Goal: Task Accomplishment & Management: Manage account settings

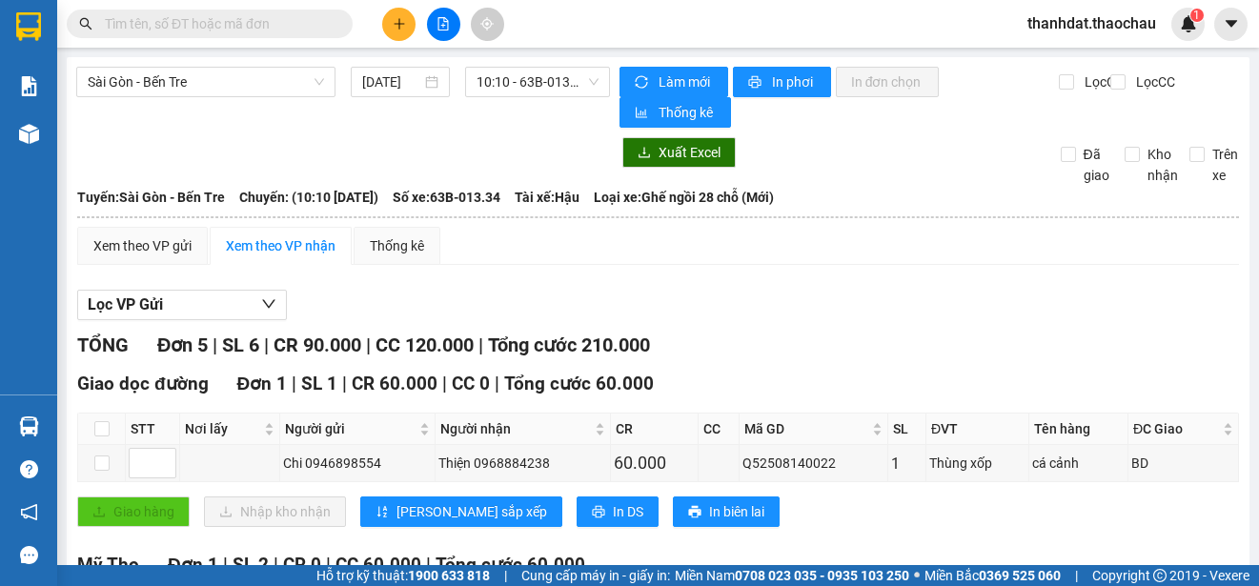
scroll to position [286, 0]
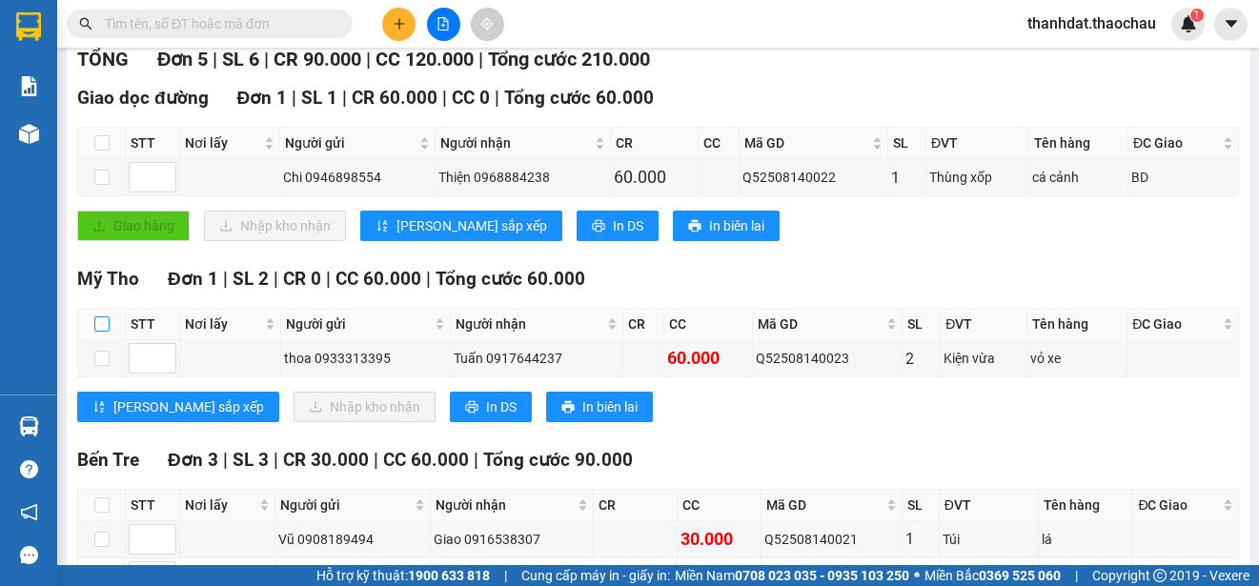
click at [104, 324] on input "checkbox" at bounding box center [101, 323] width 15 height 15
checkbox input "true"
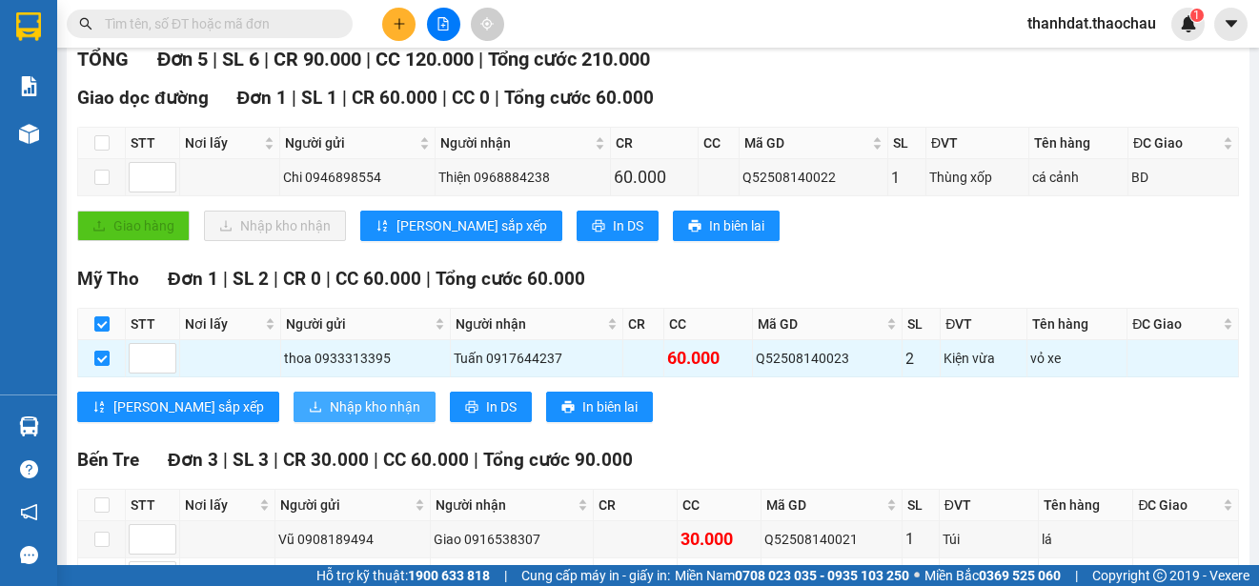
click at [330, 409] on span "Nhập kho nhận" at bounding box center [375, 406] width 91 height 21
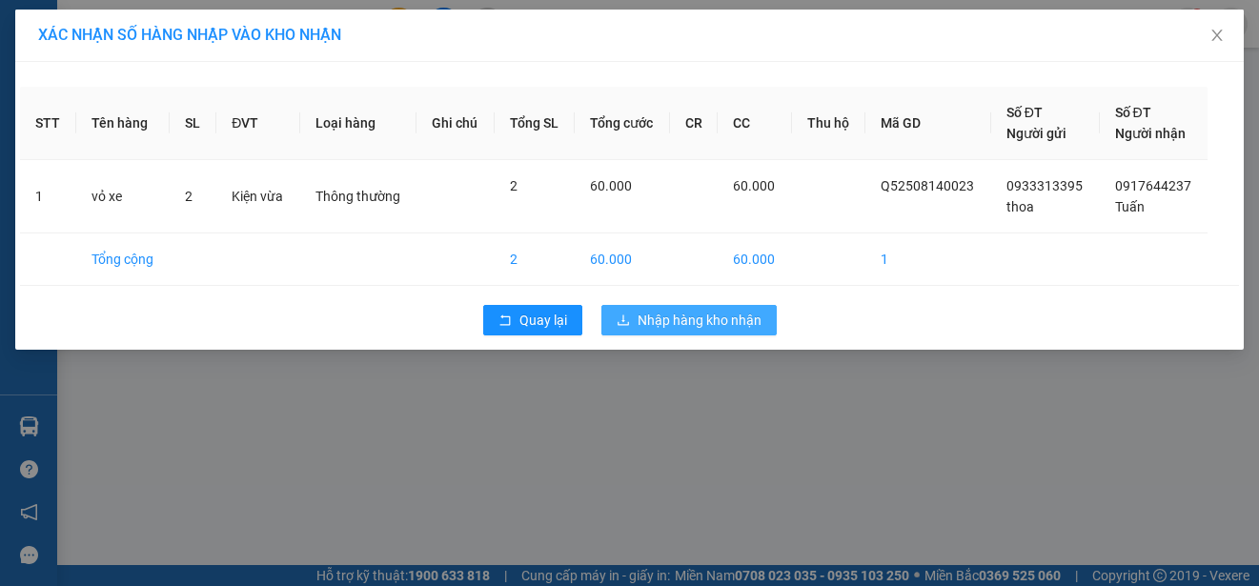
click at [675, 321] on span "Nhập hàng kho nhận" at bounding box center [699, 320] width 124 height 21
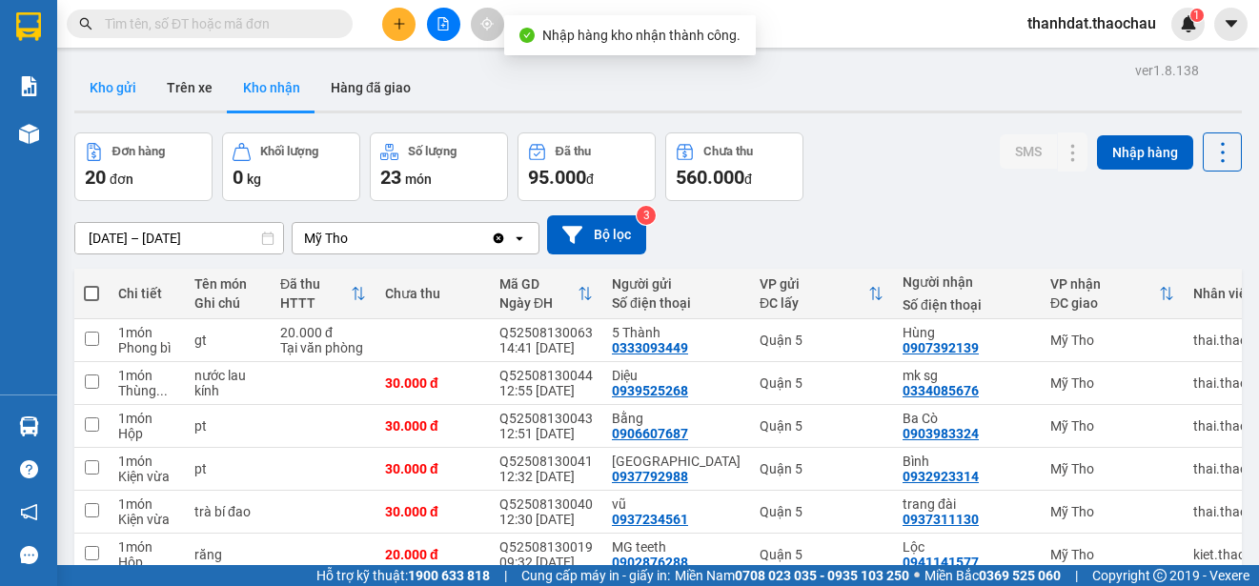
click at [130, 91] on button "Kho gửi" at bounding box center [112, 88] width 77 height 46
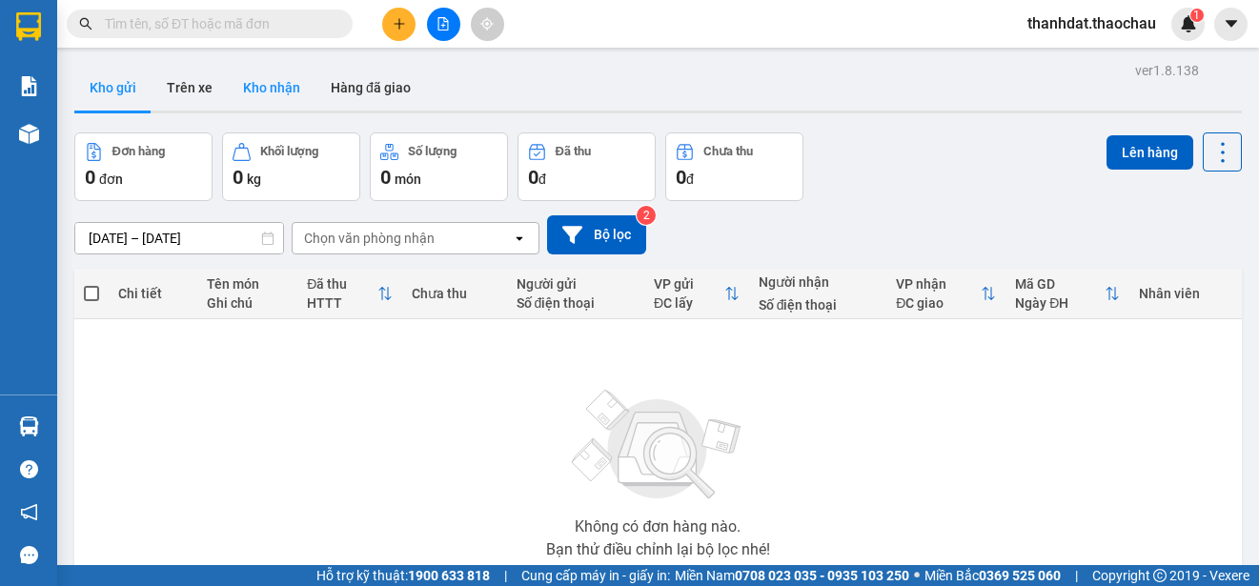
click at [259, 81] on button "Kho nhận" at bounding box center [272, 88] width 88 height 46
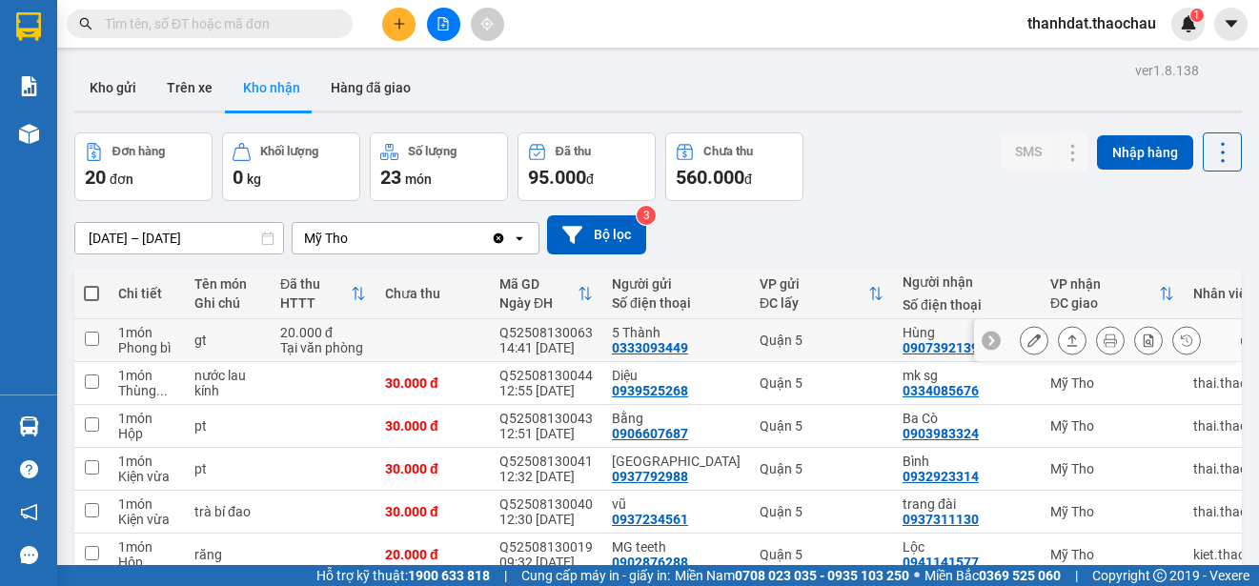
scroll to position [284, 0]
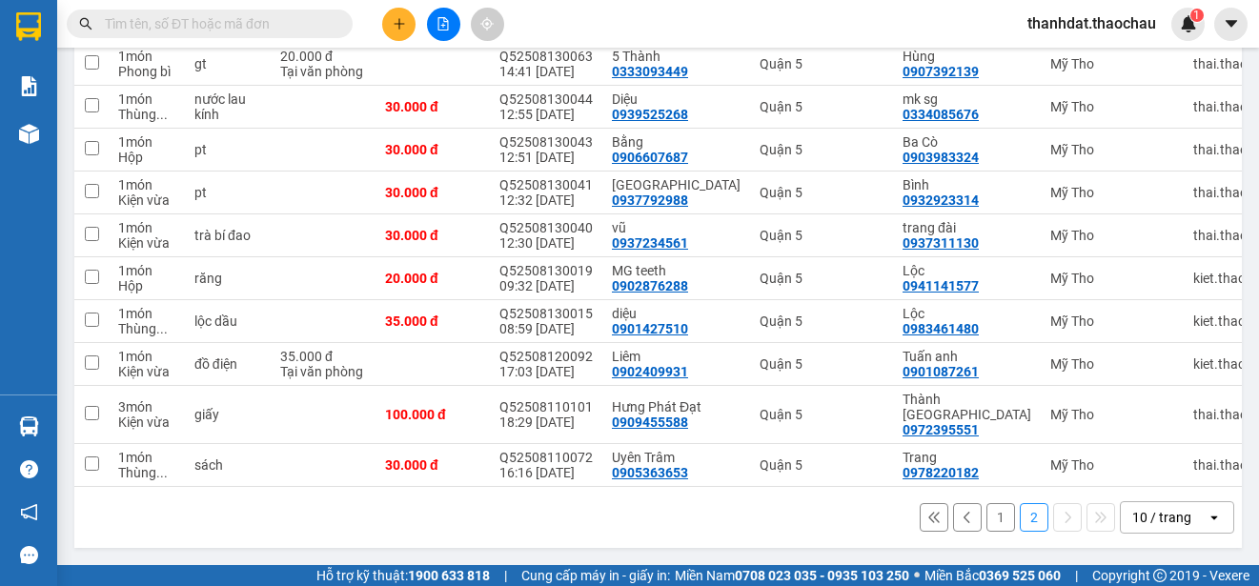
click at [987, 516] on button "1" at bounding box center [1000, 517] width 29 height 29
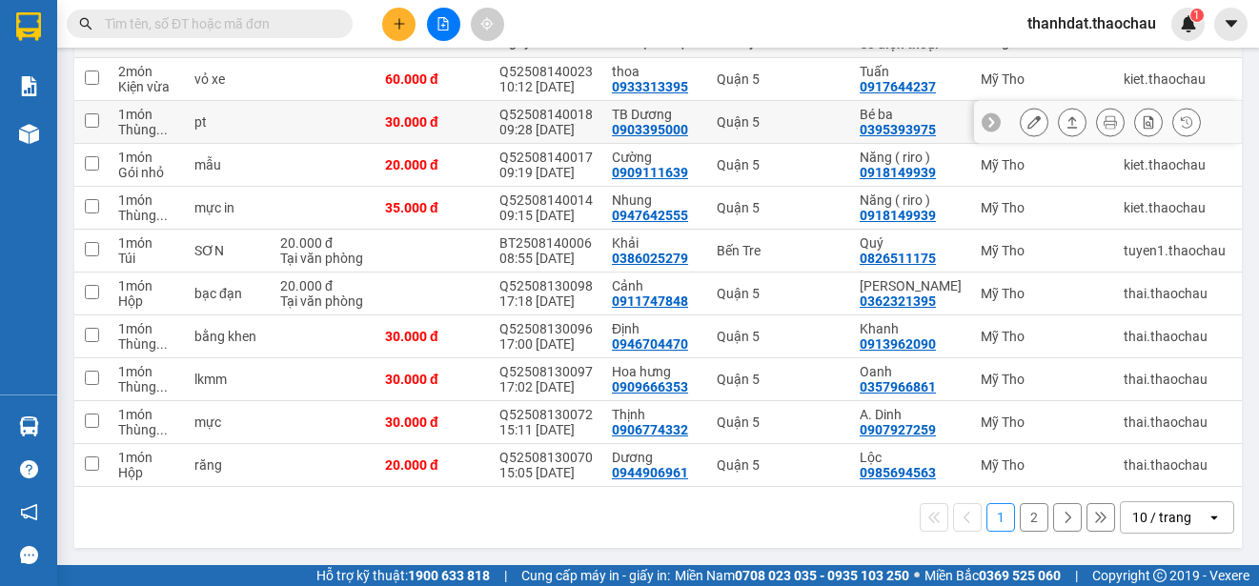
scroll to position [78, 0]
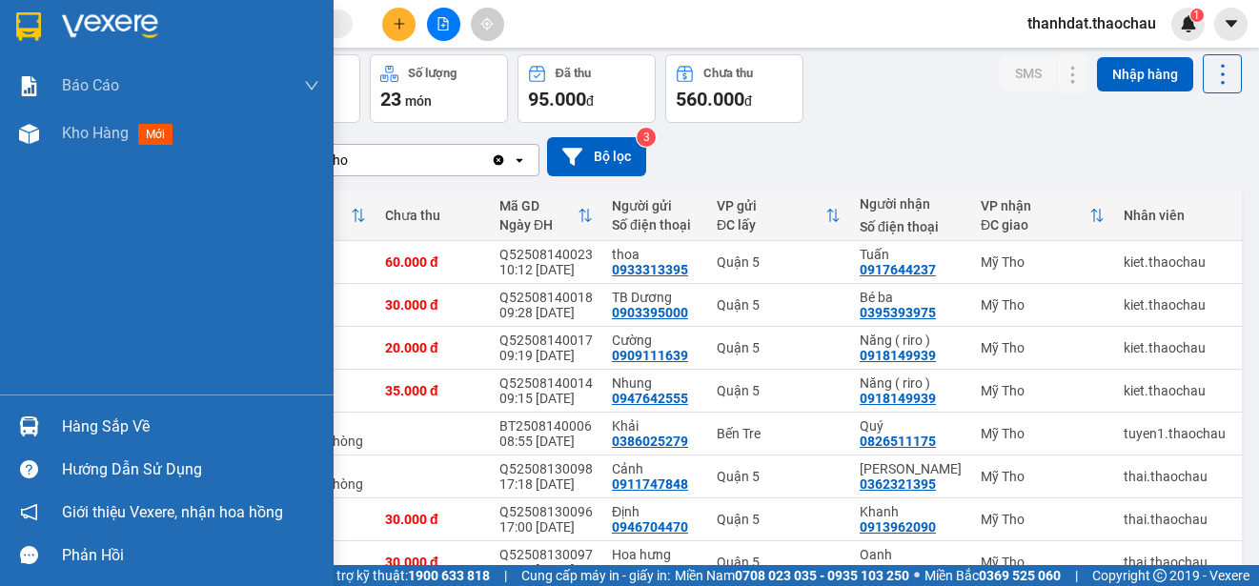
click at [81, 427] on div "Hàng sắp về" at bounding box center [190, 427] width 257 height 29
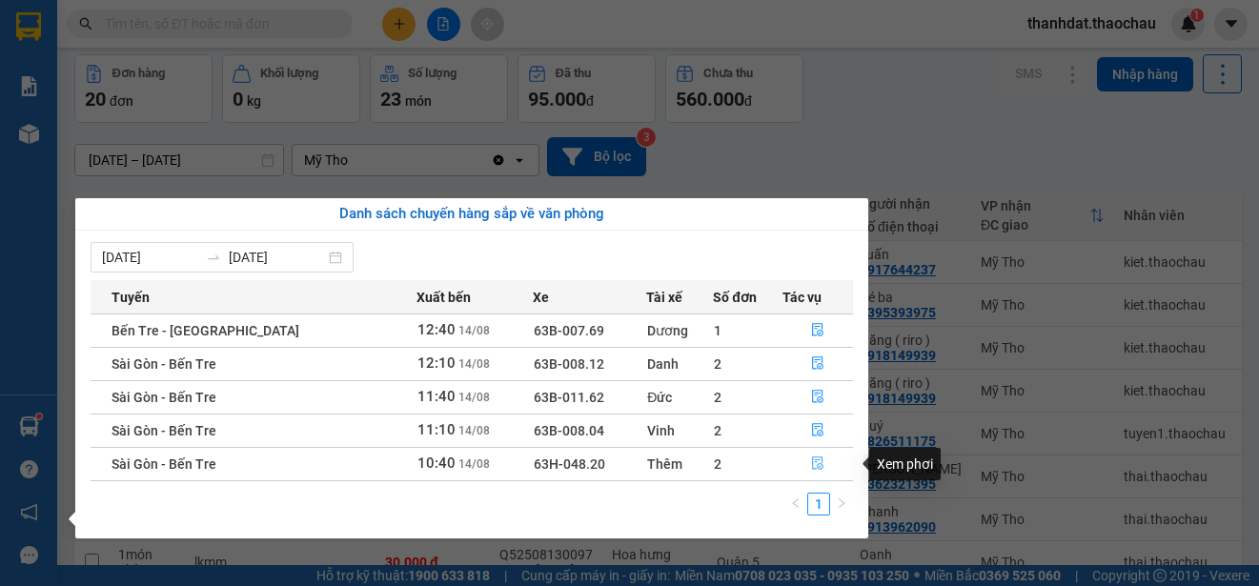
click at [811, 461] on icon "file-done" at bounding box center [817, 462] width 13 height 13
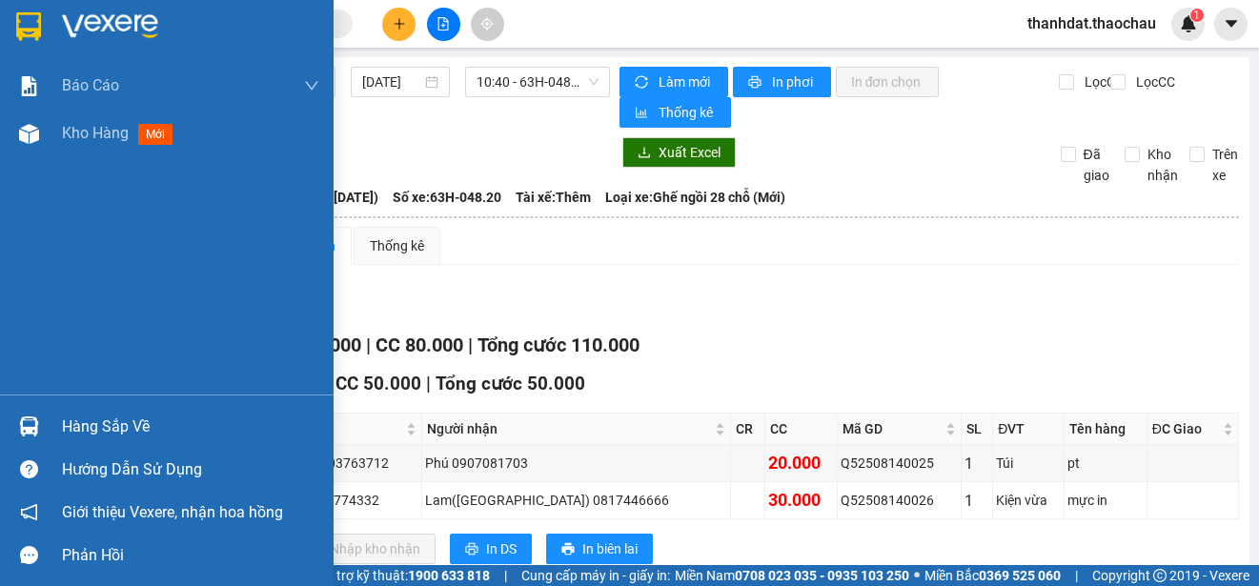
click at [87, 421] on div "Hàng sắp về" at bounding box center [190, 427] width 257 height 29
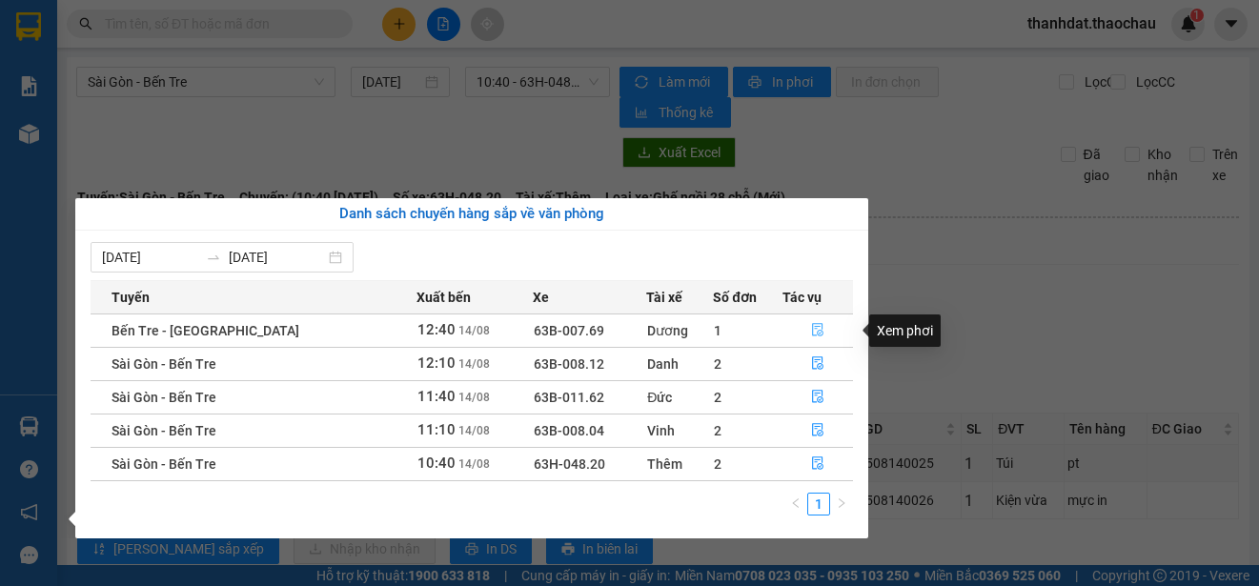
click at [811, 330] on icon "file-done" at bounding box center [817, 329] width 13 height 13
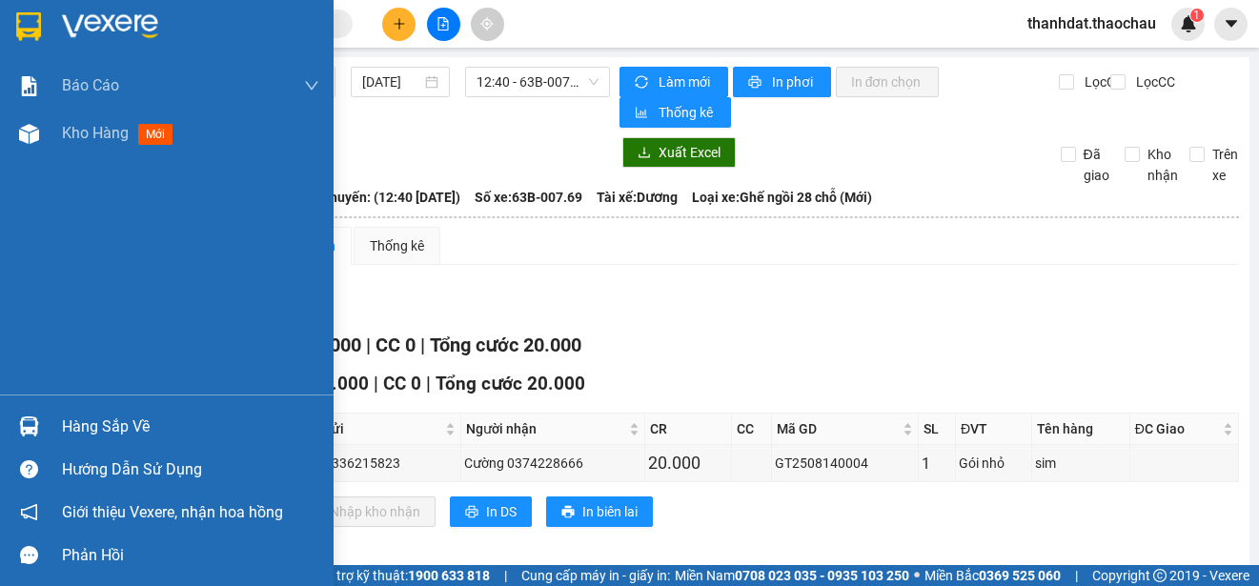
click at [90, 427] on div "Hàng sắp về" at bounding box center [190, 427] width 257 height 29
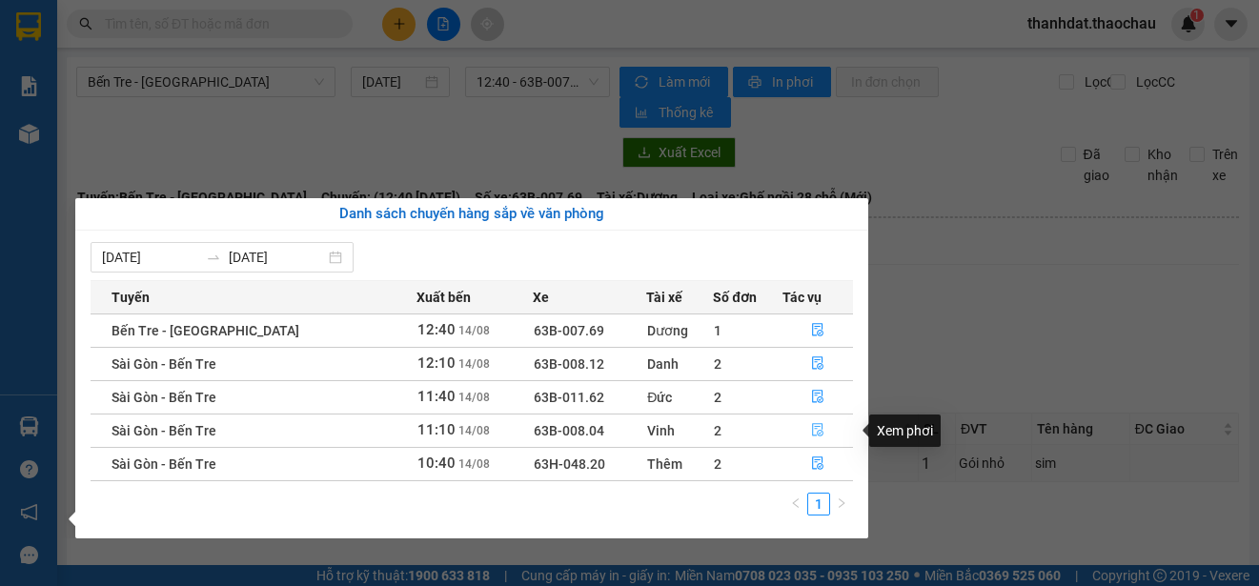
click at [811, 431] on icon "file-done" at bounding box center [817, 429] width 13 height 13
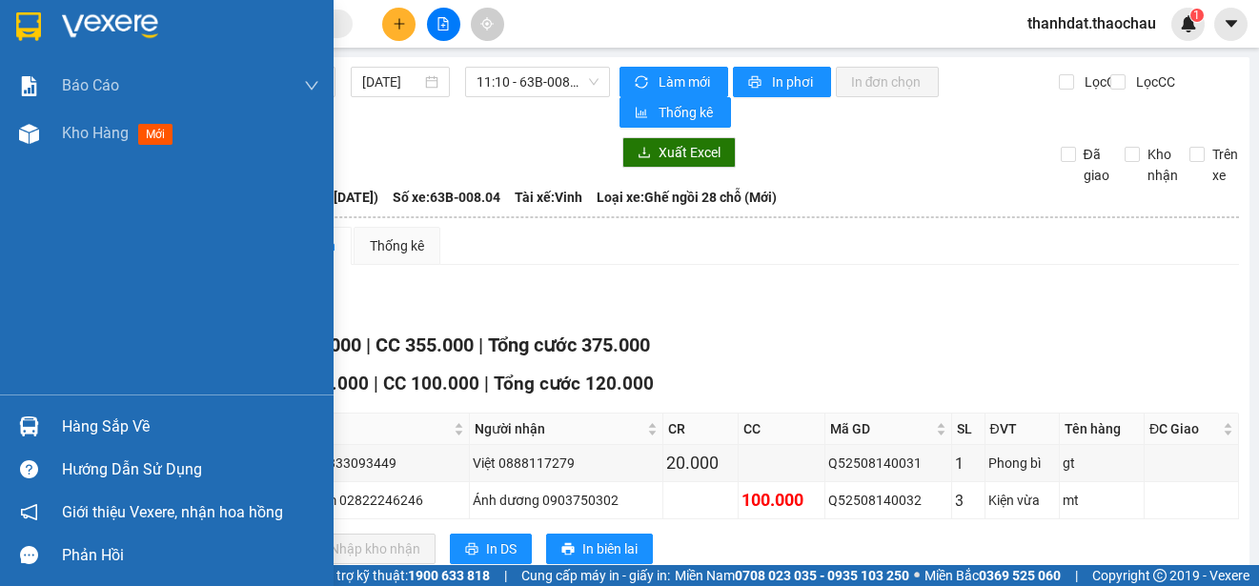
click at [109, 422] on div "Hàng sắp về" at bounding box center [190, 427] width 257 height 29
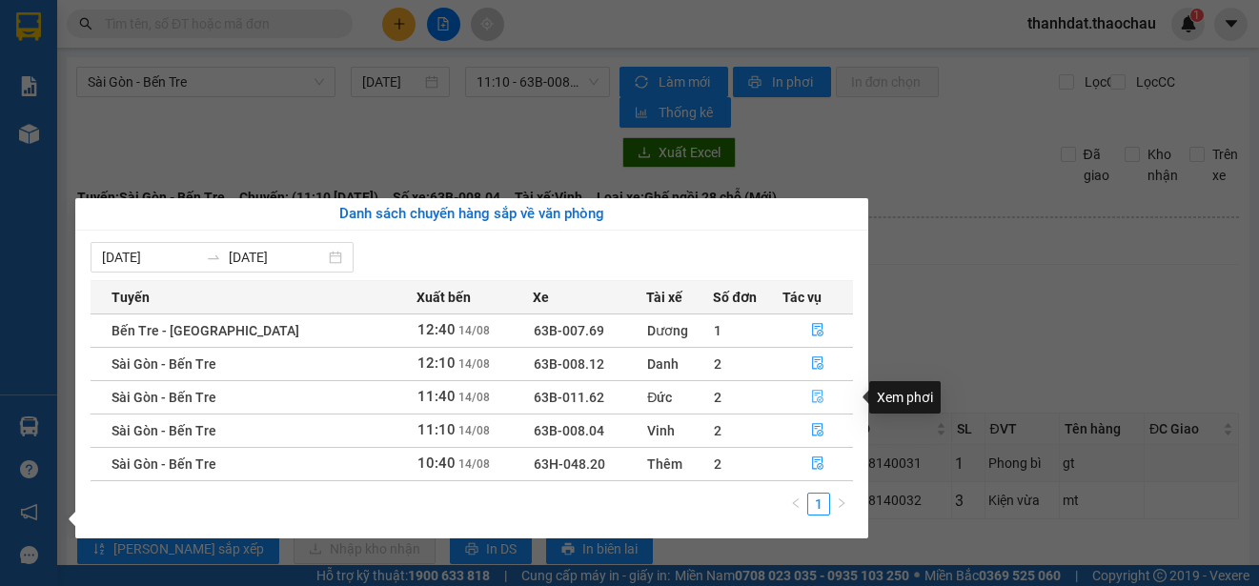
click at [811, 397] on icon "file-done" at bounding box center [817, 396] width 13 height 13
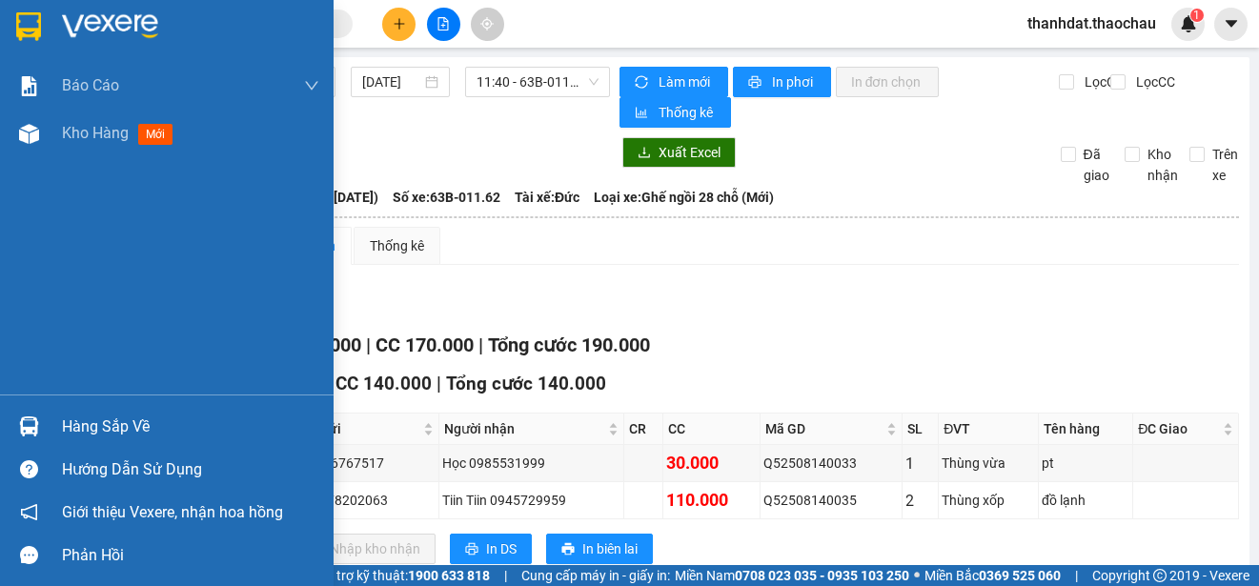
click at [73, 416] on div "Hàng sắp về" at bounding box center [190, 427] width 257 height 29
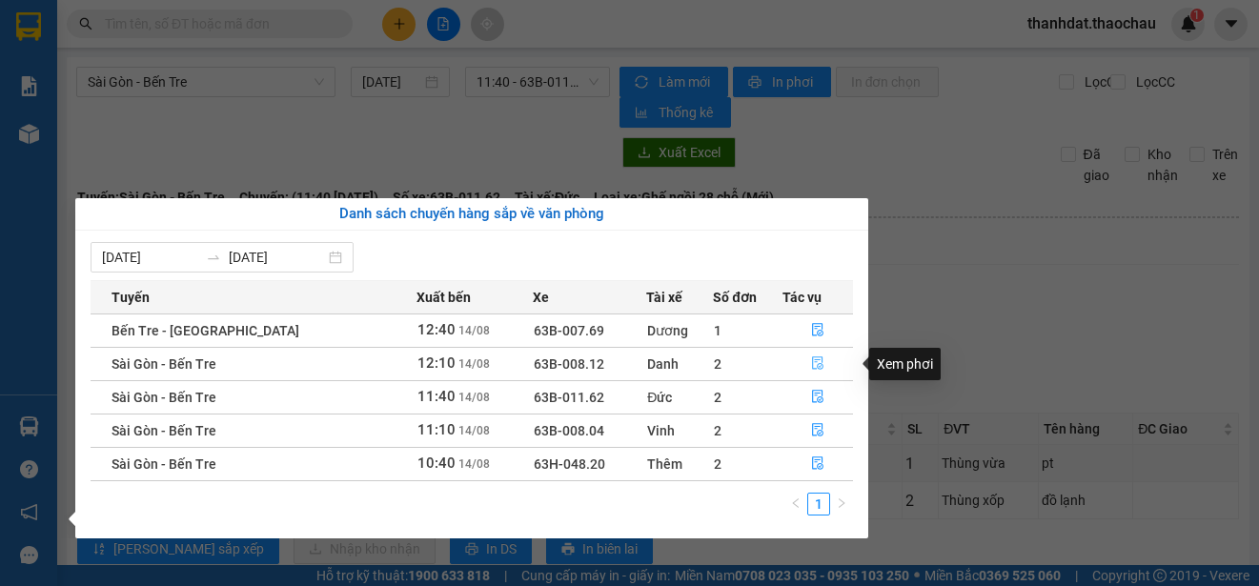
click at [811, 359] on icon "file-done" at bounding box center [817, 362] width 13 height 13
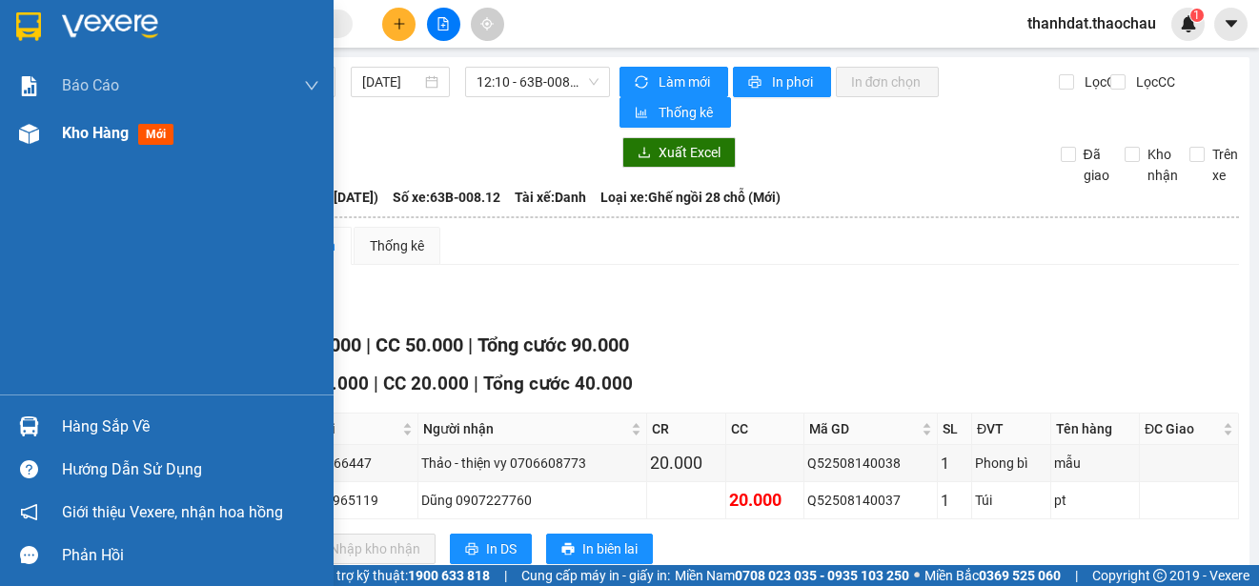
click at [97, 127] on span "Kho hàng" at bounding box center [95, 133] width 67 height 18
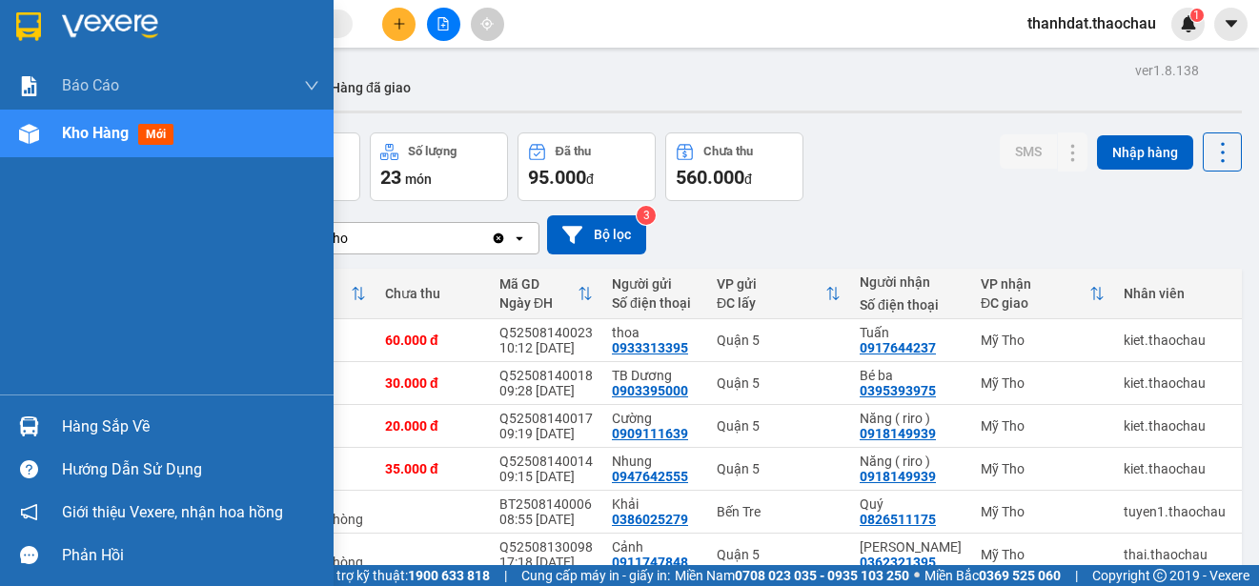
click at [85, 426] on div "Hàng sắp về" at bounding box center [190, 427] width 257 height 29
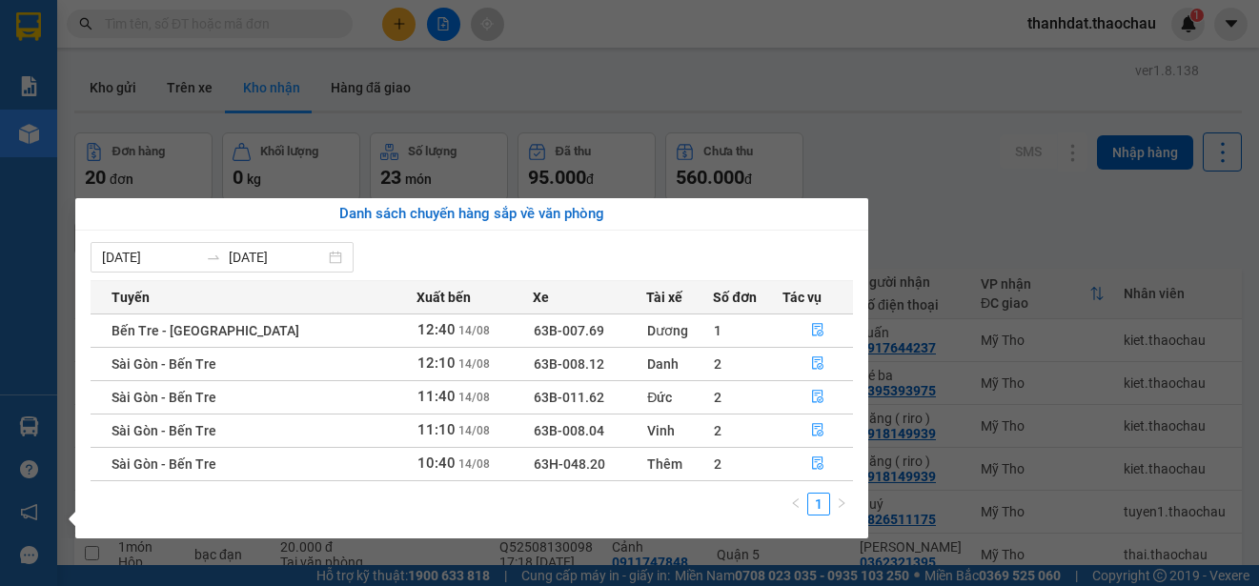
click at [996, 229] on section "Kết quả tìm kiếm ( 0 ) Bộ lọc No Data thanhdat.thaochau 1 Báo cáo Báo cáo dòng …" at bounding box center [629, 293] width 1259 height 586
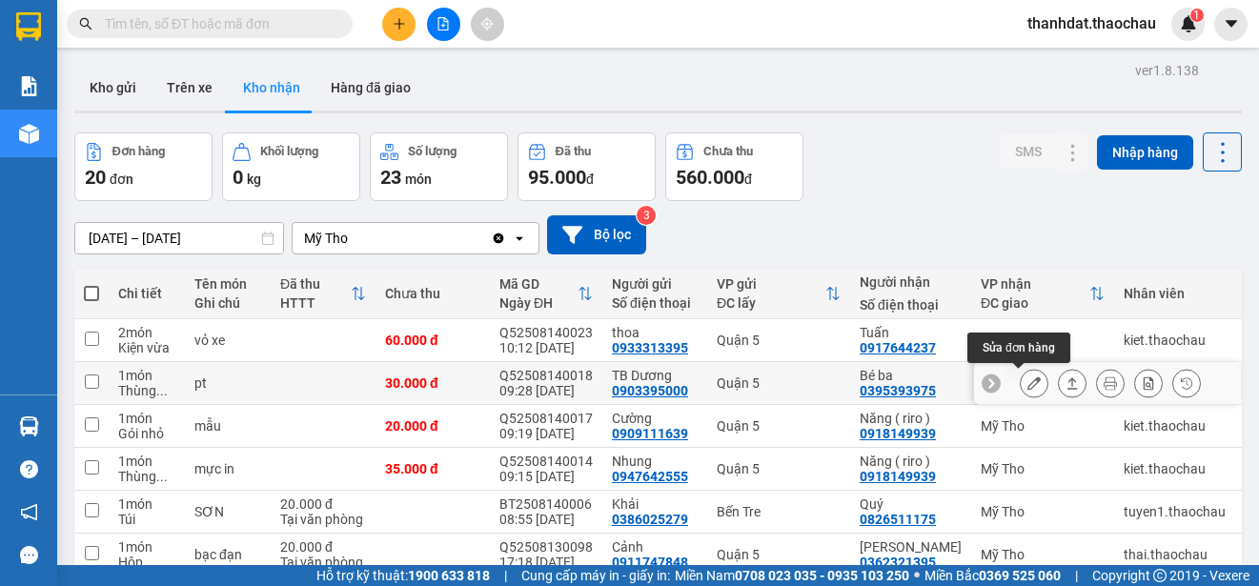
click at [1027, 388] on icon at bounding box center [1033, 382] width 13 height 13
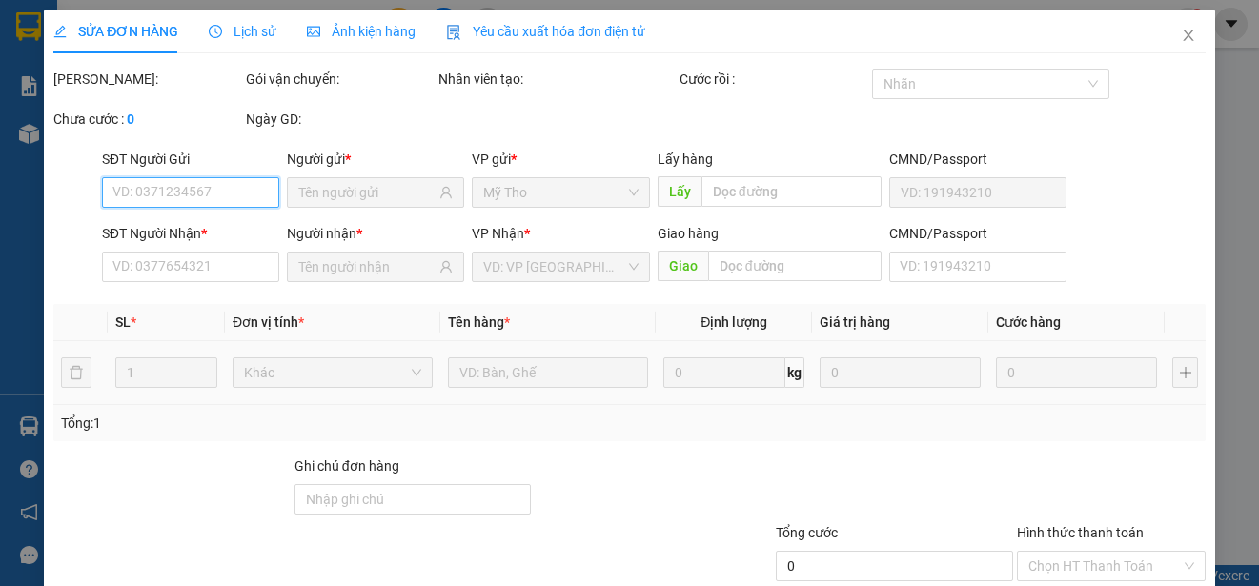
type input "0903395000"
type input "TB Dương"
type input "0395393975"
type input "Bé ba"
type input "30.000"
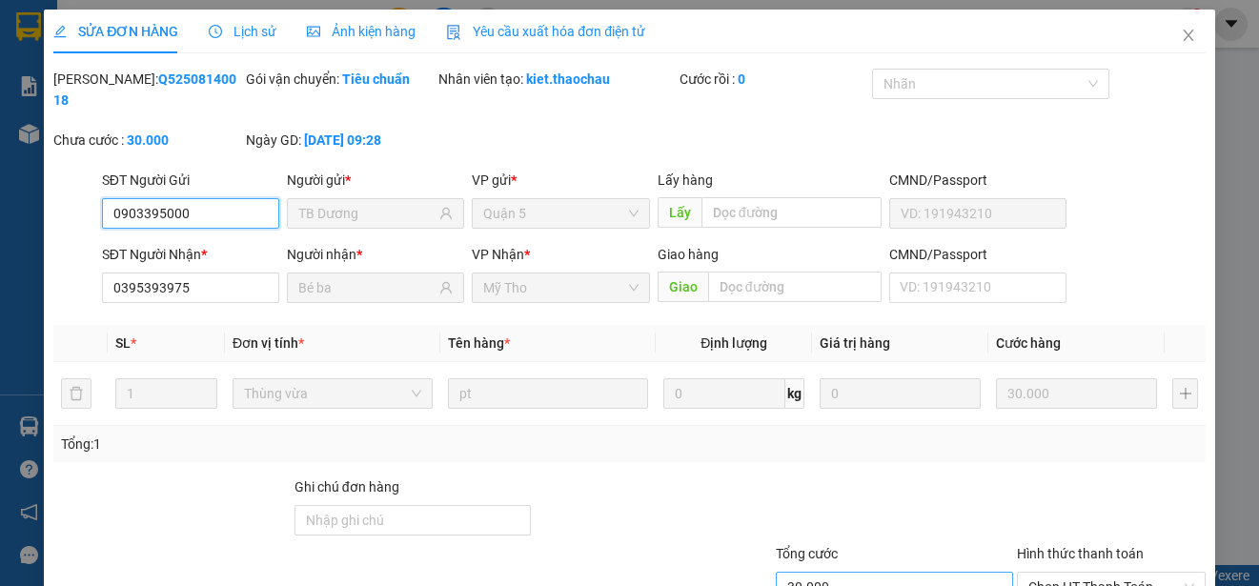
scroll to position [144, 0]
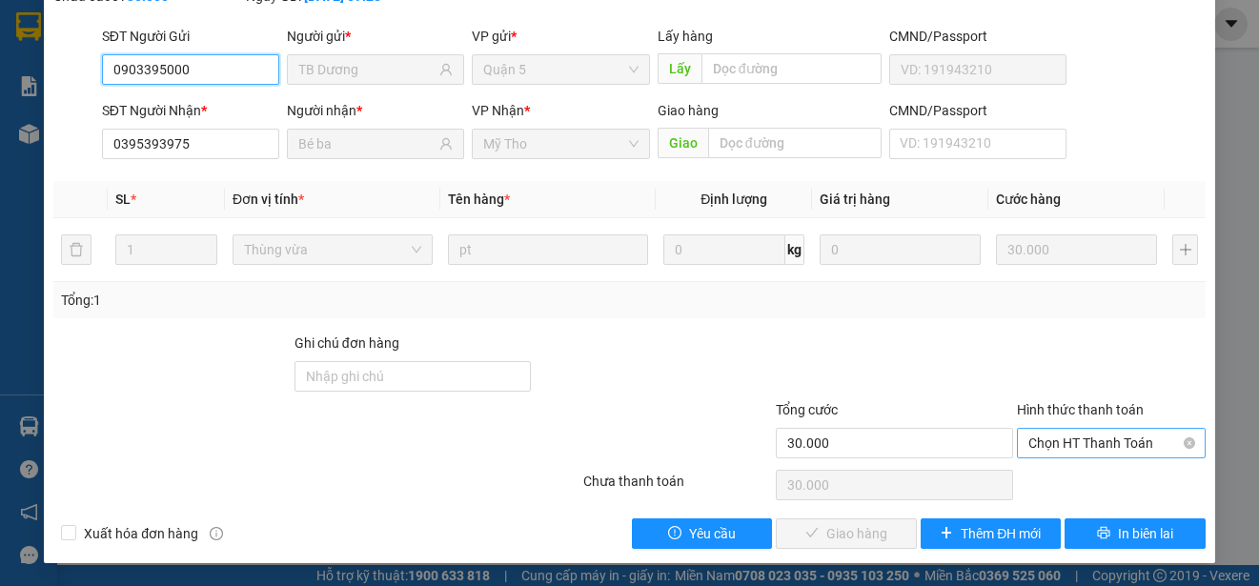
click at [1049, 450] on span "Chọn HT Thanh Toán" at bounding box center [1111, 443] width 166 height 29
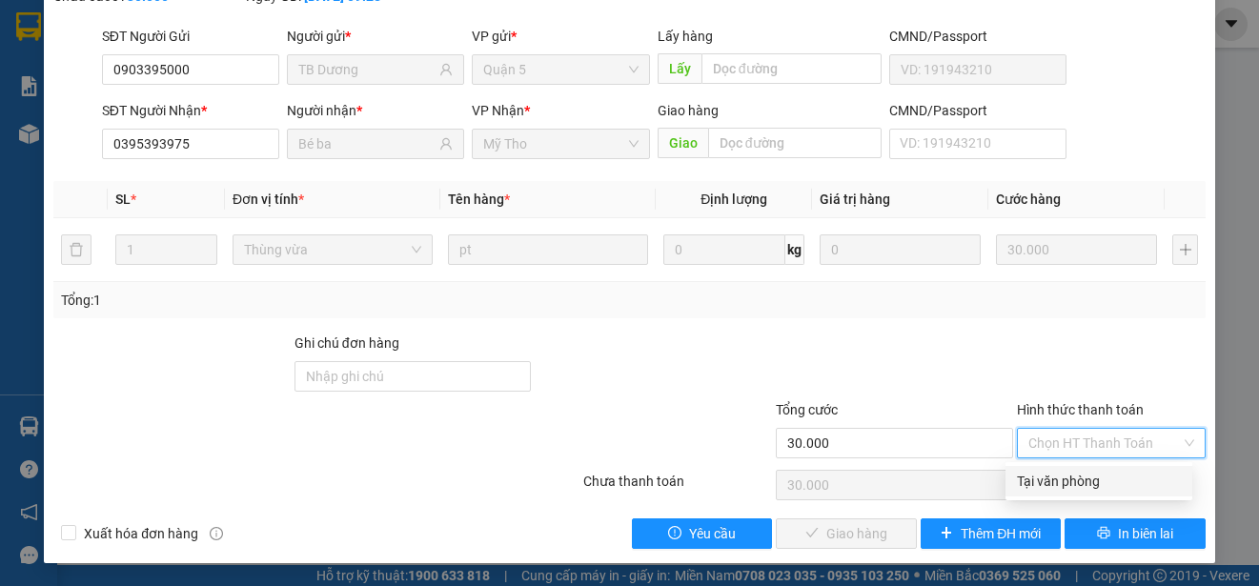
click at [1053, 475] on div "Tại văn phòng" at bounding box center [1099, 481] width 164 height 21
type input "0"
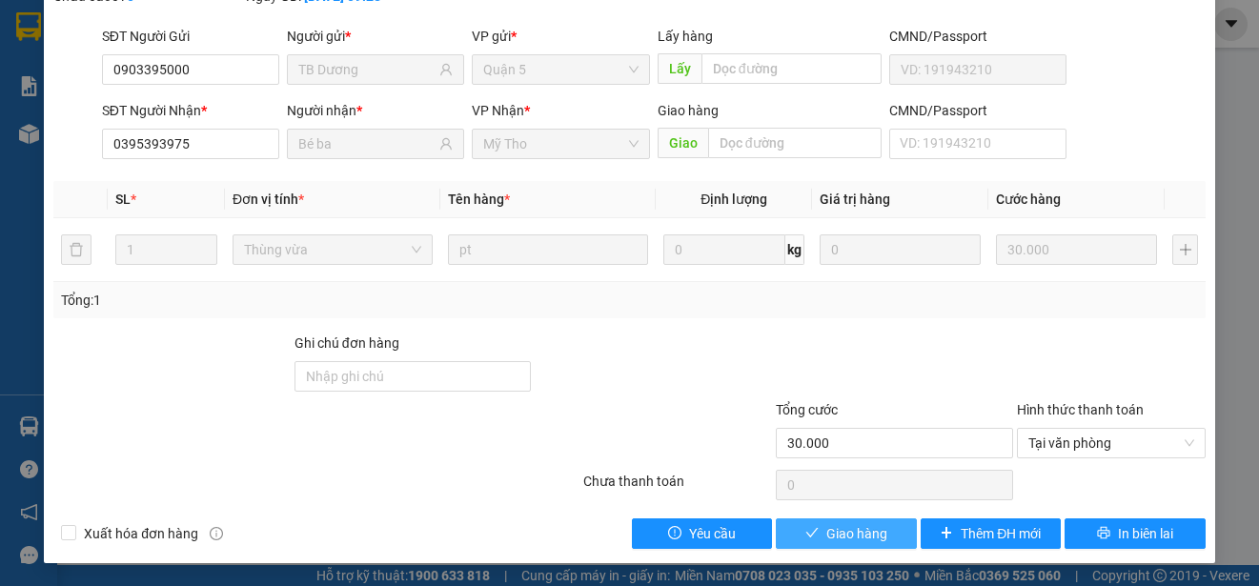
click at [826, 534] on span "Giao hàng" at bounding box center [856, 533] width 61 height 21
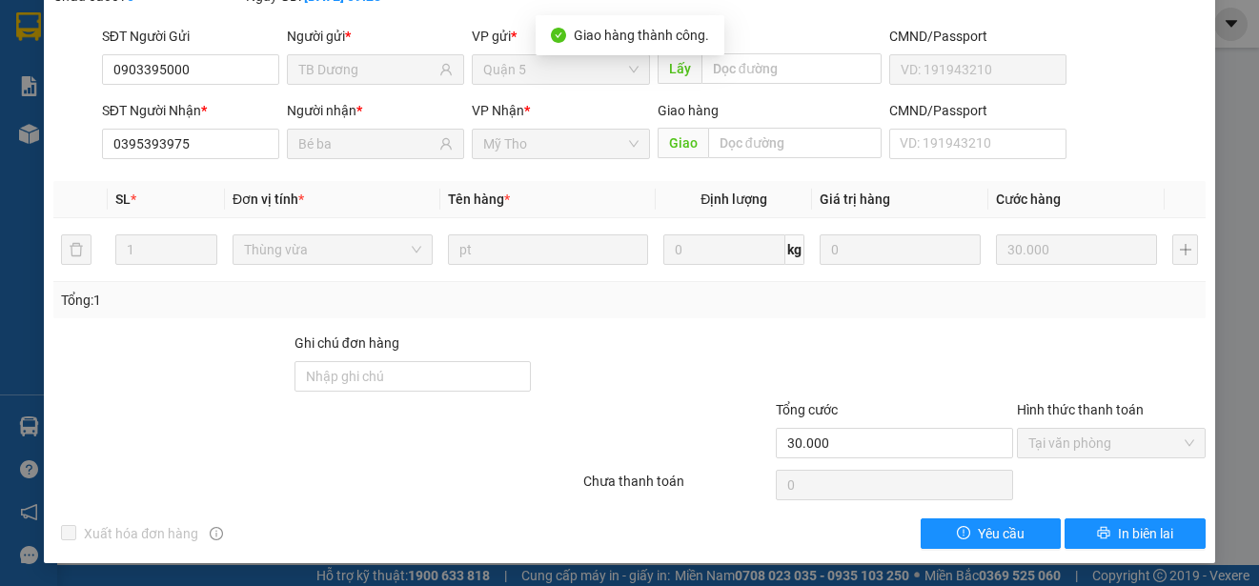
scroll to position [0, 0]
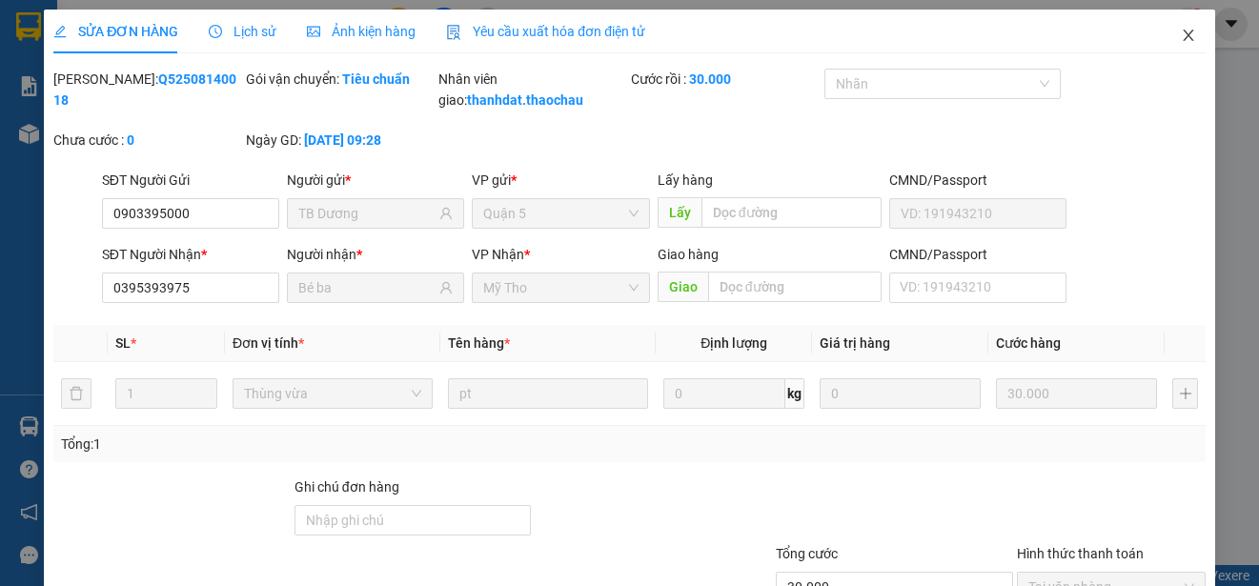
click at [1180, 40] on icon "close" at bounding box center [1187, 35] width 15 height 15
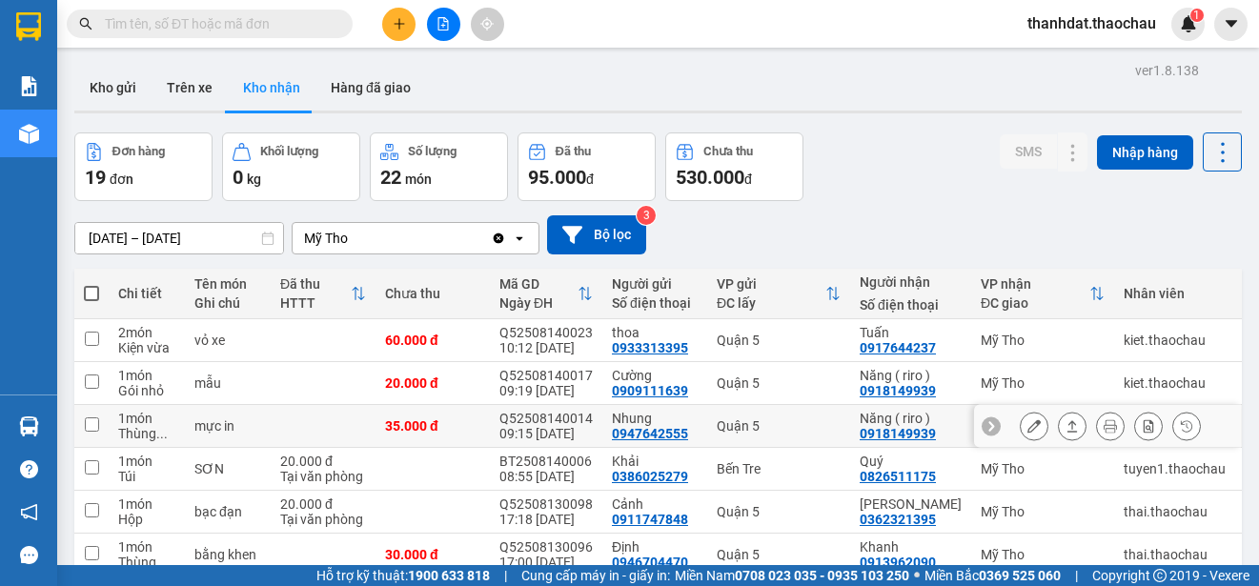
drag, startPoint x: 127, startPoint y: 423, endPoint x: 435, endPoint y: 466, distance: 311.7
click at [128, 423] on div "1 món" at bounding box center [146, 418] width 57 height 15
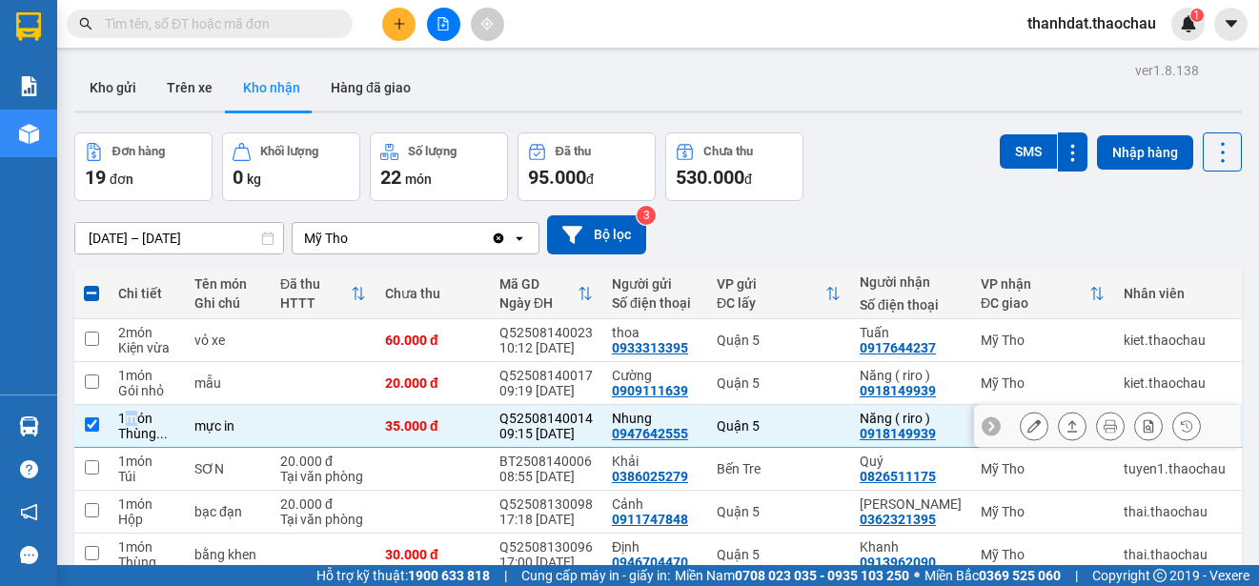
click at [94, 429] on input "checkbox" at bounding box center [92, 424] width 14 height 14
checkbox input "false"
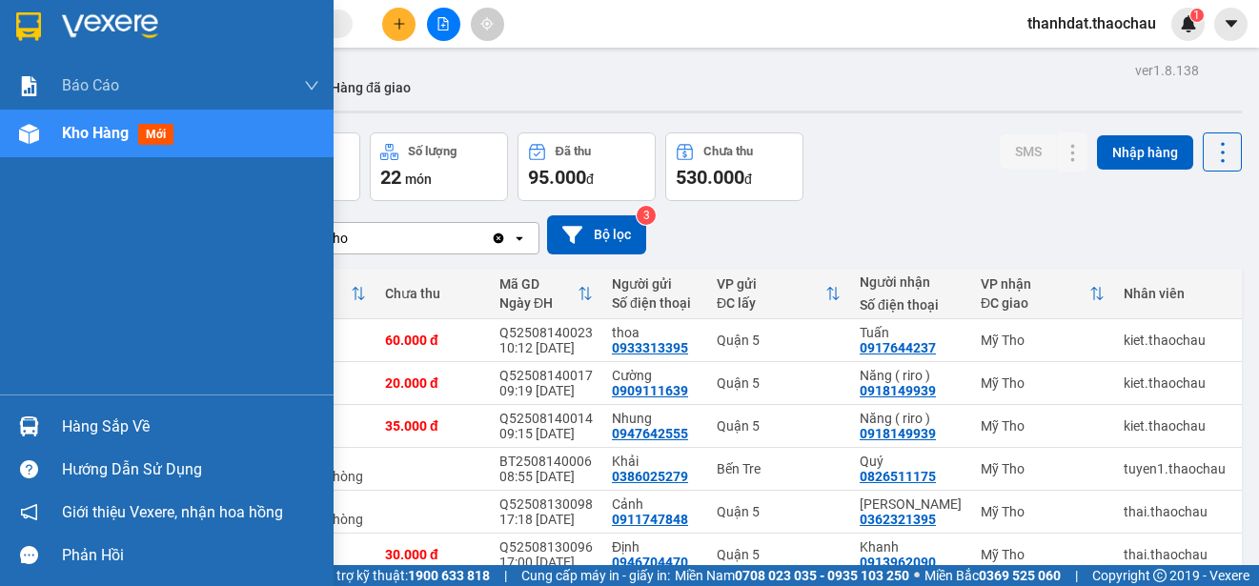
click at [71, 424] on div "Hàng sắp về" at bounding box center [190, 427] width 257 height 29
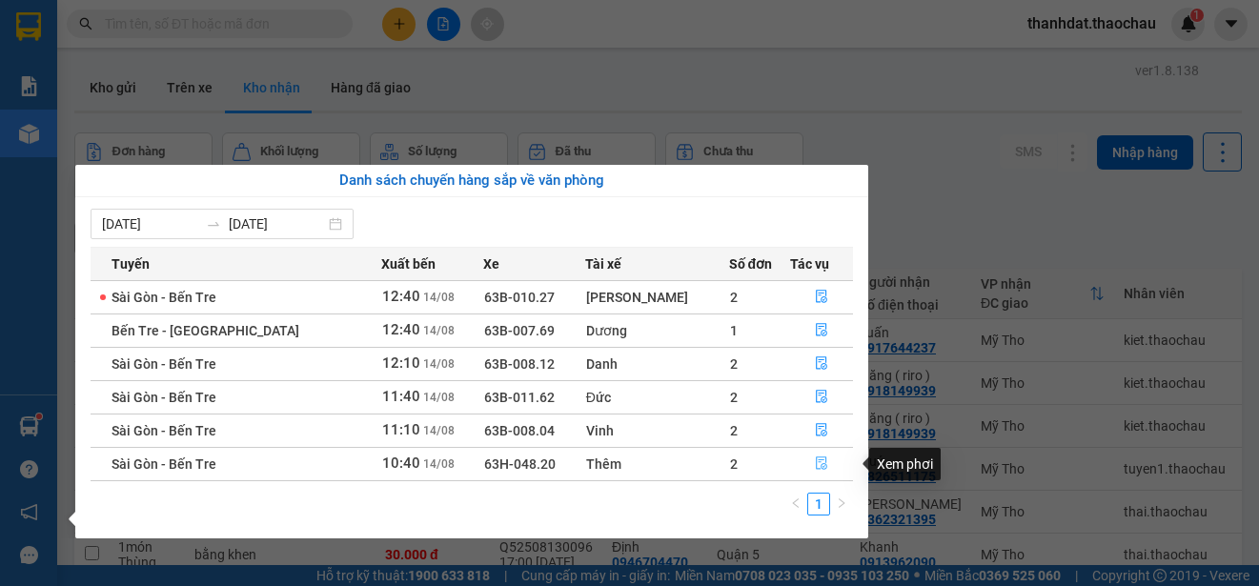
click at [815, 467] on icon "file-done" at bounding box center [821, 462] width 13 height 13
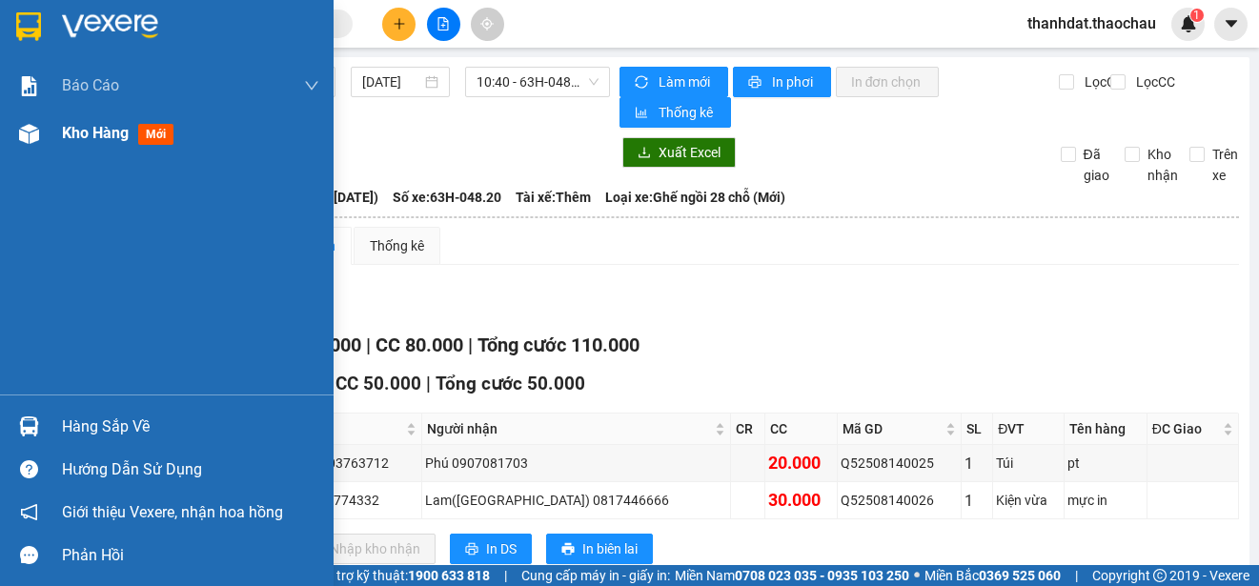
drag, startPoint x: 91, startPoint y: 133, endPoint x: 110, endPoint y: 140, distance: 20.2
click at [110, 140] on span "Kho hàng" at bounding box center [95, 133] width 67 height 18
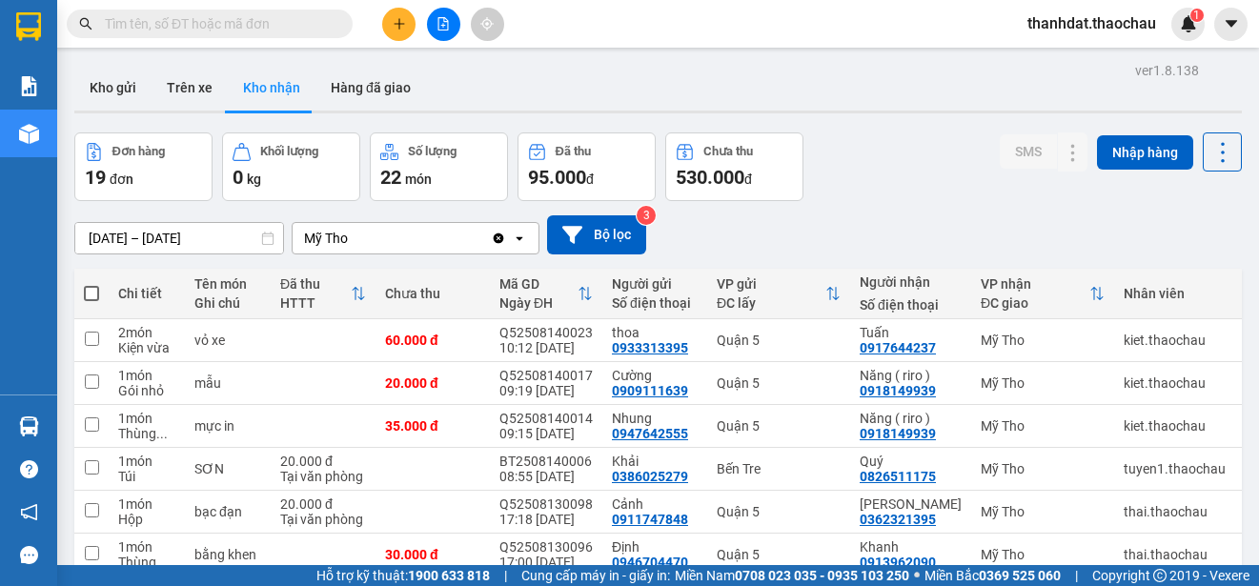
scroll to position [269, 0]
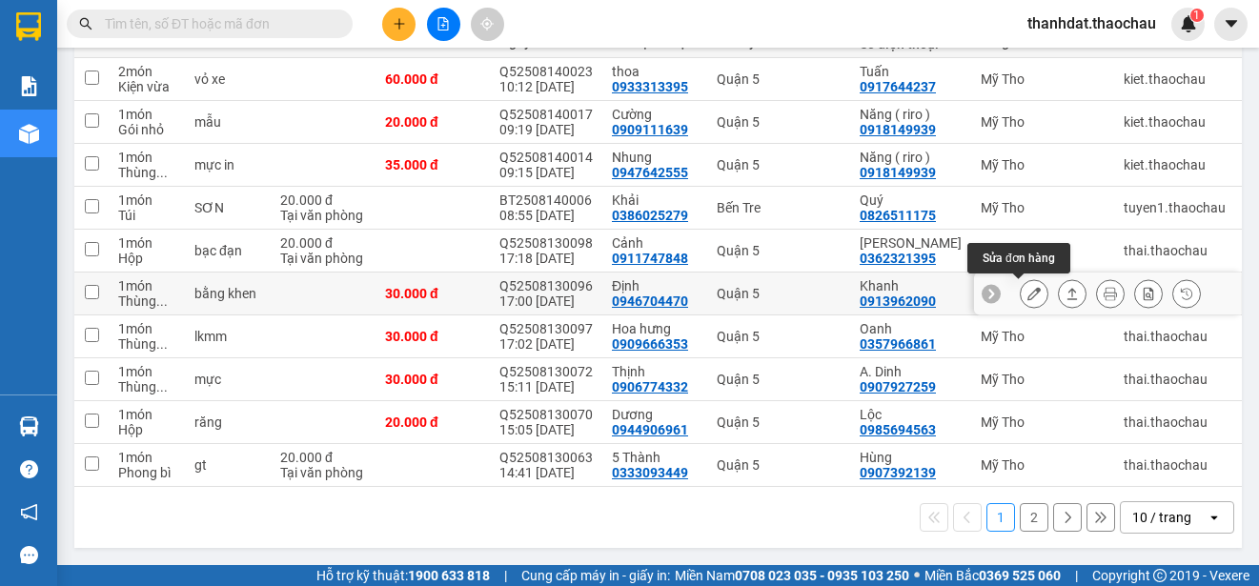
click at [1027, 287] on icon at bounding box center [1033, 293] width 13 height 13
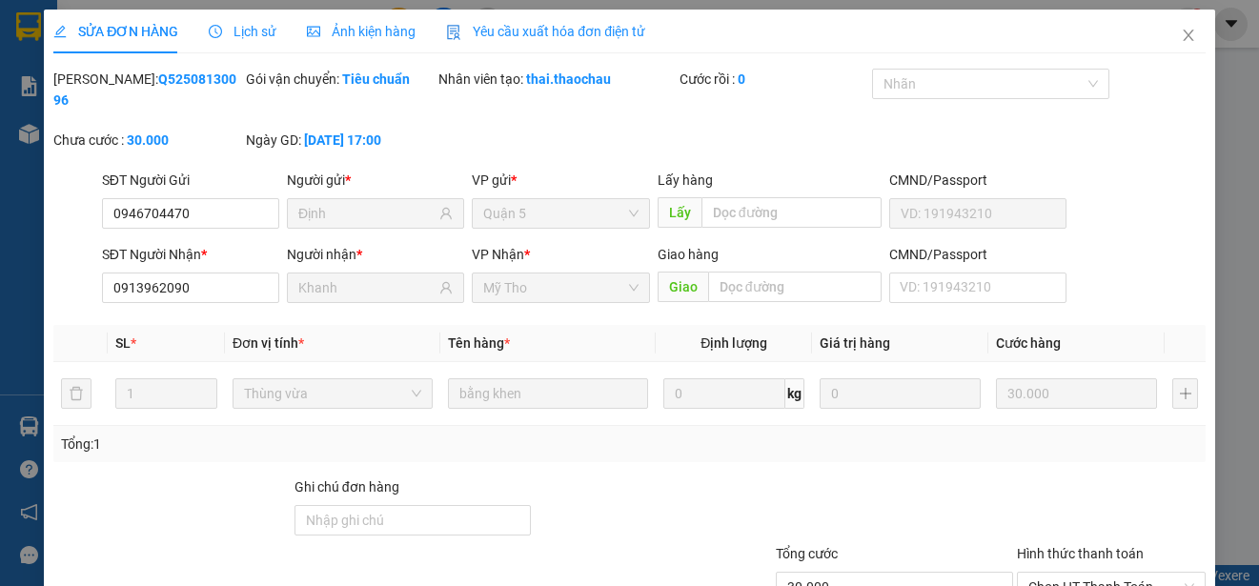
type input "0946704470"
type input "Định"
type input "0913962090"
type input "Khanh"
type input "30.000"
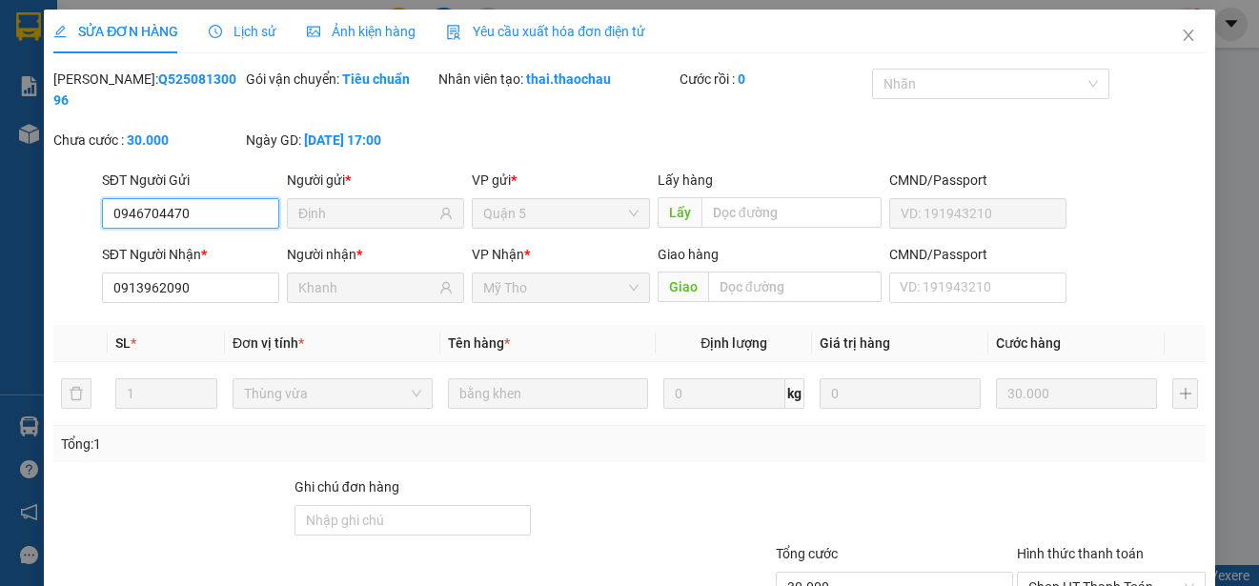
scroll to position [144, 0]
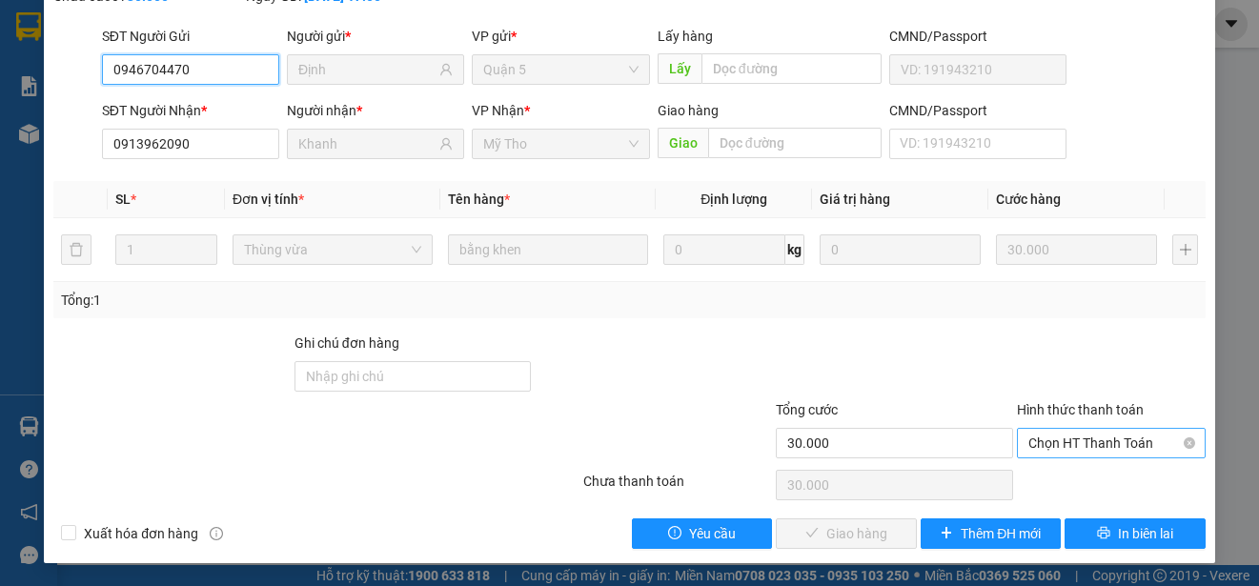
click at [1041, 429] on span "Chọn HT Thanh Toán" at bounding box center [1111, 443] width 166 height 29
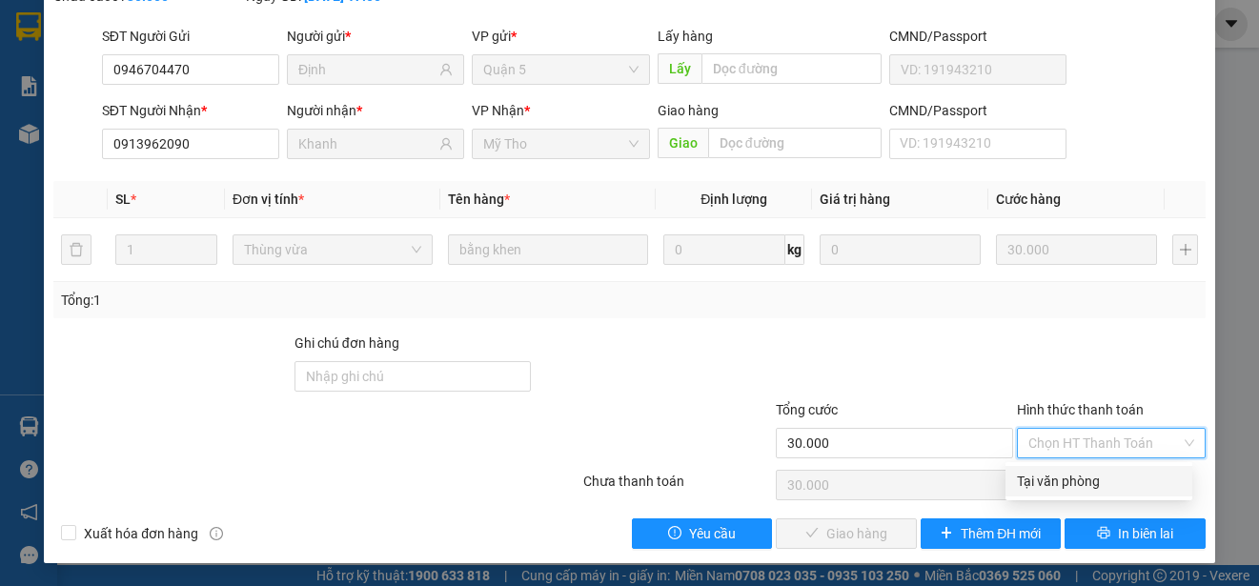
click at [1042, 471] on div "Tại văn phòng" at bounding box center [1099, 481] width 164 height 21
type input "0"
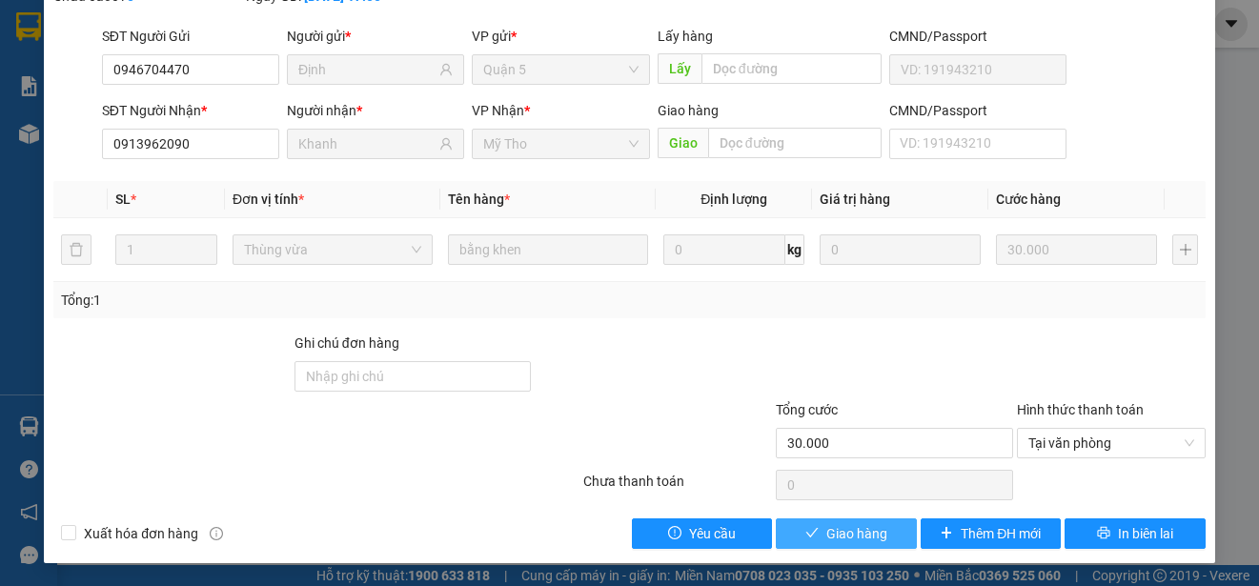
click at [862, 535] on span "Giao hàng" at bounding box center [856, 533] width 61 height 21
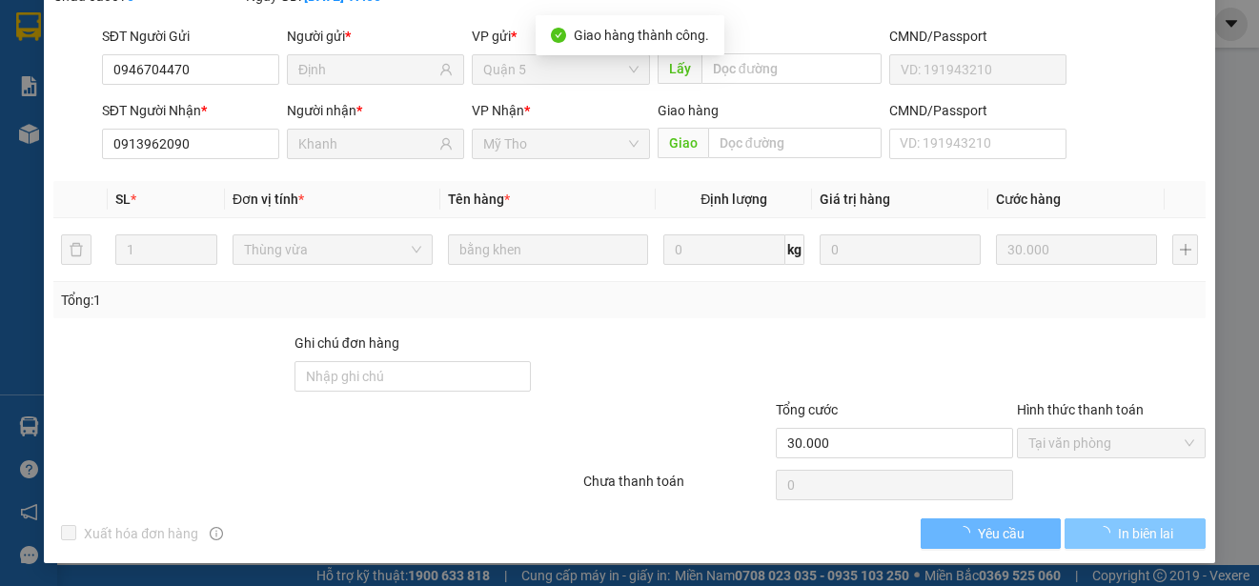
scroll to position [165, 0]
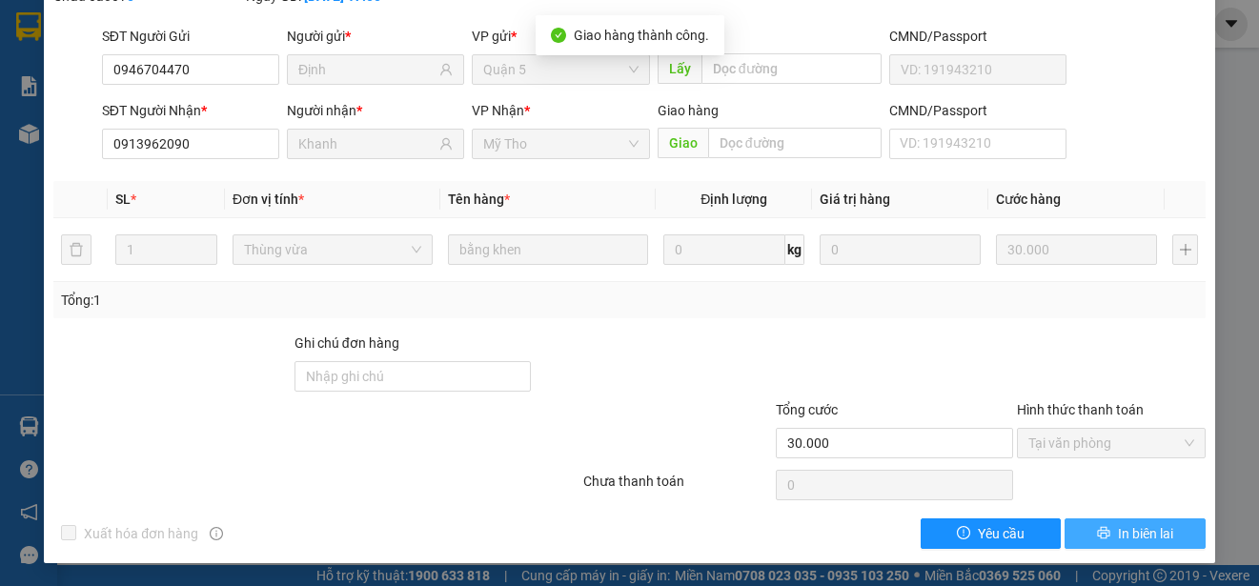
click at [1142, 534] on span "In biên lai" at bounding box center [1145, 533] width 55 height 21
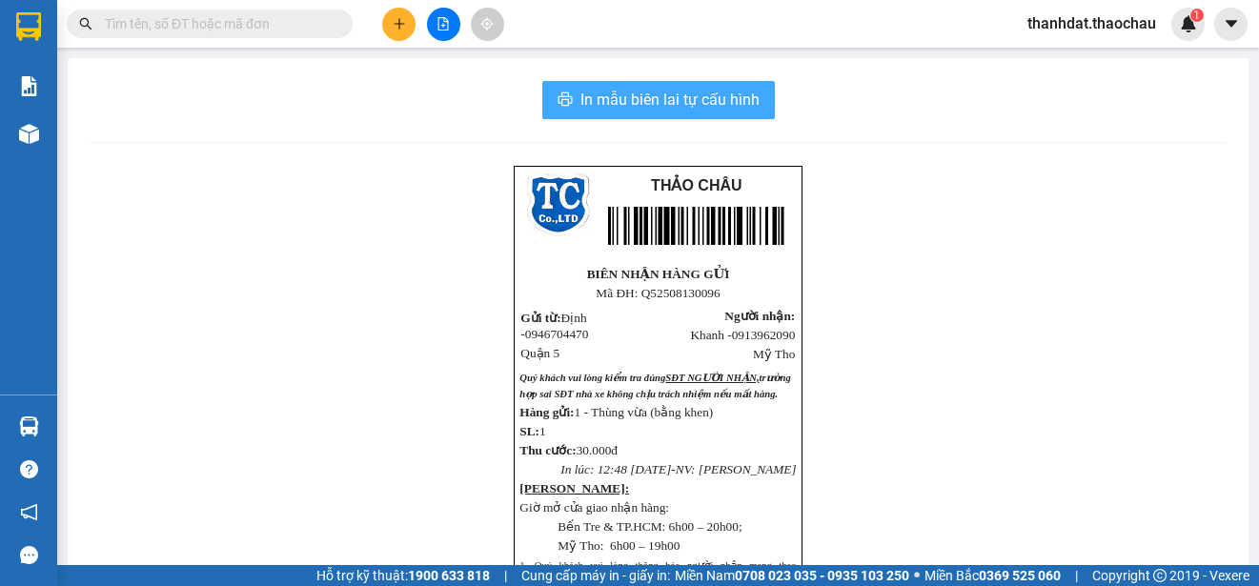
click at [603, 91] on span "In mẫu biên lai tự cấu hình" at bounding box center [669, 100] width 179 height 24
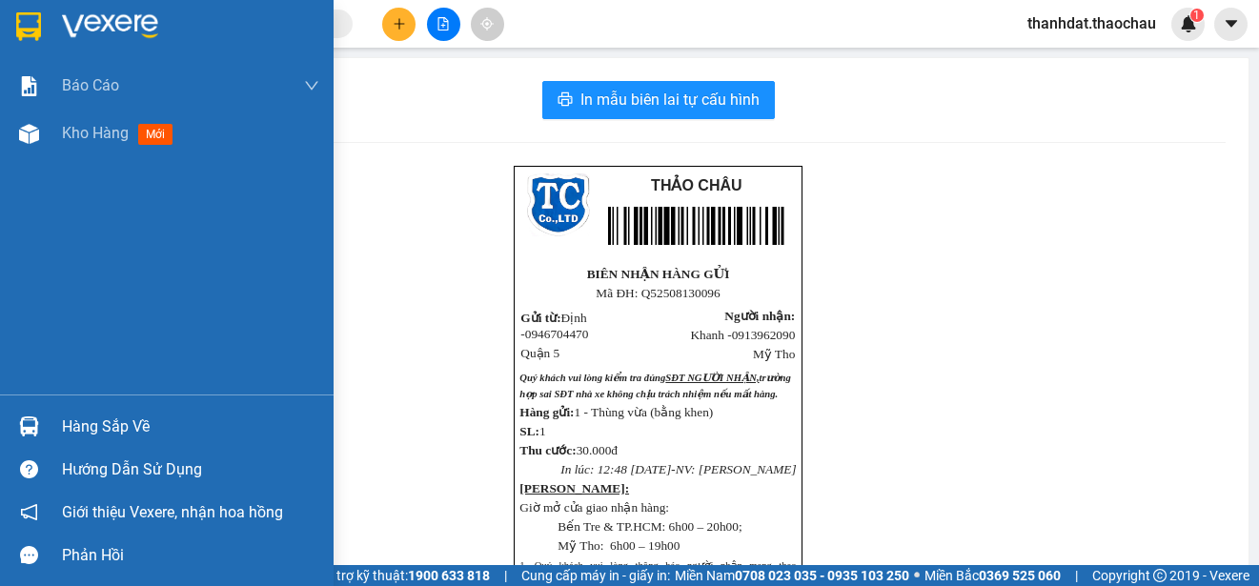
drag, startPoint x: 63, startPoint y: 426, endPoint x: 828, endPoint y: 452, distance: 765.5
click at [64, 427] on div "Hàng sắp về" at bounding box center [190, 427] width 257 height 29
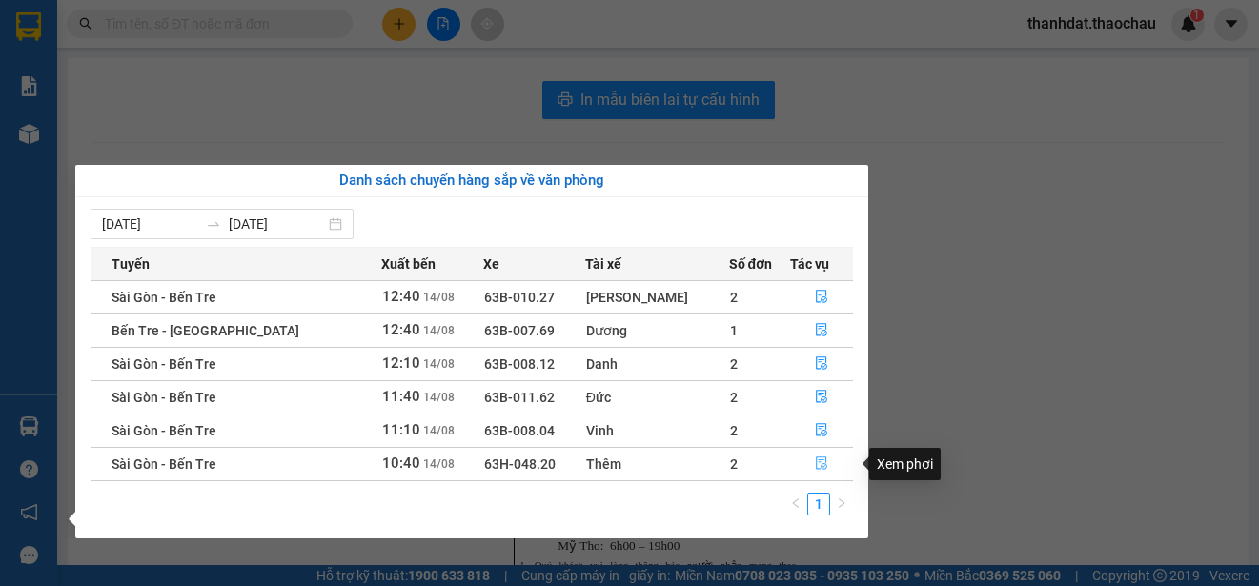
click at [815, 464] on icon "file-done" at bounding box center [821, 462] width 13 height 13
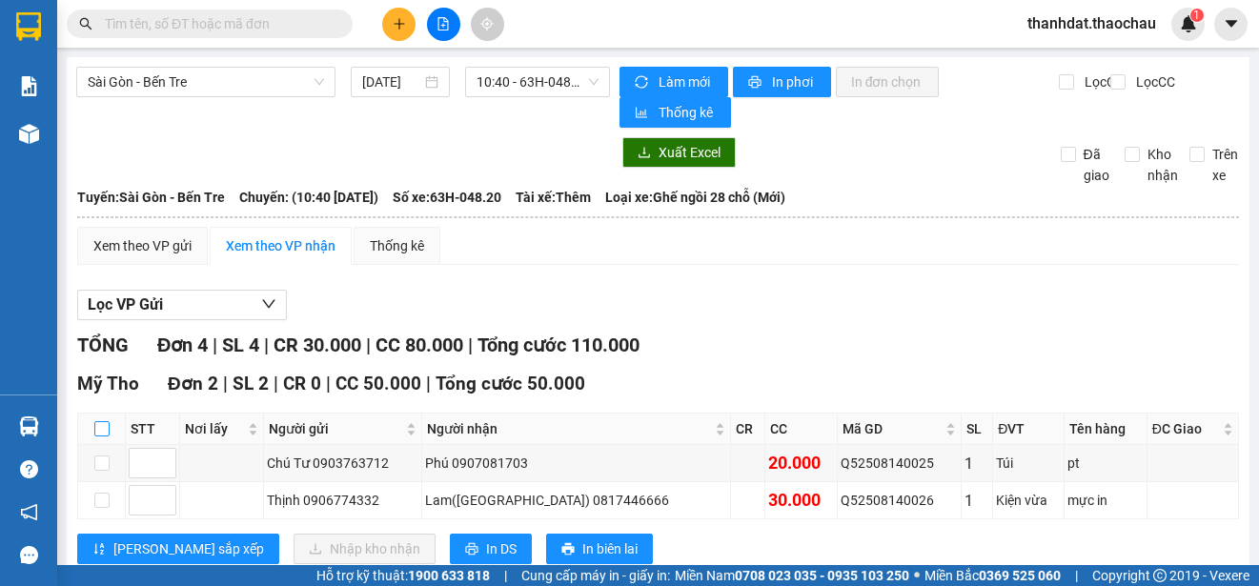
click at [103, 427] on input "checkbox" at bounding box center [101, 428] width 15 height 15
checkbox input "true"
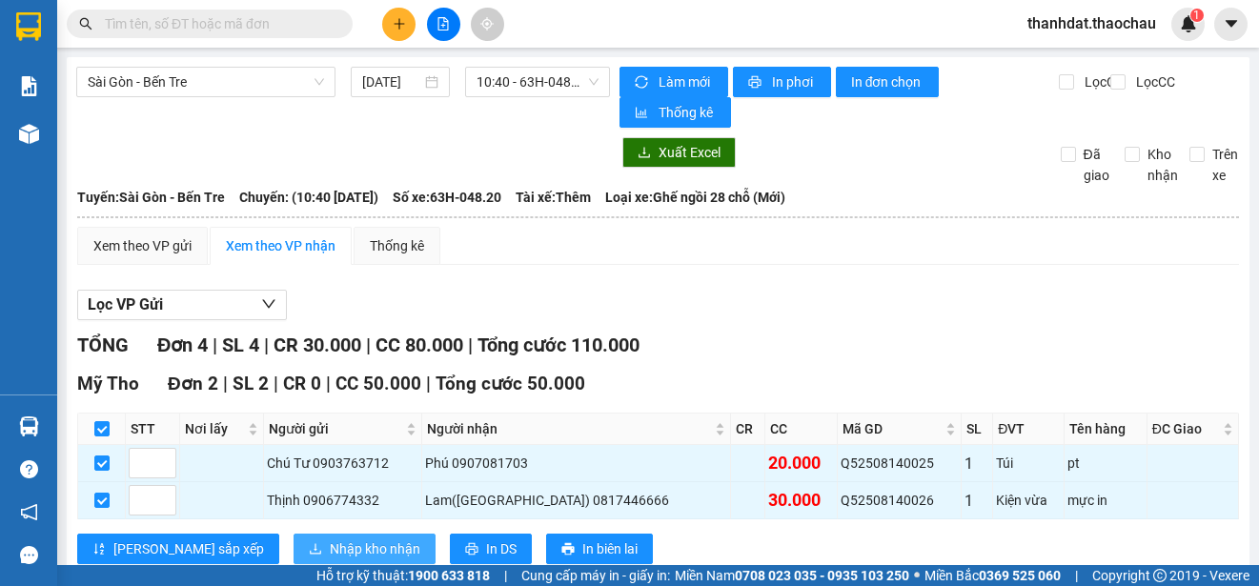
click at [330, 547] on span "Nhập kho nhận" at bounding box center [375, 548] width 91 height 21
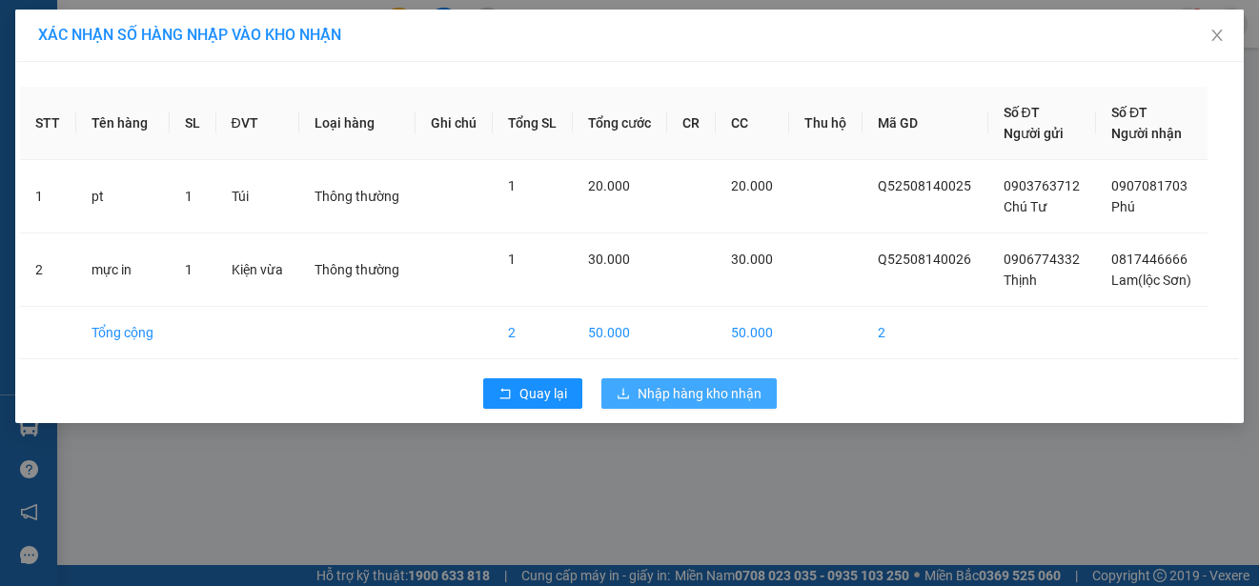
click at [716, 391] on span "Nhập hàng kho nhận" at bounding box center [699, 393] width 124 height 21
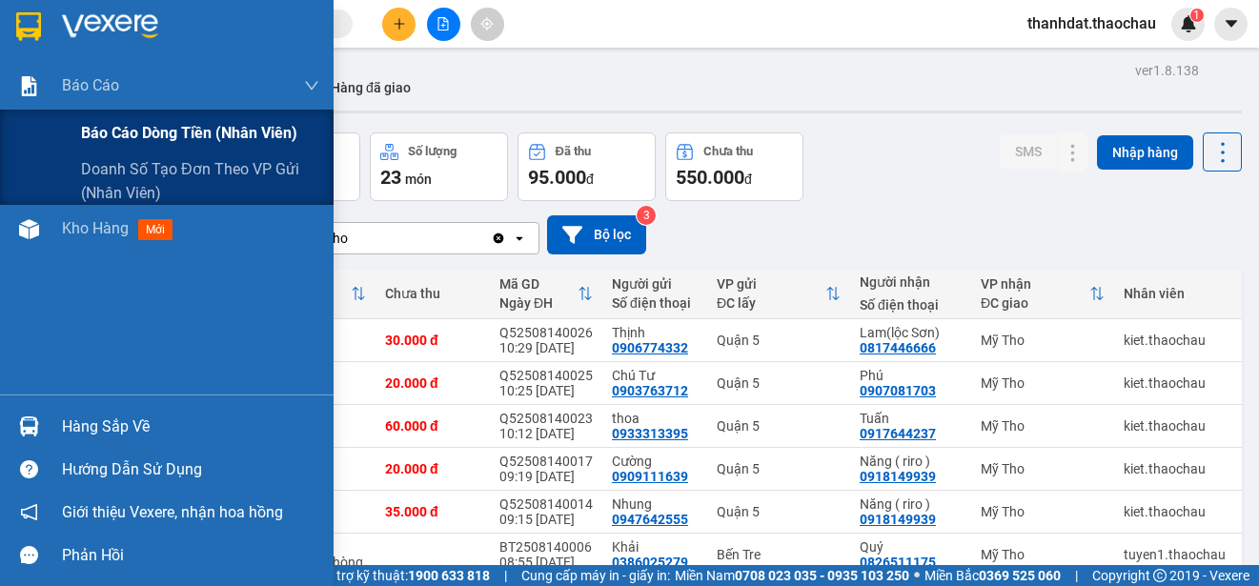
click at [135, 130] on span "Báo cáo dòng tiền (nhân viên)" at bounding box center [189, 133] width 216 height 24
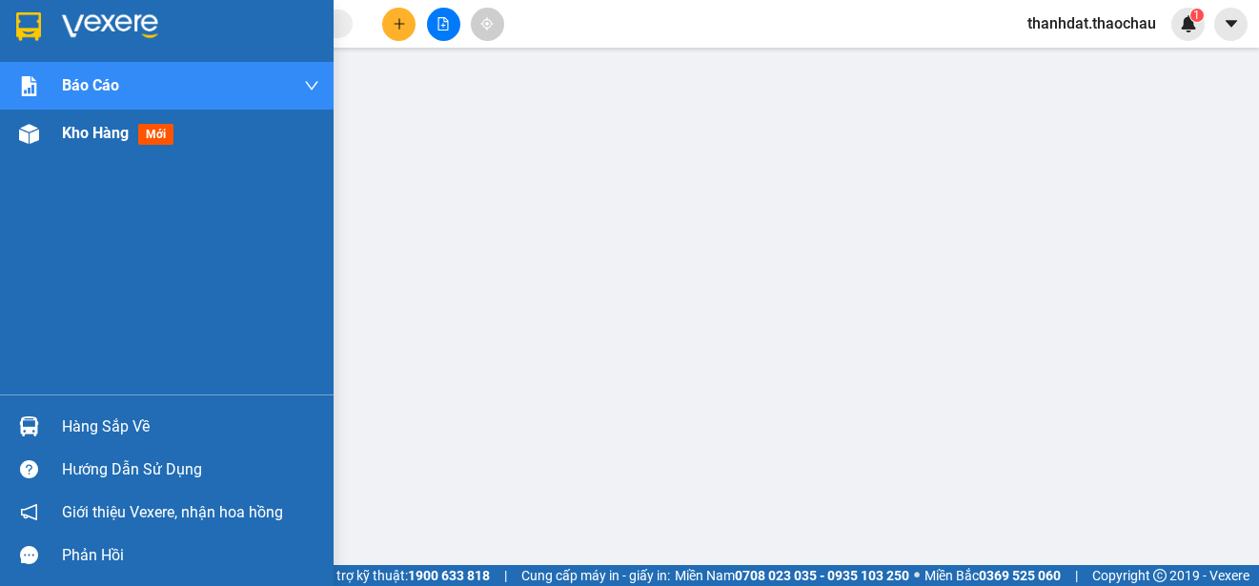
click at [79, 133] on span "Kho hàng" at bounding box center [95, 133] width 67 height 18
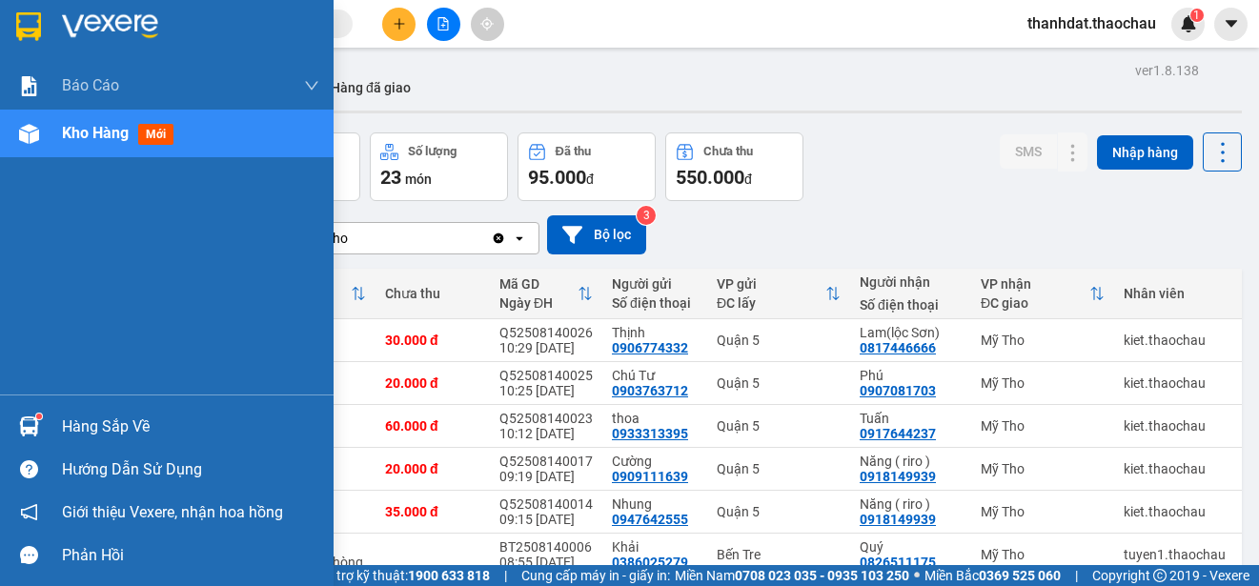
click at [91, 425] on div "Hàng sắp về" at bounding box center [190, 427] width 257 height 29
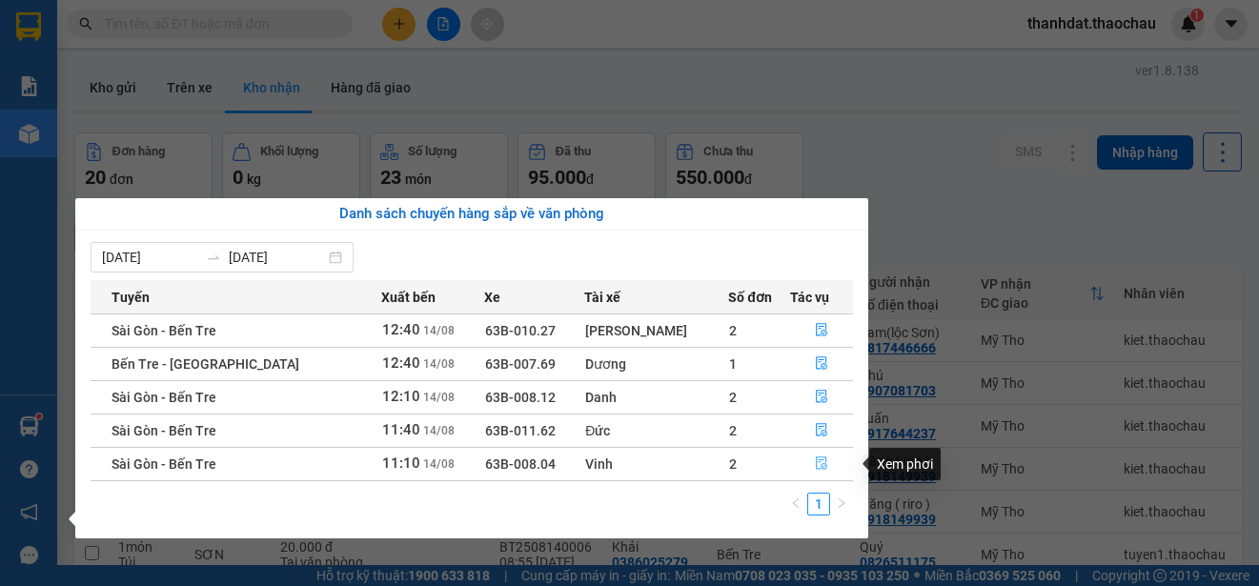
click at [815, 461] on icon "file-done" at bounding box center [821, 462] width 13 height 13
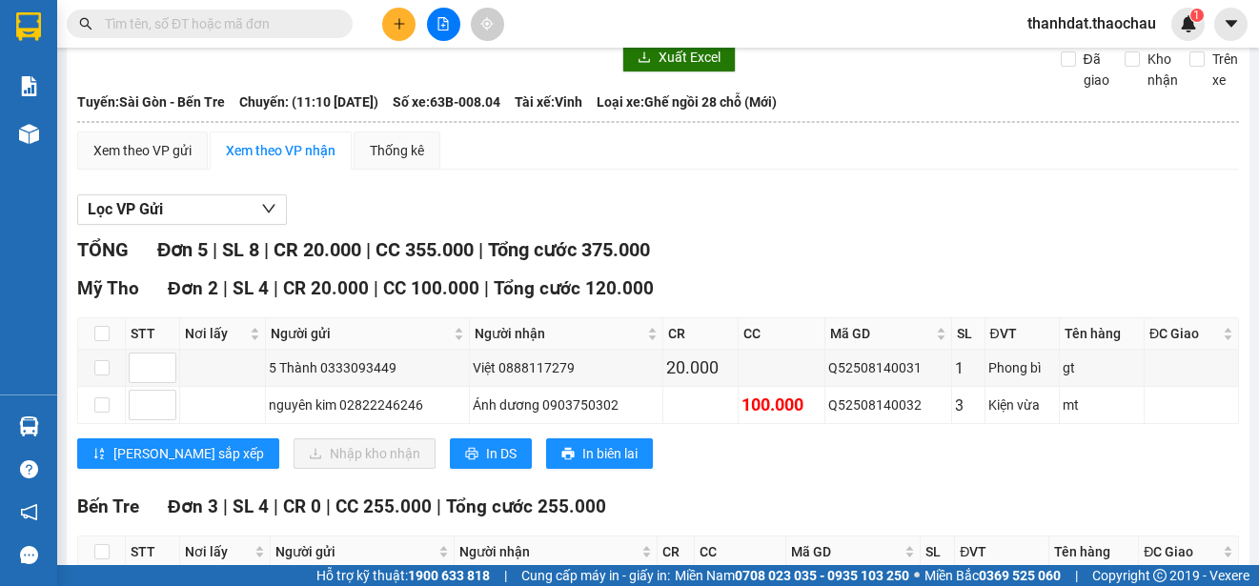
scroll to position [191, 0]
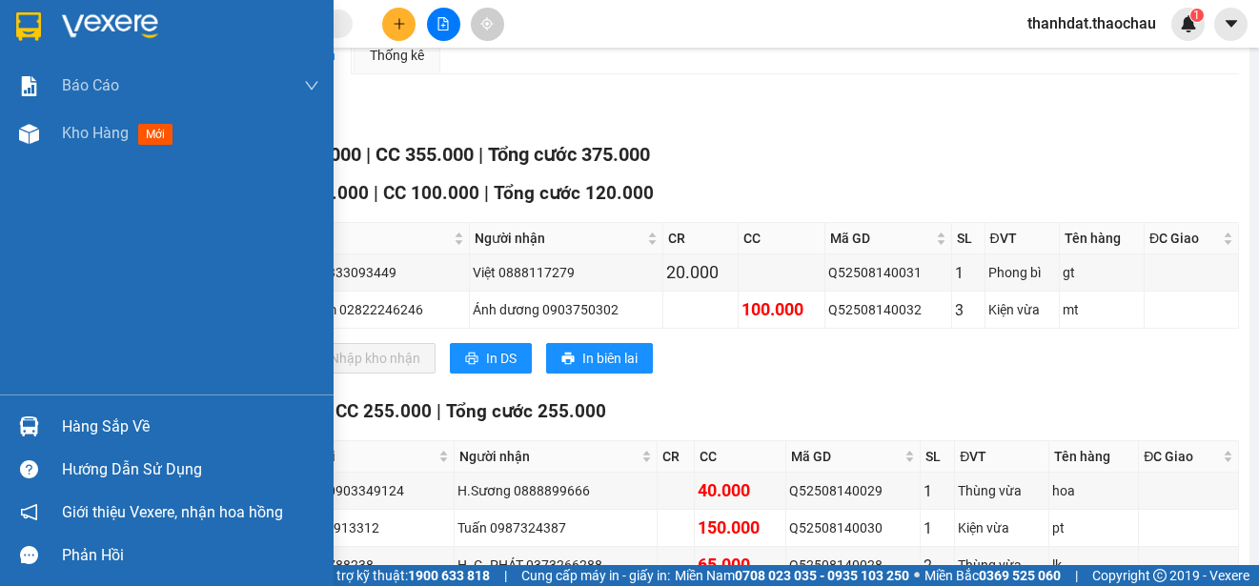
click at [68, 428] on div "Hàng sắp về" at bounding box center [190, 427] width 257 height 29
click at [68, 428] on div "Báo cáo Báo cáo dòng tiền (nhân viên) Doanh số tạo đơn theo VP gửi (nhân viên) …" at bounding box center [166, 293] width 333 height 586
click at [79, 428] on div "Hàng sắp về" at bounding box center [190, 427] width 257 height 29
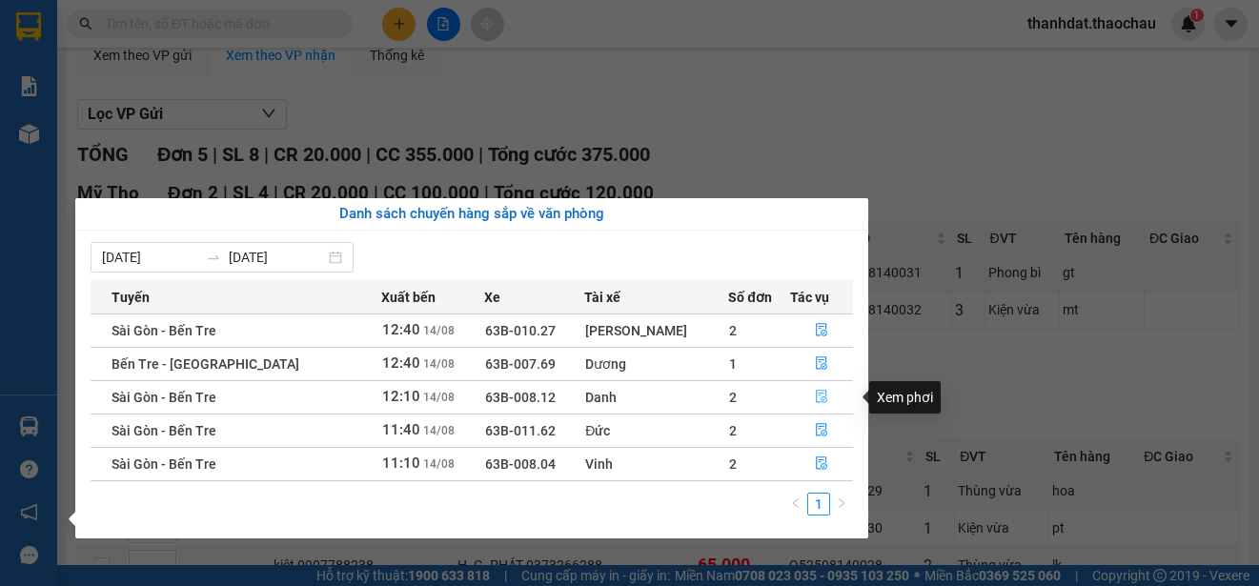
click at [815, 395] on icon "file-done" at bounding box center [821, 396] width 13 height 13
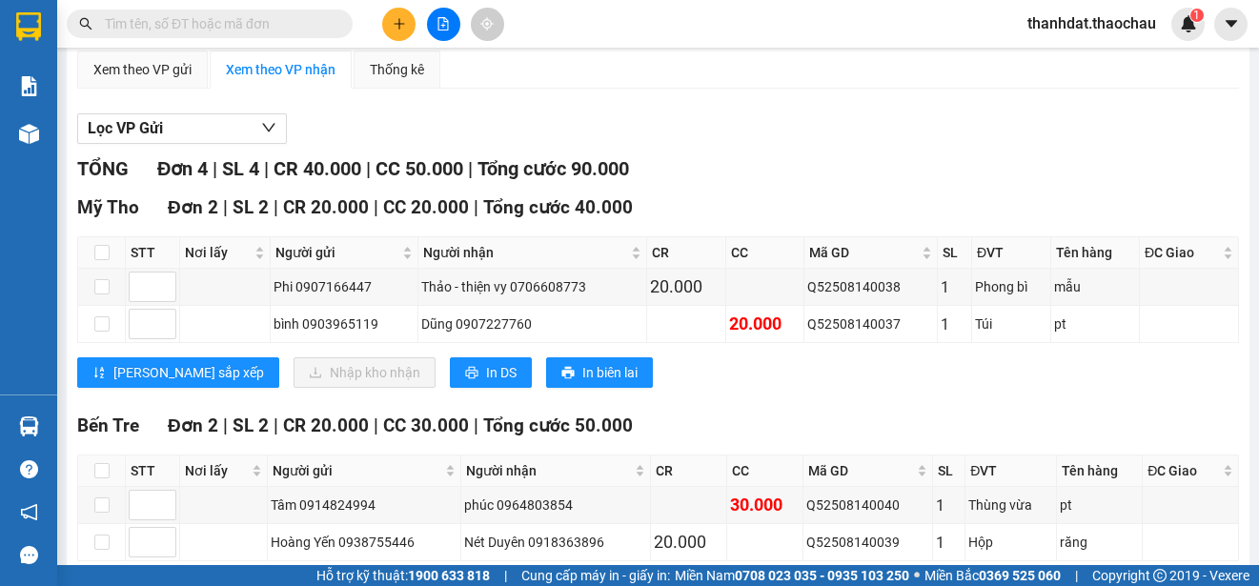
scroll to position [191, 0]
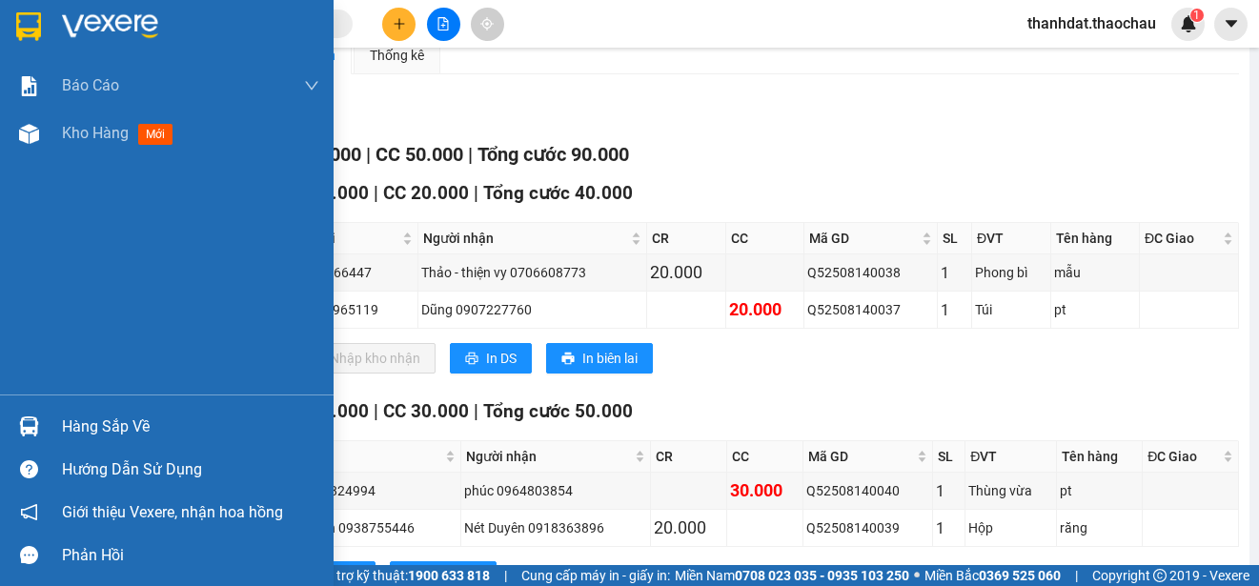
click at [71, 422] on div "Hàng sắp về" at bounding box center [190, 427] width 257 height 29
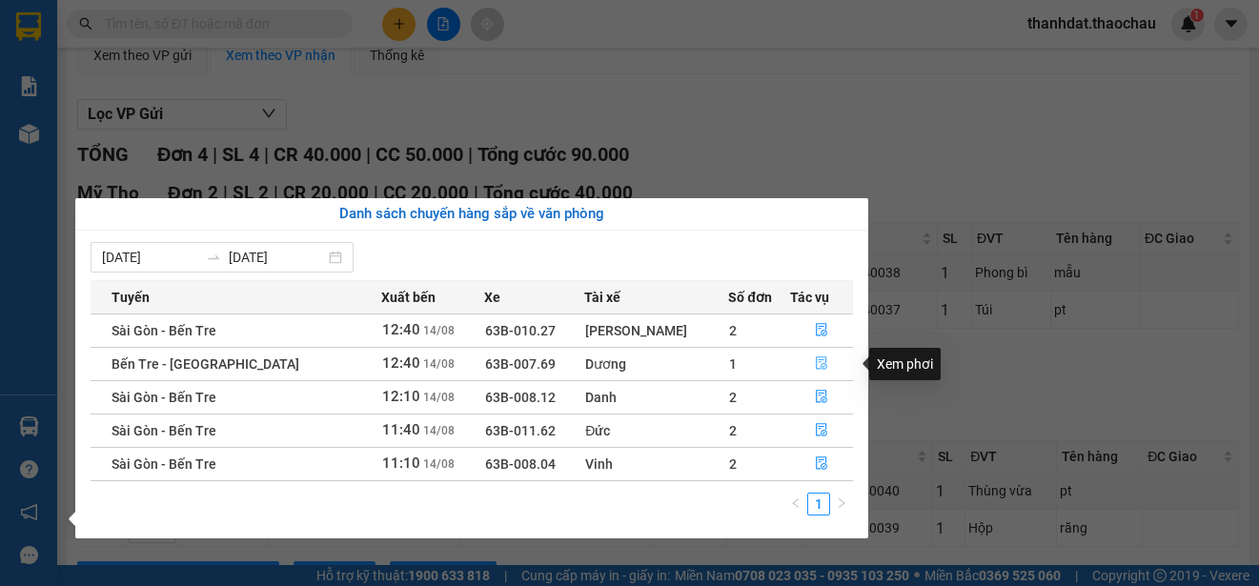
click at [815, 363] on icon "file-done" at bounding box center [821, 362] width 13 height 13
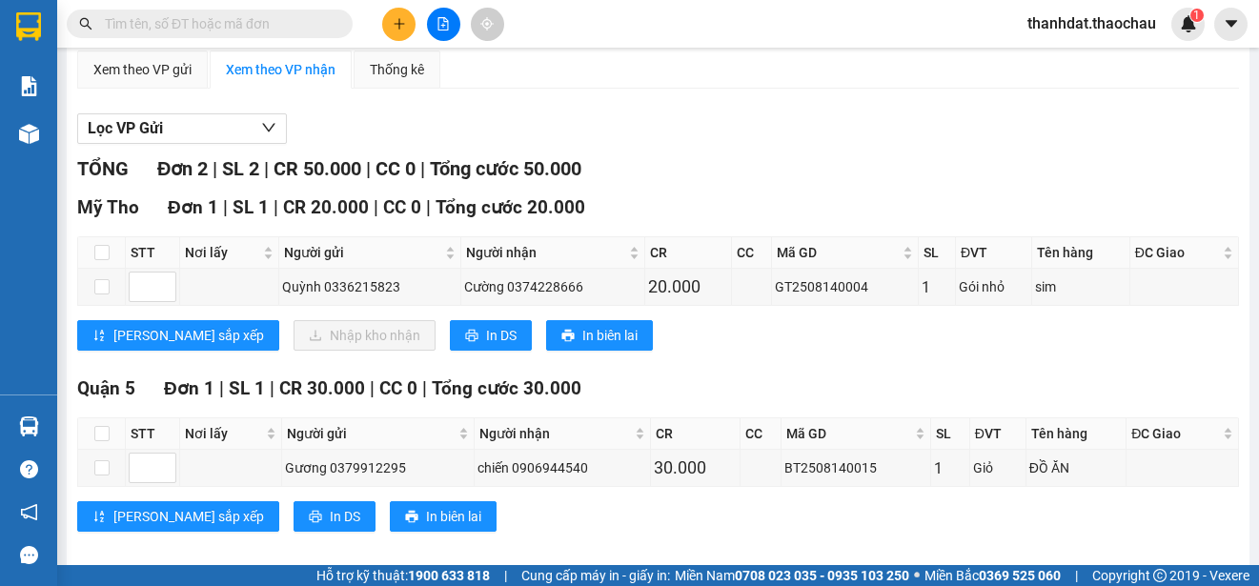
scroll to position [191, 0]
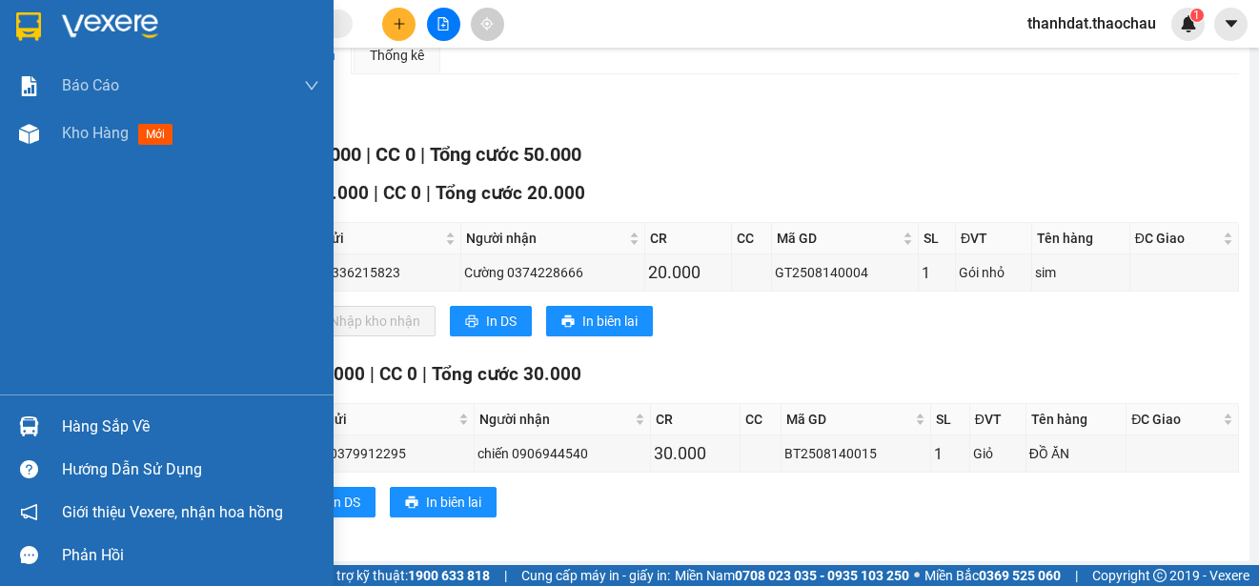
click at [77, 422] on div "Hàng sắp về" at bounding box center [190, 427] width 257 height 29
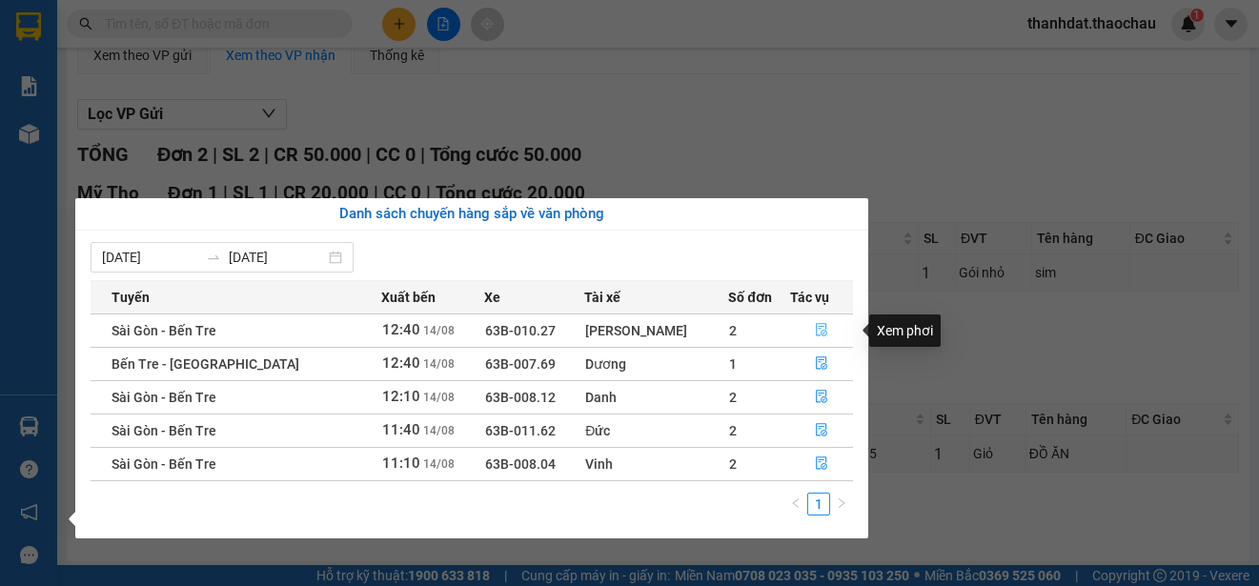
click at [816, 329] on icon "file-done" at bounding box center [821, 330] width 11 height 13
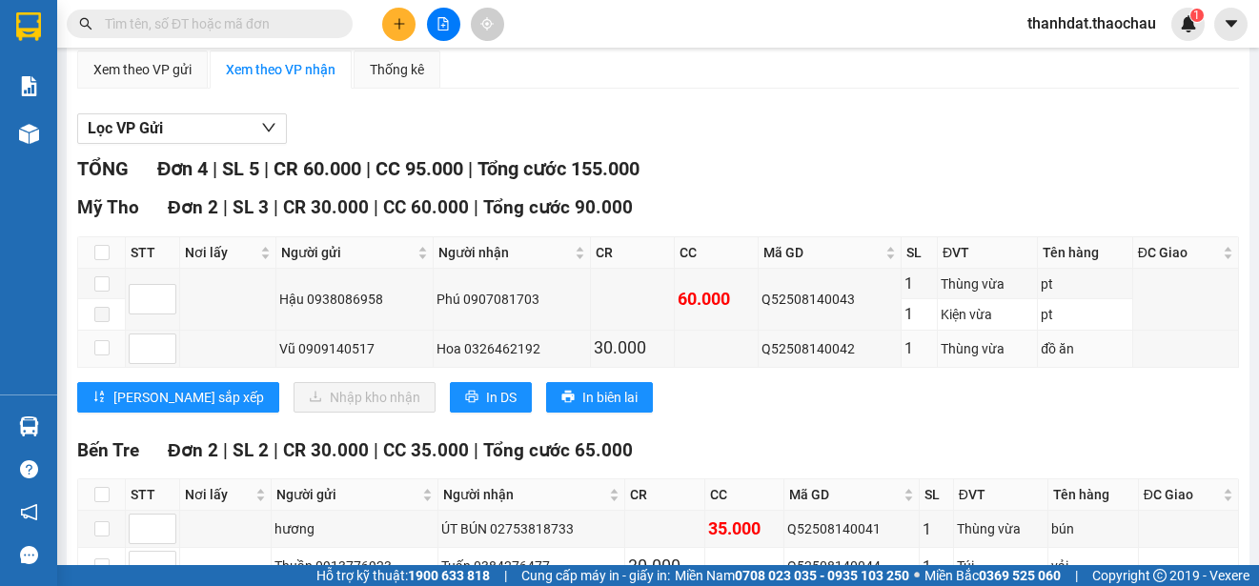
scroll to position [191, 0]
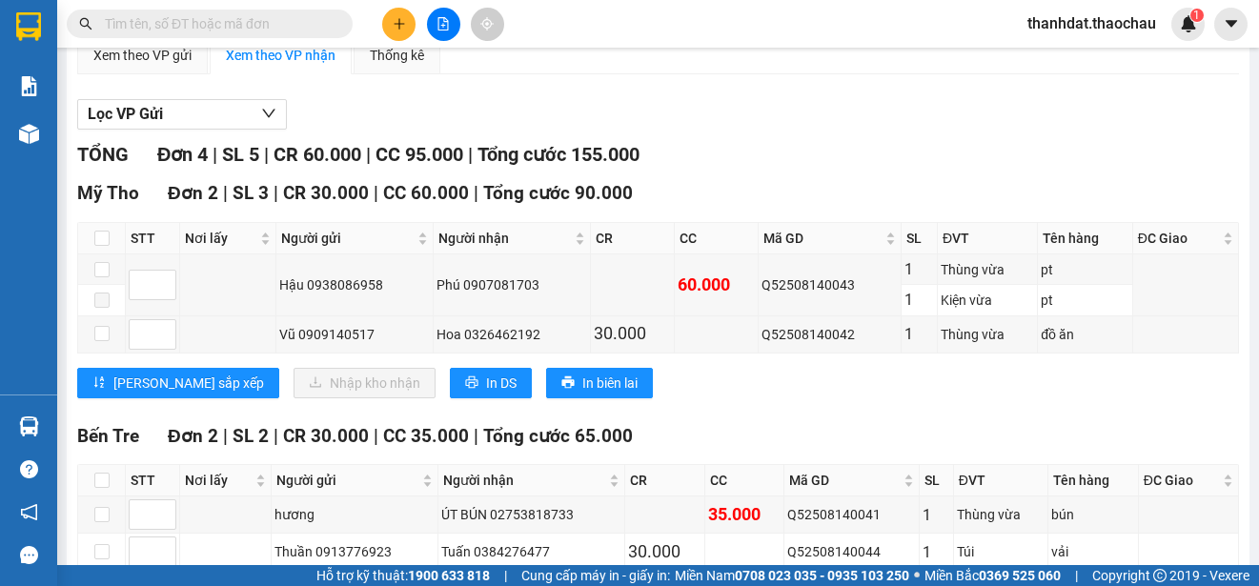
click at [823, 389] on div "Lưu sắp xếp Nhập kho nhận In DS In biên lai" at bounding box center [657, 383] width 1161 height 30
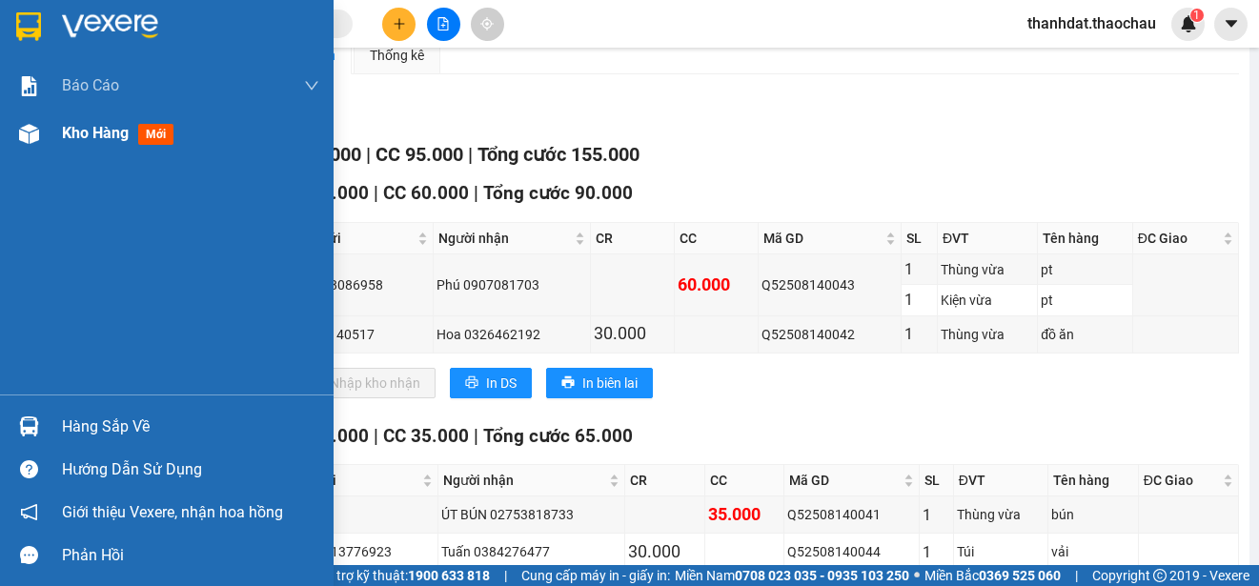
click at [85, 131] on span "Kho hàng" at bounding box center [95, 133] width 67 height 18
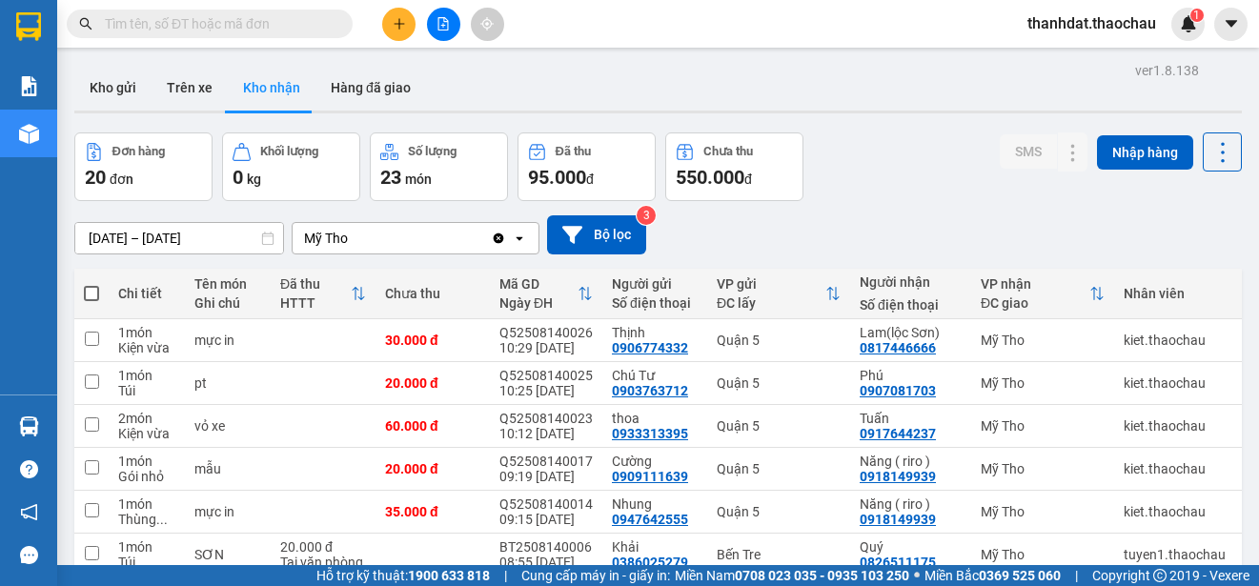
click at [938, 222] on div "01/08/2025 – 14/08/2025 Press the down arrow key to interact with the calendar …" at bounding box center [657, 234] width 1167 height 39
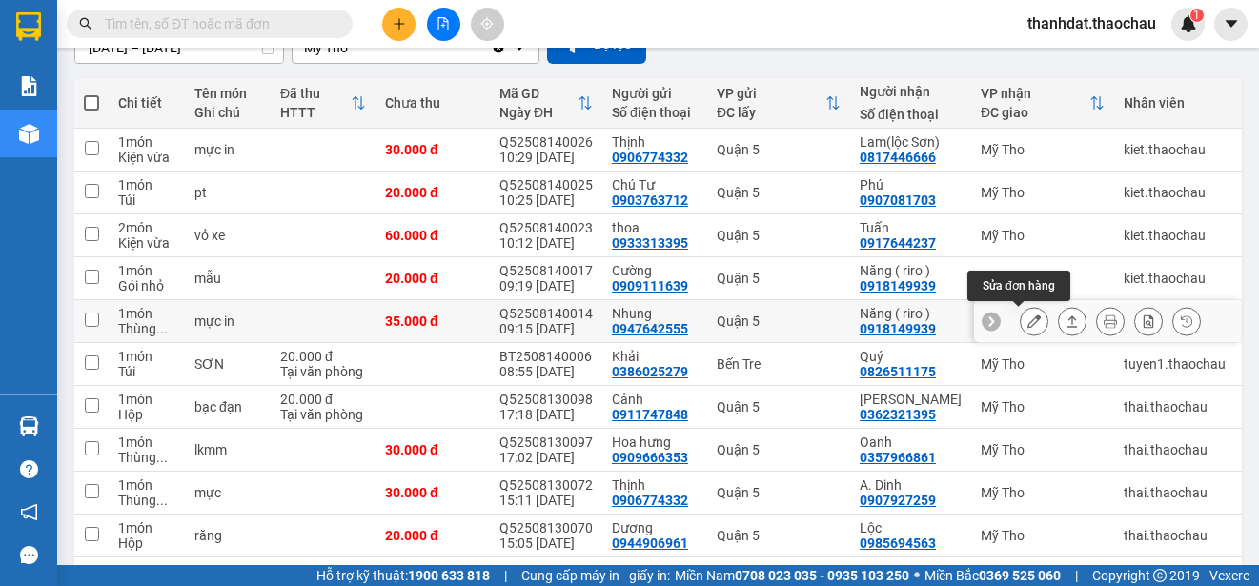
click at [1027, 319] on icon at bounding box center [1033, 320] width 13 height 13
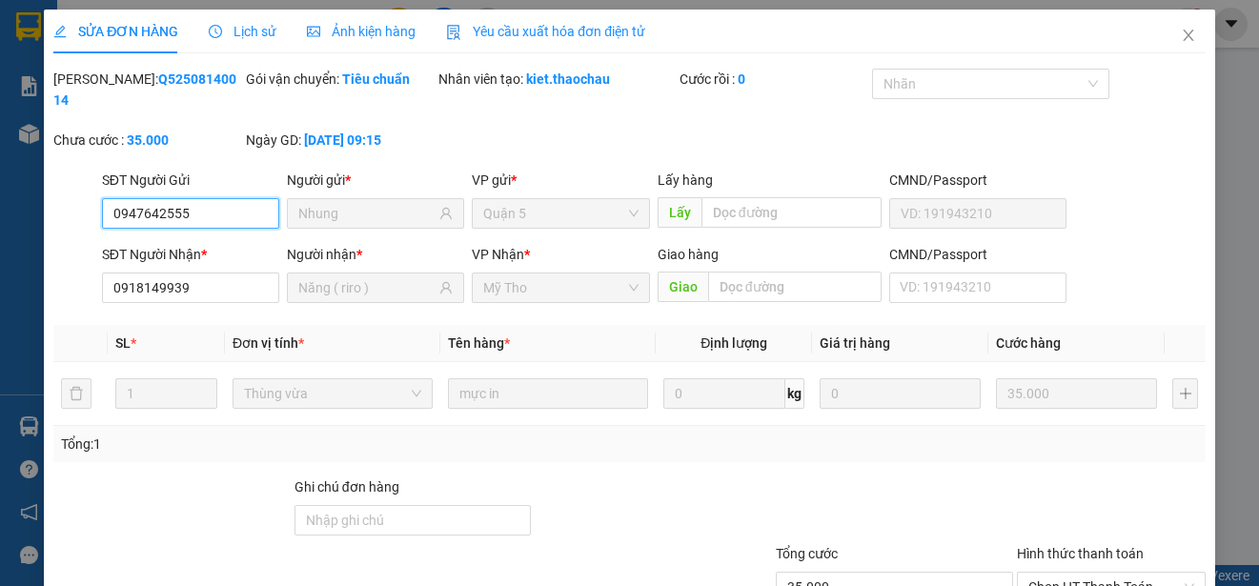
type input "0947642555"
type input "Nhung"
type input "0918149939"
type input "Năng ( riro )"
type input "35.000"
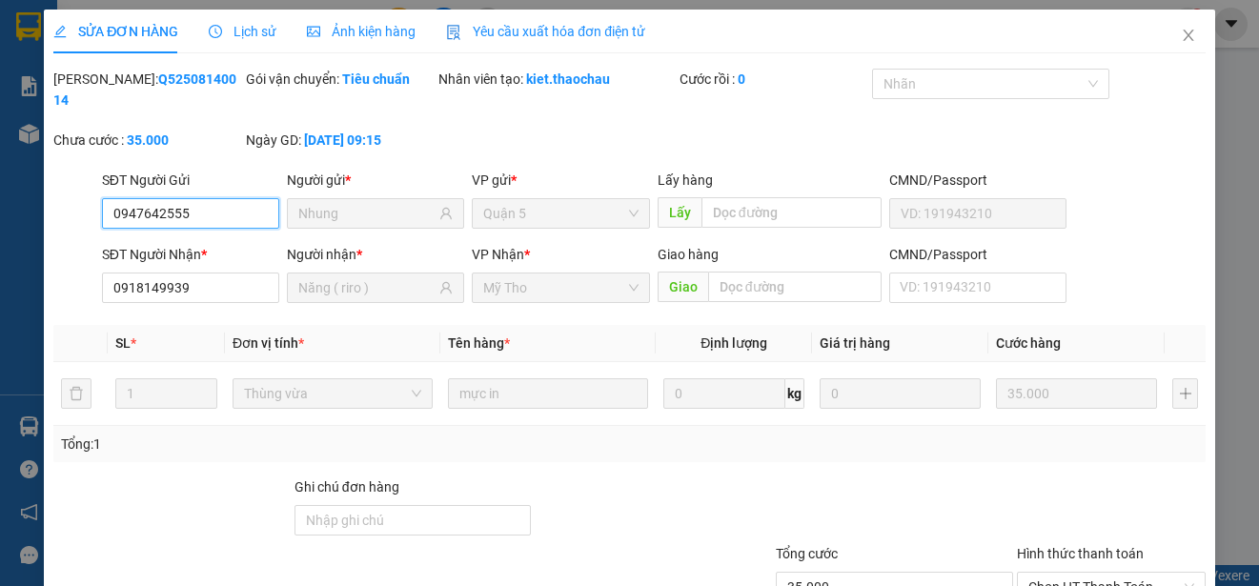
scroll to position [144, 0]
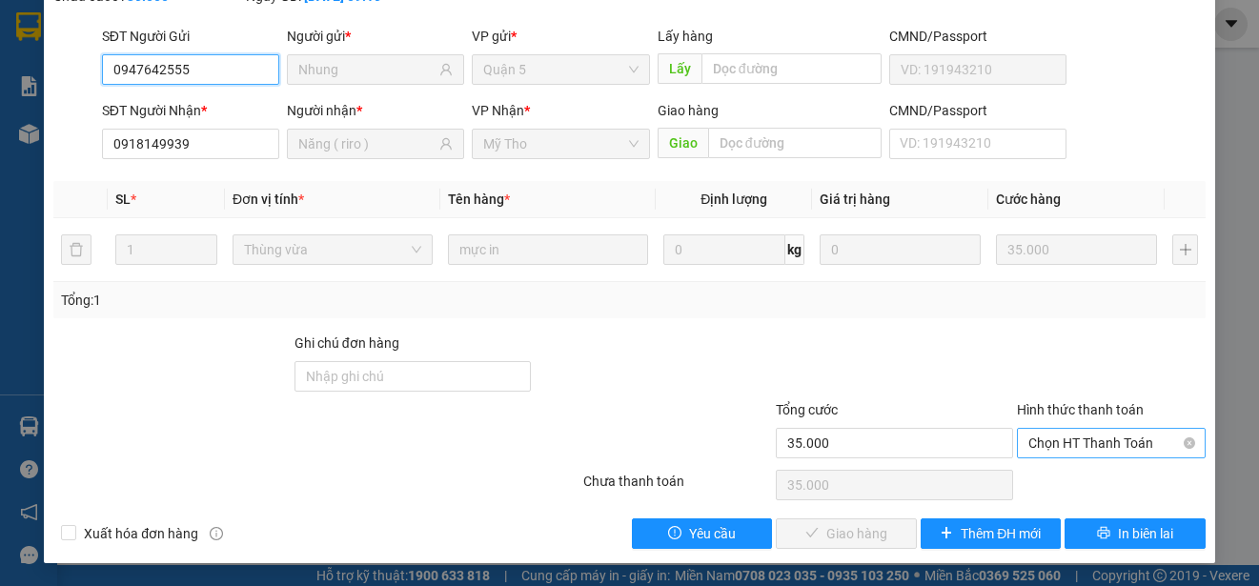
click at [1069, 434] on span "Chọn HT Thanh Toán" at bounding box center [1111, 443] width 166 height 29
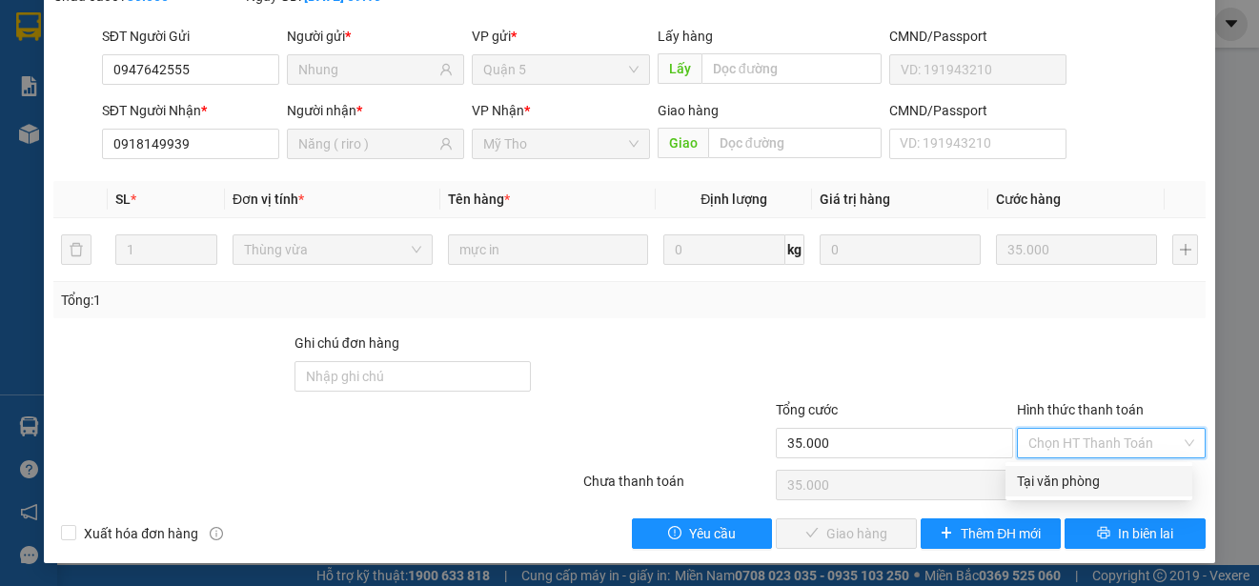
click at [1078, 485] on div "Tại văn phòng" at bounding box center [1099, 481] width 164 height 21
type input "0"
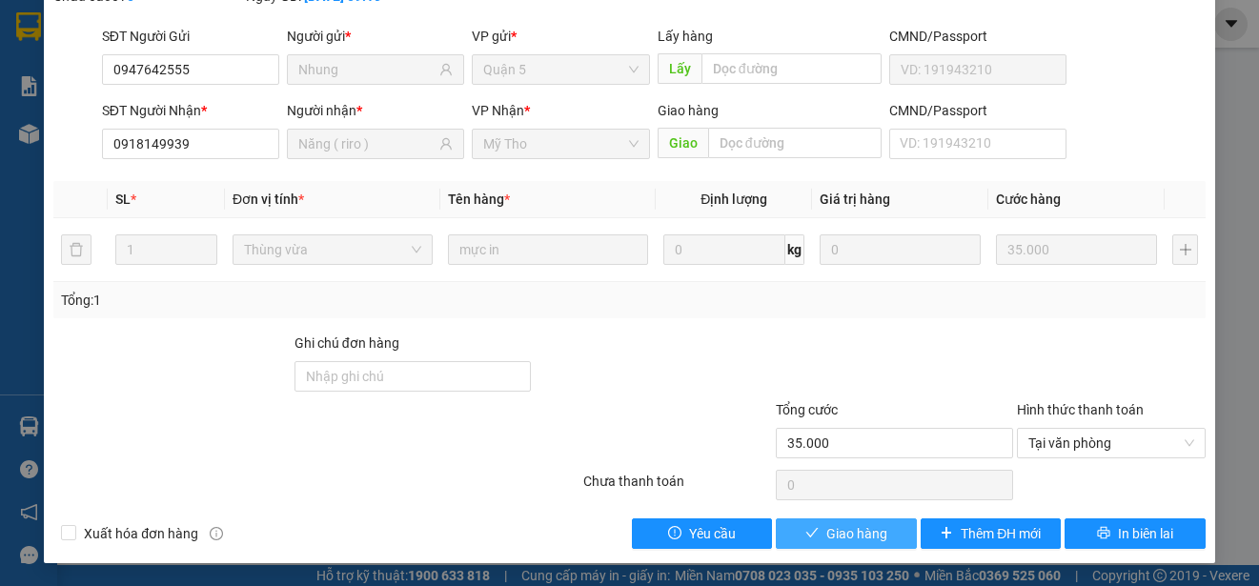
click at [843, 535] on span "Giao hàng" at bounding box center [856, 533] width 61 height 21
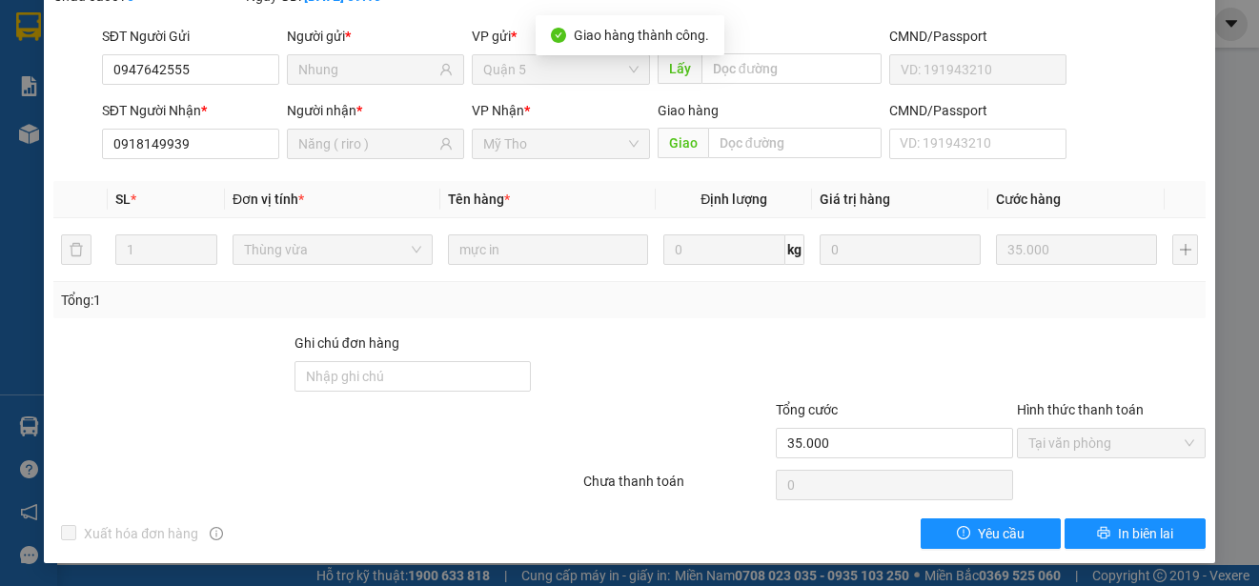
scroll to position [0, 0]
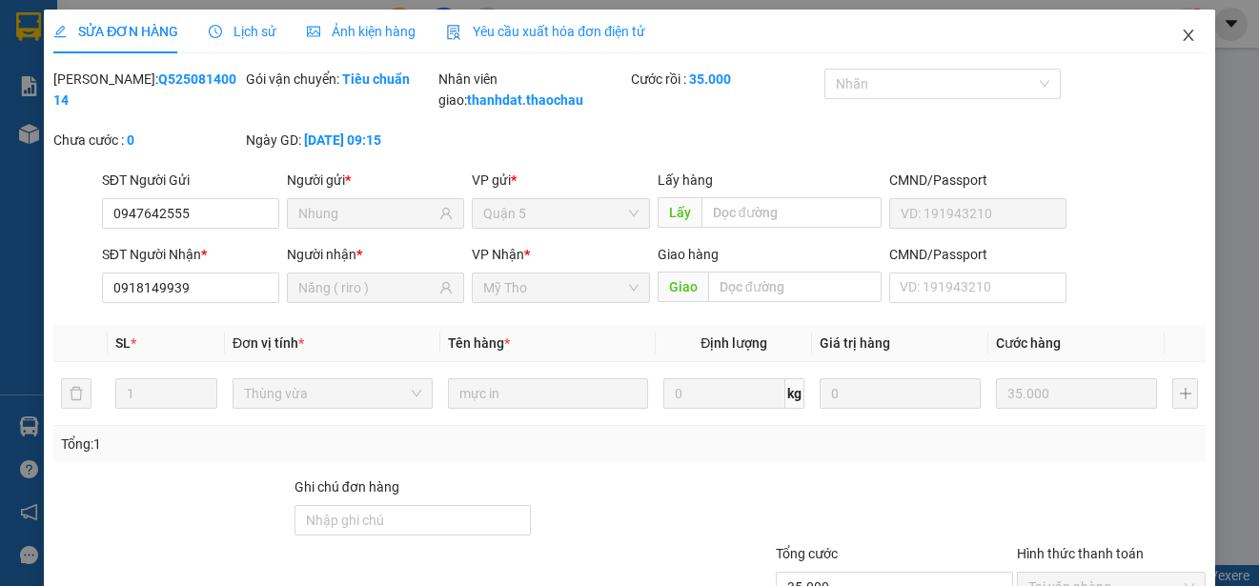
click at [1180, 32] on icon "close" at bounding box center [1187, 35] width 15 height 15
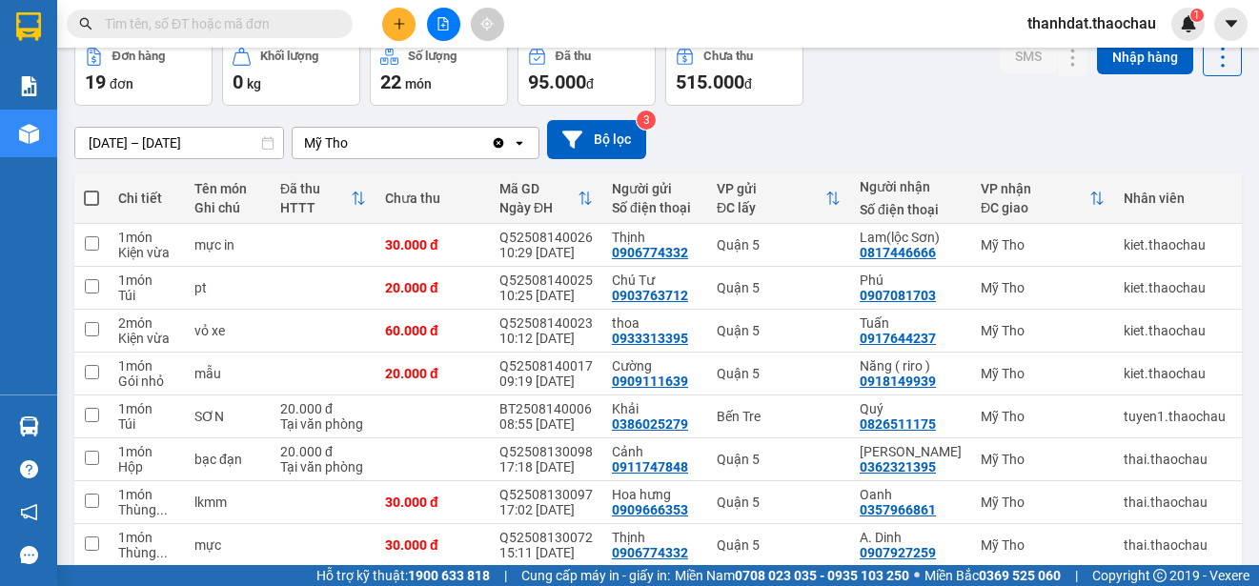
scroll to position [269, 0]
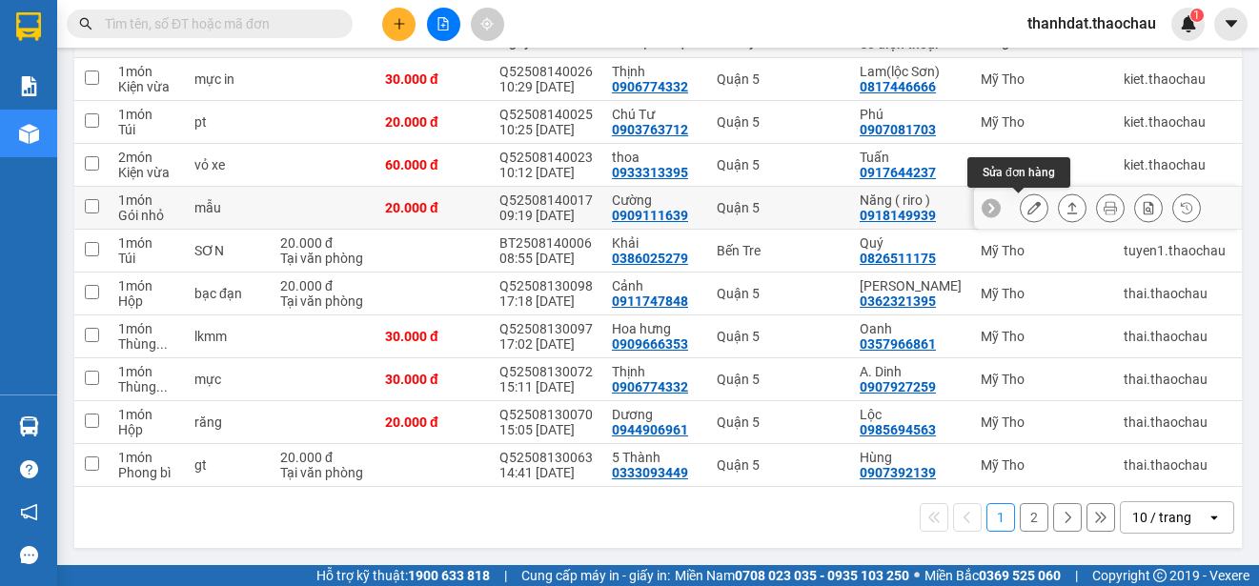
click at [1027, 201] on icon at bounding box center [1033, 207] width 13 height 13
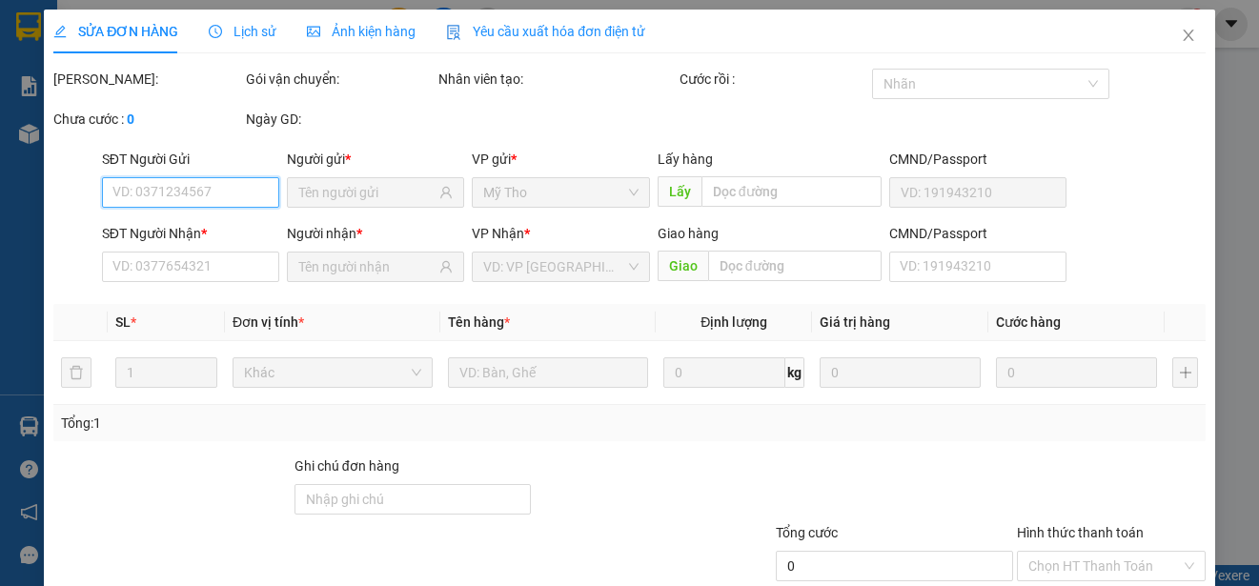
scroll to position [123, 0]
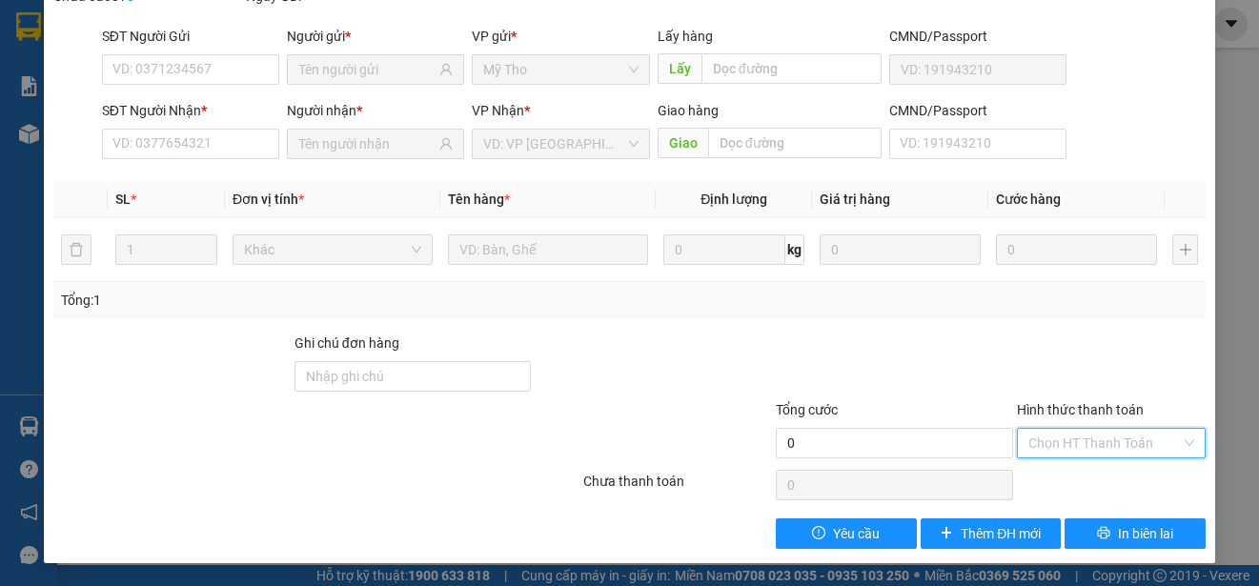
click at [1071, 441] on input "Hình thức thanh toán" at bounding box center [1104, 443] width 152 height 29
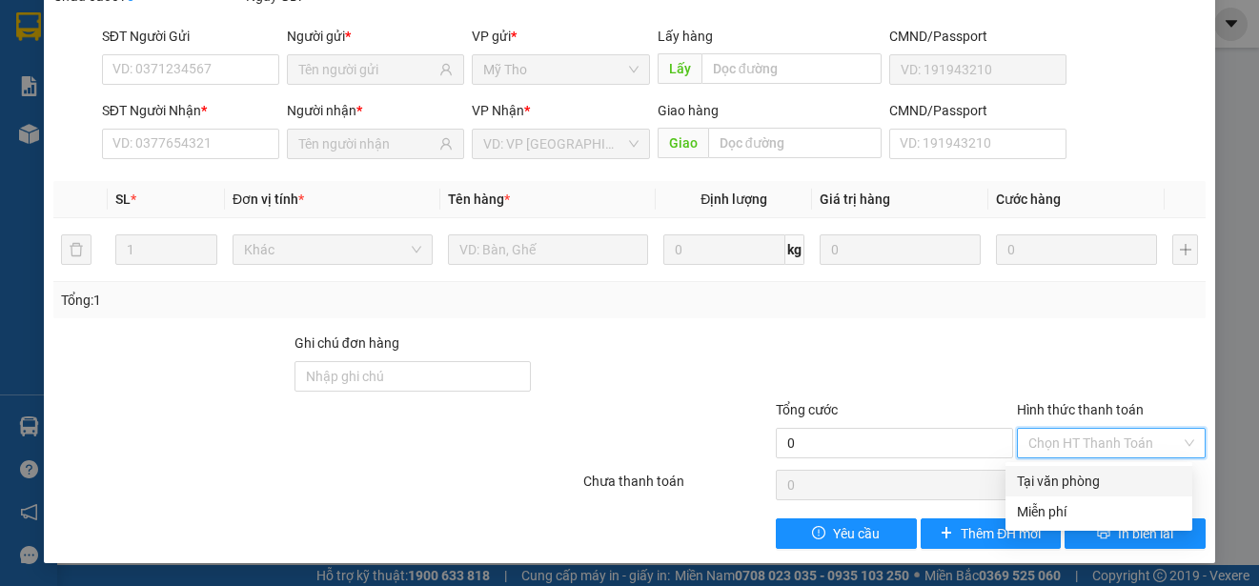
click at [1089, 479] on div "Tại văn phòng" at bounding box center [1099, 481] width 164 height 21
type input "0"
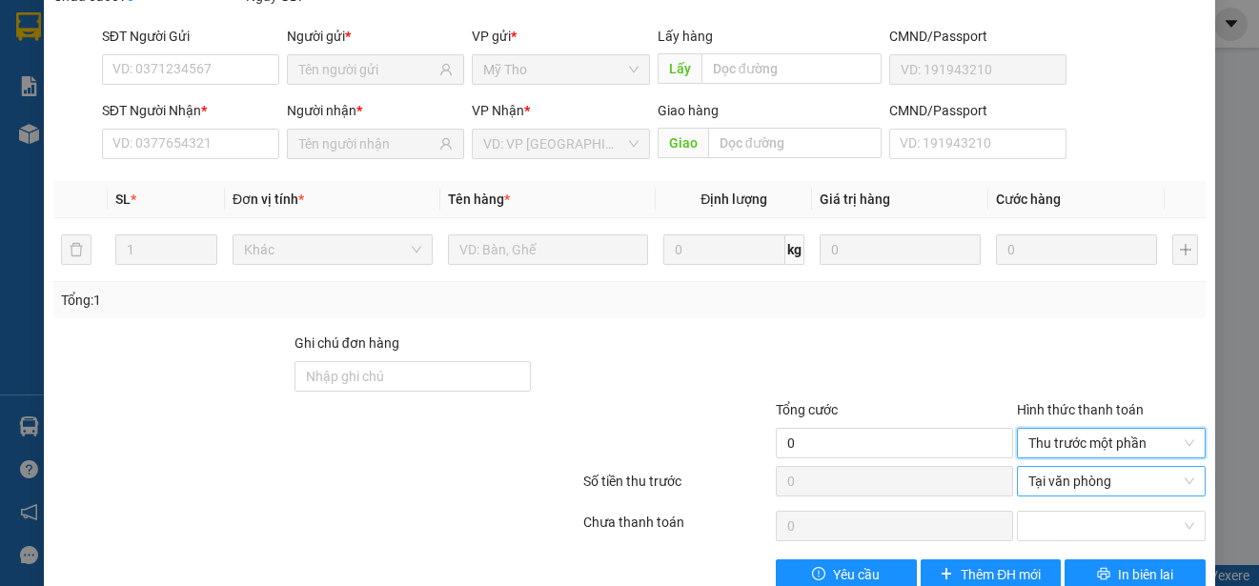
click at [1079, 480] on span "Tại văn phòng" at bounding box center [1111, 481] width 166 height 29
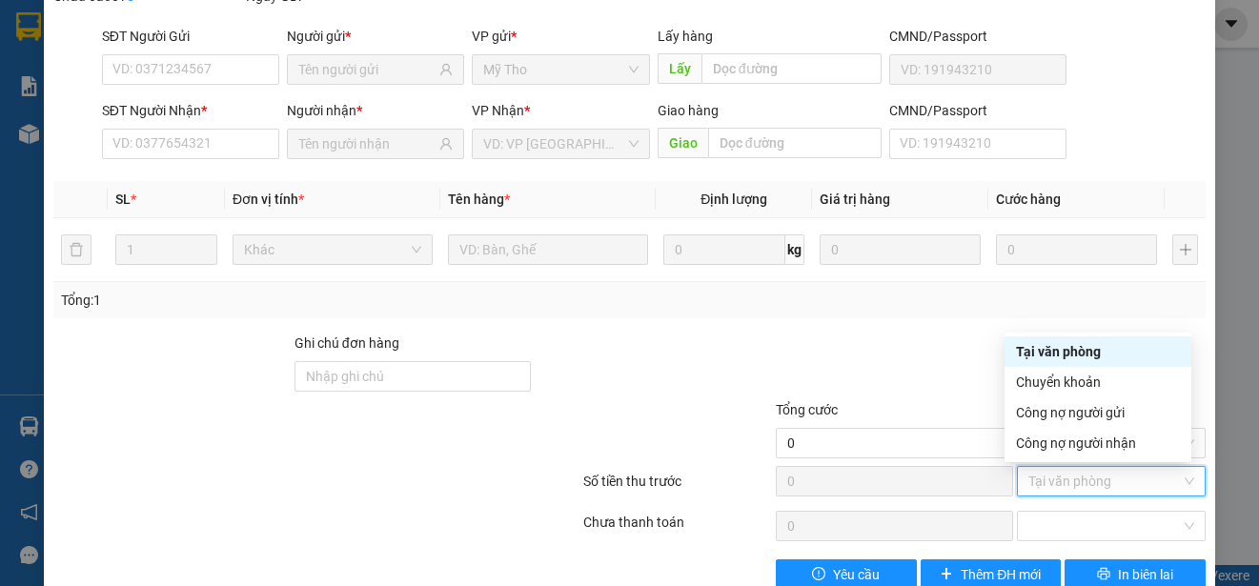
click at [1093, 349] on div "Tại văn phòng" at bounding box center [1098, 351] width 164 height 21
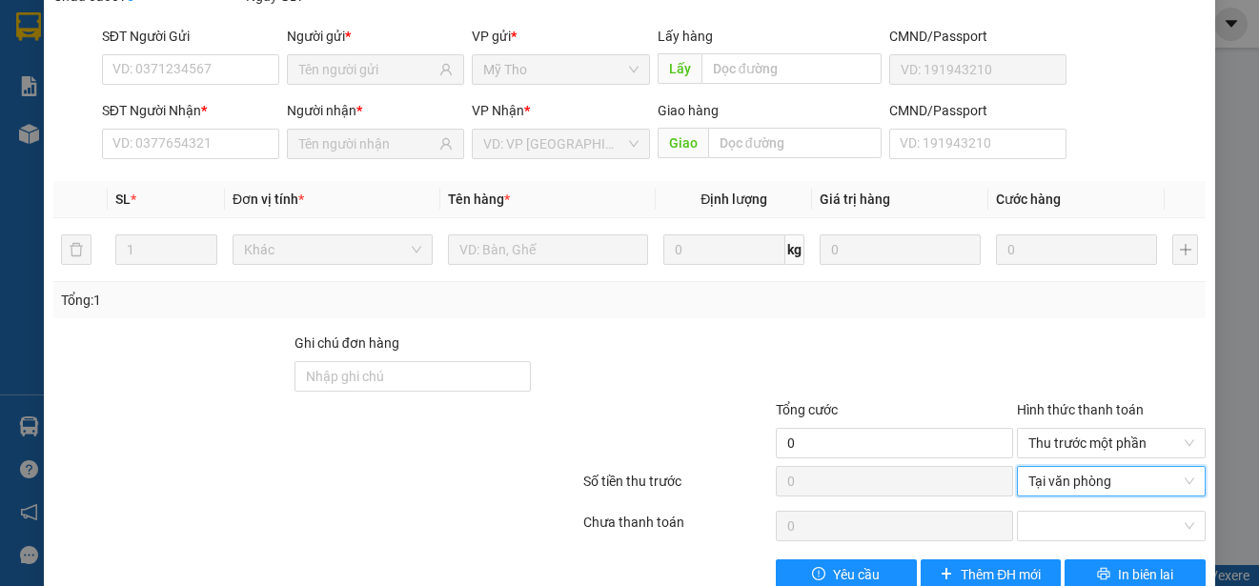
scroll to position [0, 0]
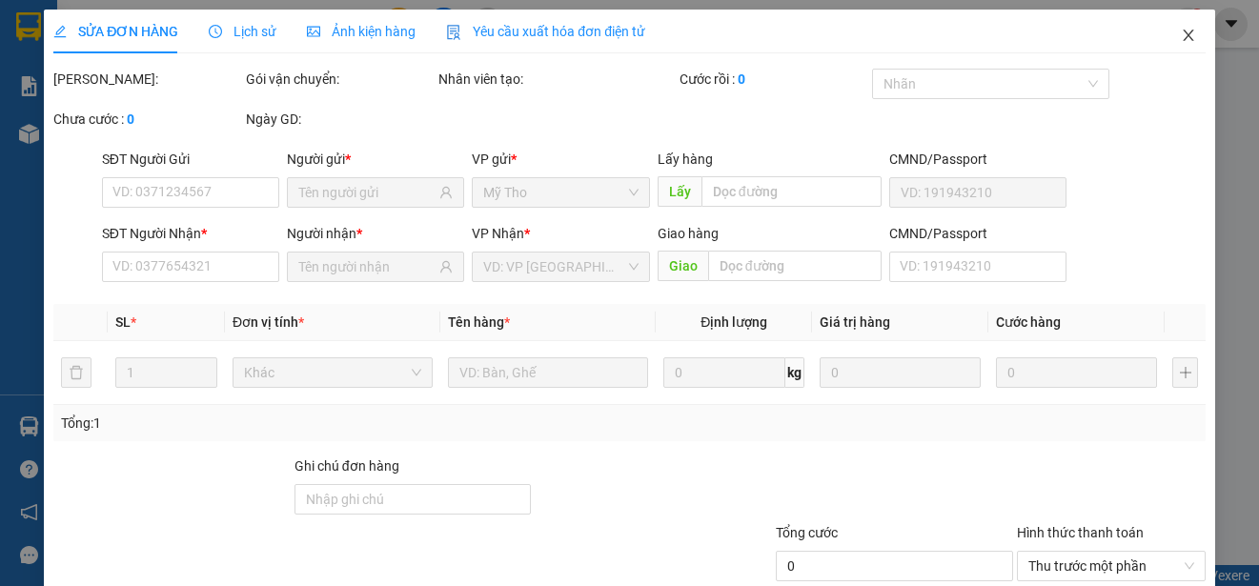
click at [1182, 37] on icon "close" at bounding box center [1187, 35] width 10 height 11
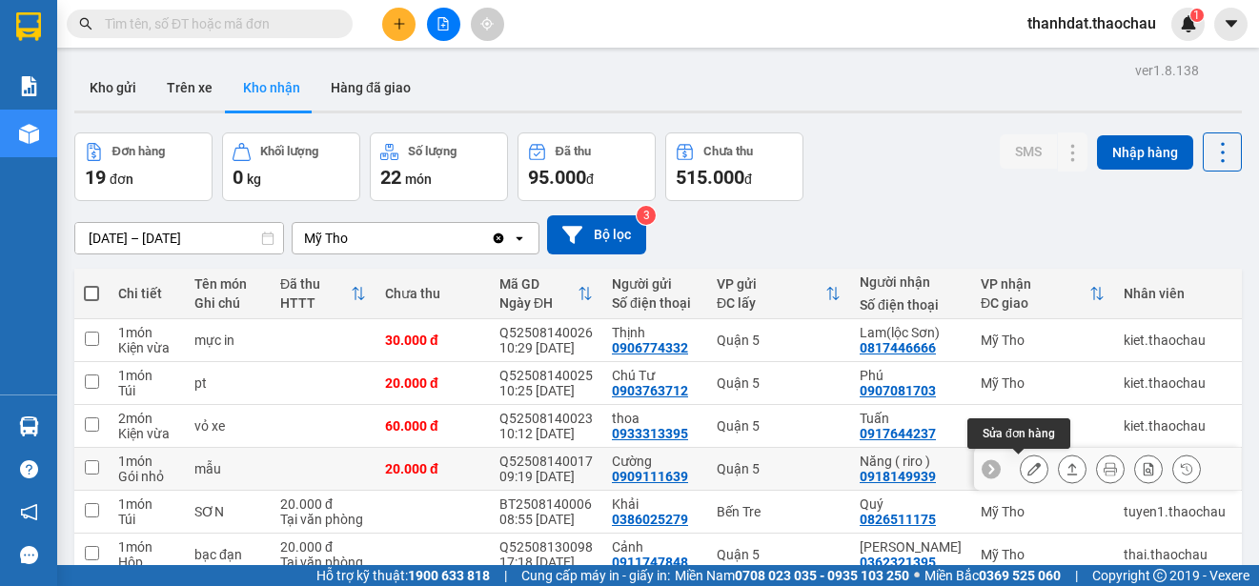
click at [1027, 466] on icon at bounding box center [1033, 468] width 13 height 13
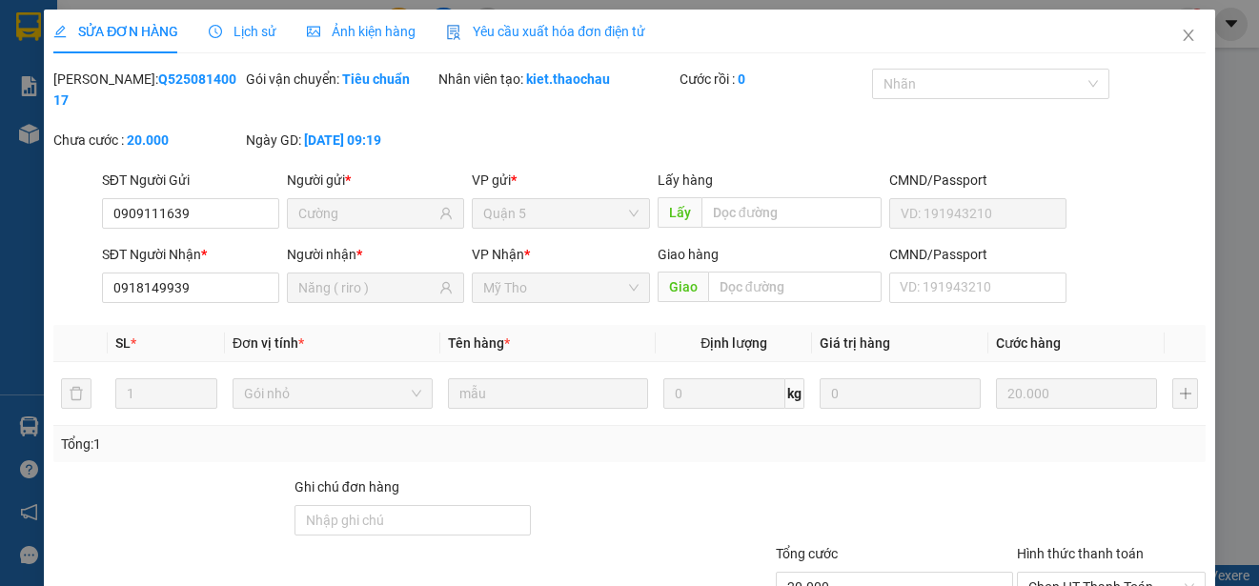
type input "0909111639"
type input "Cường"
type input "0918149939"
type input "Năng ( riro )"
type input "20.000"
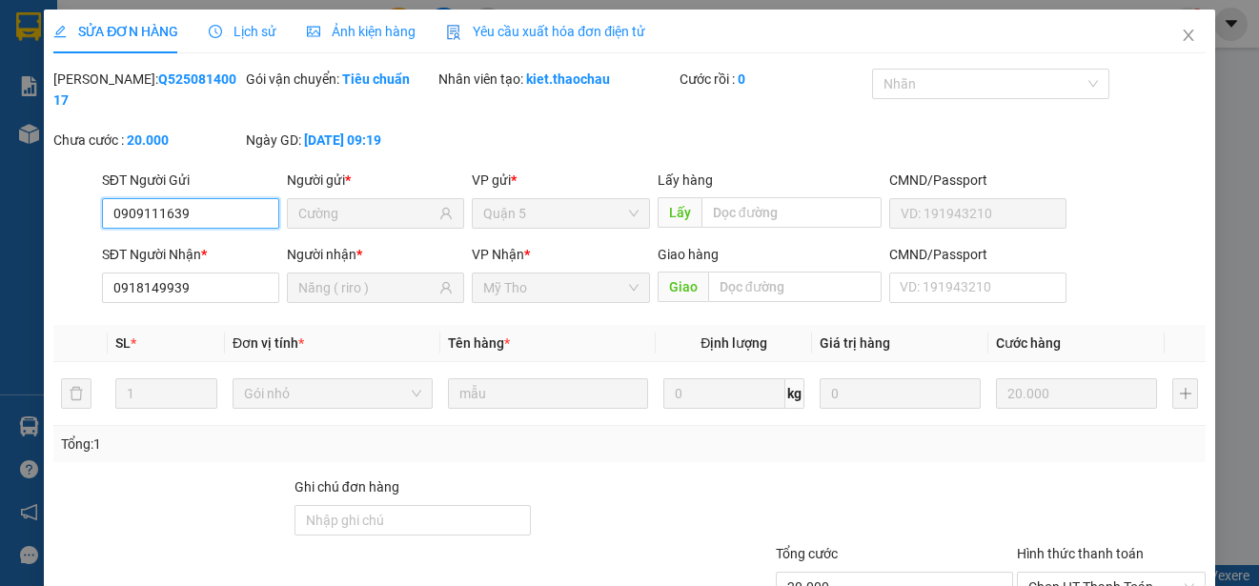
scroll to position [144, 0]
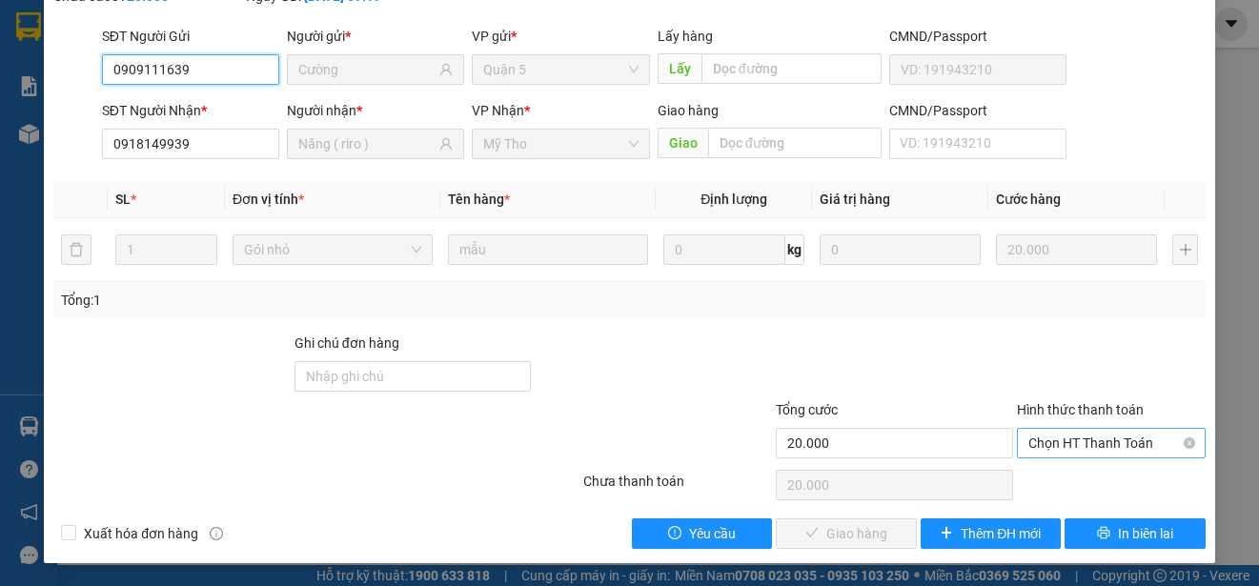
click at [1051, 447] on span "Chọn HT Thanh Toán" at bounding box center [1111, 443] width 166 height 29
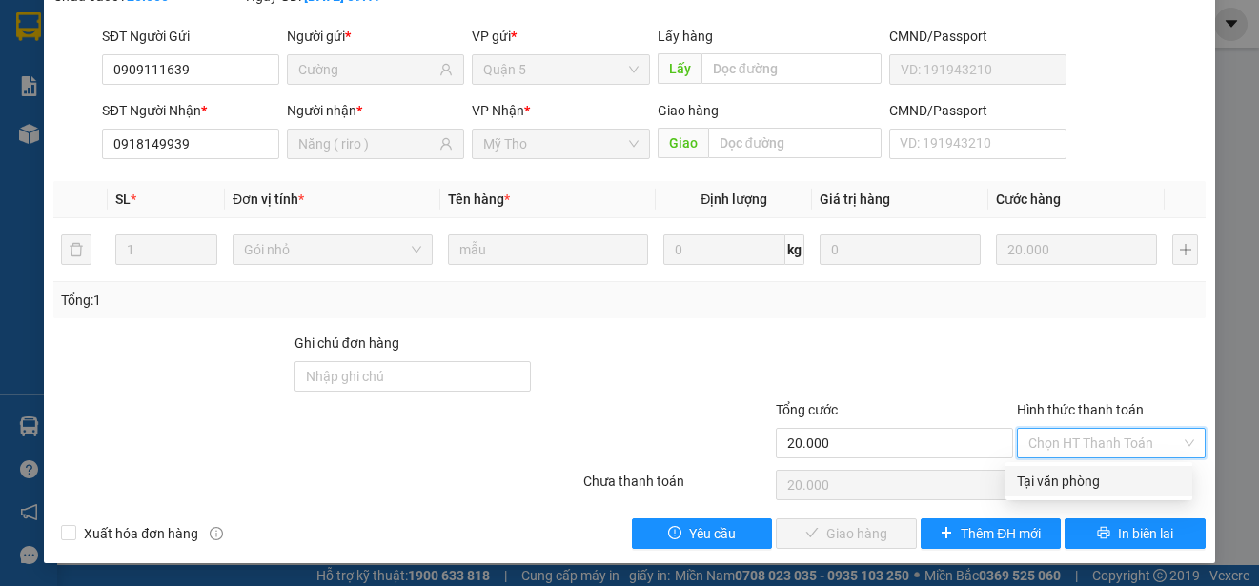
click at [1055, 473] on div "Tại văn phòng" at bounding box center [1099, 481] width 164 height 21
type input "0"
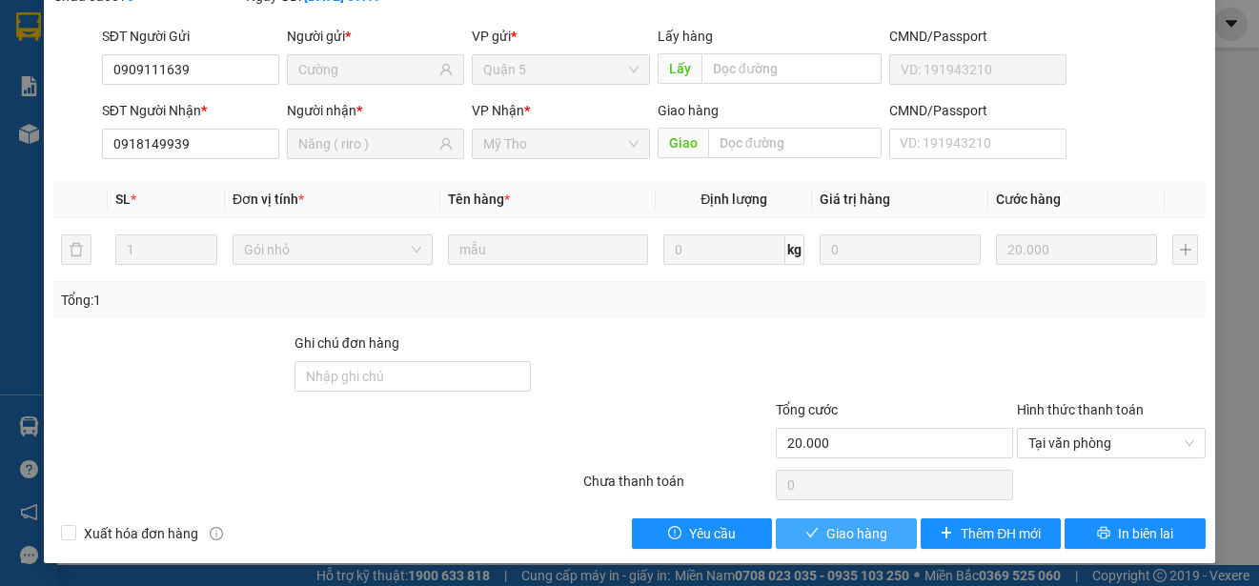
click at [831, 532] on span "Giao hàng" at bounding box center [856, 533] width 61 height 21
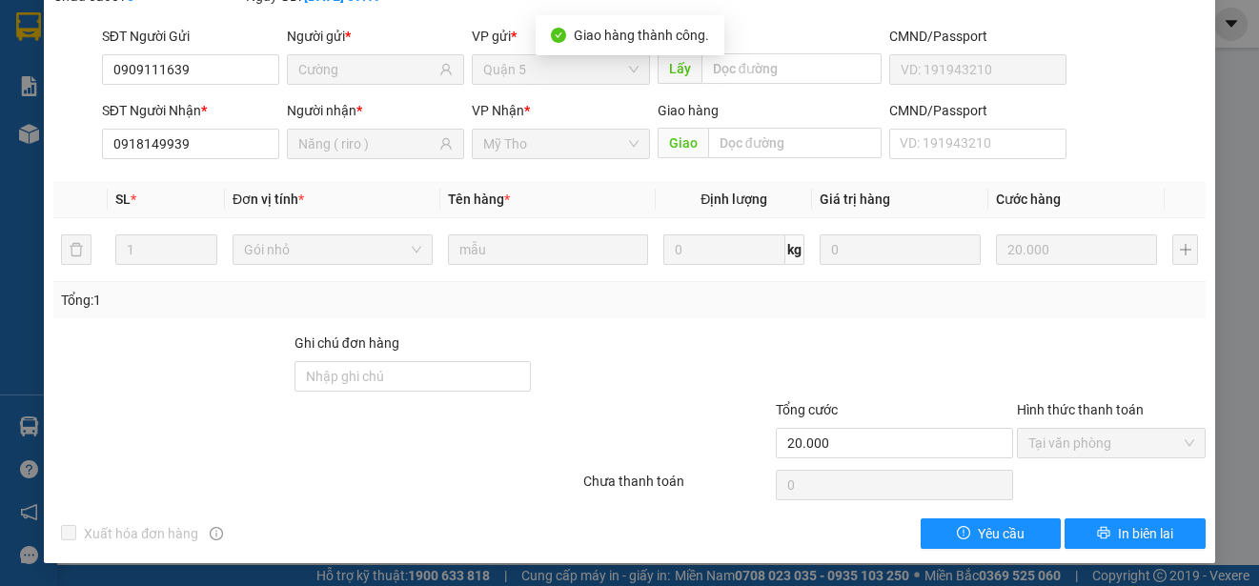
scroll to position [0, 0]
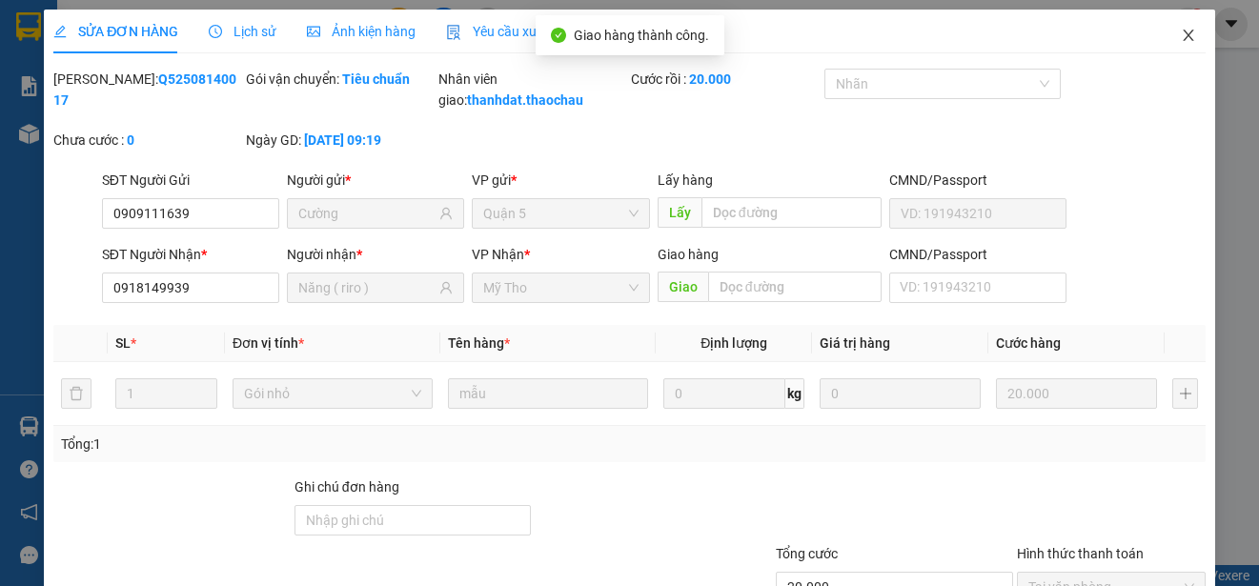
click at [1182, 35] on icon "close" at bounding box center [1187, 35] width 10 height 11
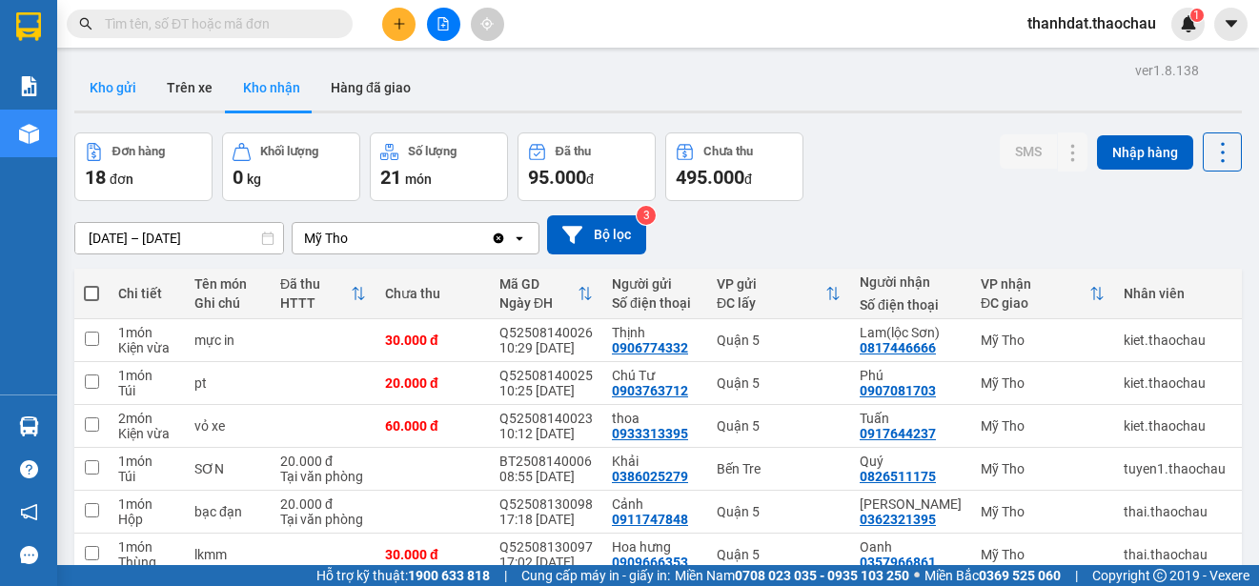
click at [131, 87] on button "Kho gửi" at bounding box center [112, 88] width 77 height 46
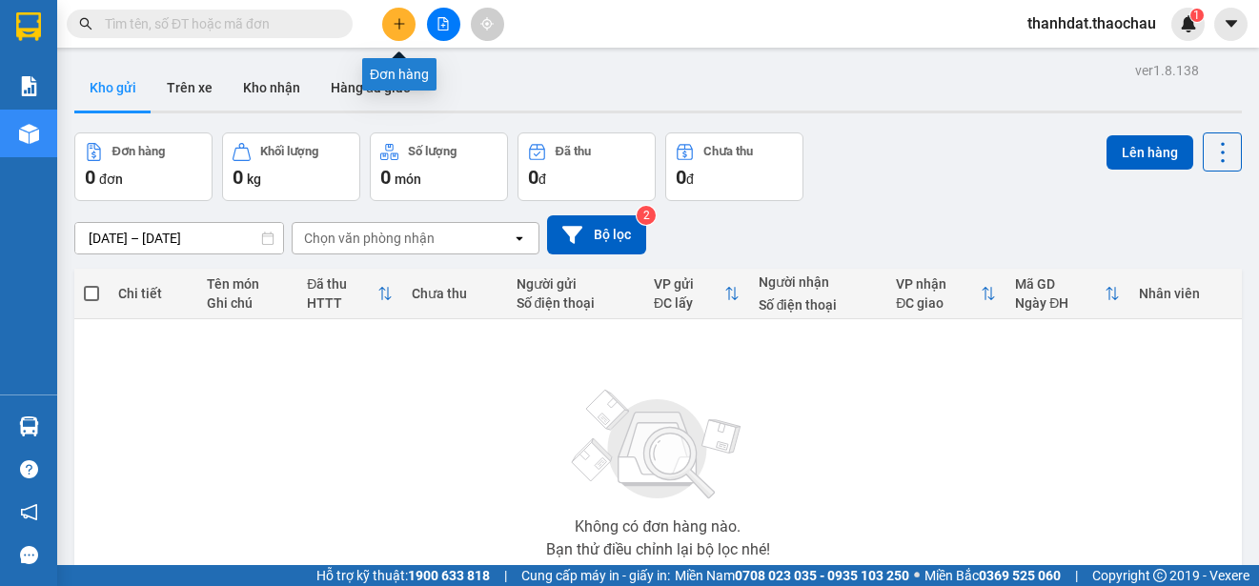
click at [388, 19] on button at bounding box center [398, 24] width 33 height 33
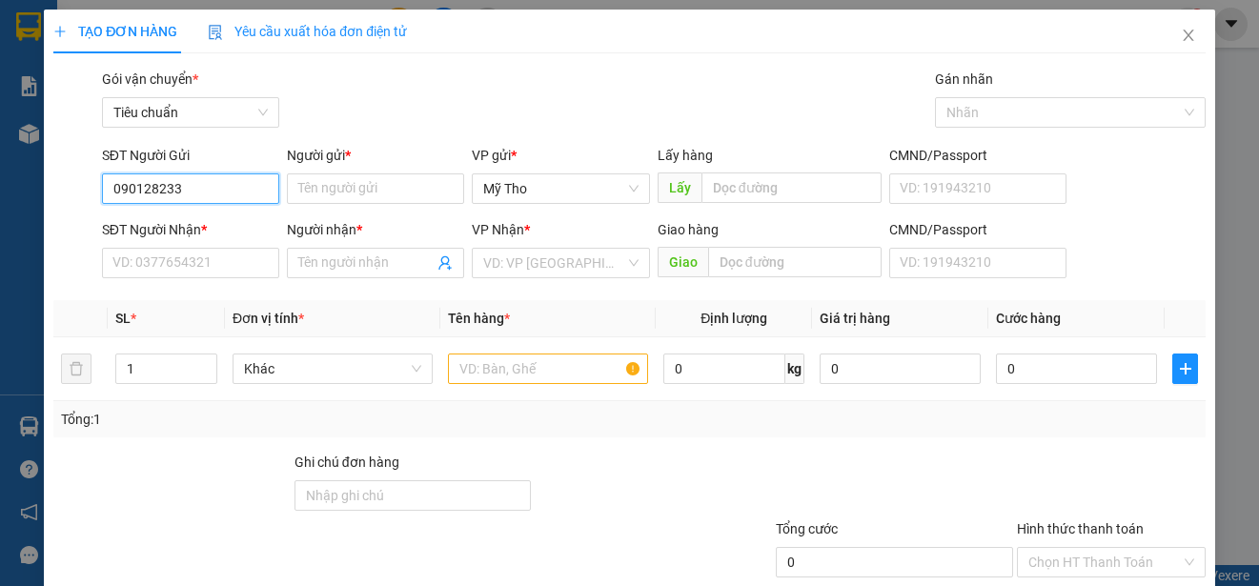
type input "0901282333"
click at [227, 212] on div "0901282333 - Hai Dũng🦷" at bounding box center [190, 227] width 179 height 30
type input "Hai Dũng🦷"
type input "0901282333"
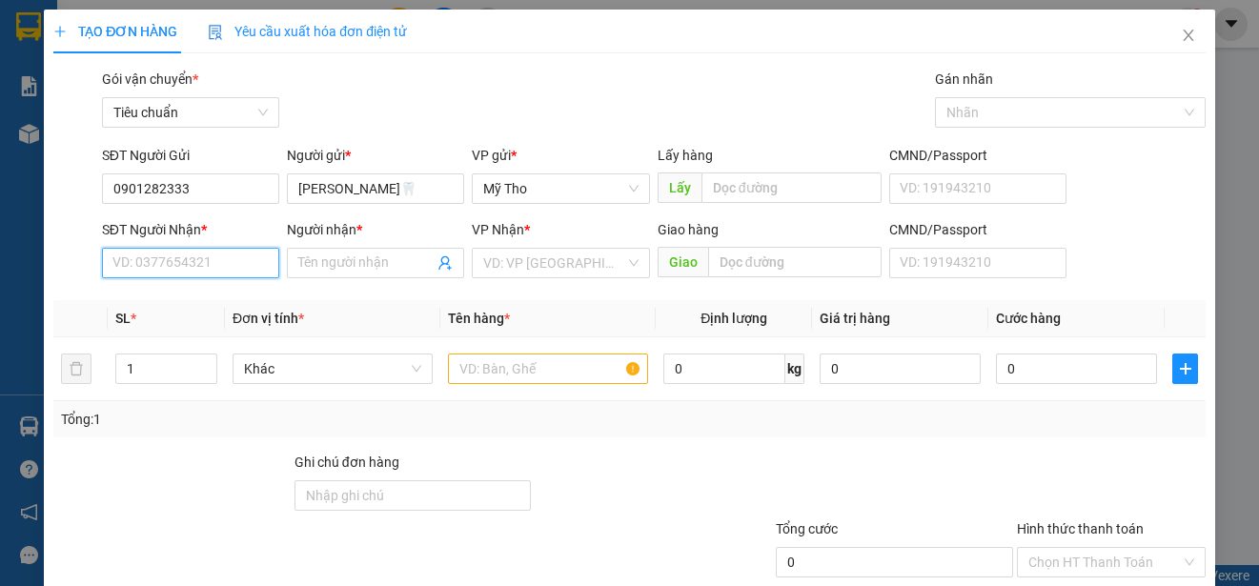
click at [221, 252] on input "SĐT Người Nhận *" at bounding box center [190, 263] width 177 height 30
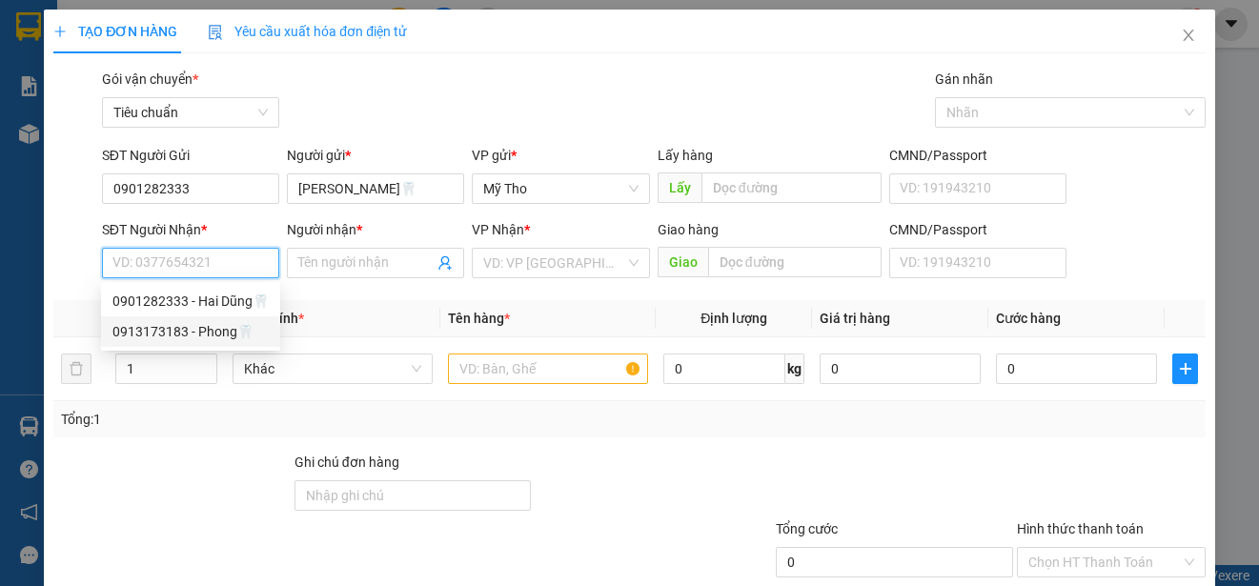
click at [212, 333] on div "0913173183 - Phong🦷" at bounding box center [190, 331] width 156 height 21
type input "0913173183"
type input "Phong🦷"
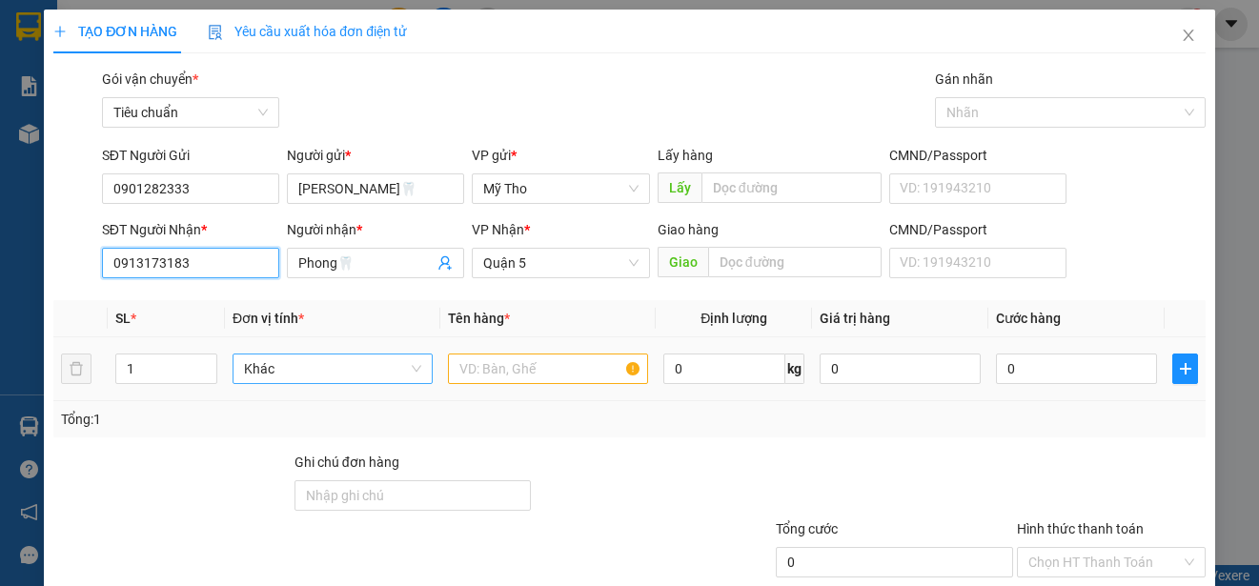
click at [310, 372] on span "Khác" at bounding box center [332, 368] width 177 height 29
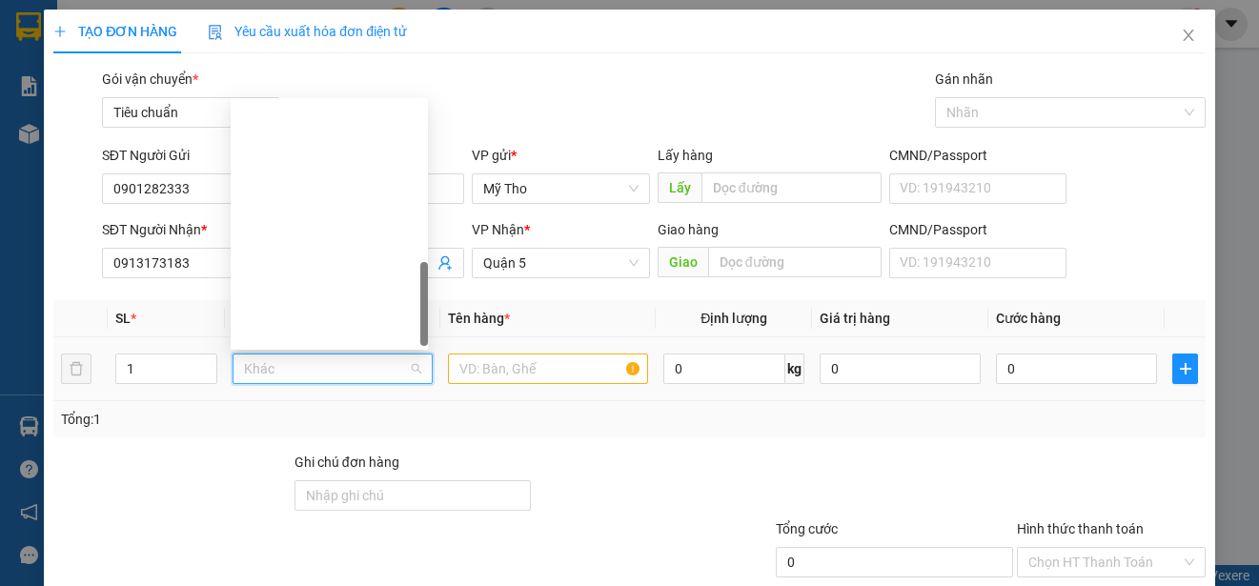
scroll to position [595, 0]
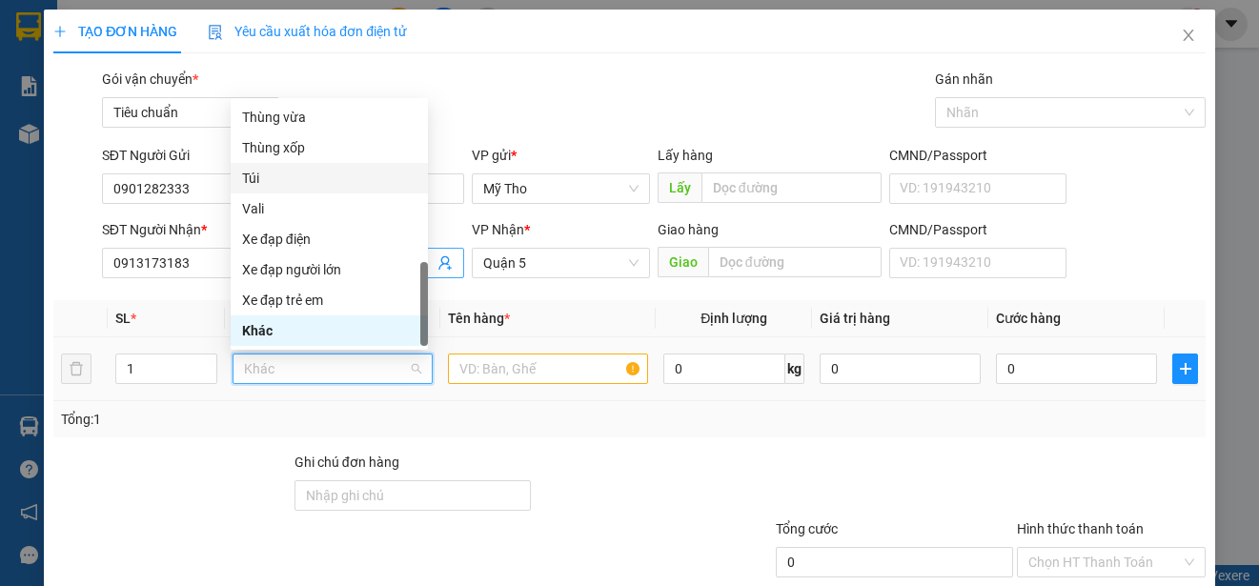
drag, startPoint x: 262, startPoint y: 180, endPoint x: 314, endPoint y: 265, distance: 99.7
click at [262, 183] on div "Túi" at bounding box center [329, 178] width 174 height 21
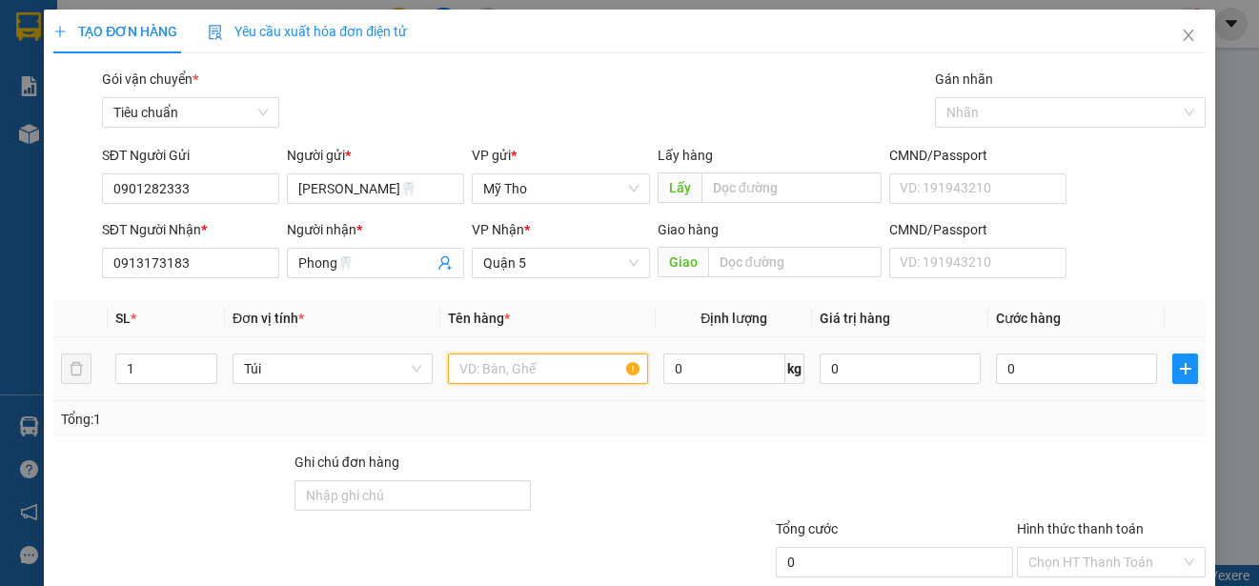
click at [500, 360] on input "text" at bounding box center [548, 368] width 200 height 30
paste input "ăng"
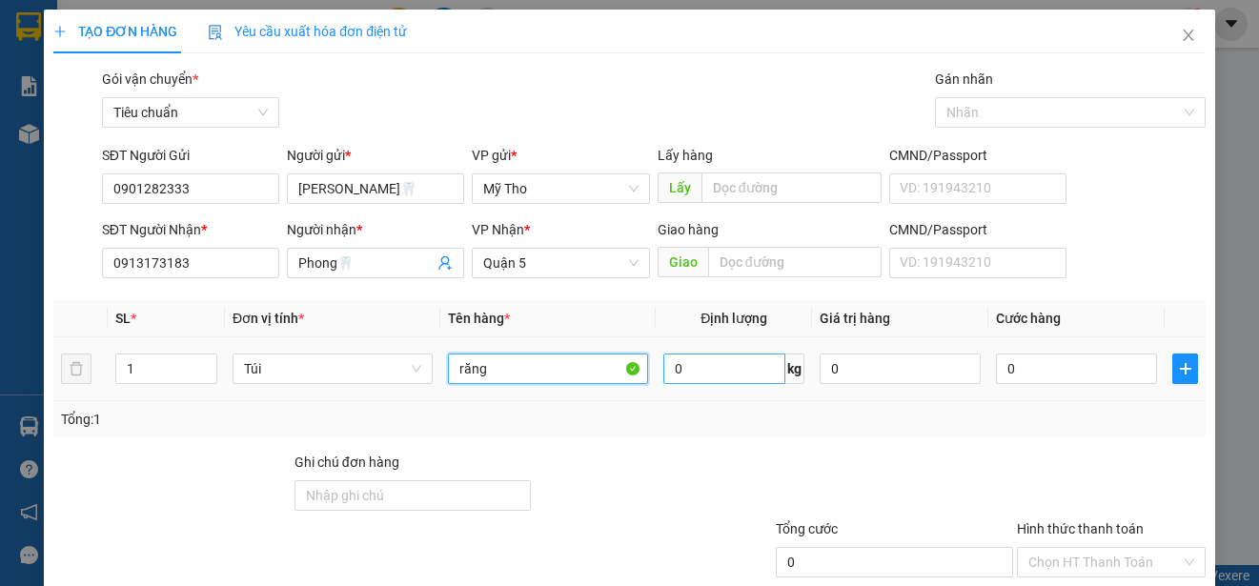
scroll to position [119, 0]
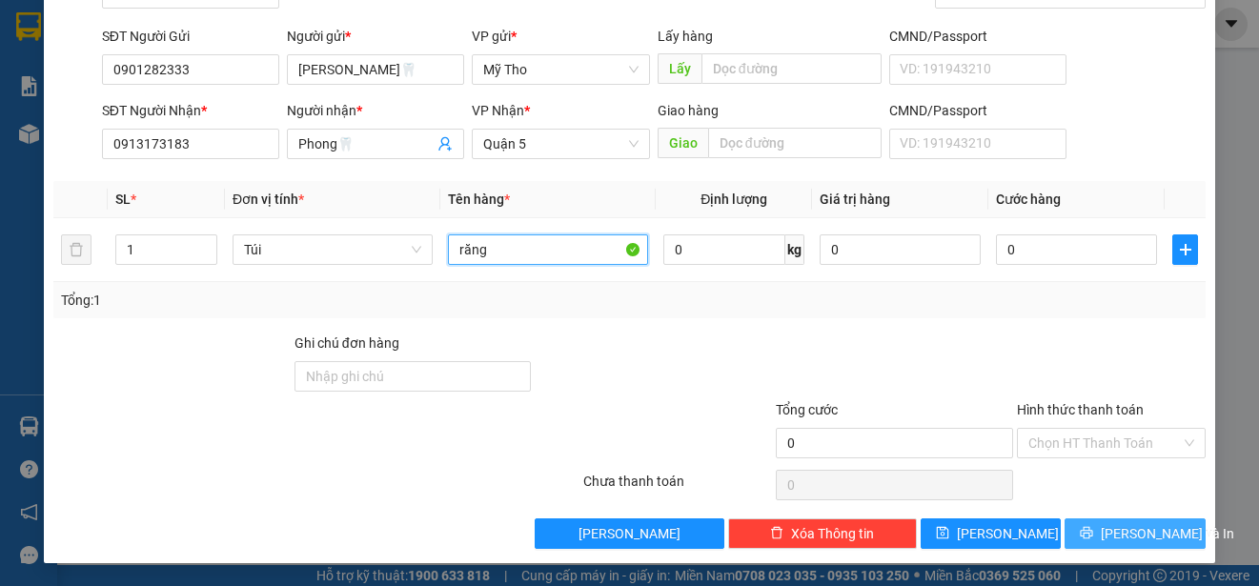
type input "răng"
click at [1145, 535] on span "Lưu và In" at bounding box center [1166, 533] width 133 height 21
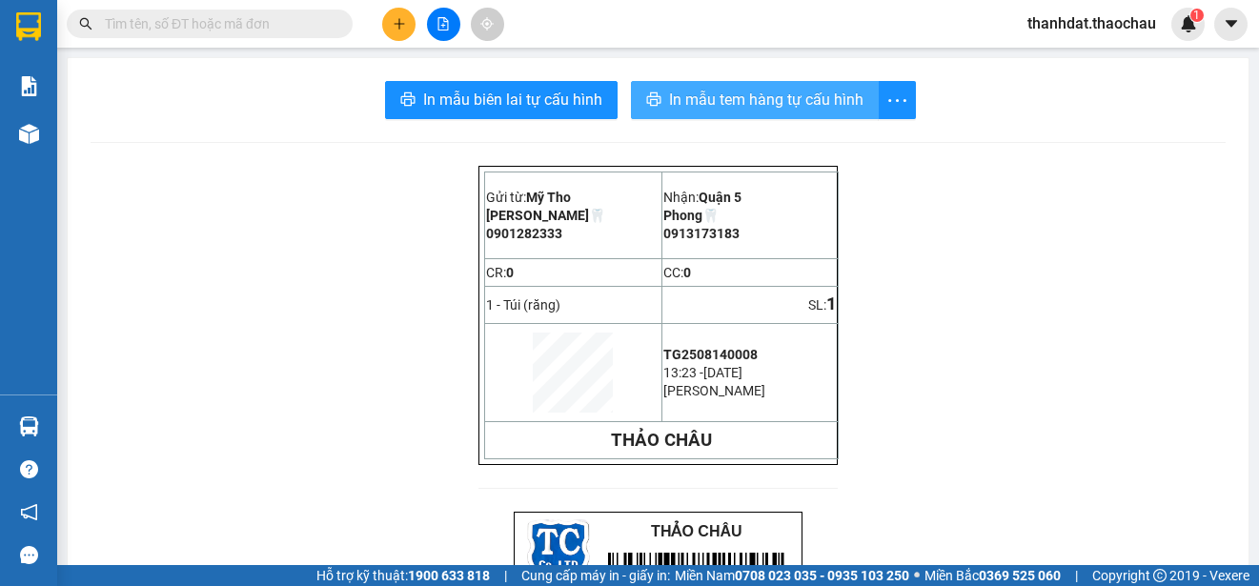
click at [711, 94] on span "In mẫu tem hàng tự cấu hình" at bounding box center [766, 100] width 194 height 24
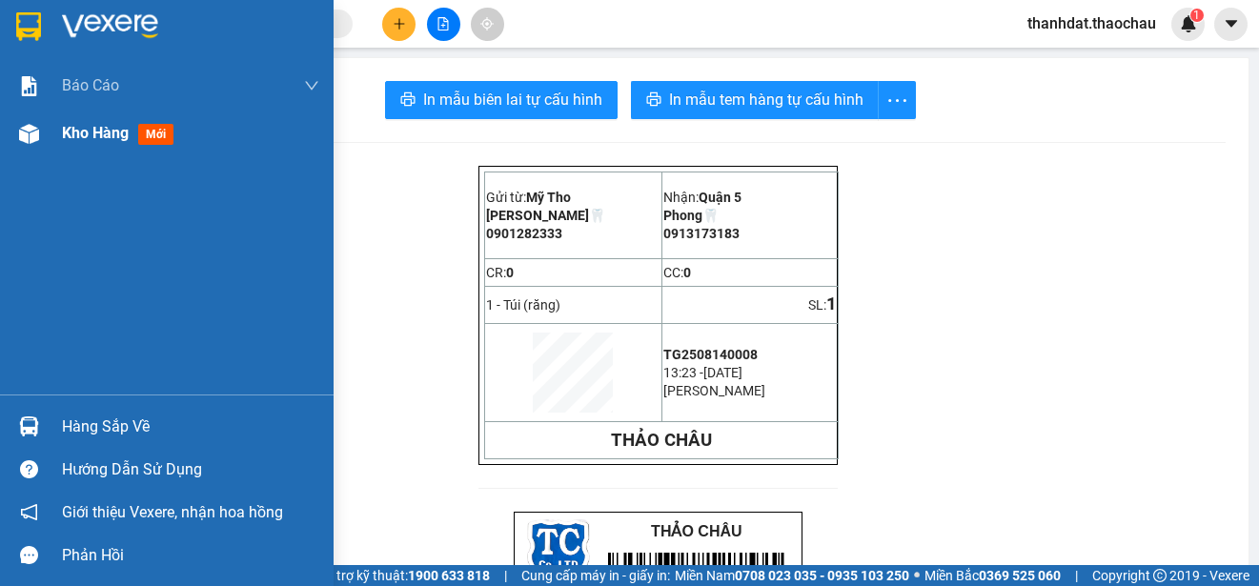
click at [71, 127] on span "Kho hàng" at bounding box center [95, 133] width 67 height 18
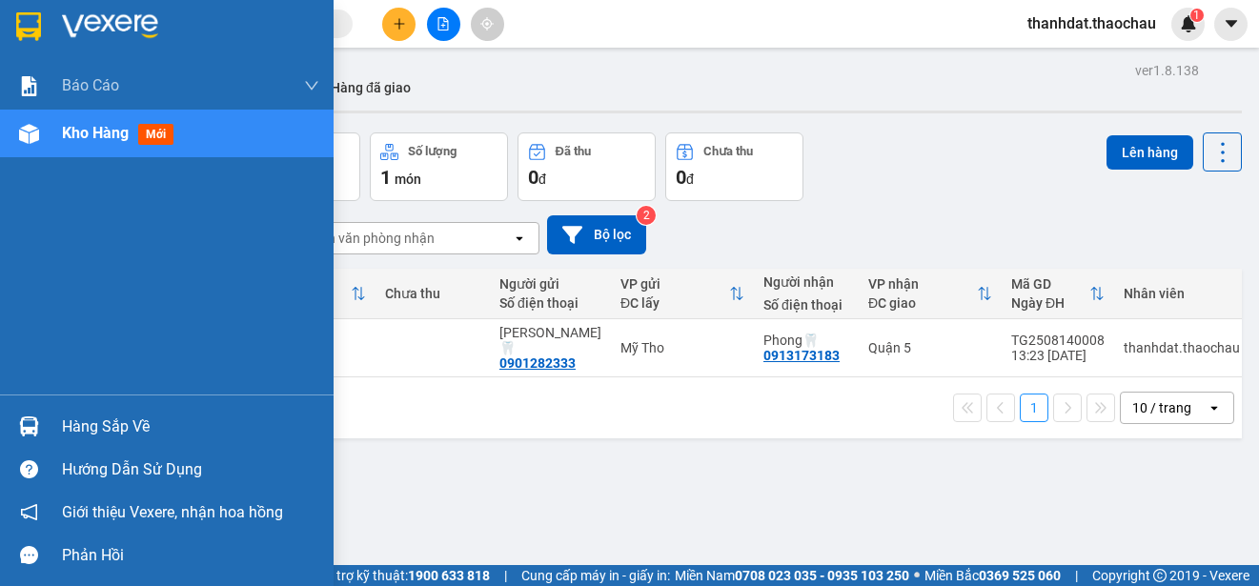
click at [123, 423] on div "Hàng sắp về" at bounding box center [190, 427] width 257 height 29
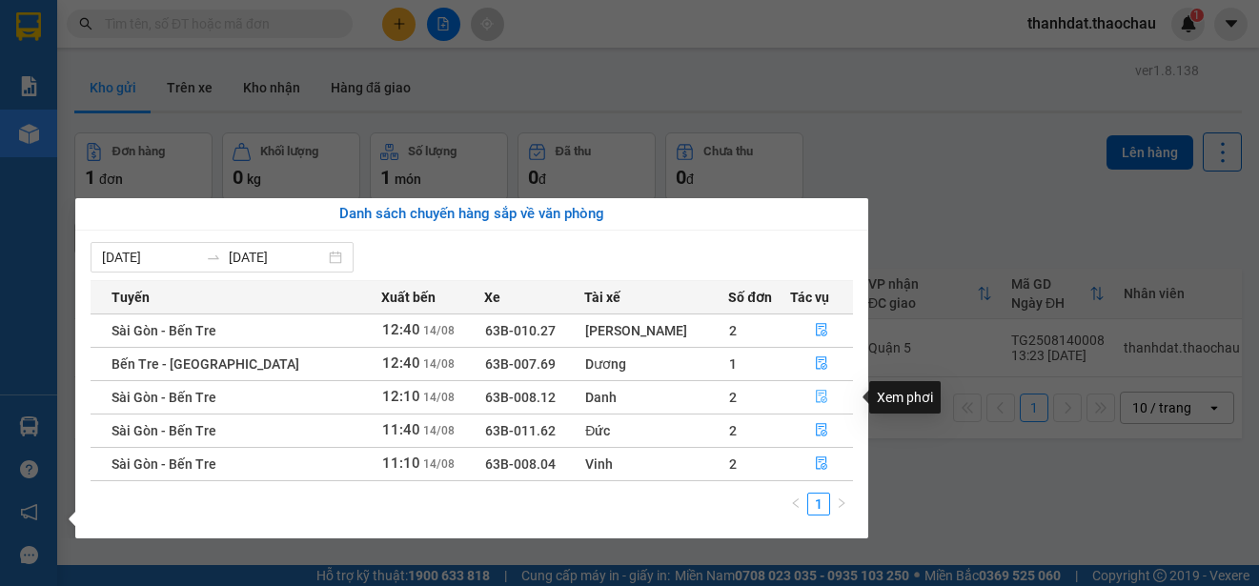
click at [816, 391] on icon "file-done" at bounding box center [821, 397] width 11 height 13
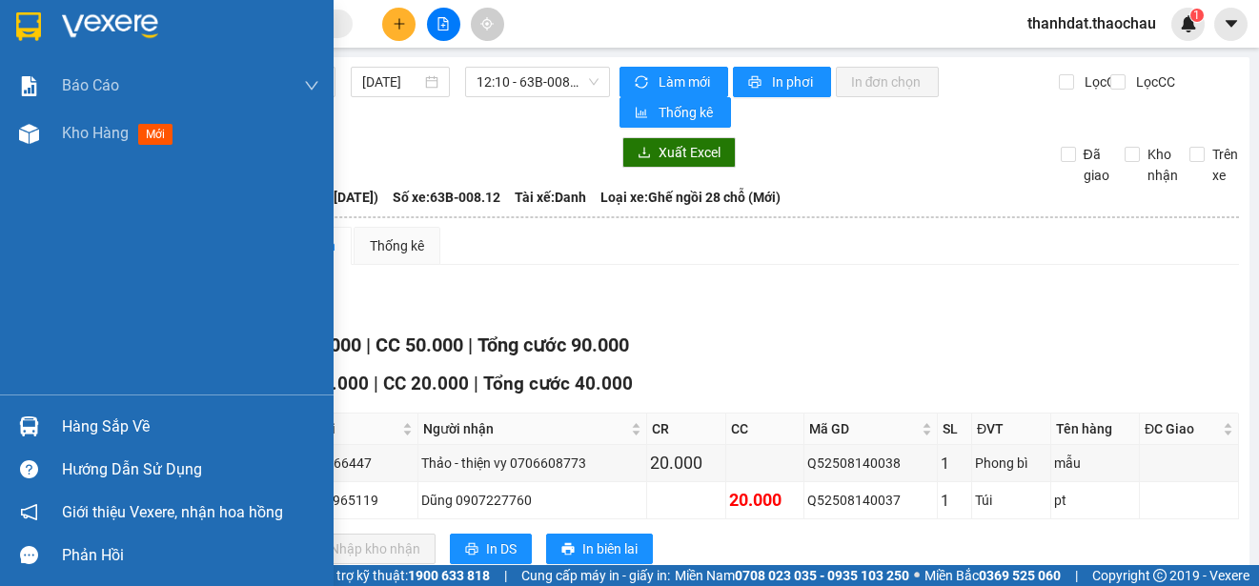
click at [84, 430] on div "Hàng sắp về" at bounding box center [190, 427] width 257 height 29
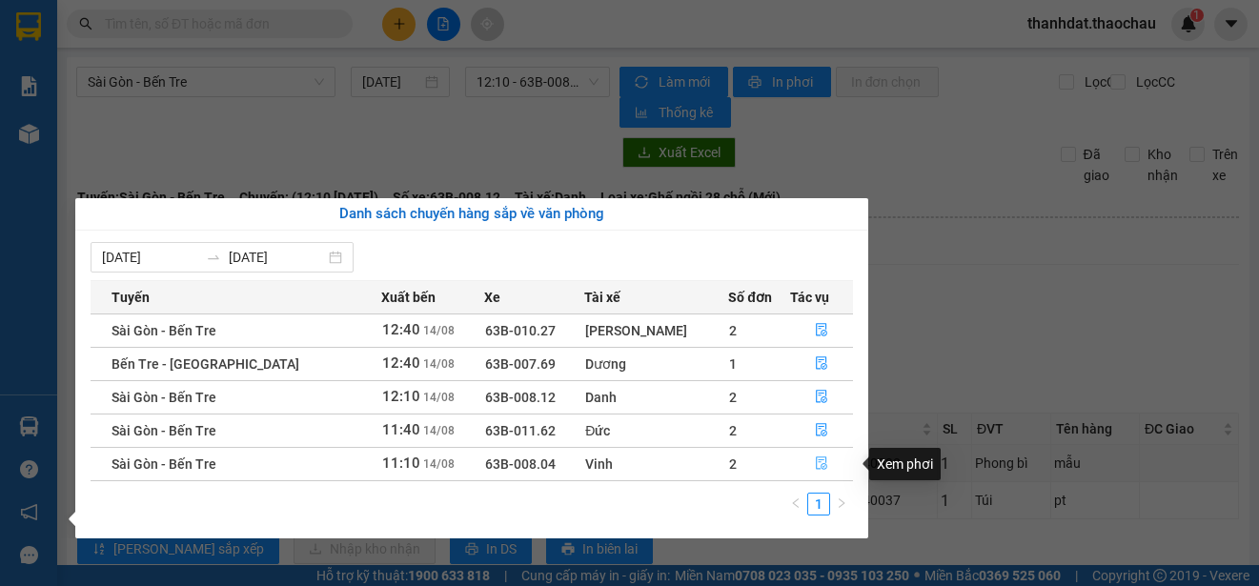
click at [815, 461] on icon "file-done" at bounding box center [821, 462] width 13 height 13
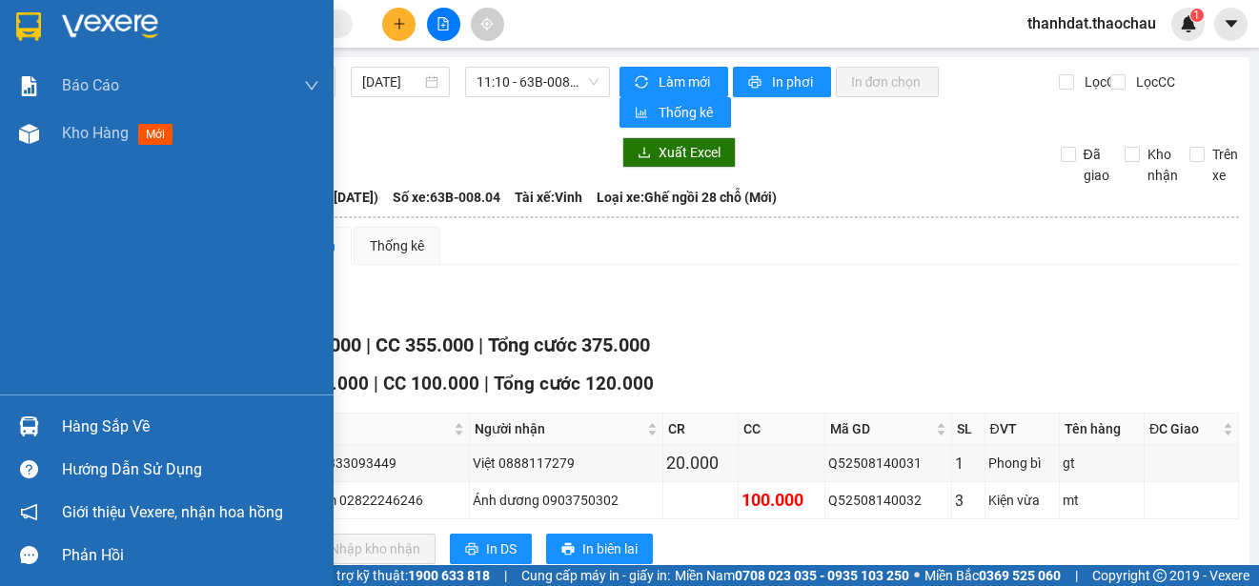
click at [92, 428] on div "Hàng sắp về" at bounding box center [190, 427] width 257 height 29
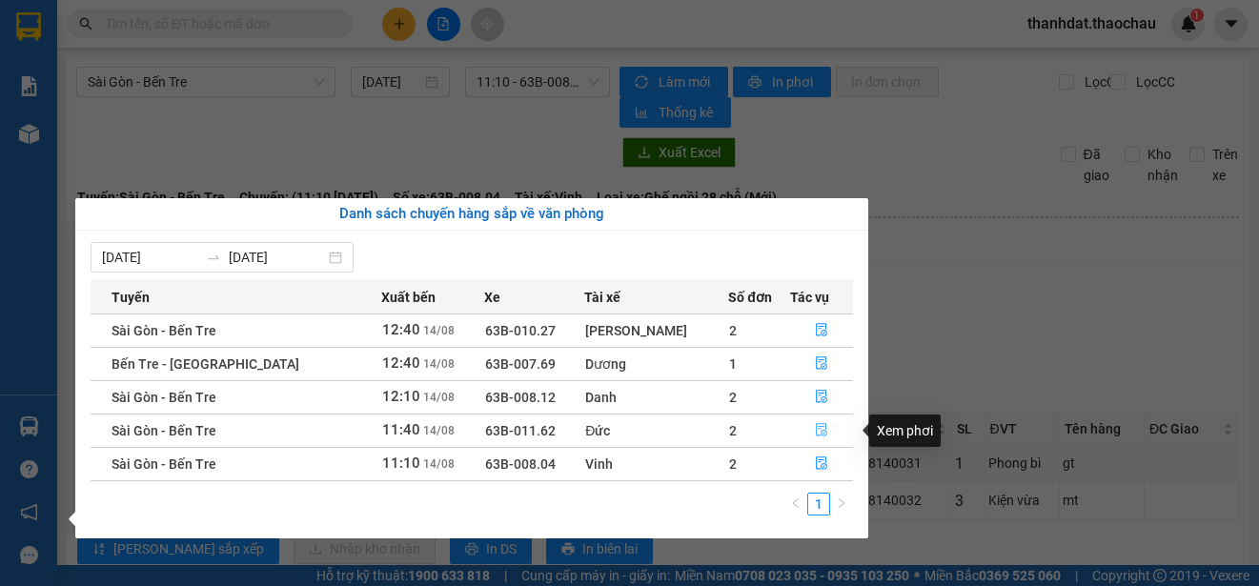
click at [816, 429] on icon "file-done" at bounding box center [821, 430] width 11 height 13
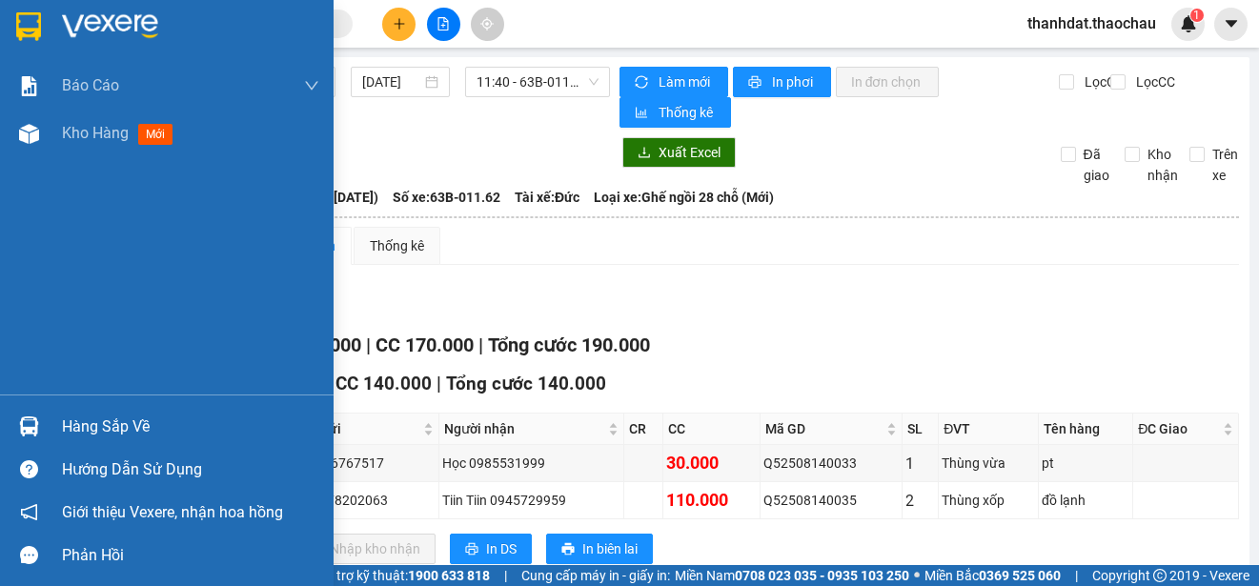
click at [85, 422] on div "Hàng sắp về" at bounding box center [190, 427] width 257 height 29
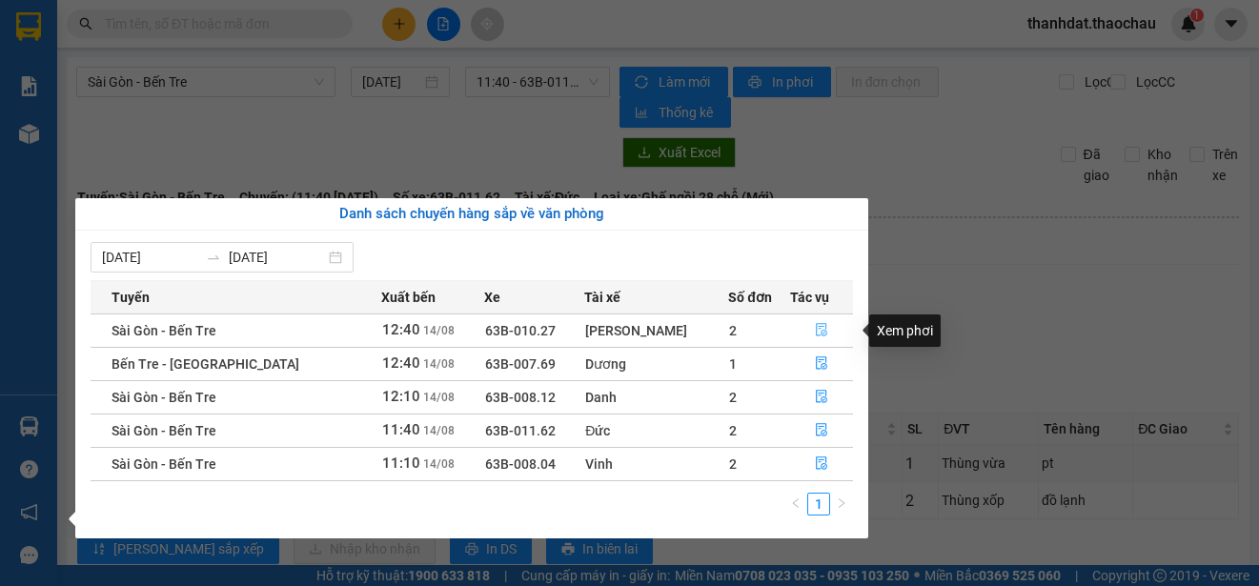
click at [815, 333] on icon "file-done" at bounding box center [821, 329] width 13 height 13
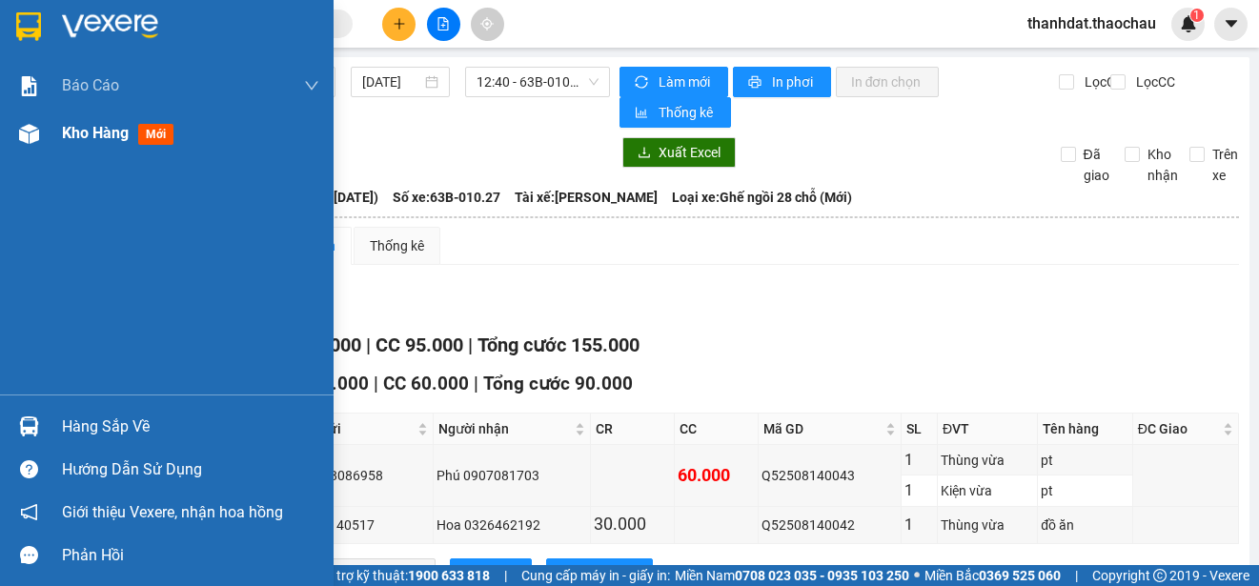
click at [76, 120] on div "Kho hàng mới" at bounding box center [190, 134] width 257 height 48
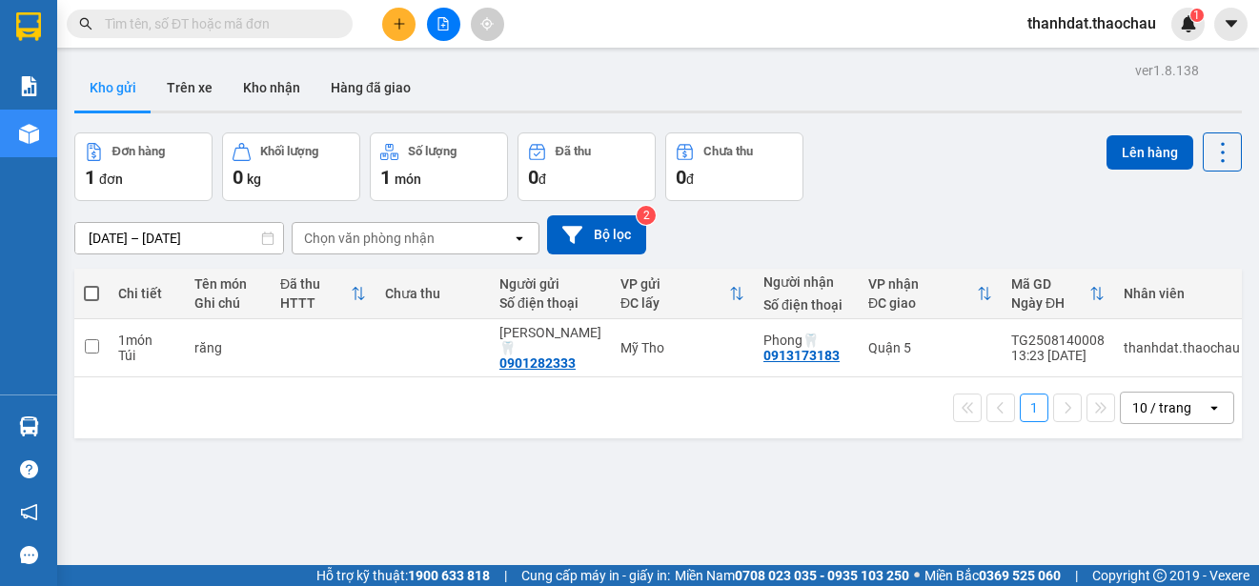
click at [402, 24] on icon "plus" at bounding box center [398, 23] width 10 height 1
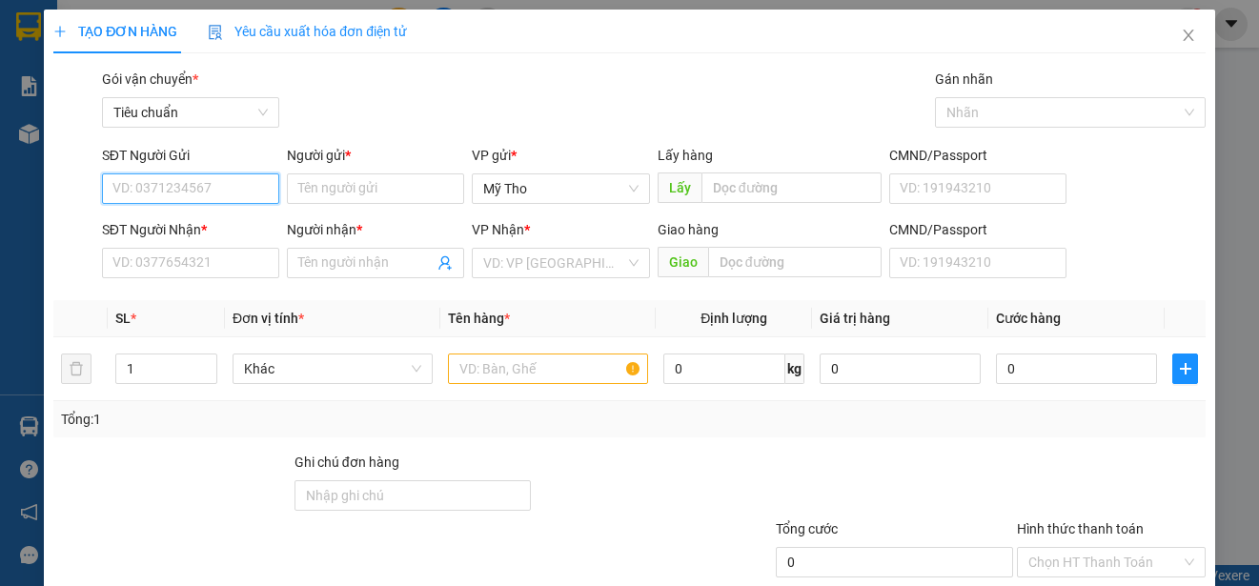
click at [209, 187] on input "SĐT Người Gửi" at bounding box center [190, 188] width 177 height 30
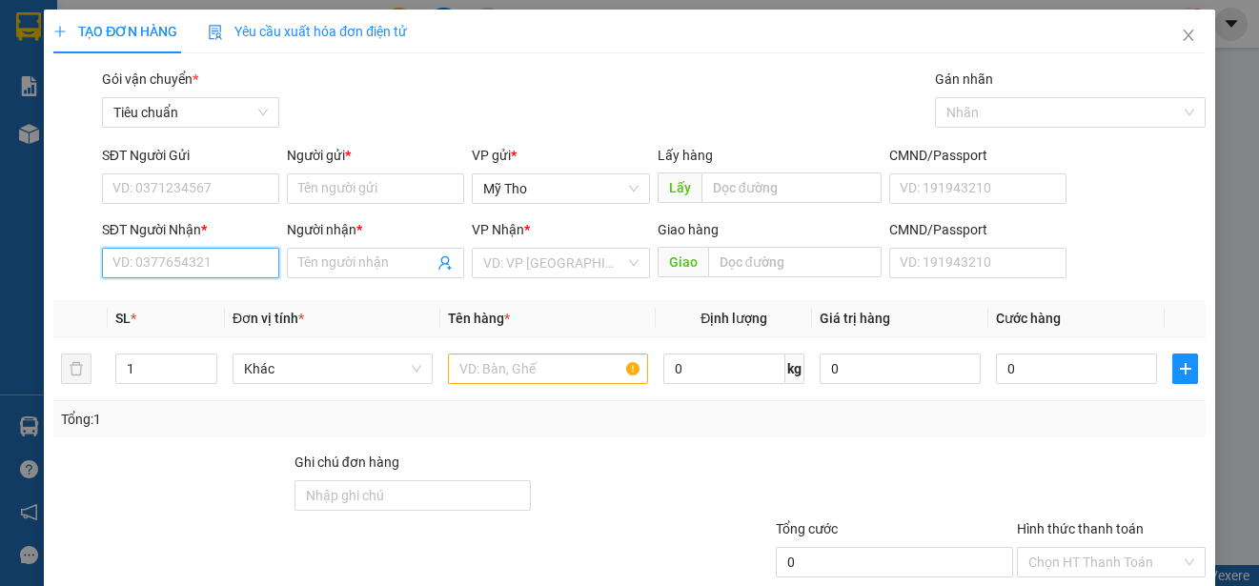
click at [193, 262] on input "SĐT Người Nhận *" at bounding box center [190, 263] width 177 height 30
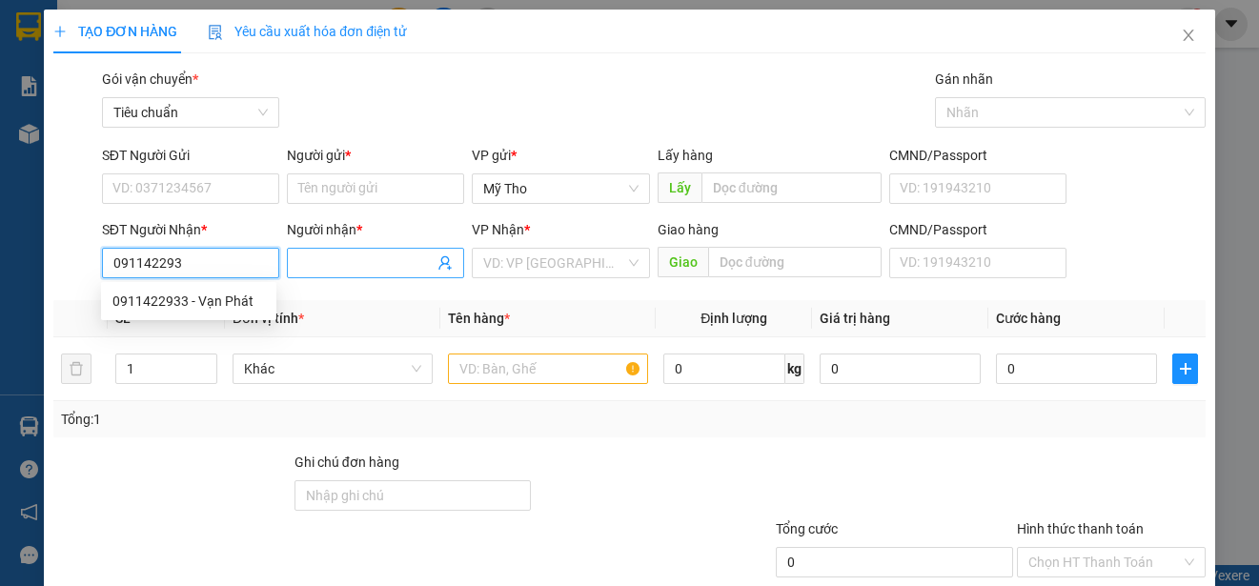
type input "0911422933"
click at [244, 298] on div "0911422933 - Vạn Phát" at bounding box center [188, 301] width 152 height 21
type input "Vạn Phát"
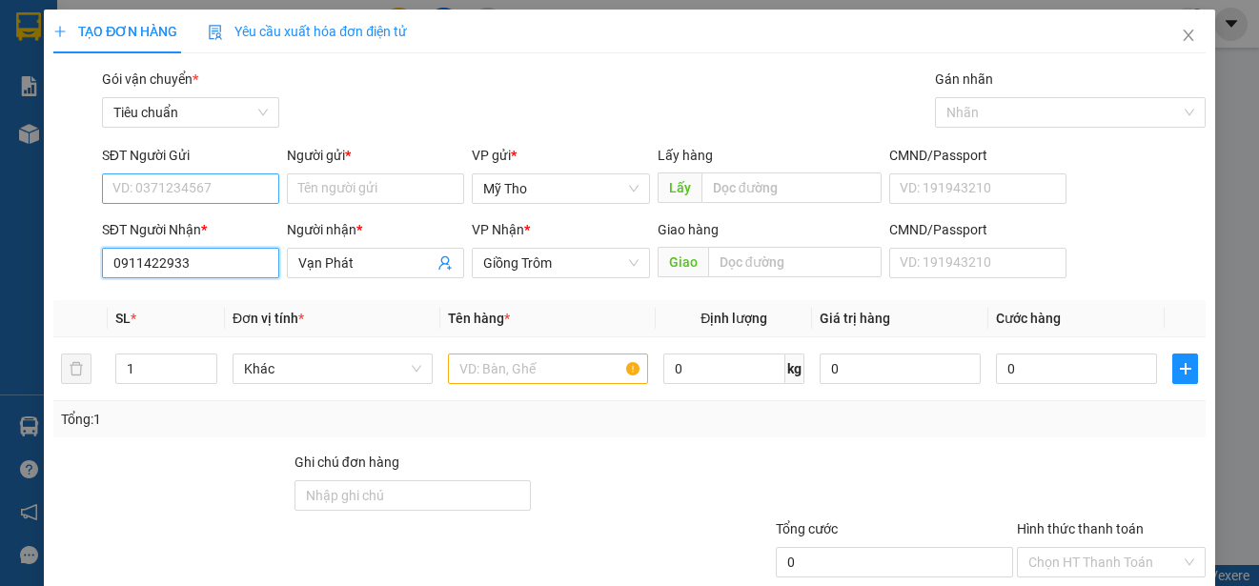
type input "0911422933"
click at [212, 190] on input "SĐT Người Gửi" at bounding box center [190, 188] width 177 height 30
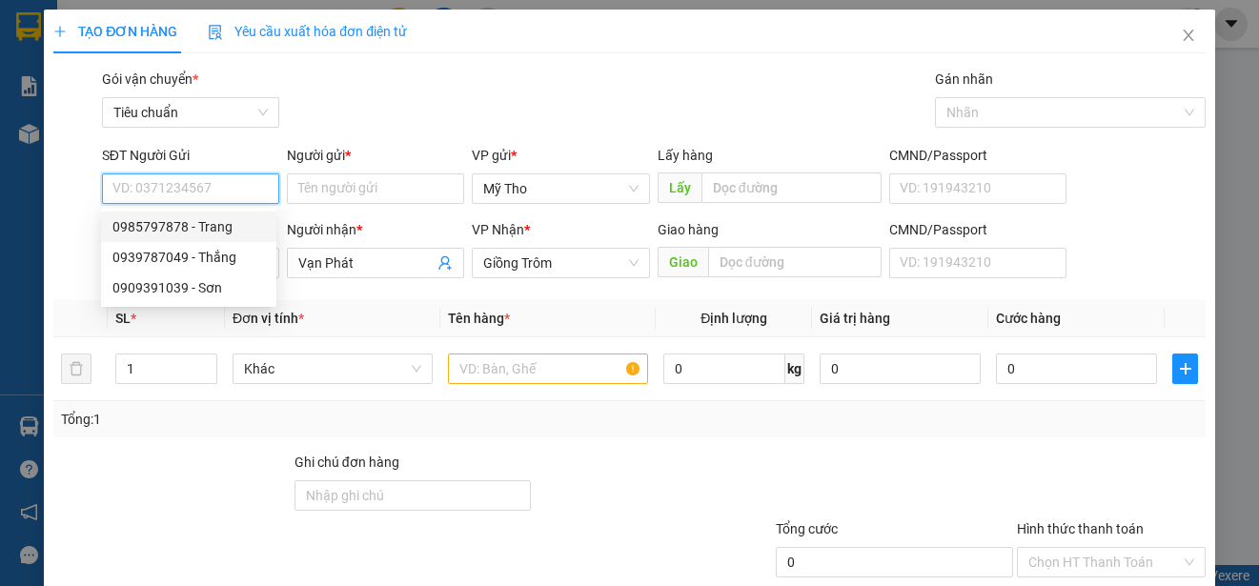
click at [199, 226] on div "0985797878 - Trang" at bounding box center [188, 226] width 152 height 21
type input "0985797878"
type input "Trang"
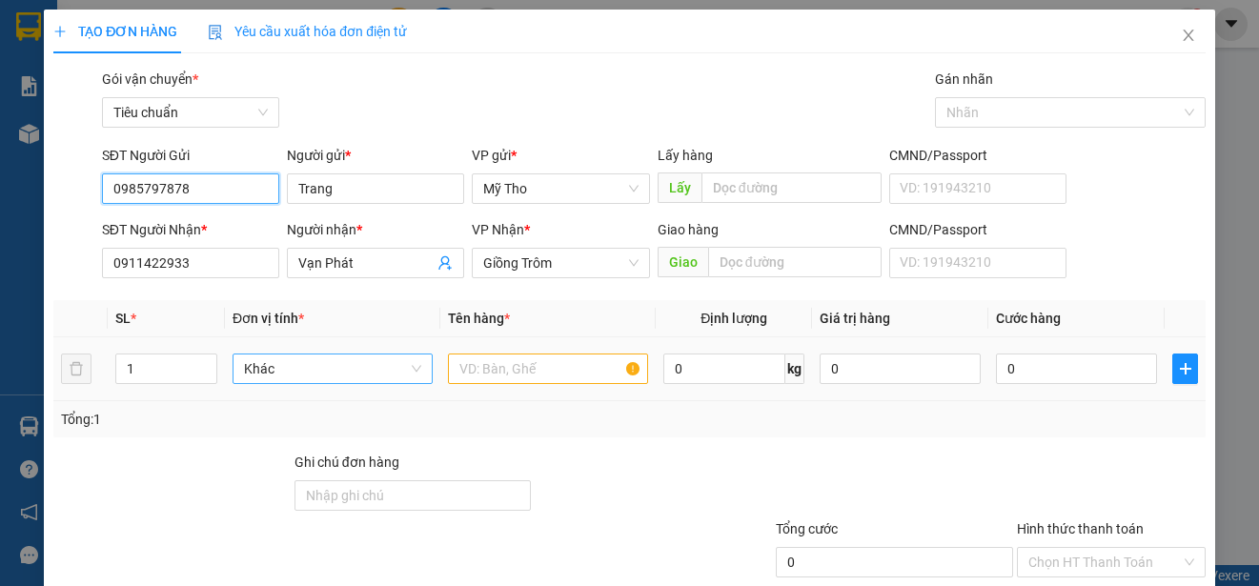
click at [373, 365] on span "Khác" at bounding box center [332, 368] width 177 height 29
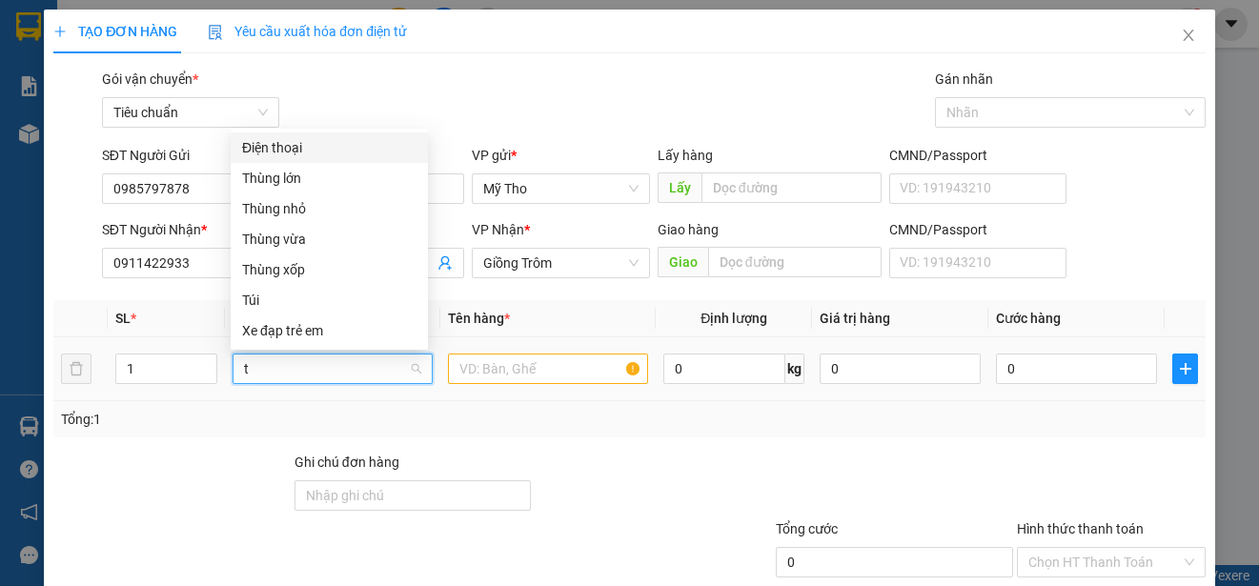
type input "th"
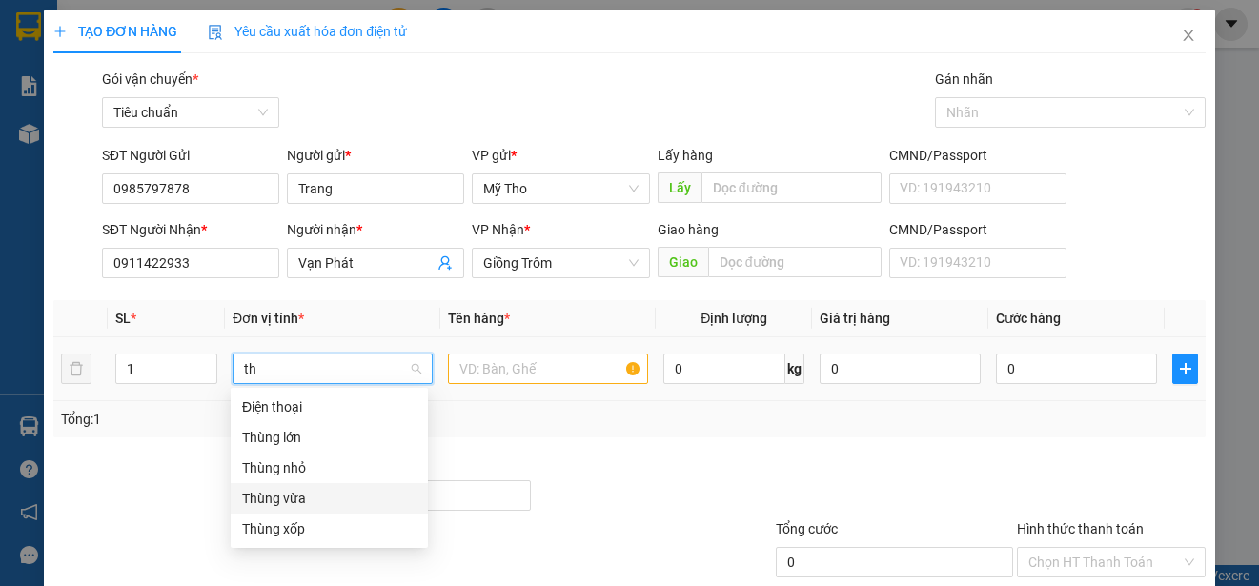
drag, startPoint x: 294, startPoint y: 493, endPoint x: 428, endPoint y: 450, distance: 140.1
click at [300, 493] on div "Thùng vừa" at bounding box center [329, 498] width 174 height 21
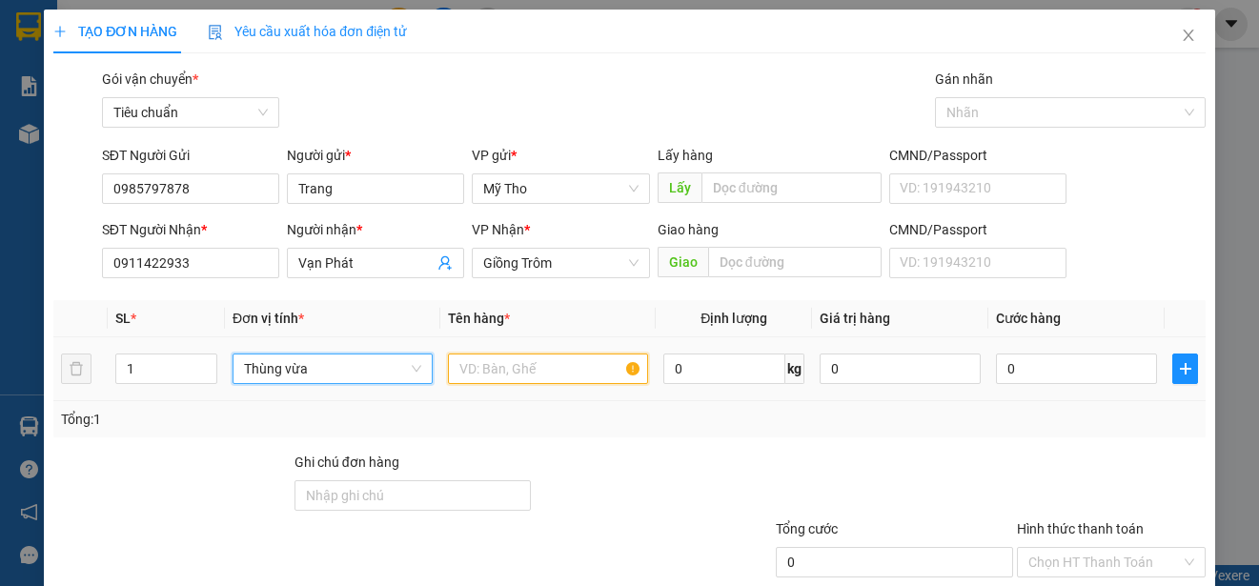
click at [534, 353] on input "text" at bounding box center [548, 368] width 200 height 30
paste input "ụ"
paste input "ên"
paste input "ện"
paste input "đ"
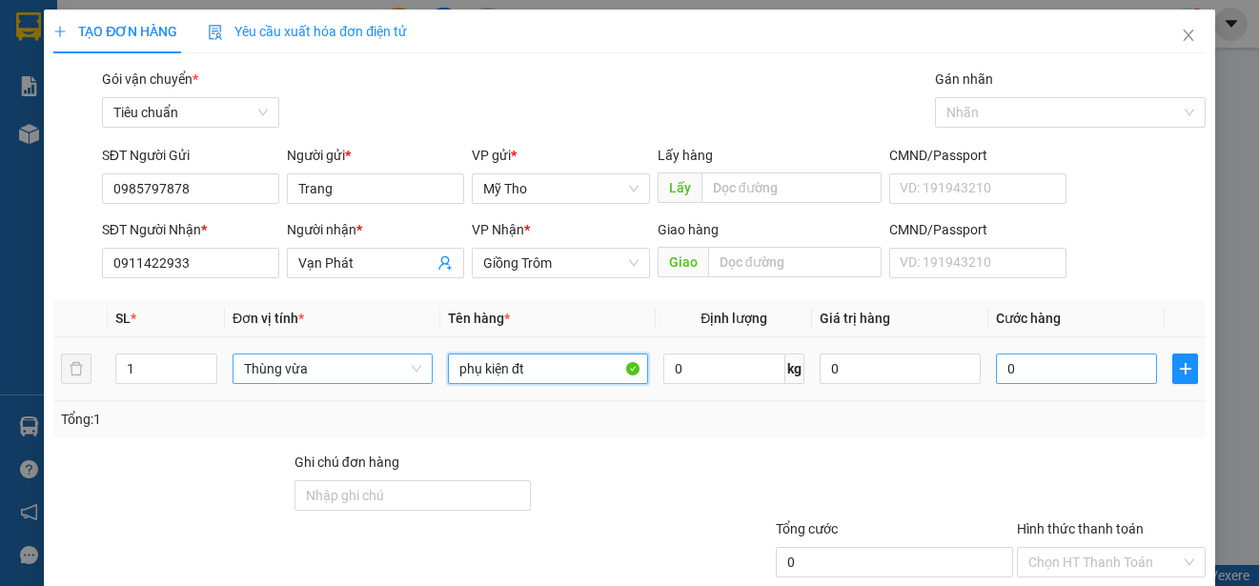
type input "phụ kiện đt"
click at [1048, 368] on input "0" at bounding box center [1076, 368] width 161 height 30
type input "3"
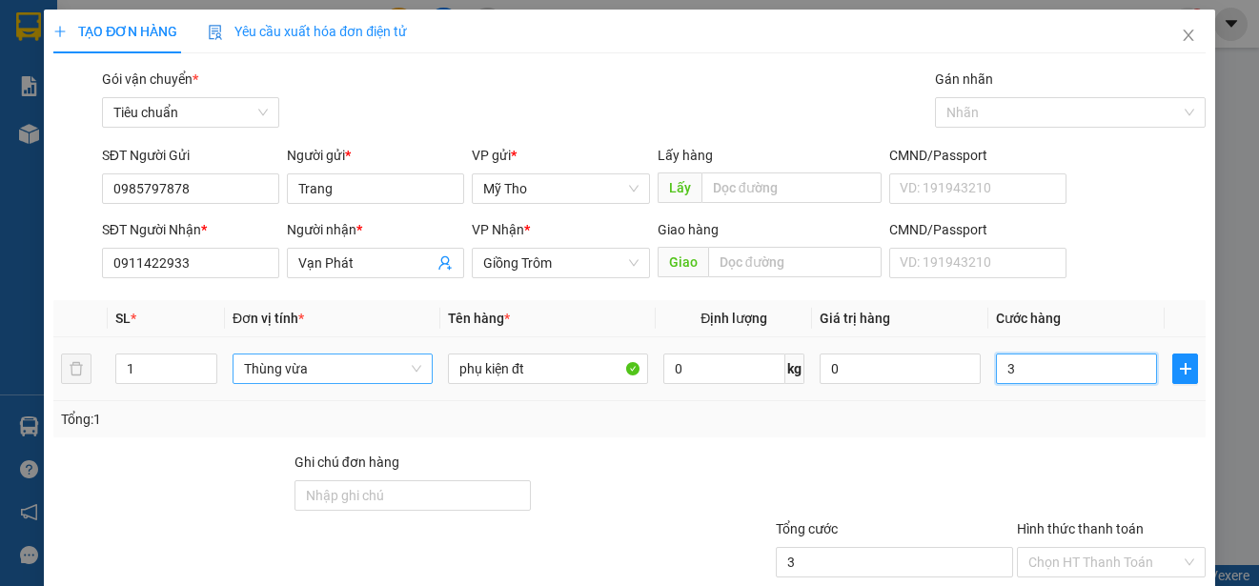
type input "30"
type input "300"
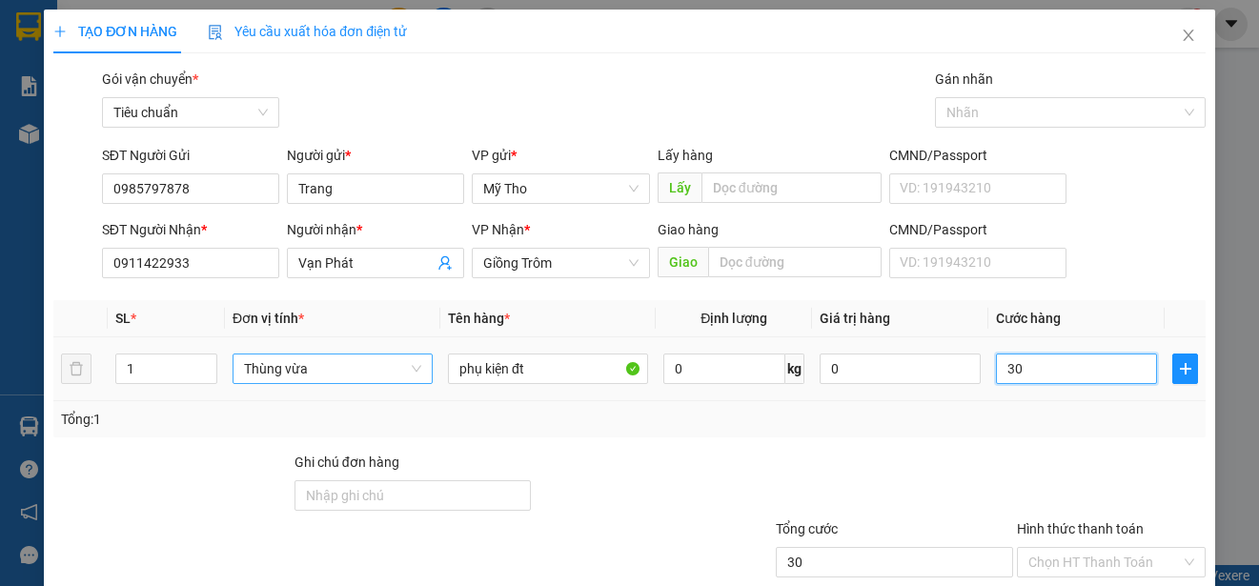
type input "300"
type input "3.000"
type input "30.000"
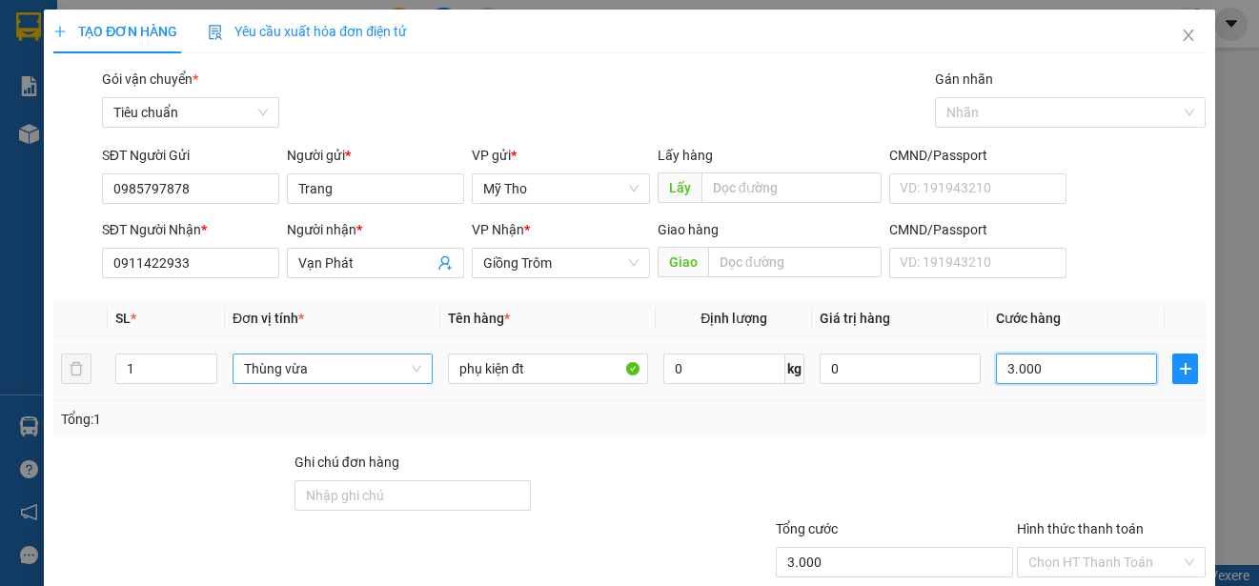
type input "30.000"
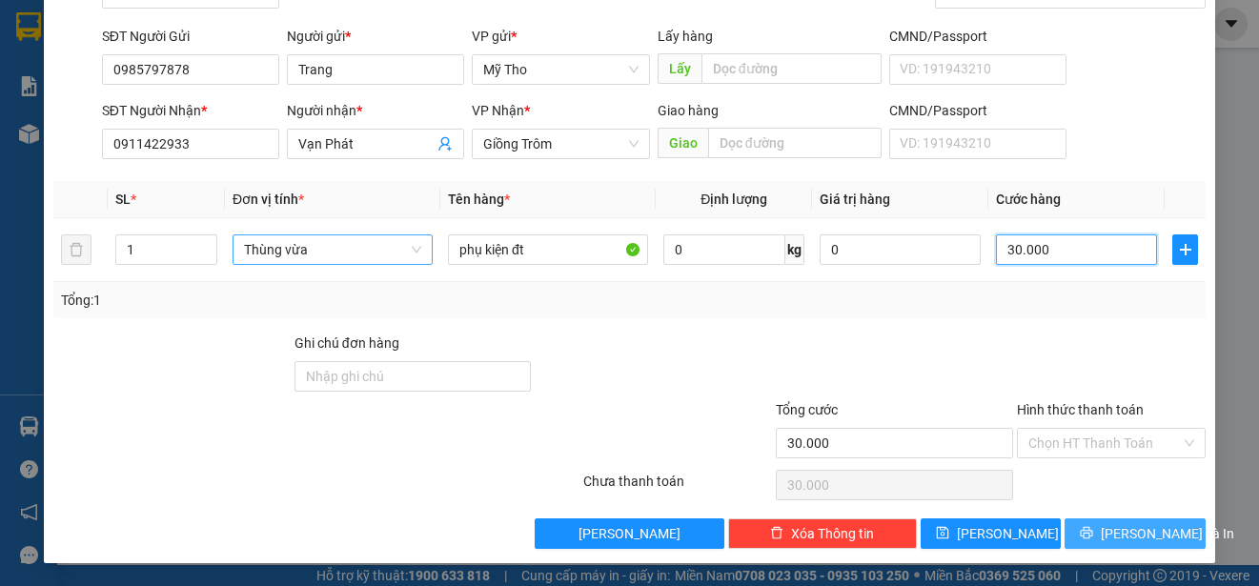
type input "30.000"
click at [1136, 531] on span "Lưu và In" at bounding box center [1166, 533] width 133 height 21
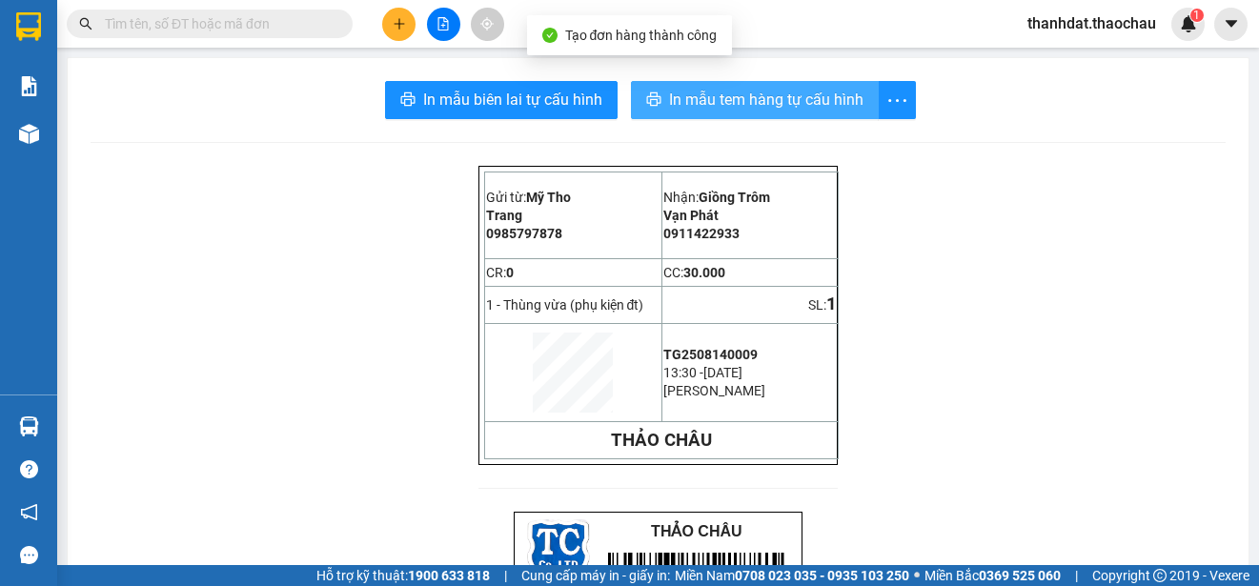
click at [705, 97] on span "In mẫu tem hàng tự cấu hình" at bounding box center [766, 100] width 194 height 24
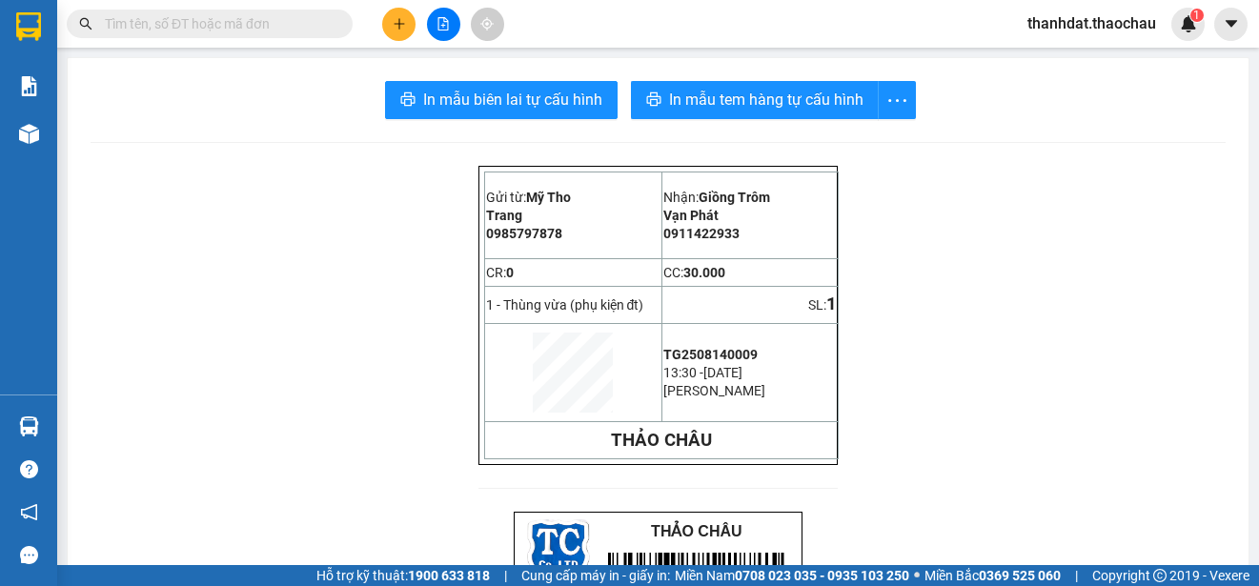
click at [245, 18] on input "text" at bounding box center [217, 23] width 225 height 21
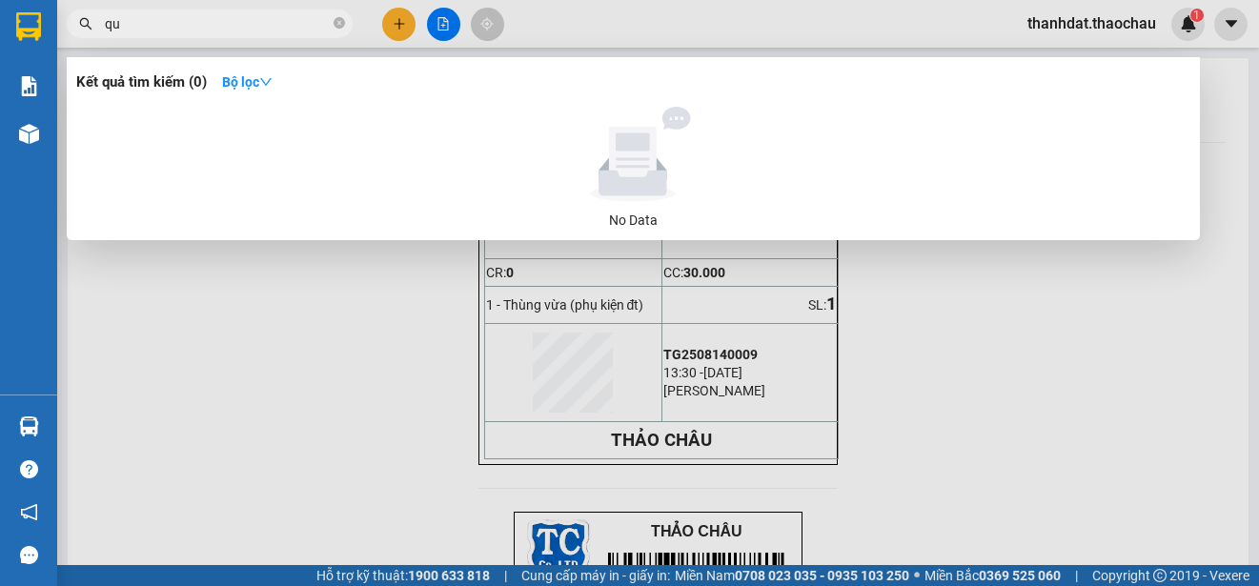
paste input "ản"
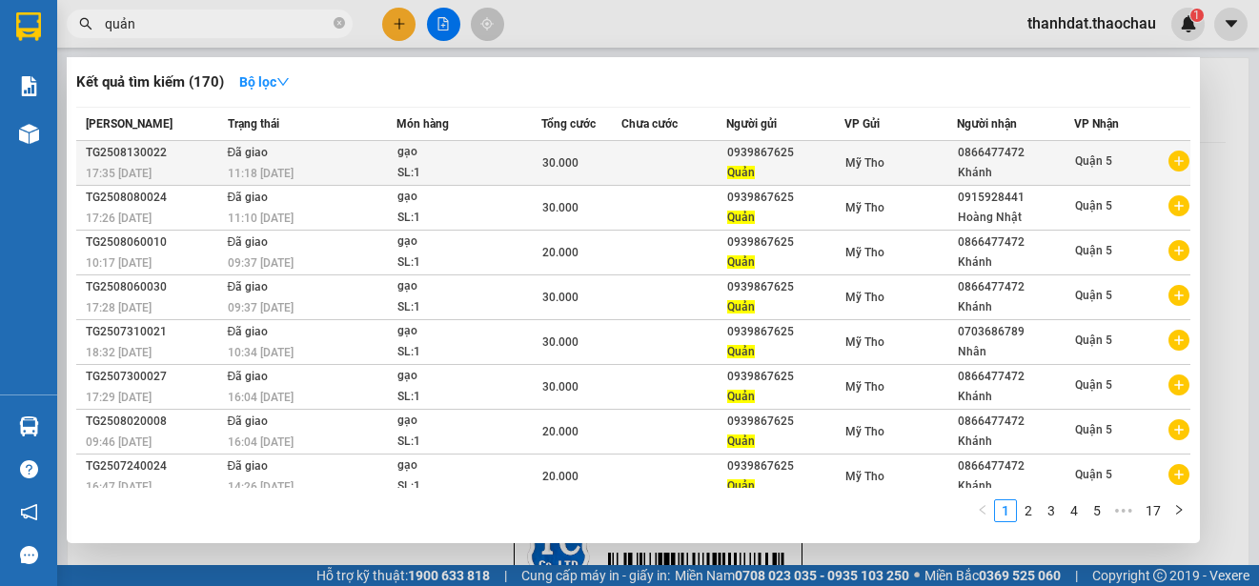
type input "quản"
click at [749, 159] on div "0939867625" at bounding box center [785, 153] width 116 height 20
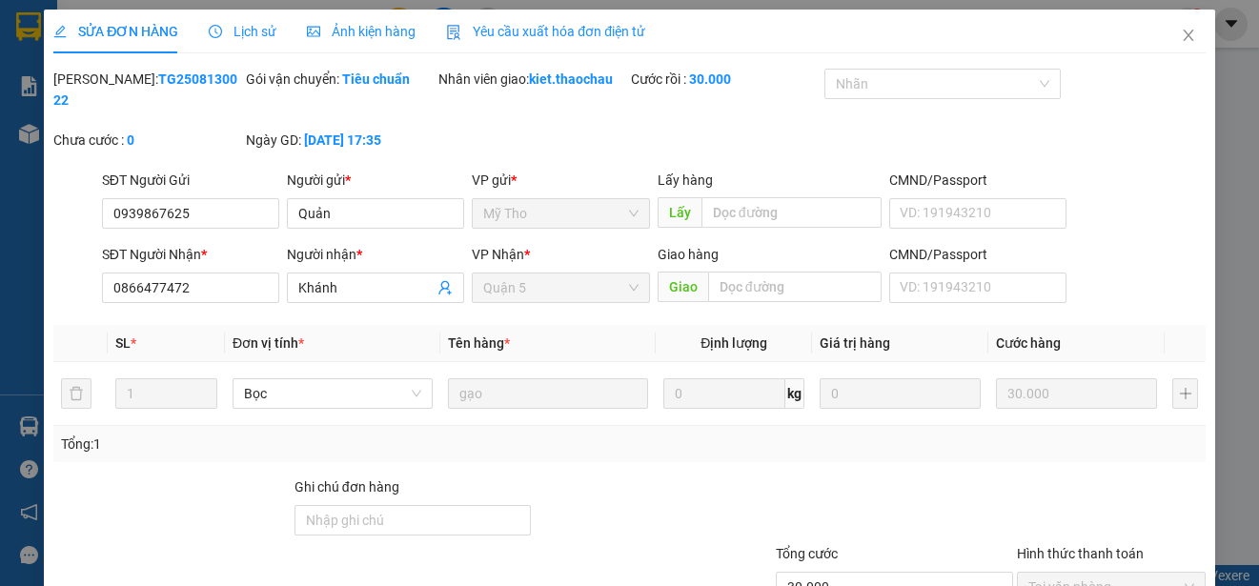
type input "0939867625"
type input "0866477472"
type input "30.000"
drag, startPoint x: 223, startPoint y: 217, endPoint x: 70, endPoint y: 219, distance: 153.4
click at [70, 219] on div "SĐT Người Gửi 0939867625 0939867625 Người gửi * Quản VP gửi * Mỹ Tho Lấy hàng L…" at bounding box center [629, 203] width 1156 height 67
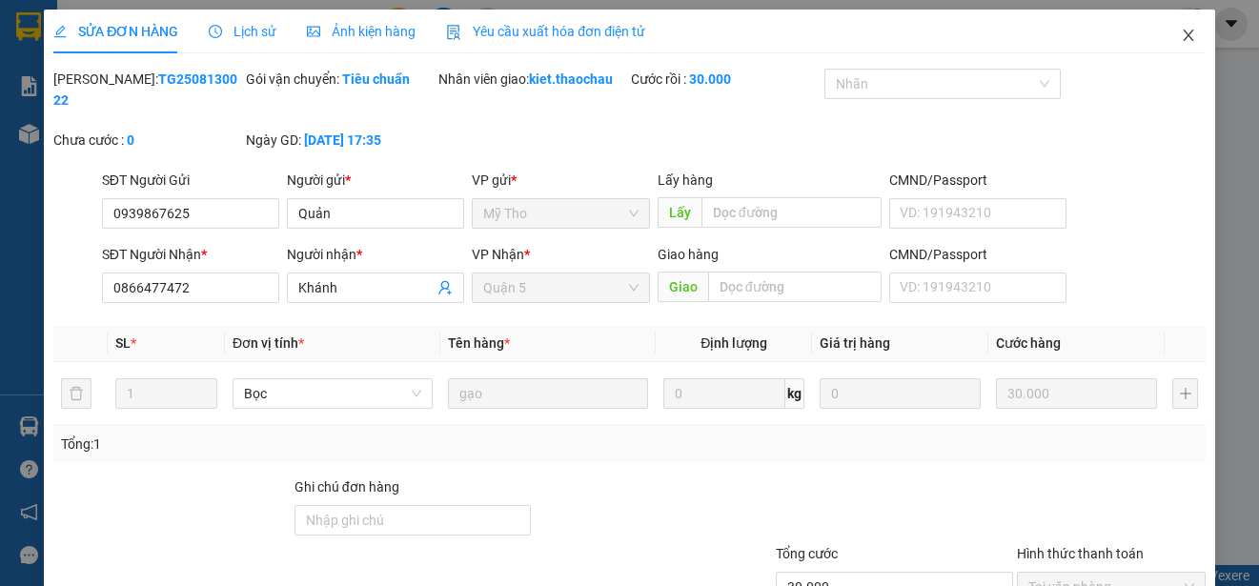
click at [1180, 30] on icon "close" at bounding box center [1187, 35] width 15 height 15
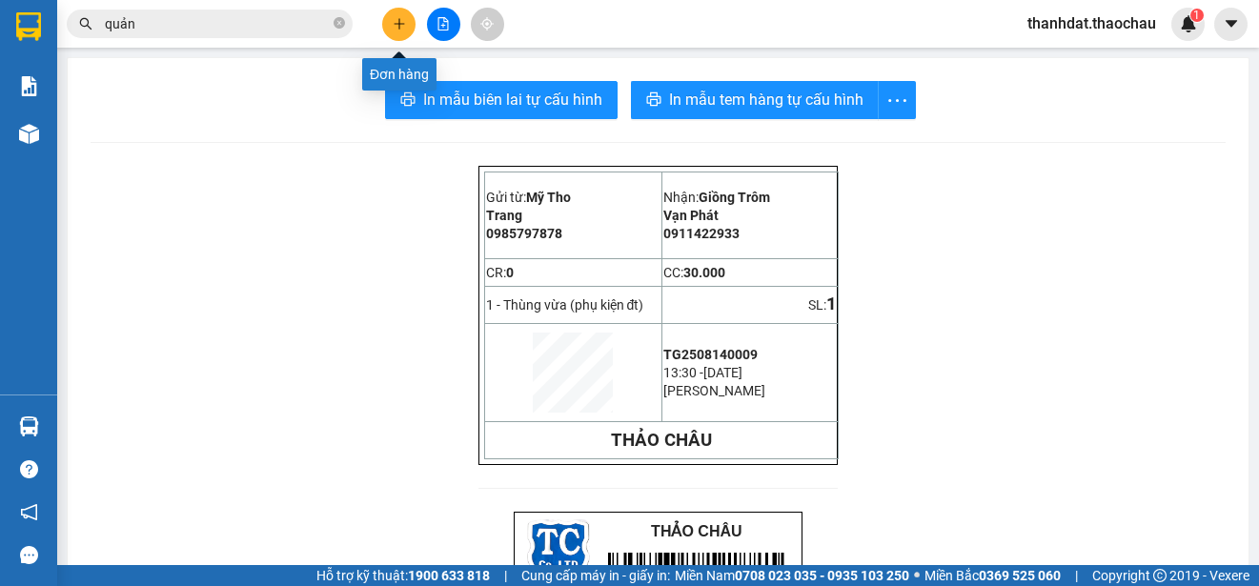
click at [394, 27] on icon "plus" at bounding box center [399, 23] width 13 height 13
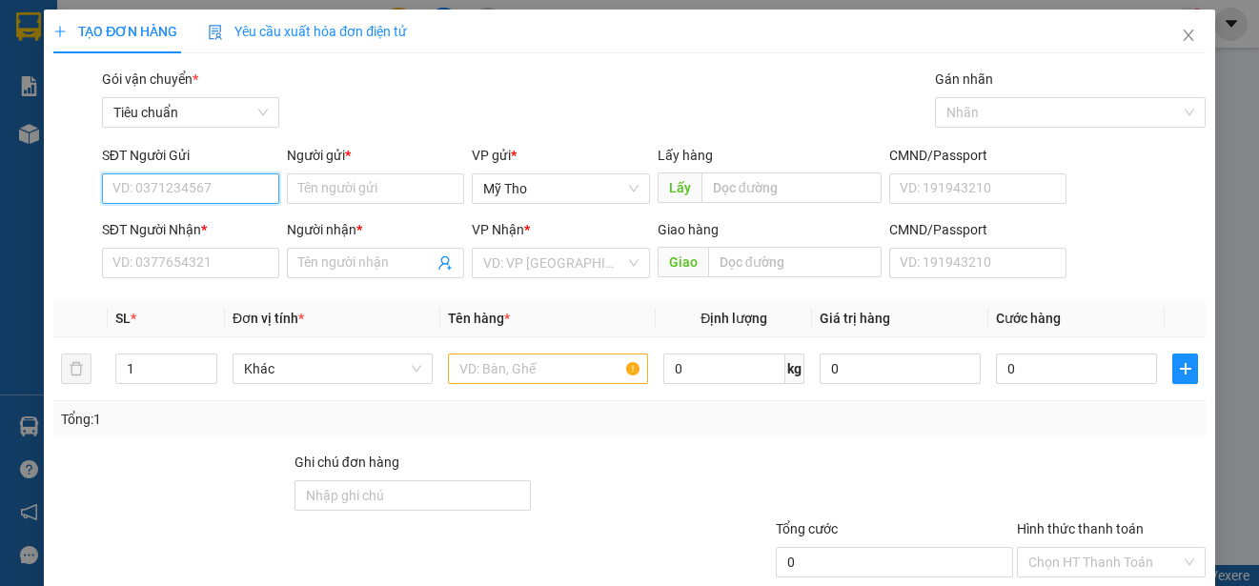
paste input "0939867625"
type input "0939867625"
click at [213, 219] on div "0939867625 - Quản" at bounding box center [188, 226] width 152 height 21
type input "Quản"
type input "0939867625"
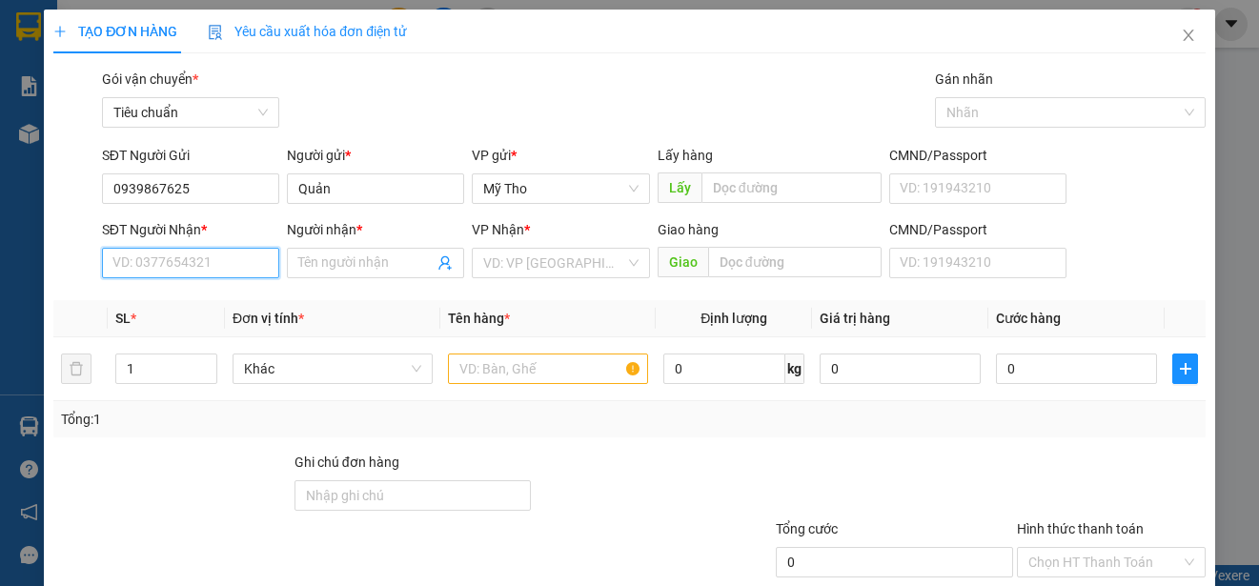
click at [216, 262] on input "SĐT Người Nhận *" at bounding box center [190, 263] width 177 height 30
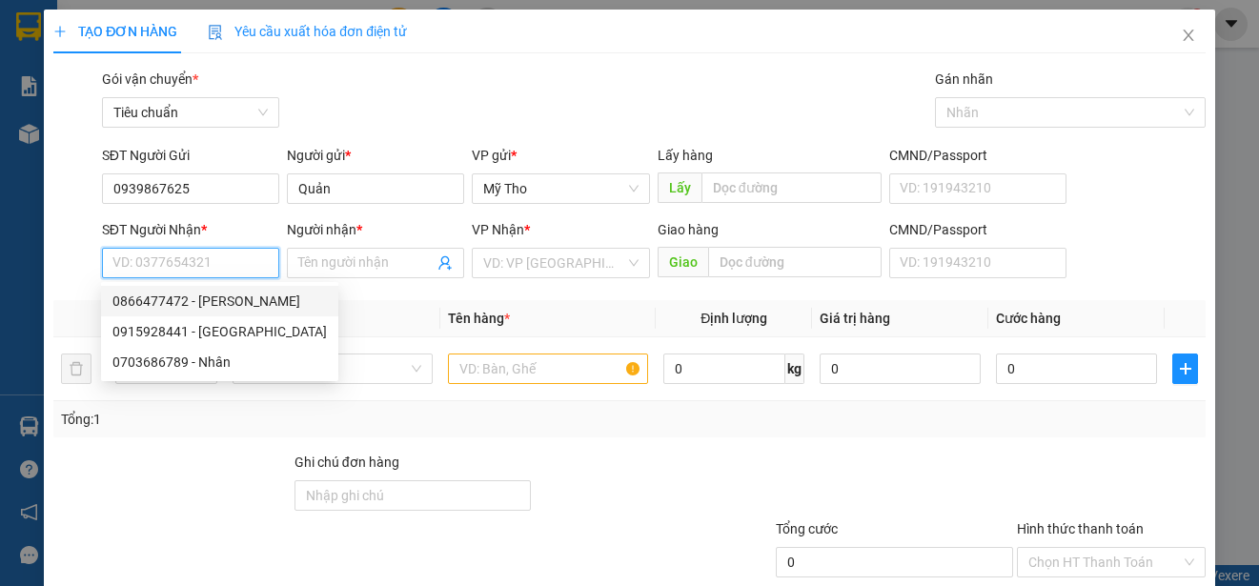
click at [225, 290] on div "0866477472 - Khánh" at bounding box center [219, 301] width 237 height 30
type input "0866477472"
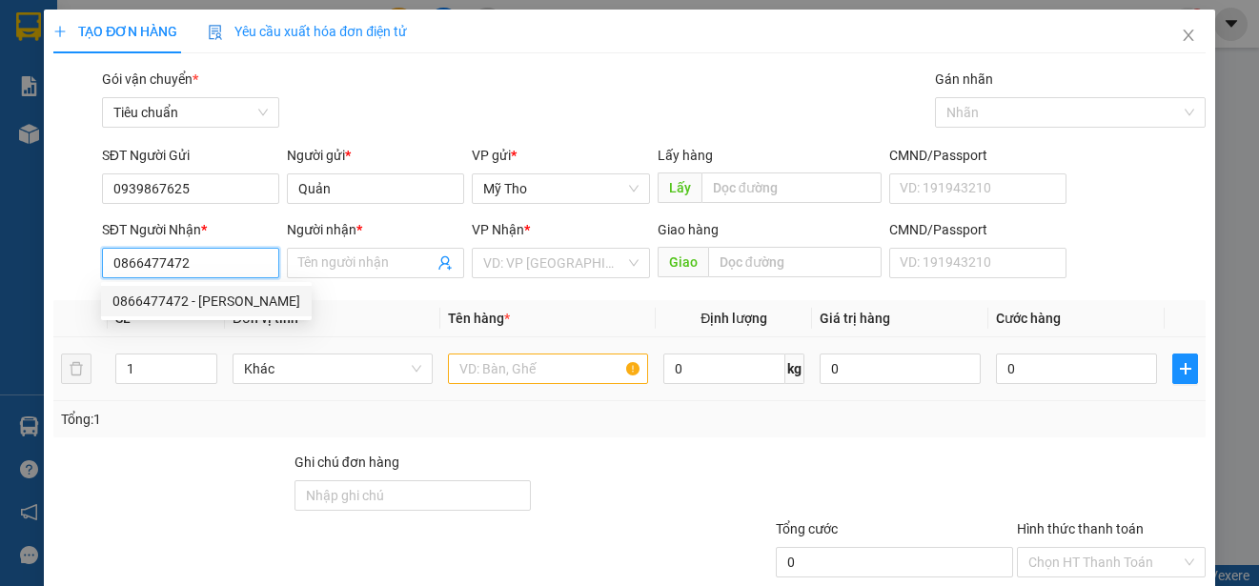
type input "Khánh"
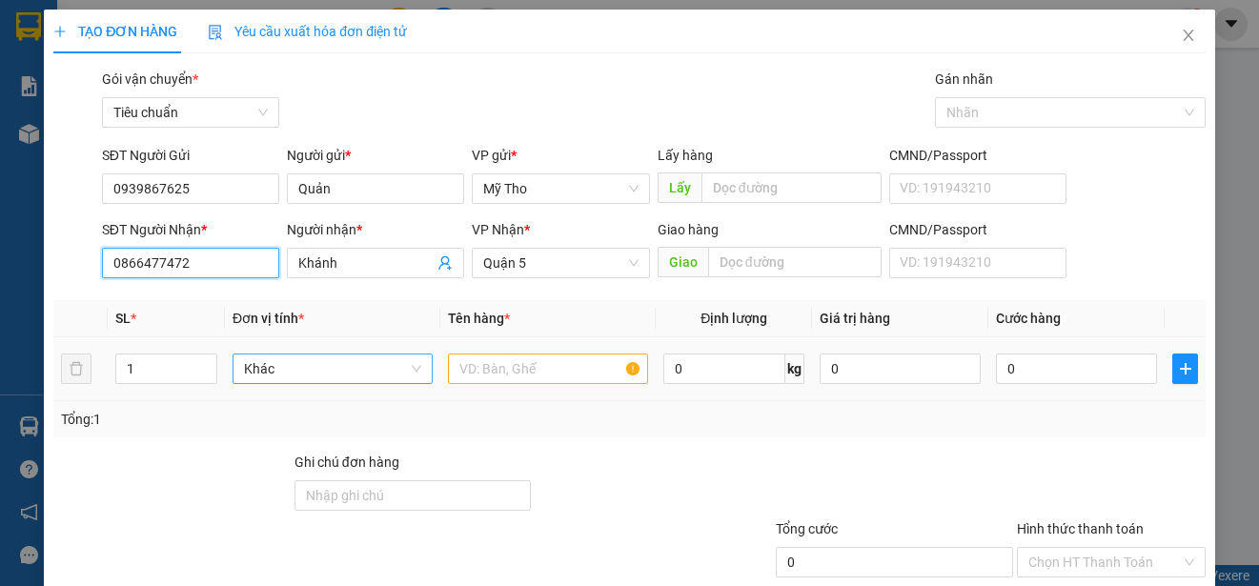
click at [297, 366] on span "Khác" at bounding box center [332, 368] width 177 height 29
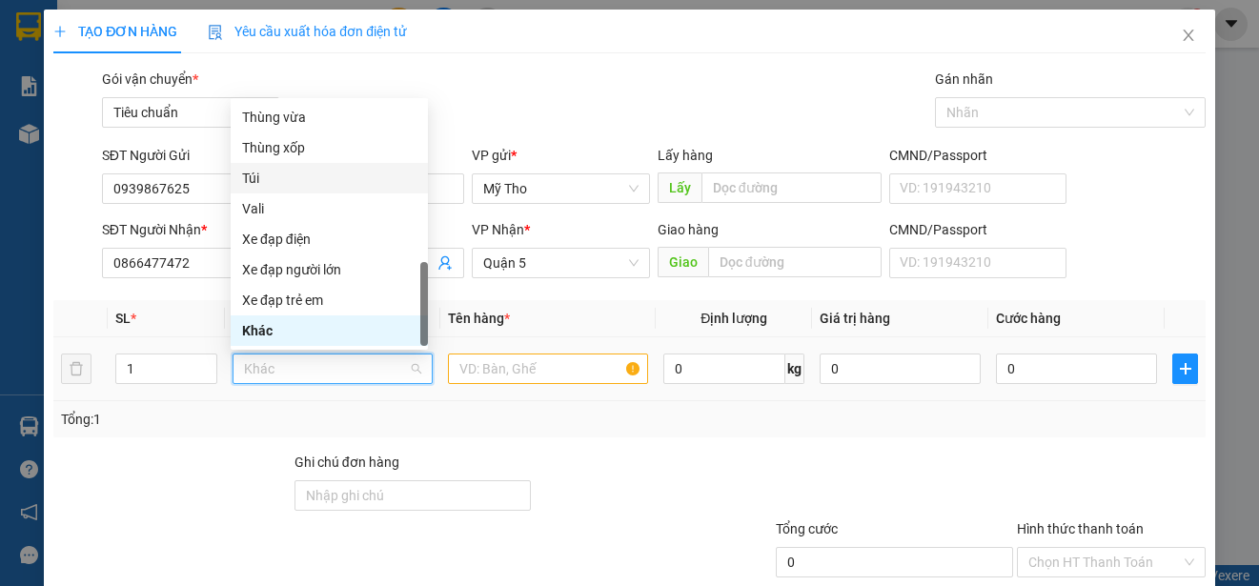
drag, startPoint x: 258, startPoint y: 177, endPoint x: 426, endPoint y: 367, distance: 253.1
click at [290, 225] on div "Thùng nhỏ Thùng vừa Thùng xốp Túi Vali Xe đạp điện Xe đạp người lớn Xe đạp trẻ …" at bounding box center [329, 208] width 197 height 274
click at [491, 369] on input "text" at bounding box center [548, 368] width 200 height 30
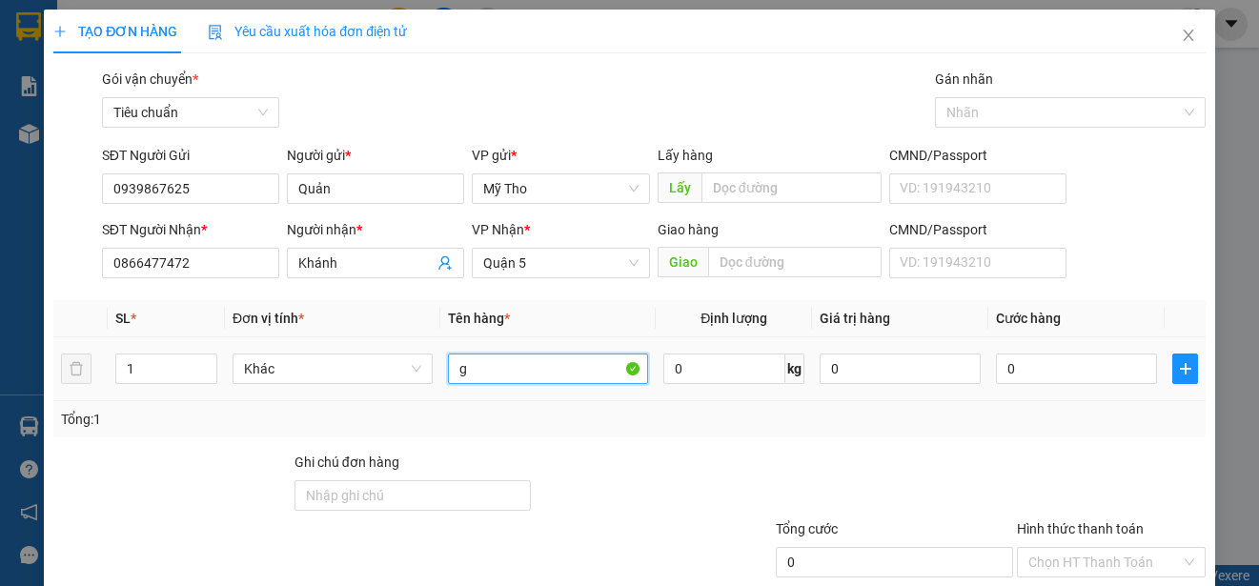
paste input "ạo"
type input "gạo"
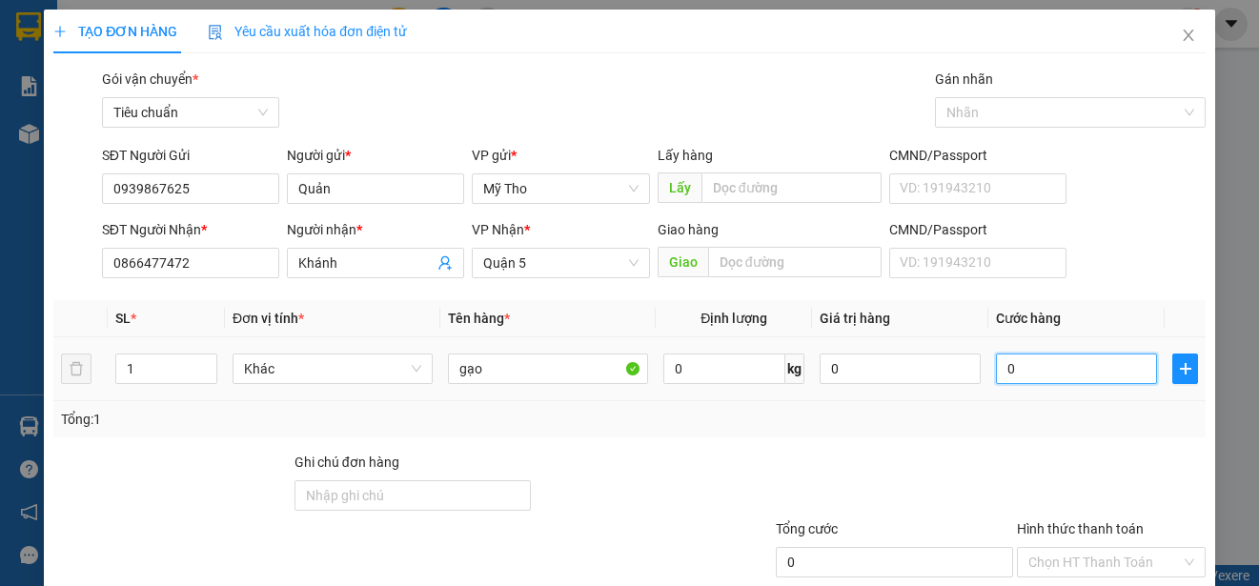
click at [1037, 363] on input "0" at bounding box center [1076, 368] width 161 height 30
type input "2"
type input "20"
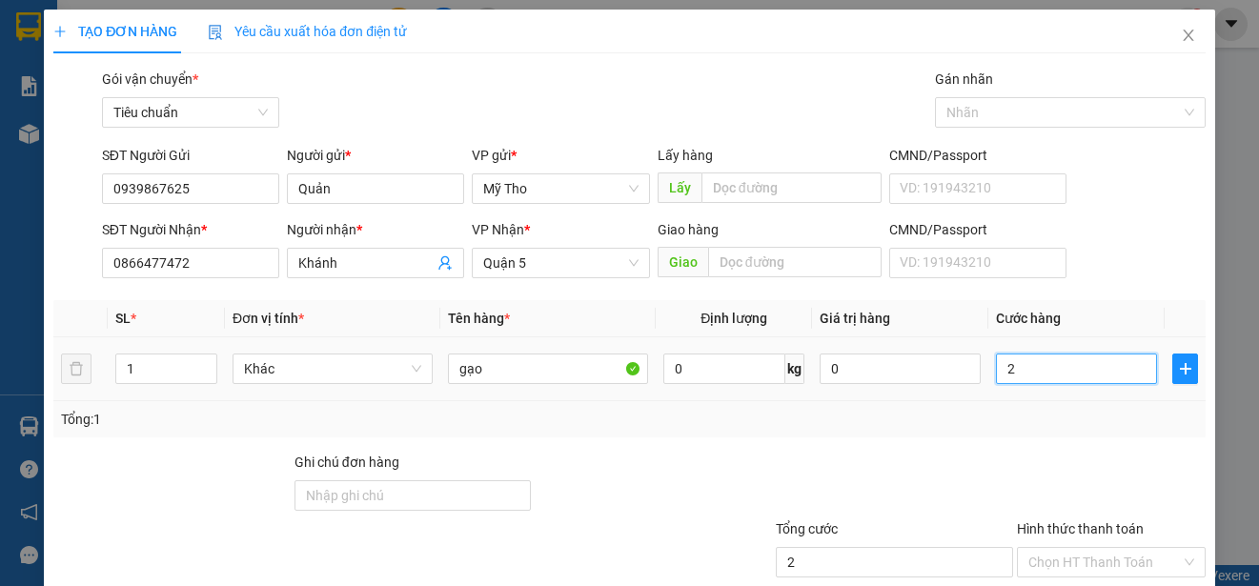
type input "20"
type input "200"
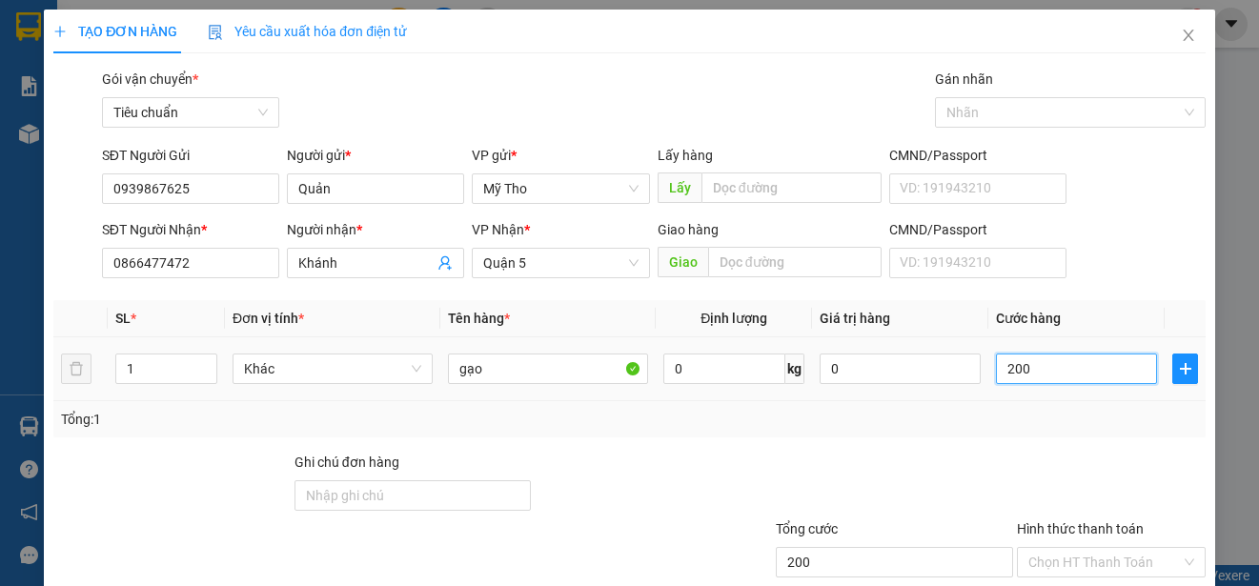
type input "2.000"
type input "20.000"
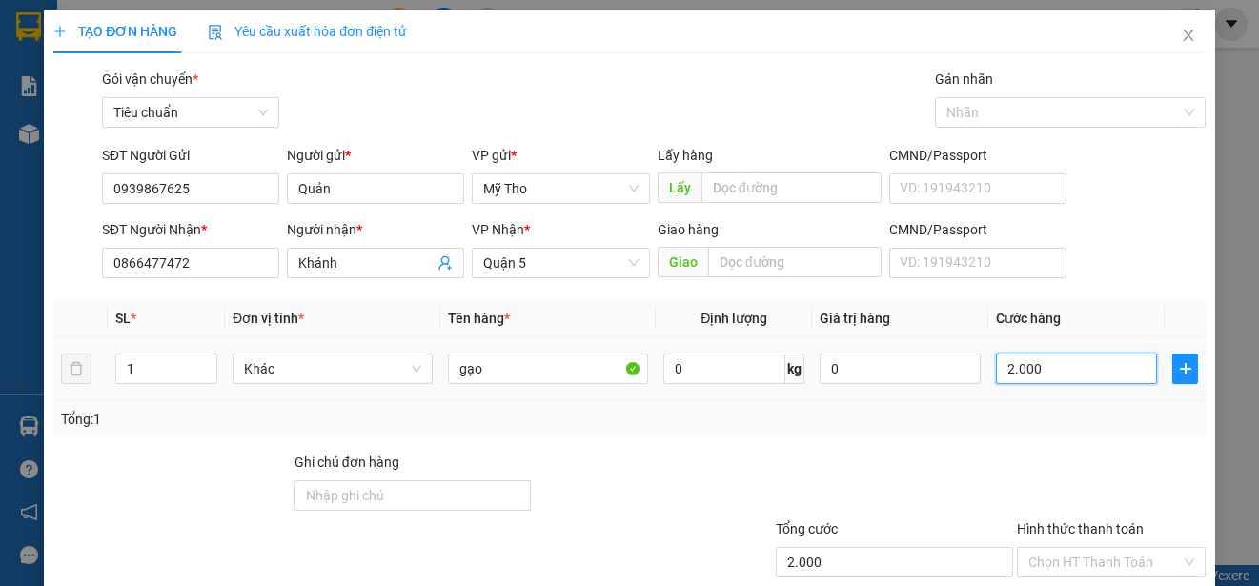
type input "20.000"
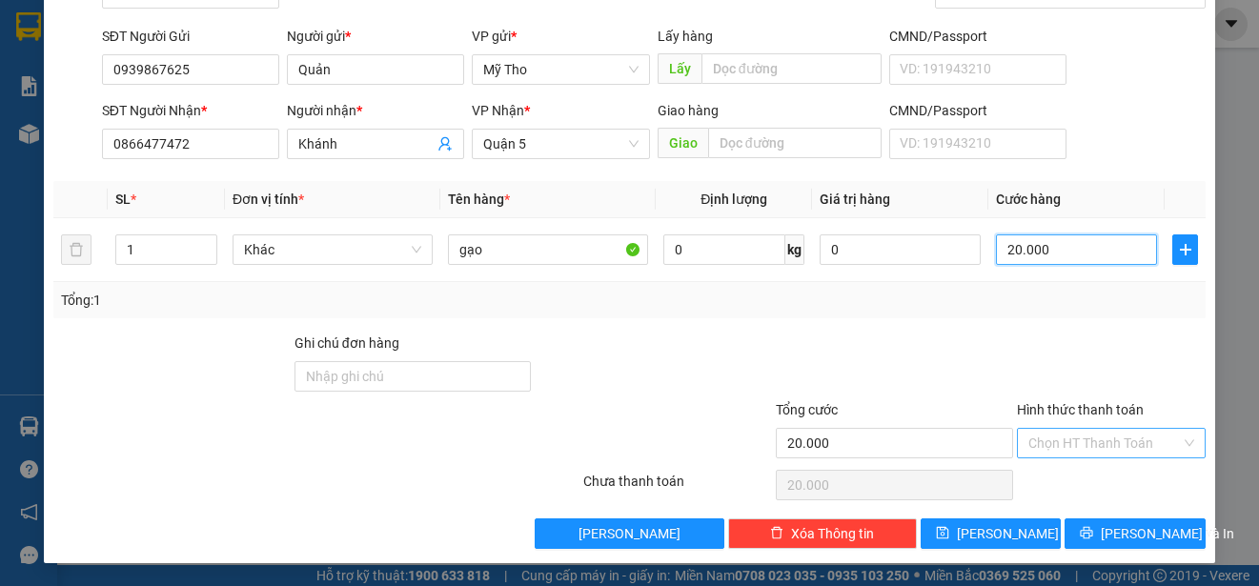
type input "20.000"
drag, startPoint x: 1065, startPoint y: 440, endPoint x: 1076, endPoint y: 458, distance: 20.9
click at [1066, 440] on input "Hình thức thanh toán" at bounding box center [1104, 443] width 152 height 29
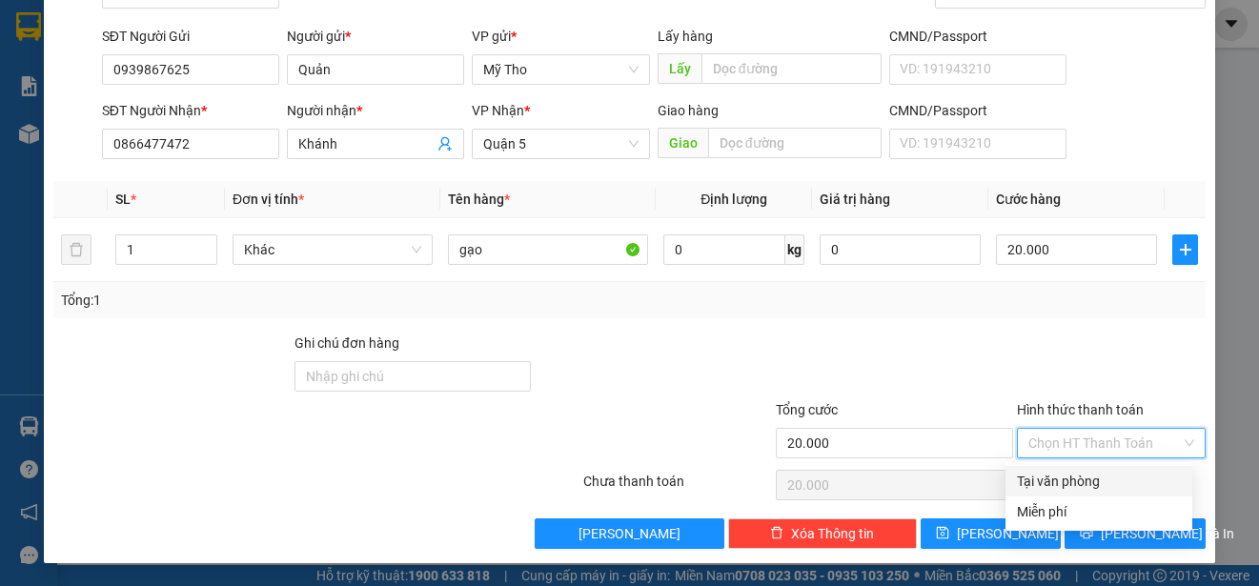
click at [1081, 479] on div "Tại văn phòng" at bounding box center [1099, 481] width 164 height 21
type input "0"
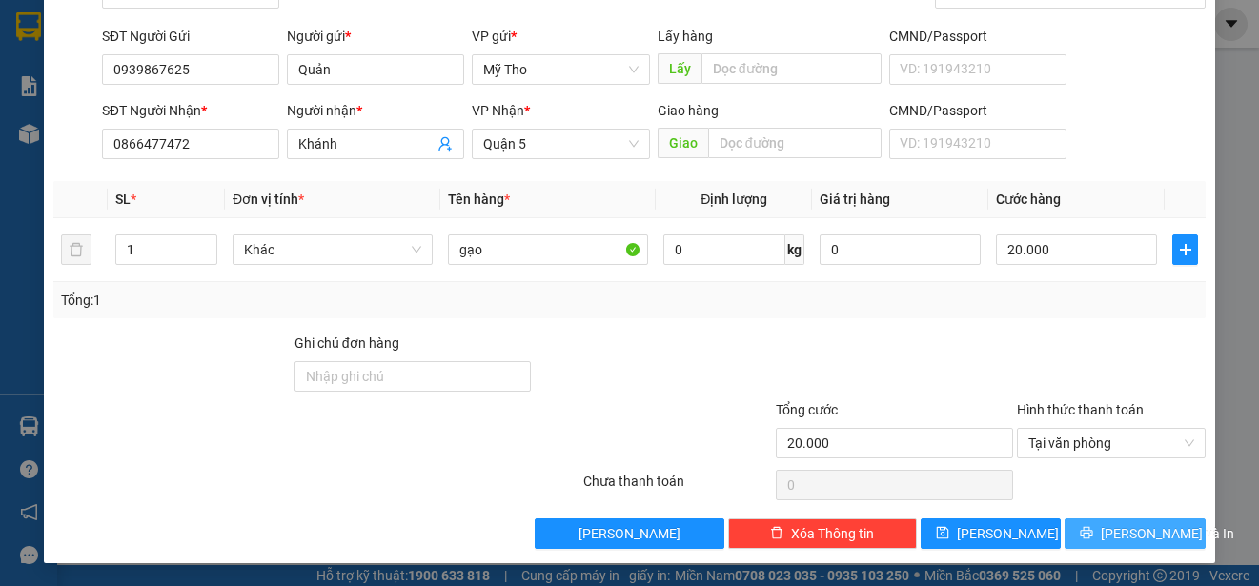
click at [1140, 528] on span "Lưu và In" at bounding box center [1166, 533] width 133 height 21
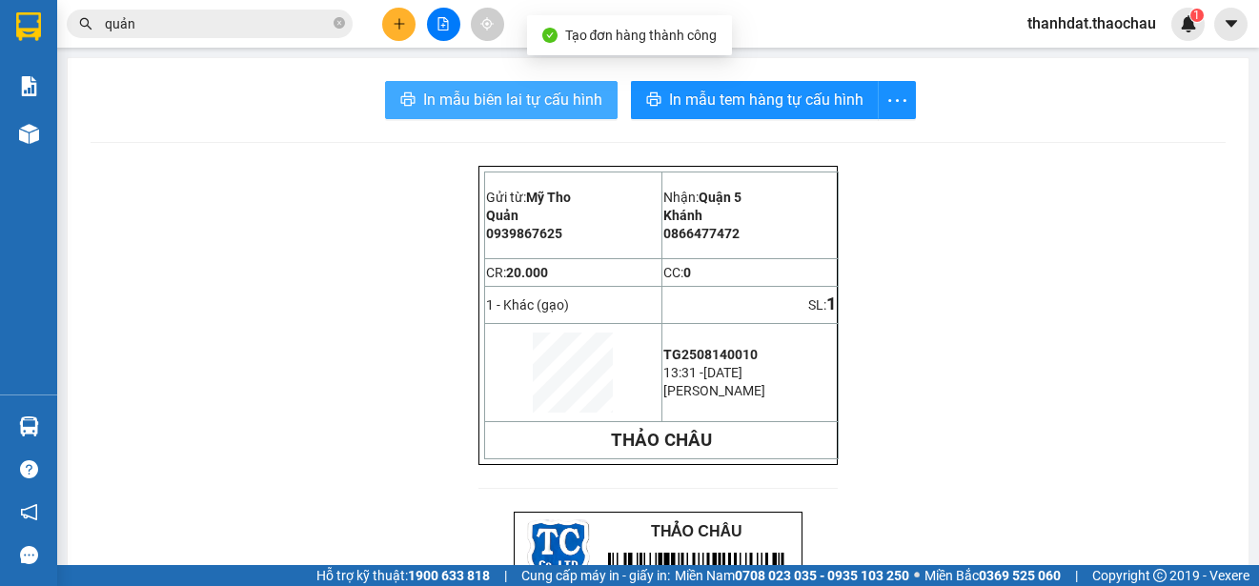
click at [478, 91] on span "In mẫu biên lai tự cấu hình" at bounding box center [512, 100] width 179 height 24
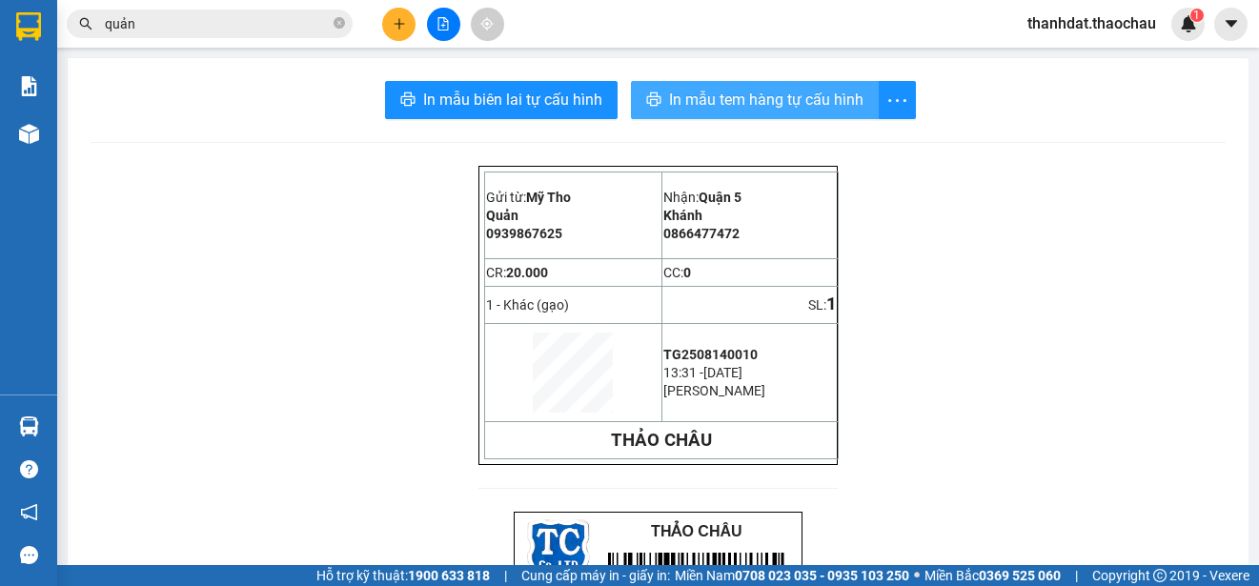
click at [757, 100] on span "In mẫu tem hàng tự cấu hình" at bounding box center [766, 100] width 194 height 24
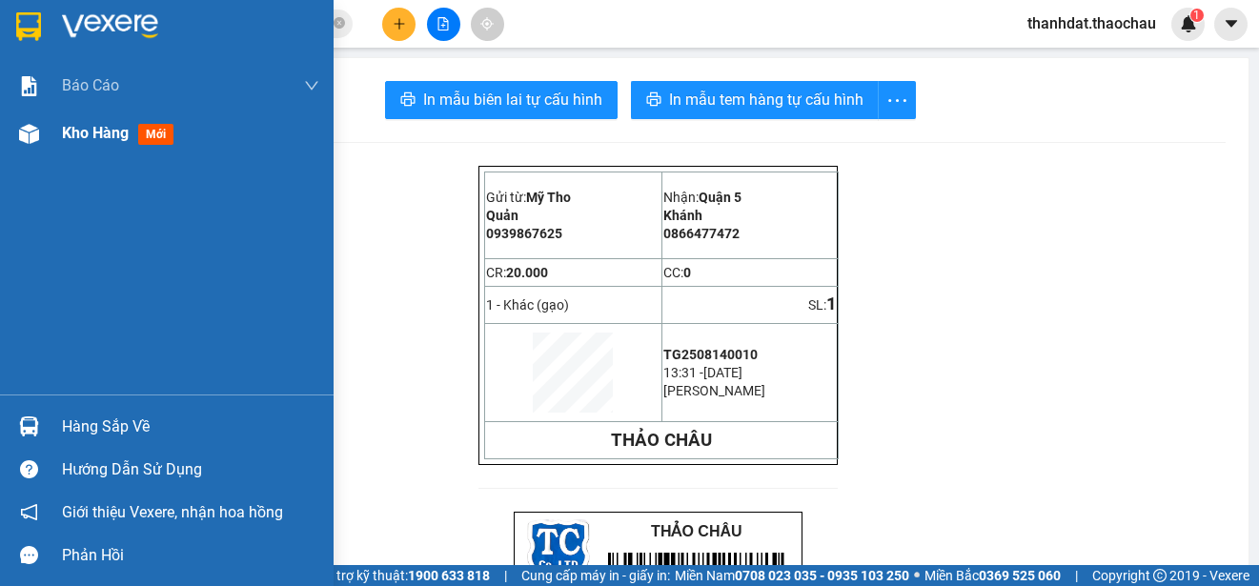
click at [61, 130] on div "Kho hàng mới" at bounding box center [166, 134] width 333 height 48
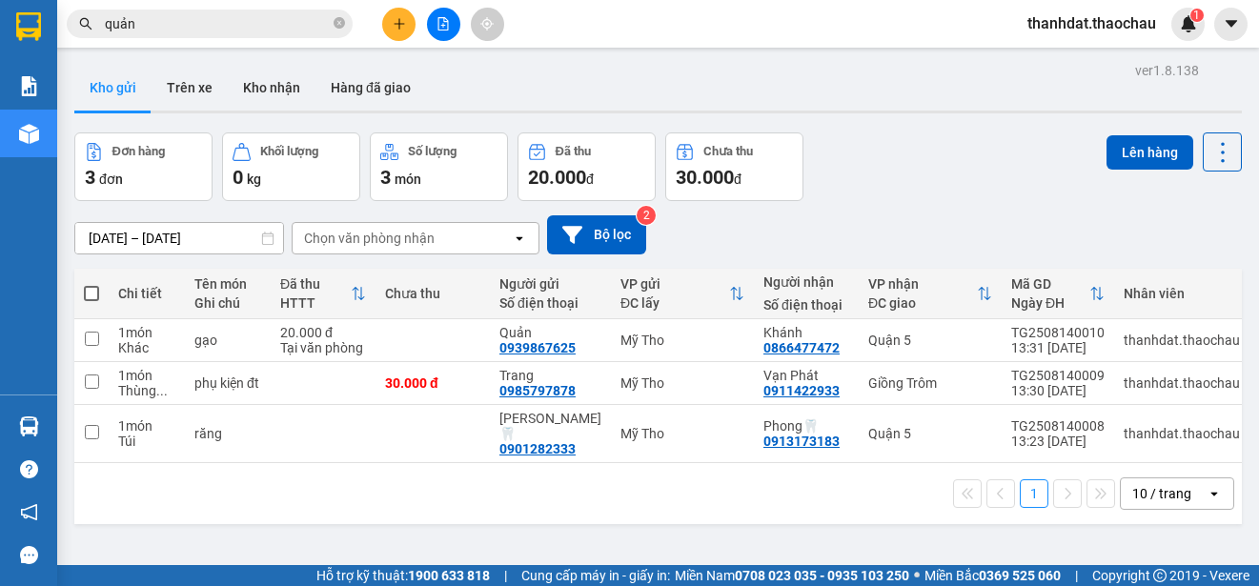
click at [88, 288] on span at bounding box center [91, 293] width 15 height 15
click at [91, 284] on input "checkbox" at bounding box center [91, 284] width 0 height 0
checkbox input "true"
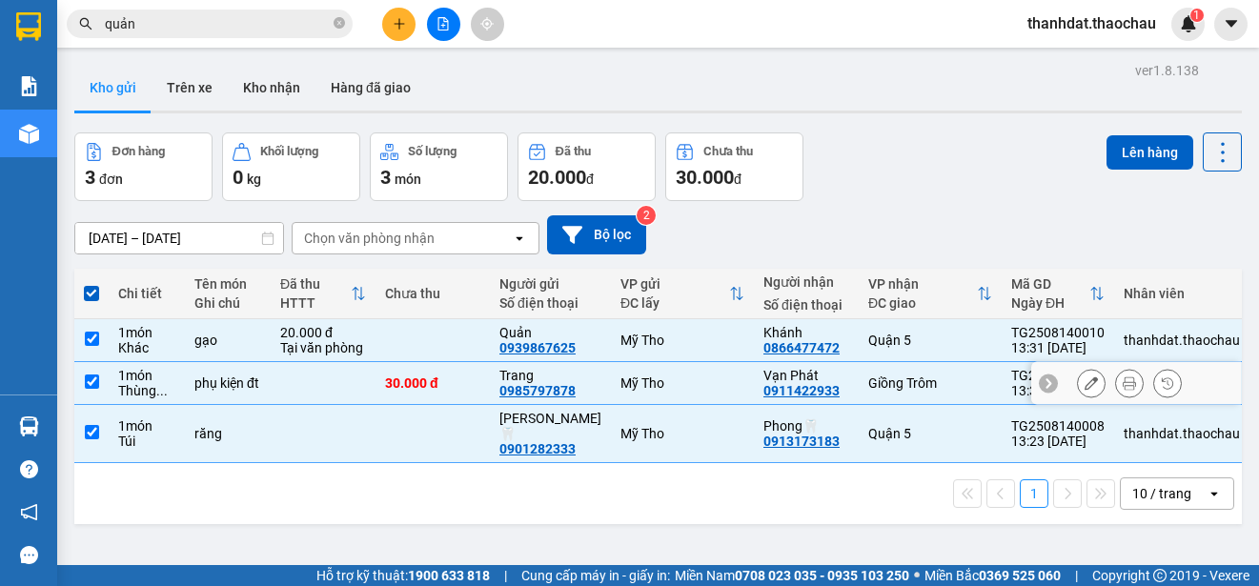
click at [95, 378] on input "checkbox" at bounding box center [92, 381] width 14 height 14
checkbox input "false"
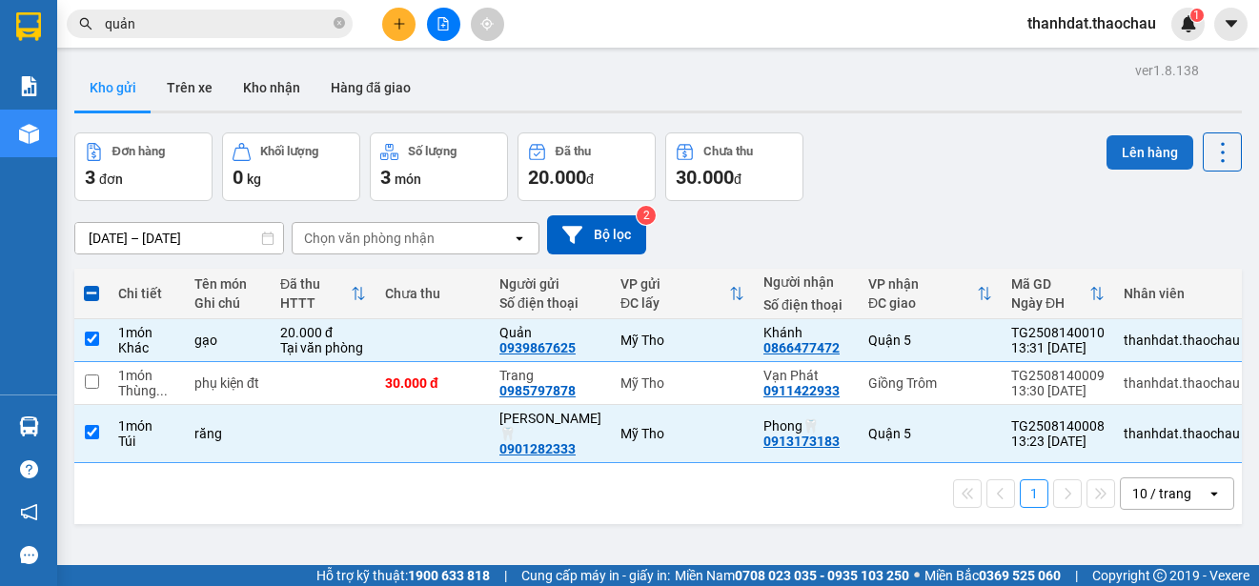
click at [1139, 158] on button "Lên hàng" at bounding box center [1149, 152] width 87 height 34
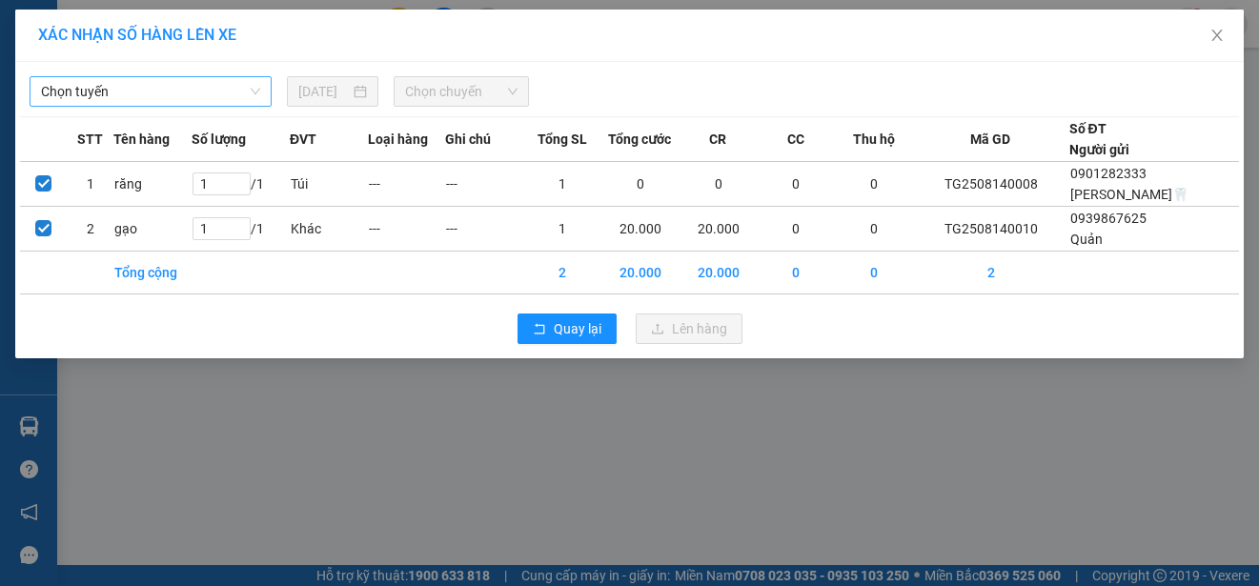
click at [78, 90] on span "Chọn tuyến" at bounding box center [150, 91] width 219 height 29
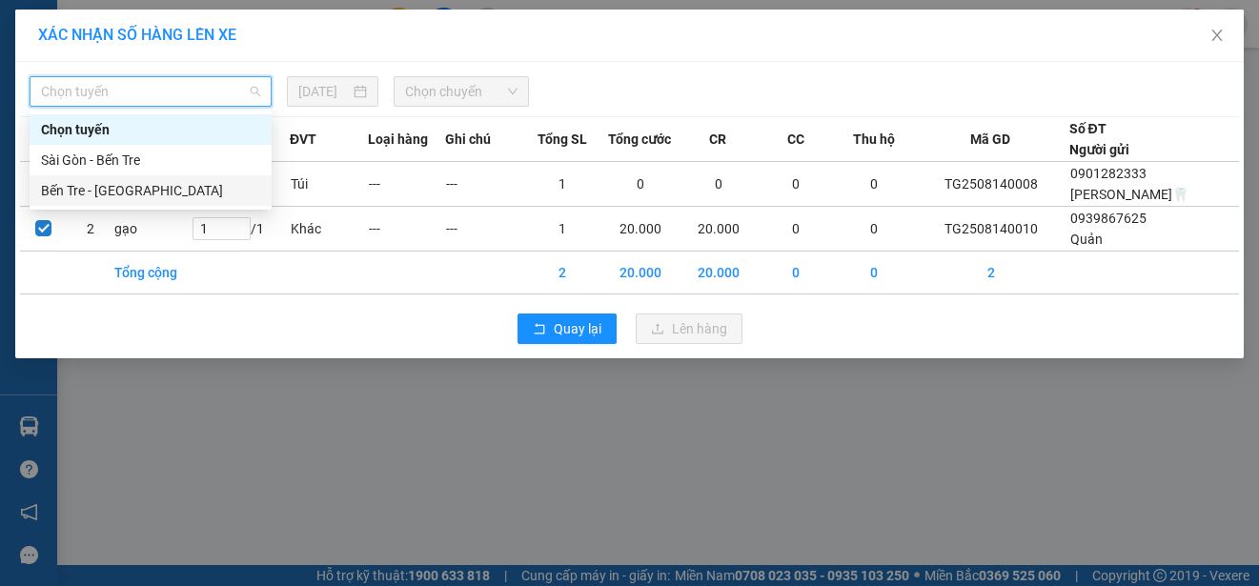
click at [94, 184] on div "Bến Tre - Sài Gòn" at bounding box center [150, 190] width 219 height 21
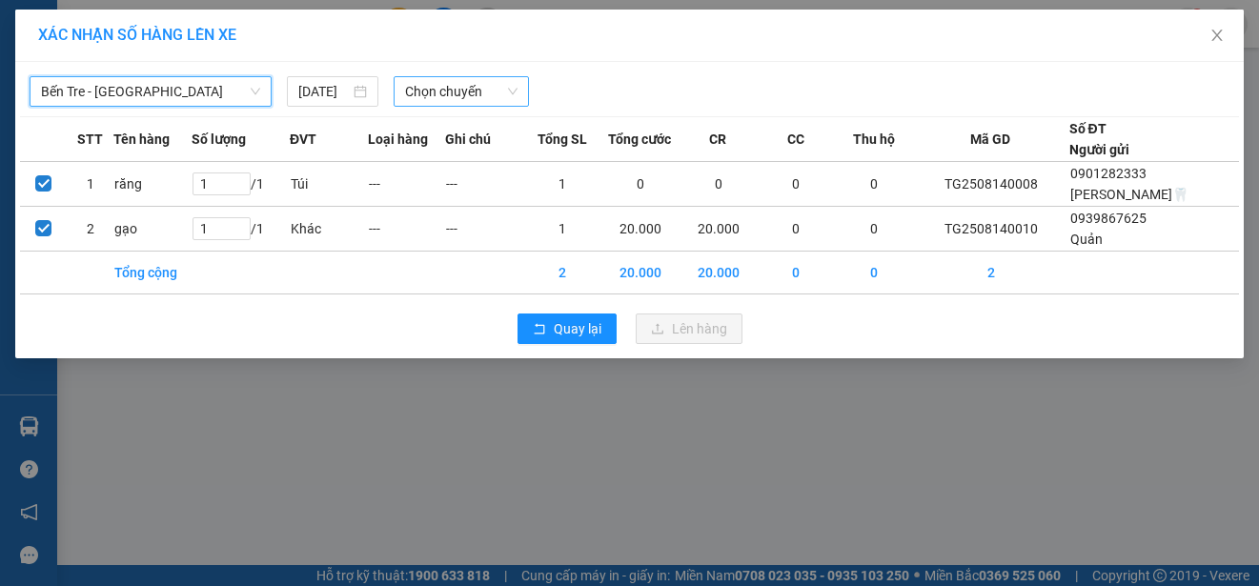
click at [433, 88] on span "Chọn chuyến" at bounding box center [460, 91] width 111 height 29
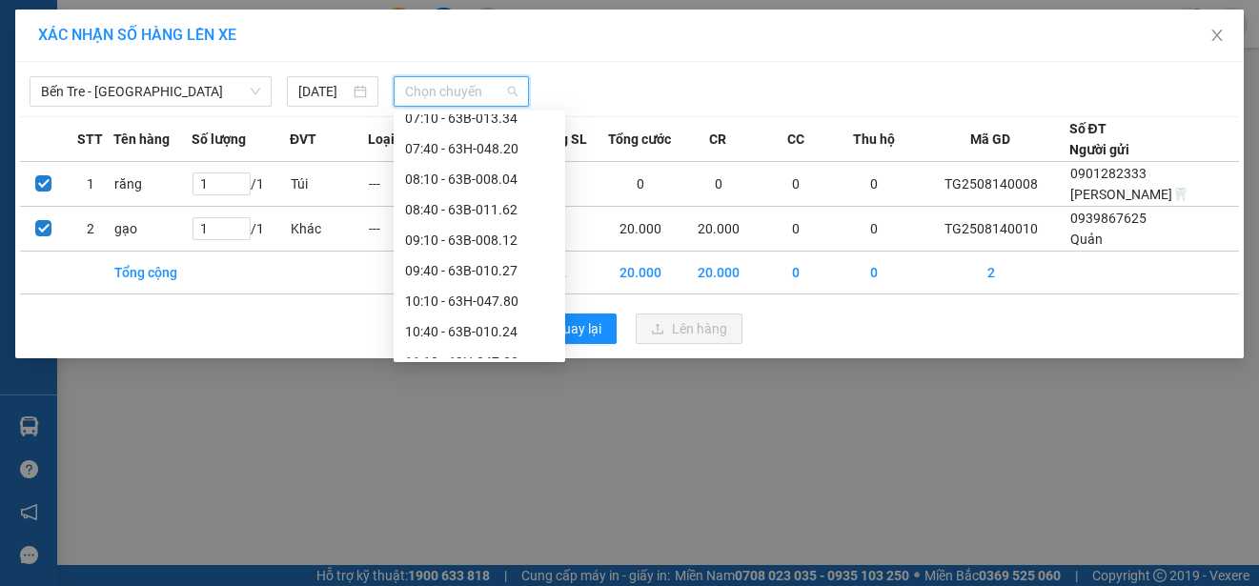
scroll to position [476, 0]
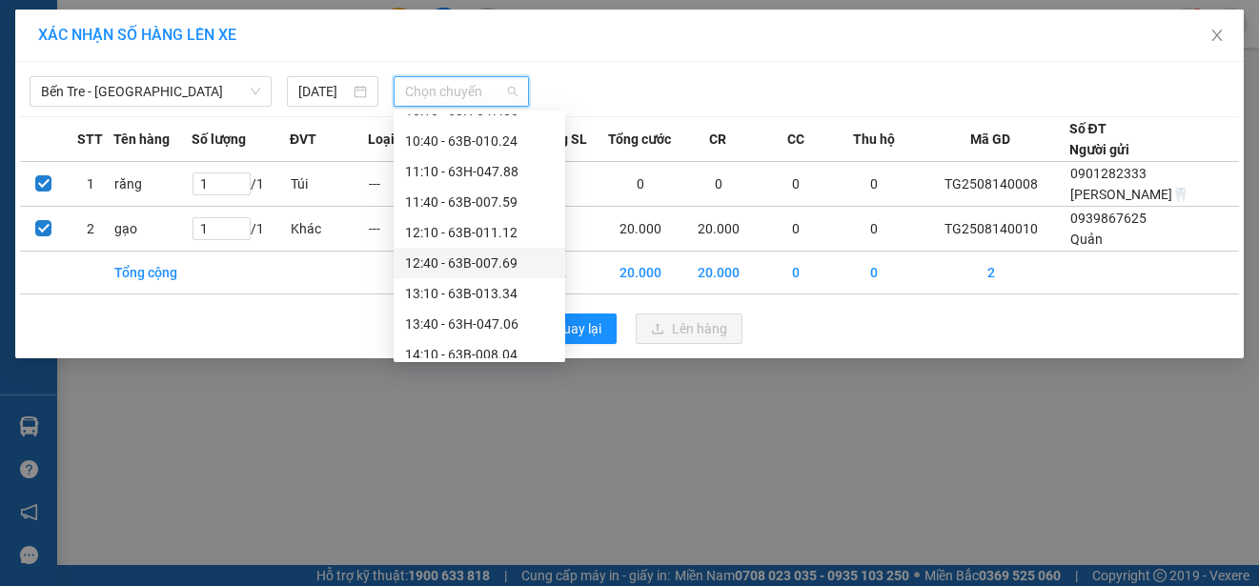
click at [476, 254] on div "12:40 - 63B-007.69" at bounding box center [479, 262] width 149 height 21
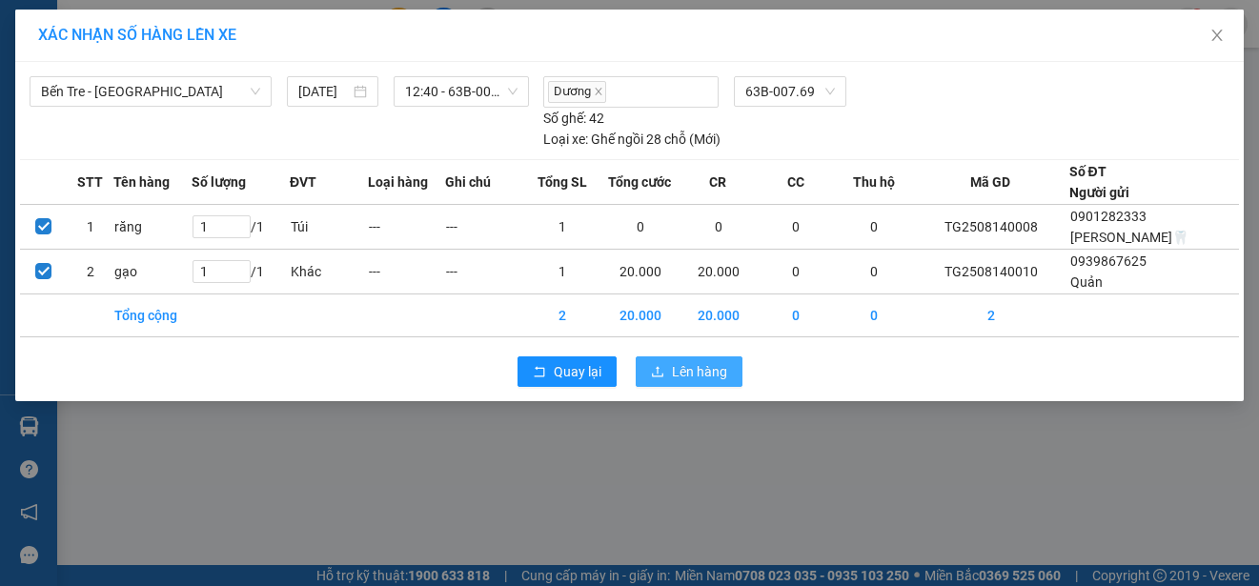
click at [699, 371] on span "Lên hàng" at bounding box center [699, 371] width 55 height 21
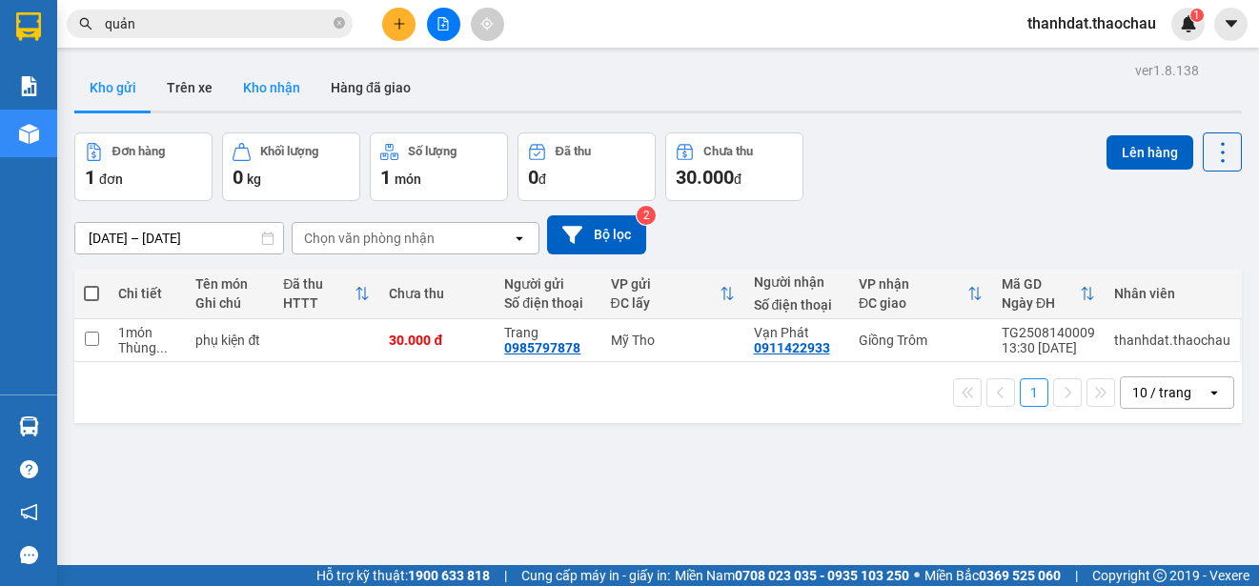
click at [270, 84] on button "Kho nhận" at bounding box center [272, 88] width 88 height 46
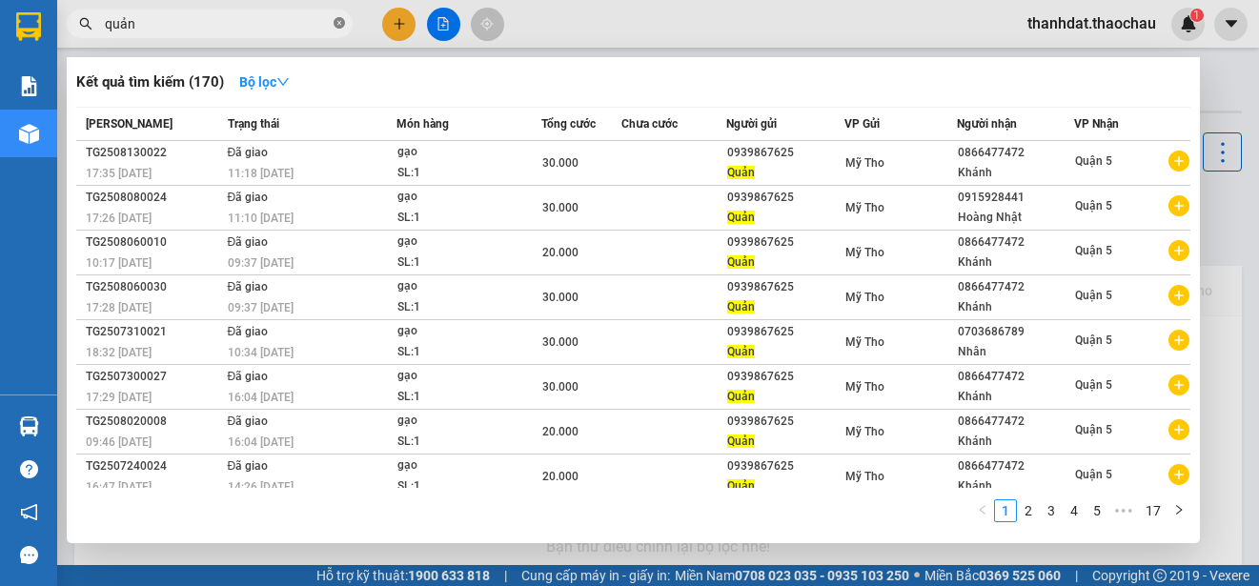
click at [339, 22] on icon "close-circle" at bounding box center [338, 22] width 11 height 11
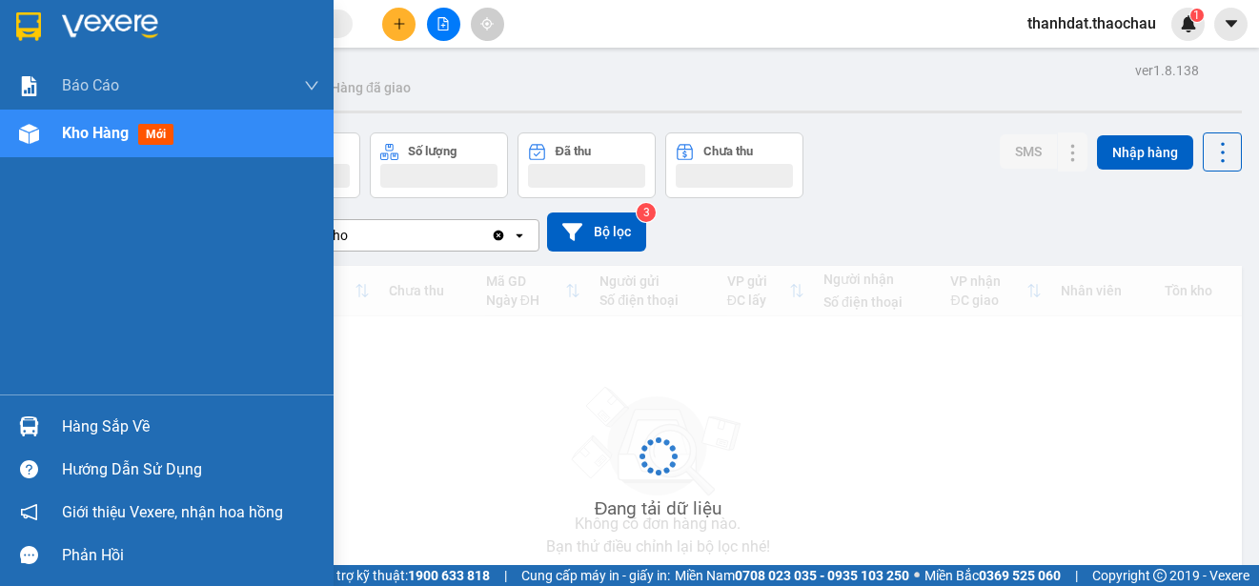
click at [71, 423] on div "Hàng sắp về" at bounding box center [190, 427] width 257 height 29
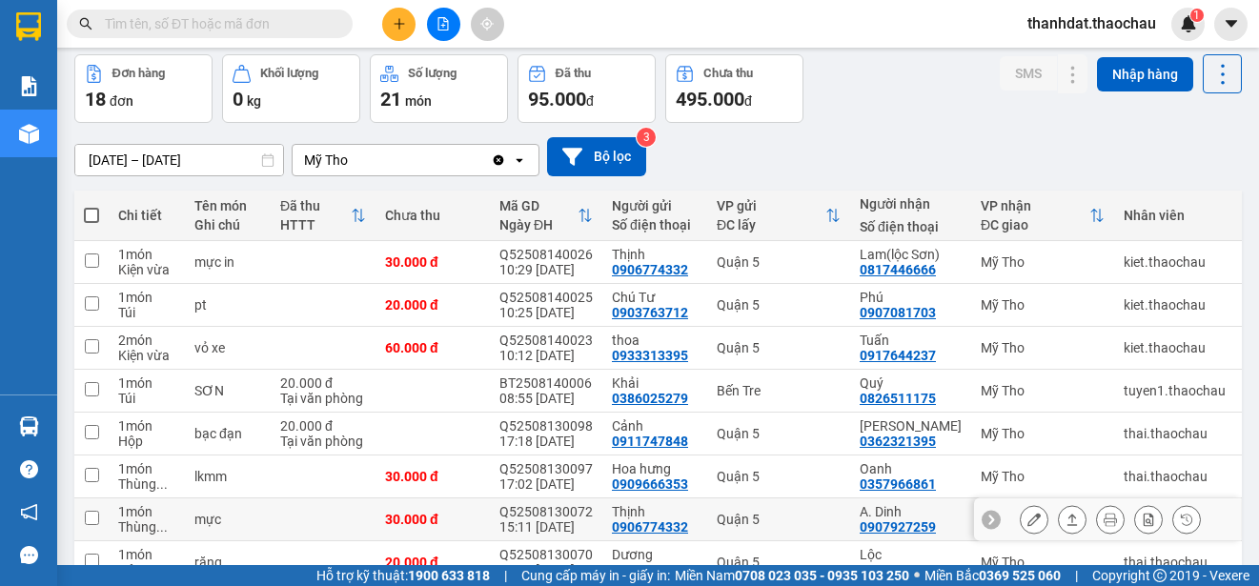
scroll to position [173, 0]
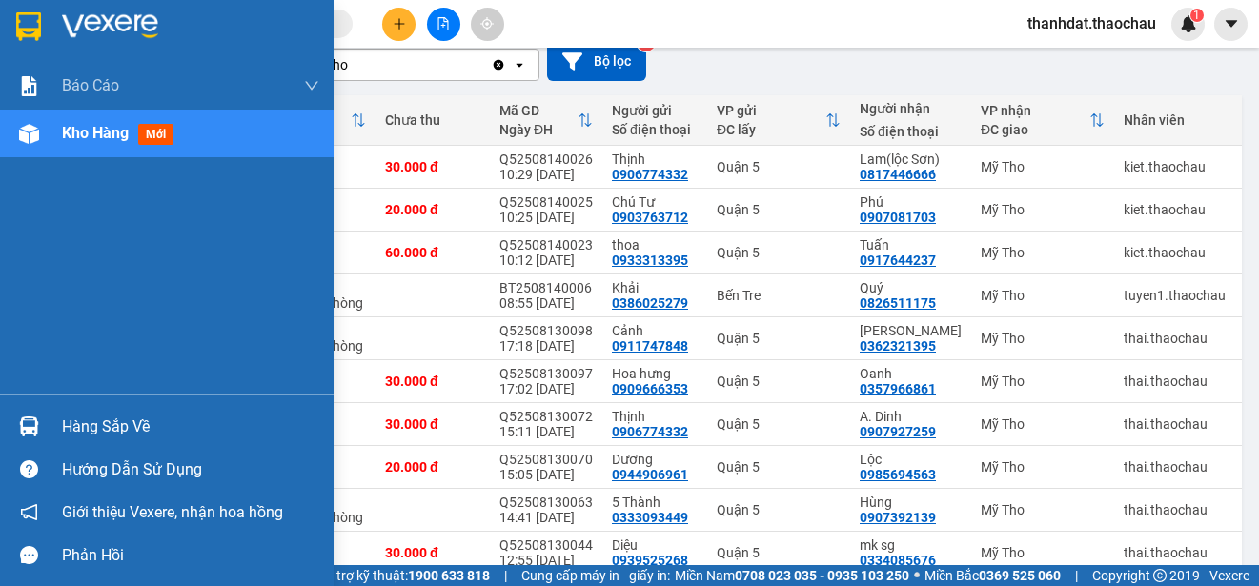
click at [90, 427] on div "Hàng sắp về" at bounding box center [190, 427] width 257 height 29
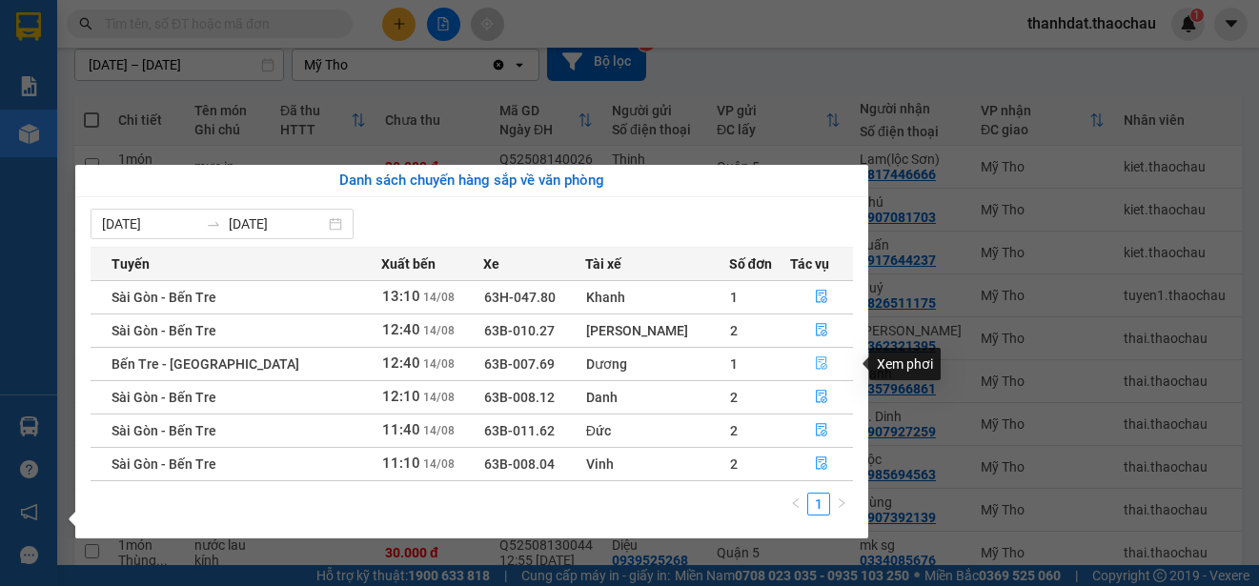
click at [815, 363] on icon "file-done" at bounding box center [821, 362] width 13 height 13
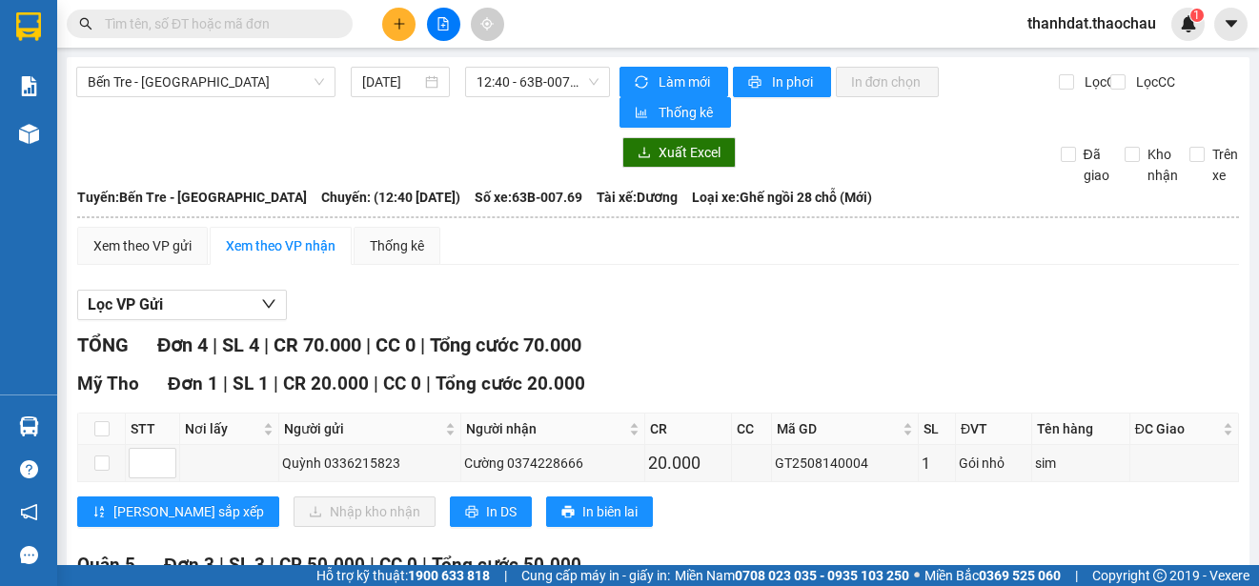
scroll to position [271, 0]
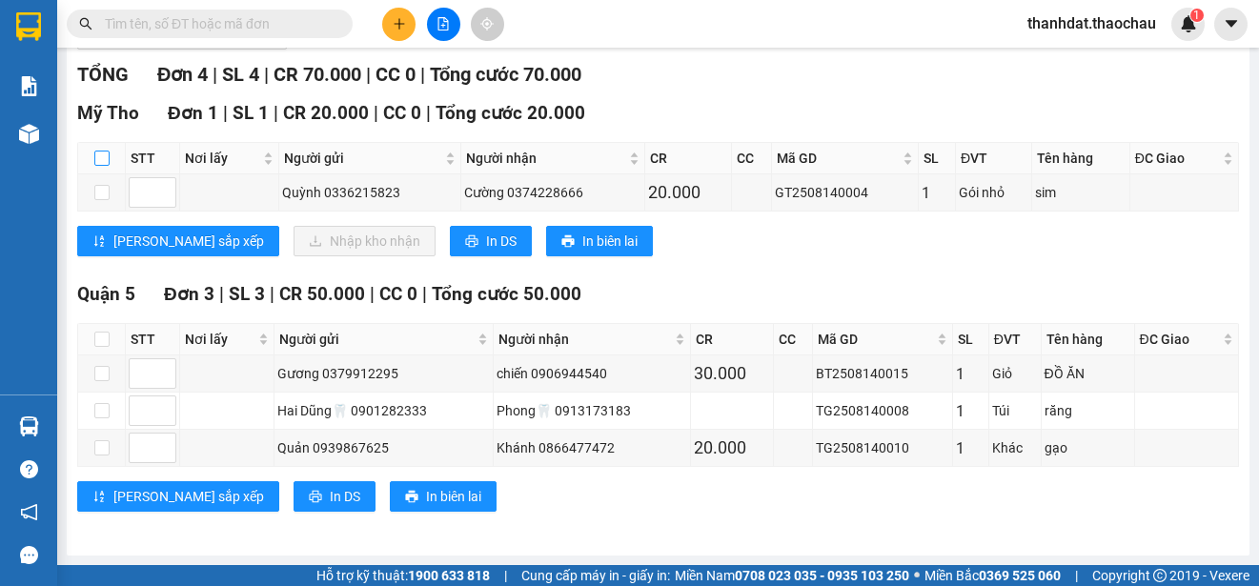
click at [101, 151] on input "checkbox" at bounding box center [101, 158] width 15 height 15
checkbox input "true"
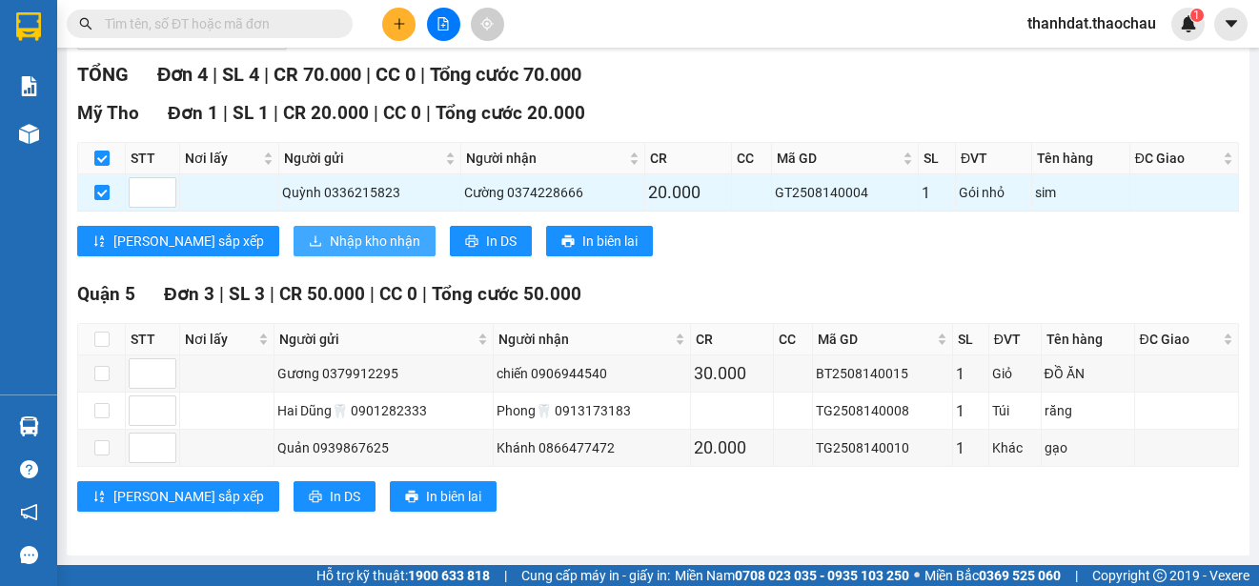
click at [330, 236] on span "Nhập kho nhận" at bounding box center [375, 241] width 91 height 21
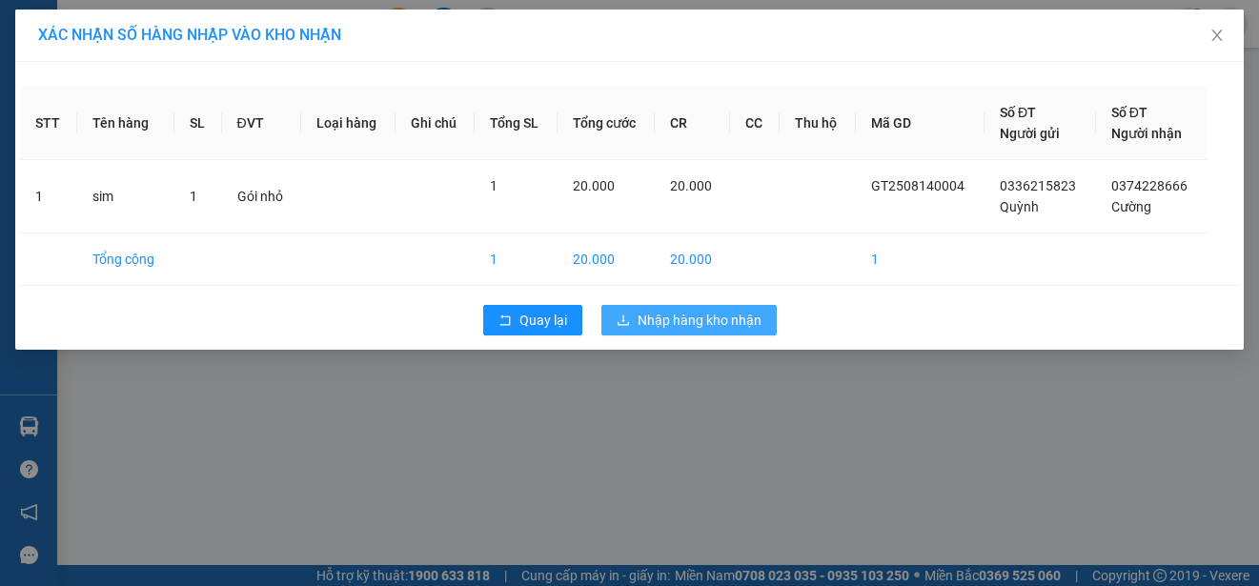
click at [677, 311] on span "Nhập hàng kho nhận" at bounding box center [699, 320] width 124 height 21
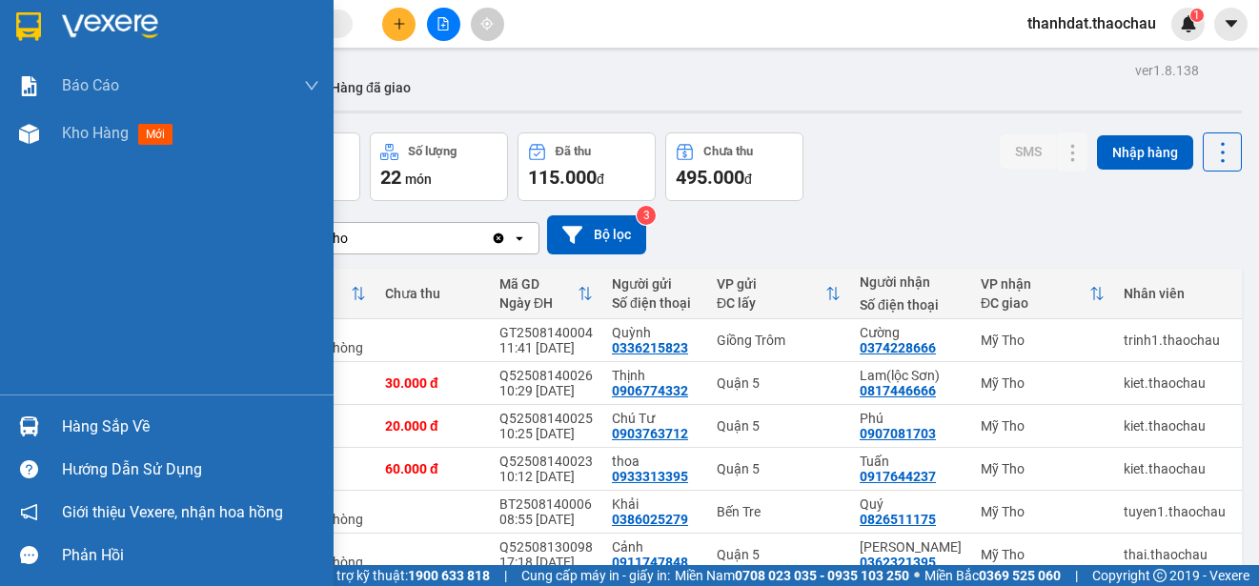
click at [79, 423] on div "Hàng sắp về" at bounding box center [190, 427] width 257 height 29
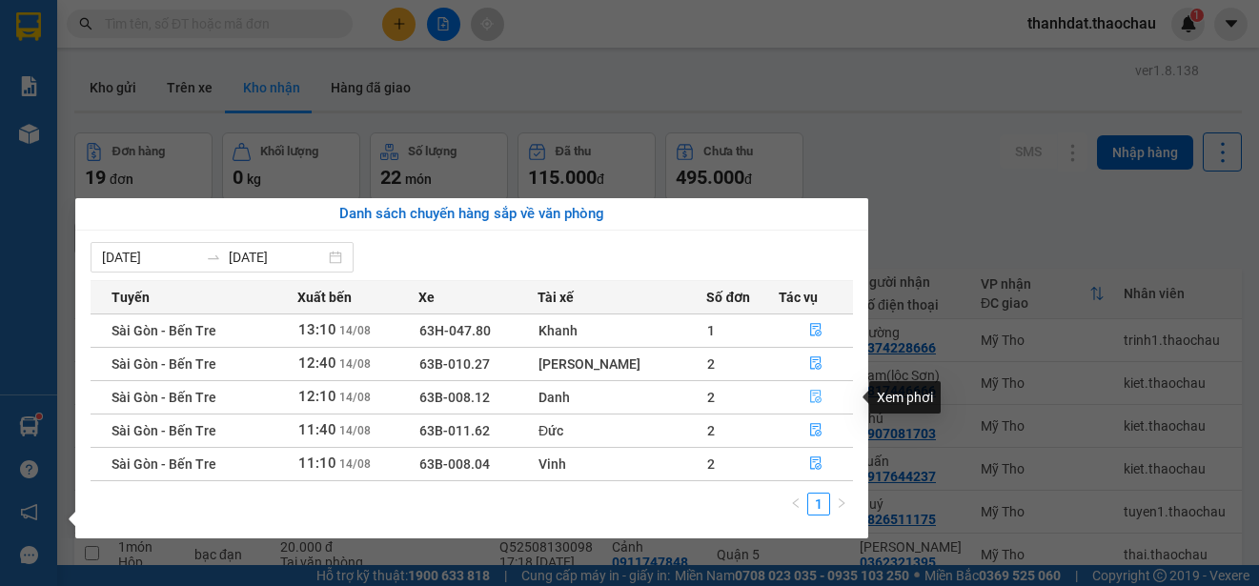
click at [809, 390] on icon "file-done" at bounding box center [815, 396] width 13 height 13
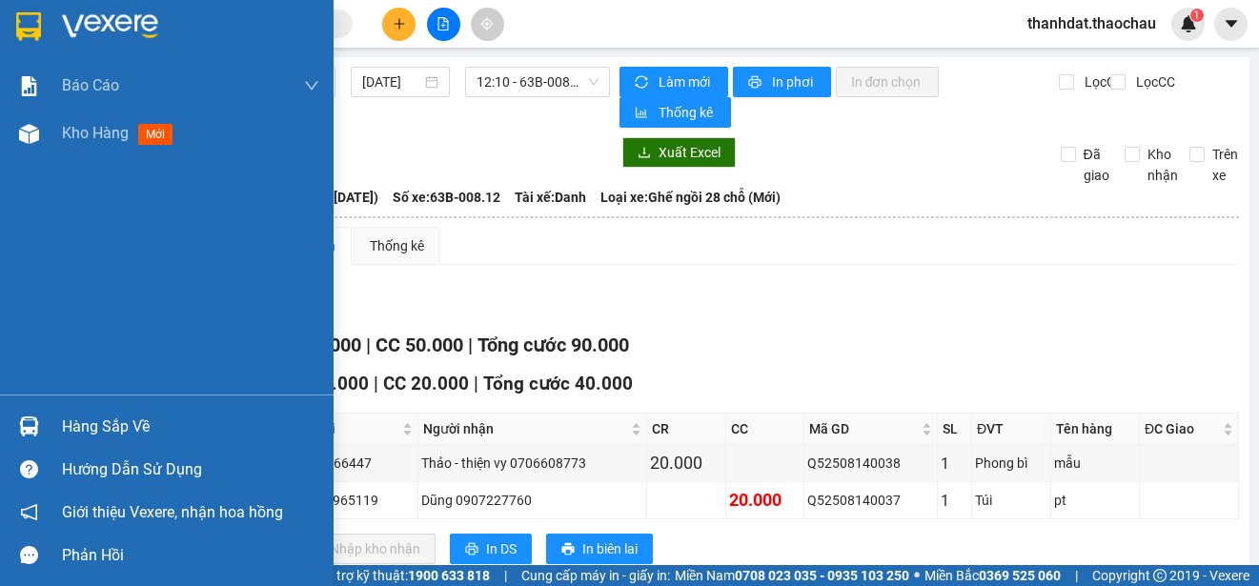
click at [90, 424] on div "Hàng sắp về" at bounding box center [190, 427] width 257 height 29
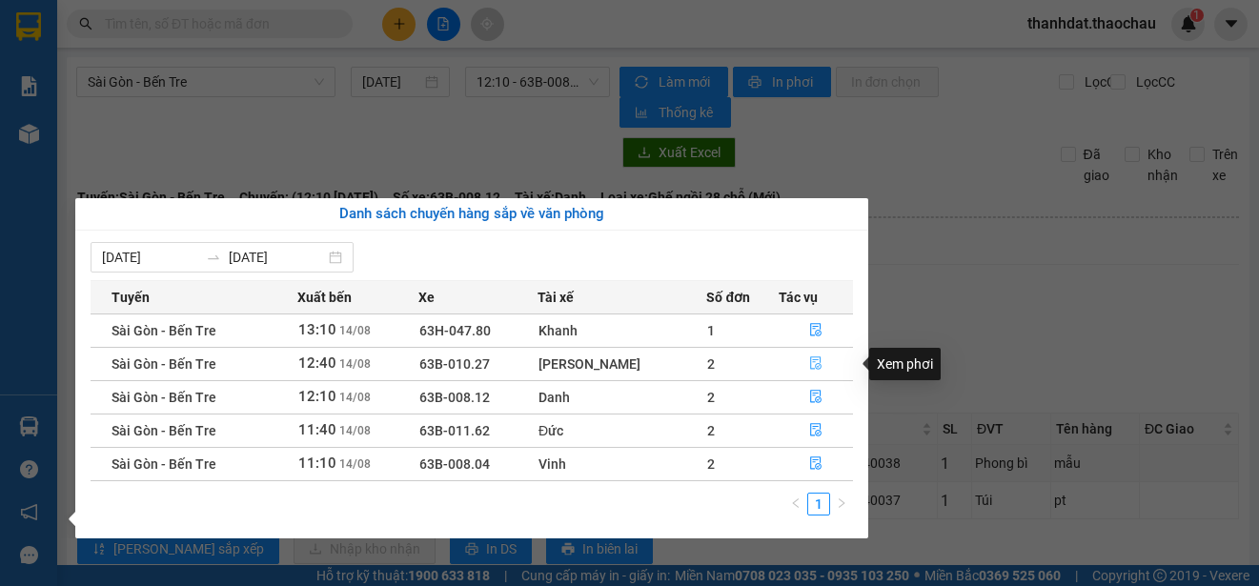
click at [809, 364] on icon "file-done" at bounding box center [815, 362] width 13 height 13
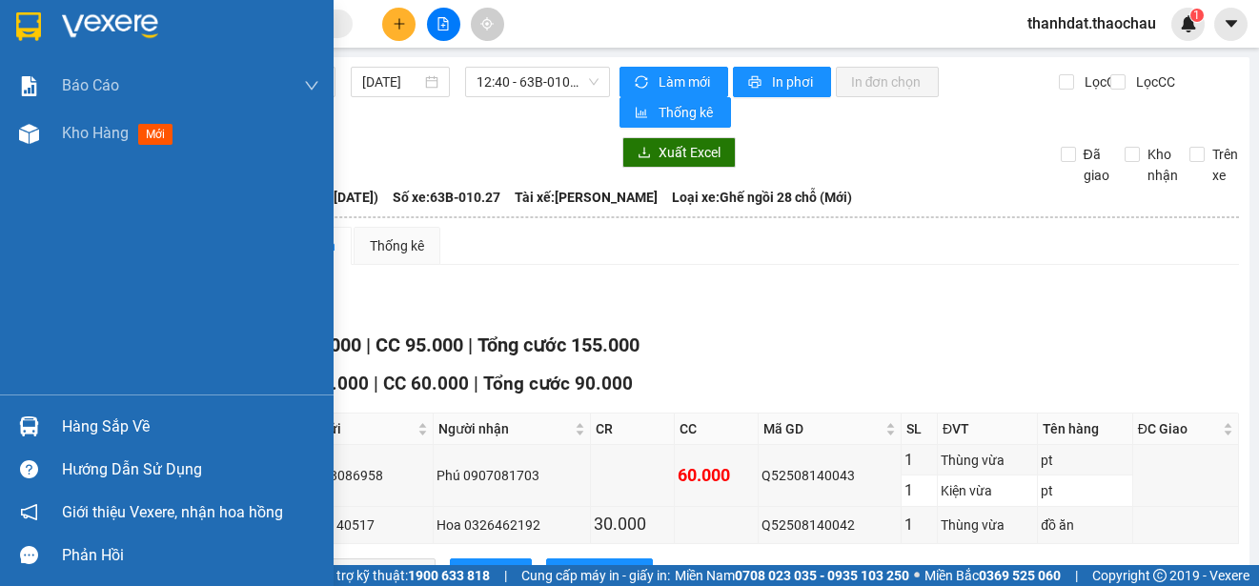
click at [88, 430] on div "Hàng sắp về" at bounding box center [190, 427] width 257 height 29
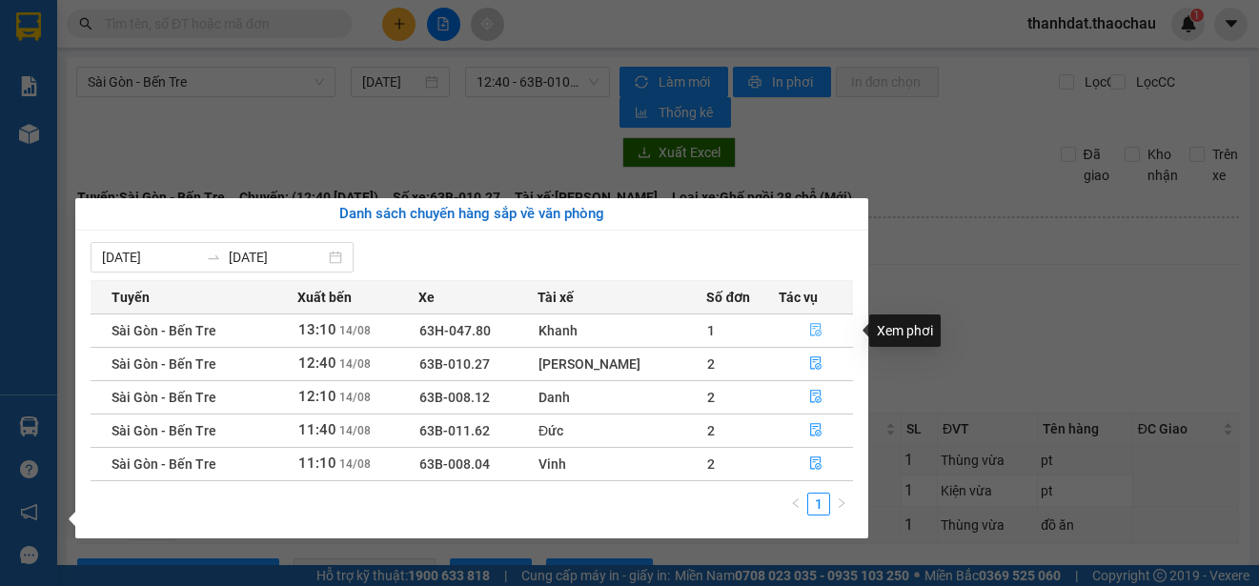
click at [810, 328] on icon "file-done" at bounding box center [815, 329] width 13 height 13
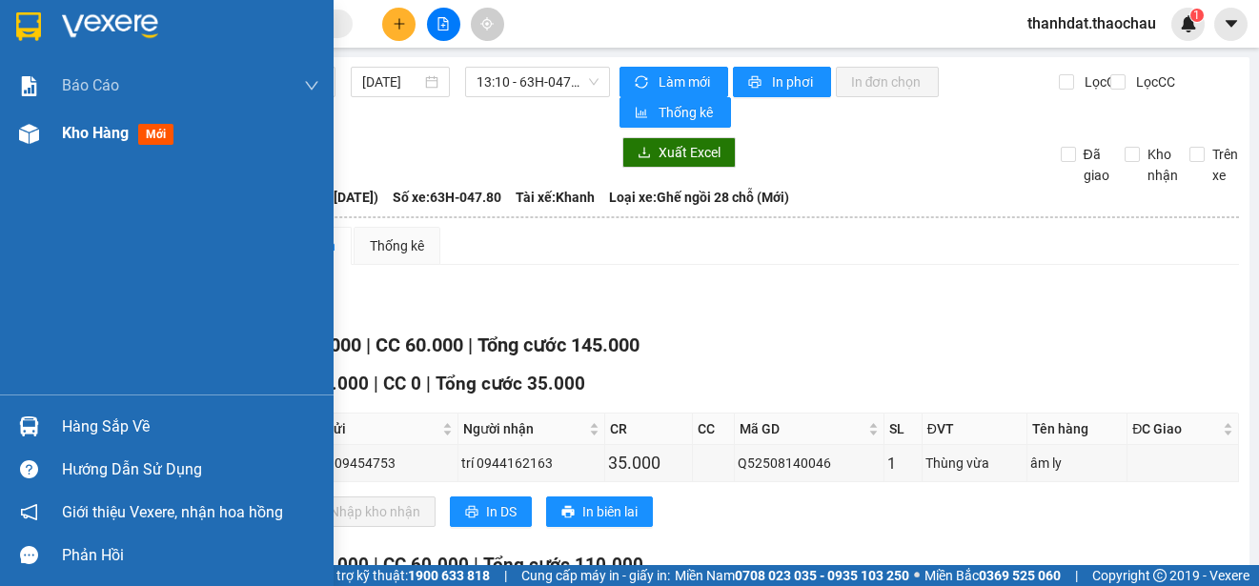
click at [88, 133] on span "Kho hàng" at bounding box center [95, 133] width 67 height 18
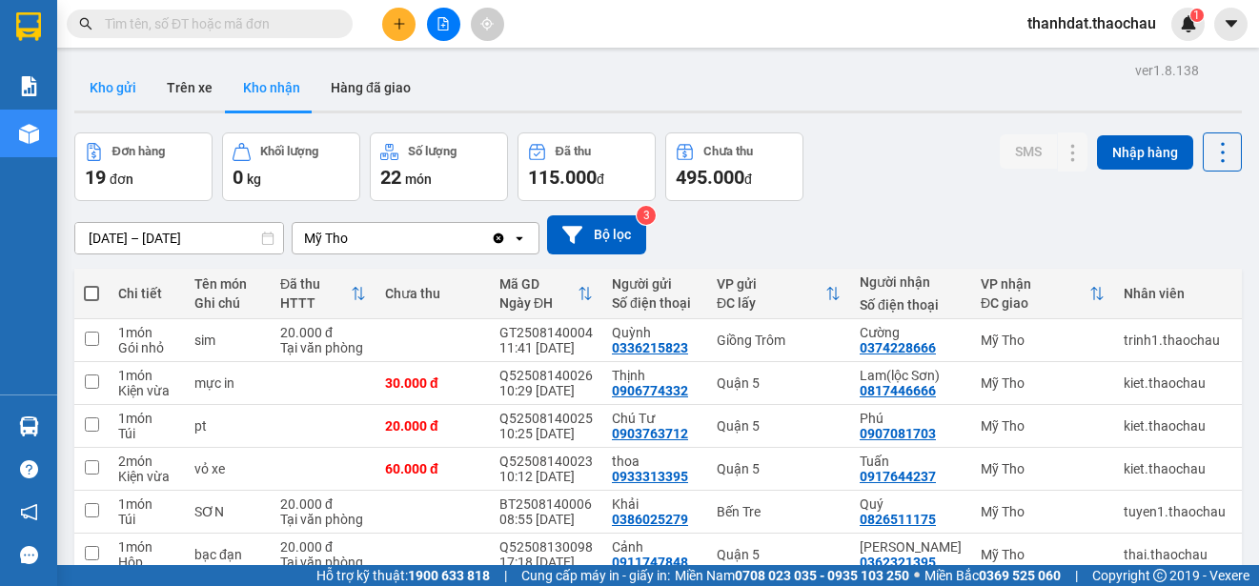
click at [102, 81] on button "Kho gửi" at bounding box center [112, 88] width 77 height 46
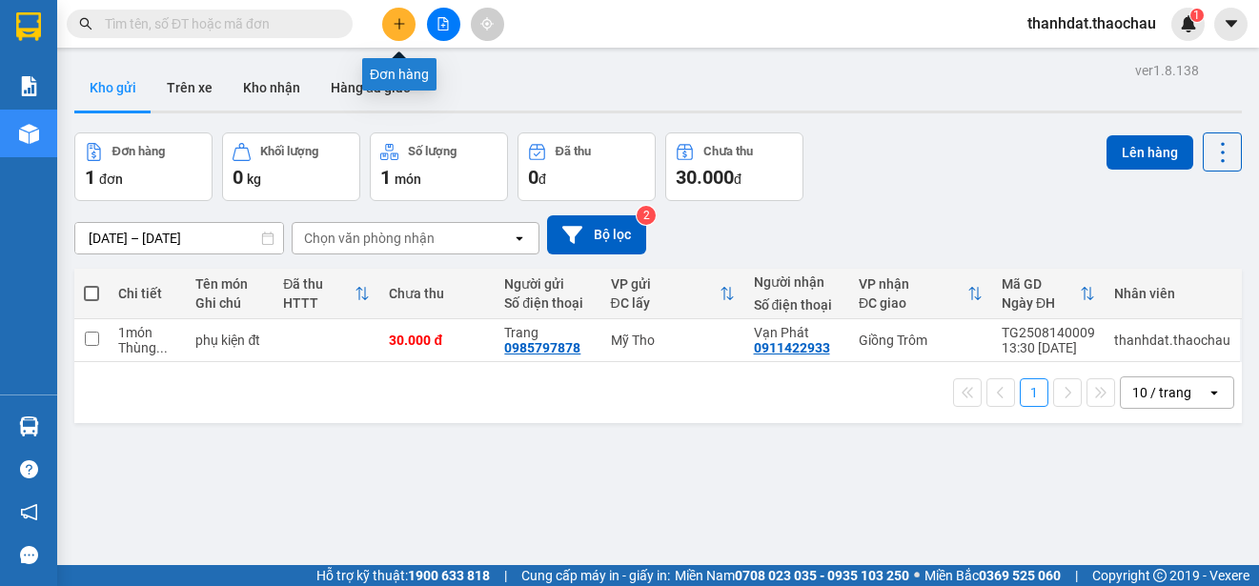
click at [394, 24] on icon "plus" at bounding box center [398, 23] width 10 height 1
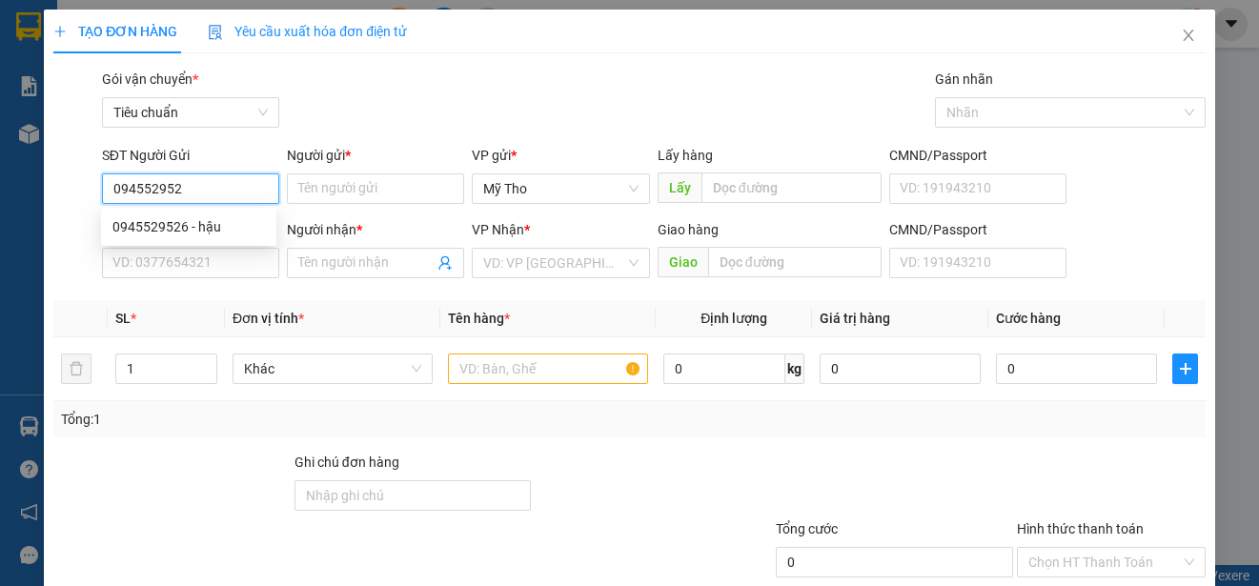
type input "0945529526"
drag, startPoint x: 202, startPoint y: 229, endPoint x: 211, endPoint y: 223, distance: 10.3
click at [204, 227] on div "0945529526 - hậu" at bounding box center [188, 226] width 152 height 21
type input "hậu"
type input "0945529526"
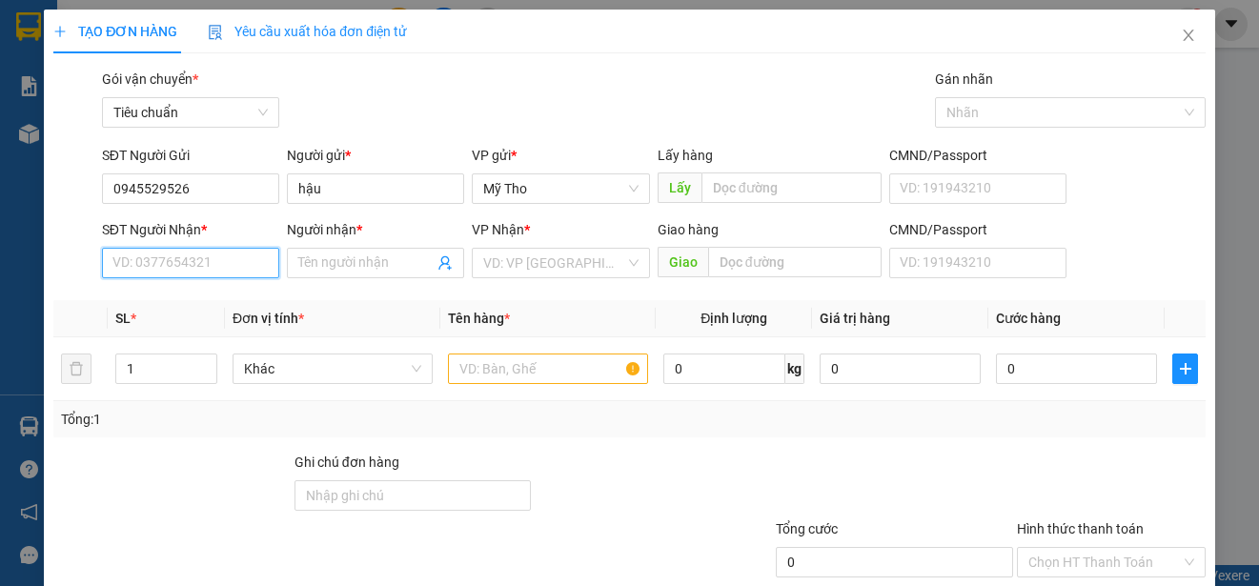
click at [241, 268] on input "SĐT Người Nhận *" at bounding box center [190, 263] width 177 height 30
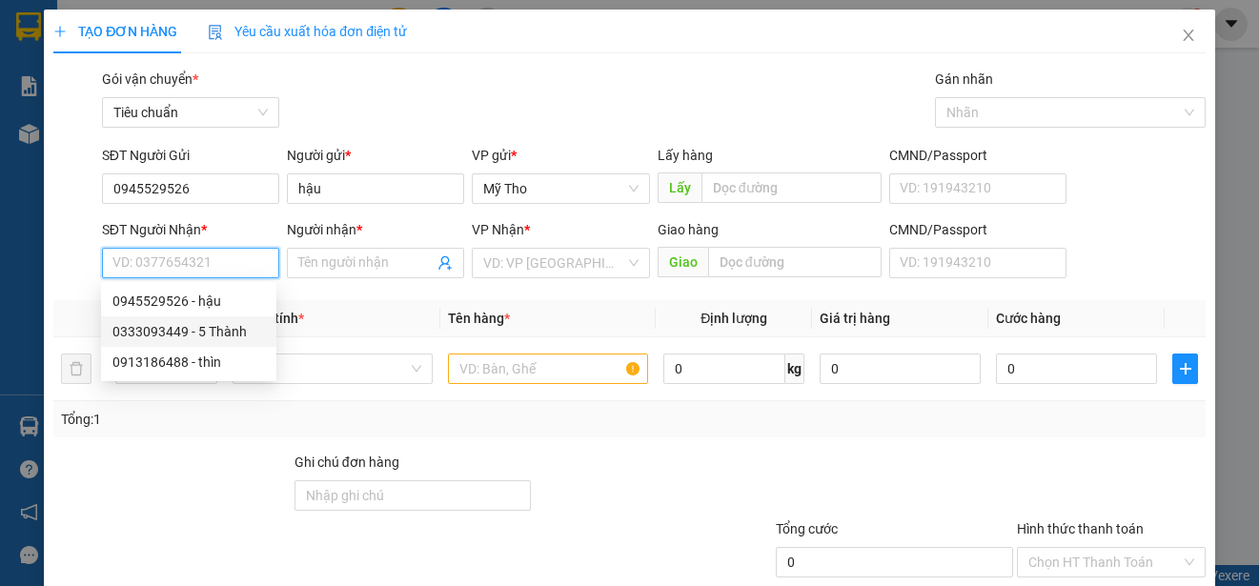
click at [215, 333] on div "0333093449 - 5 Thành" at bounding box center [188, 331] width 152 height 21
type input "0333093449"
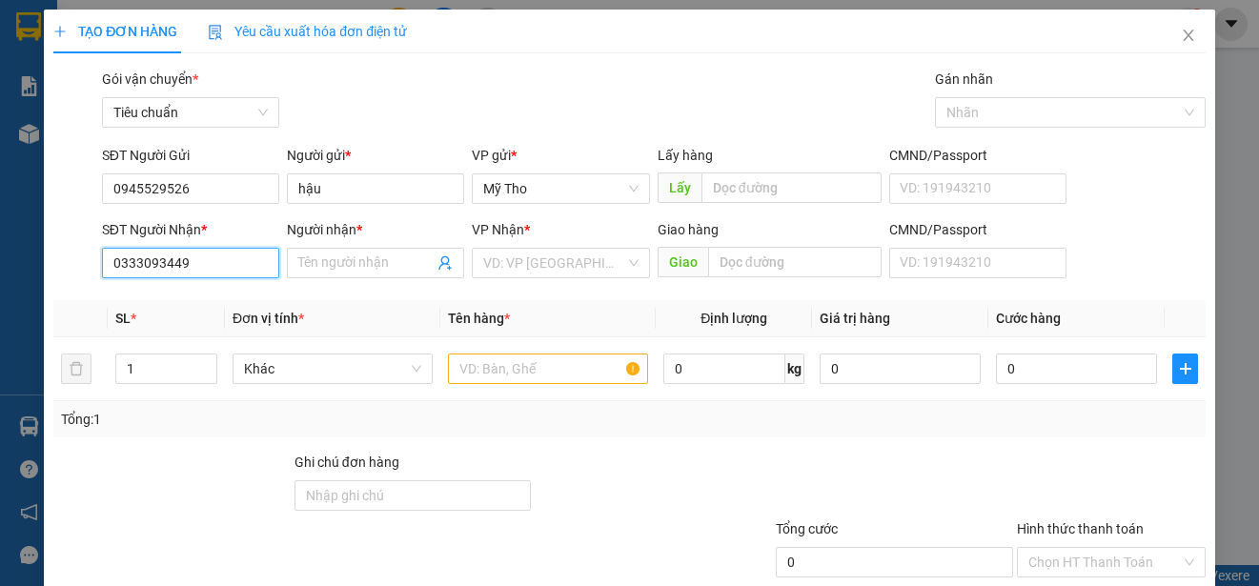
type input "5 Thành"
click at [303, 380] on span "Khác" at bounding box center [332, 368] width 177 height 29
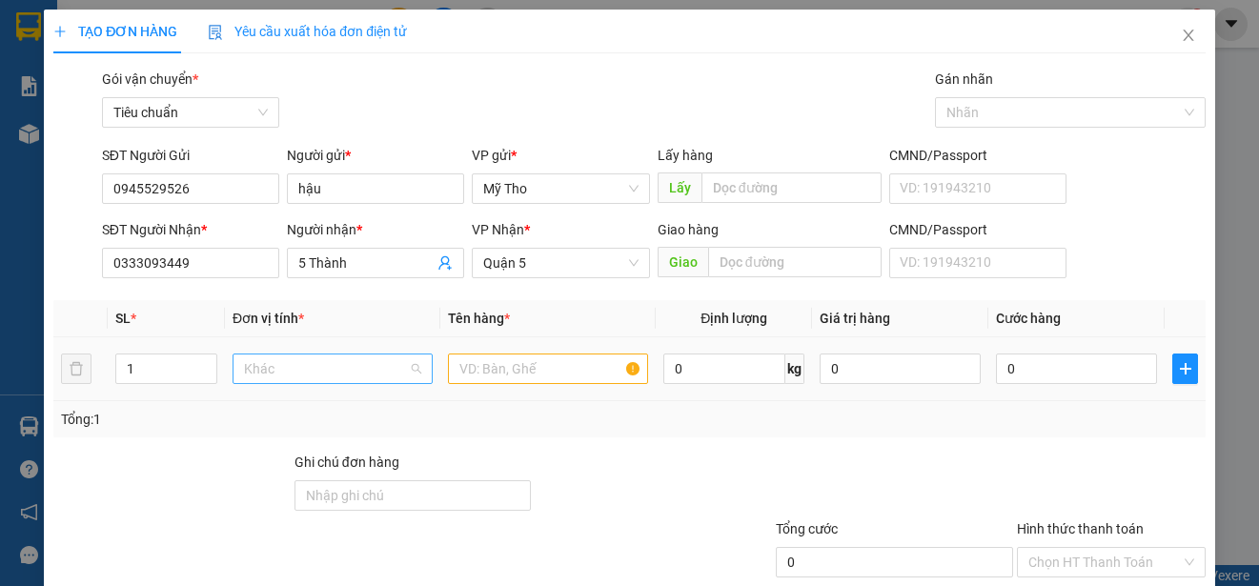
scroll to position [595, 0]
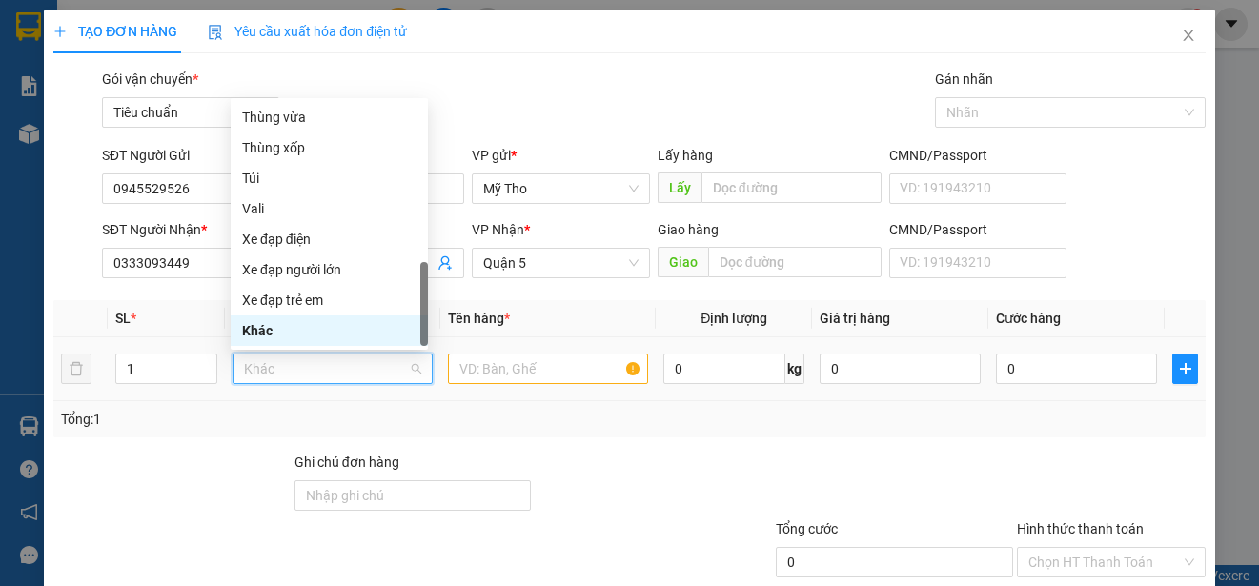
type input "p"
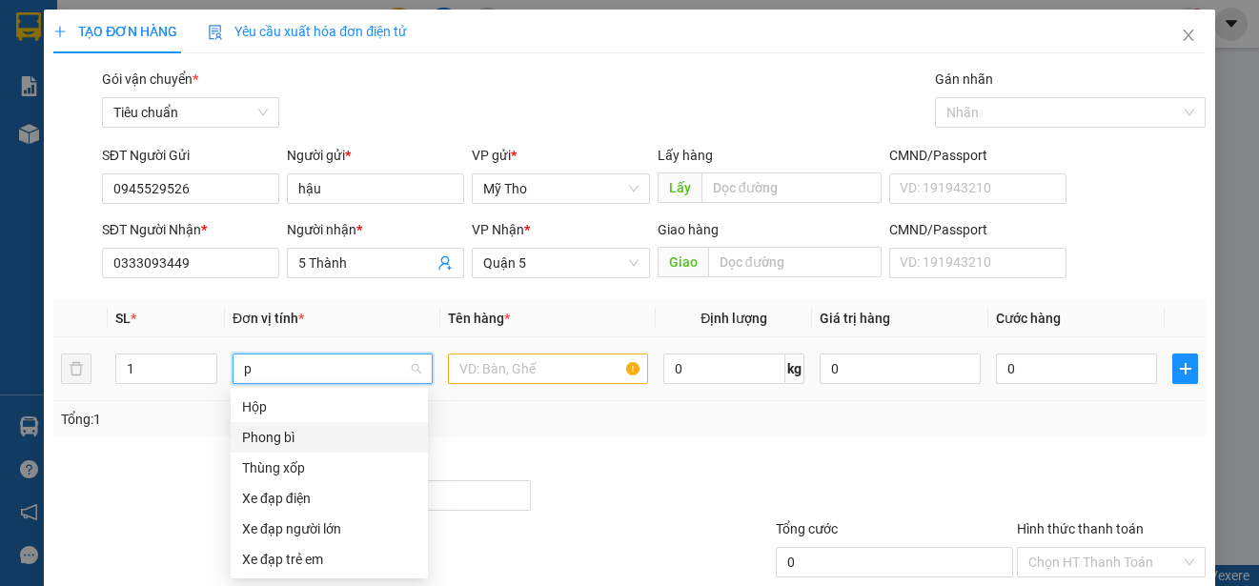
drag, startPoint x: 279, startPoint y: 432, endPoint x: 406, endPoint y: 400, distance: 130.6
click at [285, 434] on div "Phong bì" at bounding box center [329, 437] width 174 height 21
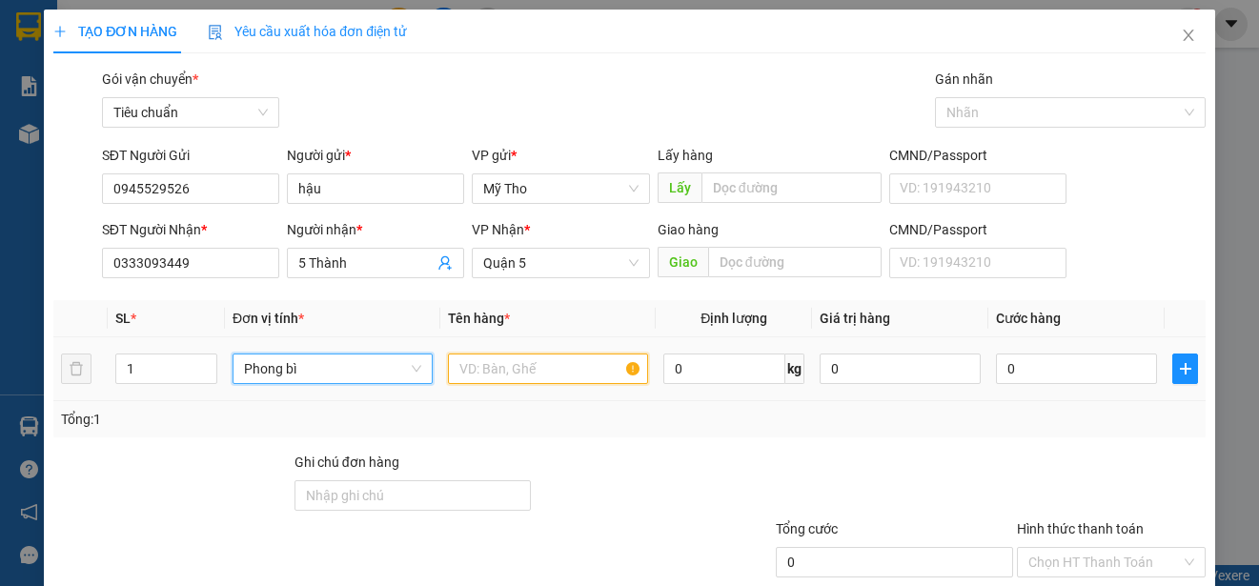
click at [479, 373] on input "text" at bounding box center [548, 368] width 200 height 30
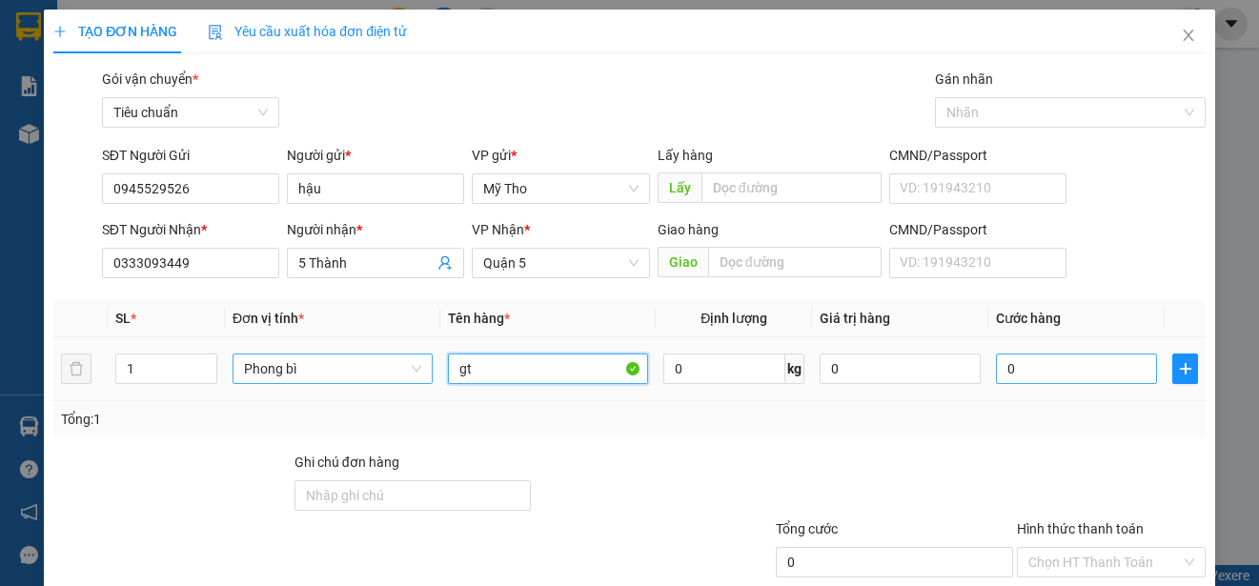
type input "gt"
click at [1001, 370] on input "0" at bounding box center [1076, 368] width 161 height 30
type input "2"
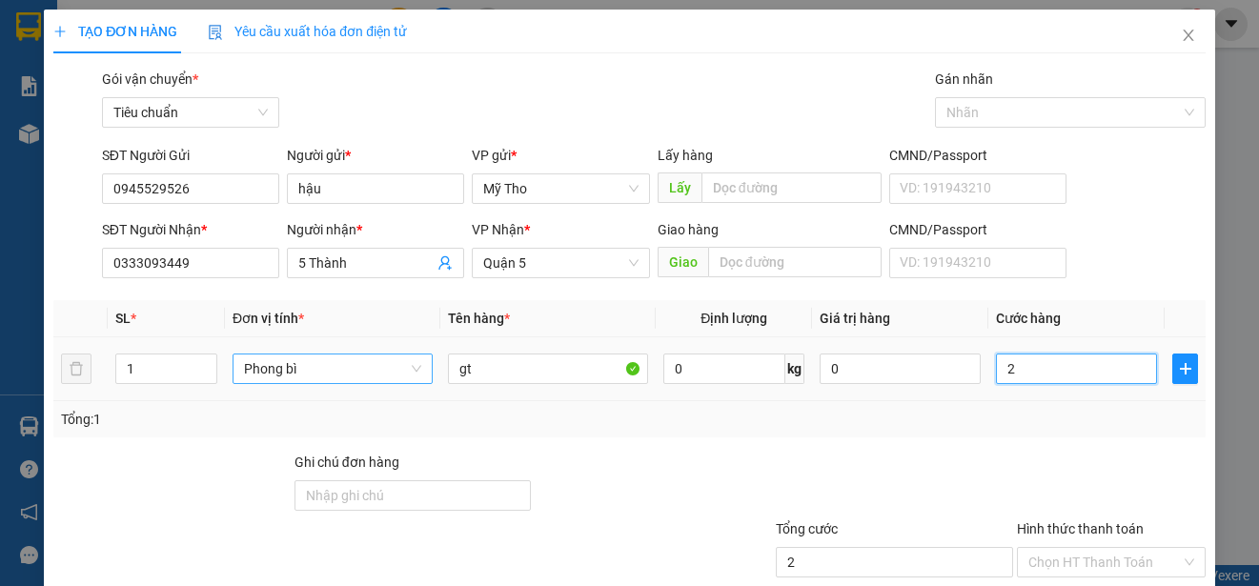
type input "20"
type input "200"
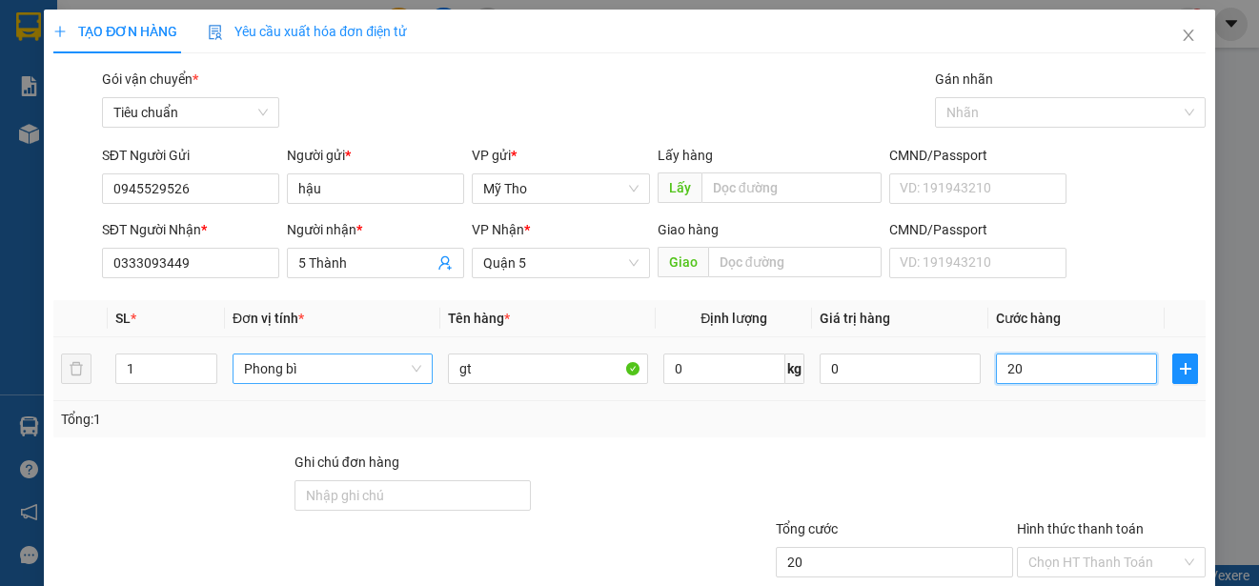
type input "200"
type input "2.000"
type input "20.000"
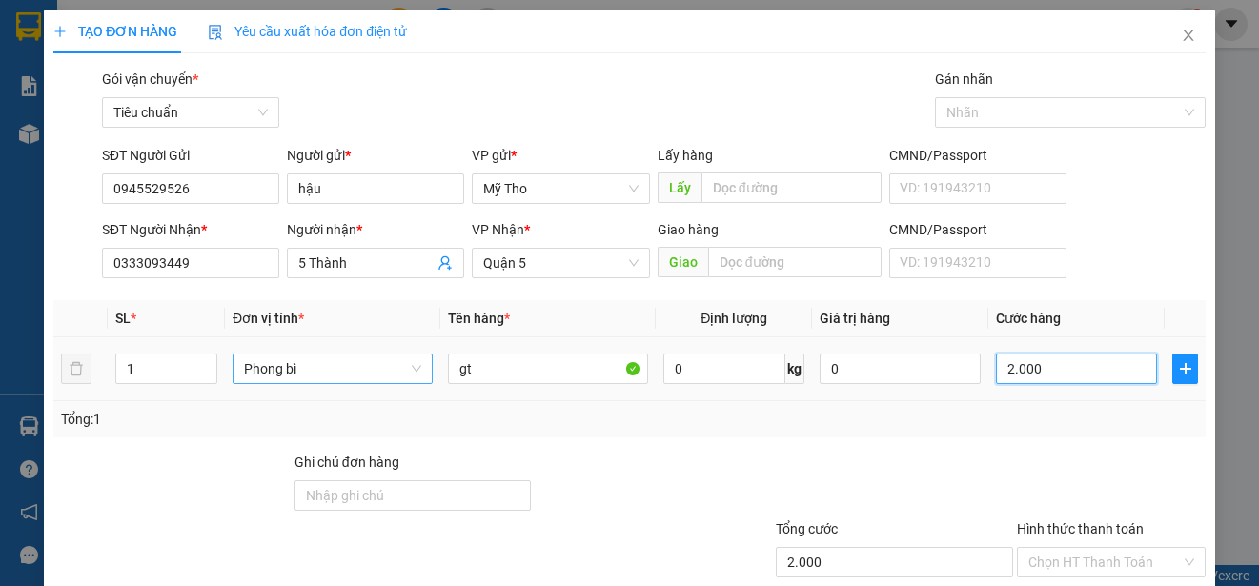
type input "20.000"
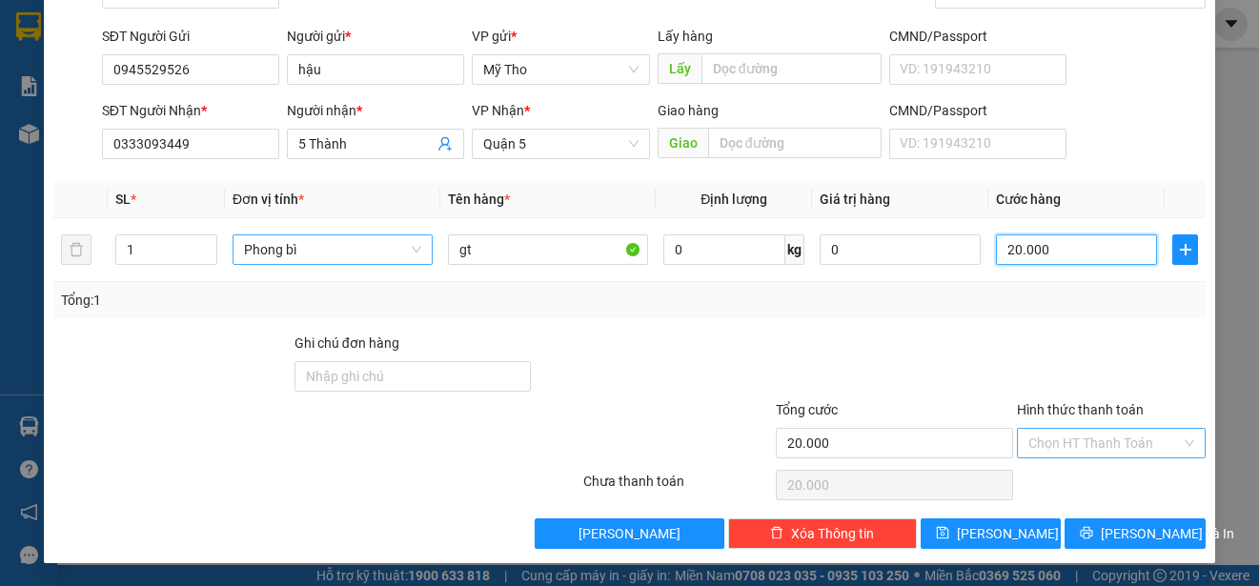
type input "20.000"
click at [1085, 432] on input "Hình thức thanh toán" at bounding box center [1104, 443] width 152 height 29
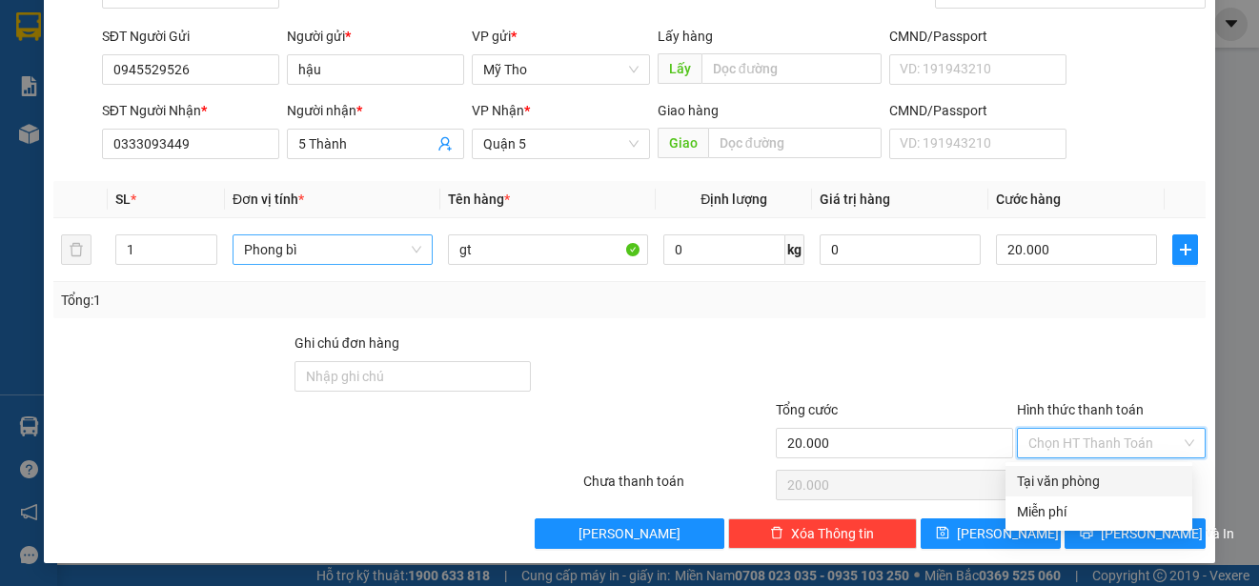
click at [1098, 479] on div "Tại văn phòng" at bounding box center [1099, 481] width 164 height 21
type input "0"
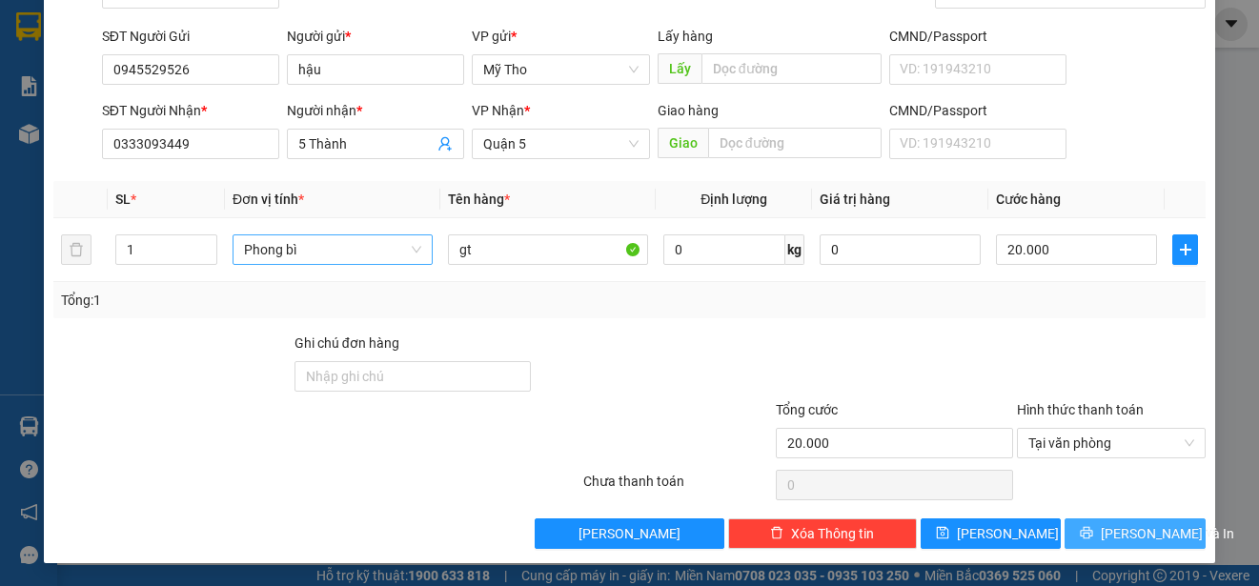
click at [1152, 534] on span "Lưu và In" at bounding box center [1166, 533] width 133 height 21
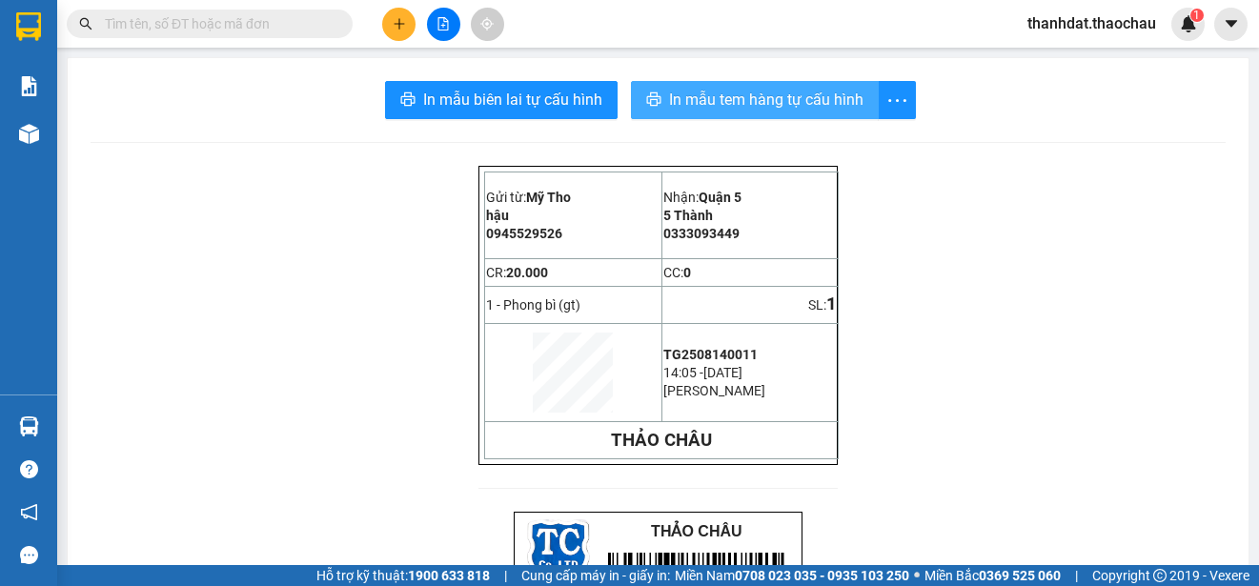
click at [748, 99] on span "In mẫu tem hàng tự cấu hình" at bounding box center [766, 100] width 194 height 24
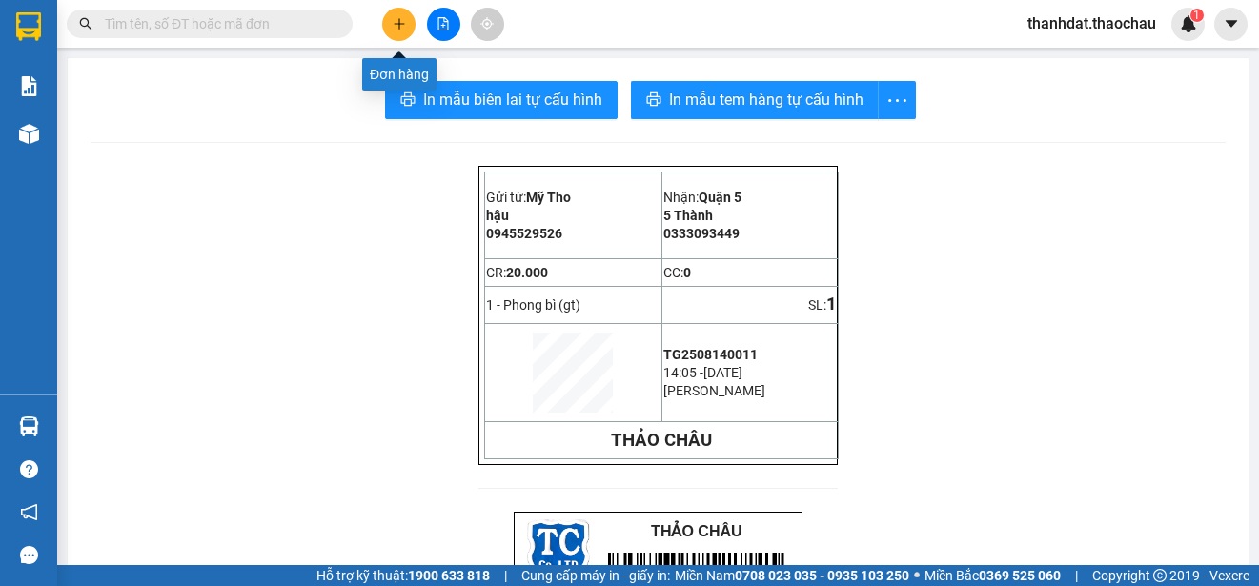
click at [398, 24] on icon "plus" at bounding box center [398, 23] width 10 height 1
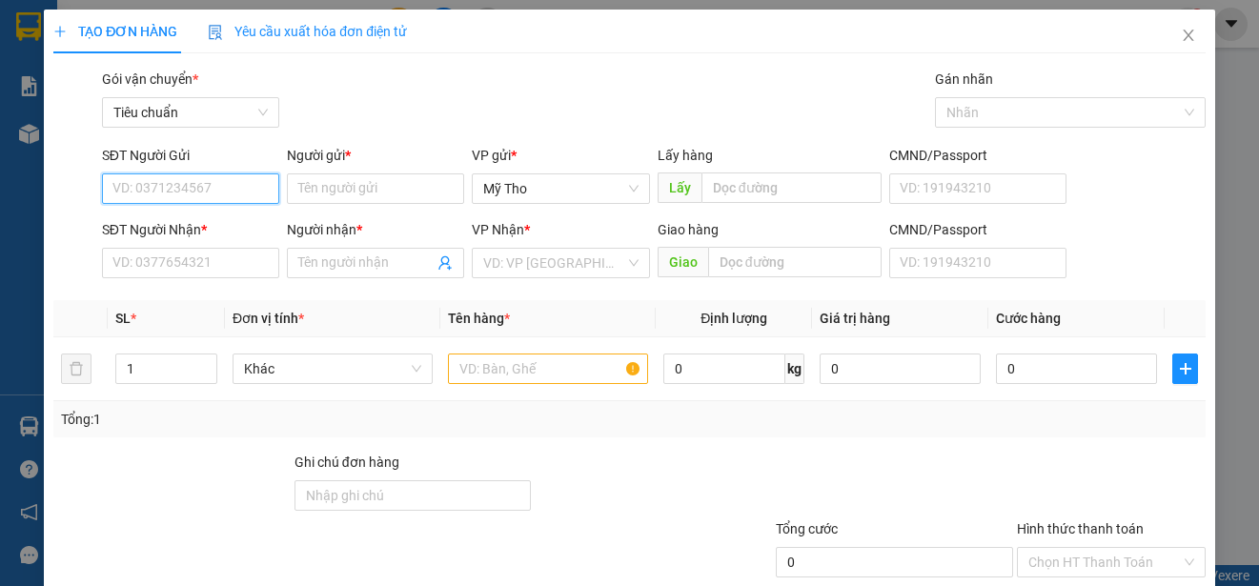
click at [213, 191] on input "SĐT Người Gửi" at bounding box center [190, 188] width 177 height 30
type input "0978618767"
click at [229, 221] on div "0978618767 - Phong" at bounding box center [206, 226] width 188 height 21
type input "Phong"
type input "0978618767"
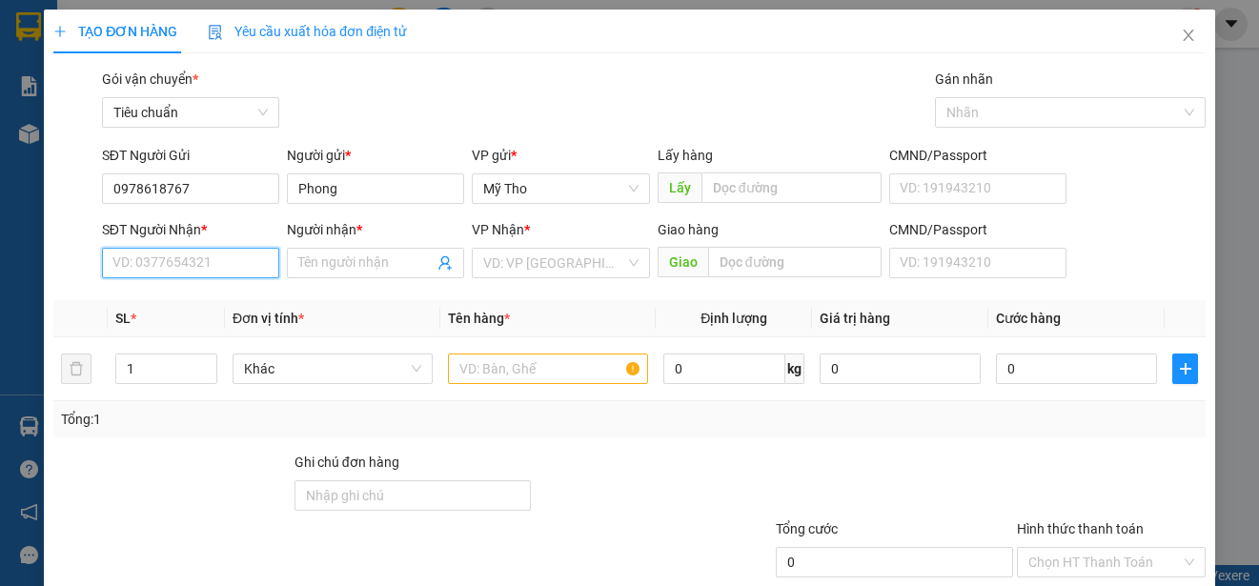
click at [225, 256] on input "SĐT Người Nhận *" at bounding box center [190, 263] width 177 height 30
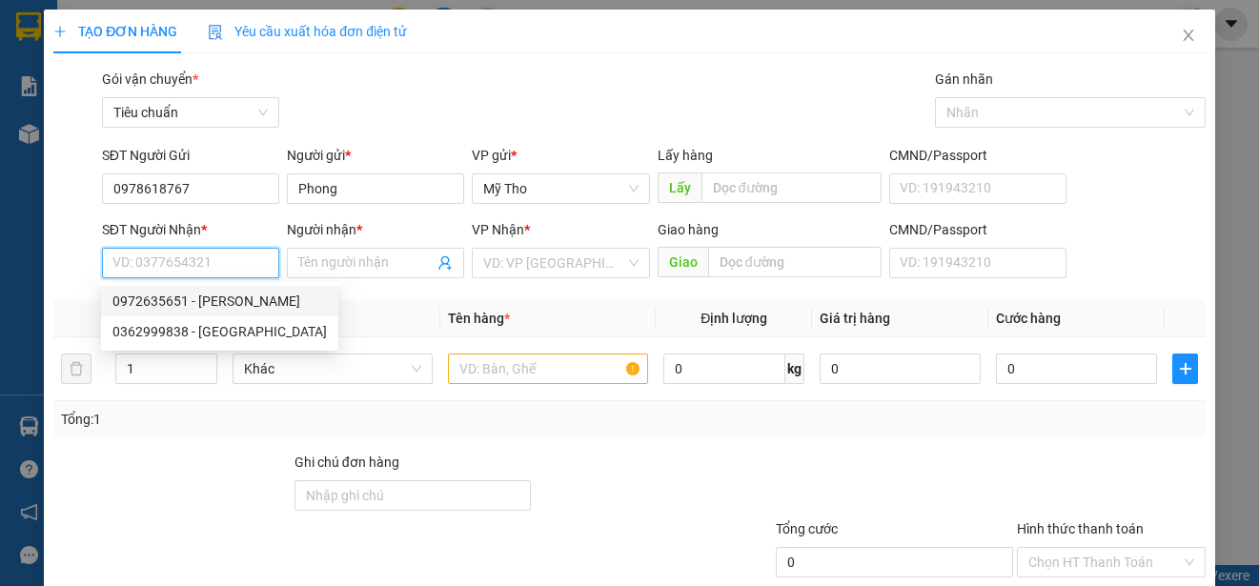
click at [237, 304] on div "0972635651 - Anh Hiển" at bounding box center [219, 301] width 214 height 21
type input "0972635651"
type input "[PERSON_NAME]"
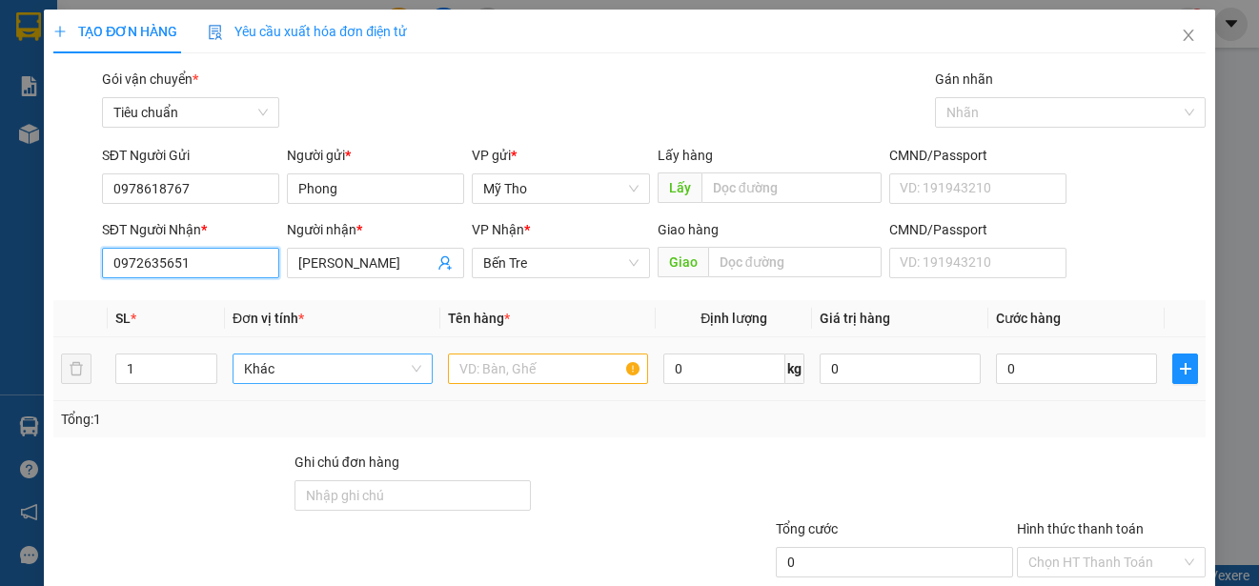
click at [354, 368] on span "Khác" at bounding box center [332, 368] width 177 height 29
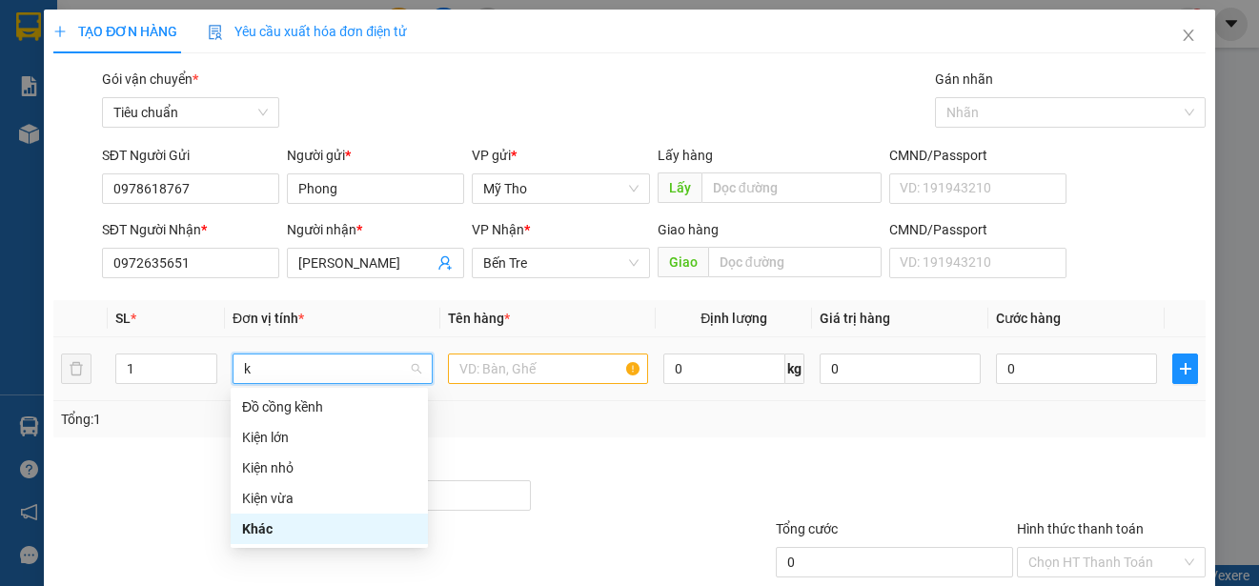
type input "ki"
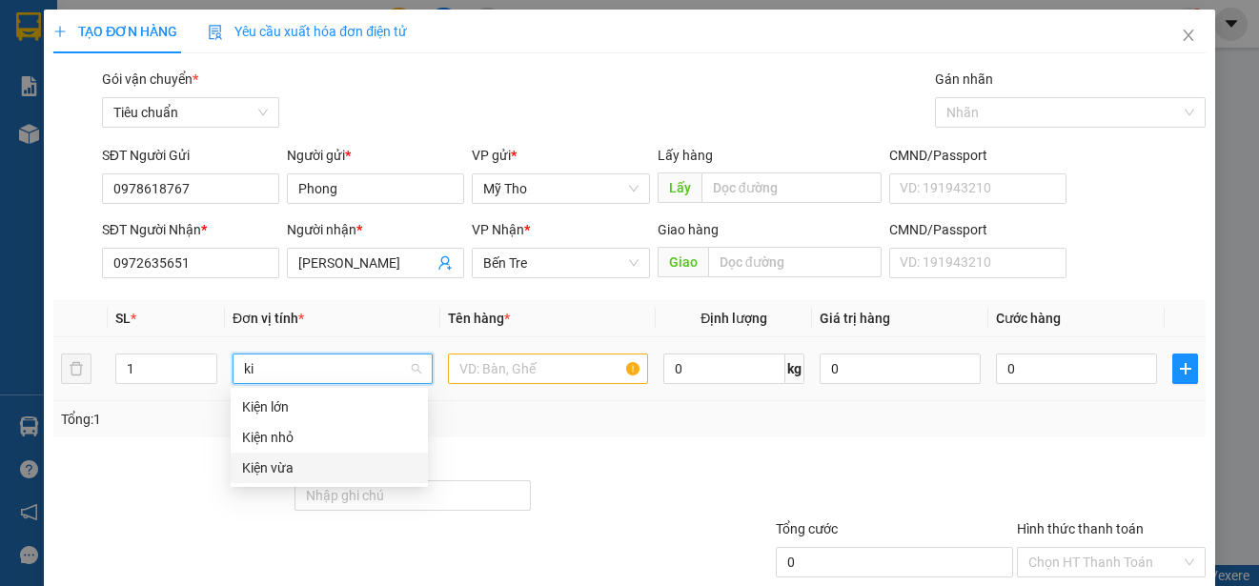
click at [280, 460] on div "Kiện vừa" at bounding box center [329, 467] width 174 height 21
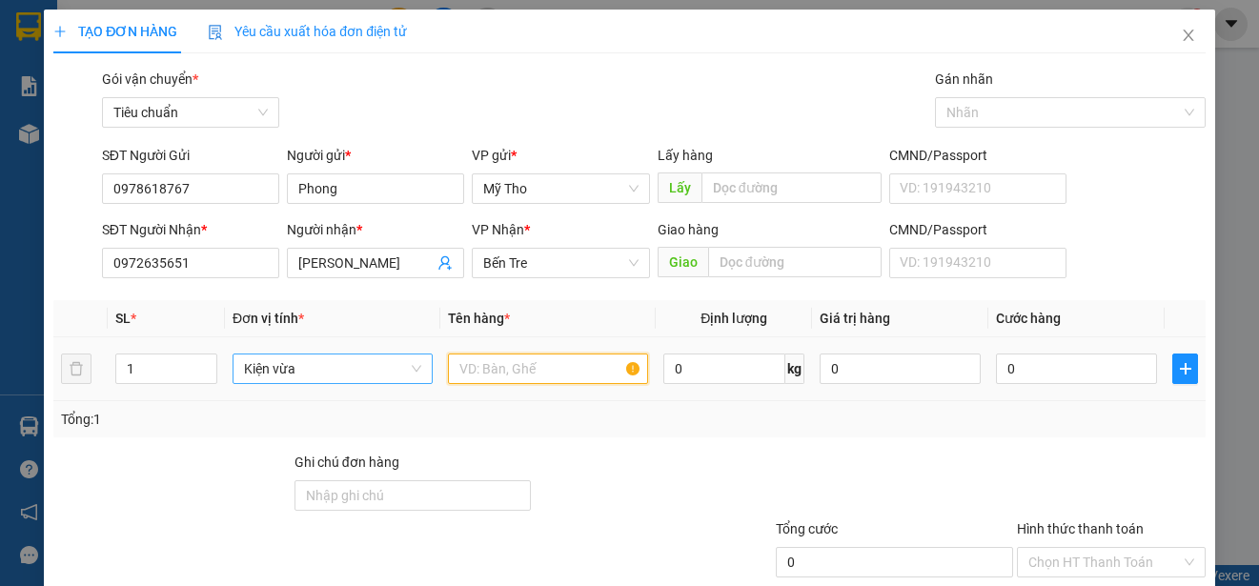
click at [538, 375] on input "text" at bounding box center [548, 368] width 200 height 30
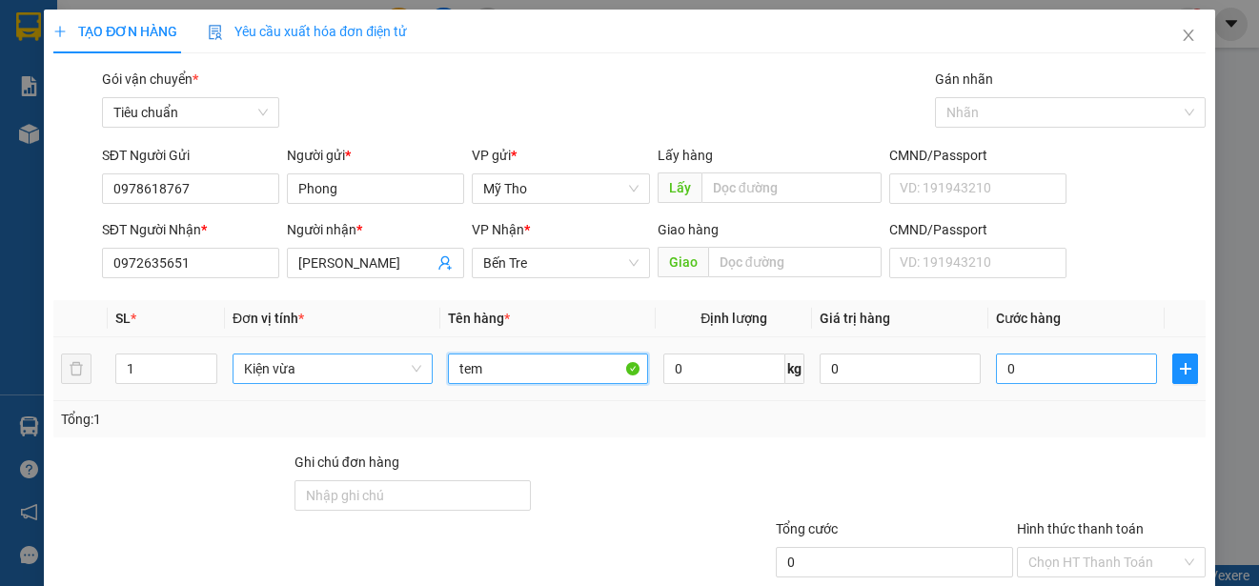
type input "tem"
click at [1033, 372] on input "0" at bounding box center [1076, 368] width 161 height 30
type input "3"
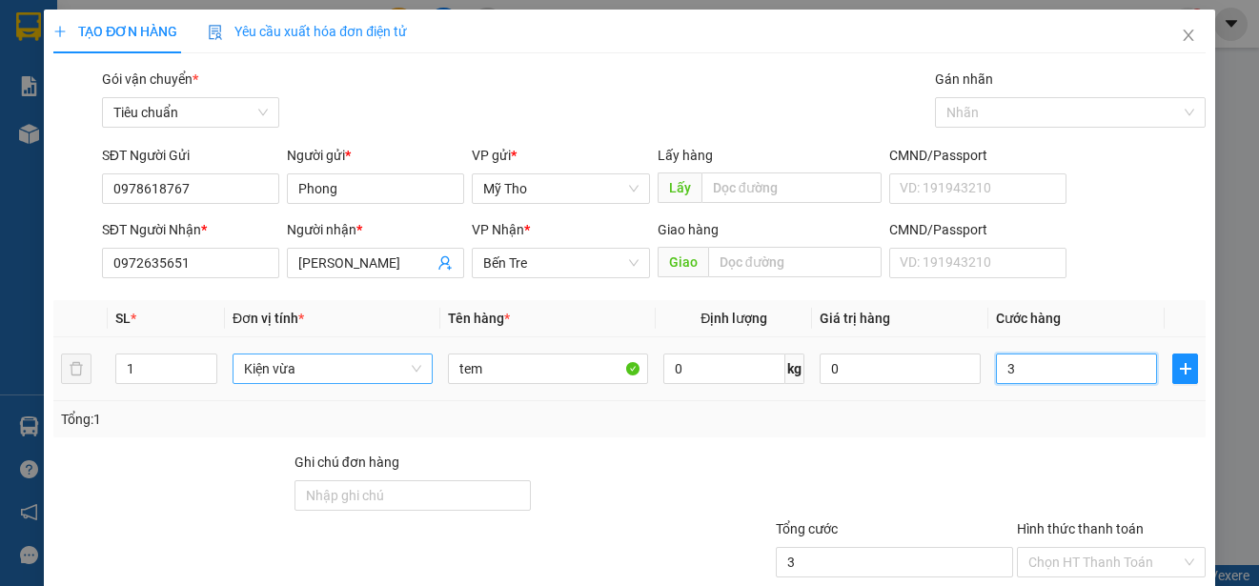
type input "30"
type input "300"
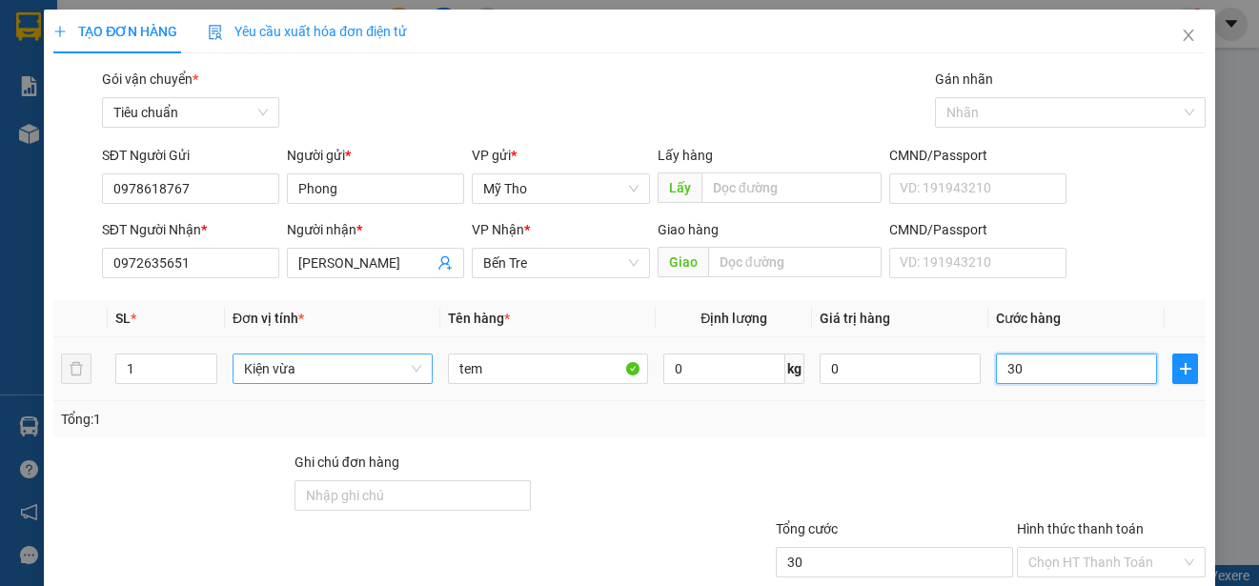
type input "300"
type input "3.000"
type input "30.000"
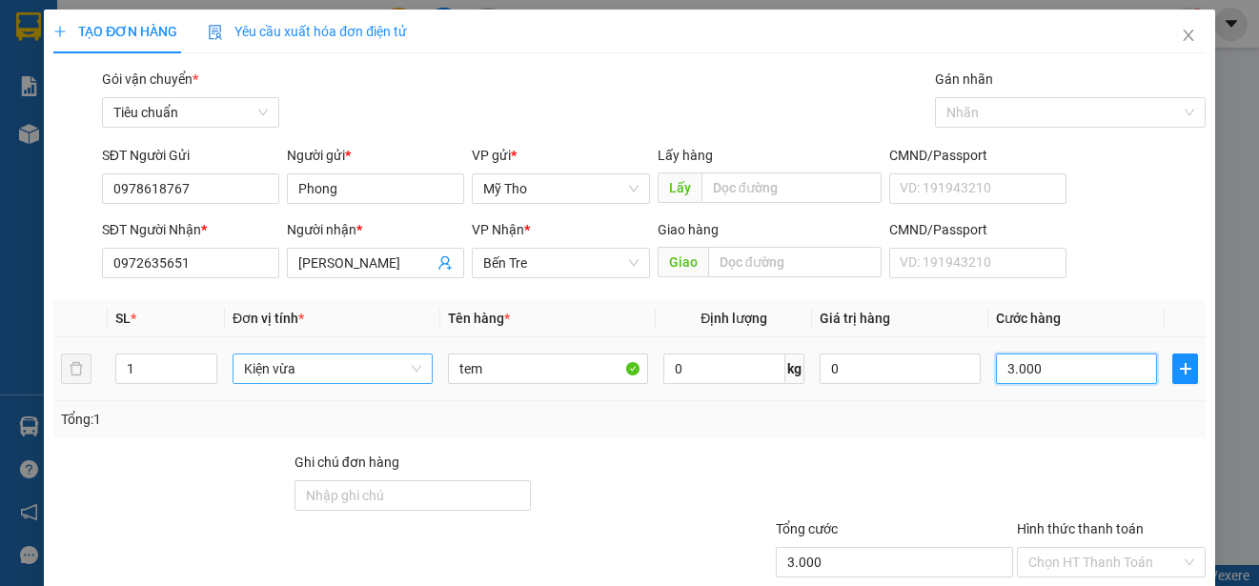
type input "30.000"
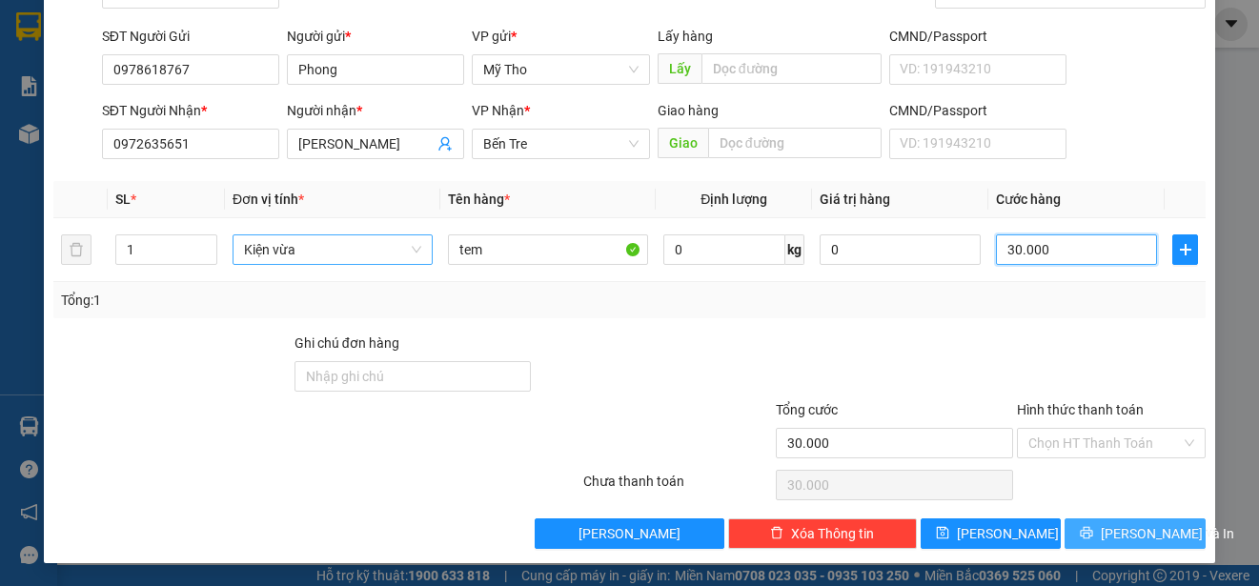
type input "30.000"
click at [1138, 532] on span "Lưu và In" at bounding box center [1166, 533] width 133 height 21
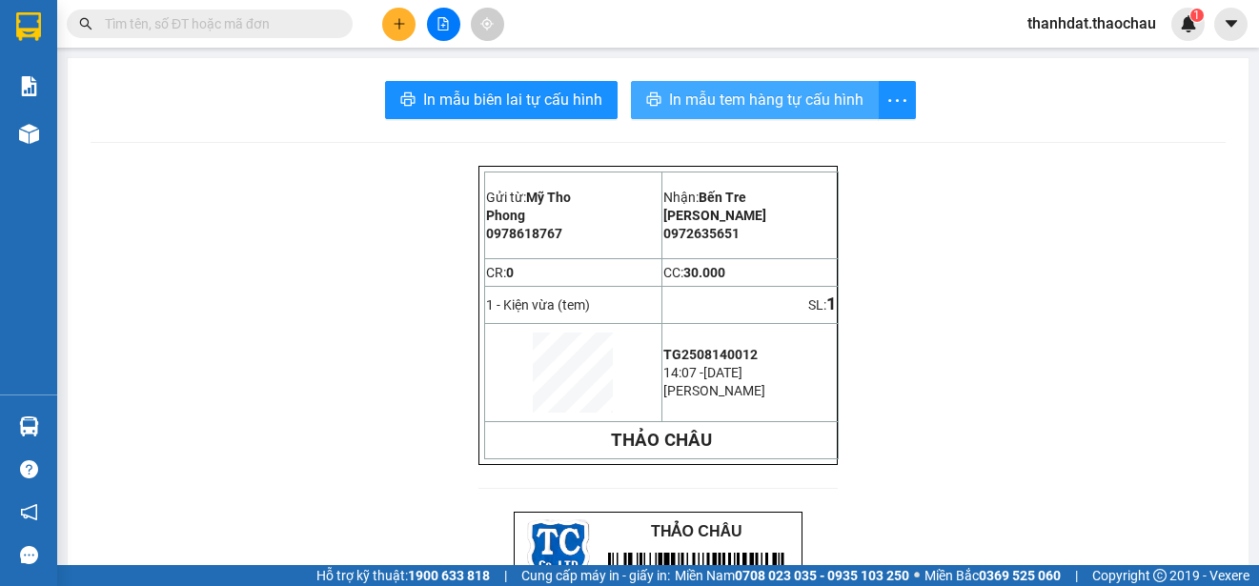
click at [773, 101] on span "In mẫu tem hàng tự cấu hình" at bounding box center [766, 100] width 194 height 24
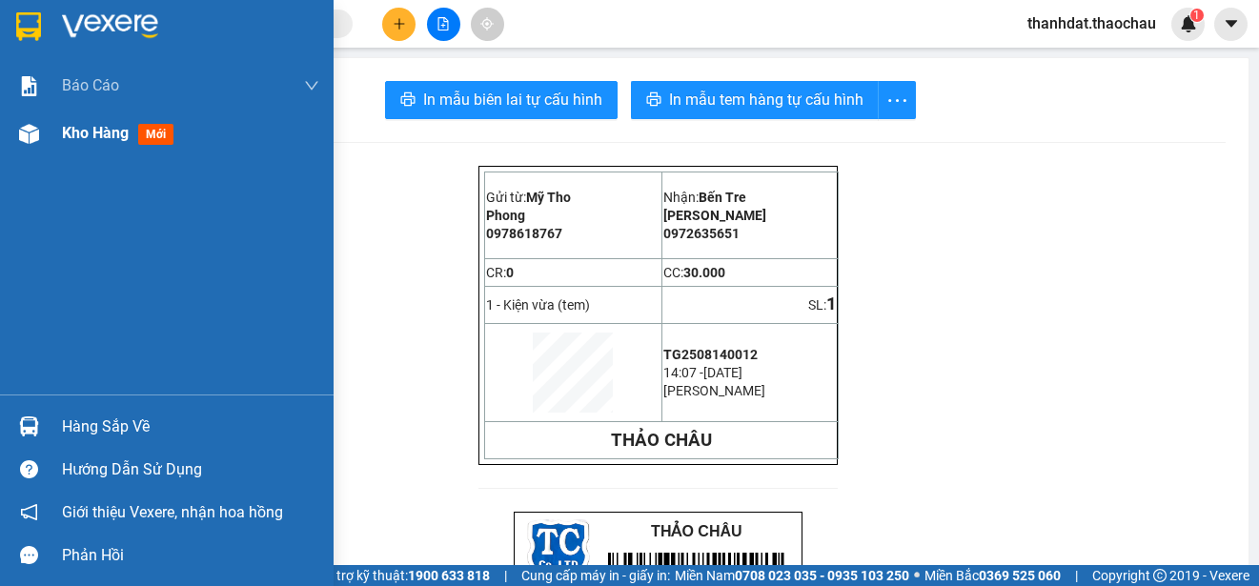
click at [84, 129] on span "Kho hàng" at bounding box center [95, 133] width 67 height 18
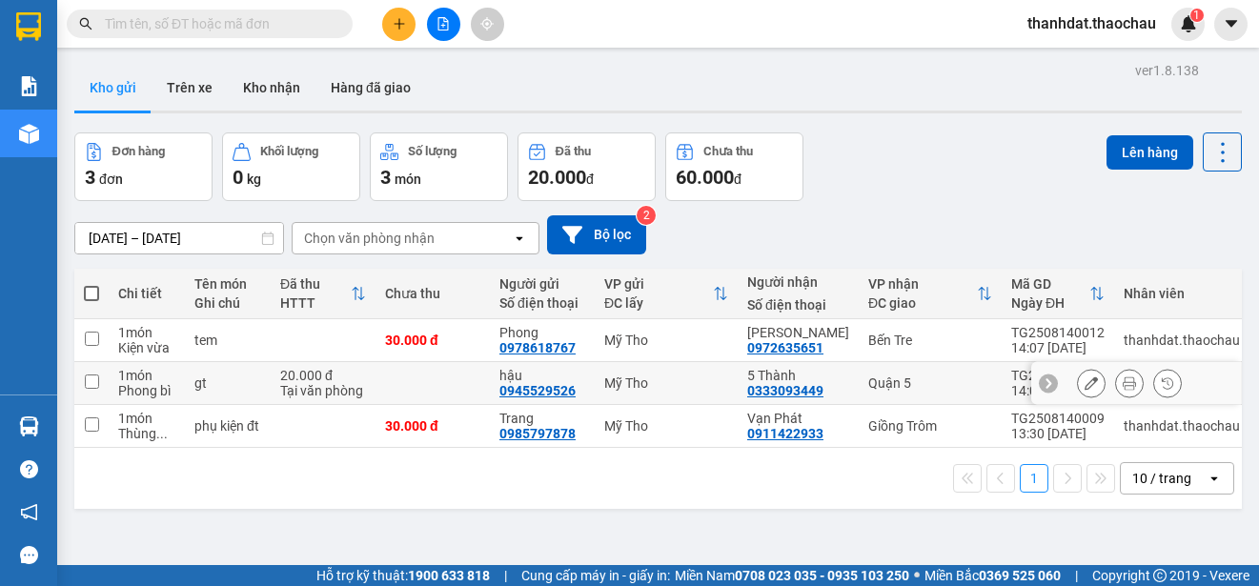
click at [90, 386] on input "checkbox" at bounding box center [92, 381] width 14 height 14
checkbox input "true"
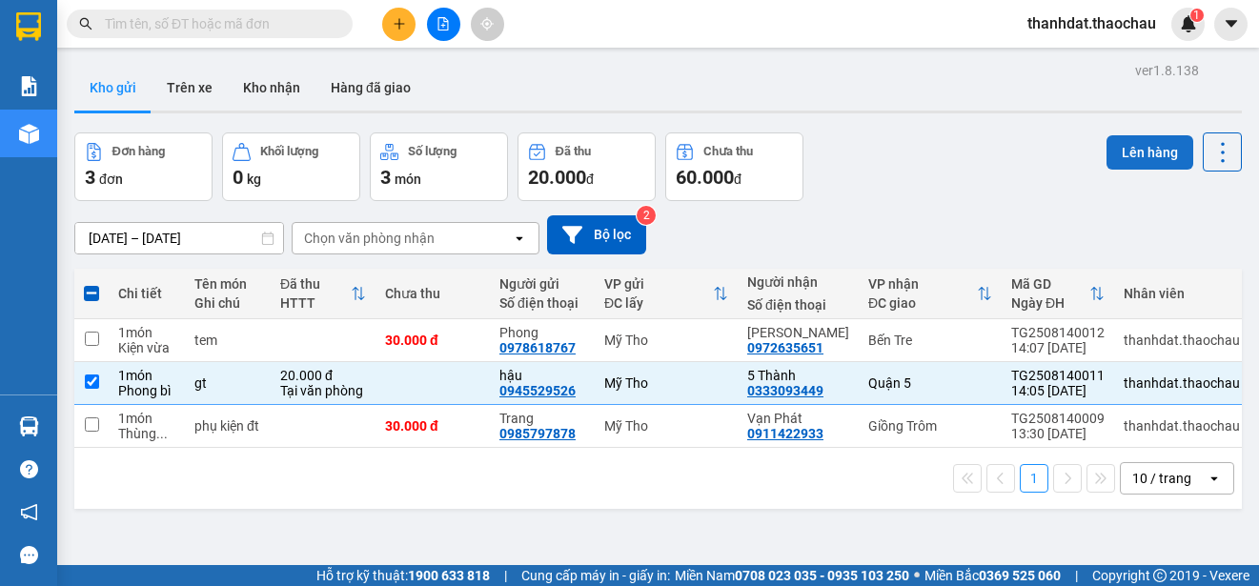
click at [1124, 145] on button "Lên hàng" at bounding box center [1149, 152] width 87 height 34
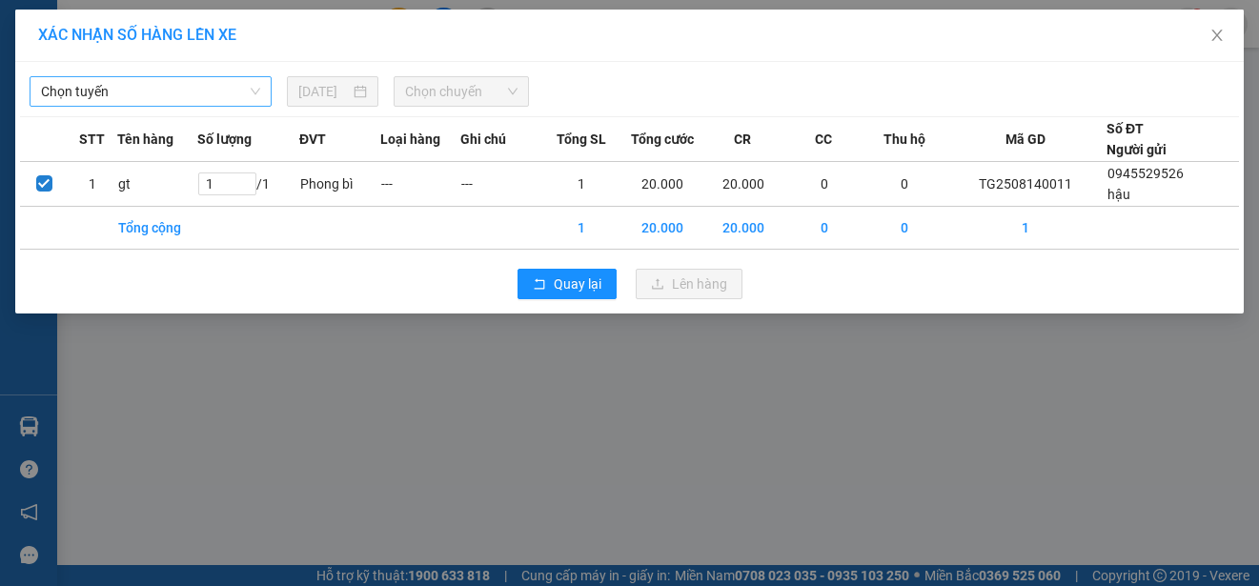
click at [134, 89] on span "Chọn tuyến" at bounding box center [150, 91] width 219 height 29
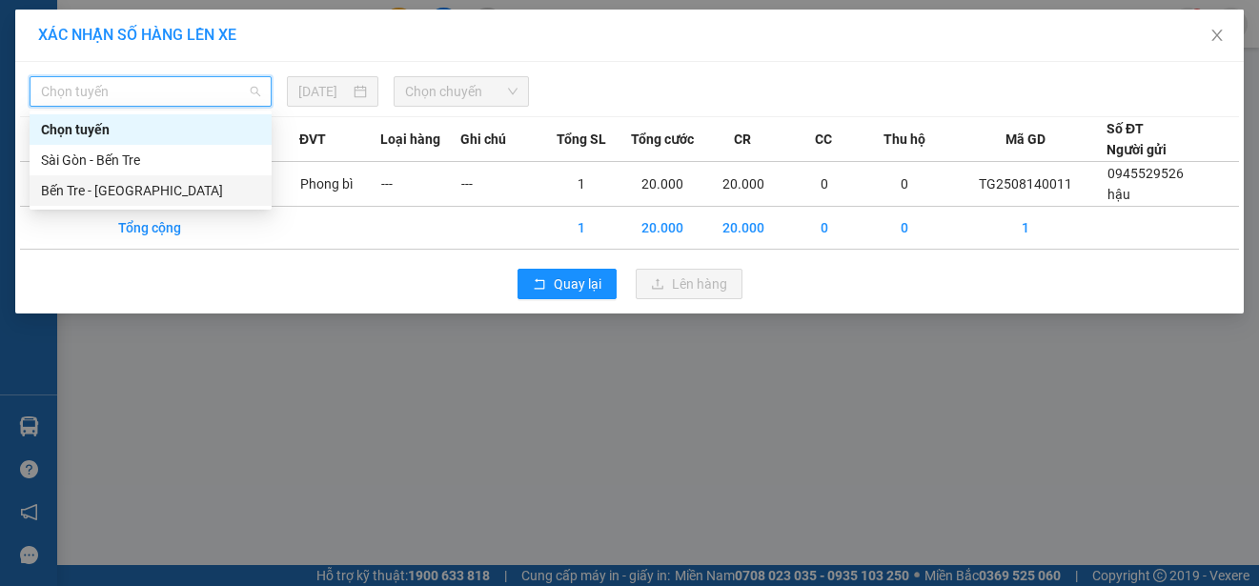
click at [101, 184] on div "Bến Tre - [GEOGRAPHIC_DATA]" at bounding box center [150, 190] width 219 height 21
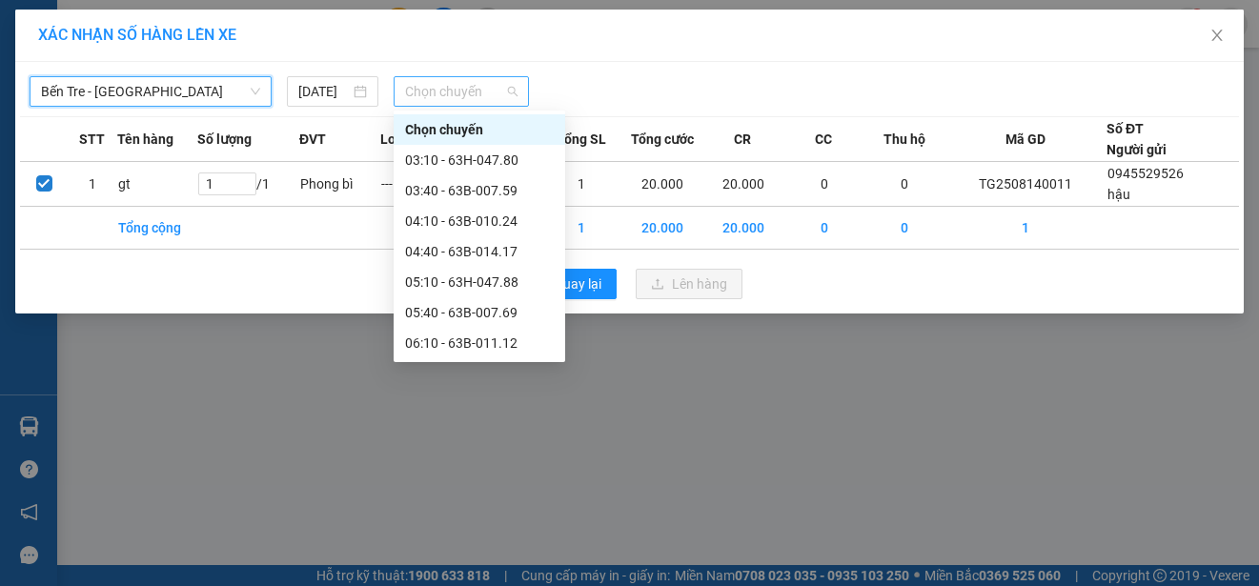
click at [465, 99] on span "Chọn chuyến" at bounding box center [460, 91] width 111 height 29
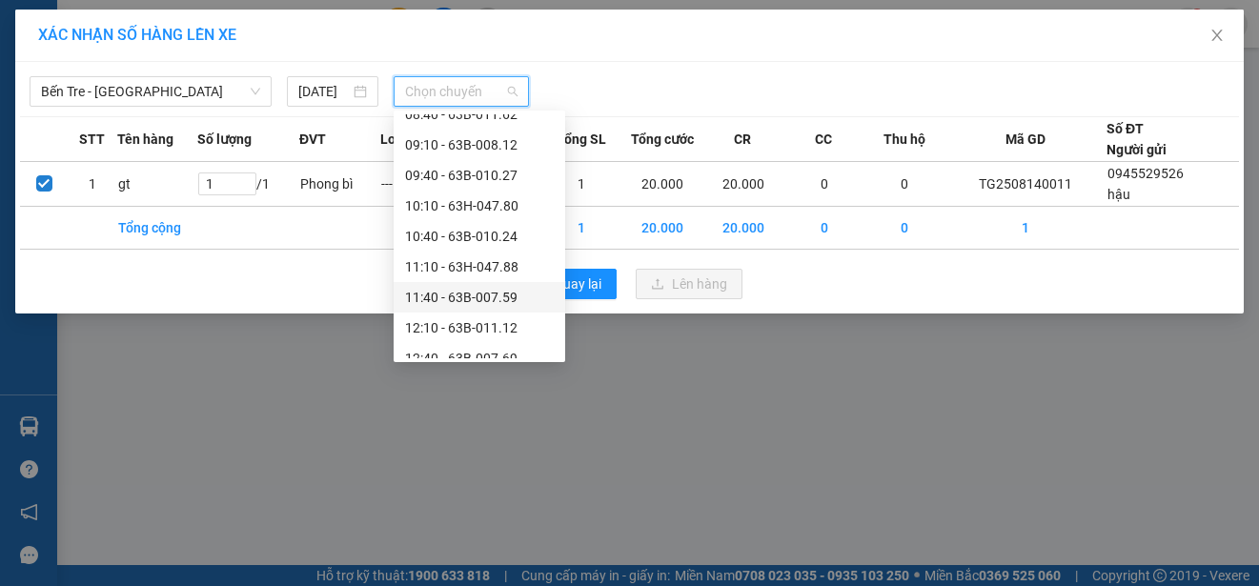
scroll to position [572, 0]
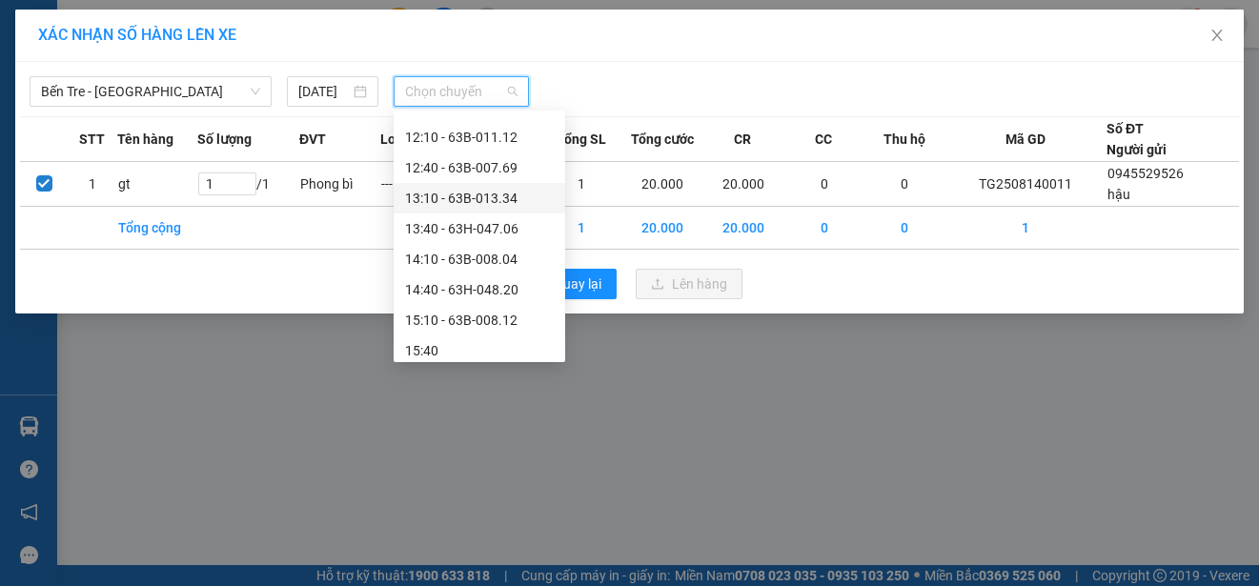
click at [454, 197] on div "13:10 - 63B-013.34" at bounding box center [479, 198] width 149 height 21
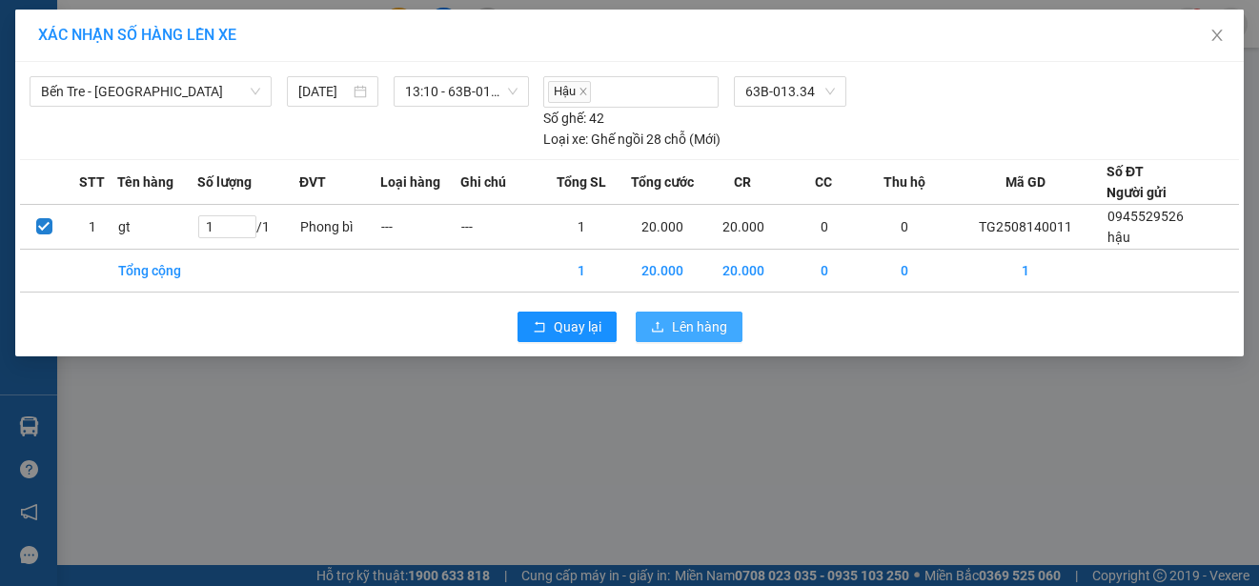
click at [667, 319] on button "Lên hàng" at bounding box center [688, 327] width 107 height 30
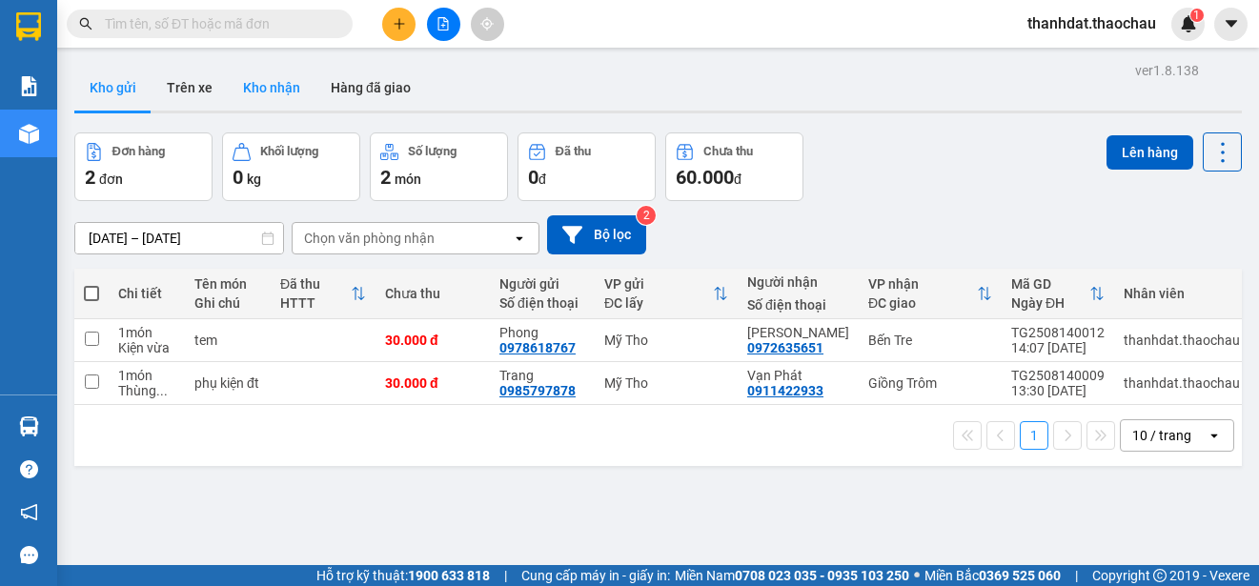
click at [267, 78] on button "Kho nhận" at bounding box center [272, 88] width 88 height 46
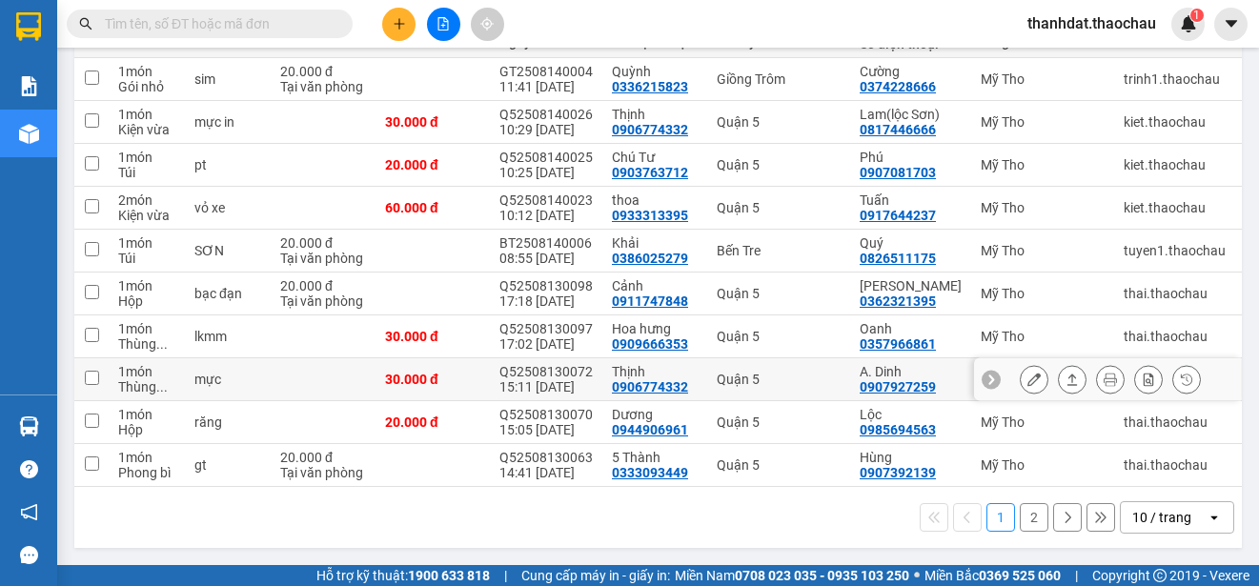
scroll to position [78, 0]
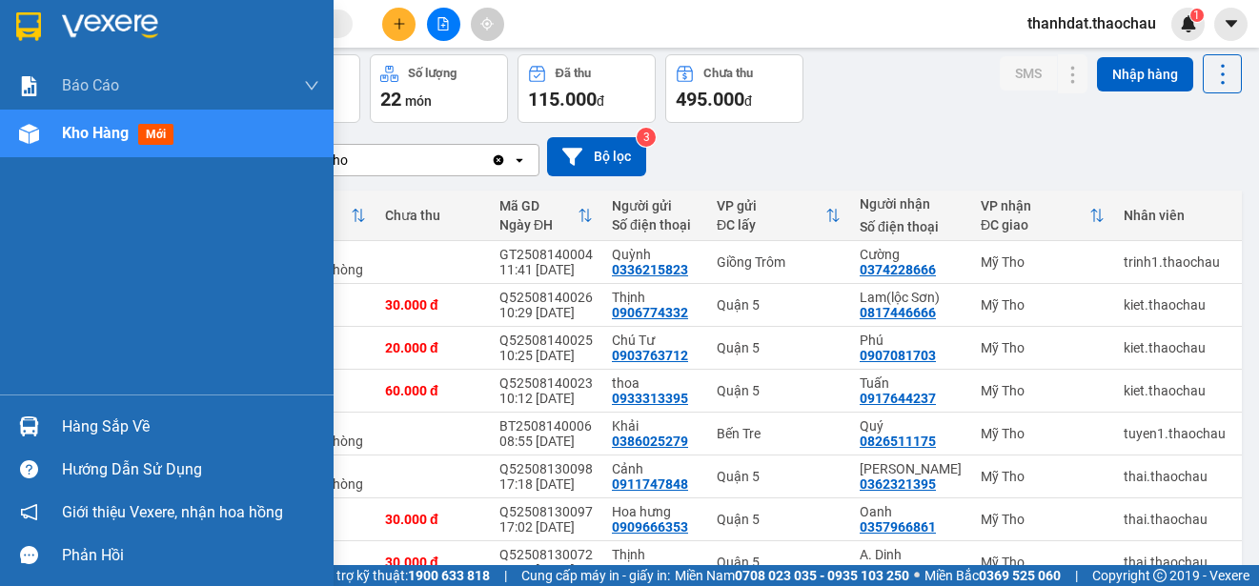
click at [103, 423] on div "Hàng sắp về" at bounding box center [190, 427] width 257 height 29
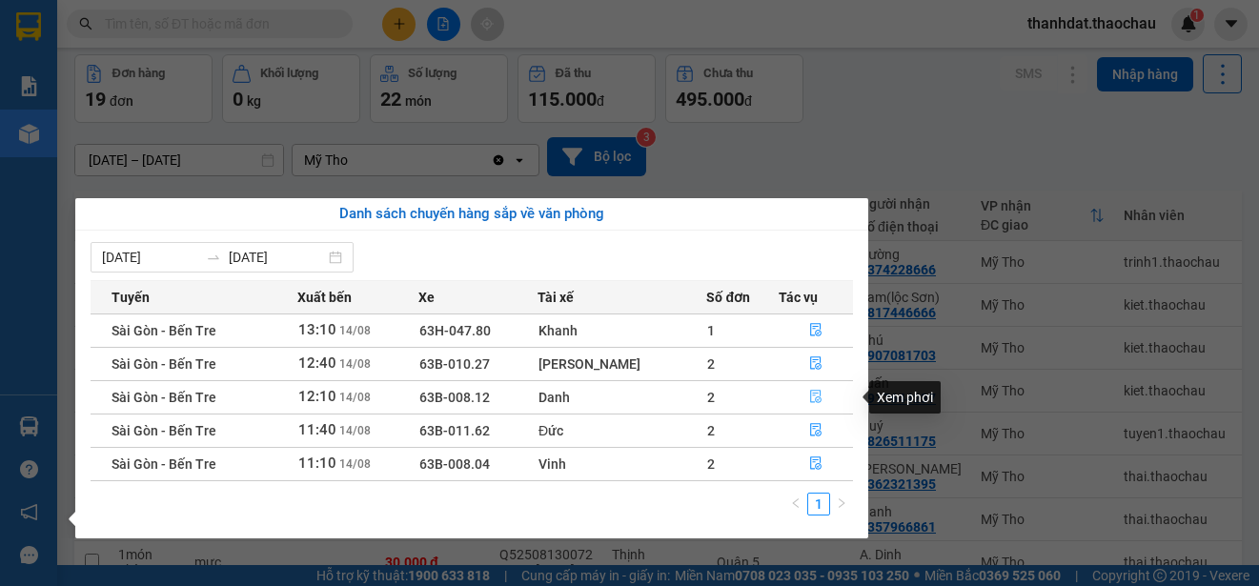
click at [810, 394] on icon "file-done" at bounding box center [815, 396] width 13 height 13
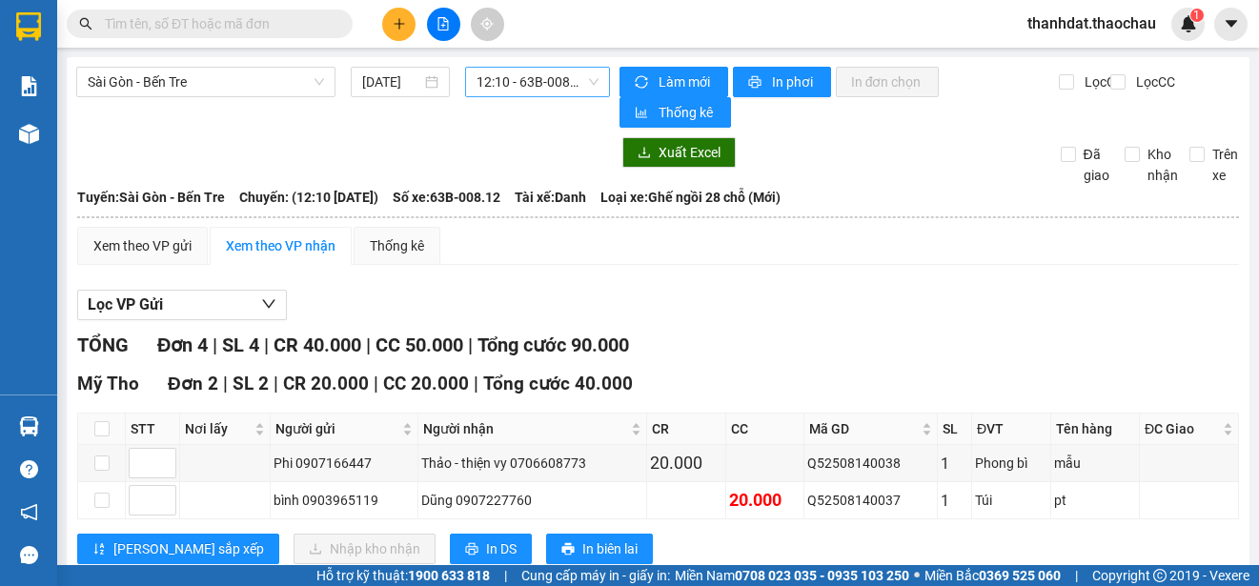
click at [520, 81] on span "12:10 - 63B-008.12" at bounding box center [537, 82] width 122 height 29
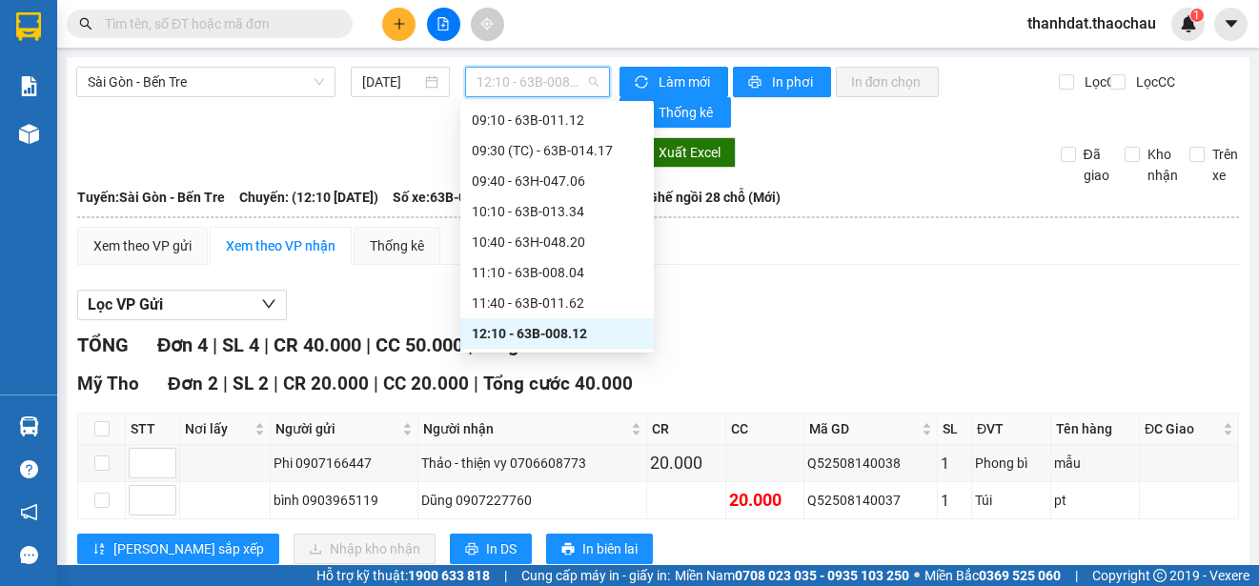
scroll to position [400, 0]
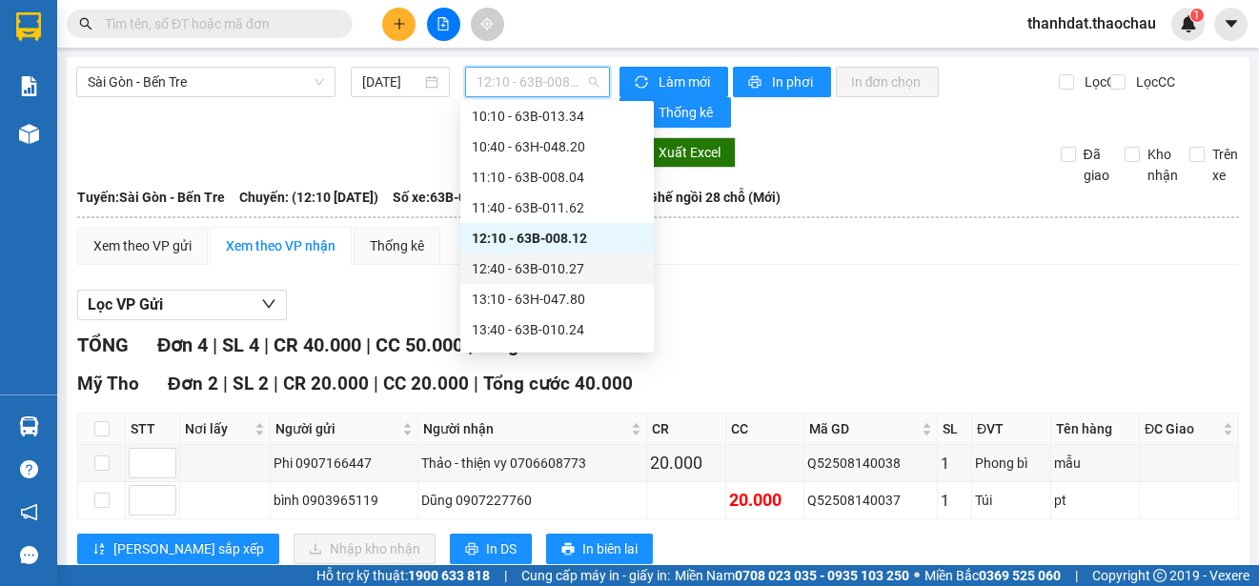
click at [560, 267] on div "12:40 - 63B-010.27" at bounding box center [557, 268] width 171 height 21
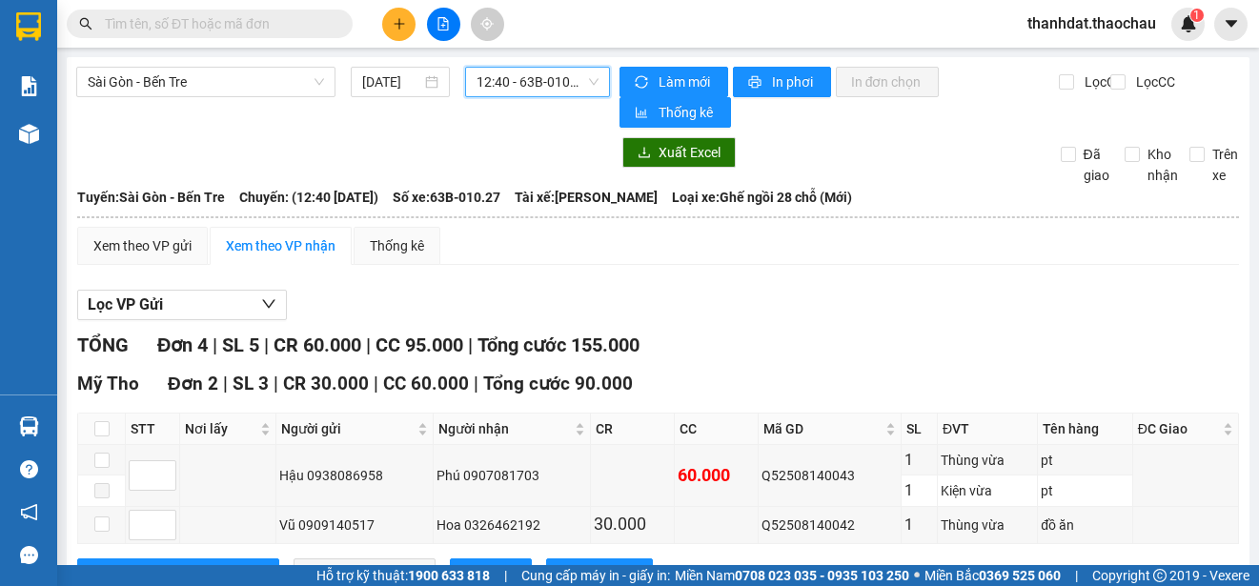
click at [540, 84] on span "12:40 - 63B-010.27" at bounding box center [537, 82] width 122 height 29
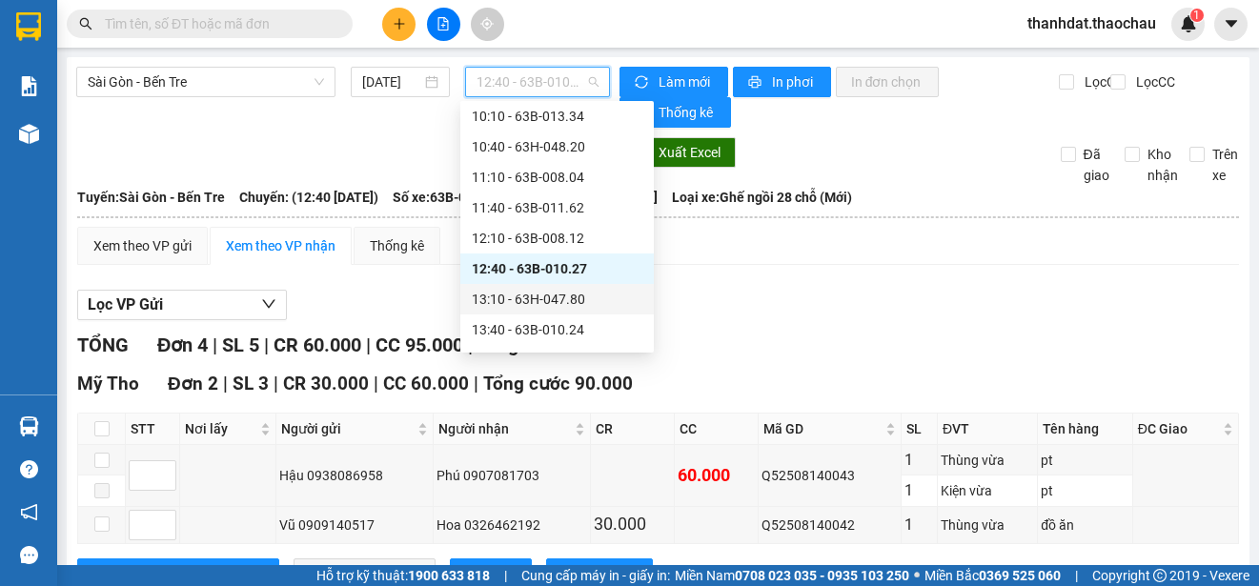
click at [575, 294] on div "13:10 - 63H-047.80" at bounding box center [557, 299] width 171 height 21
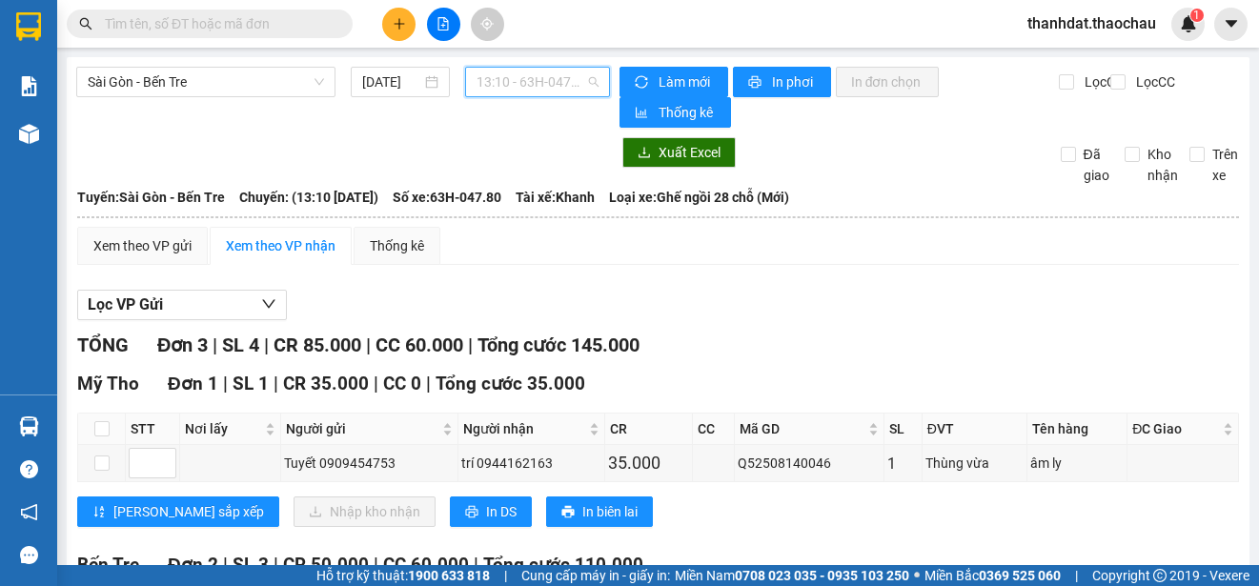
click at [514, 82] on span "13:10 - 63H-047.80" at bounding box center [537, 82] width 122 height 29
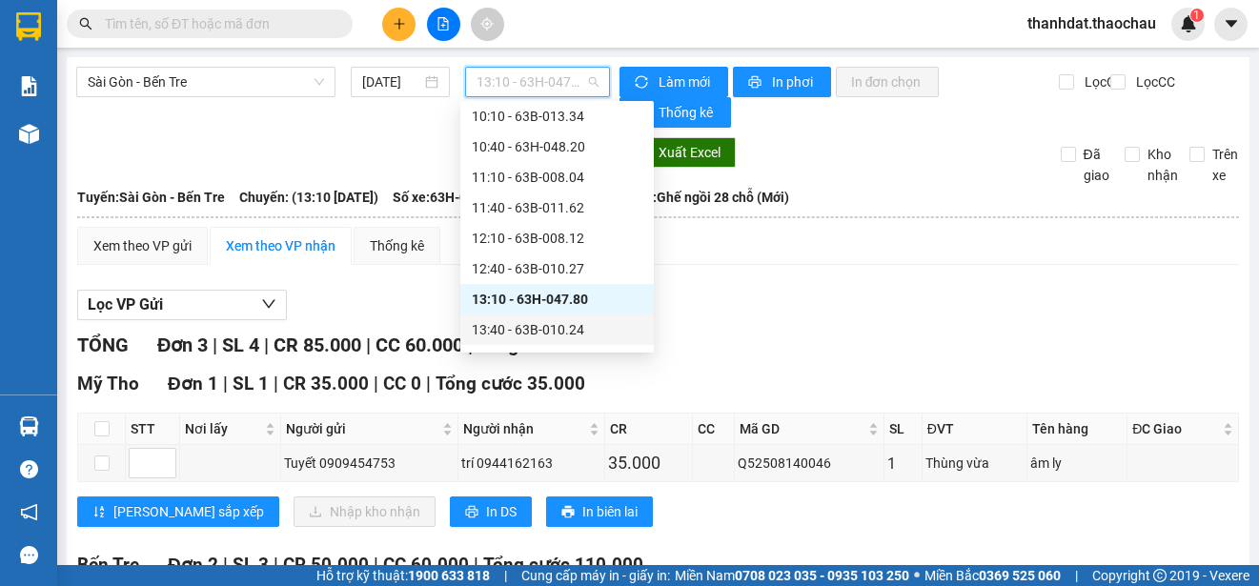
click at [546, 330] on div "13:40 - 63B-010.24" at bounding box center [557, 329] width 171 height 21
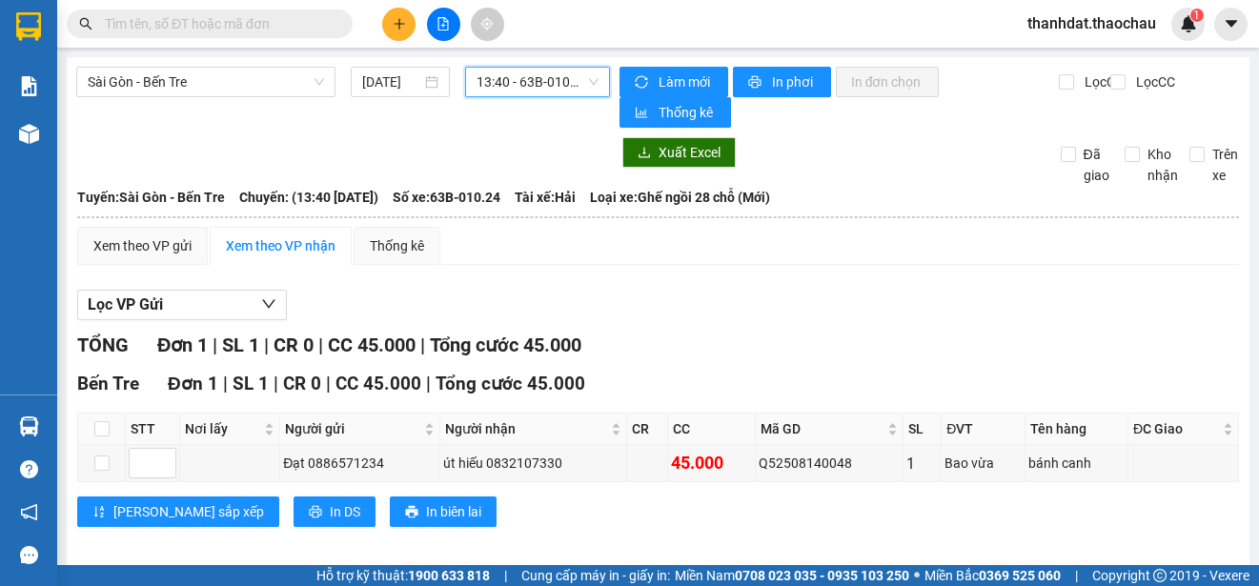
click at [542, 84] on span "13:40 - 63B-010.24" at bounding box center [537, 82] width 122 height 29
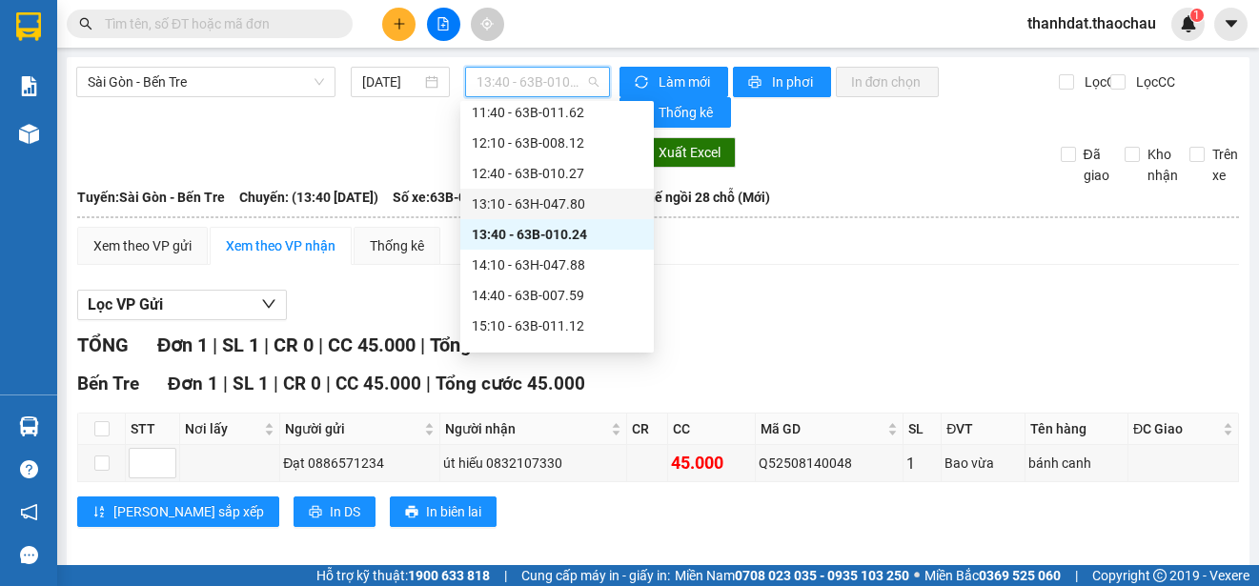
scroll to position [591, 0]
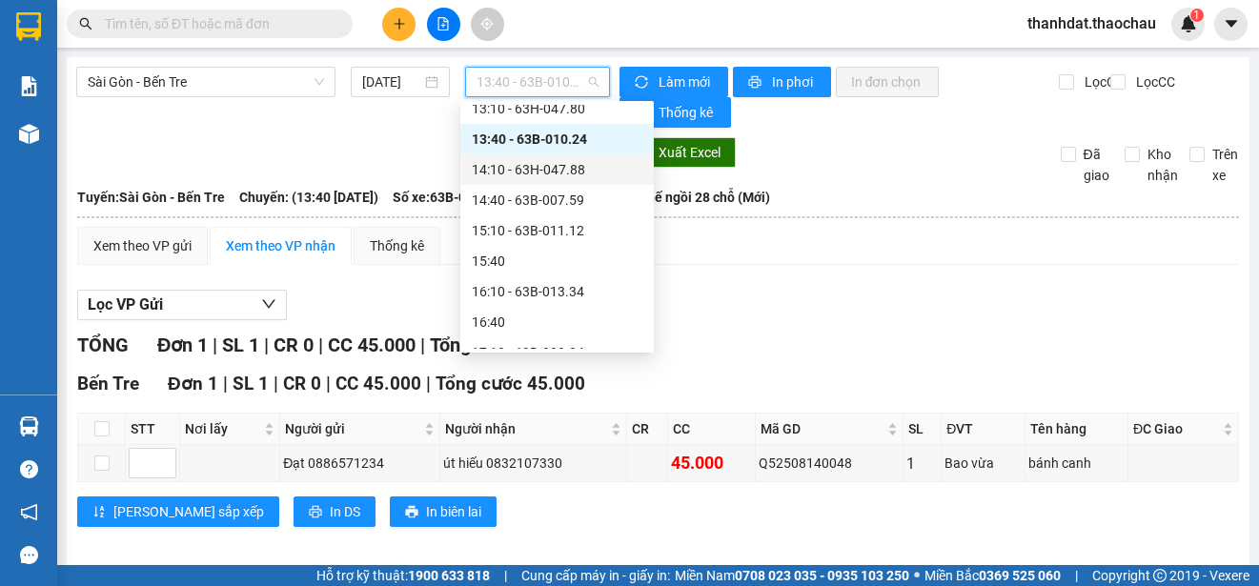
click at [559, 164] on div "14:10 - 63H-047.88" at bounding box center [557, 169] width 171 height 21
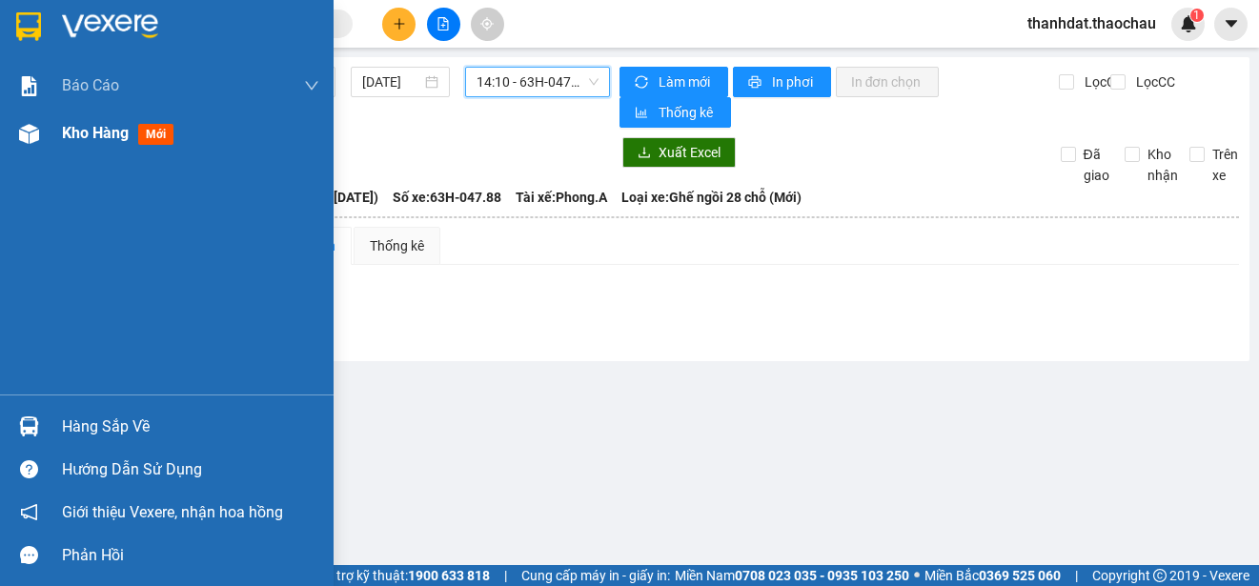
click at [86, 132] on span "Kho hàng" at bounding box center [95, 133] width 67 height 18
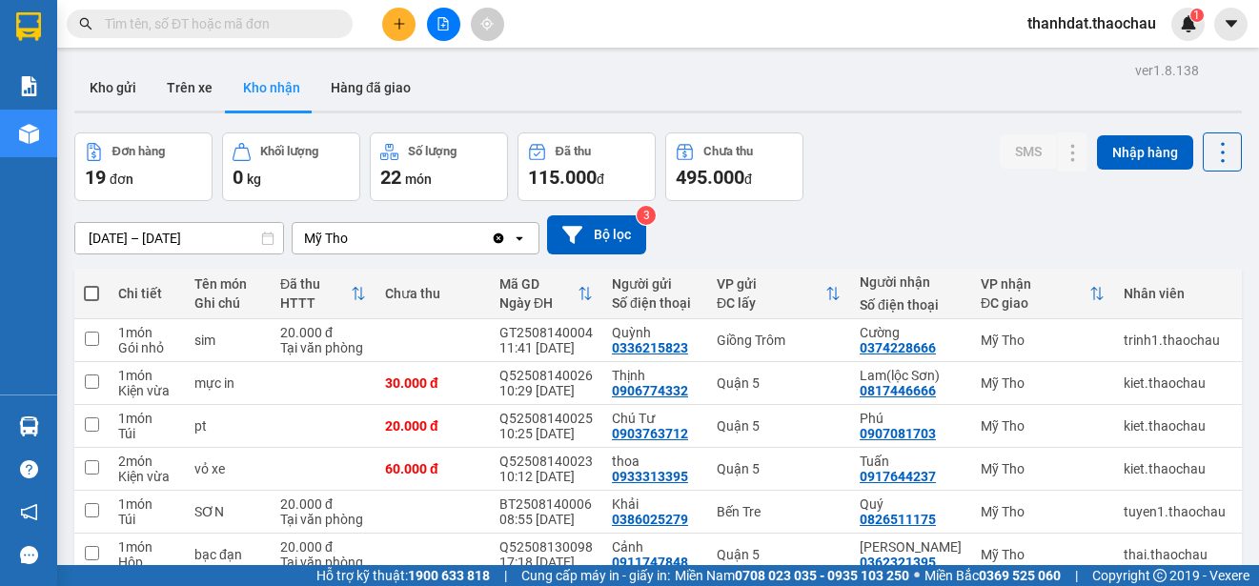
scroll to position [269, 0]
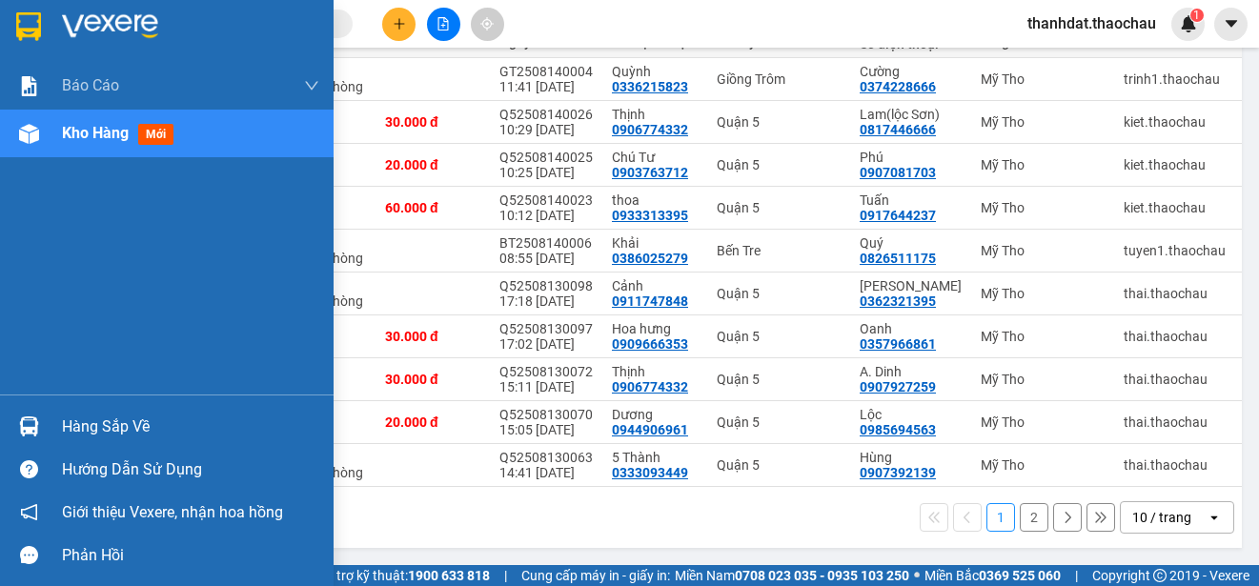
click at [88, 423] on div "Hàng sắp về" at bounding box center [190, 427] width 257 height 29
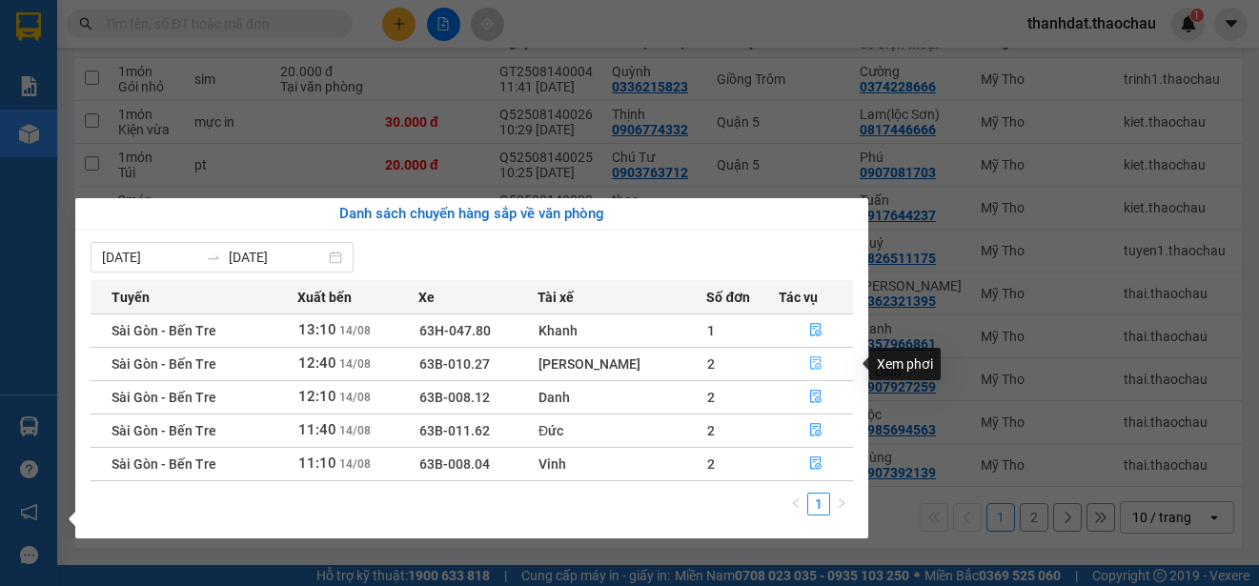
click at [809, 360] on icon "file-done" at bounding box center [815, 362] width 13 height 13
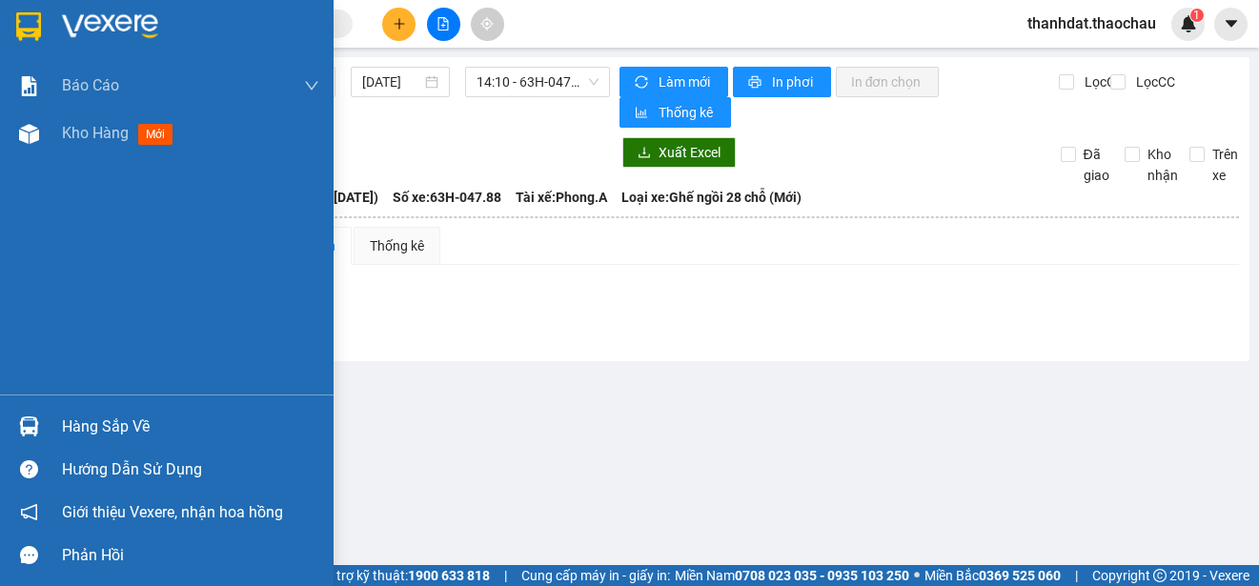
click at [51, 422] on div "Hàng sắp về" at bounding box center [166, 426] width 333 height 43
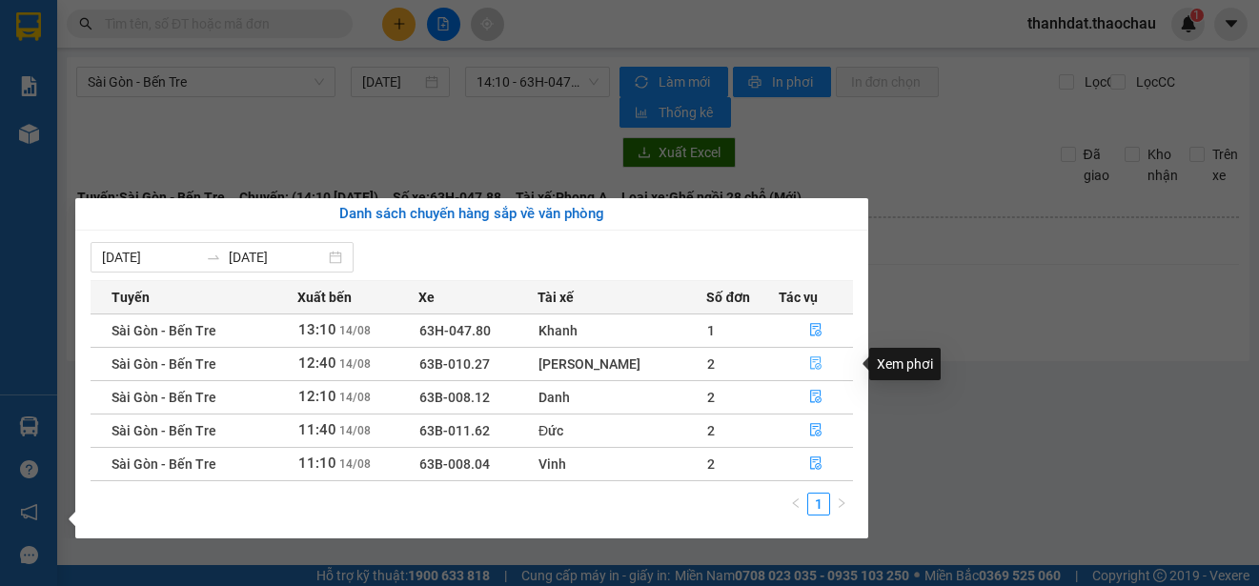
click at [803, 355] on button "button" at bounding box center [815, 364] width 72 height 30
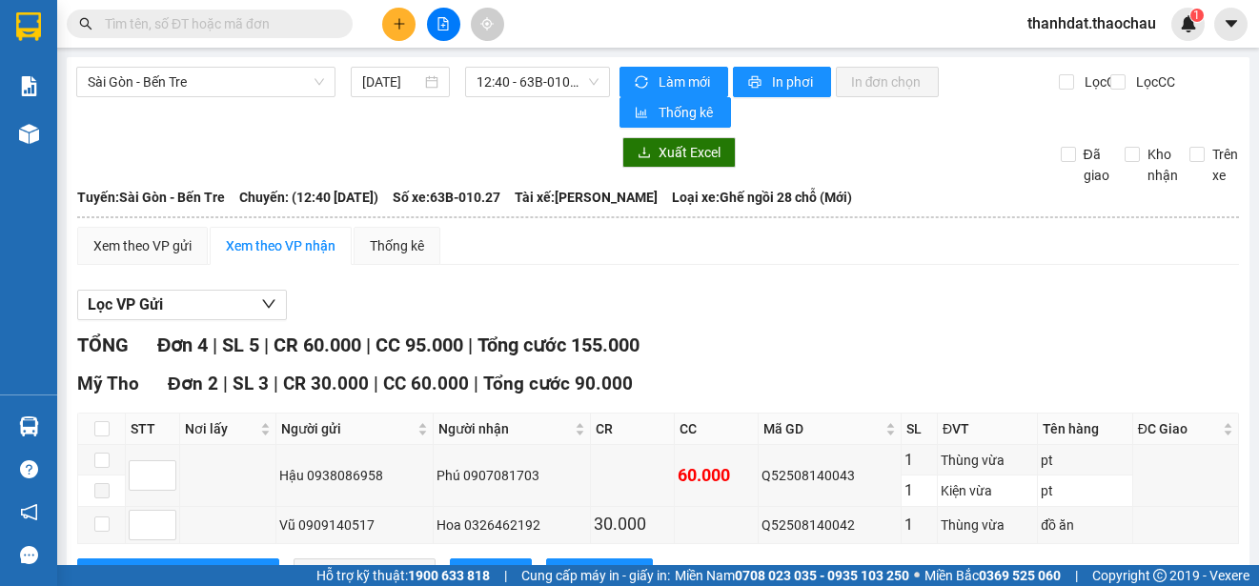
scroll to position [191, 0]
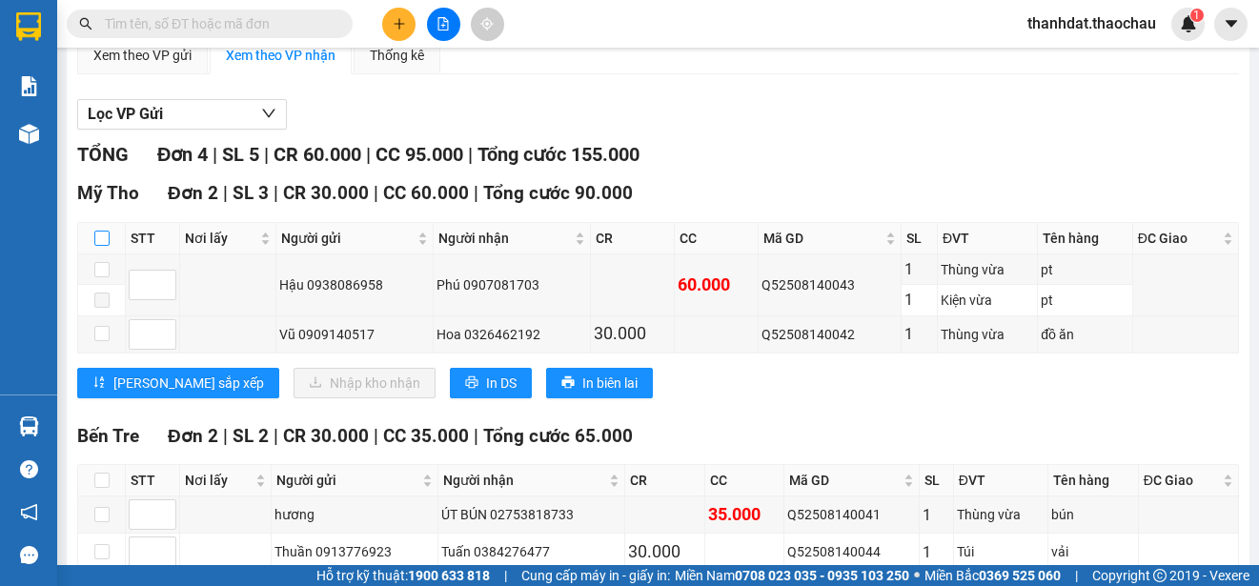
click at [104, 236] on input "checkbox" at bounding box center [101, 238] width 15 height 15
checkbox input "true"
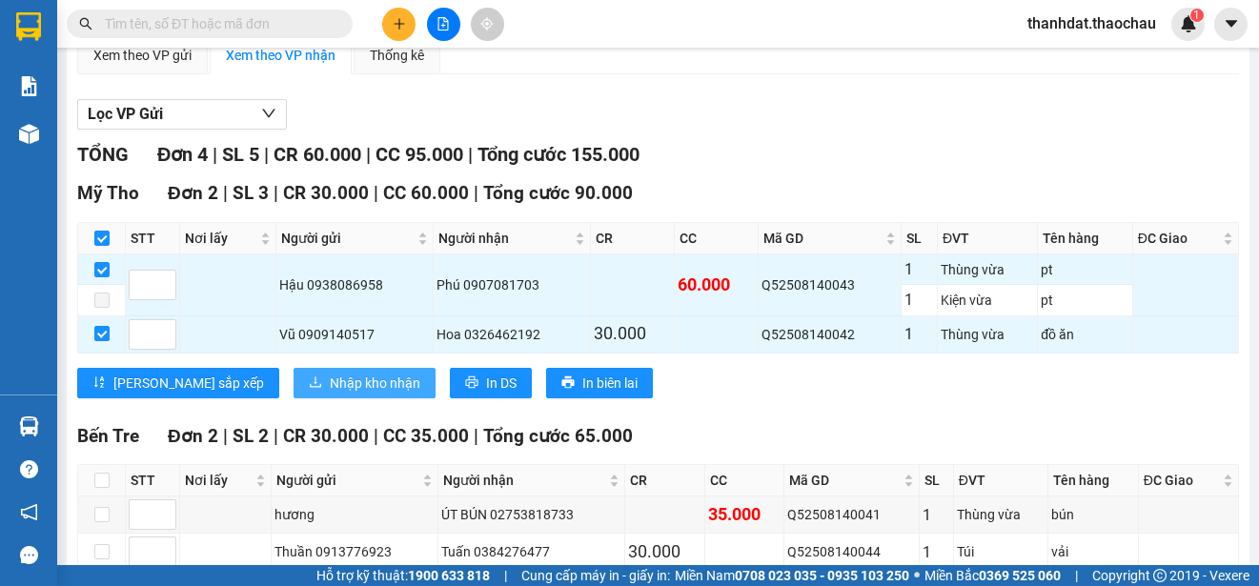
click at [330, 373] on span "Nhập kho nhận" at bounding box center [375, 383] width 91 height 21
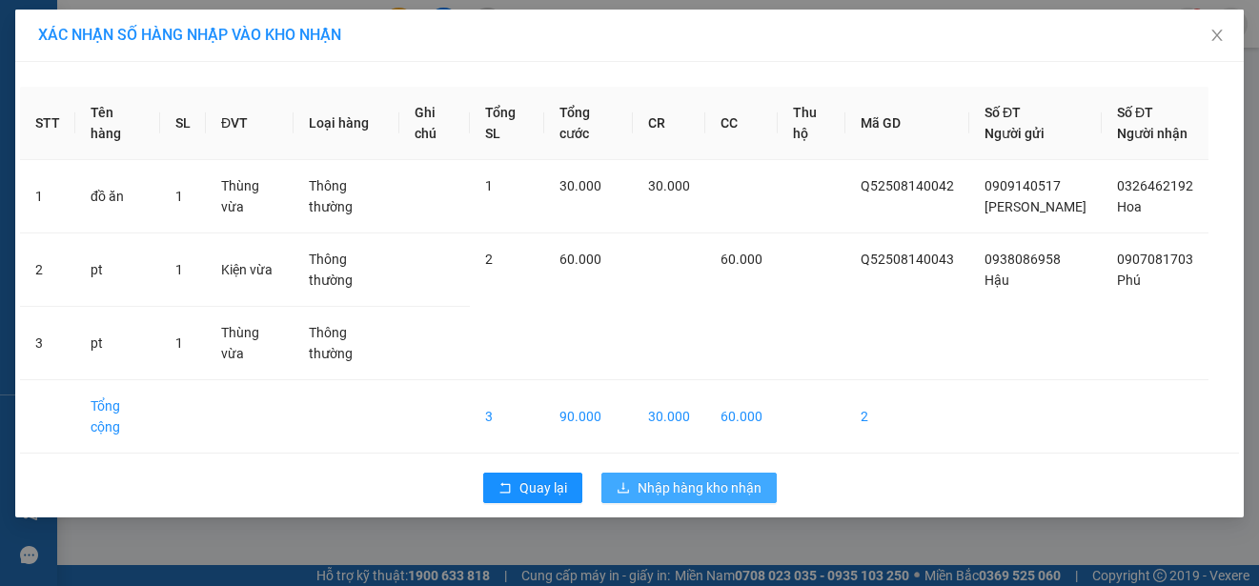
click at [700, 477] on span "Nhập hàng kho nhận" at bounding box center [699, 487] width 124 height 21
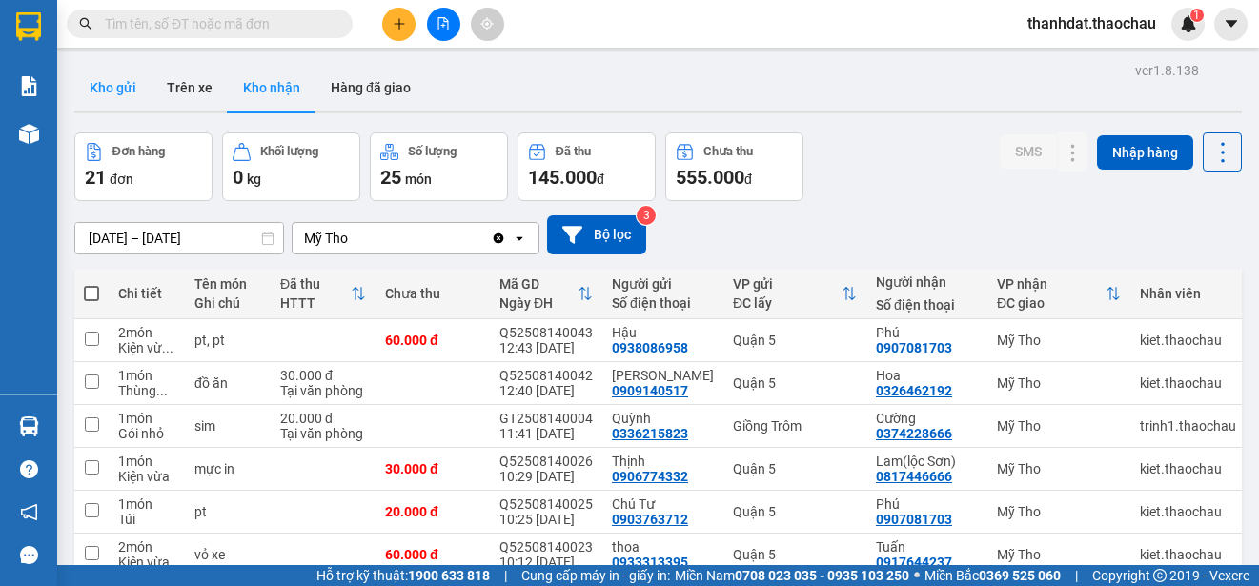
click at [111, 84] on button "Kho gửi" at bounding box center [112, 88] width 77 height 46
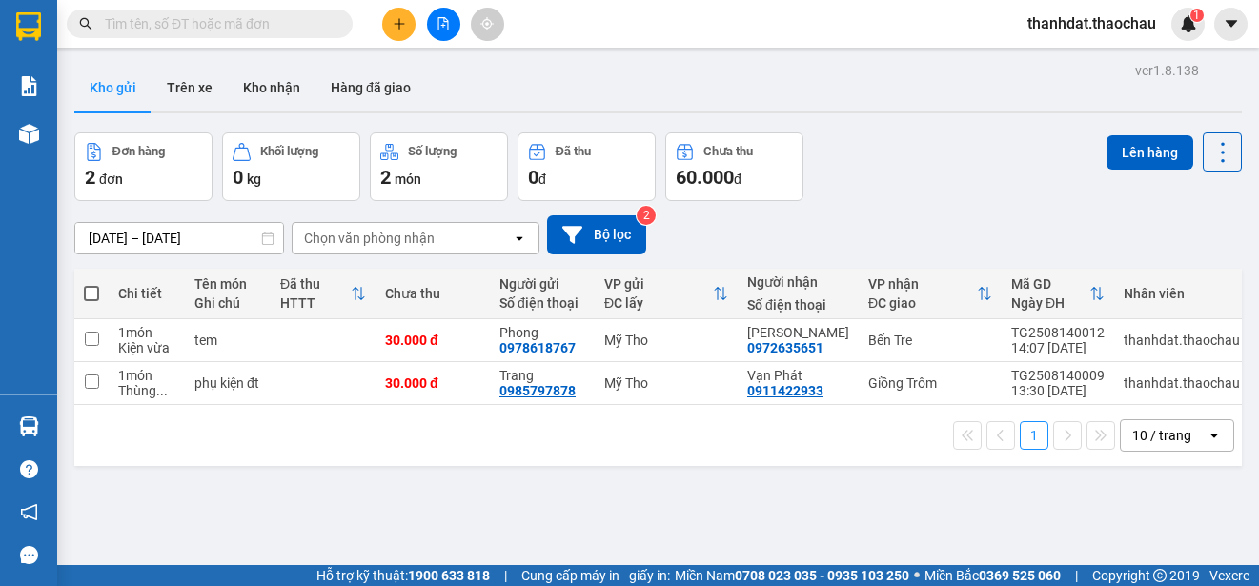
click at [91, 290] on span at bounding box center [91, 293] width 15 height 15
click at [91, 284] on input "checkbox" at bounding box center [91, 284] width 0 height 0
checkbox input "true"
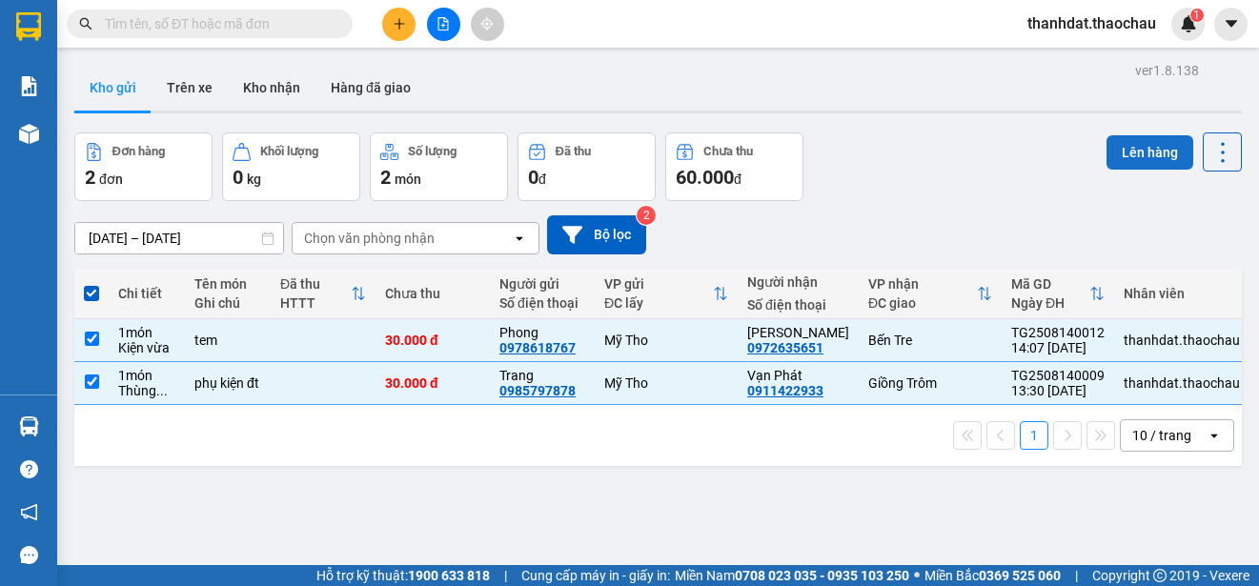
click at [1118, 141] on button "Lên hàng" at bounding box center [1149, 152] width 87 height 34
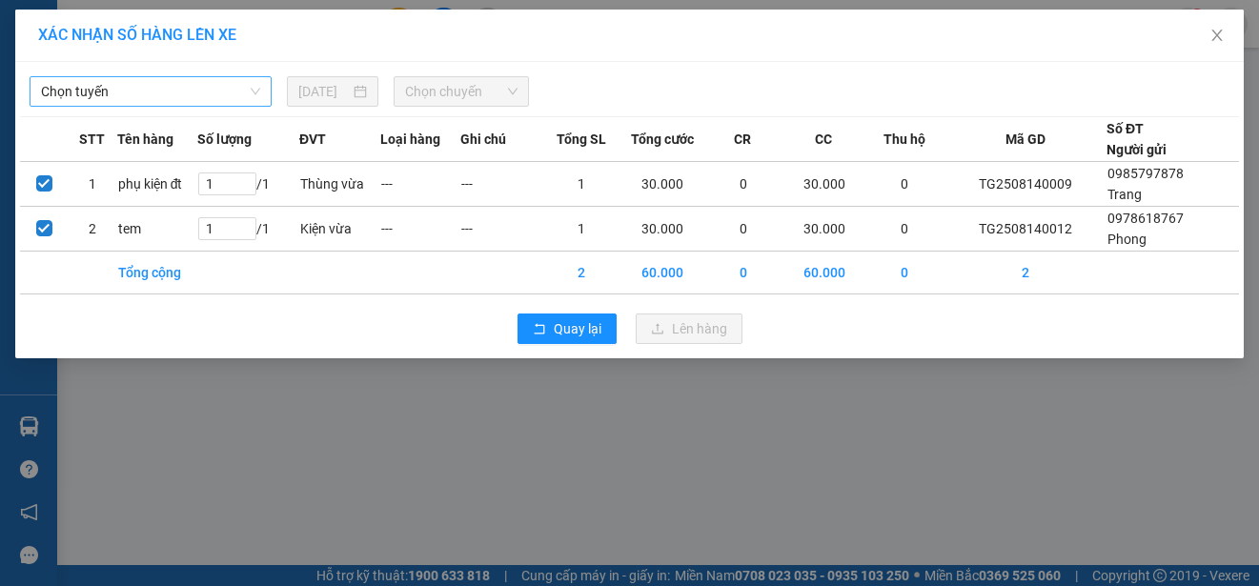
click at [120, 89] on span "Chọn tuyến" at bounding box center [150, 91] width 219 height 29
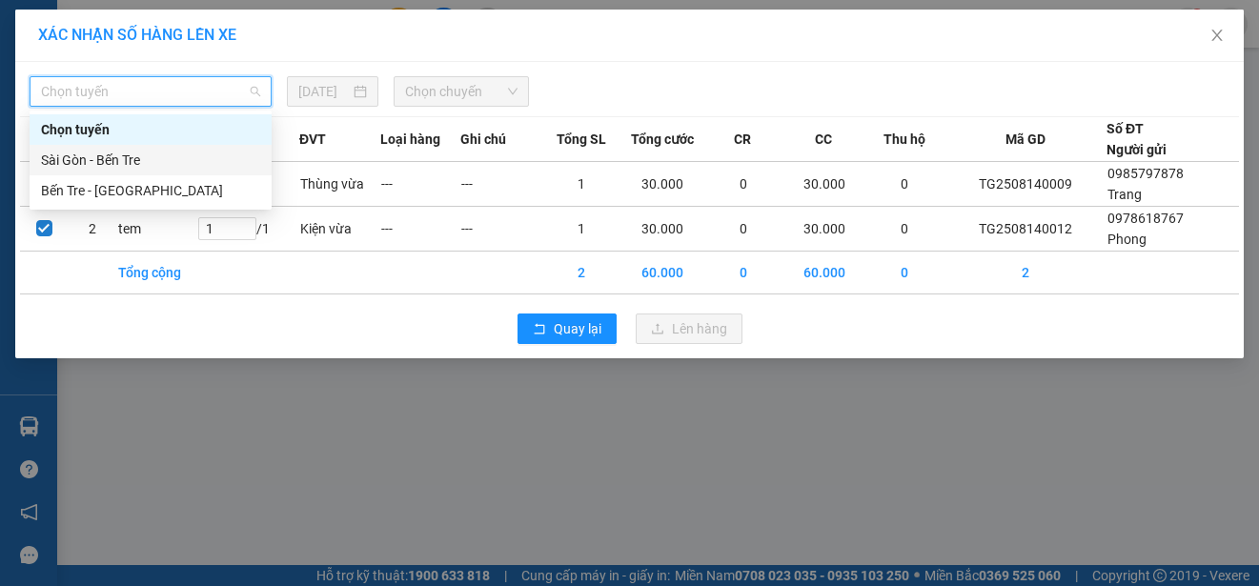
click at [96, 157] on div "Sài Gòn - Bến Tre" at bounding box center [150, 160] width 219 height 21
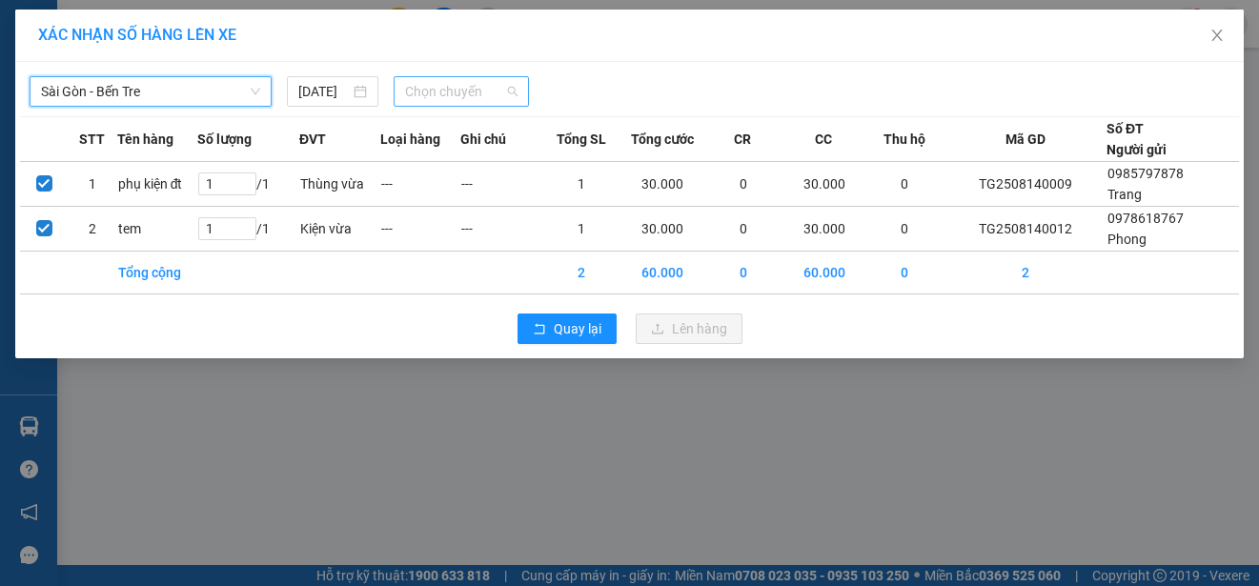
click at [439, 94] on span "Chọn chuyến" at bounding box center [460, 91] width 111 height 29
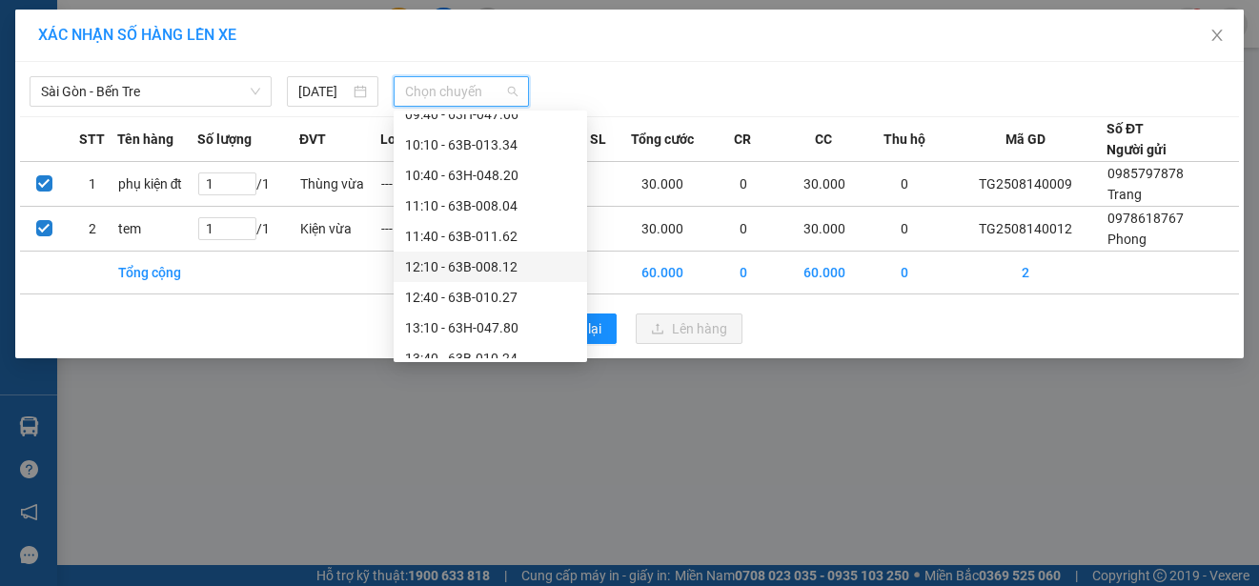
scroll to position [476, 0]
click at [469, 196] on div "12:40 - 63B-010.27" at bounding box center [490, 202] width 171 height 21
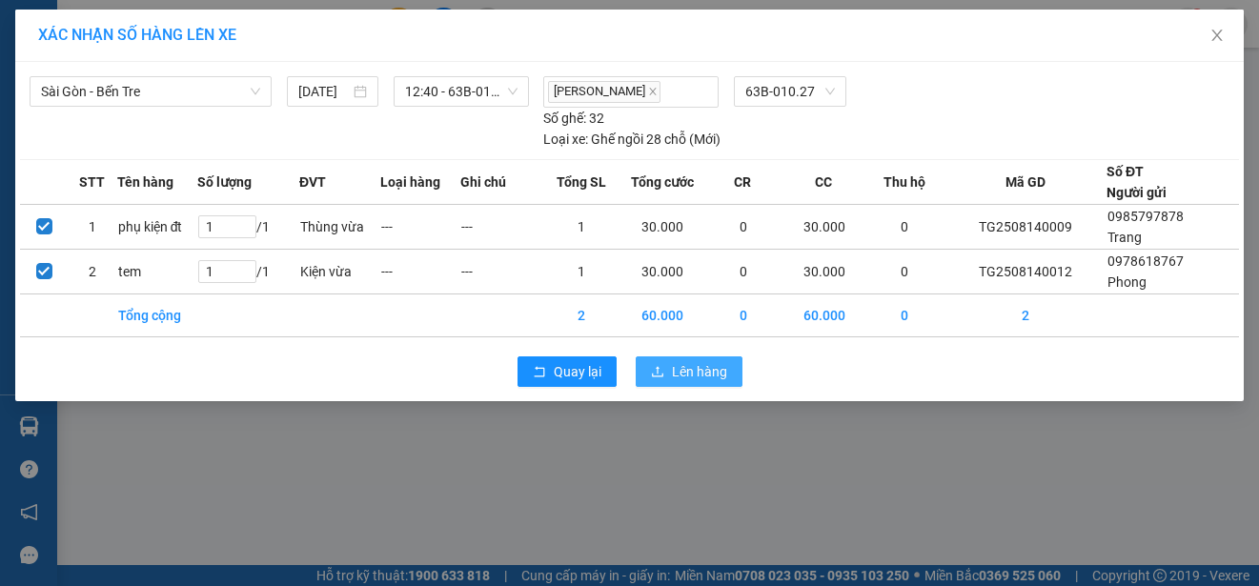
click at [708, 370] on span "Lên hàng" at bounding box center [699, 371] width 55 height 21
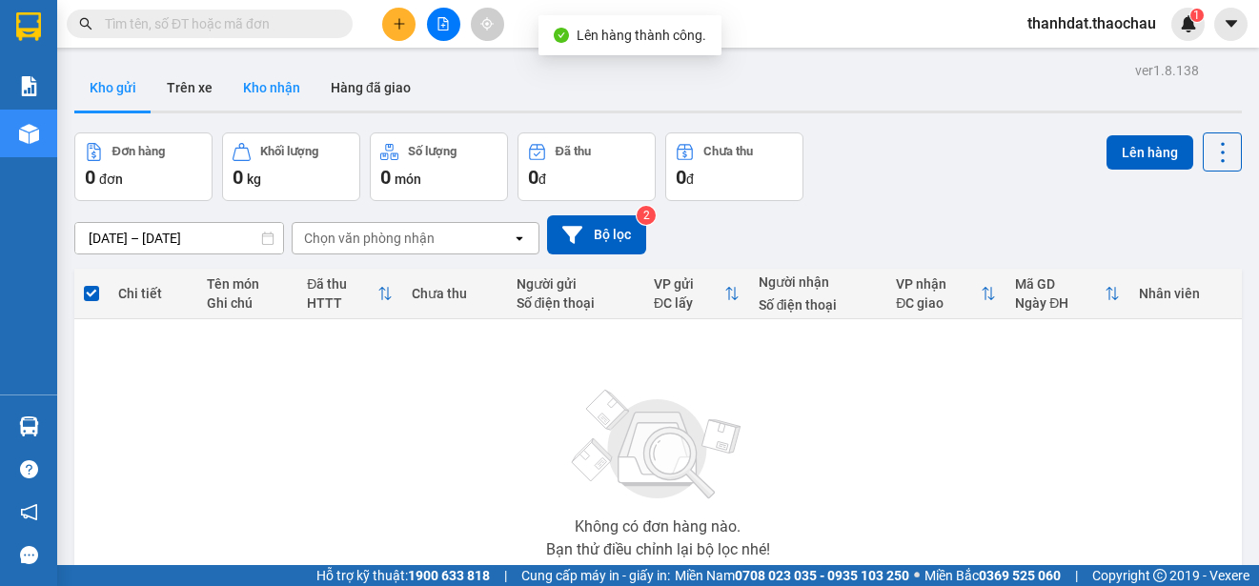
click at [268, 83] on button "Kho nhận" at bounding box center [272, 88] width 88 height 46
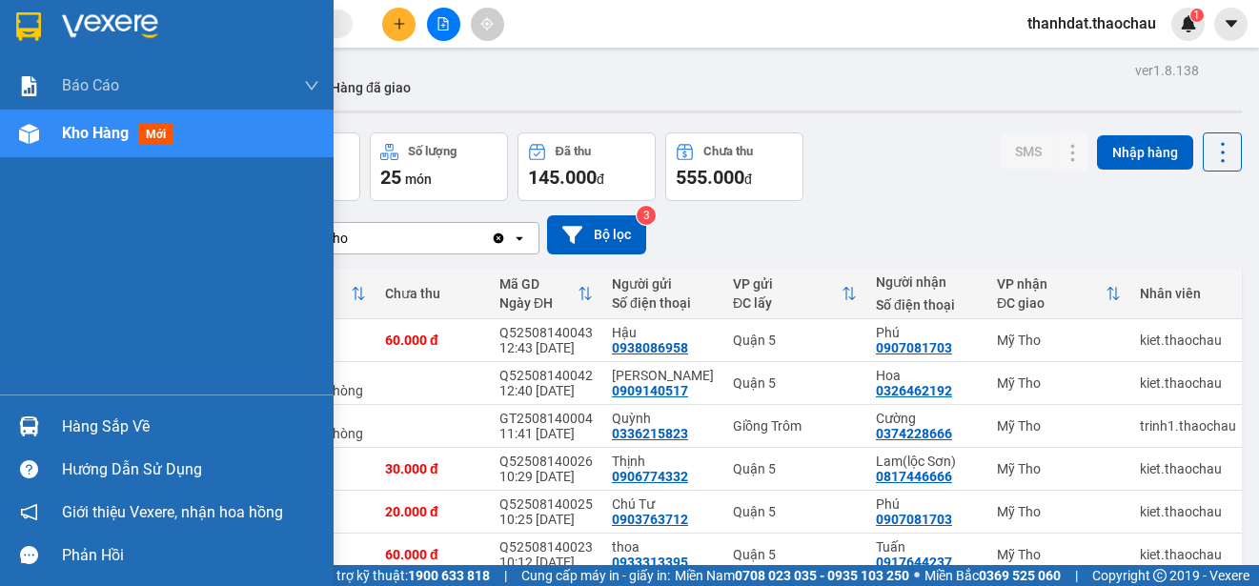
click at [75, 430] on div "Hàng sắp về" at bounding box center [190, 427] width 257 height 29
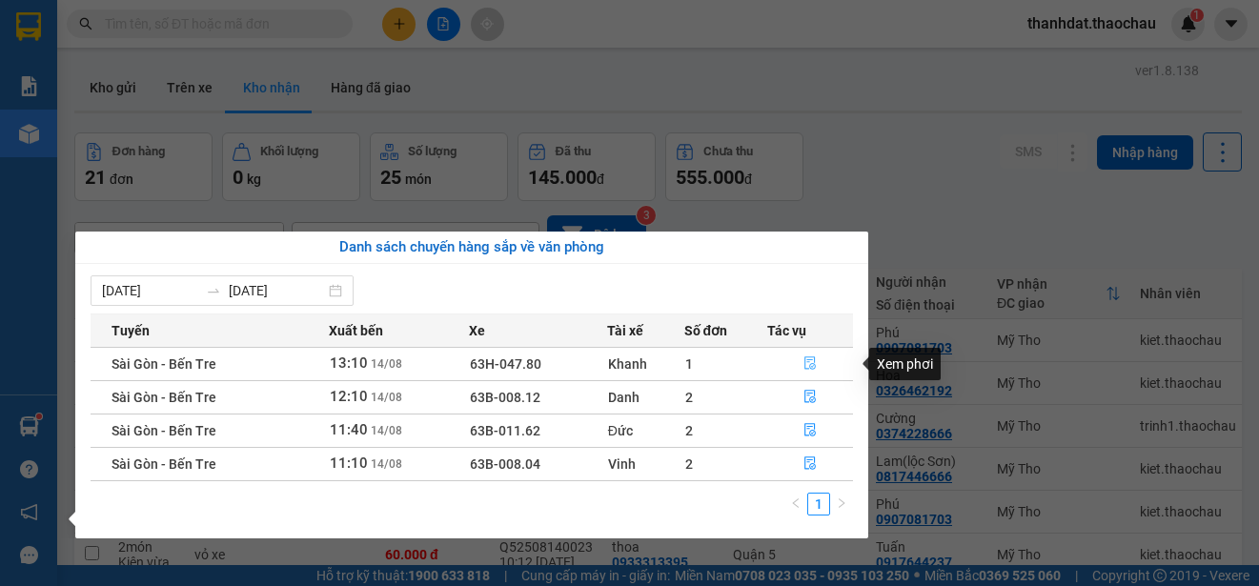
click at [809, 361] on icon "file-done" at bounding box center [809, 362] width 13 height 13
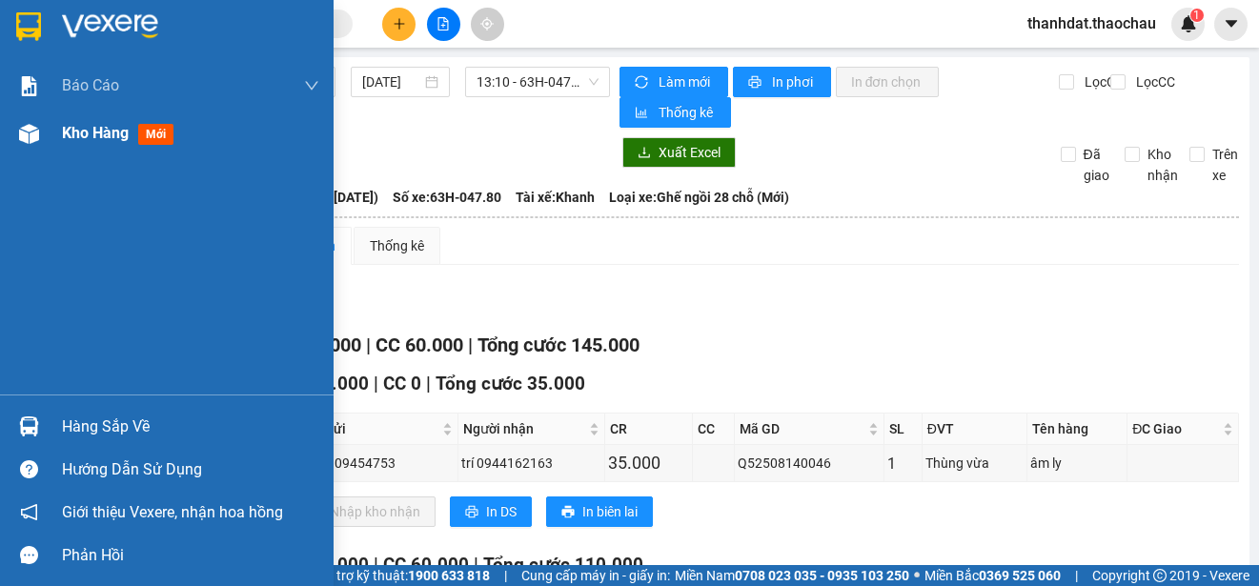
click at [95, 135] on span "Kho hàng" at bounding box center [95, 133] width 67 height 18
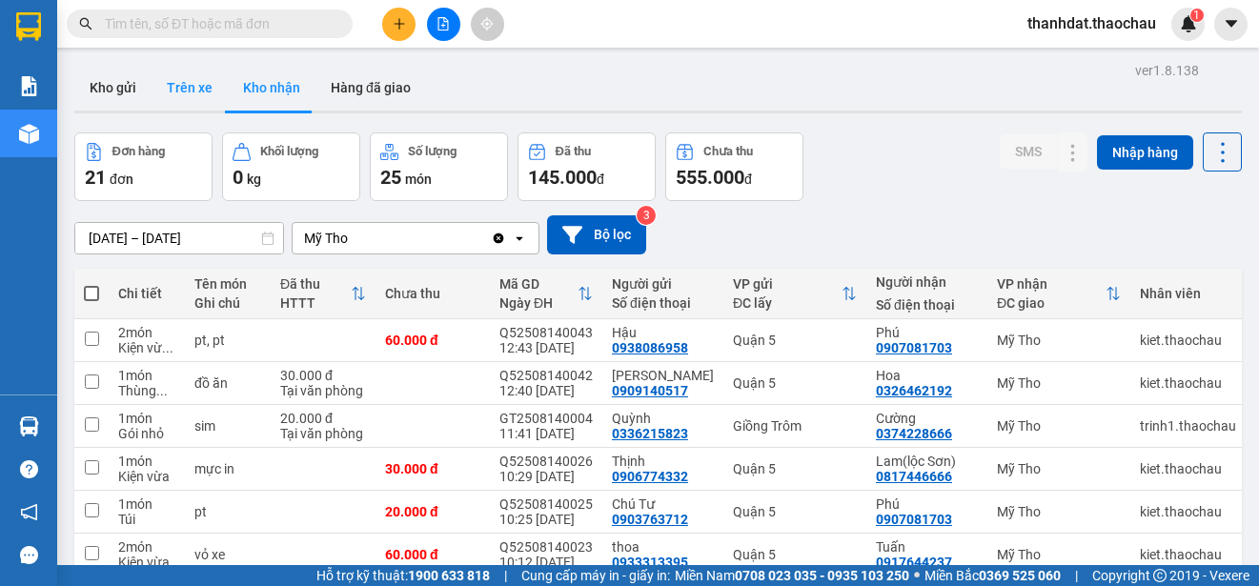
click at [193, 83] on button "Trên xe" at bounding box center [189, 88] width 76 height 46
type input "12/08/2025 – 14/08/2025"
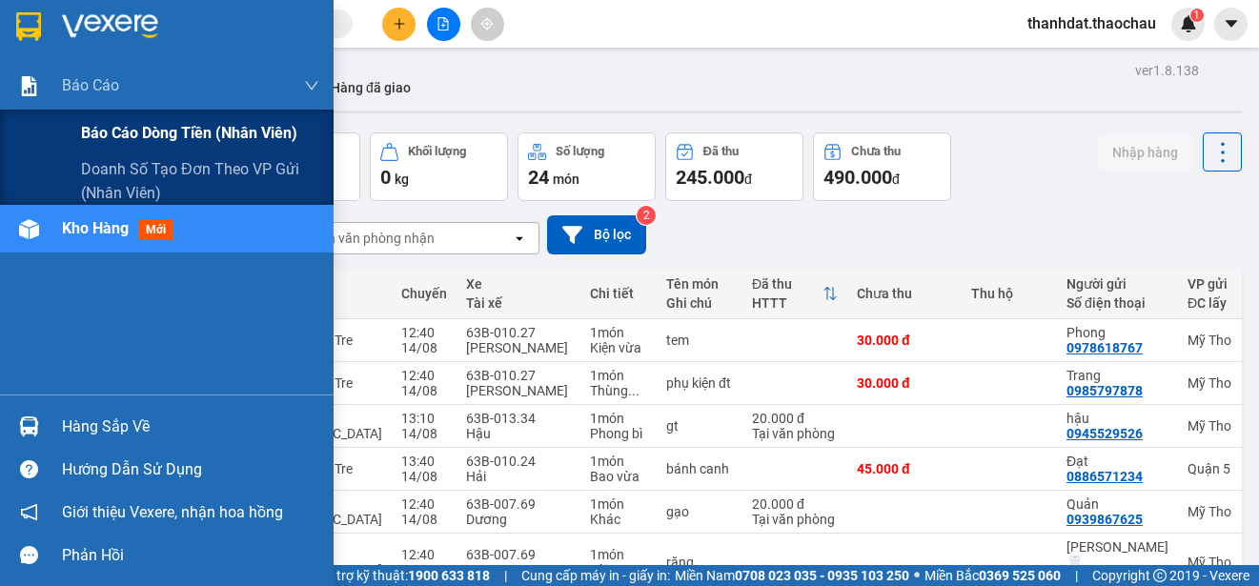
click at [113, 131] on span "Báo cáo dòng tiền (nhân viên)" at bounding box center [189, 133] width 216 height 24
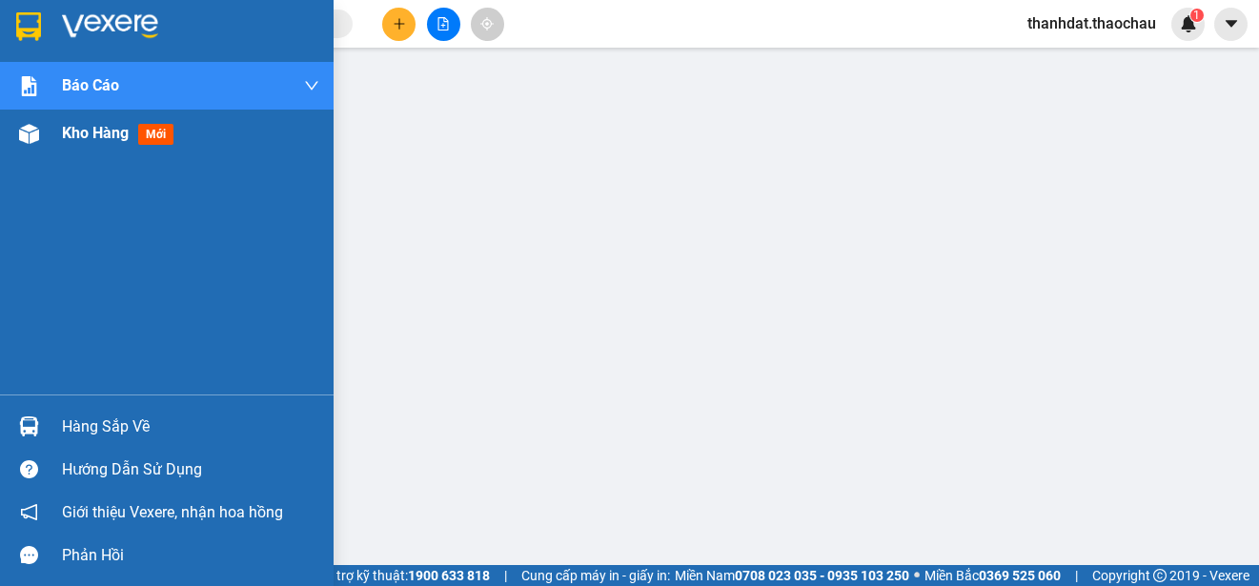
click at [83, 130] on span "Kho hàng" at bounding box center [95, 133] width 67 height 18
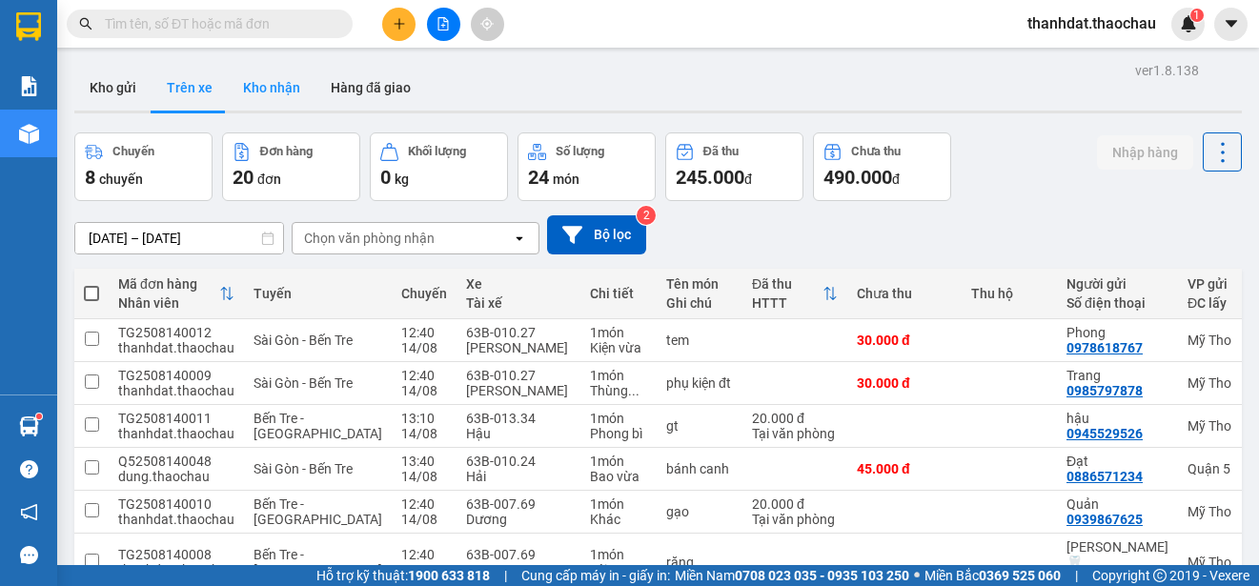
click at [264, 89] on button "Kho nhận" at bounding box center [272, 88] width 88 height 46
type input "[DATE] – [DATE]"
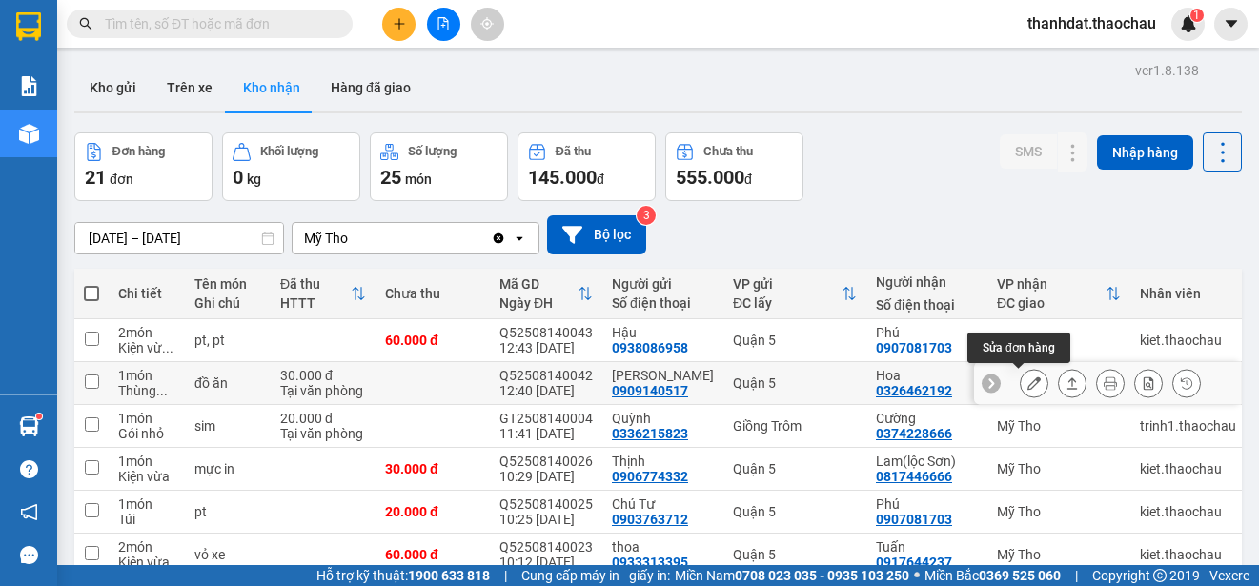
click at [1027, 385] on icon at bounding box center [1033, 382] width 13 height 13
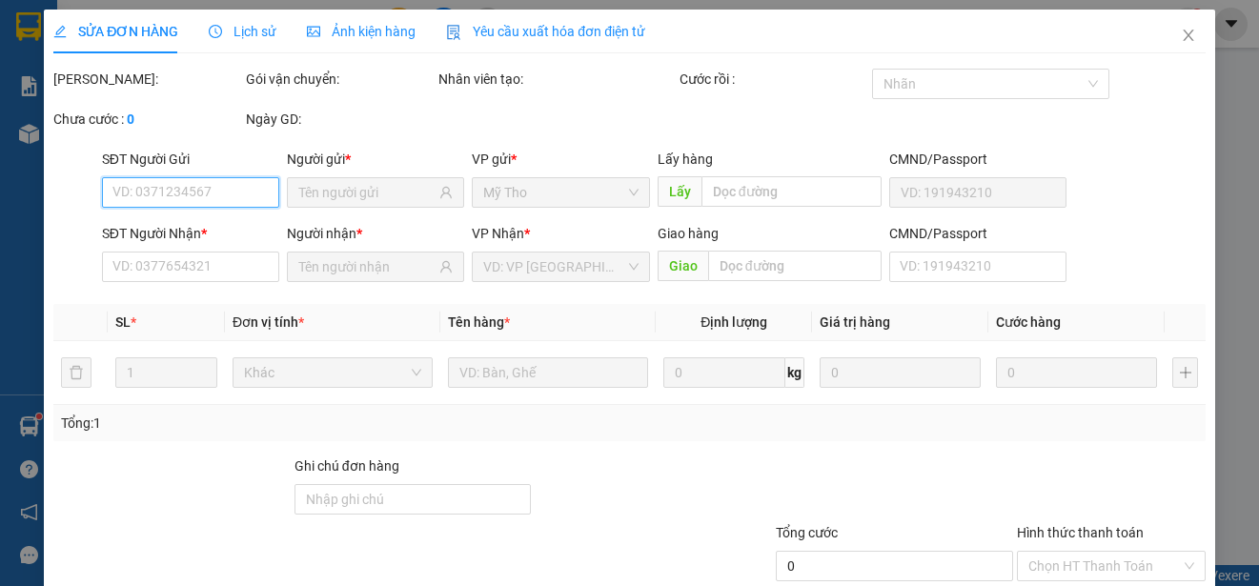
type input "0909140517"
type input "Vũ"
type input "0326462192"
type input "Hoa"
type input "30.000"
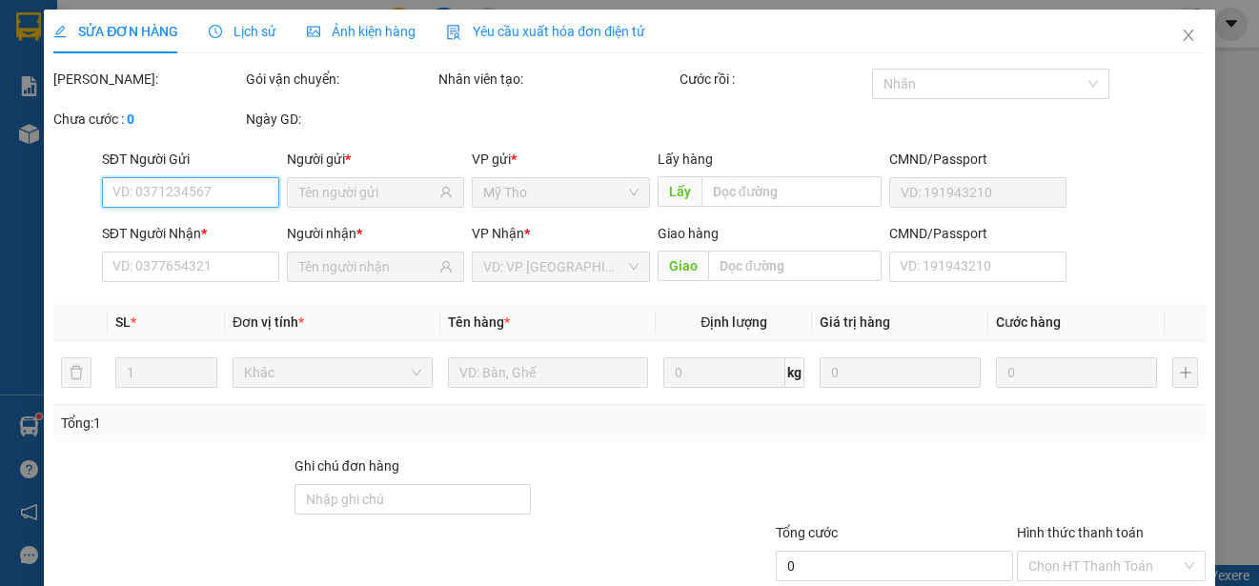
type input "0"
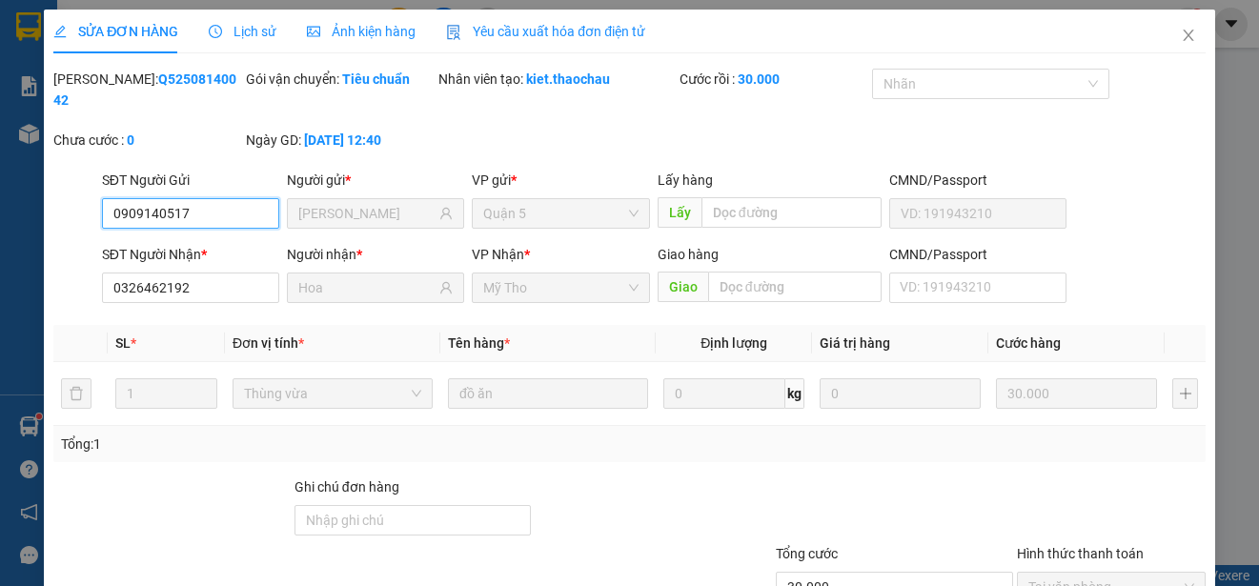
scroll to position [144, 0]
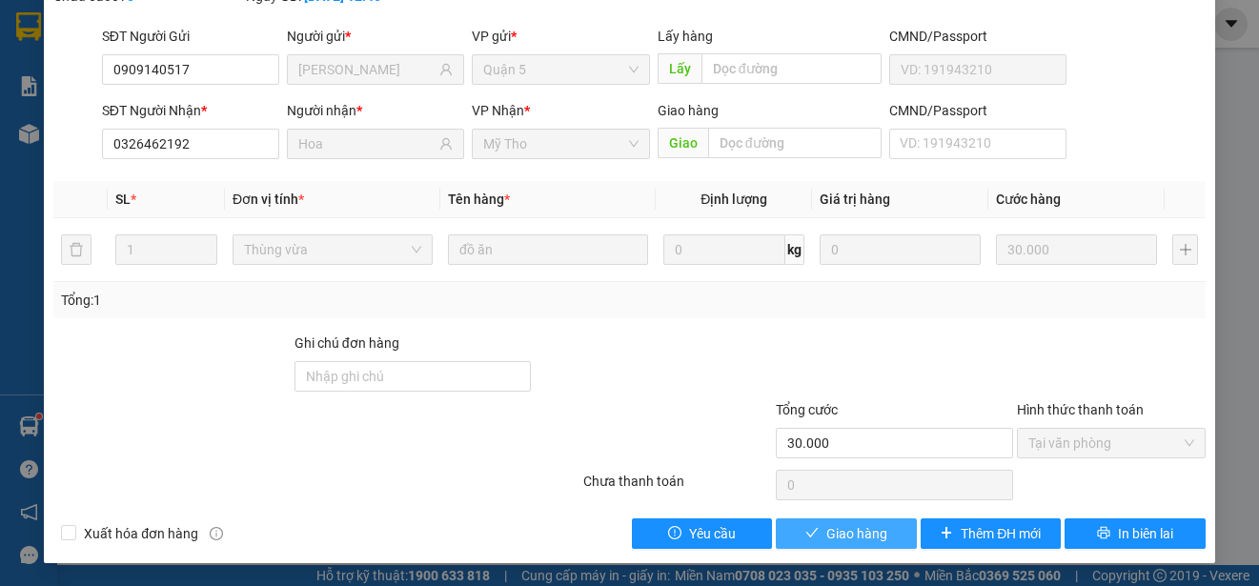
click at [840, 535] on span "Giao hàng" at bounding box center [856, 533] width 61 height 21
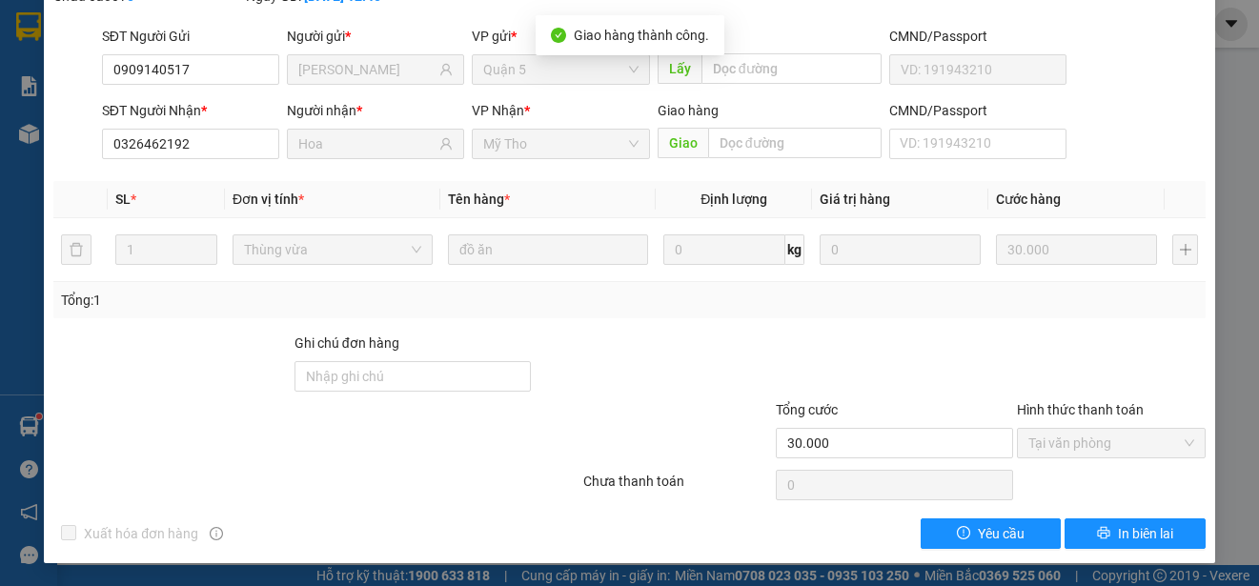
scroll to position [0, 0]
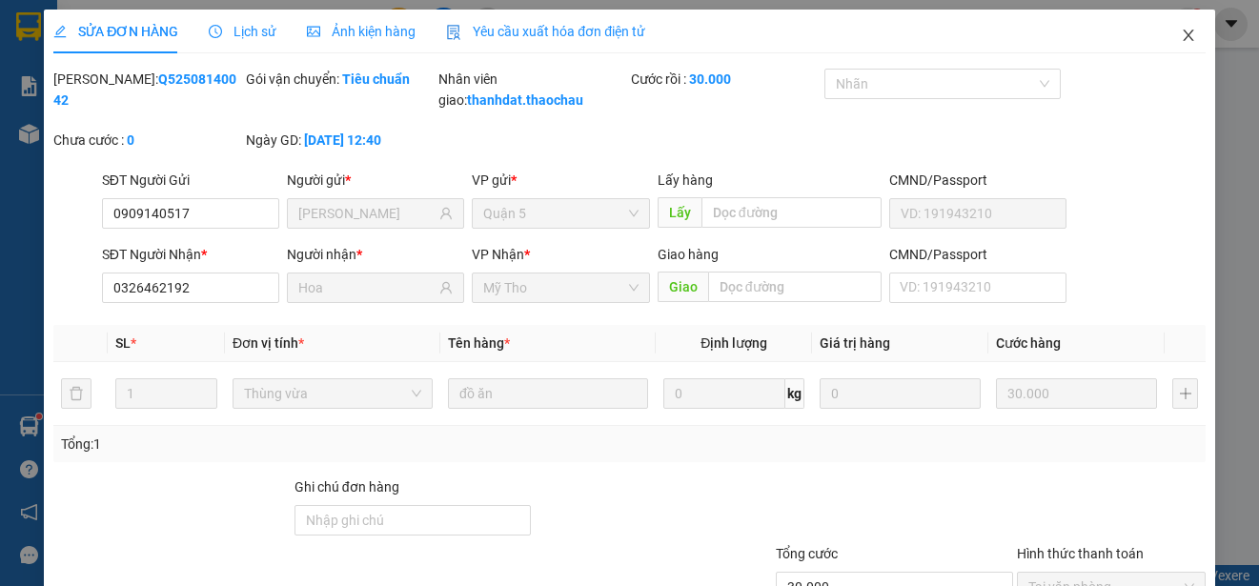
click at [1182, 31] on icon "close" at bounding box center [1187, 35] width 10 height 11
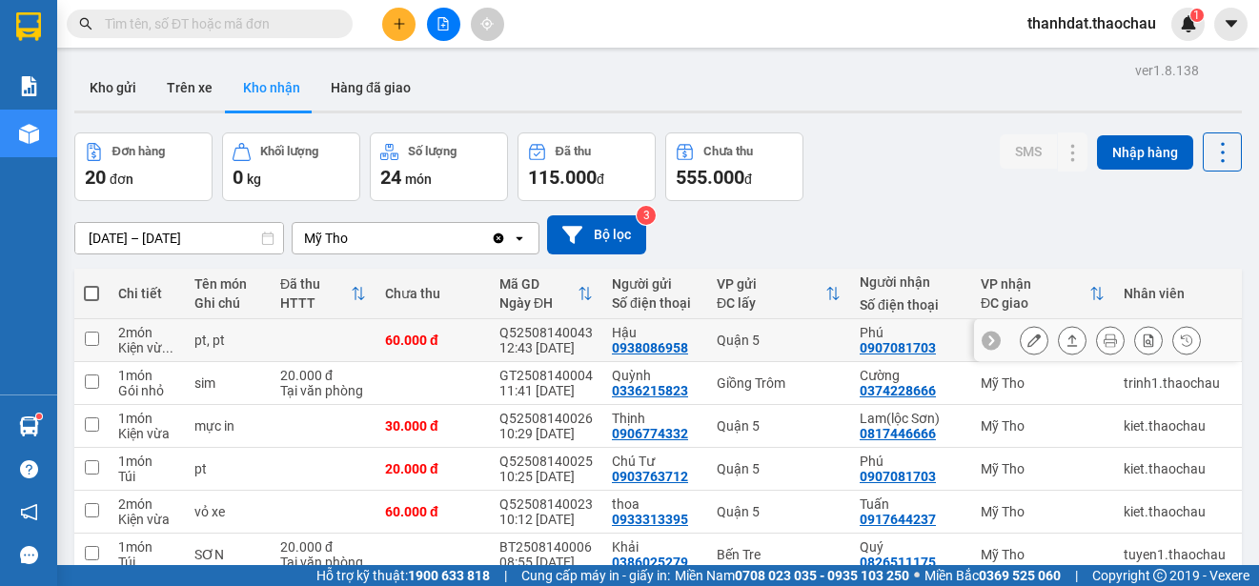
scroll to position [95, 0]
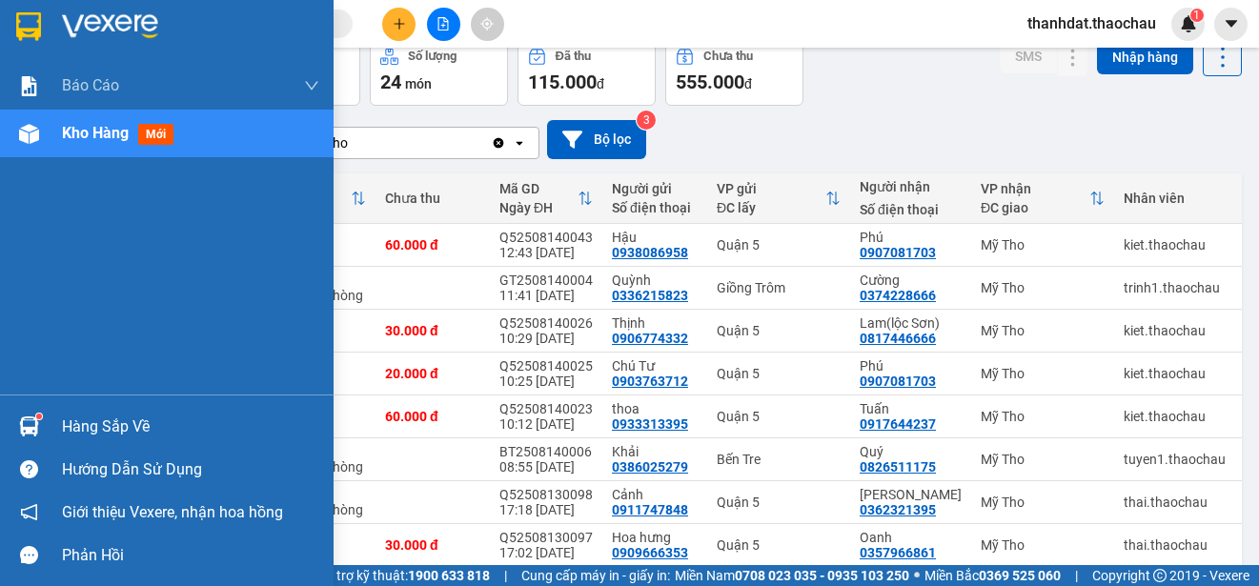
drag, startPoint x: 82, startPoint y: 423, endPoint x: 119, endPoint y: 426, distance: 37.3
click at [83, 423] on div "Hàng sắp về" at bounding box center [190, 427] width 257 height 29
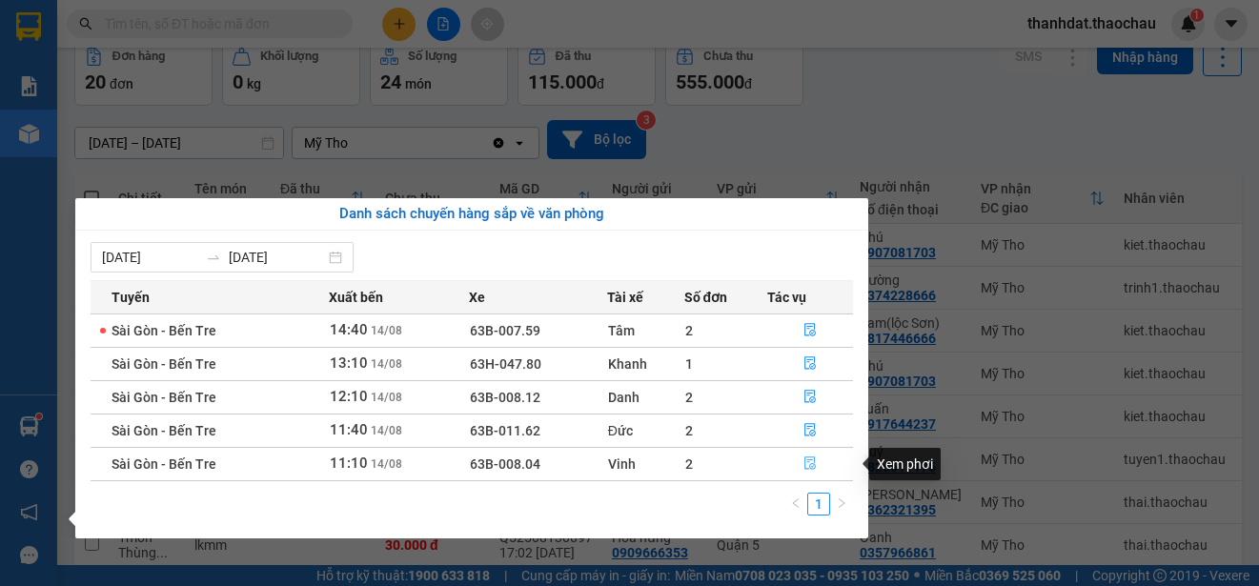
click at [810, 458] on icon "file-done" at bounding box center [809, 462] width 13 height 13
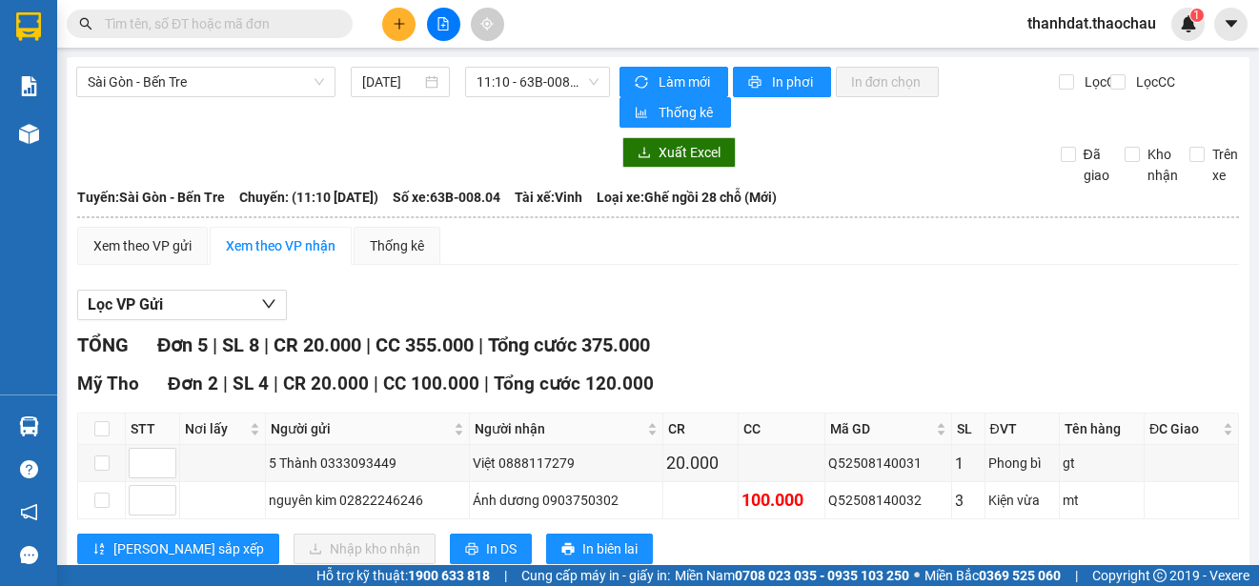
scroll to position [286, 0]
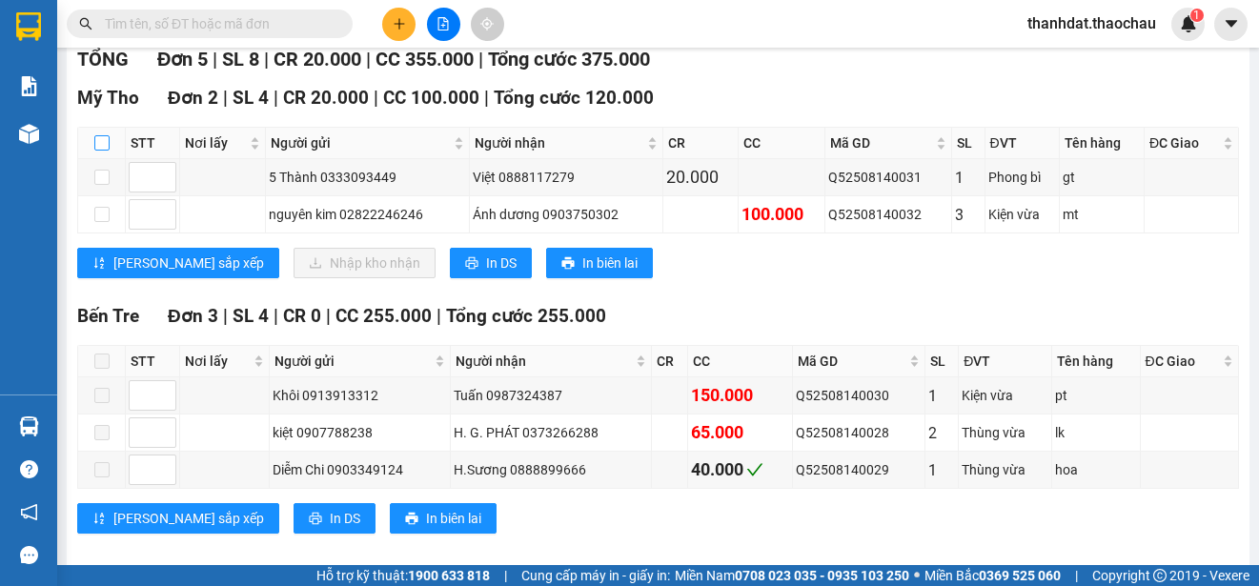
click at [103, 144] on input "checkbox" at bounding box center [101, 142] width 15 height 15
checkbox input "true"
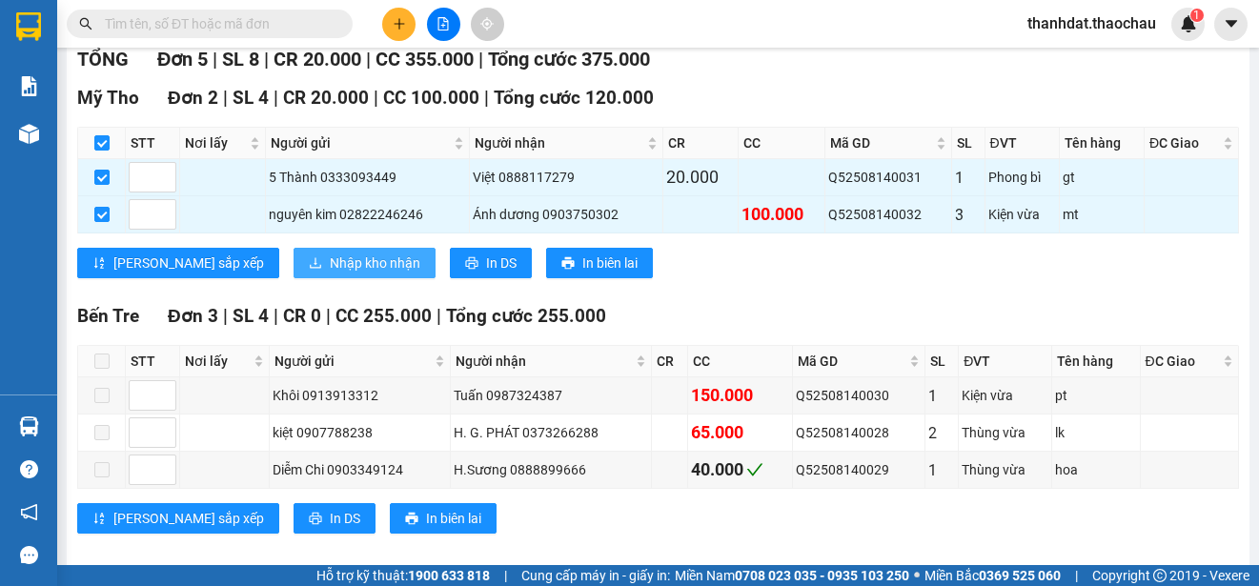
click at [330, 263] on span "Nhập kho nhận" at bounding box center [375, 262] width 91 height 21
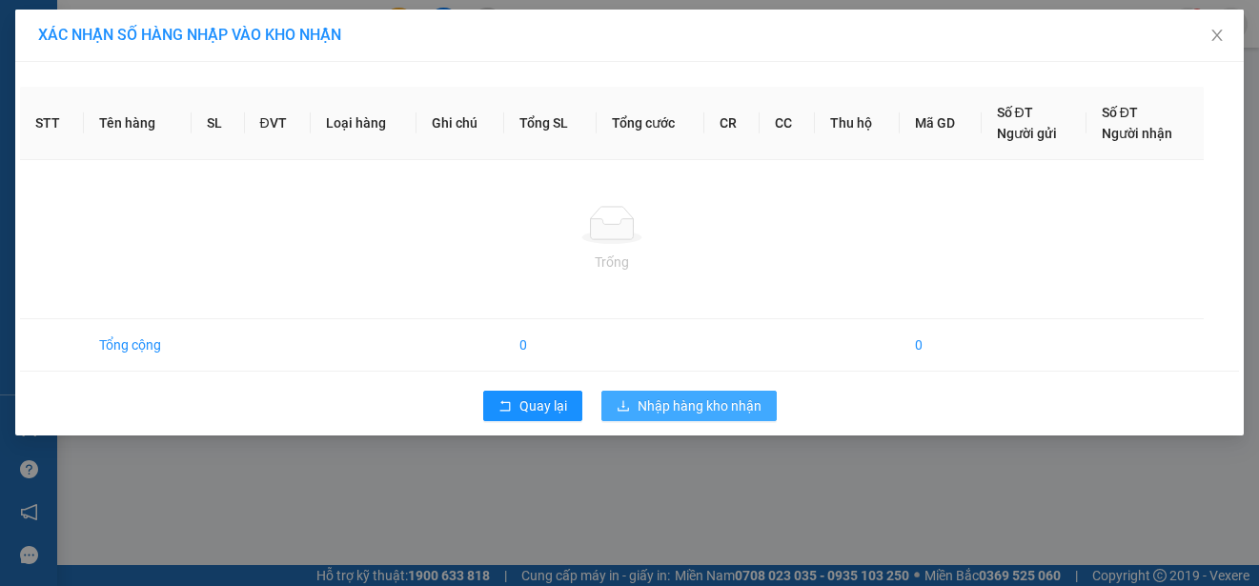
click at [687, 400] on span "Nhập hàng kho nhận" at bounding box center [699, 405] width 124 height 21
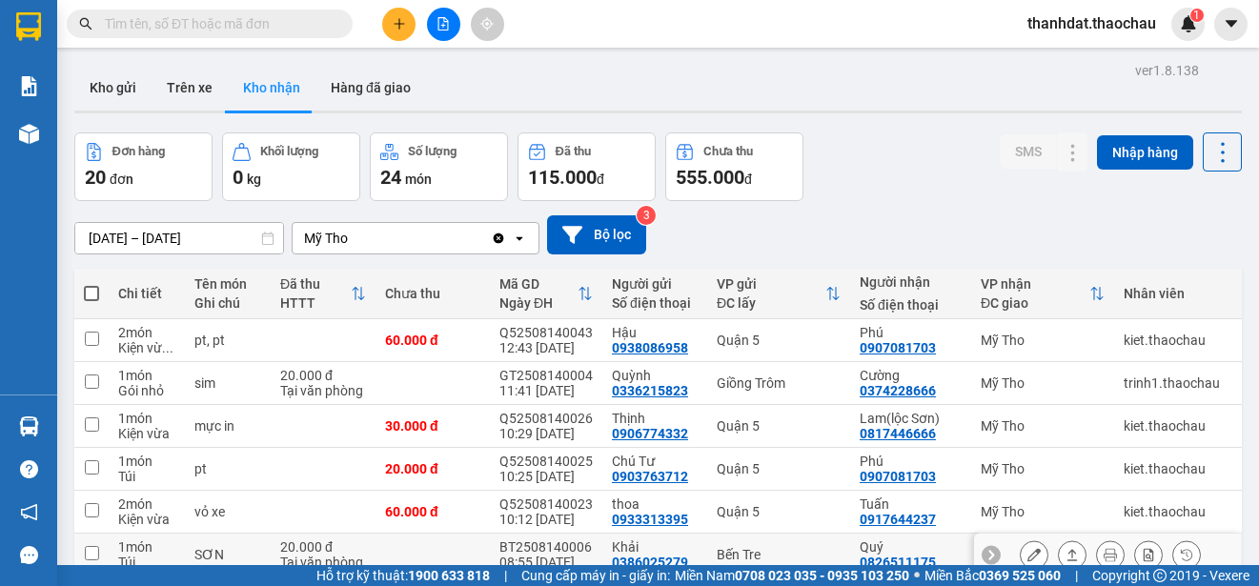
scroll to position [269, 0]
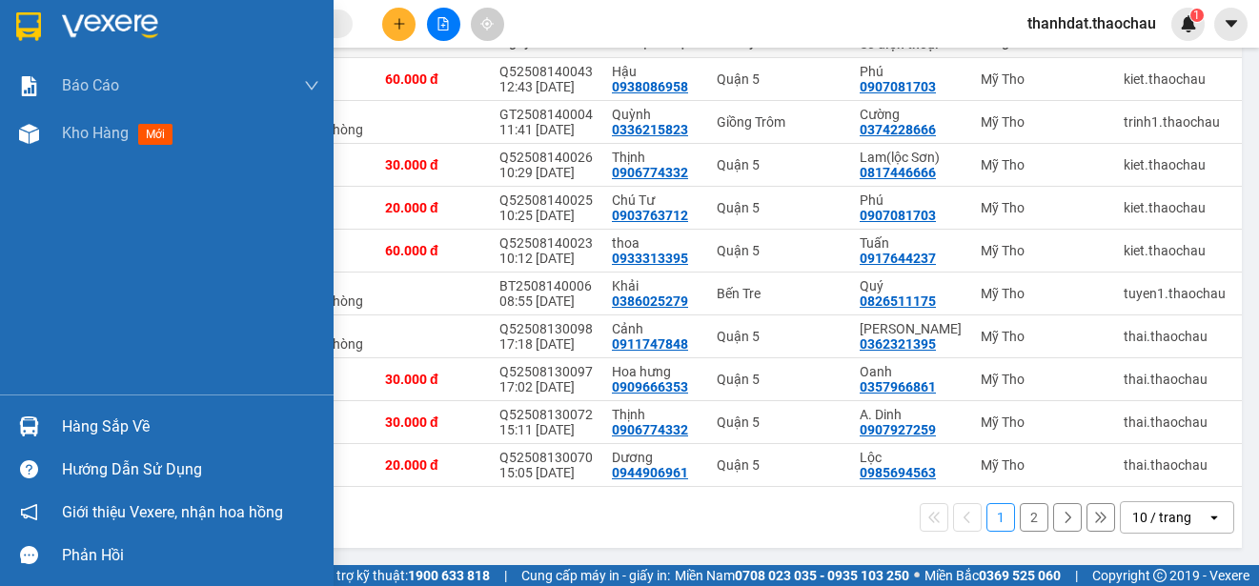
click at [71, 425] on div "Hàng sắp về" at bounding box center [190, 427] width 257 height 29
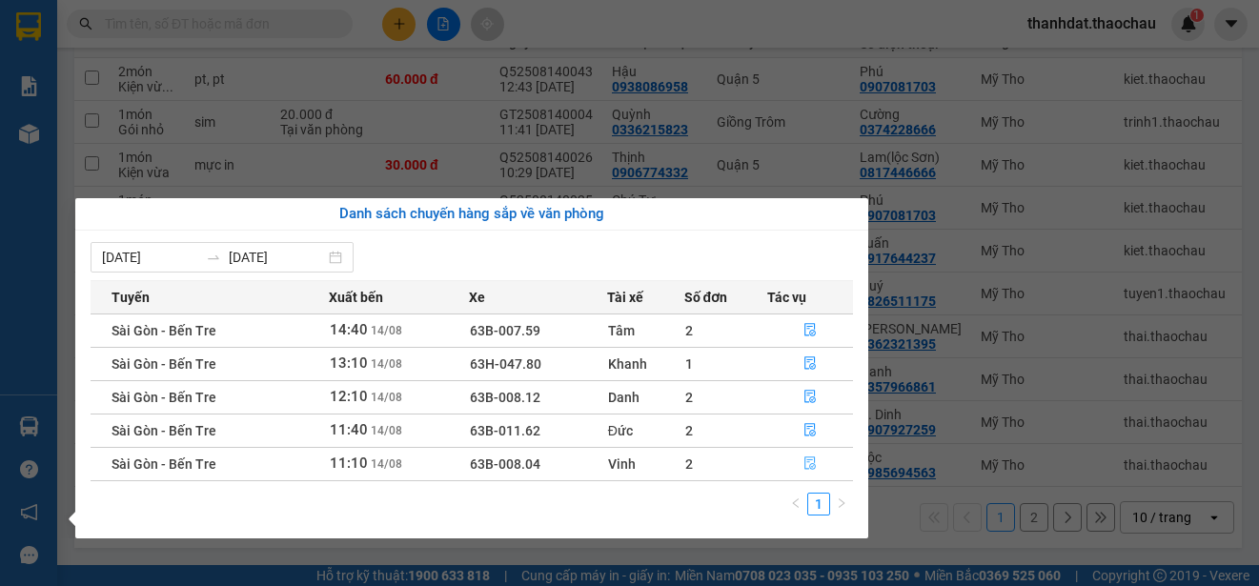
click at [807, 463] on icon "file-done" at bounding box center [809, 462] width 13 height 13
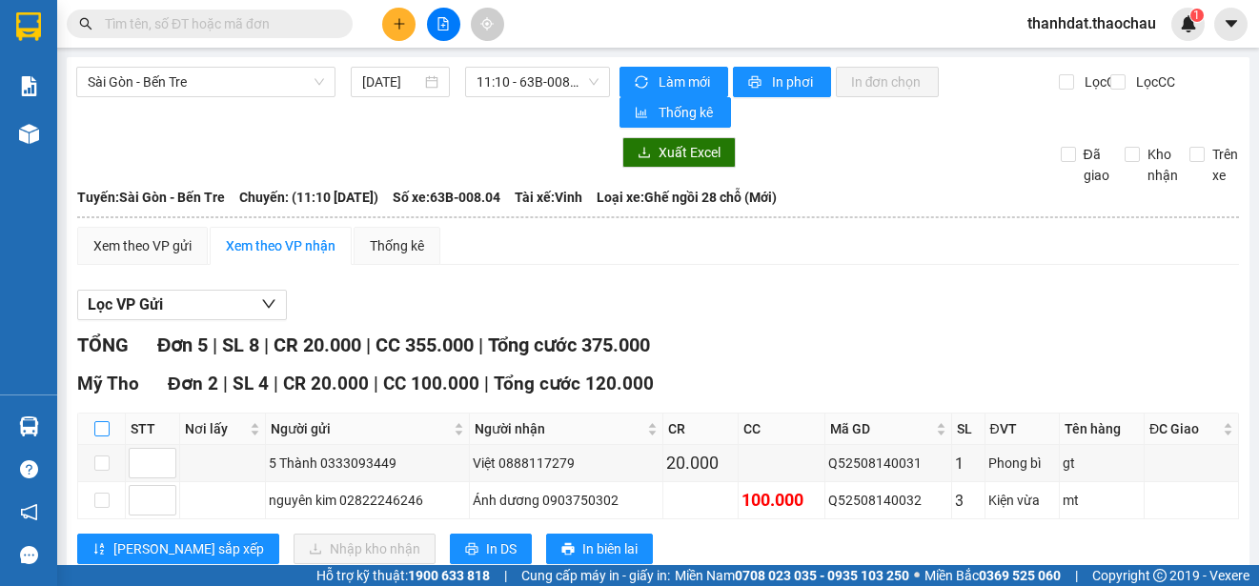
click at [98, 429] on input "checkbox" at bounding box center [101, 428] width 15 height 15
checkbox input "true"
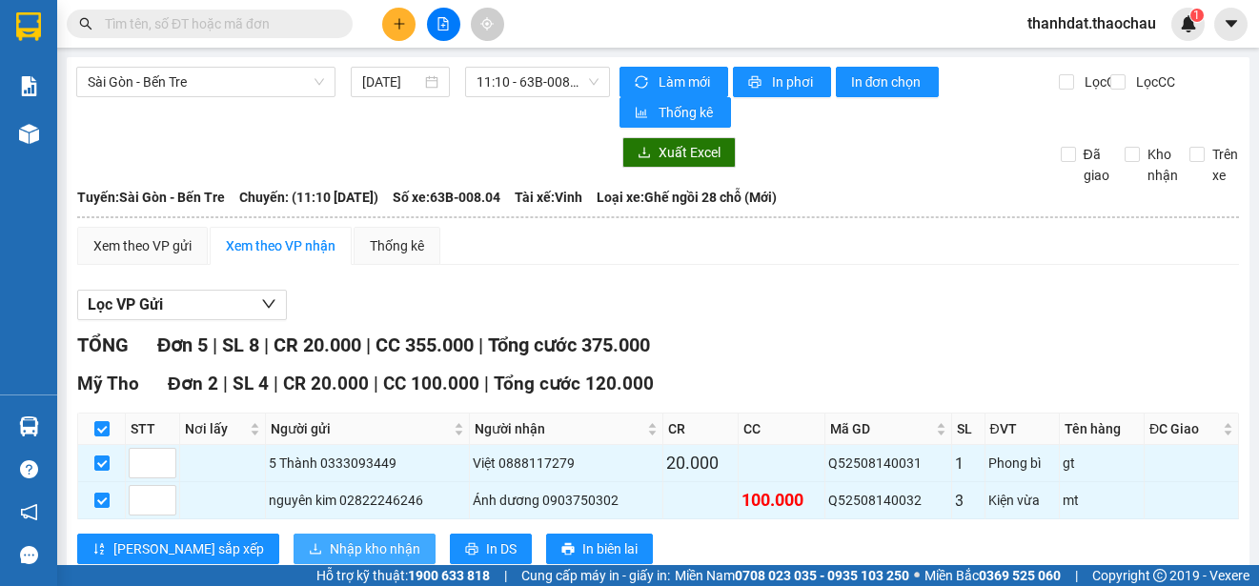
click at [330, 539] on span "Nhập kho nhận" at bounding box center [375, 548] width 91 height 21
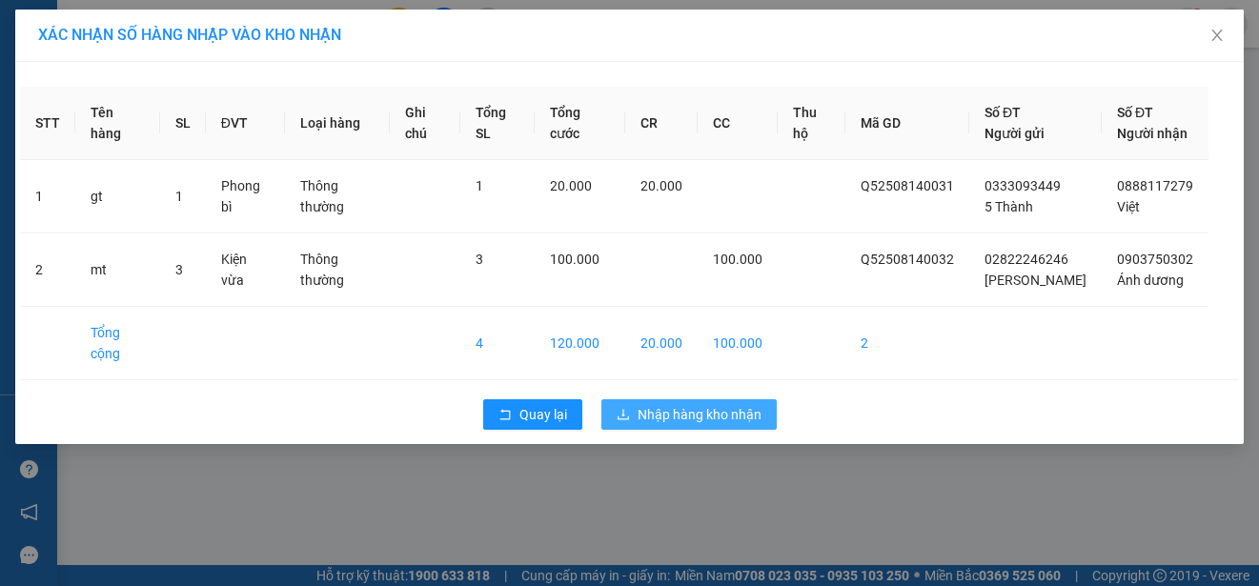
click at [730, 416] on span "Nhập hàng kho nhận" at bounding box center [699, 414] width 124 height 21
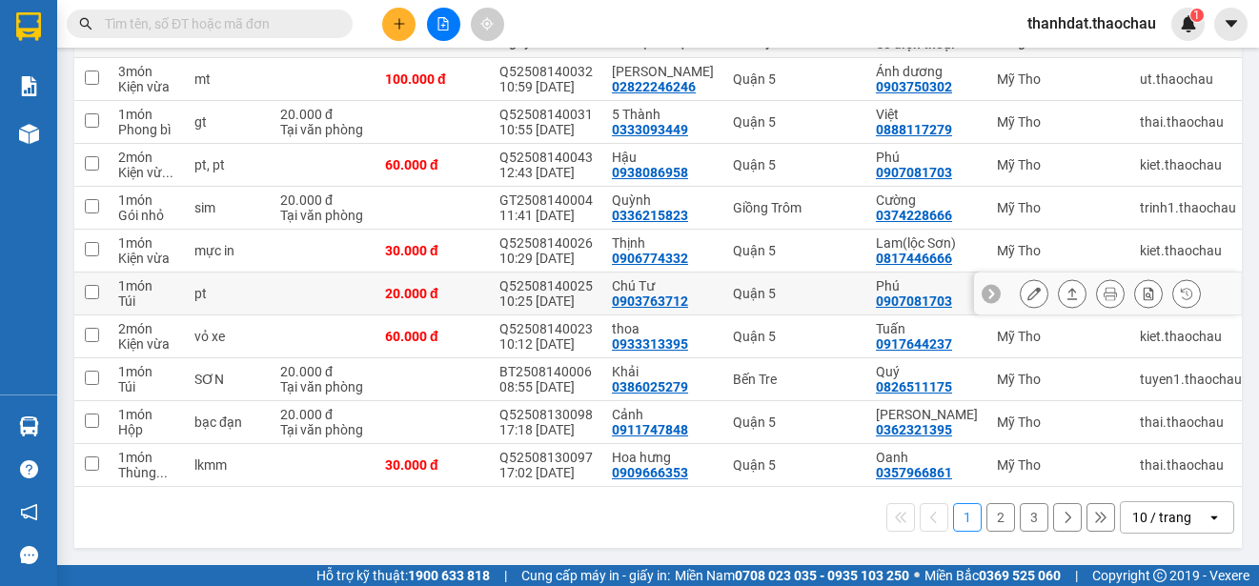
scroll to position [78, 0]
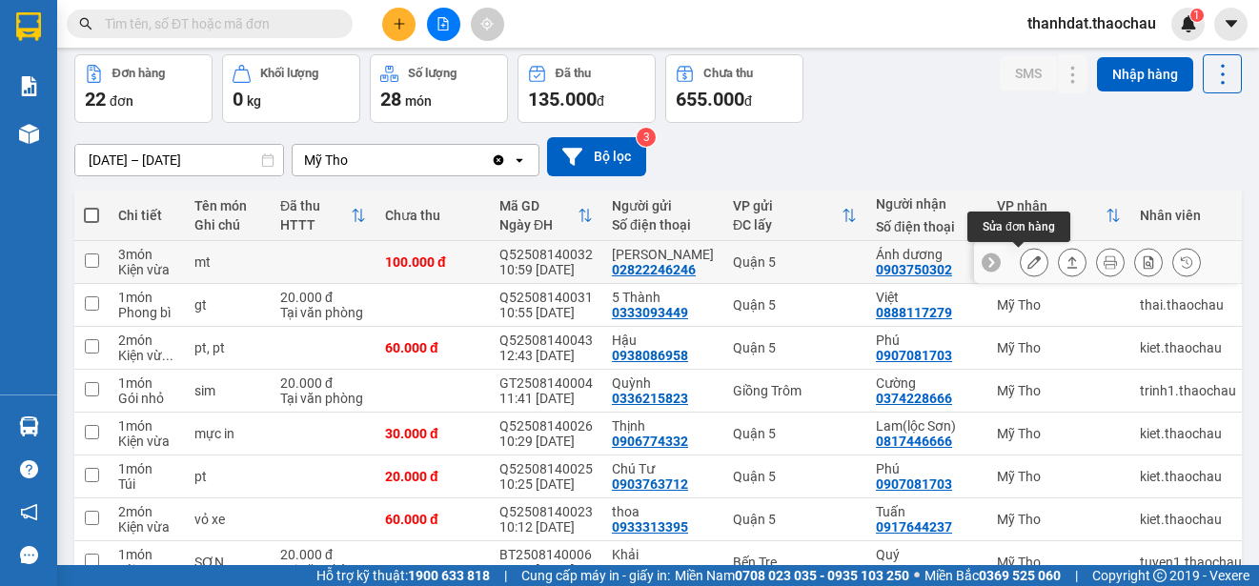
click at [1027, 266] on icon at bounding box center [1033, 261] width 13 height 13
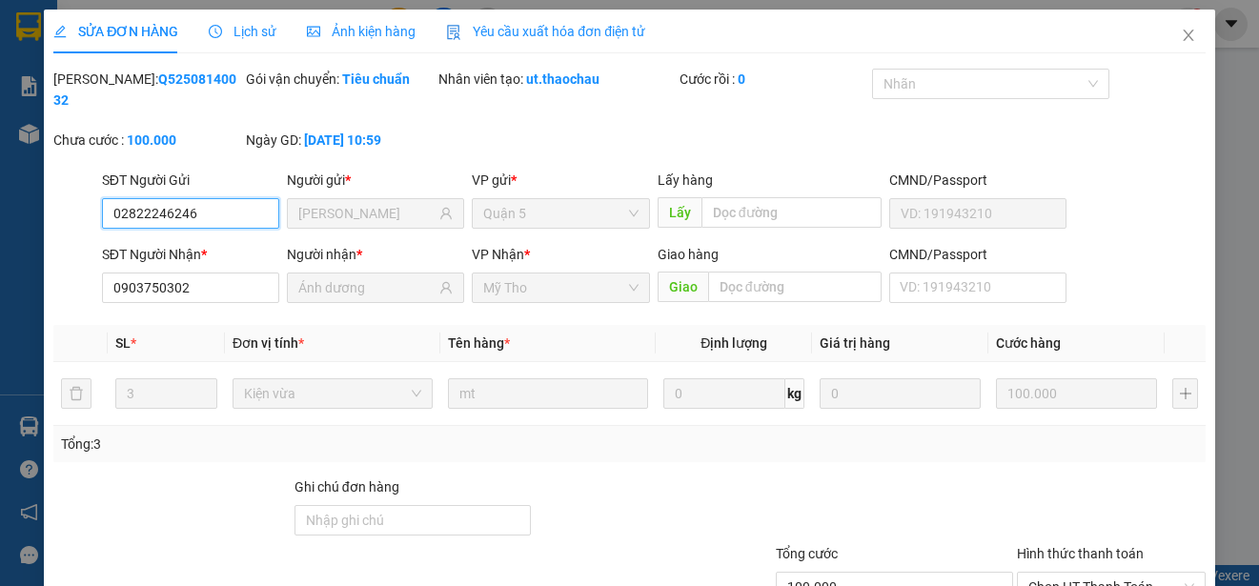
type input "02822246246"
type input "nguyên kim"
type input "0903750302"
type input "Ánh dương"
type input "100.000"
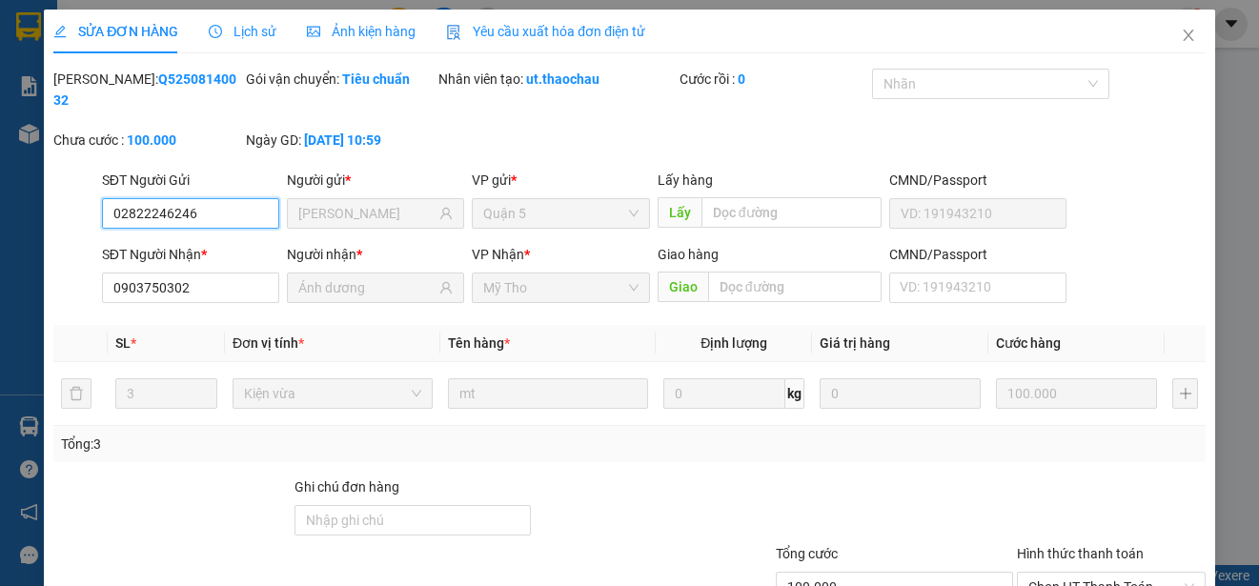
scroll to position [144, 0]
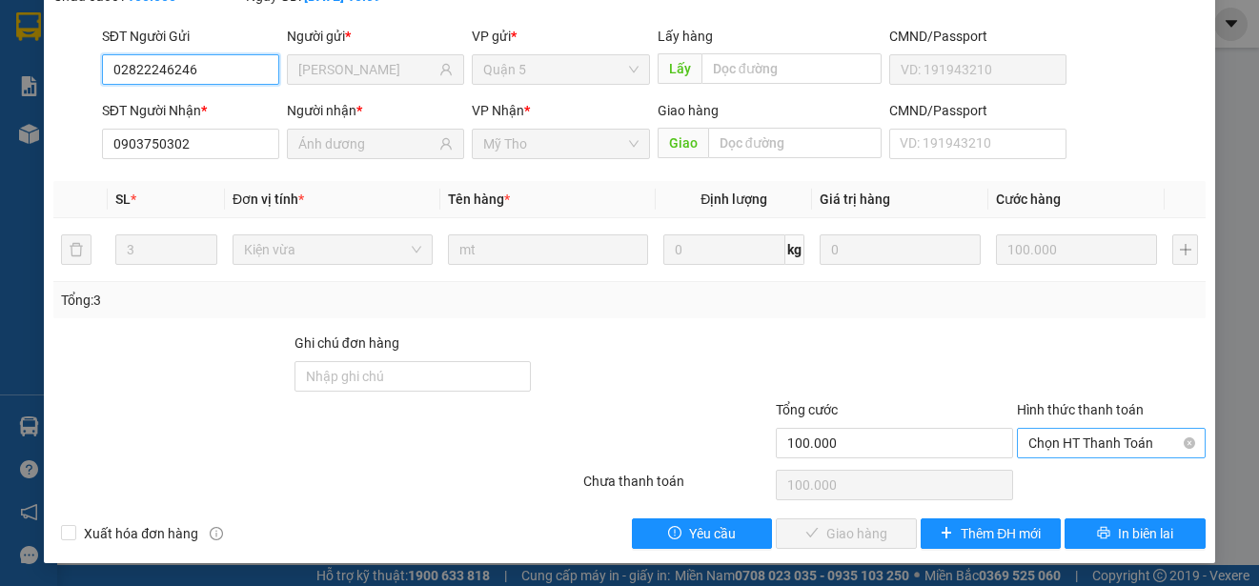
click at [1079, 448] on span "Chọn HT Thanh Toán" at bounding box center [1111, 443] width 166 height 29
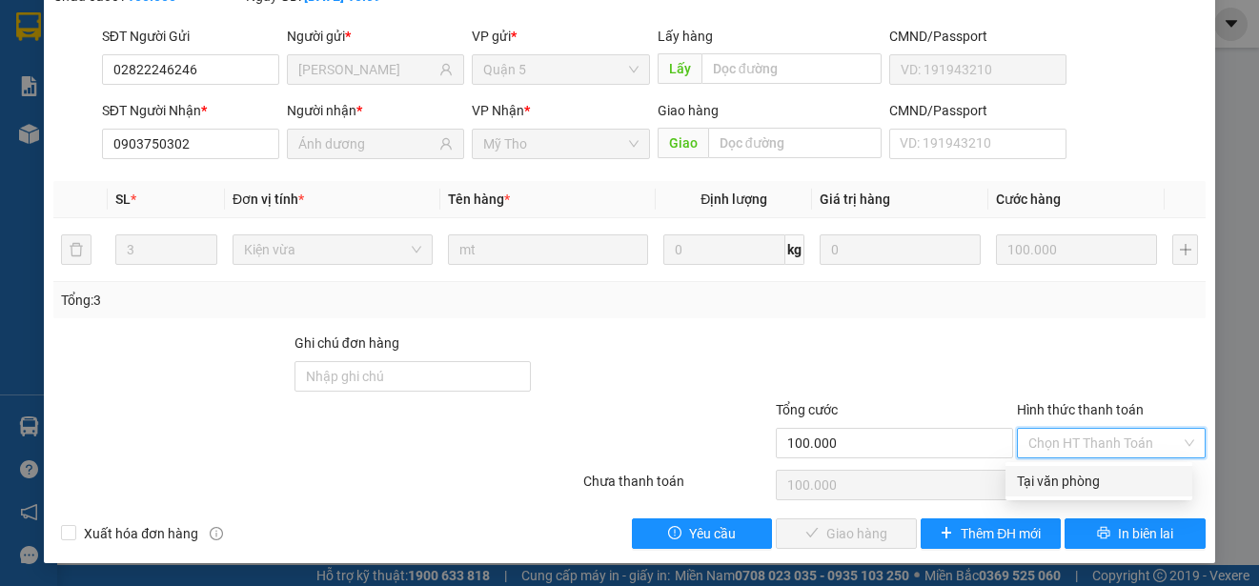
click at [1086, 473] on div "Tại văn phòng" at bounding box center [1099, 481] width 164 height 21
type input "0"
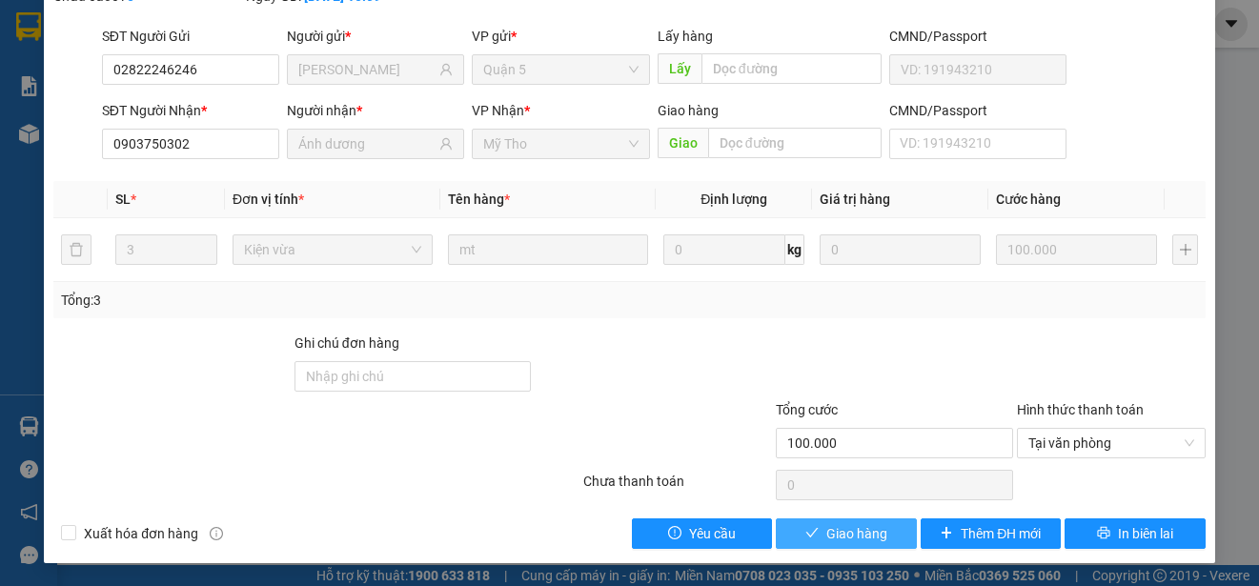
drag, startPoint x: 848, startPoint y: 535, endPoint x: 891, endPoint y: 463, distance: 84.2
click at [848, 536] on span "Giao hàng" at bounding box center [856, 533] width 61 height 21
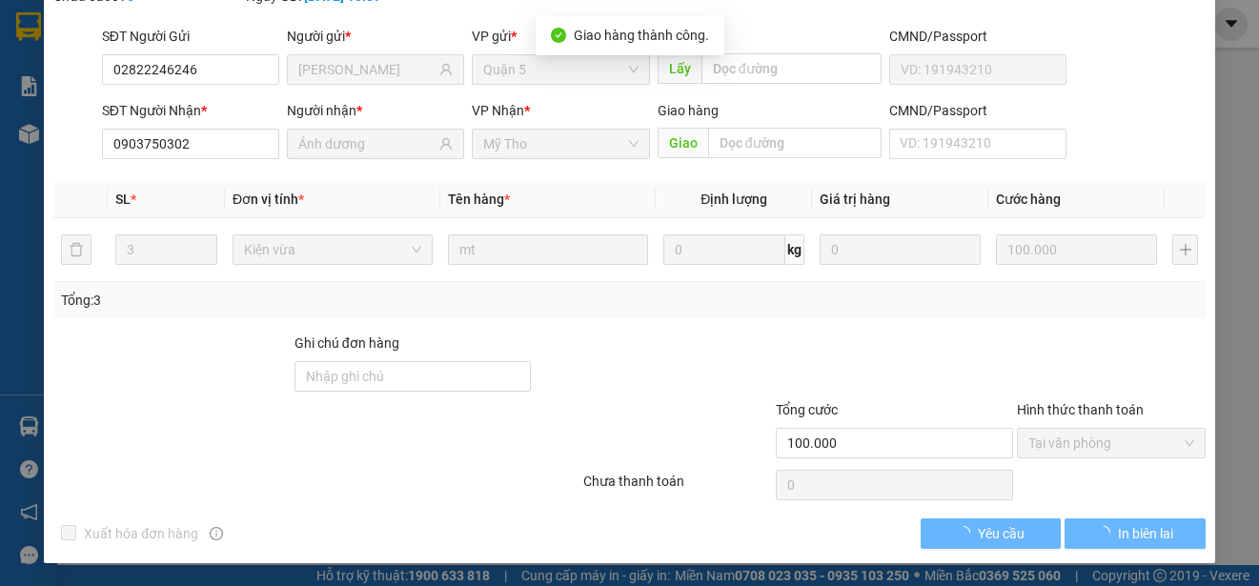
scroll to position [165, 0]
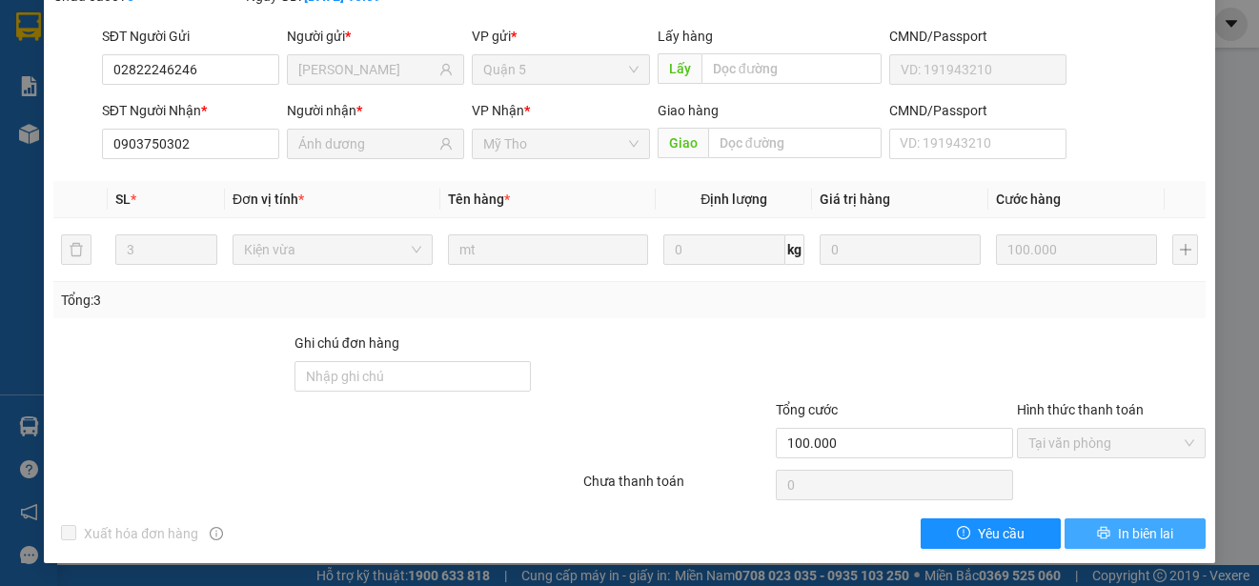
click at [1140, 539] on span "In biên lai" at bounding box center [1145, 533] width 55 height 21
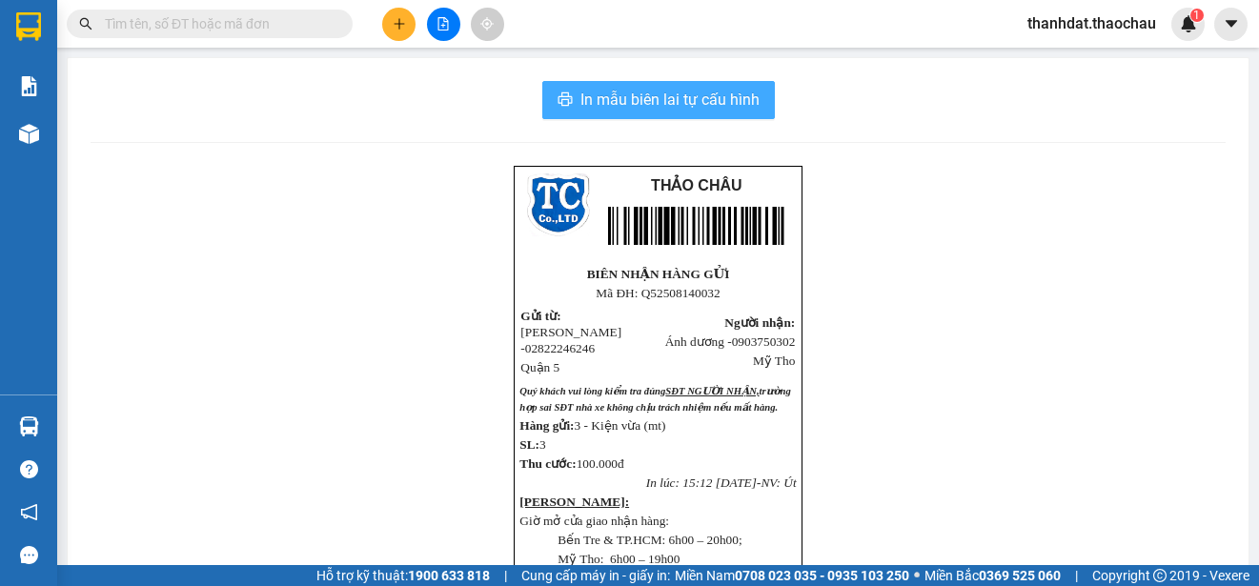
click at [654, 106] on span "In mẫu biên lai tự cấu hình" at bounding box center [669, 100] width 179 height 24
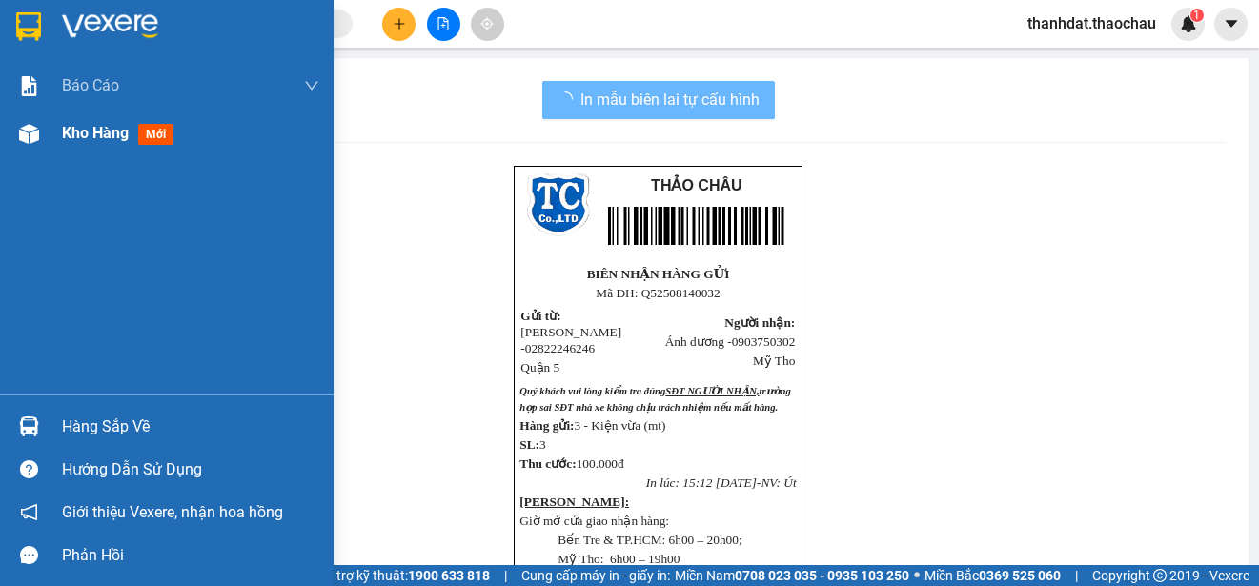
click at [91, 132] on span "Kho hàng" at bounding box center [95, 133] width 67 height 18
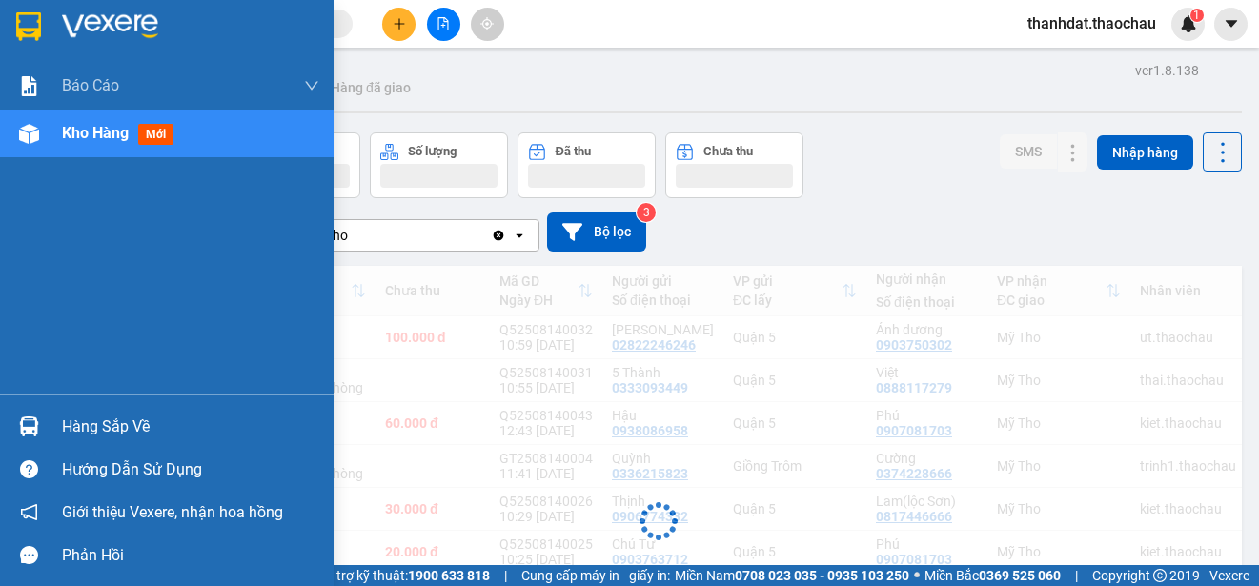
click at [64, 425] on div "Hàng sắp về" at bounding box center [190, 427] width 257 height 29
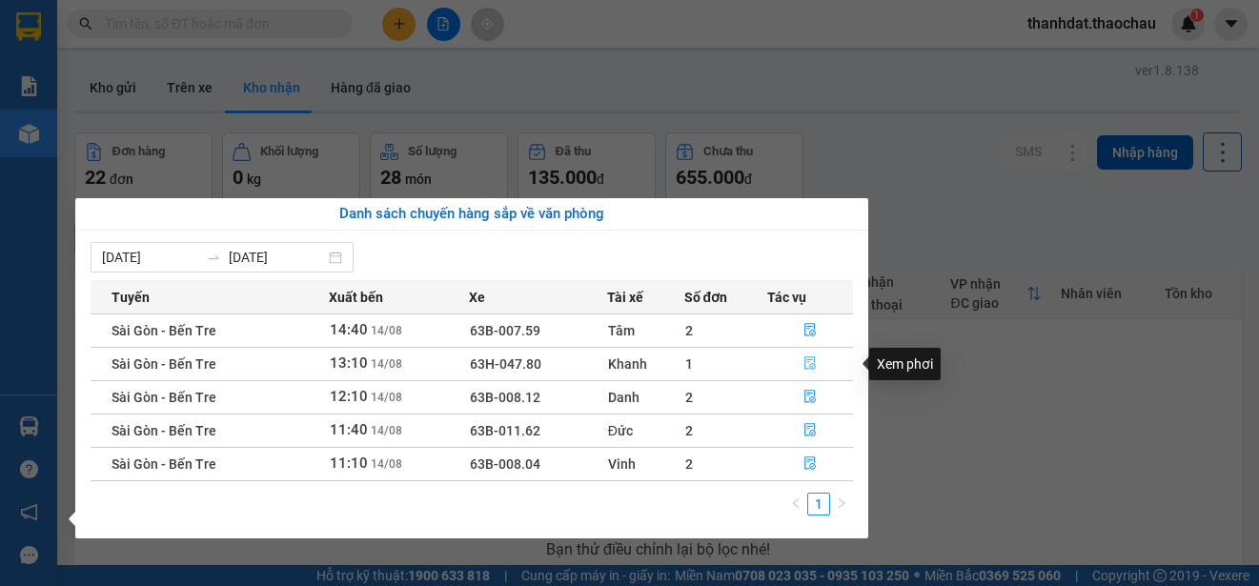
click at [811, 362] on icon "file-done" at bounding box center [809, 362] width 13 height 13
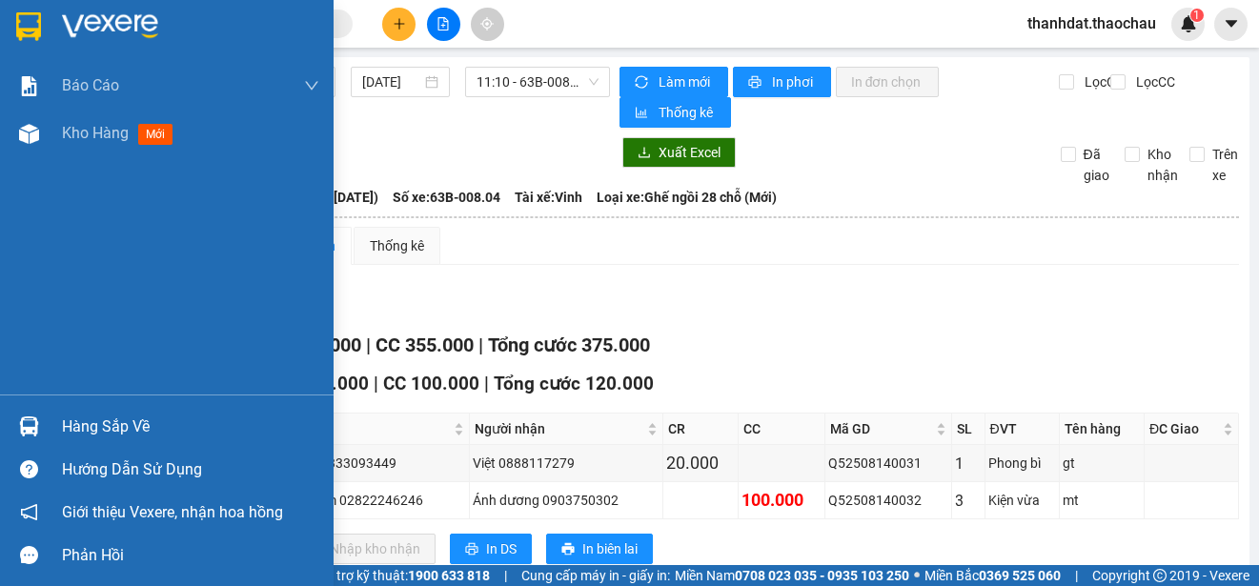
click at [54, 427] on div "Hàng sắp về" at bounding box center [166, 426] width 333 height 43
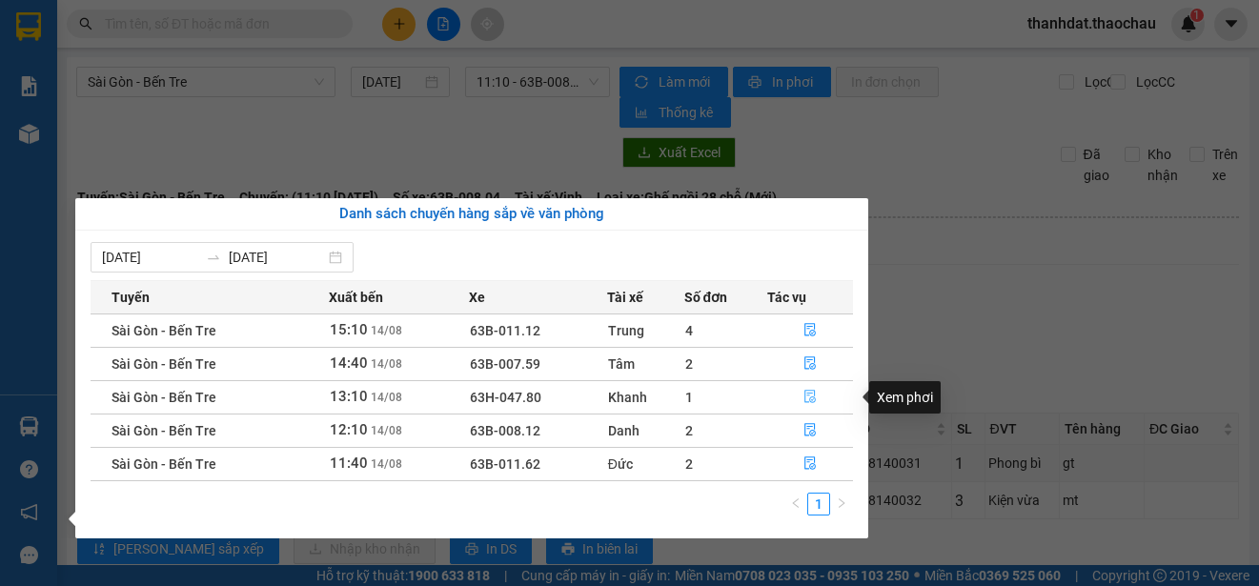
click at [808, 397] on icon "file-done" at bounding box center [809, 396] width 13 height 13
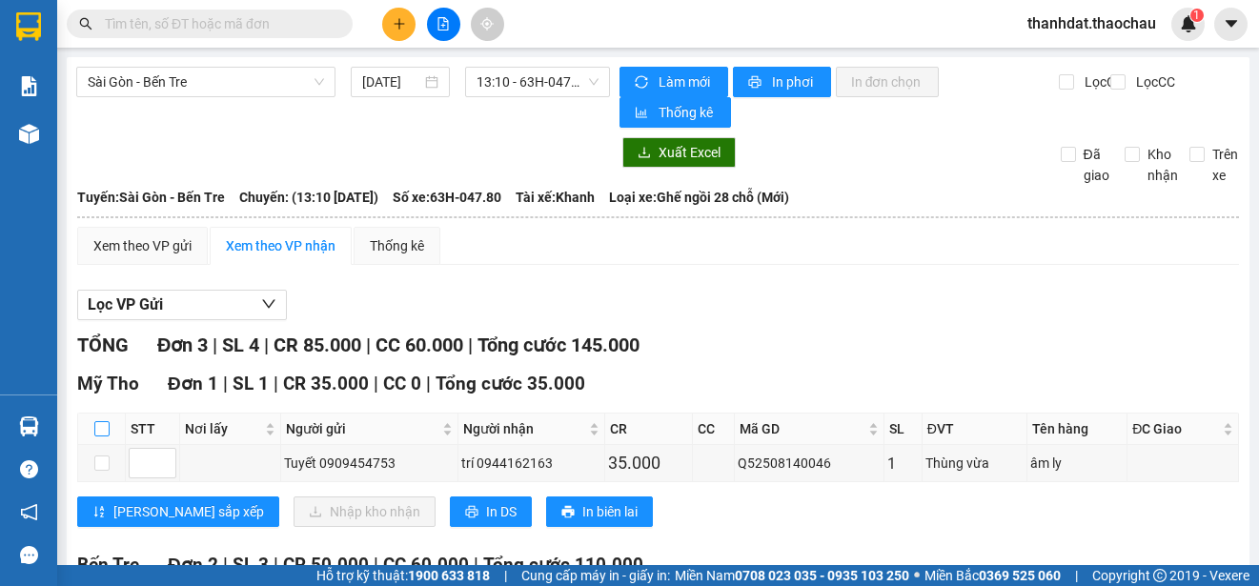
click at [99, 429] on input "checkbox" at bounding box center [101, 428] width 15 height 15
checkbox input "true"
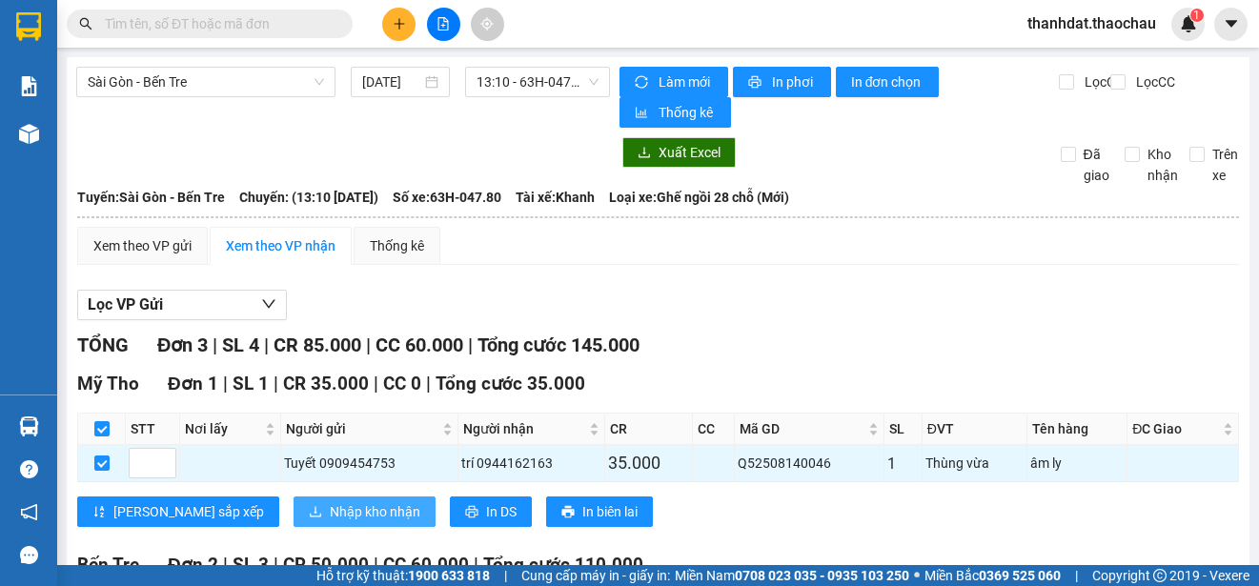
click at [330, 505] on span "Nhập kho nhận" at bounding box center [375, 511] width 91 height 21
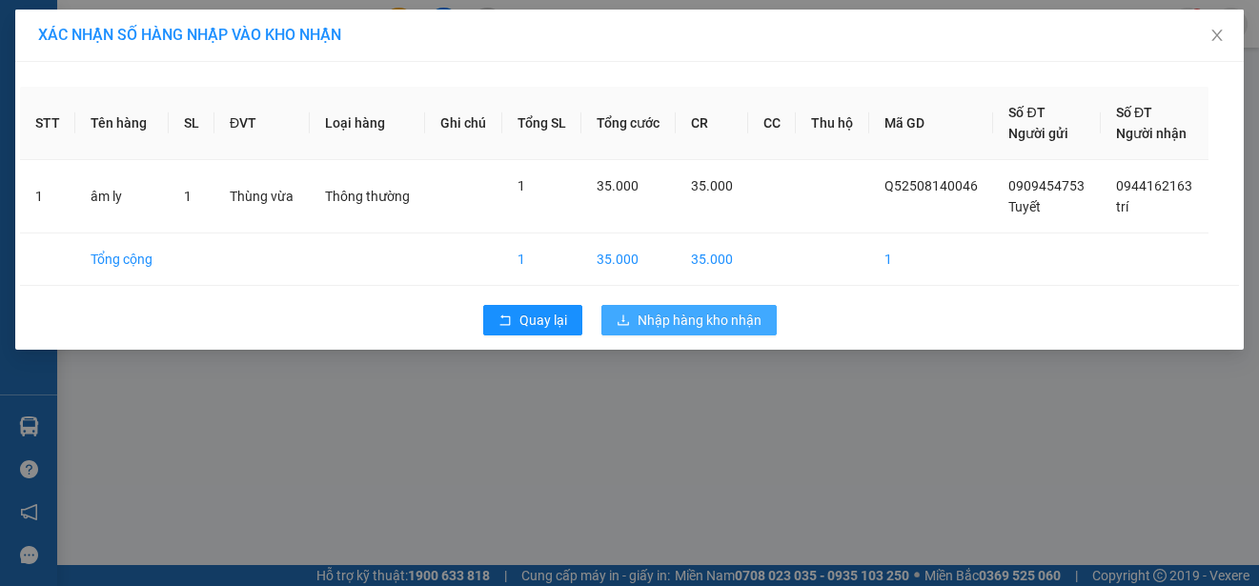
click at [698, 313] on span "Nhập hàng kho nhận" at bounding box center [699, 320] width 124 height 21
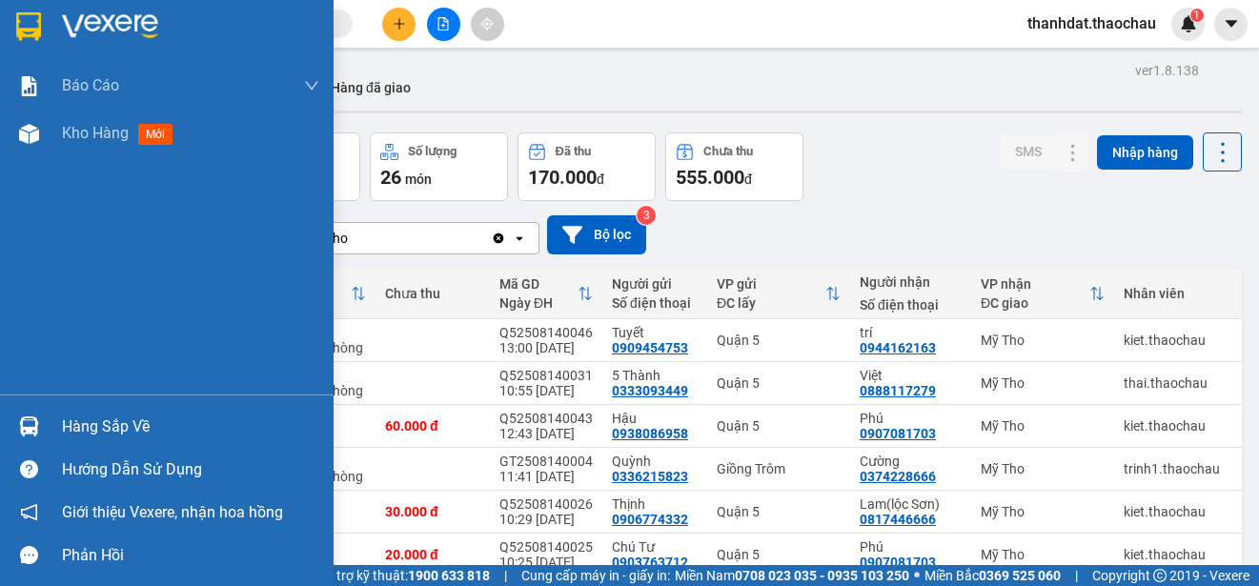
click at [104, 422] on div "Hàng sắp về" at bounding box center [190, 427] width 257 height 29
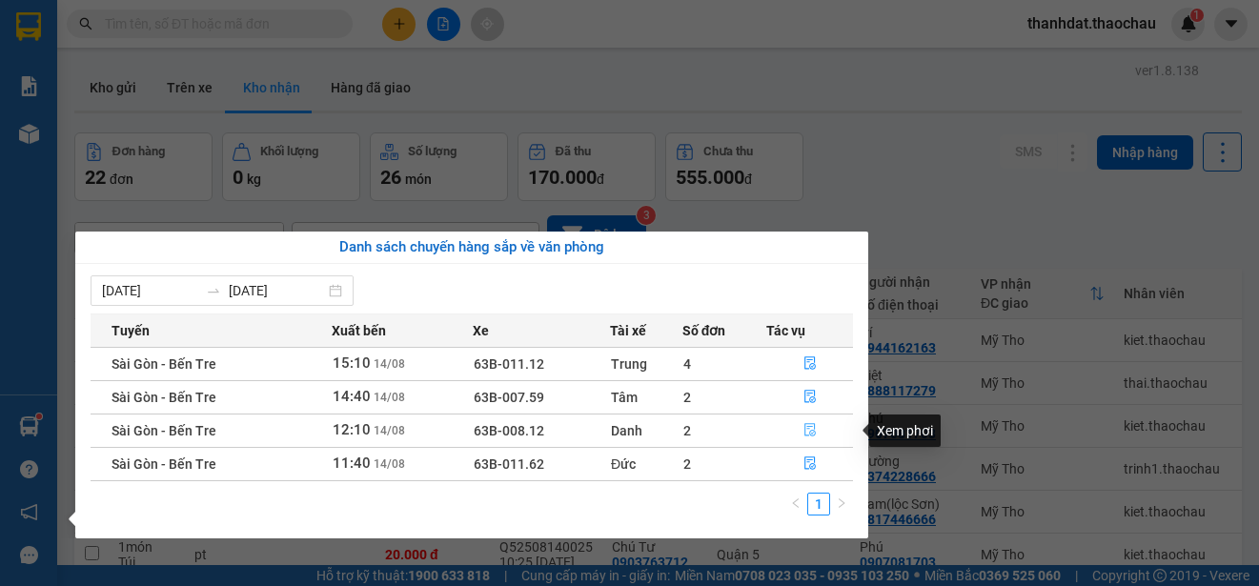
click at [810, 423] on icon "file-done" at bounding box center [809, 429] width 13 height 13
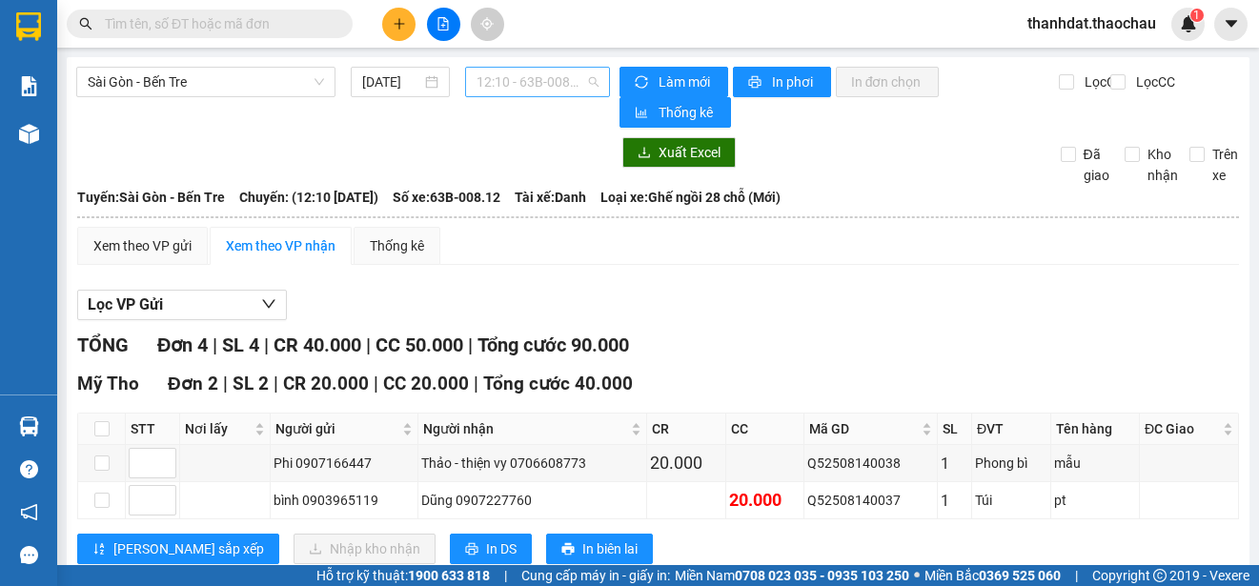
click at [495, 76] on span "12:10 - 63B-008.12" at bounding box center [537, 82] width 122 height 29
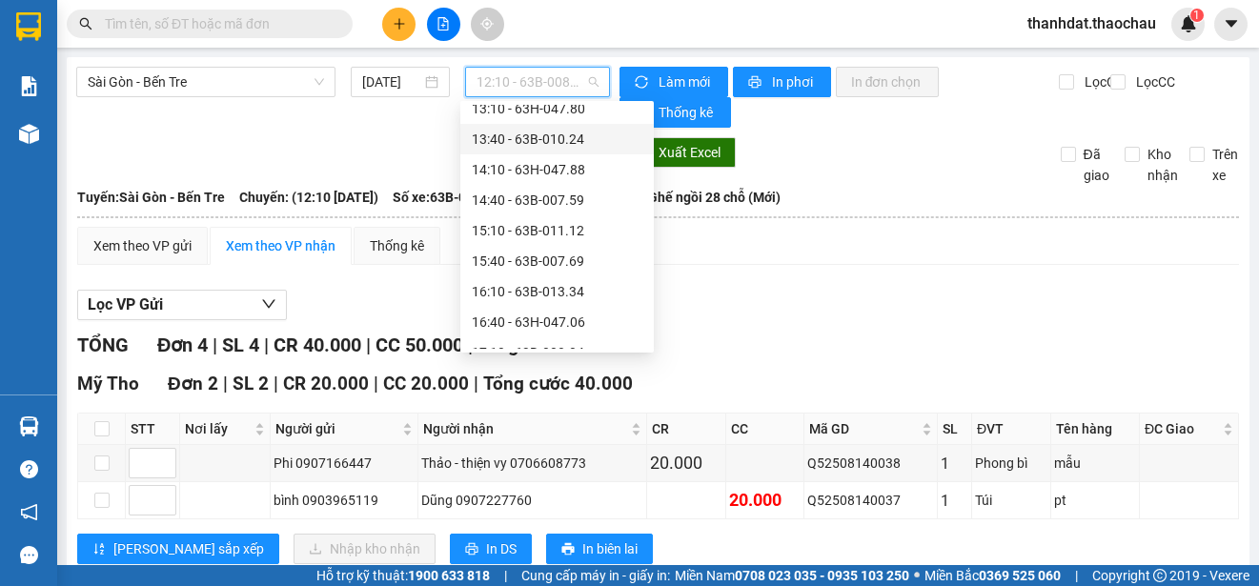
scroll to position [495, 0]
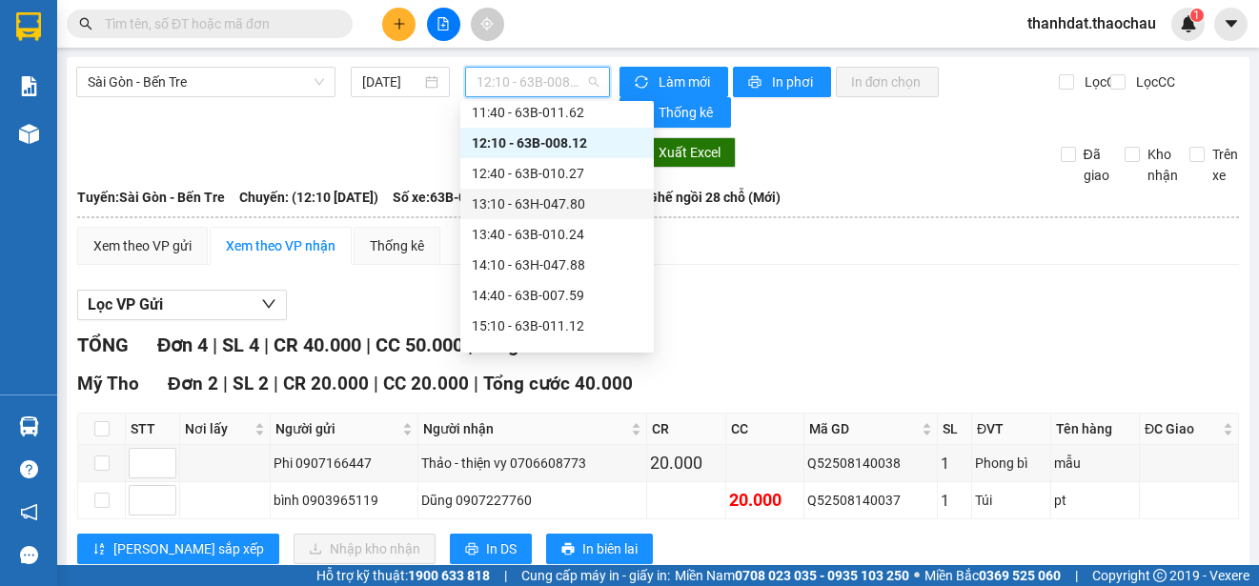
click at [560, 199] on div "13:10 - 63H-047.80" at bounding box center [557, 203] width 171 height 21
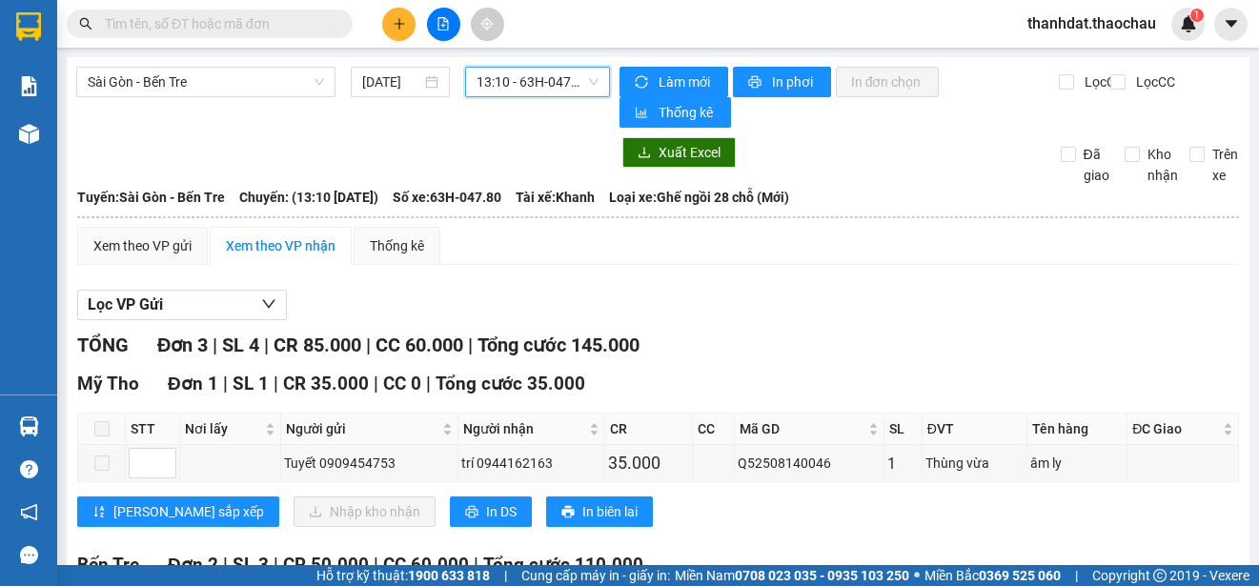
click at [556, 81] on span "13:10 - 63H-047.80" at bounding box center [537, 82] width 122 height 29
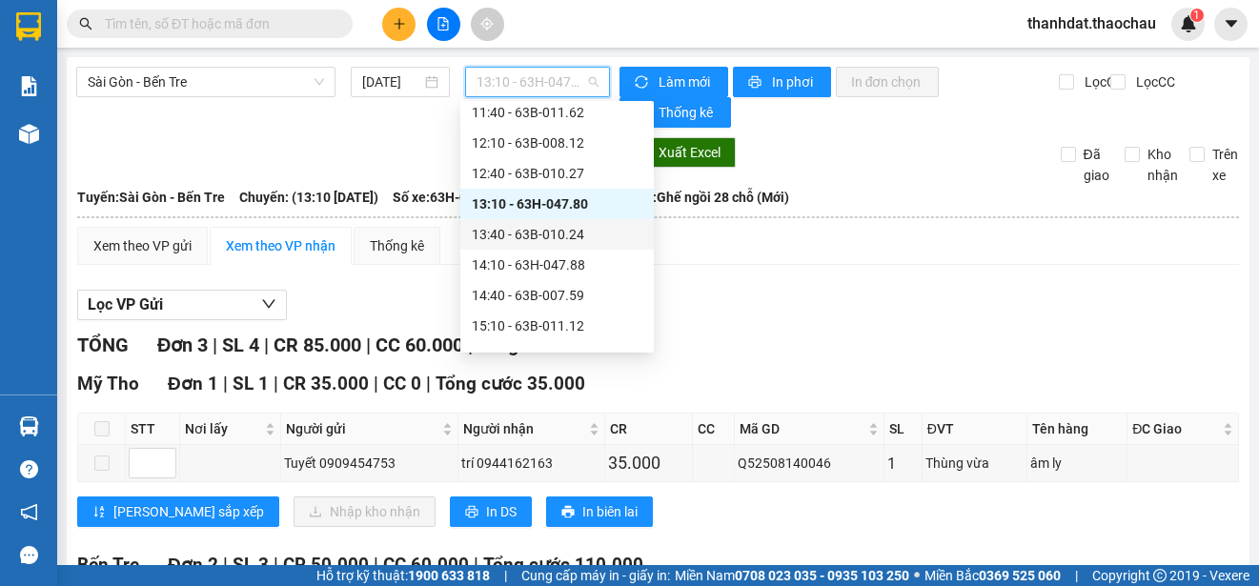
click at [564, 233] on div "13:40 - 63B-010.24" at bounding box center [557, 234] width 171 height 21
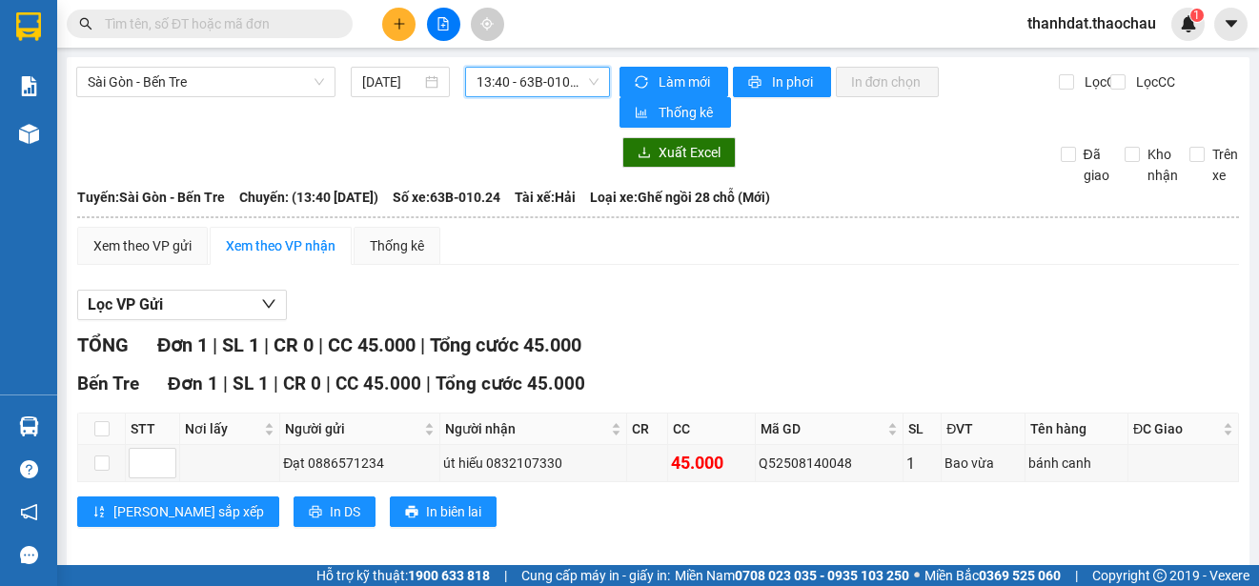
scroll to position [15, 0]
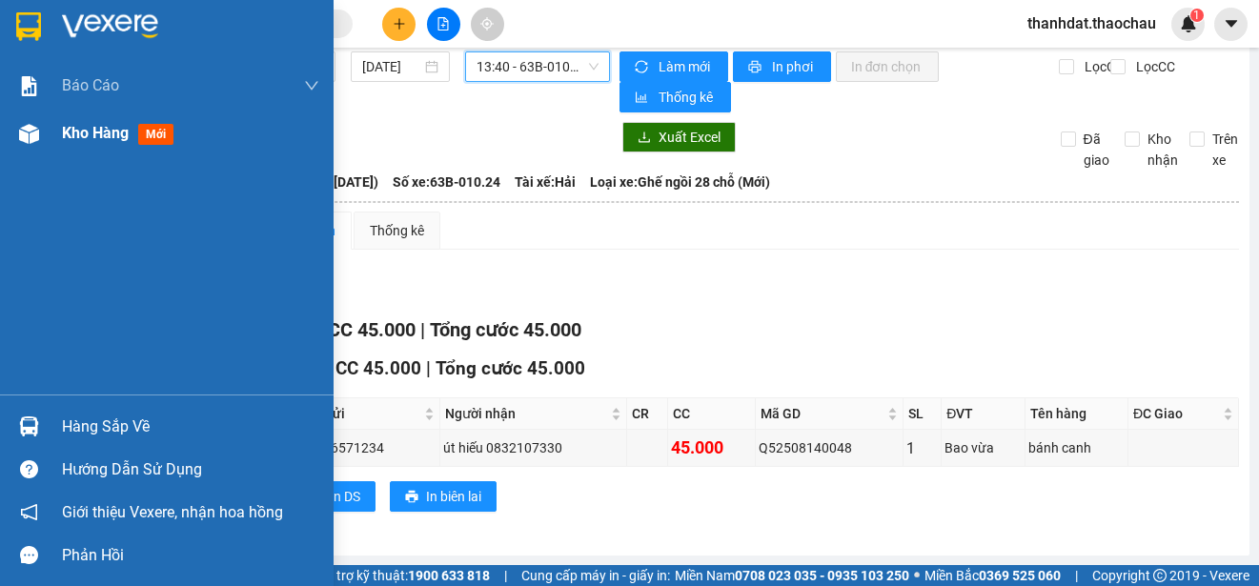
click at [85, 129] on span "Kho hàng" at bounding box center [95, 133] width 67 height 18
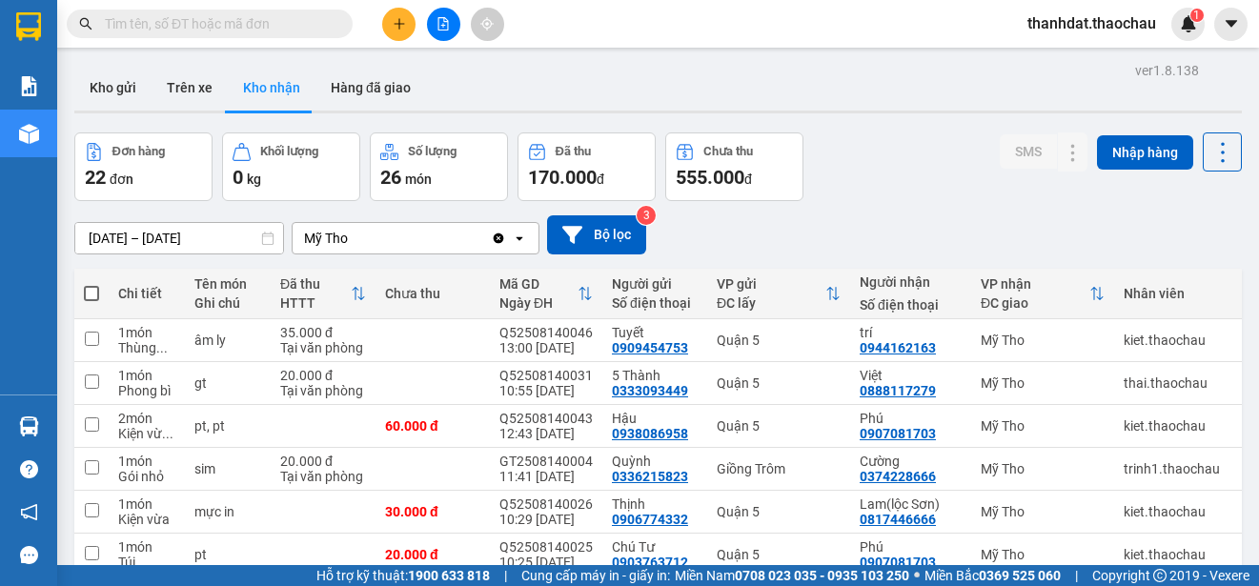
click at [178, 26] on input "text" at bounding box center [217, 23] width 225 height 21
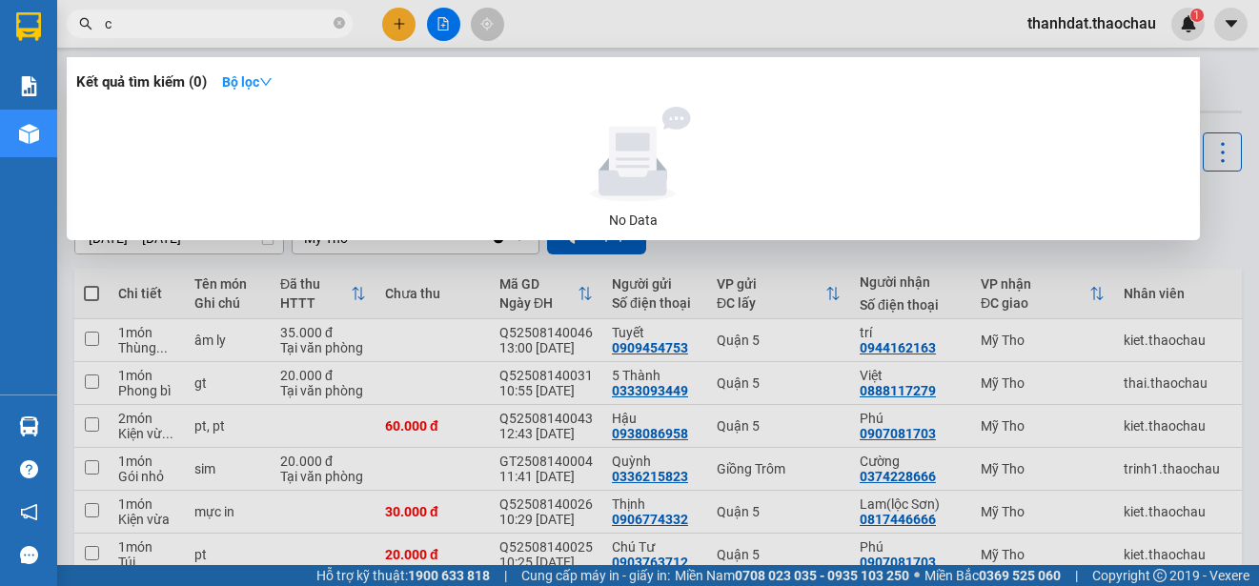
paste input "ò"
type input "cò"
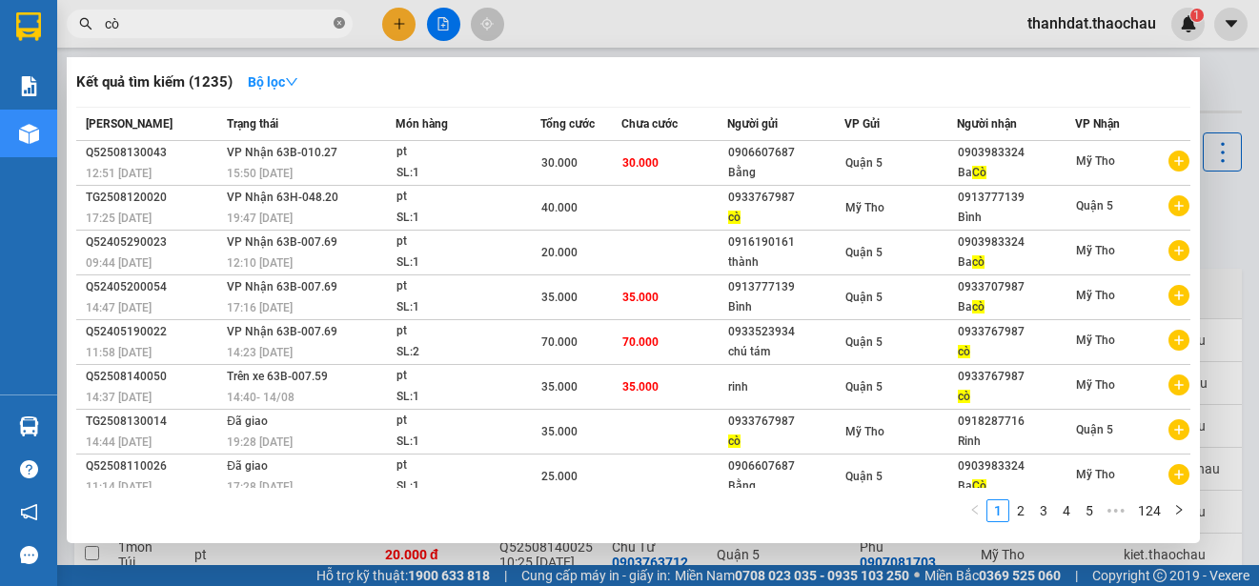
click at [337, 21] on icon "close-circle" at bounding box center [338, 22] width 11 height 11
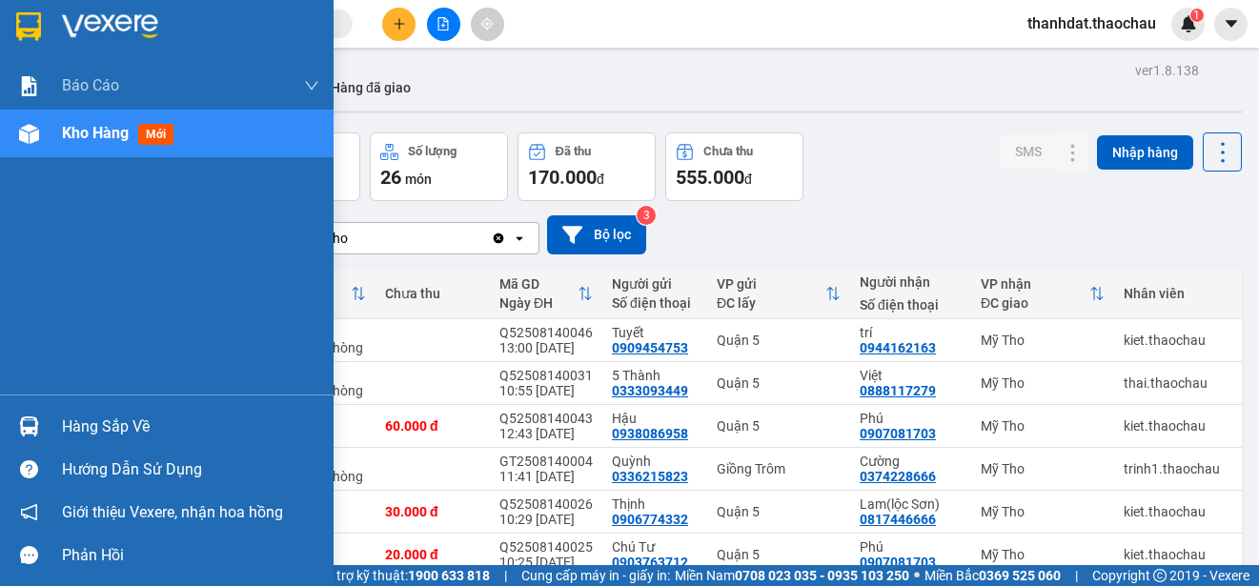
click at [93, 426] on div "Hàng sắp về" at bounding box center [190, 427] width 257 height 29
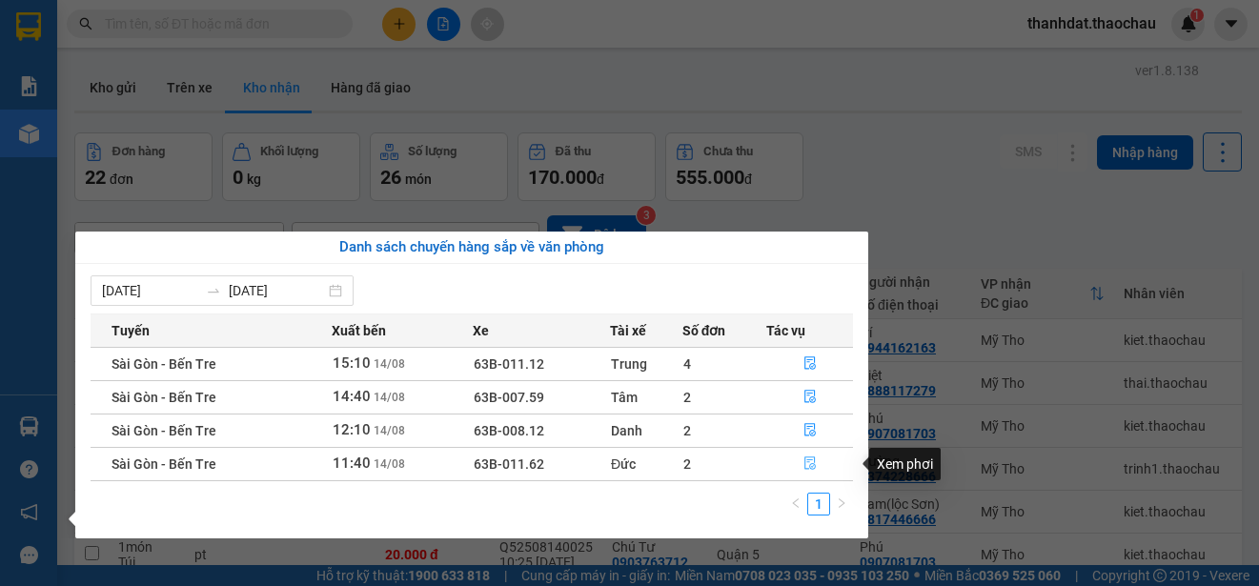
click at [810, 465] on icon "file-done" at bounding box center [809, 462] width 13 height 13
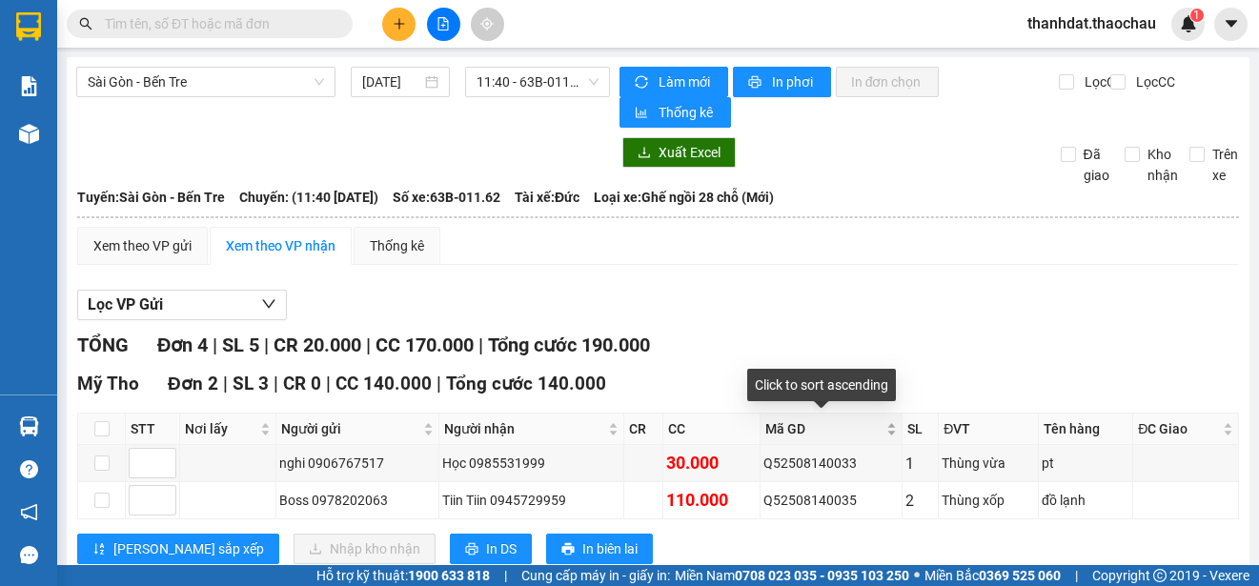
scroll to position [271, 0]
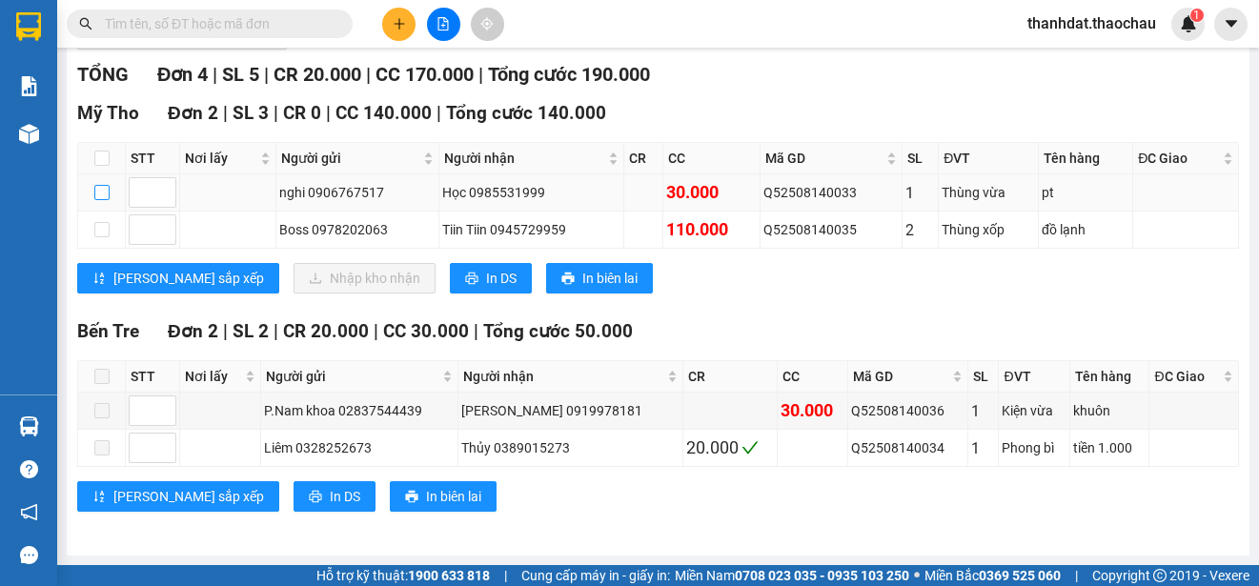
click at [104, 196] on input "checkbox" at bounding box center [101, 192] width 15 height 15
checkbox input "true"
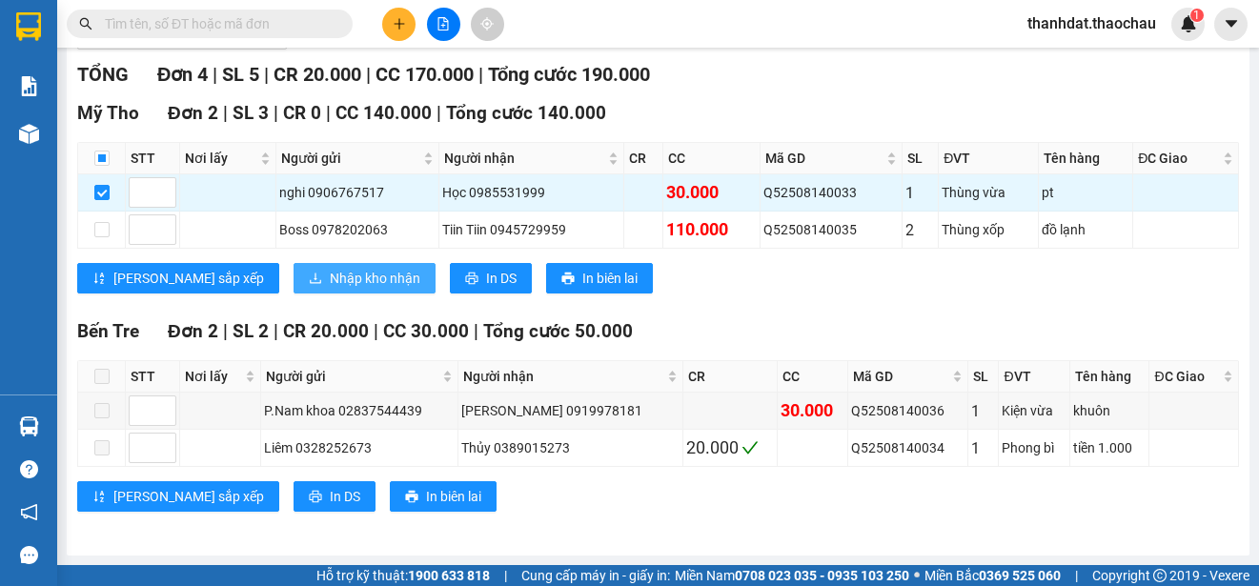
click at [330, 282] on span "Nhập kho nhận" at bounding box center [375, 278] width 91 height 21
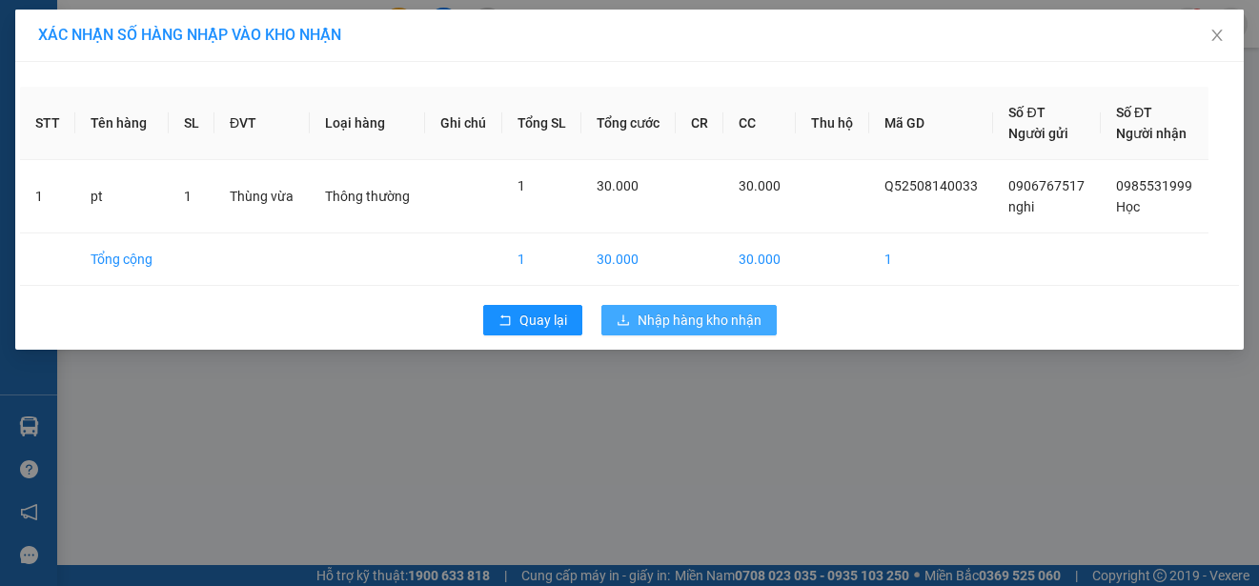
click at [689, 313] on span "Nhập hàng kho nhận" at bounding box center [699, 320] width 124 height 21
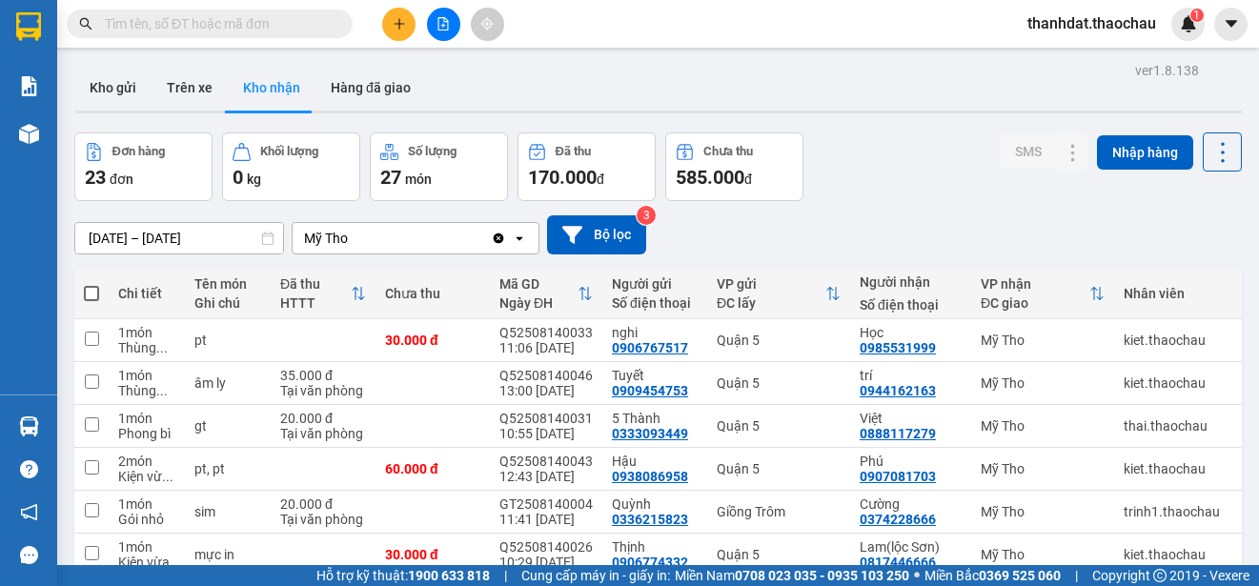
scroll to position [269, 0]
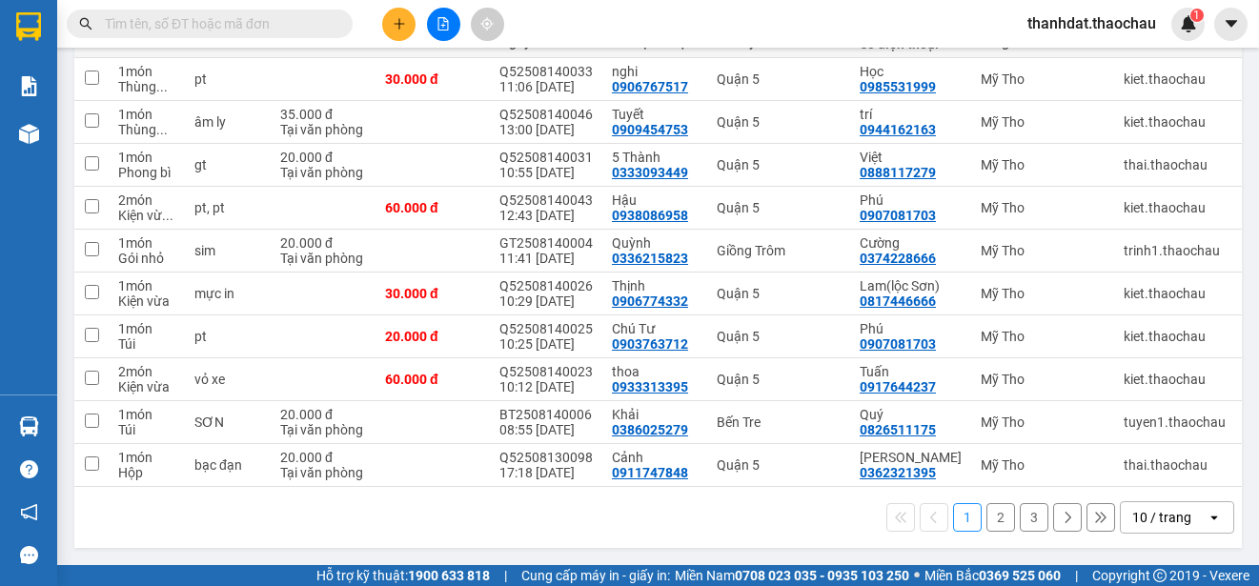
click at [989, 520] on button "2" at bounding box center [1000, 517] width 29 height 29
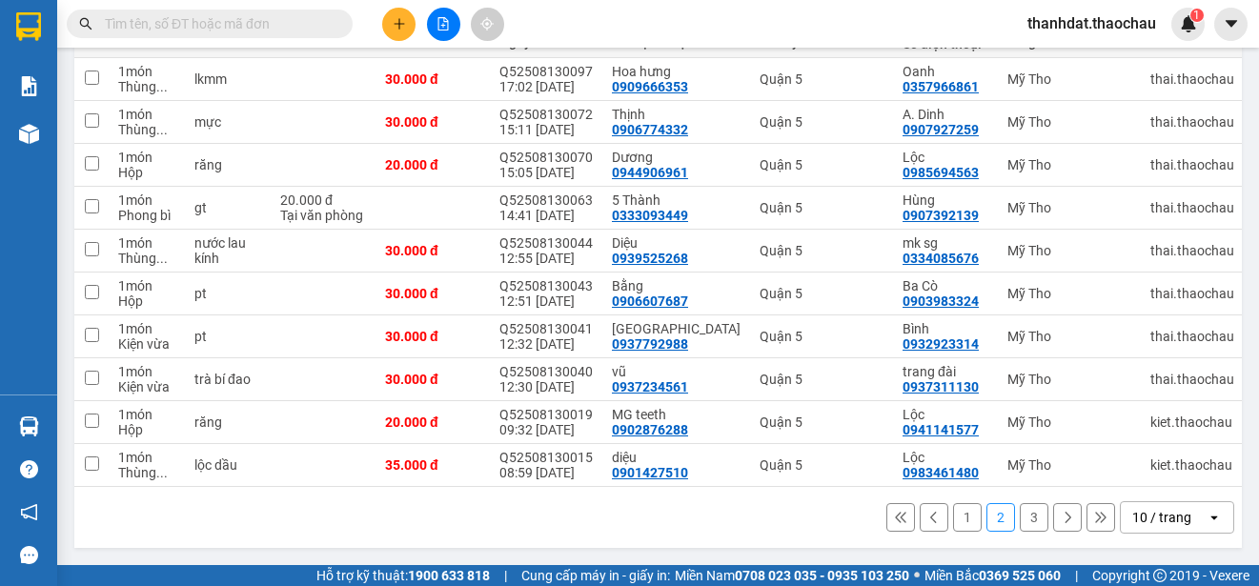
click at [170, 26] on input "text" at bounding box center [217, 23] width 225 height 21
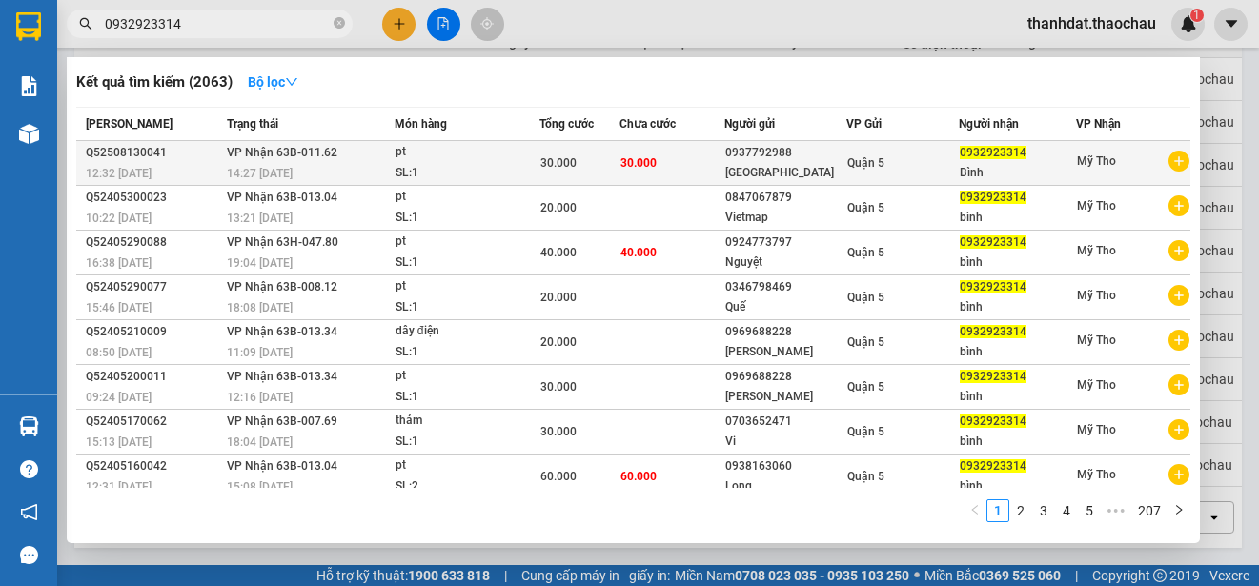
type input "0932923314"
click at [973, 165] on div "Bình" at bounding box center [1016, 173] width 115 height 20
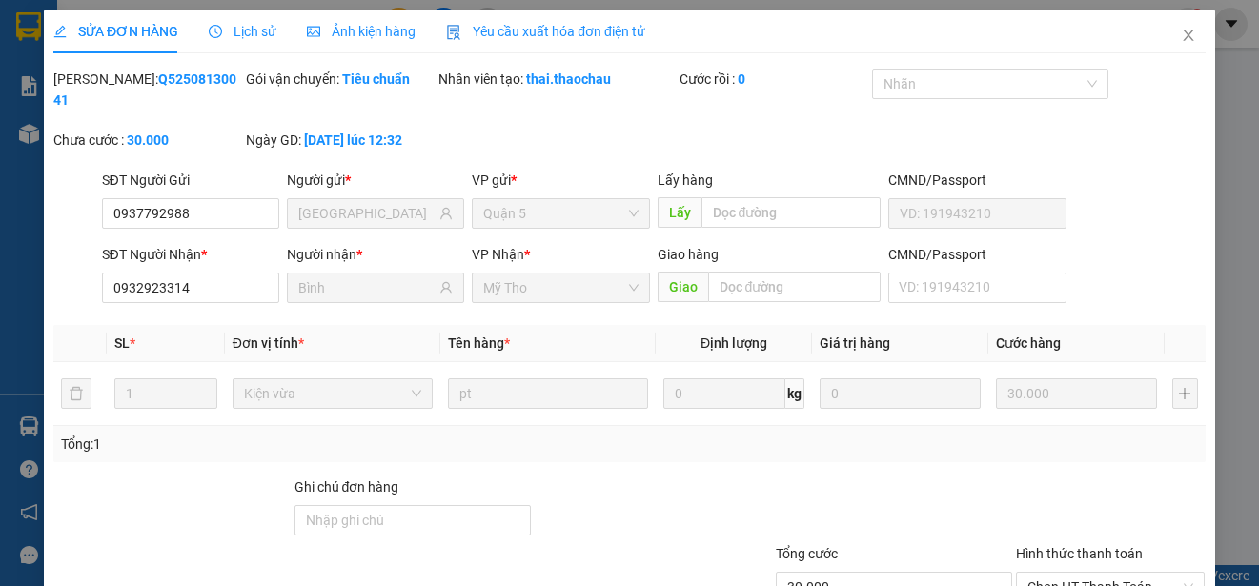
type input "0937792988"
type input "[GEOGRAPHIC_DATA]"
type input "0932923314"
type input "Bình"
type input "30.000"
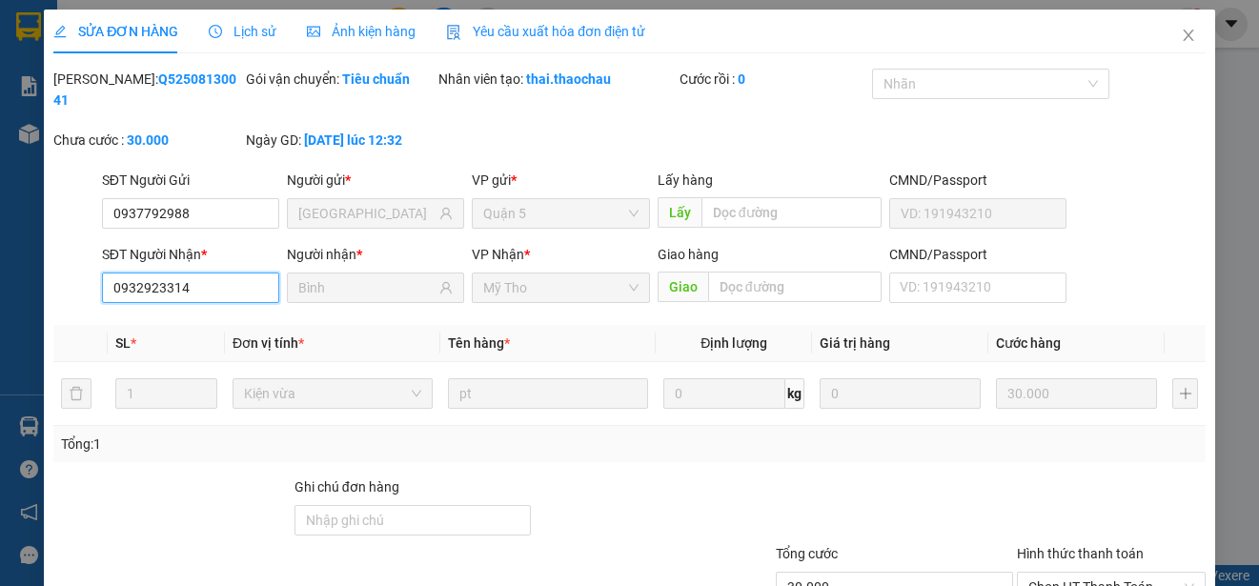
drag, startPoint x: 239, startPoint y: 294, endPoint x: 105, endPoint y: 288, distance: 134.5
click at [105, 288] on input "0932923314" at bounding box center [190, 287] width 177 height 30
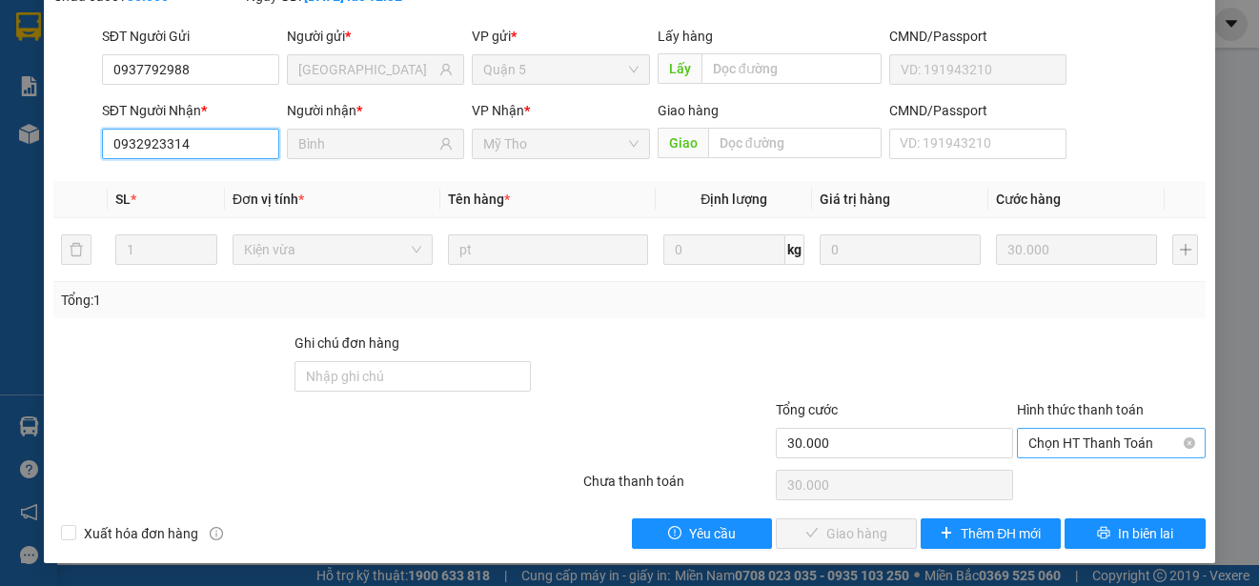
click at [1127, 444] on span "Chọn HT Thanh Toán" at bounding box center [1111, 443] width 166 height 29
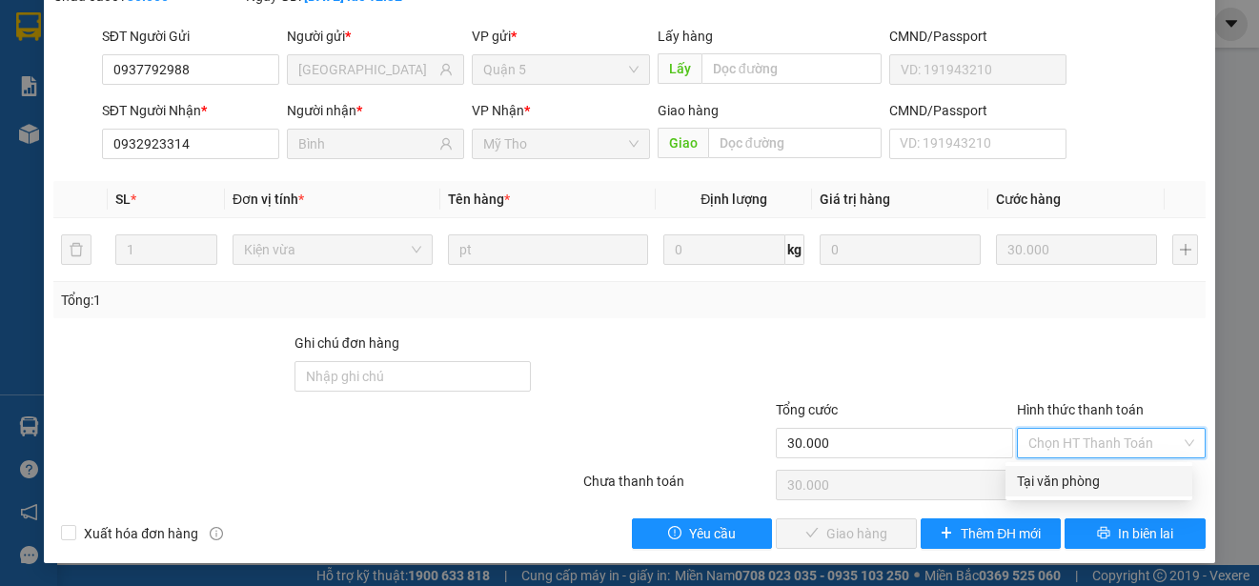
click at [1059, 491] on div "Tại văn phòng" at bounding box center [1099, 481] width 164 height 21
type input "0"
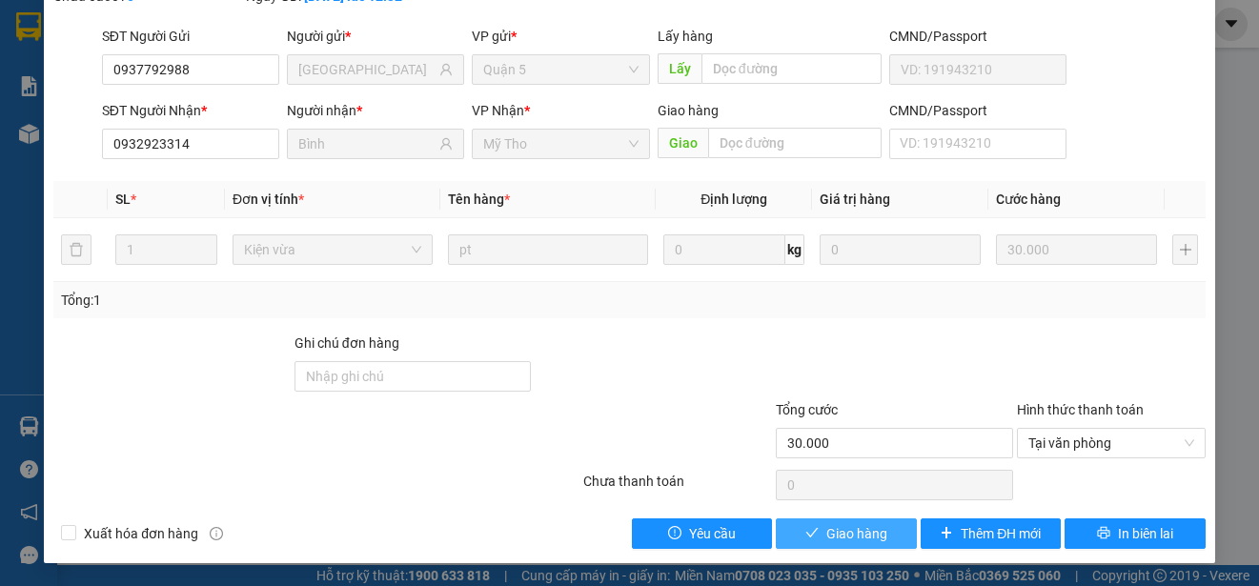
click at [852, 533] on span "Giao hàng" at bounding box center [856, 533] width 61 height 21
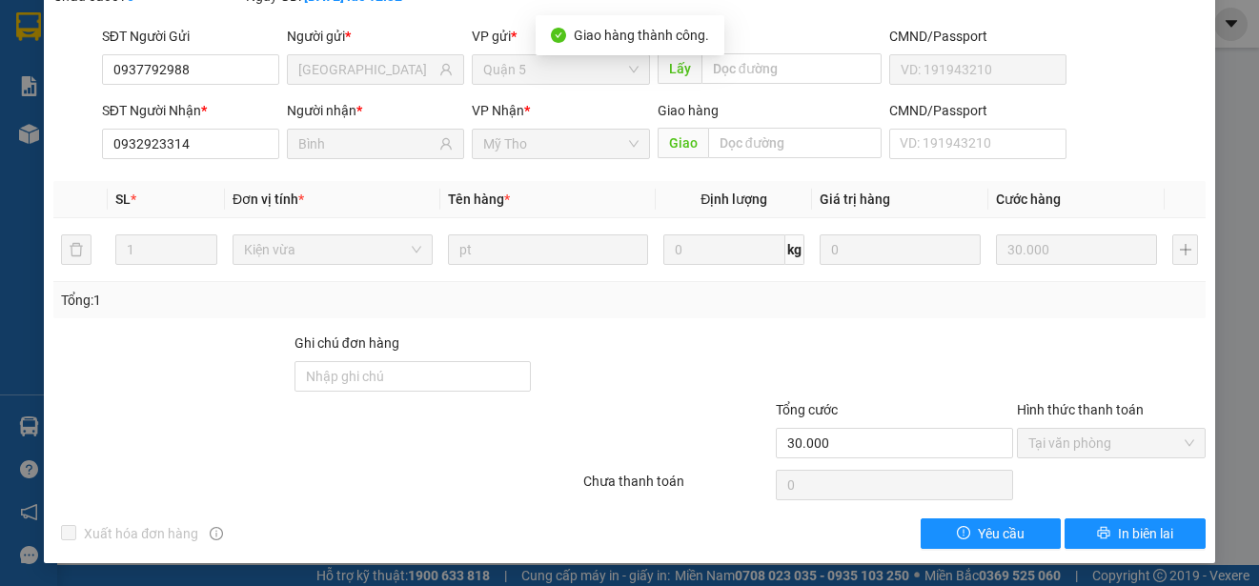
scroll to position [0, 0]
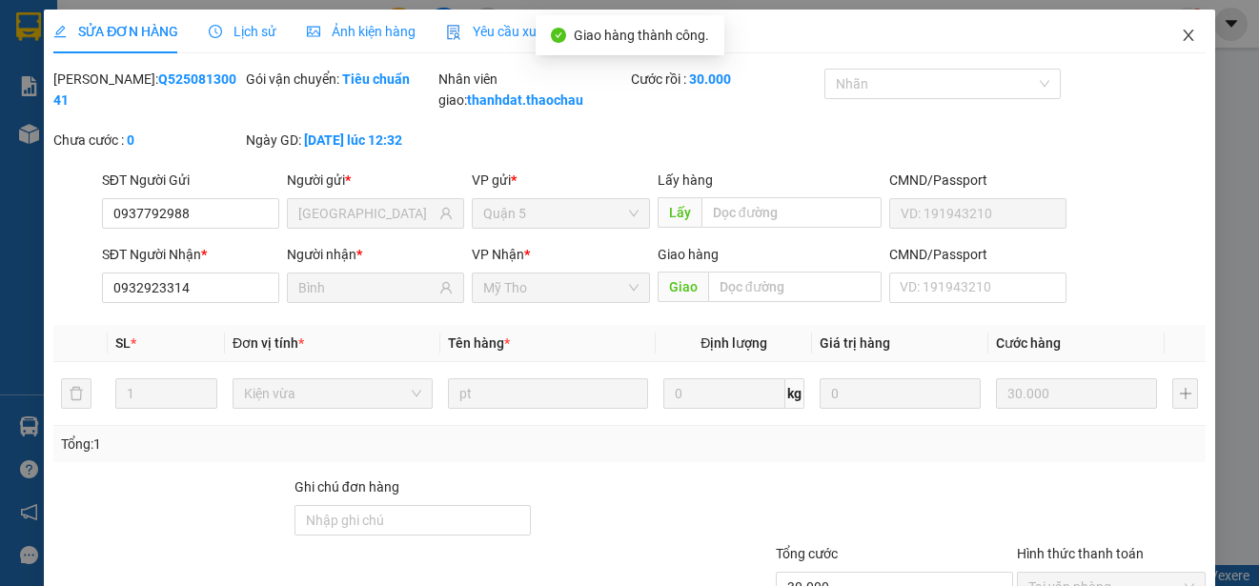
click at [1182, 39] on icon "close" at bounding box center [1187, 35] width 10 height 11
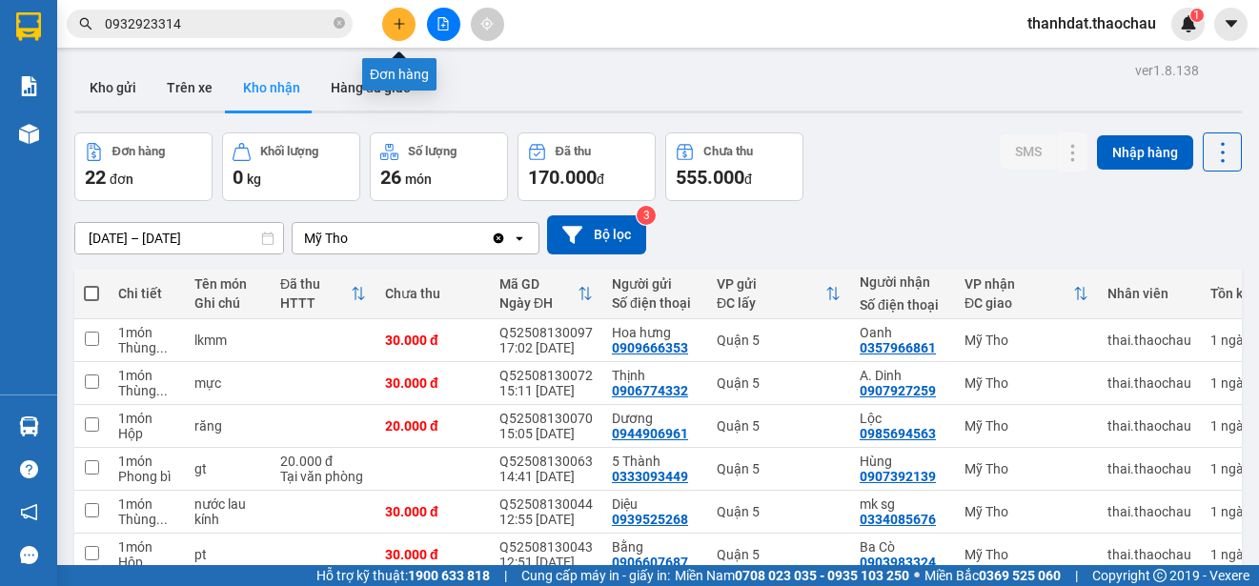
click at [407, 25] on button at bounding box center [398, 24] width 33 height 33
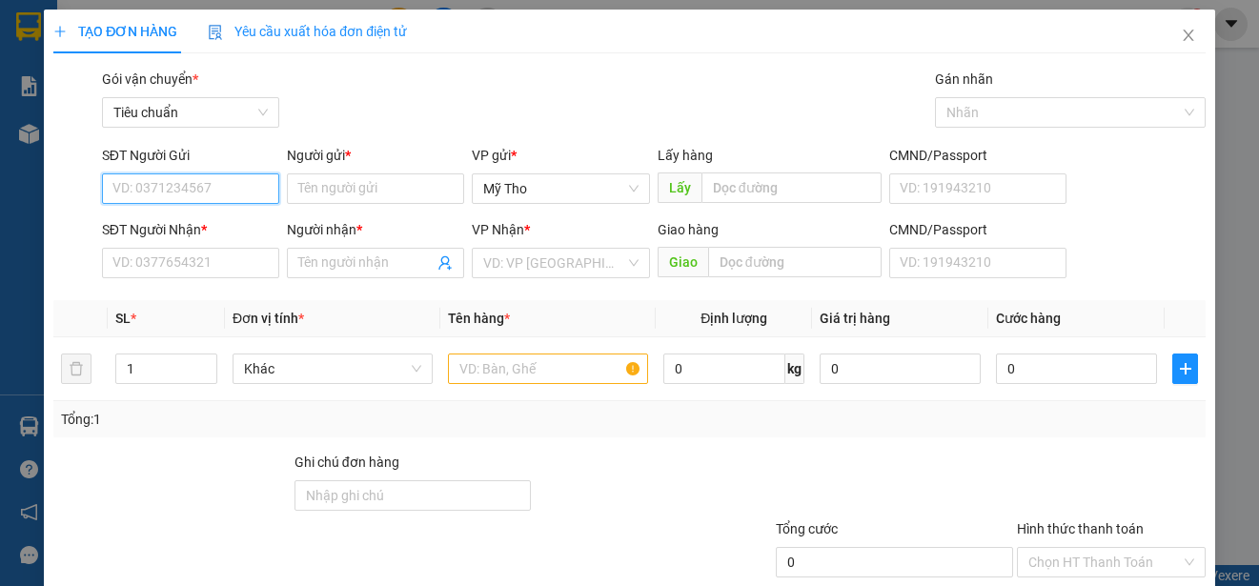
paste input "0932923314"
type input "0932923314"
click at [214, 221] on div "0932923314 - [PERSON_NAME]" at bounding box center [206, 226] width 188 height 21
type input "Bình"
type input "0932923314"
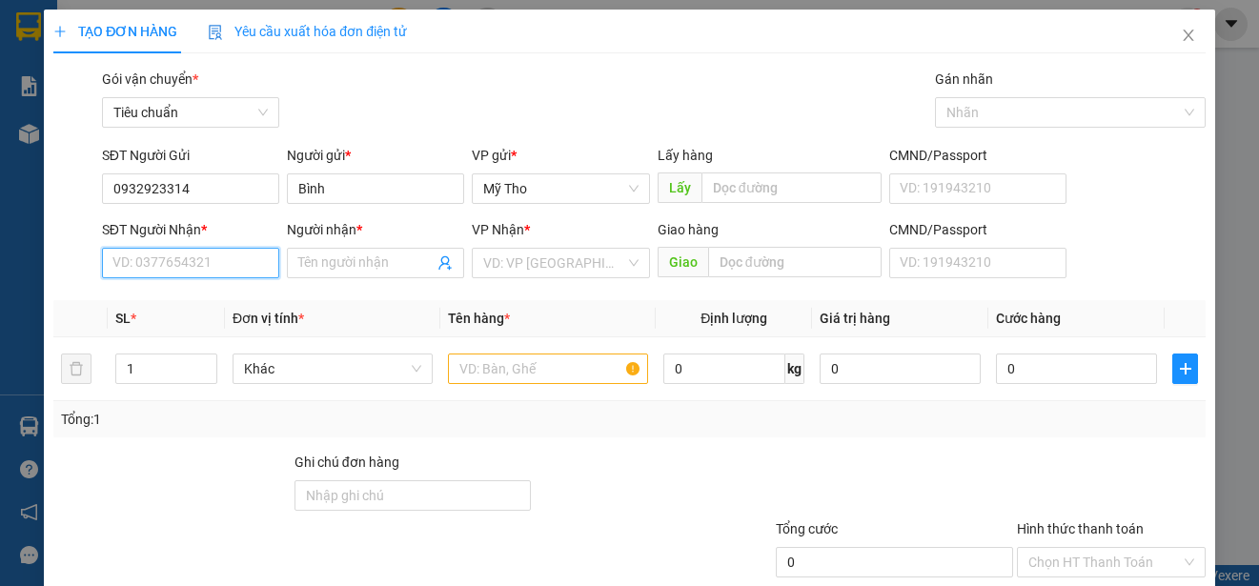
click at [212, 264] on input "SĐT Người Nhận *" at bounding box center [190, 263] width 177 height 30
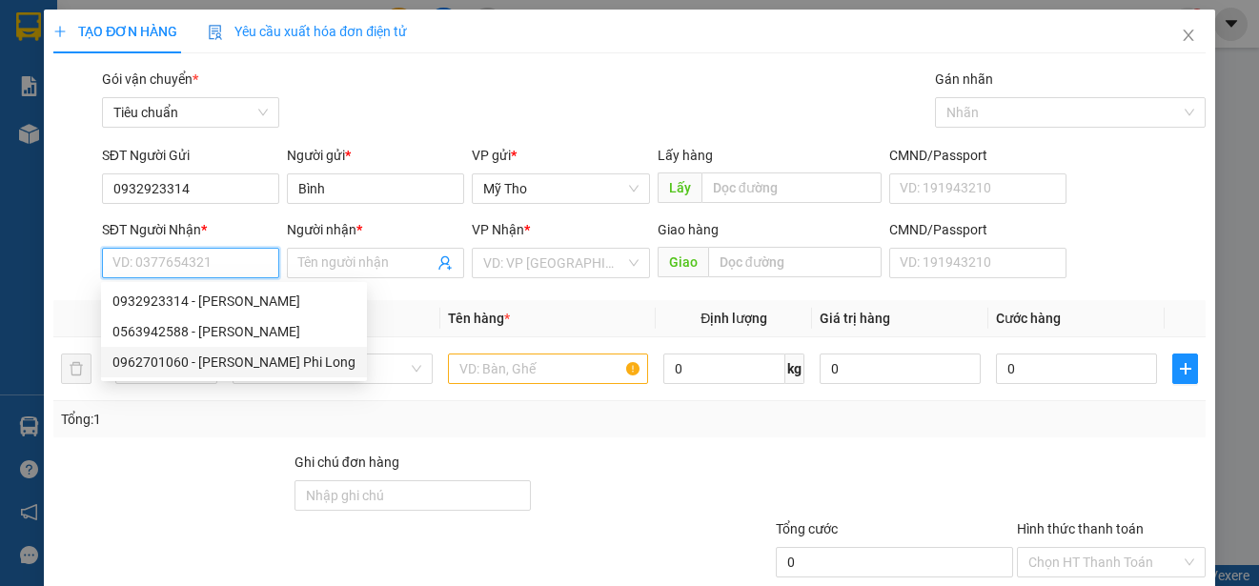
click at [232, 359] on div "0962701060 - [PERSON_NAME] Phi Long" at bounding box center [233, 362] width 243 height 21
type input "0962701060"
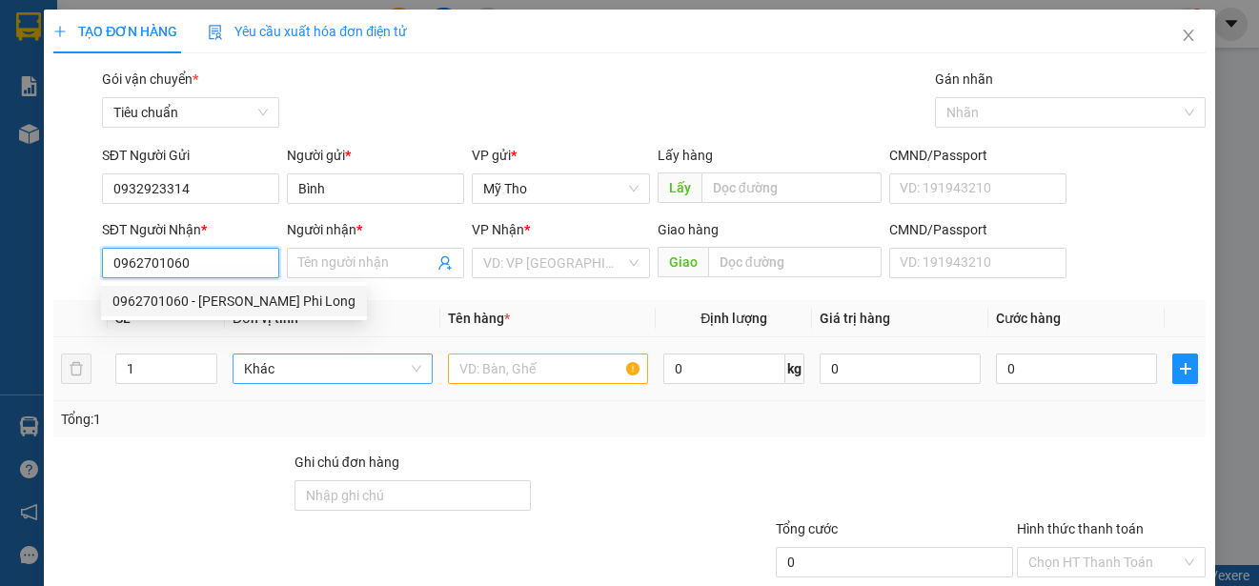
type input "Khoa Phi Long"
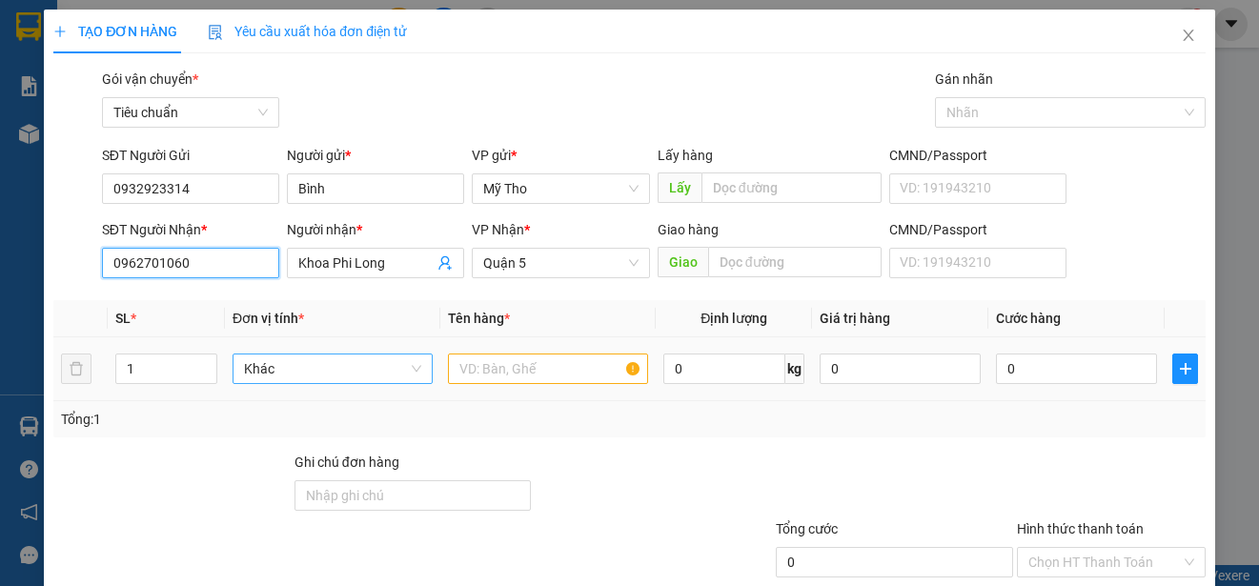
click at [299, 373] on span "Khác" at bounding box center [332, 368] width 177 height 29
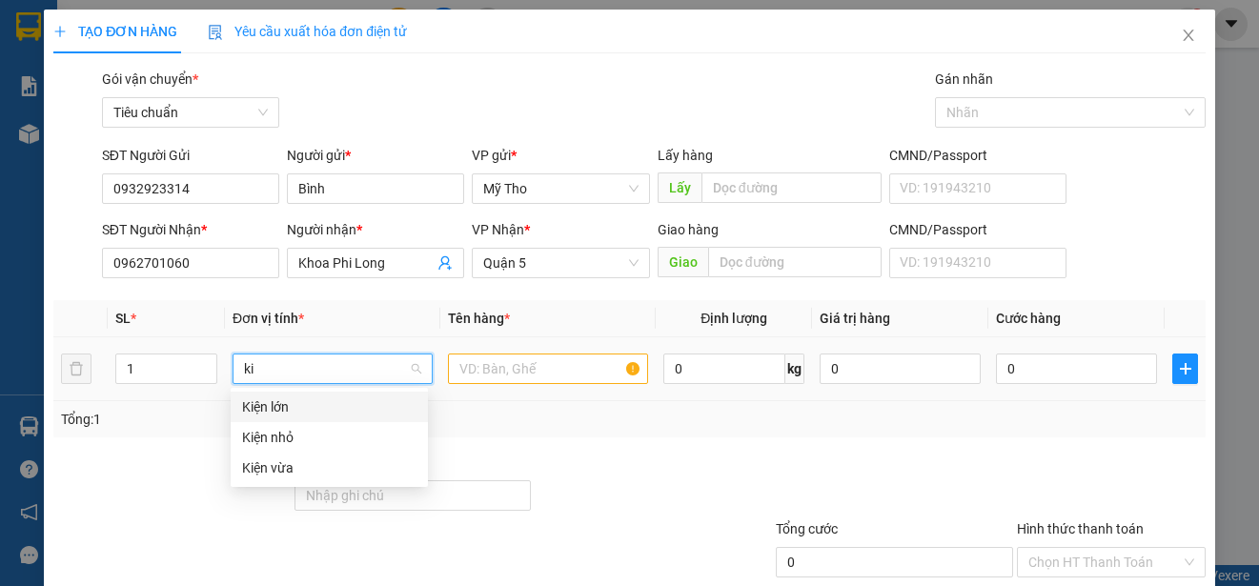
type input "kie"
drag, startPoint x: 290, startPoint y: 465, endPoint x: 413, endPoint y: 417, distance: 131.8
click at [302, 462] on div "Kiện vừa" at bounding box center [329, 467] width 174 height 21
click at [475, 367] on input "text" at bounding box center [548, 368] width 200 height 30
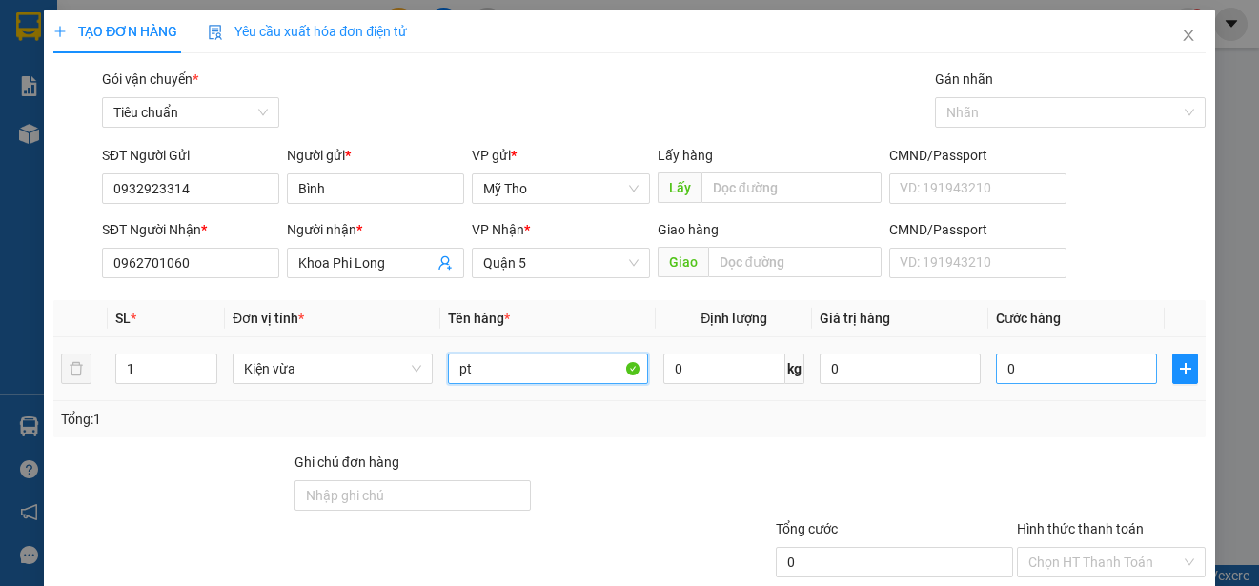
type input "pt"
click at [1050, 360] on input "0" at bounding box center [1076, 368] width 161 height 30
type input "3"
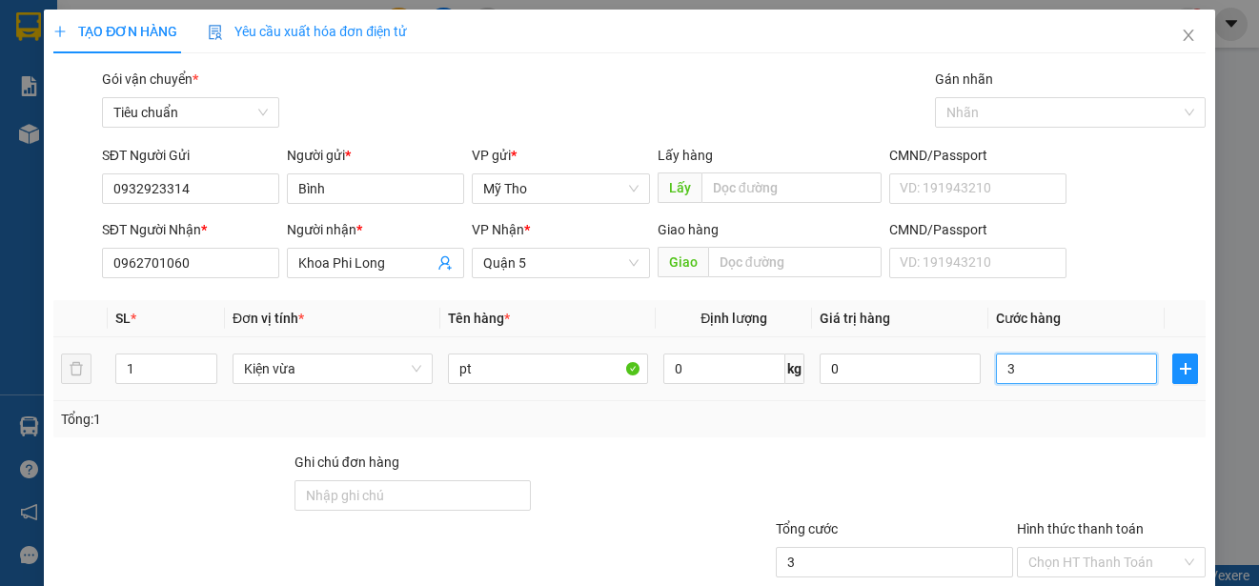
type input "30"
type input "300"
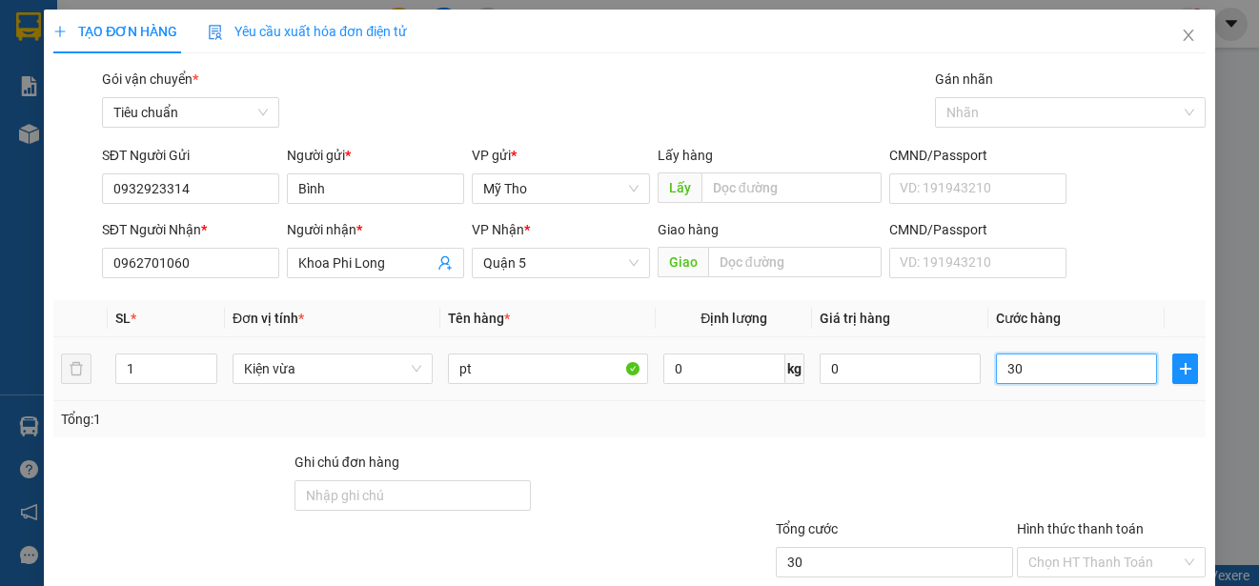
type input "300"
type input "3.000"
type input "30.000"
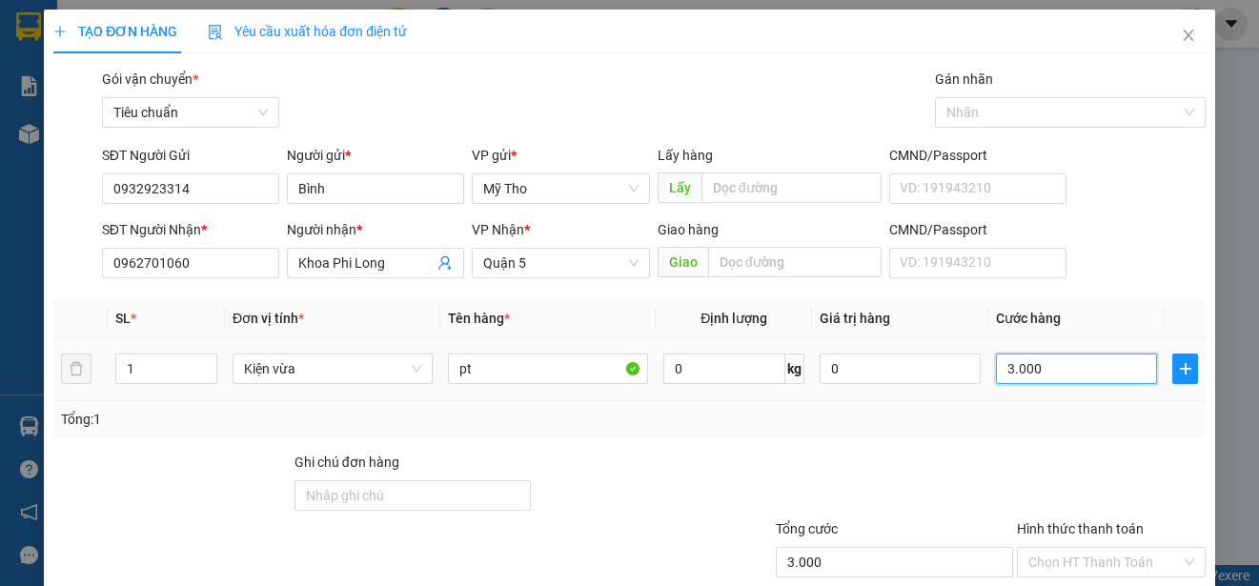
type input "30.000"
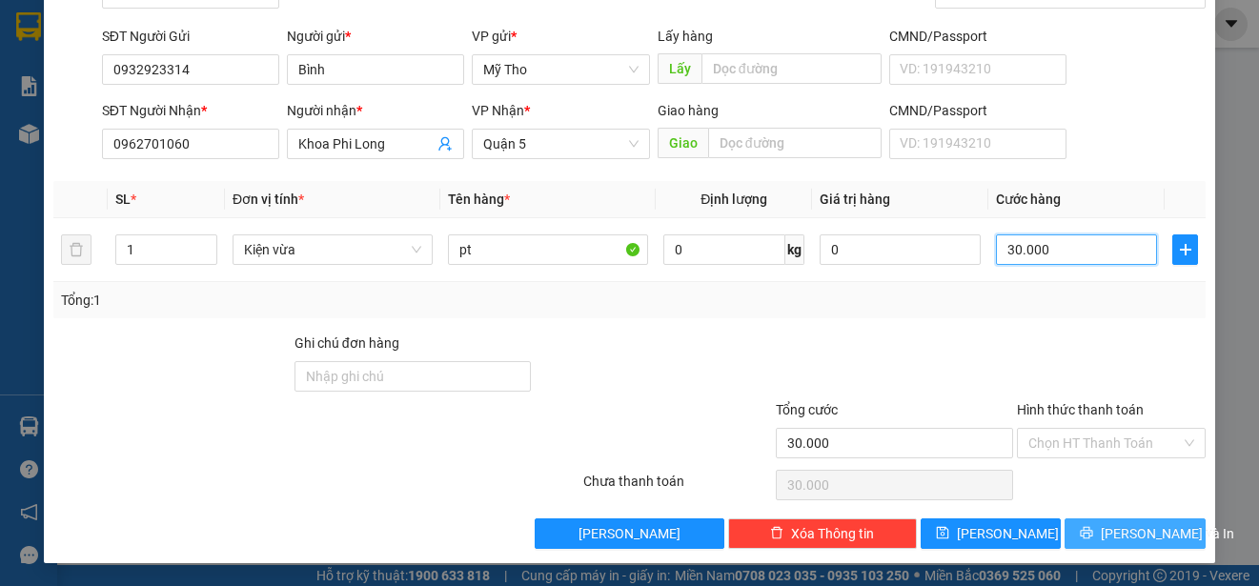
type input "30.000"
click at [1148, 522] on button "[PERSON_NAME] và In" at bounding box center [1134, 533] width 141 height 30
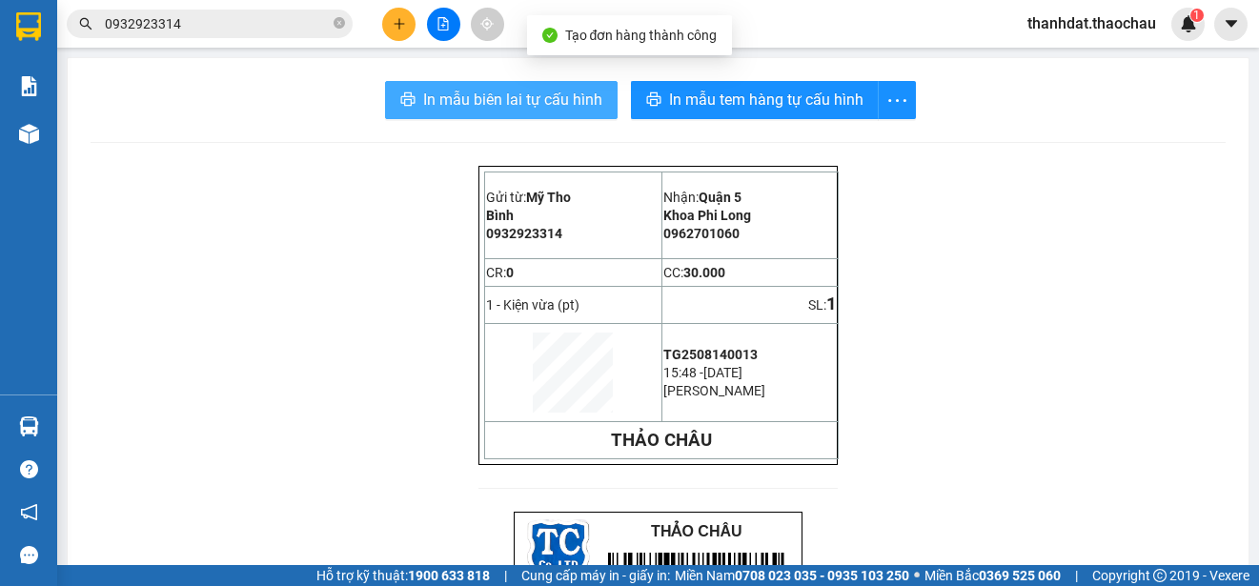
click at [477, 96] on span "In mẫu biên lai tự cấu hình" at bounding box center [512, 100] width 179 height 24
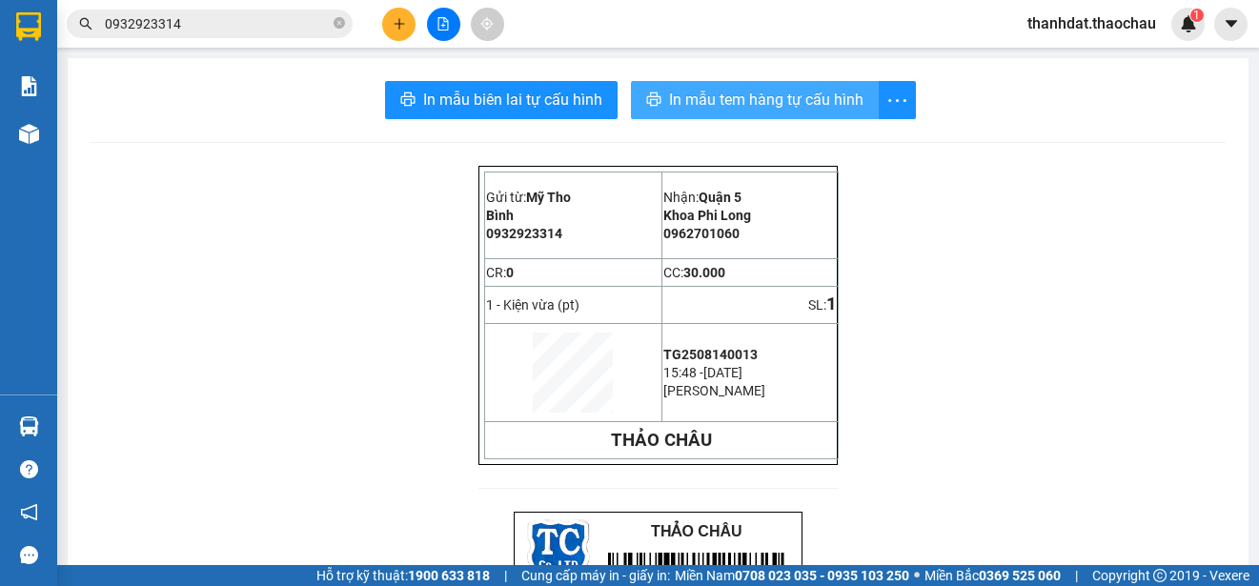
click at [749, 103] on span "In mẫu tem hàng tự cấu hình" at bounding box center [766, 100] width 194 height 24
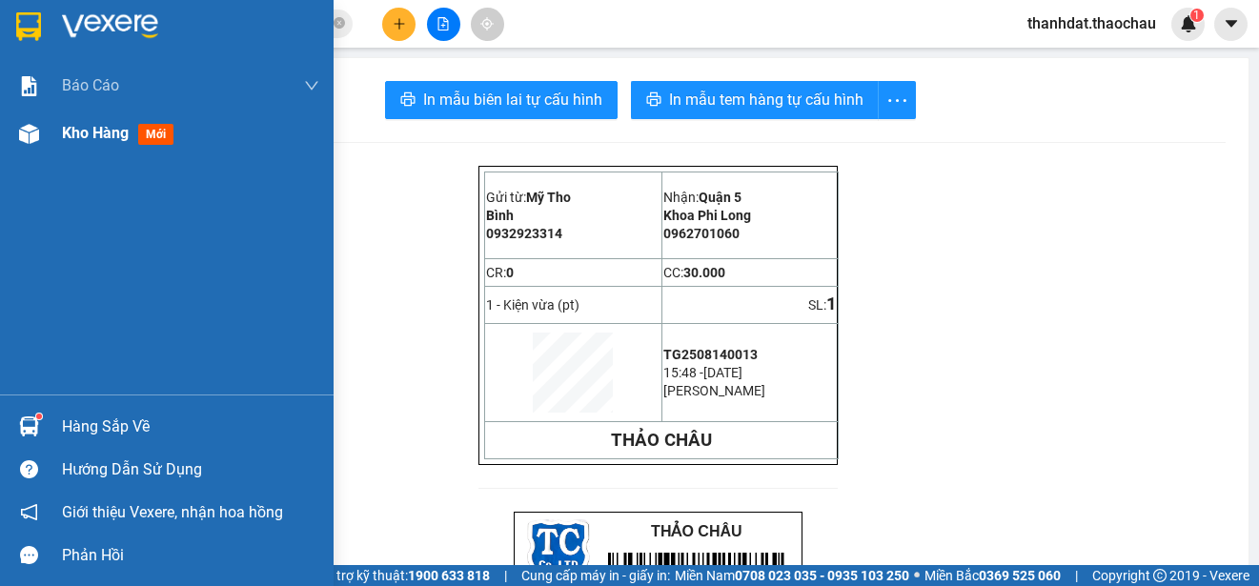
click at [80, 133] on span "Kho hàng" at bounding box center [95, 133] width 67 height 18
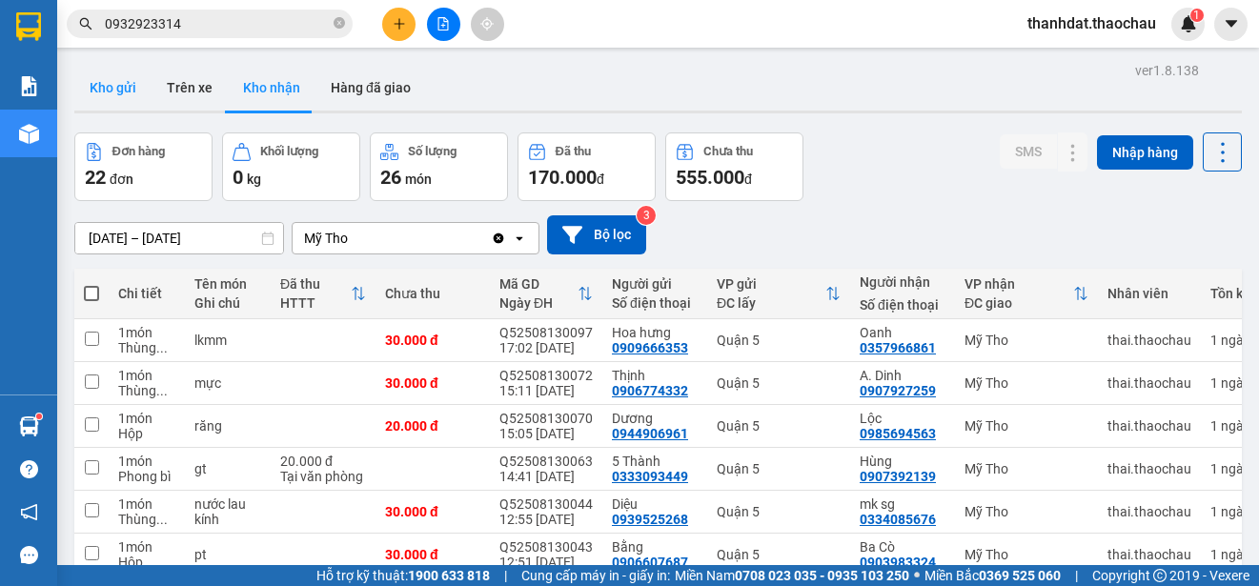
click at [102, 74] on button "Kho gửi" at bounding box center [112, 88] width 77 height 46
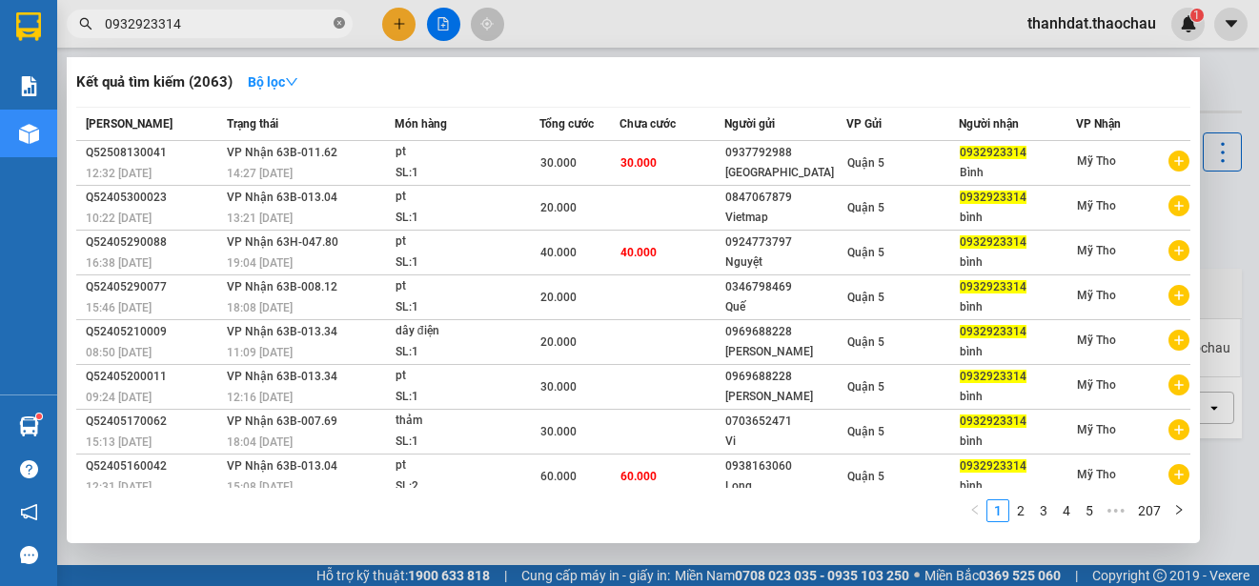
click at [335, 21] on icon "close-circle" at bounding box center [338, 22] width 11 height 11
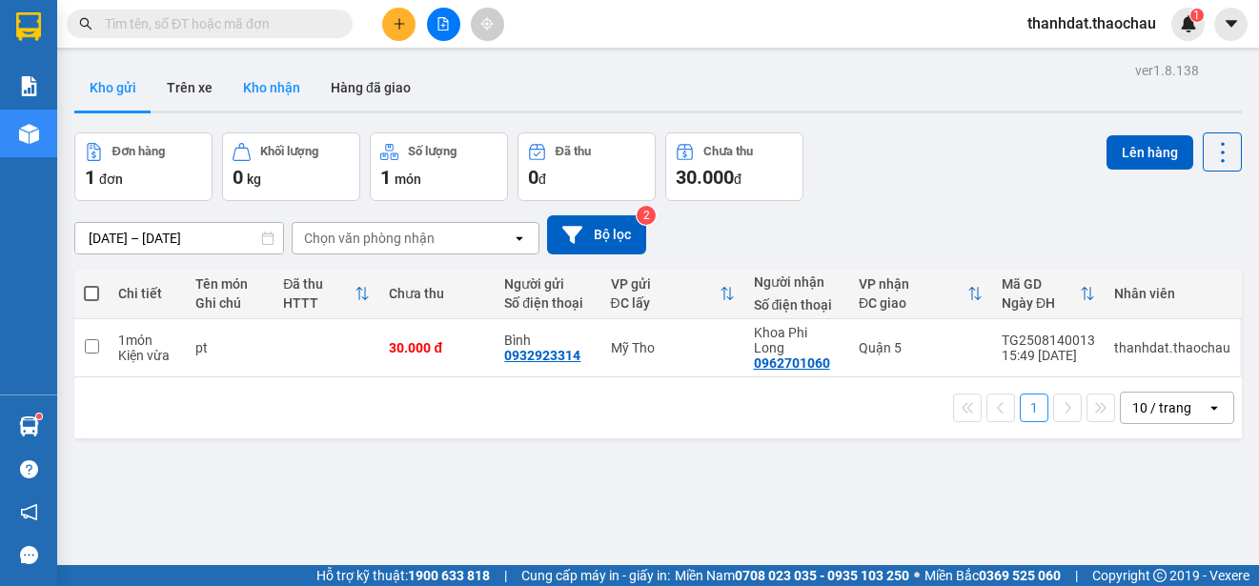
click at [268, 84] on button "Kho nhận" at bounding box center [272, 88] width 88 height 46
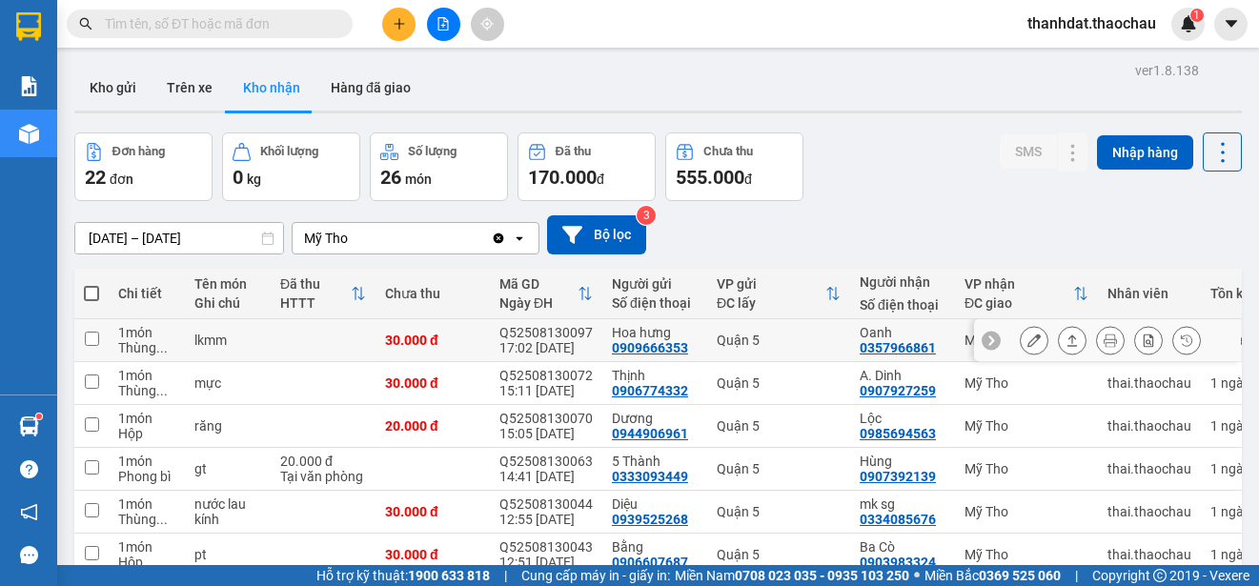
scroll to position [269, 0]
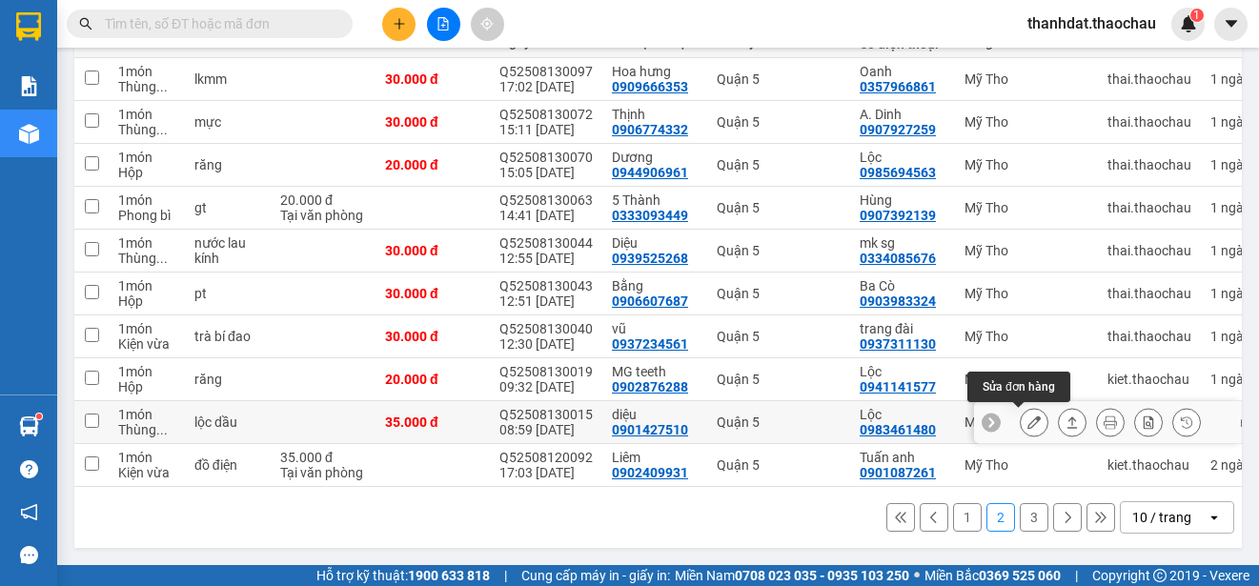
click at [1027, 415] on icon at bounding box center [1033, 421] width 13 height 13
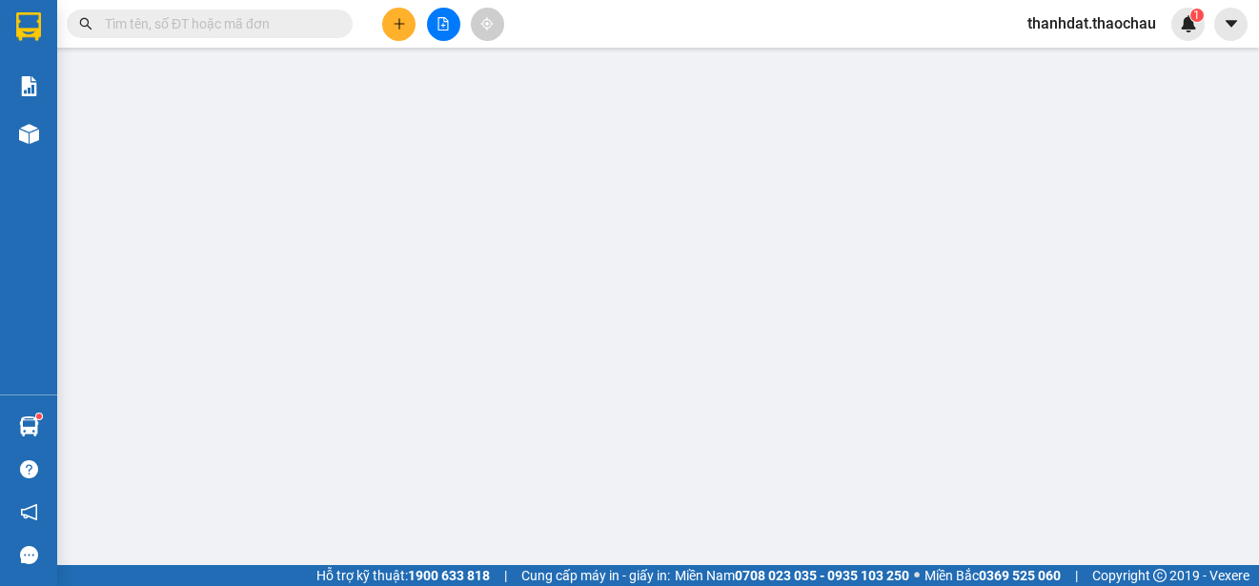
type input "0901427510"
type input "diệu"
type input "0983461480"
type input "Lộc"
type input "35.000"
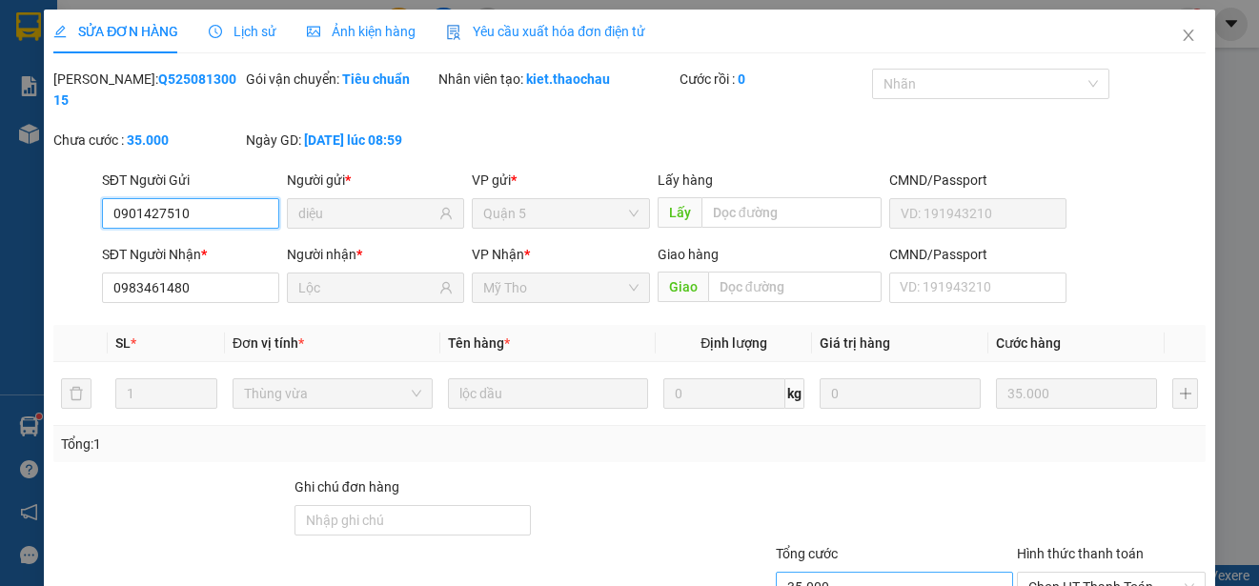
scroll to position [144, 0]
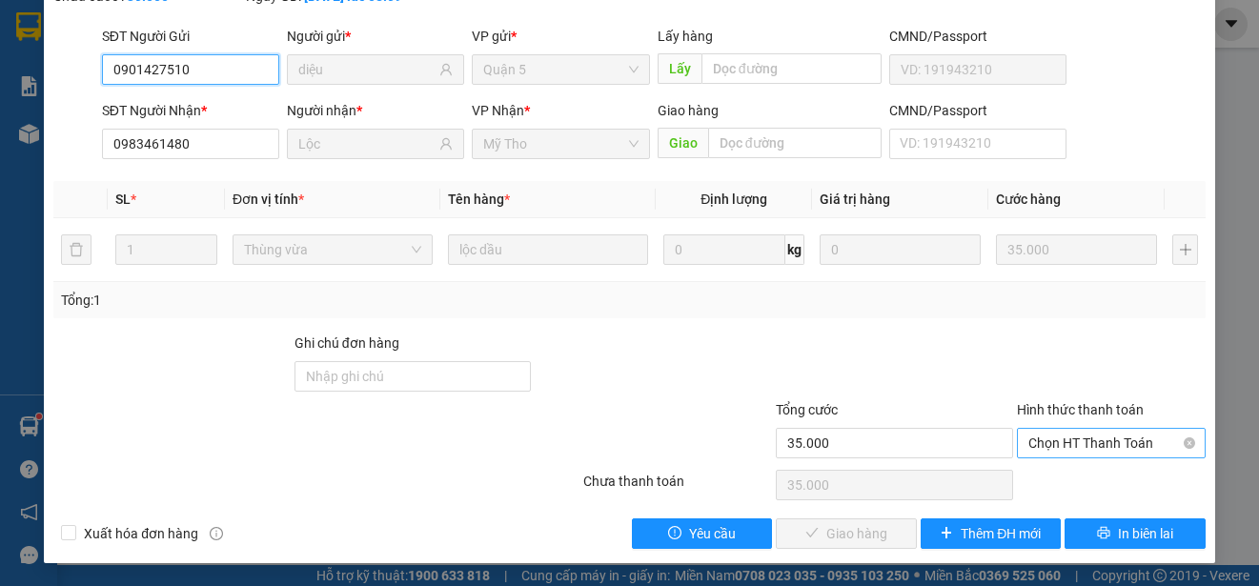
click at [1059, 445] on span "Chọn HT Thanh Toán" at bounding box center [1111, 443] width 166 height 29
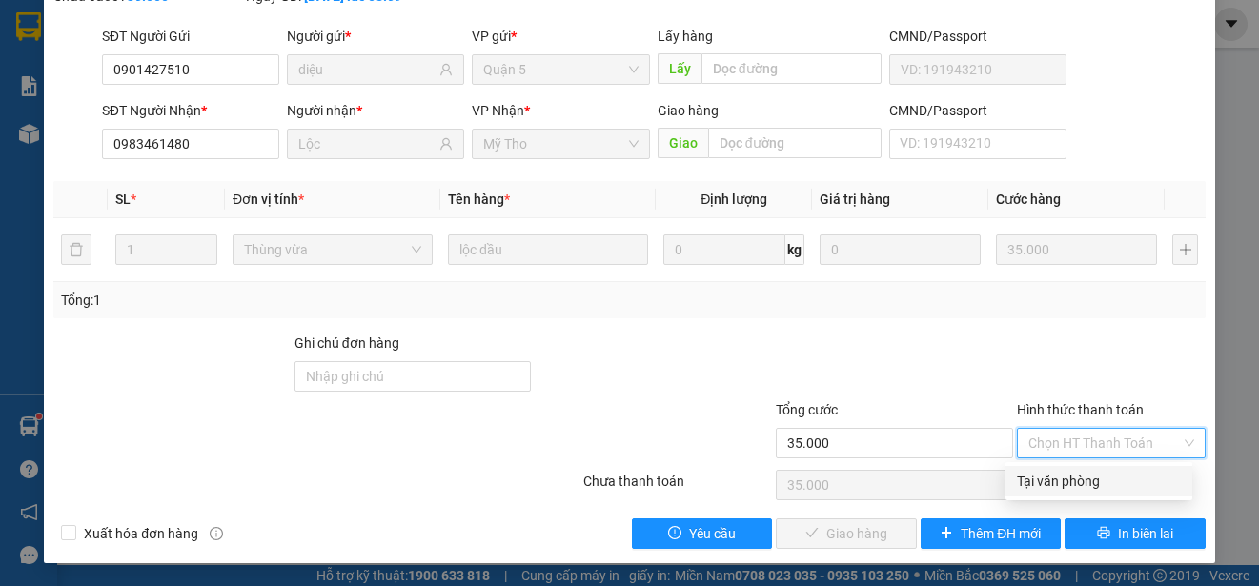
click at [1062, 476] on div "Tại văn phòng" at bounding box center [1099, 481] width 164 height 21
type input "0"
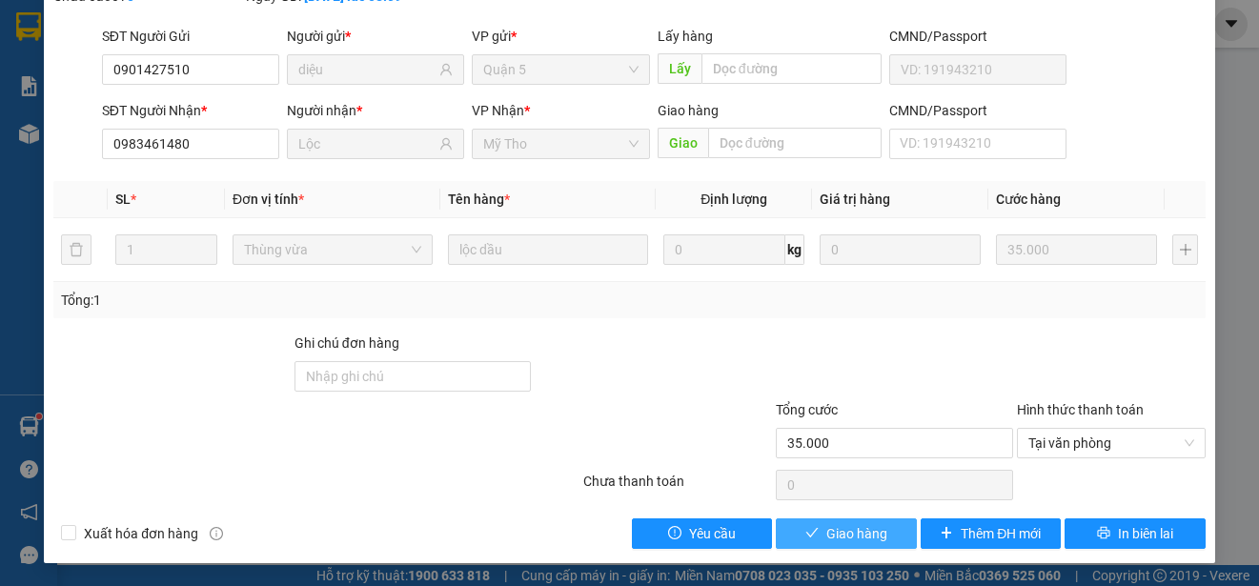
click at [874, 532] on span "Giao hàng" at bounding box center [856, 533] width 61 height 21
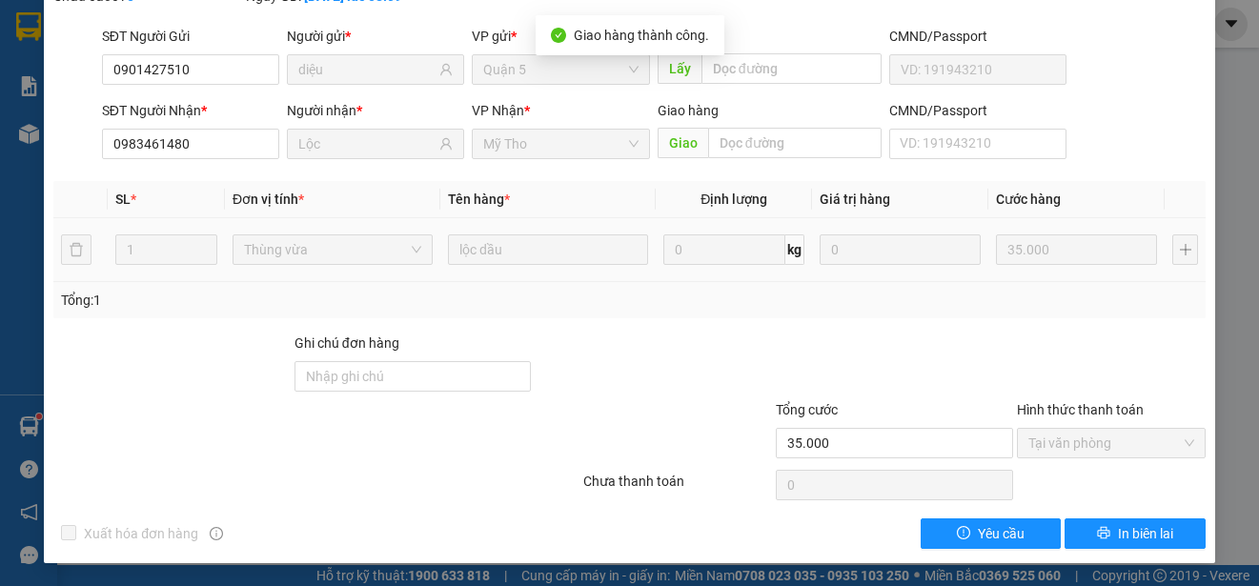
scroll to position [0, 0]
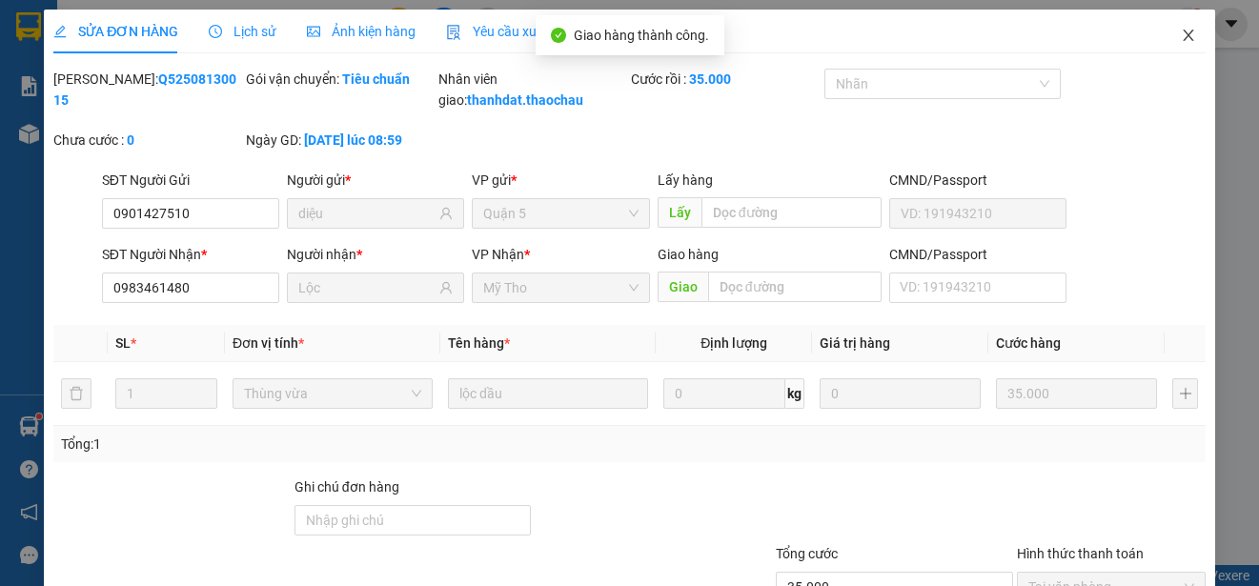
click at [1180, 32] on icon "close" at bounding box center [1187, 35] width 15 height 15
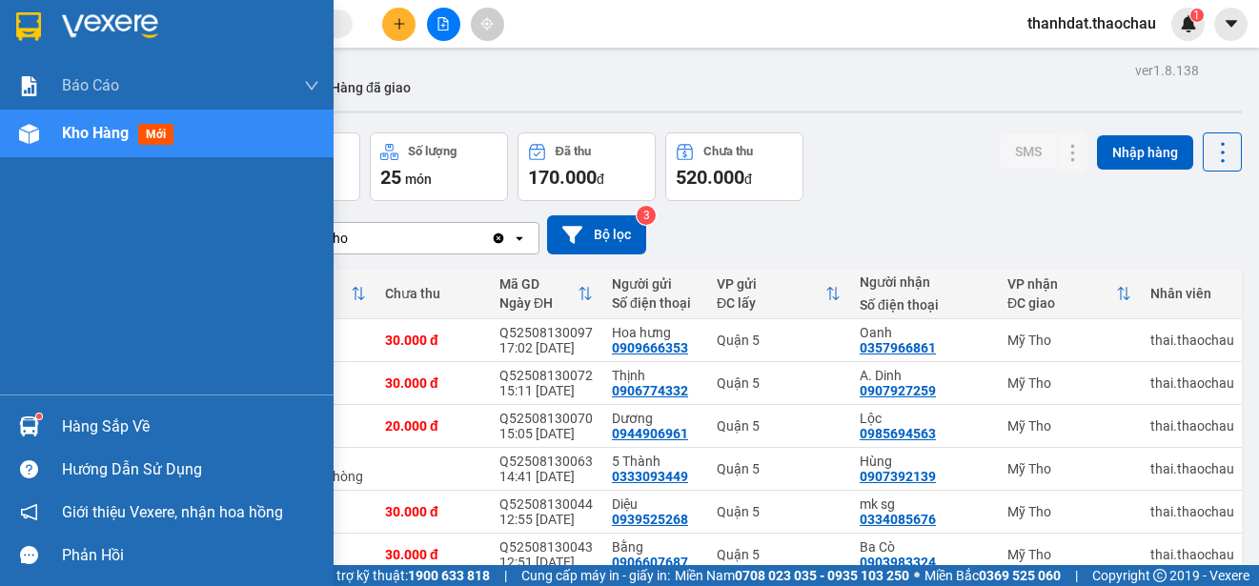
click at [89, 420] on div "Hàng sắp về" at bounding box center [190, 427] width 257 height 29
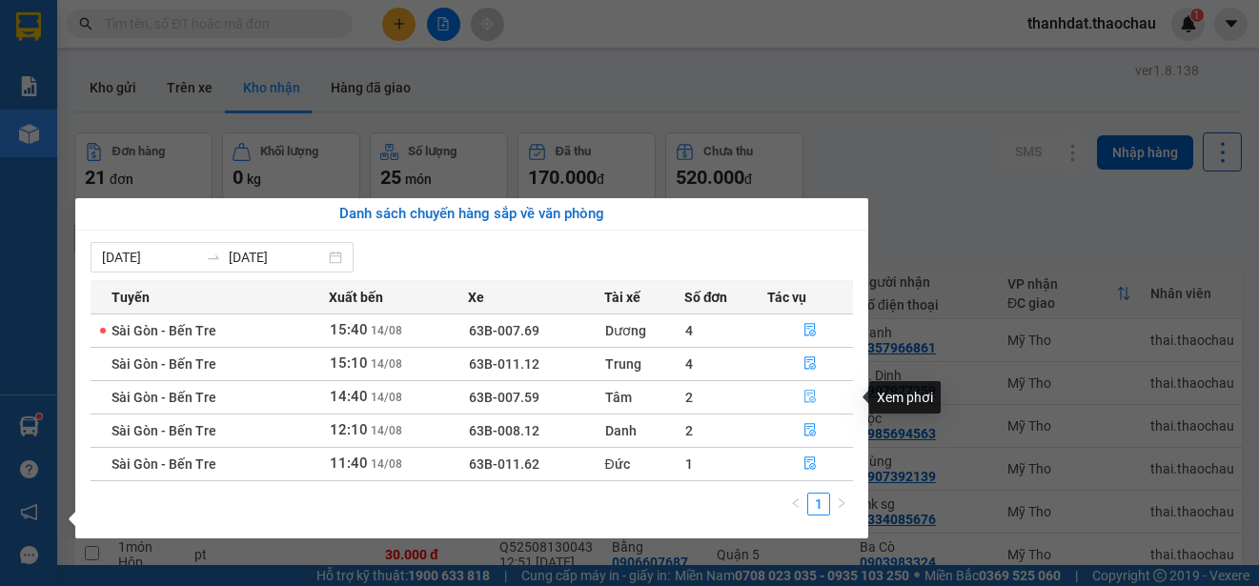
click at [811, 398] on icon "file-done" at bounding box center [809, 396] width 13 height 13
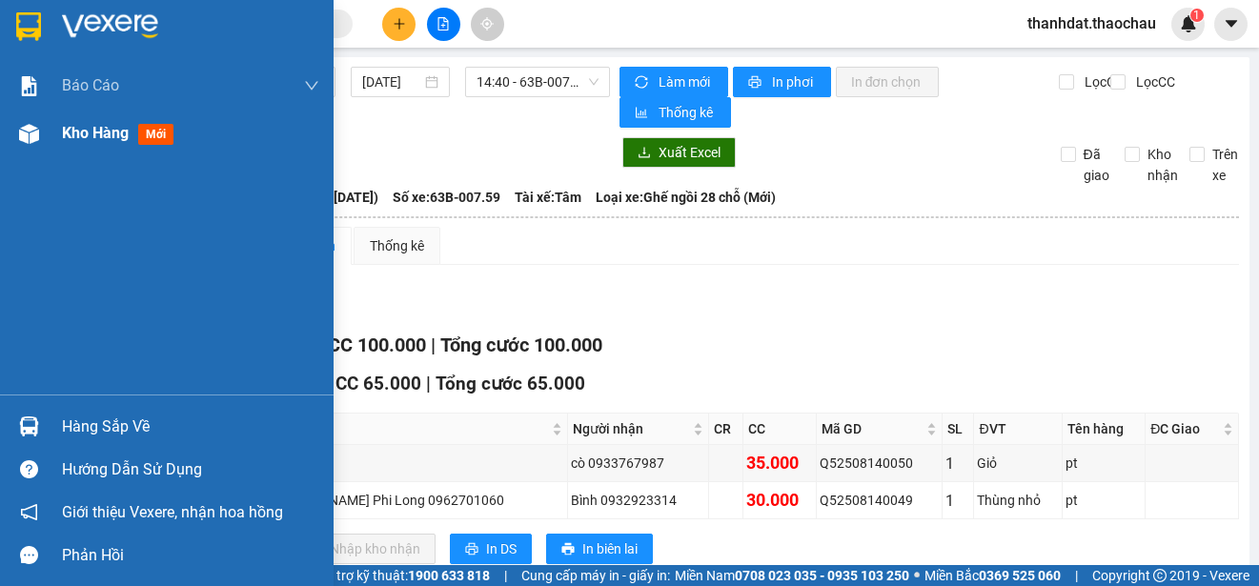
click at [73, 129] on span "Kho hàng" at bounding box center [95, 133] width 67 height 18
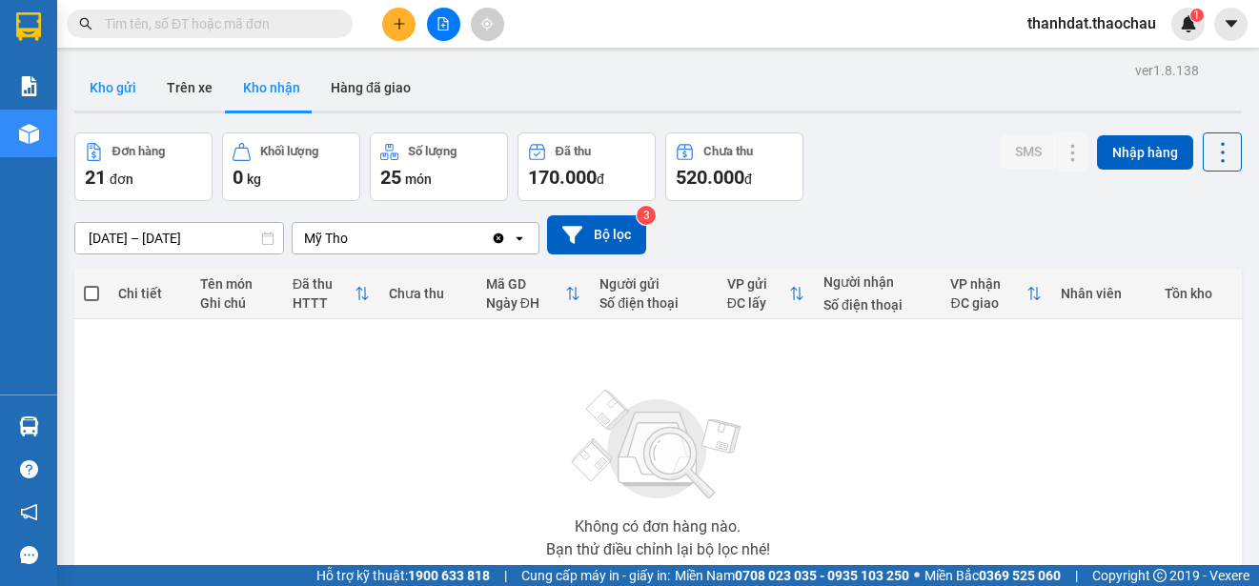
click at [120, 78] on button "Kho gửi" at bounding box center [112, 88] width 77 height 46
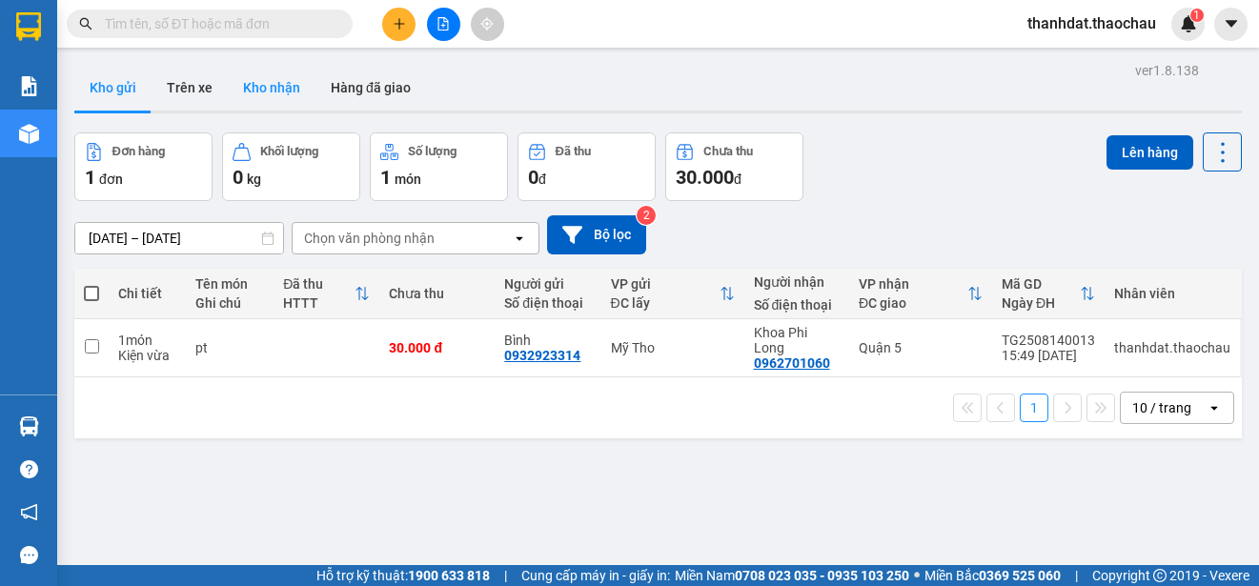
drag, startPoint x: 275, startPoint y: 78, endPoint x: 532, endPoint y: 157, distance: 268.2
click at [276, 79] on button "Kho nhận" at bounding box center [272, 88] width 88 height 46
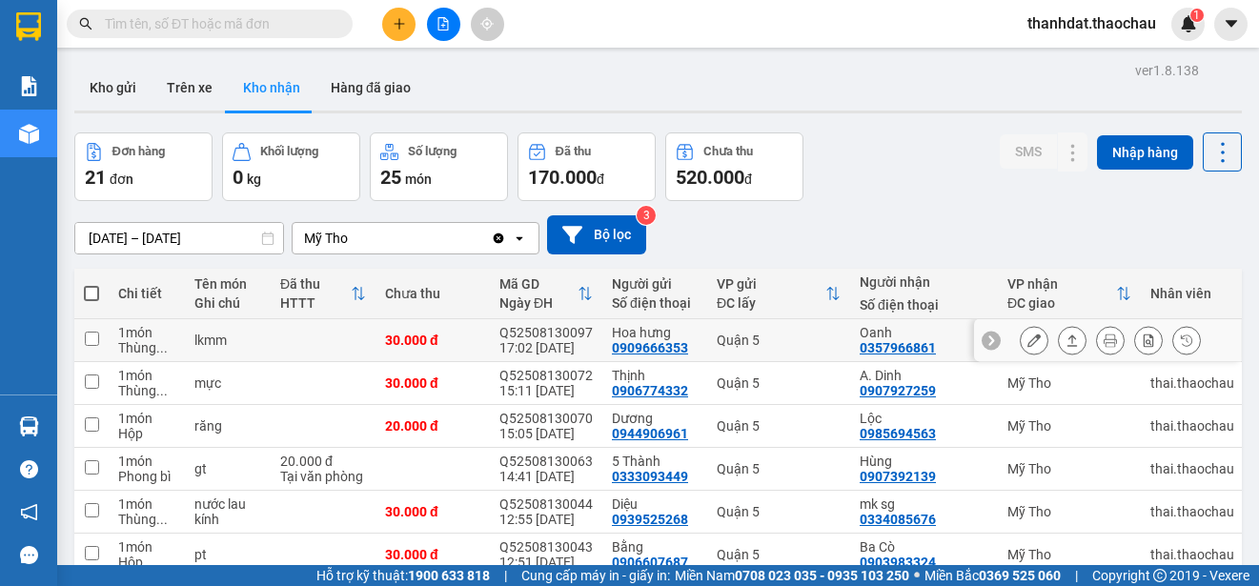
scroll to position [284, 0]
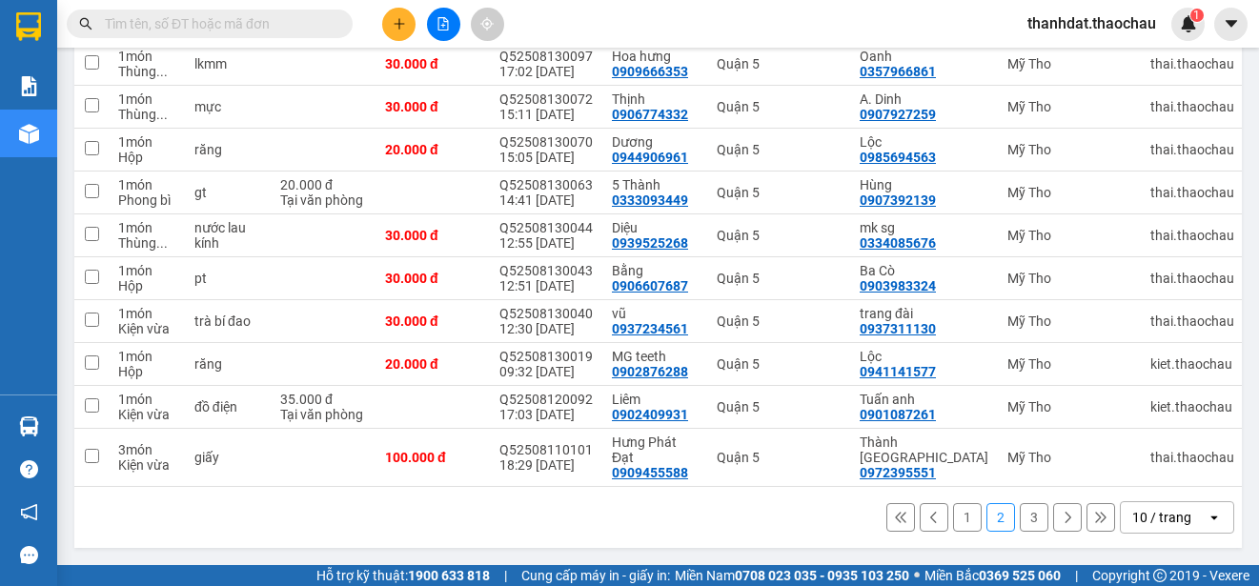
click at [961, 521] on button "1" at bounding box center [967, 517] width 29 height 29
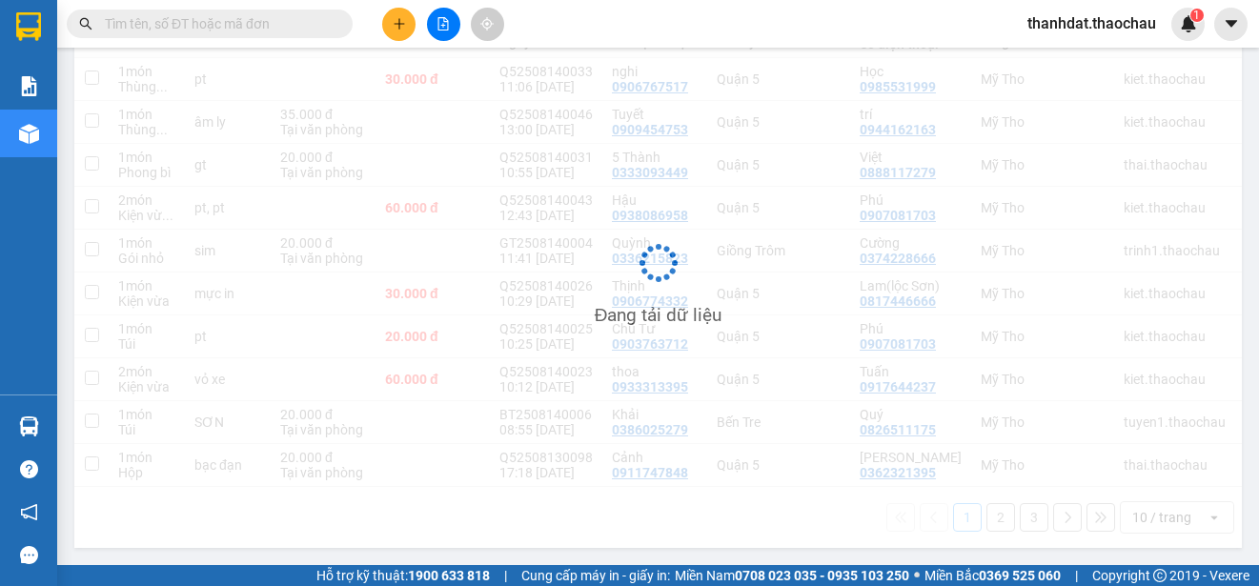
scroll to position [269, 0]
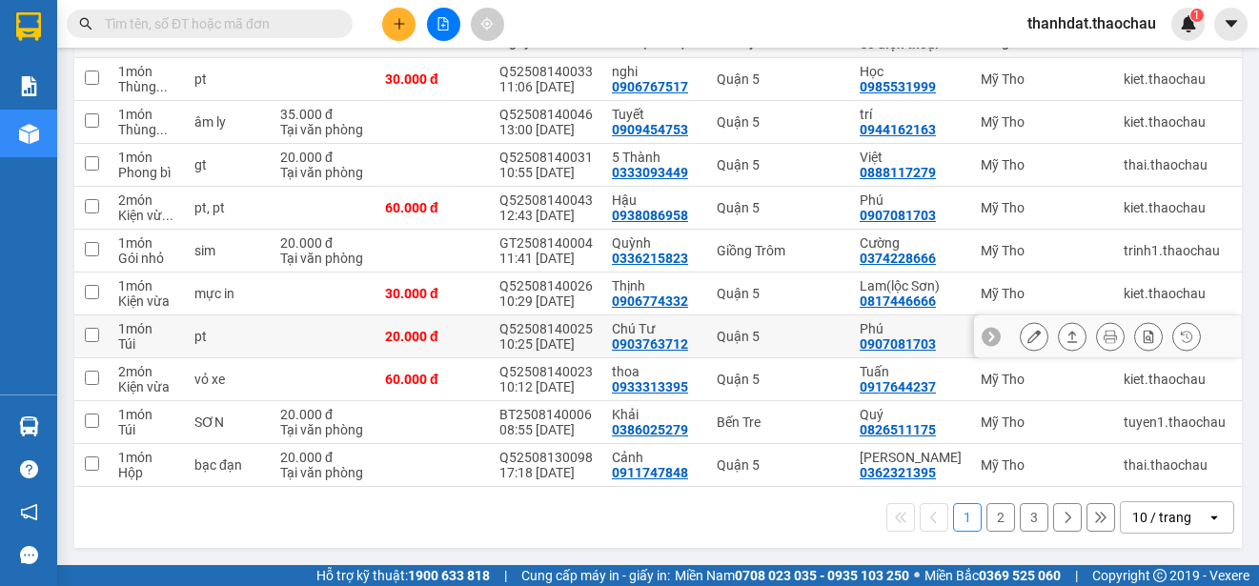
click at [1020, 327] on button at bounding box center [1033, 336] width 27 height 33
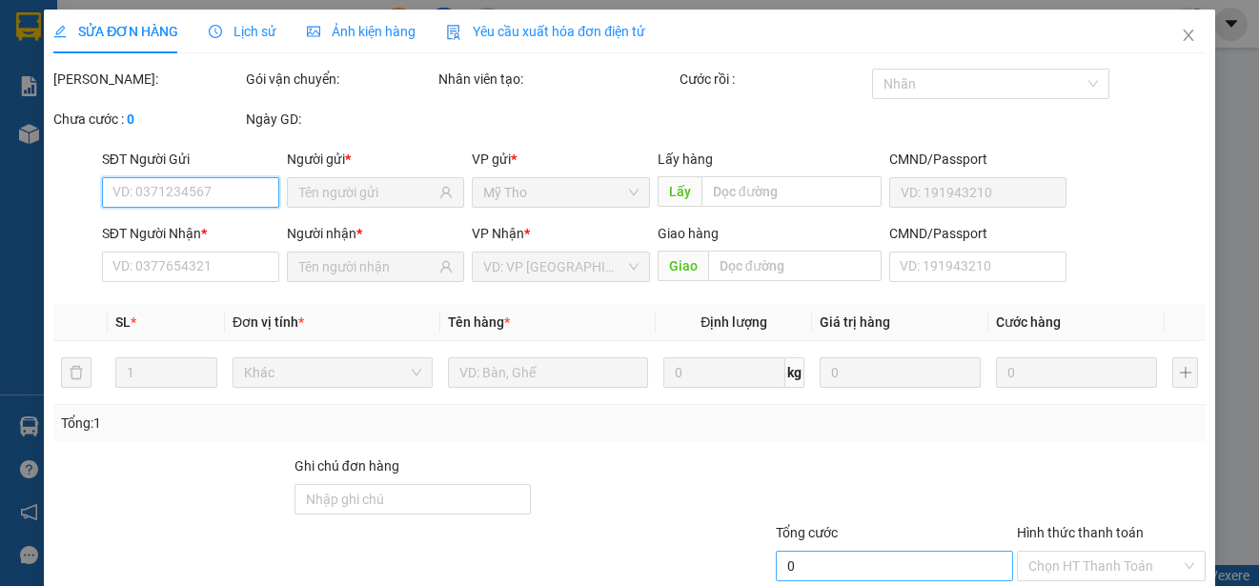
scroll to position [123, 0]
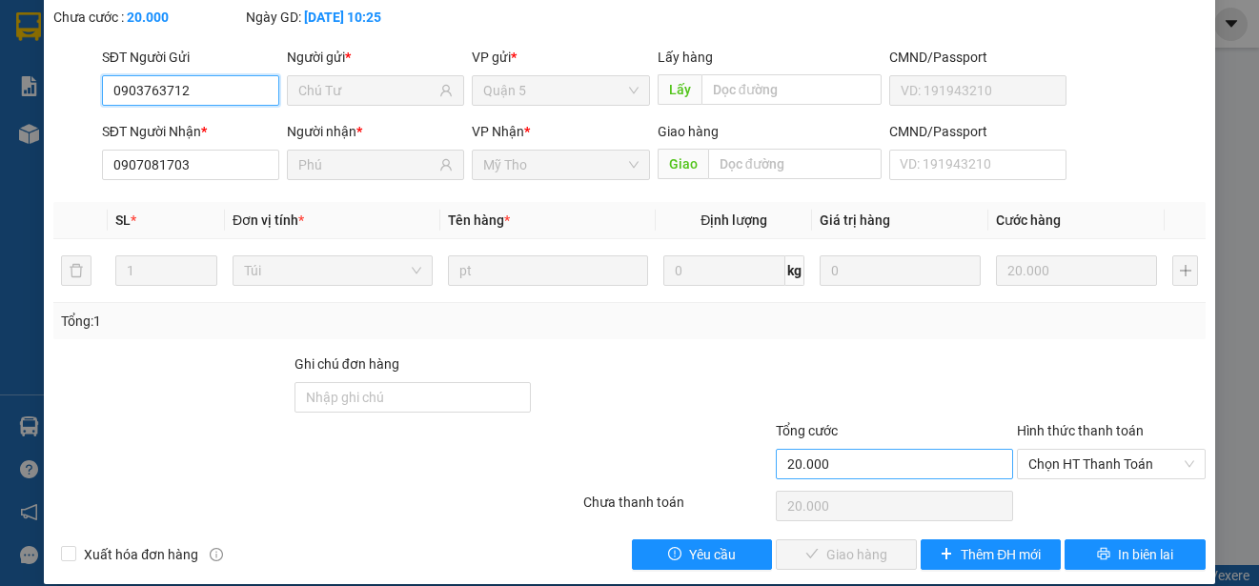
type input "0903763712"
type input "Chú Tư"
type input "0907081703"
type input "Phú"
type input "20.000"
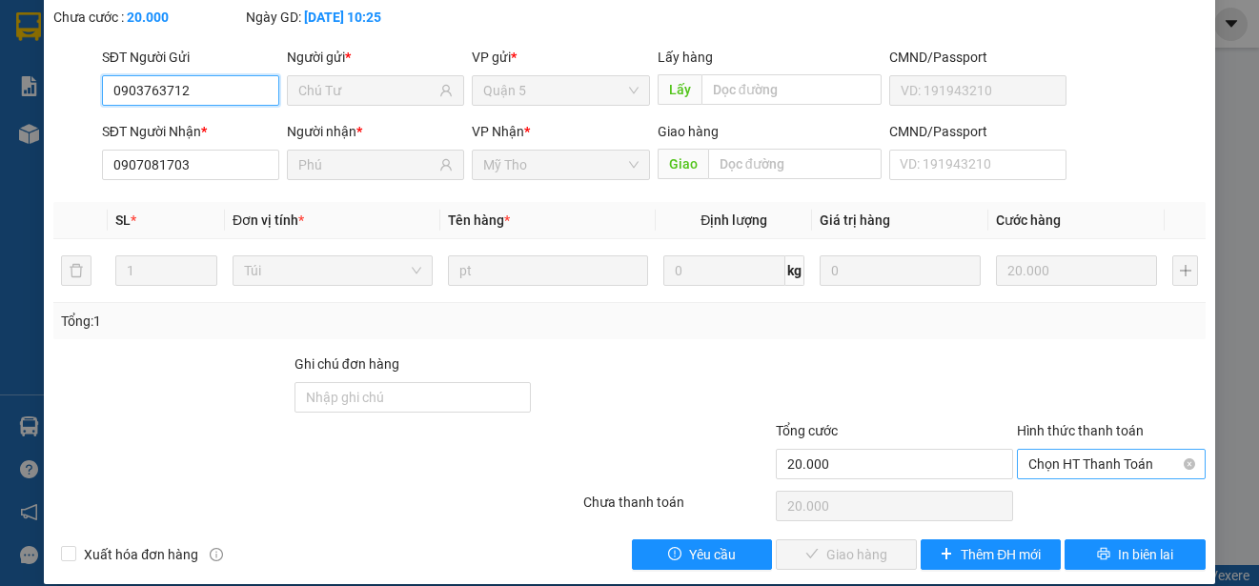
click at [1073, 464] on span "Chọn HT Thanh Toán" at bounding box center [1111, 464] width 166 height 29
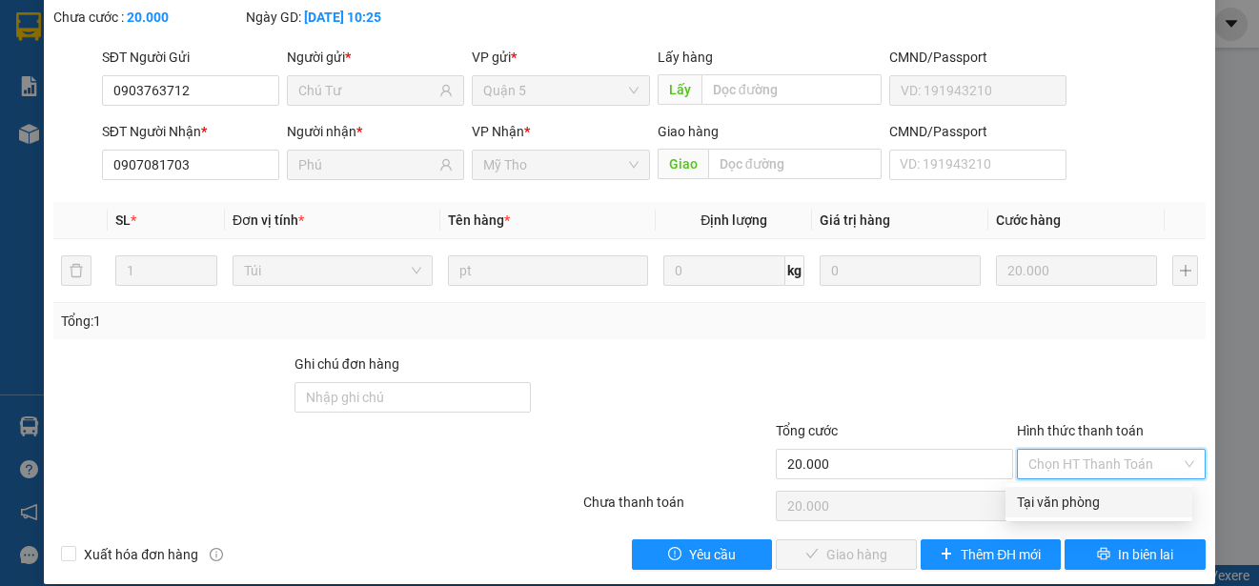
click at [1085, 503] on div "Tại văn phòng" at bounding box center [1099, 502] width 164 height 21
type input "0"
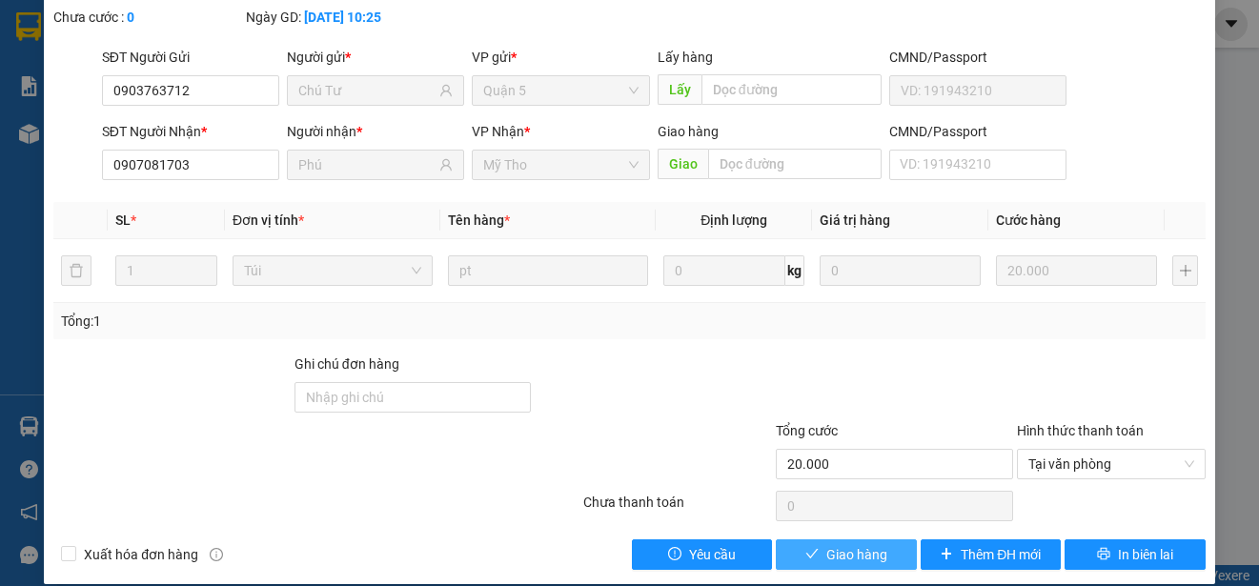
click at [839, 549] on span "Giao hàng" at bounding box center [856, 554] width 61 height 21
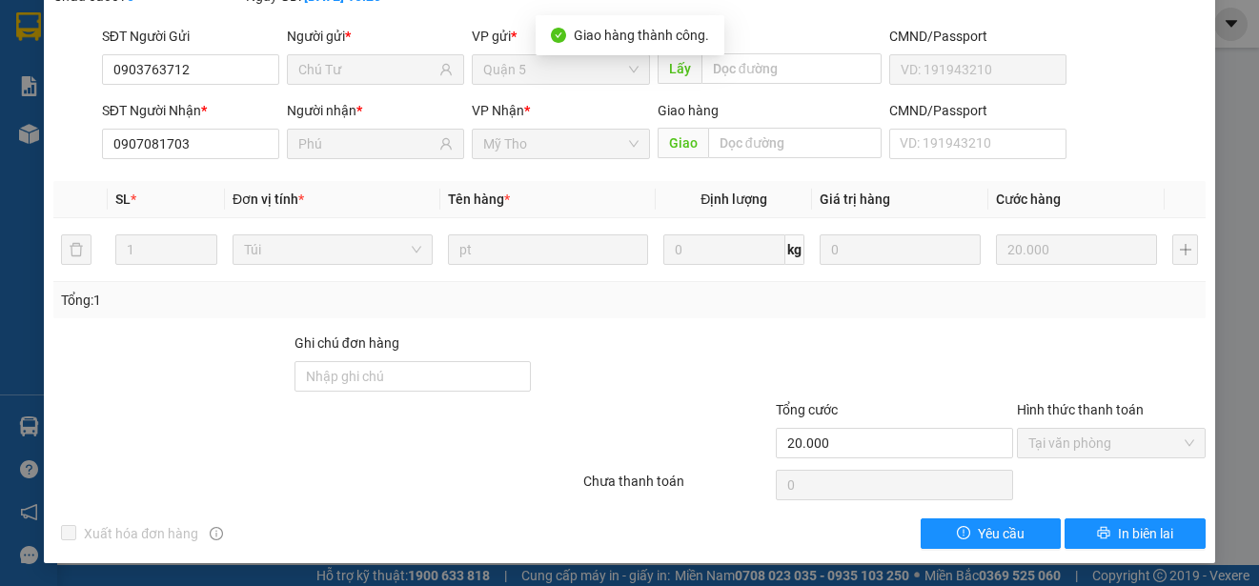
scroll to position [0, 0]
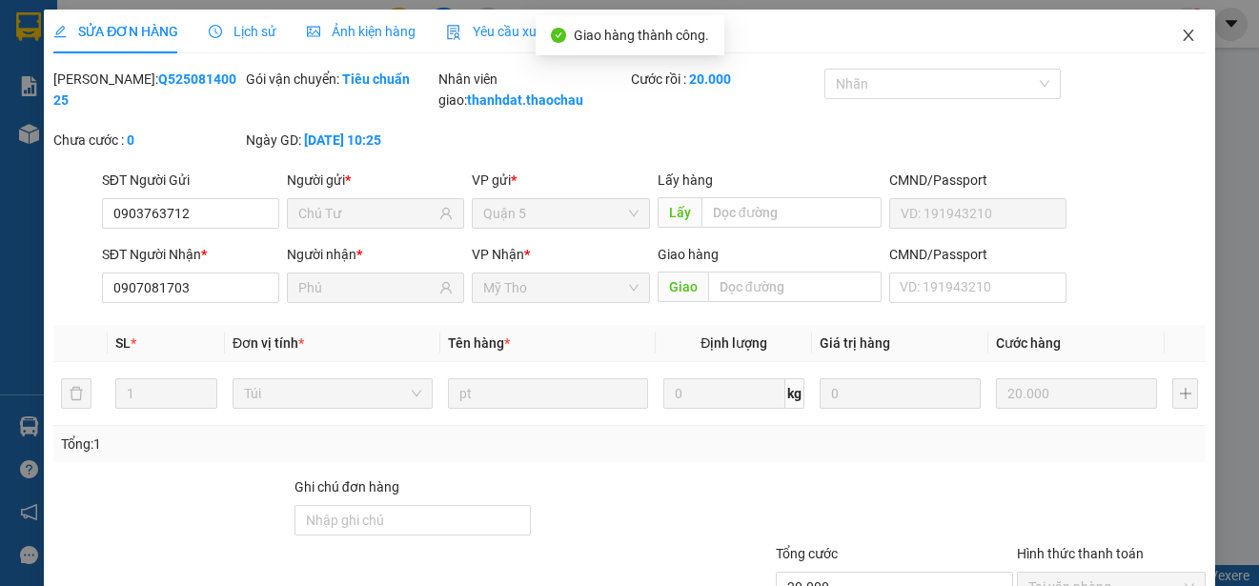
click at [1182, 33] on icon "close" at bounding box center [1187, 35] width 10 height 11
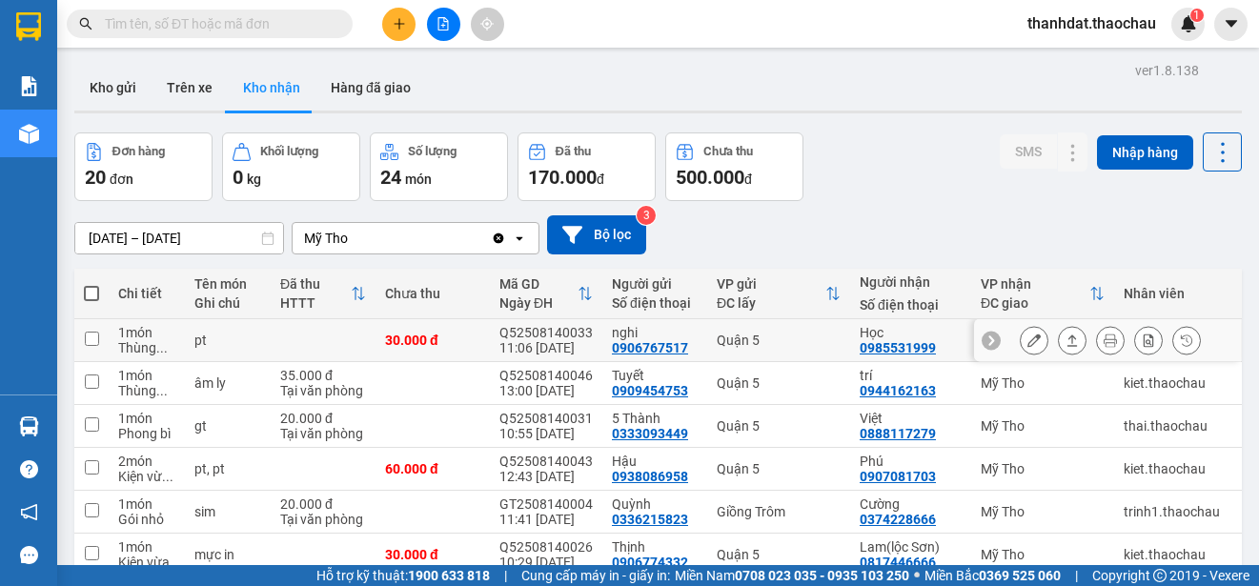
scroll to position [191, 0]
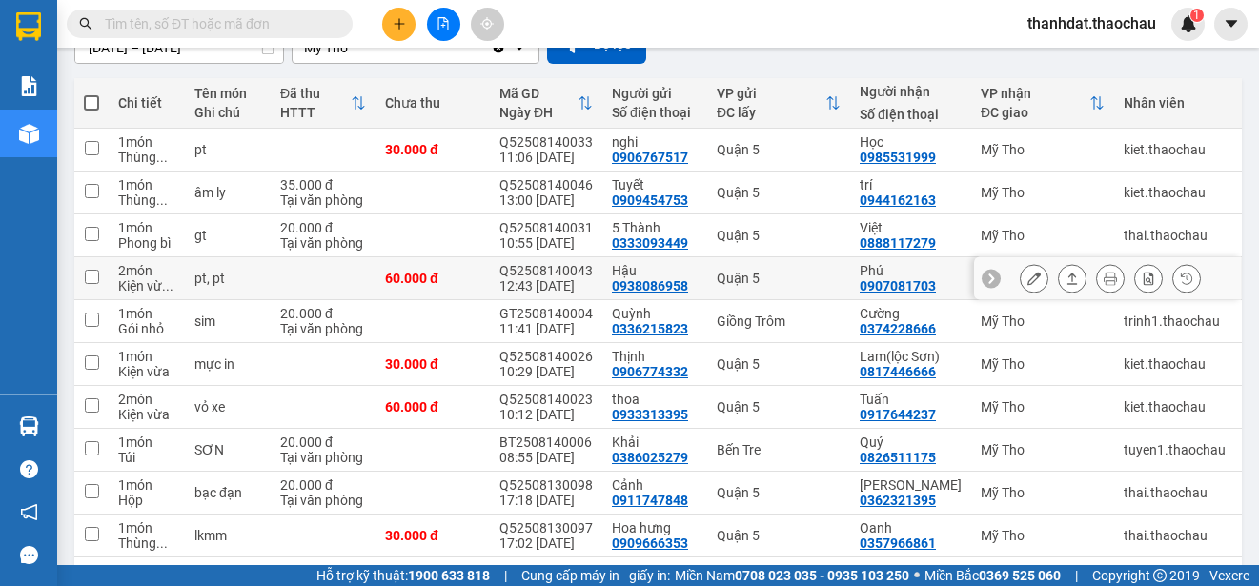
click at [1027, 277] on icon at bounding box center [1033, 278] width 13 height 13
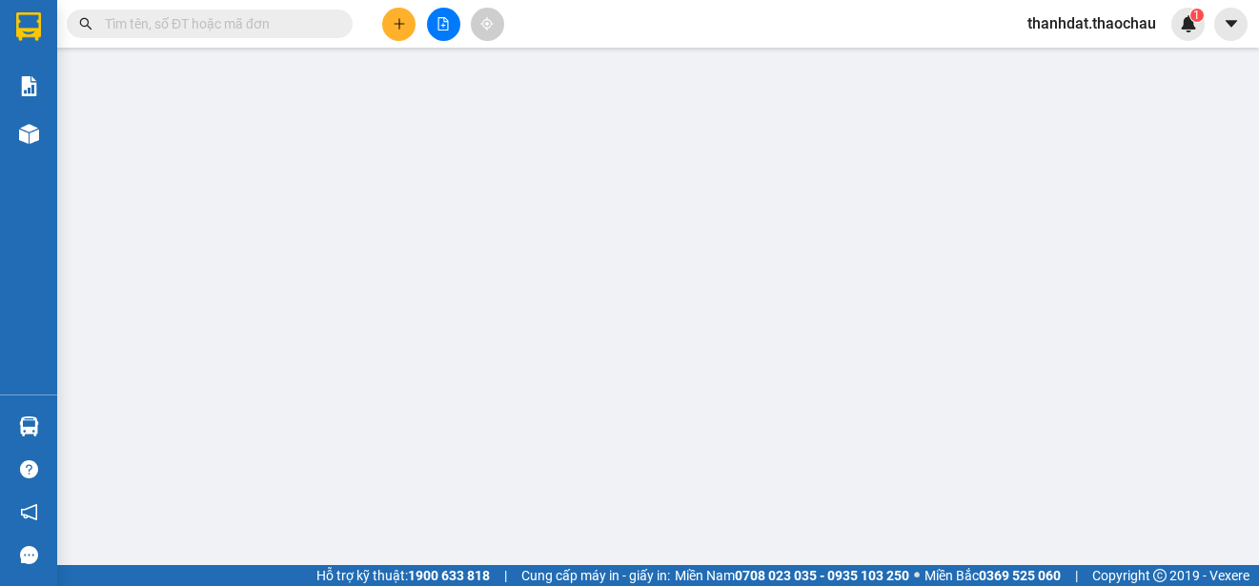
type input "0938086958"
type input "Hậu"
type input "0907081703"
type input "Phú"
type input "60.000"
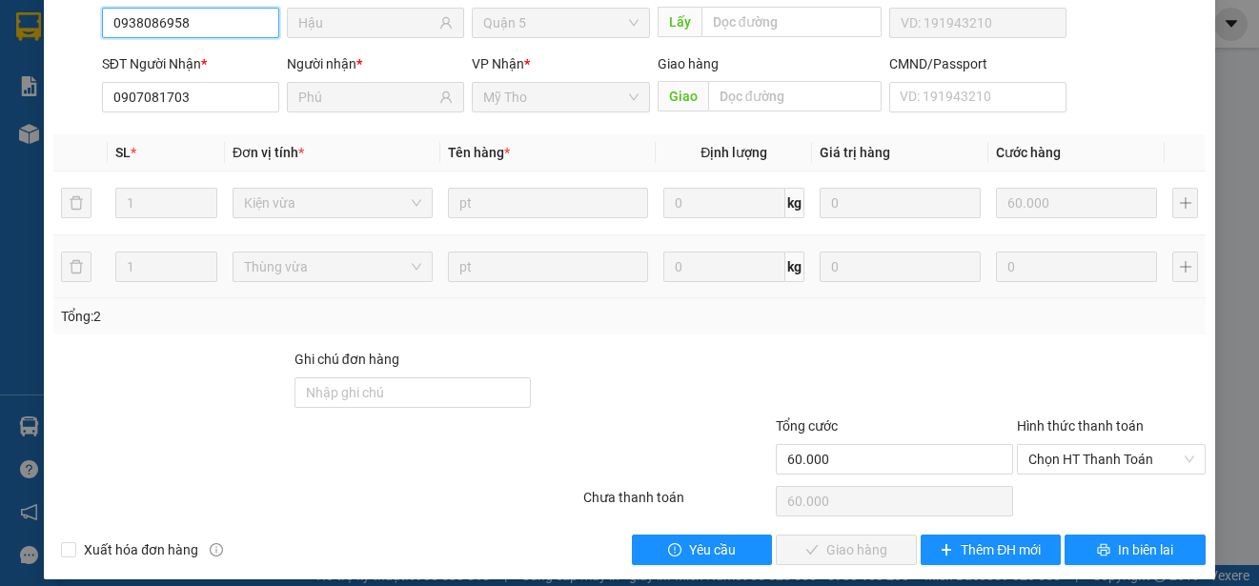
scroll to position [207, 0]
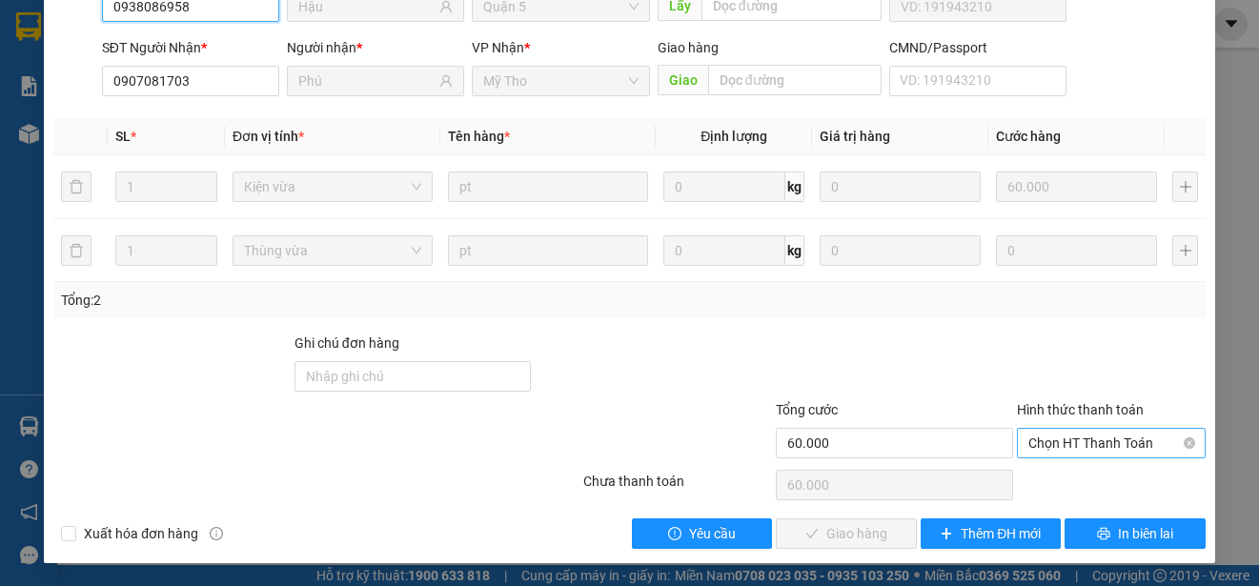
click at [1069, 443] on span "Chọn HT Thanh Toán" at bounding box center [1111, 443] width 166 height 29
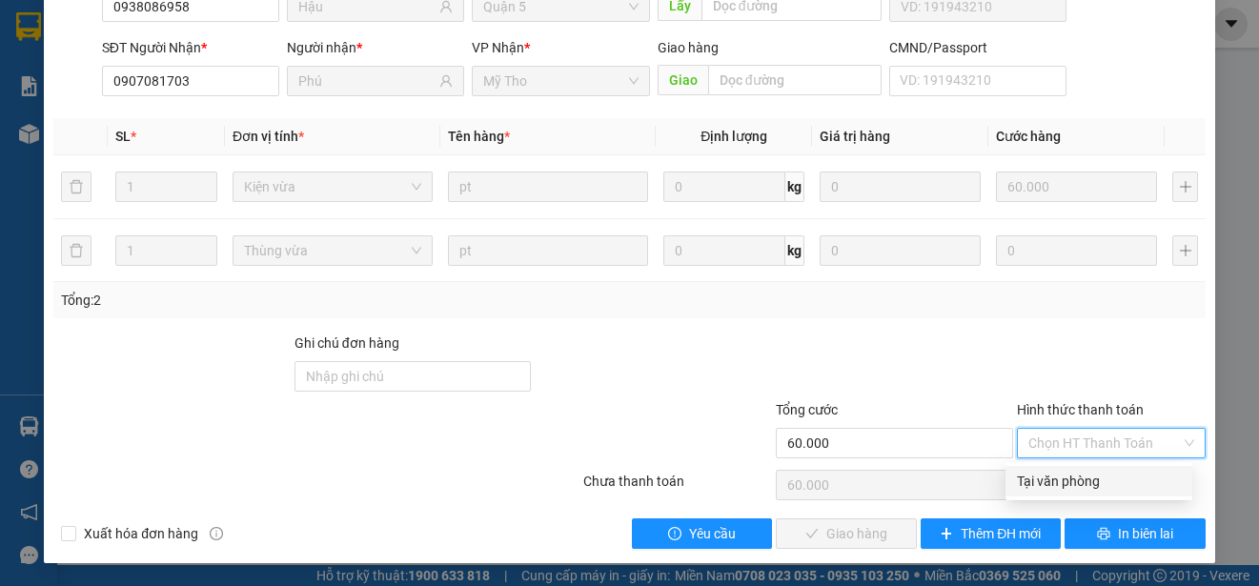
click at [1061, 486] on div "Tại văn phòng" at bounding box center [1099, 481] width 164 height 21
type input "0"
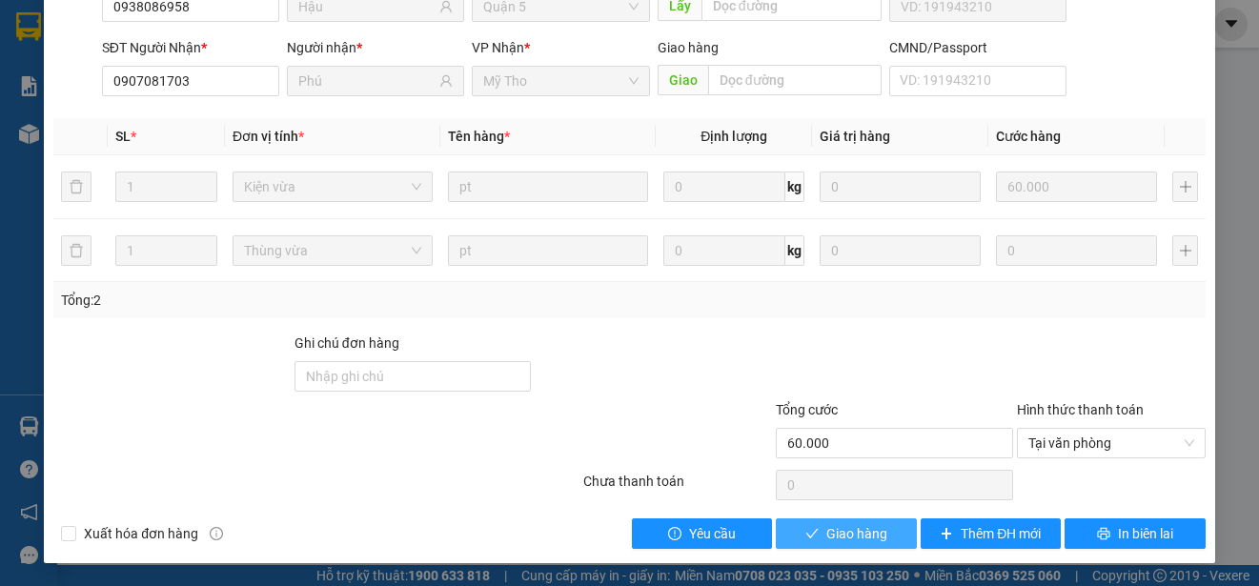
click at [826, 530] on span "Giao hàng" at bounding box center [856, 533] width 61 height 21
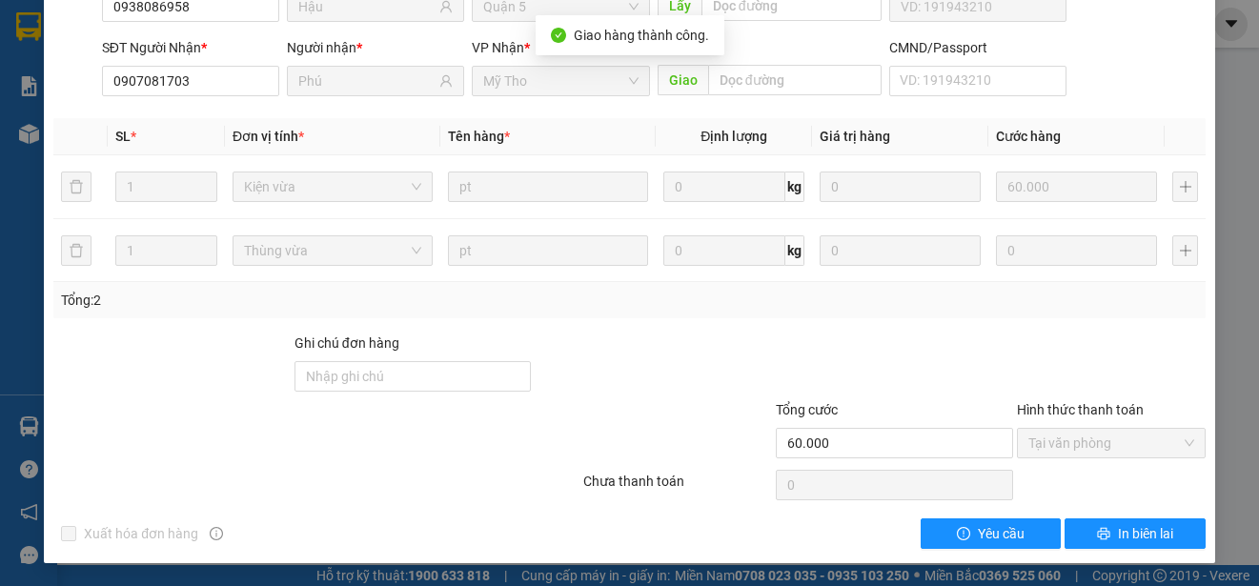
scroll to position [0, 0]
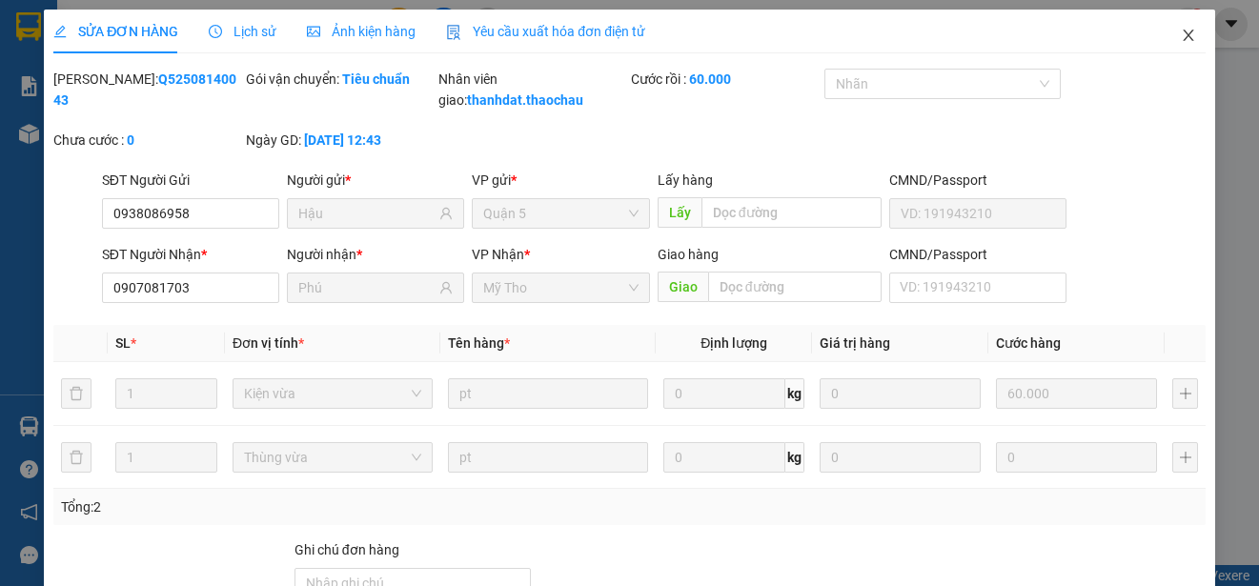
click at [1180, 34] on icon "close" at bounding box center [1187, 35] width 15 height 15
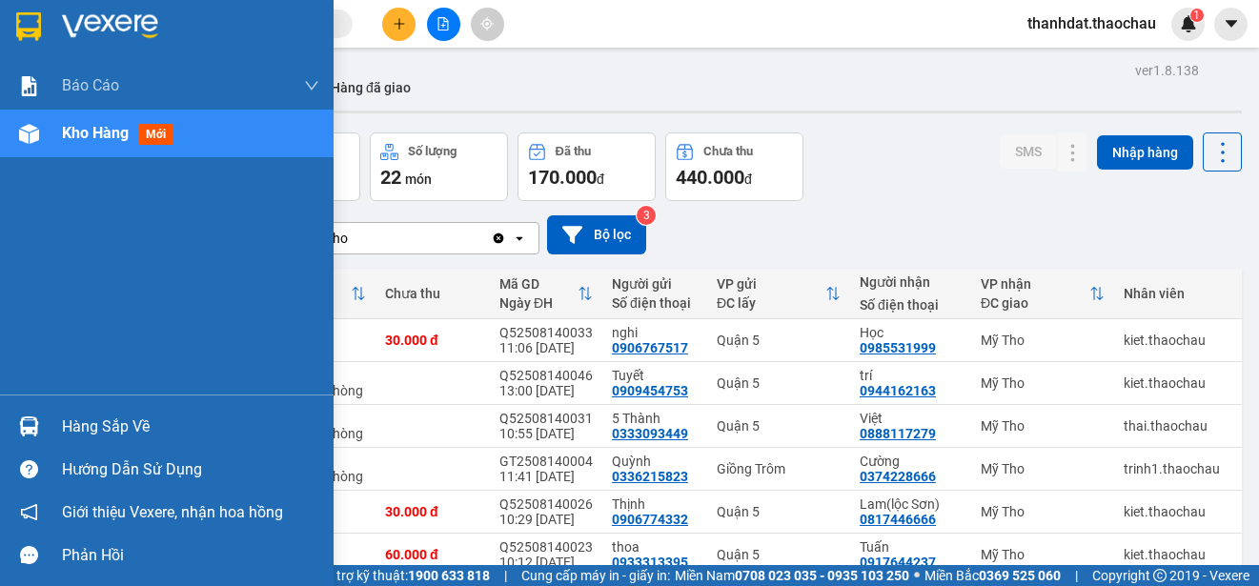
click at [95, 417] on div "Hàng sắp về" at bounding box center [190, 427] width 257 height 29
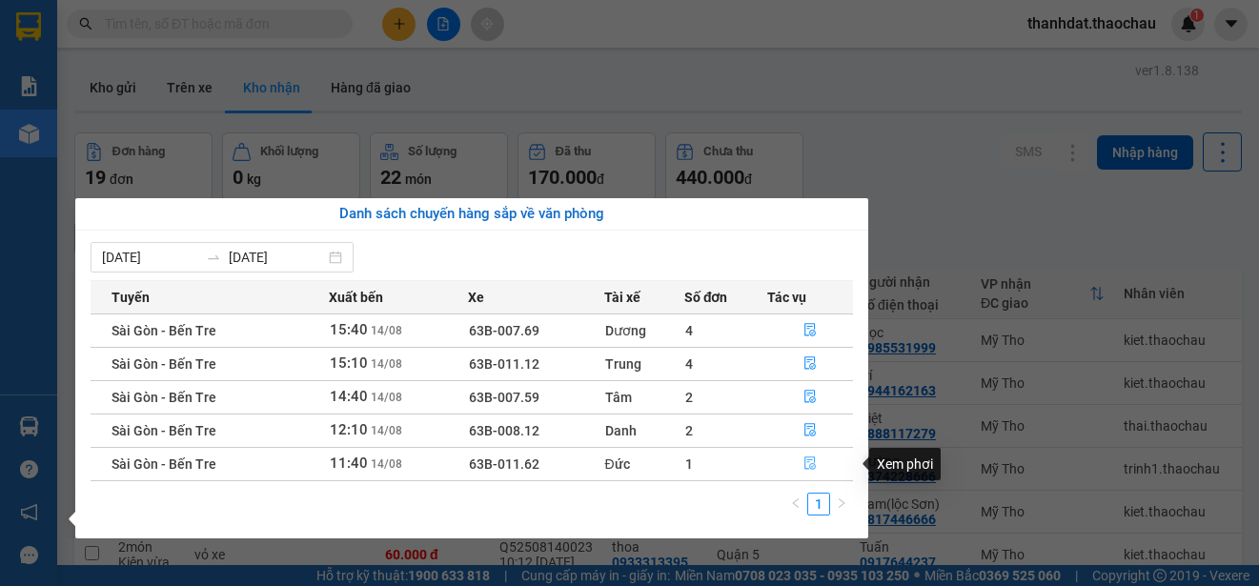
click at [809, 459] on icon "file-done" at bounding box center [809, 462] width 13 height 13
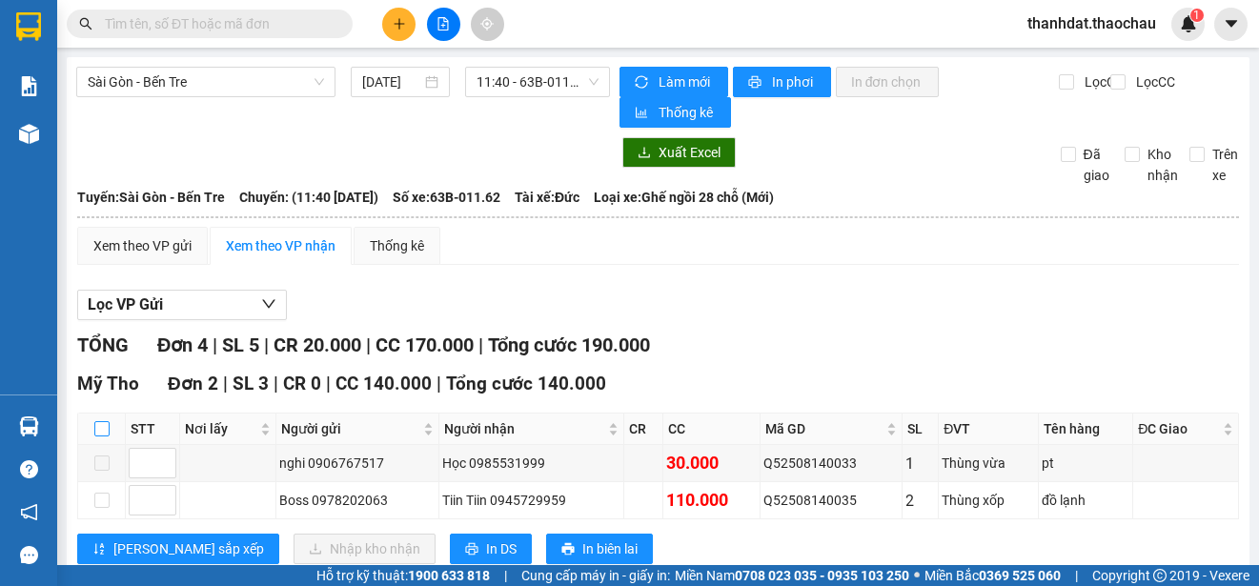
click at [104, 426] on input "checkbox" at bounding box center [101, 428] width 15 height 15
checkbox input "true"
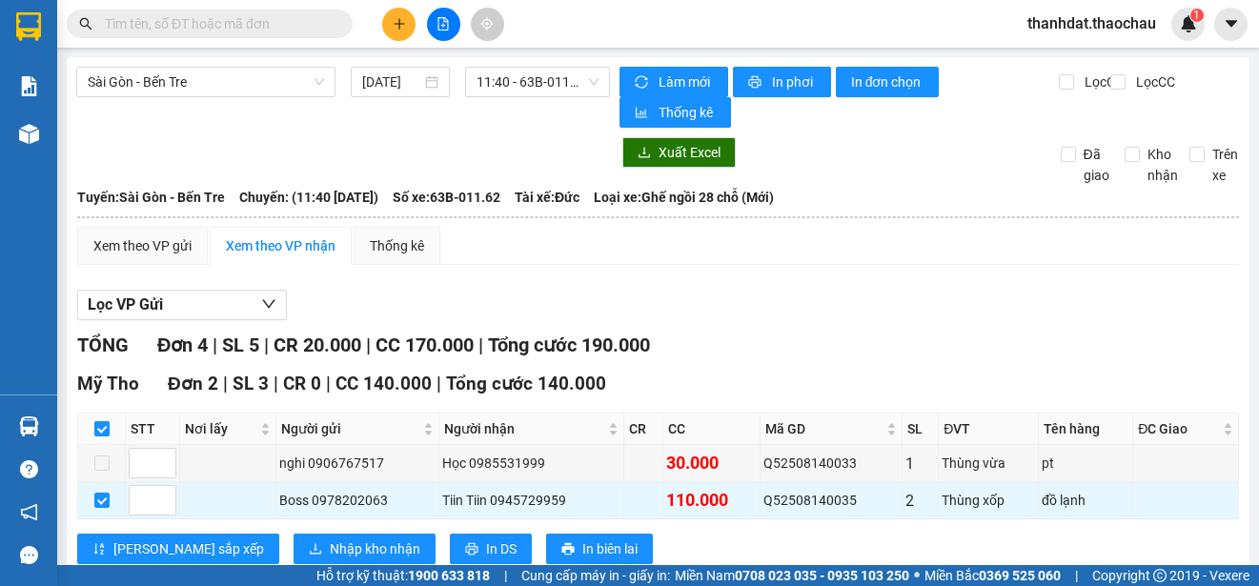
click at [101, 426] on input "checkbox" at bounding box center [101, 428] width 15 height 15
checkbox input "false"
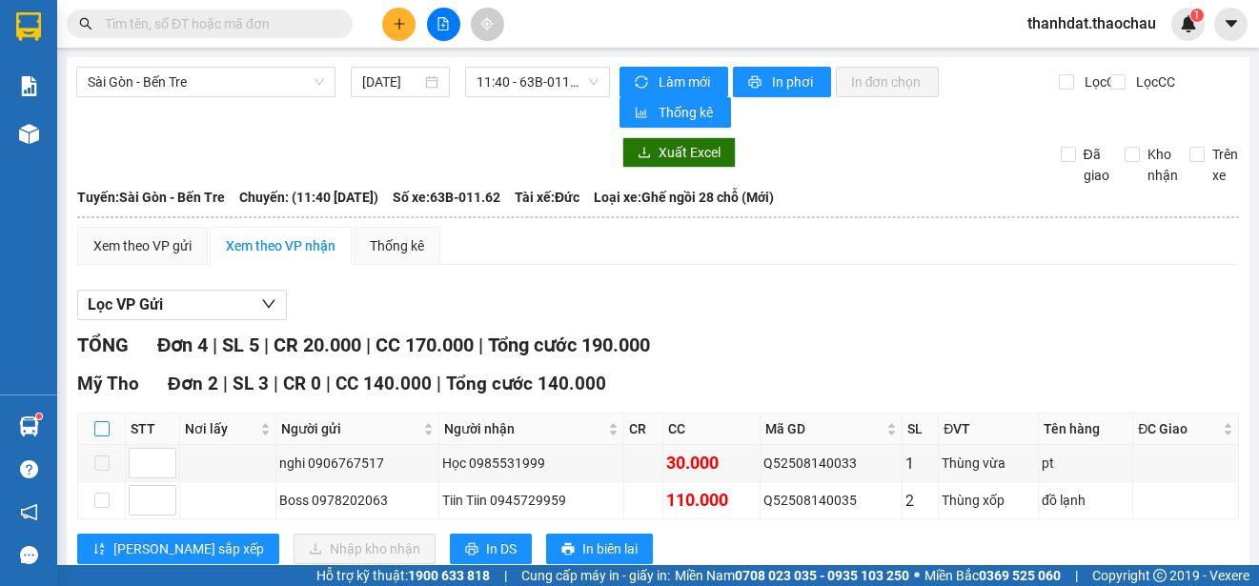
click at [99, 431] on input "checkbox" at bounding box center [101, 428] width 15 height 15
checkbox input "true"
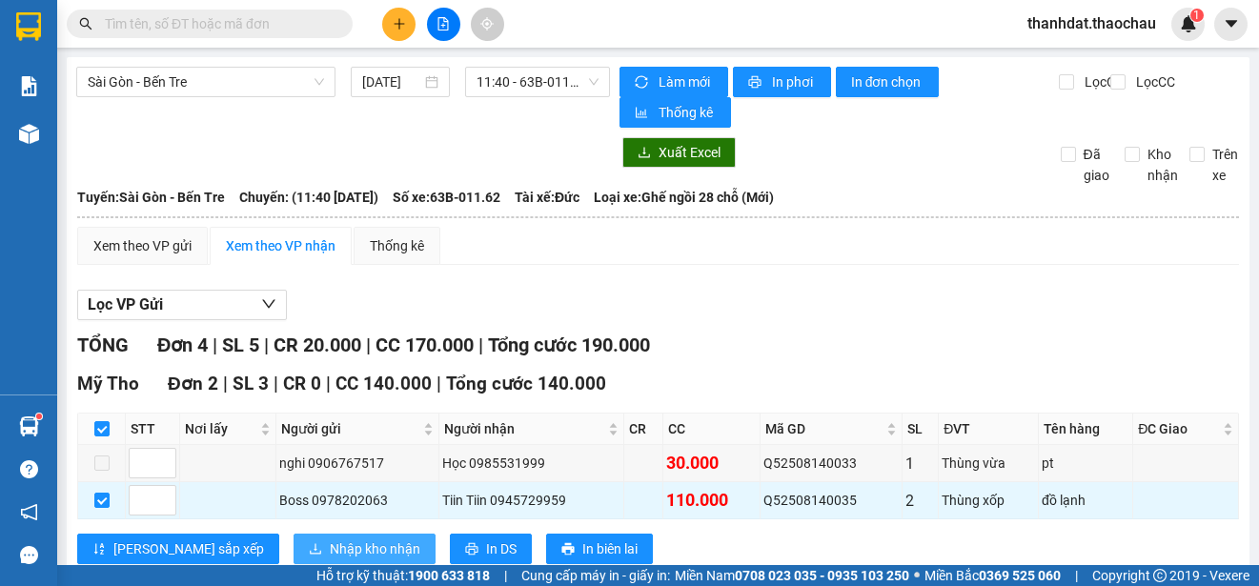
click at [330, 538] on span "Nhập kho nhận" at bounding box center [375, 548] width 91 height 21
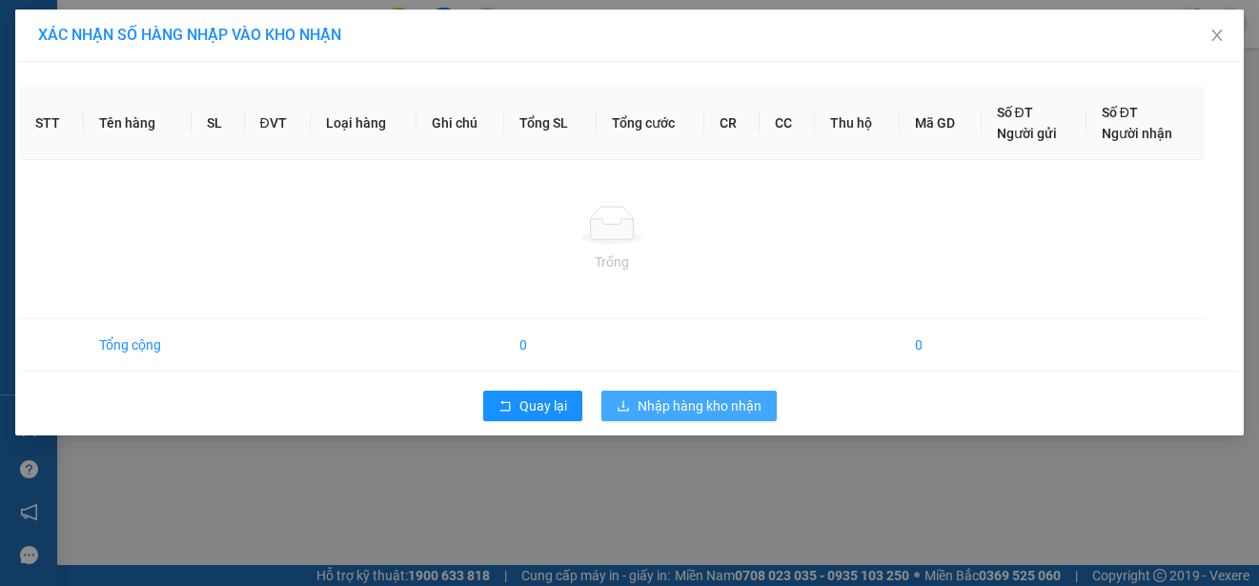
click at [732, 407] on span "Nhập hàng kho nhận" at bounding box center [699, 405] width 124 height 21
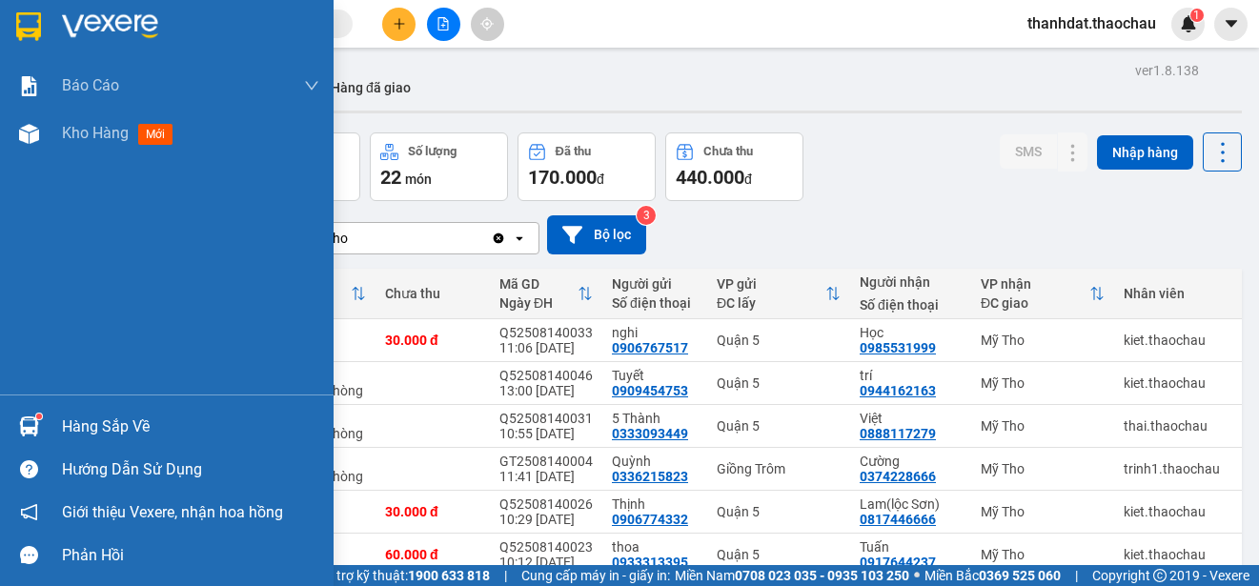
click at [85, 417] on div "Hàng sắp về" at bounding box center [190, 427] width 257 height 29
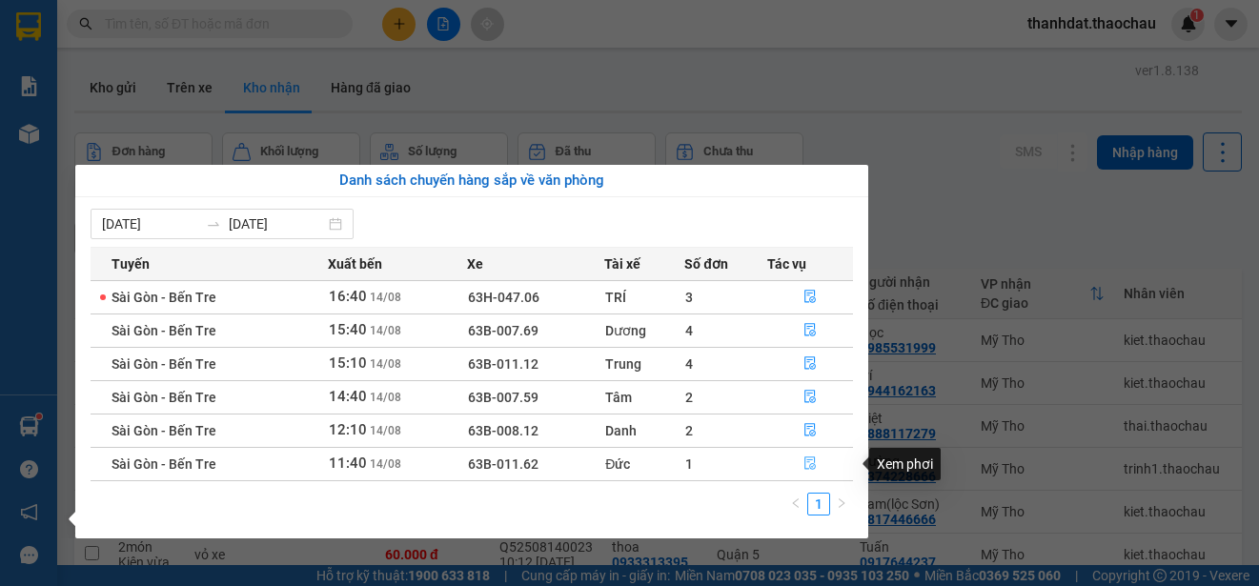
click at [807, 460] on icon "file-done" at bounding box center [810, 463] width 11 height 13
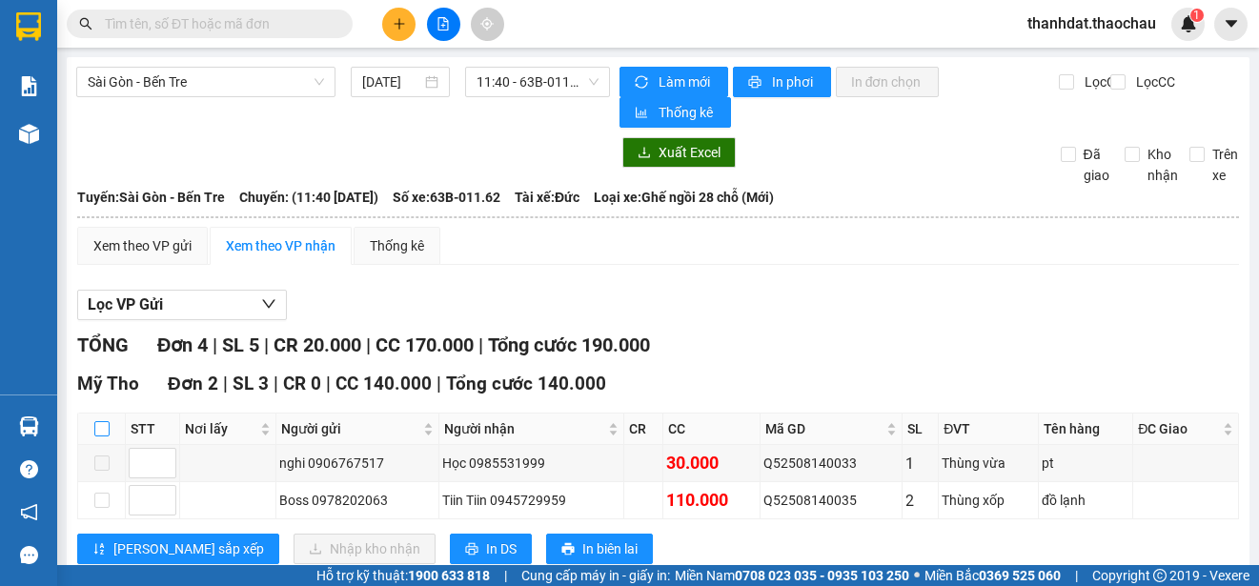
click at [98, 426] on input "checkbox" at bounding box center [101, 428] width 15 height 15
checkbox input "true"
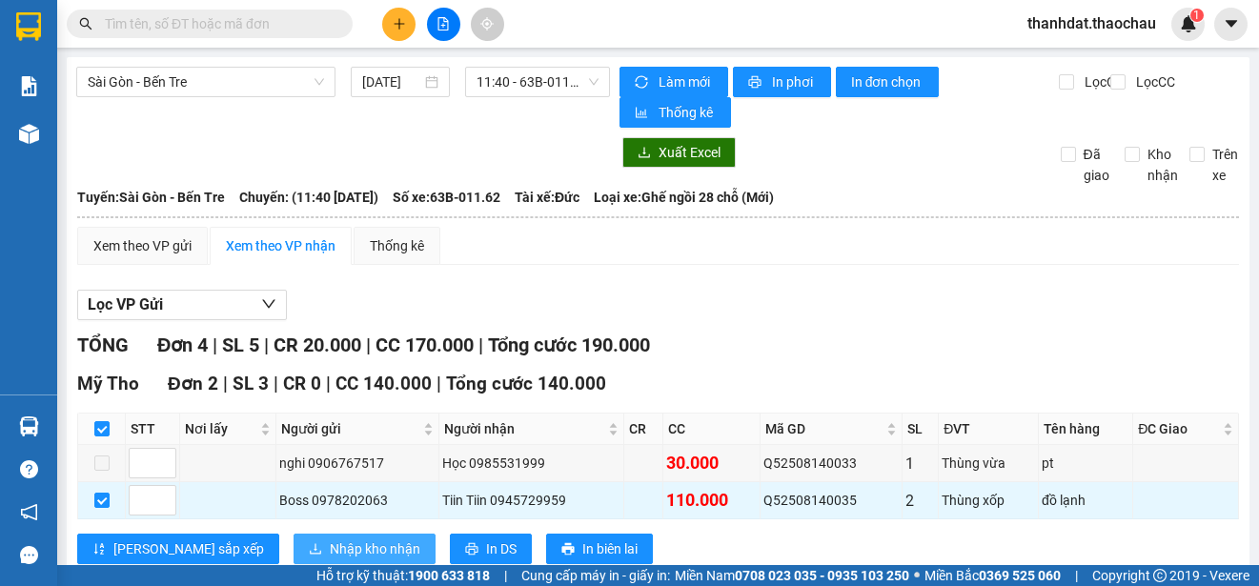
click at [330, 546] on span "Nhập kho nhận" at bounding box center [375, 548] width 91 height 21
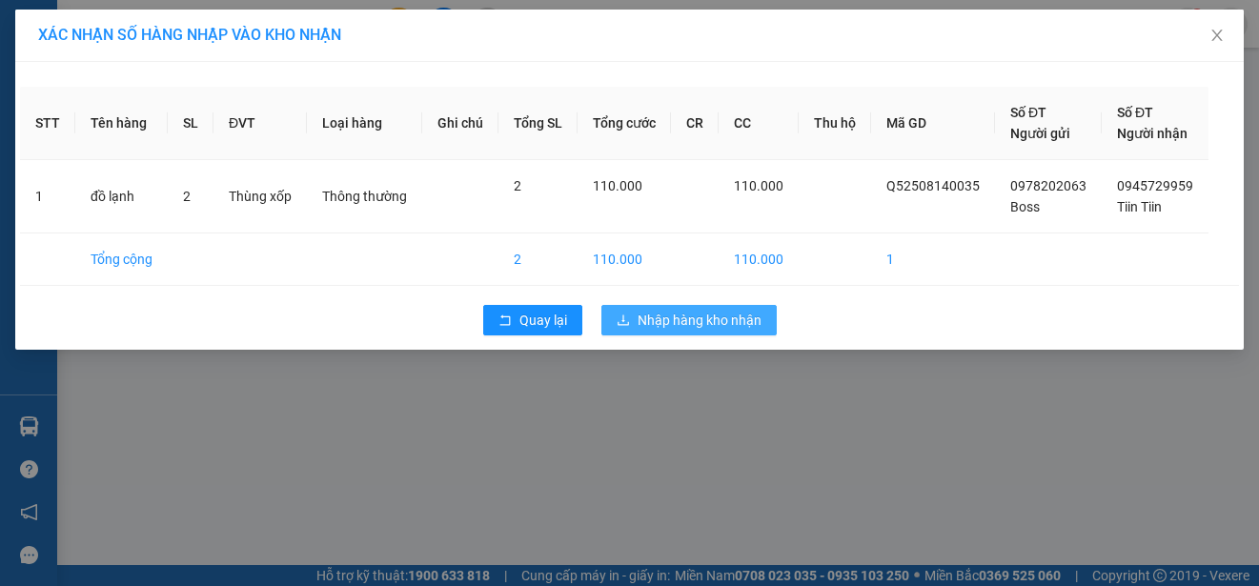
click at [723, 316] on span "Nhập hàng kho nhận" at bounding box center [699, 320] width 124 height 21
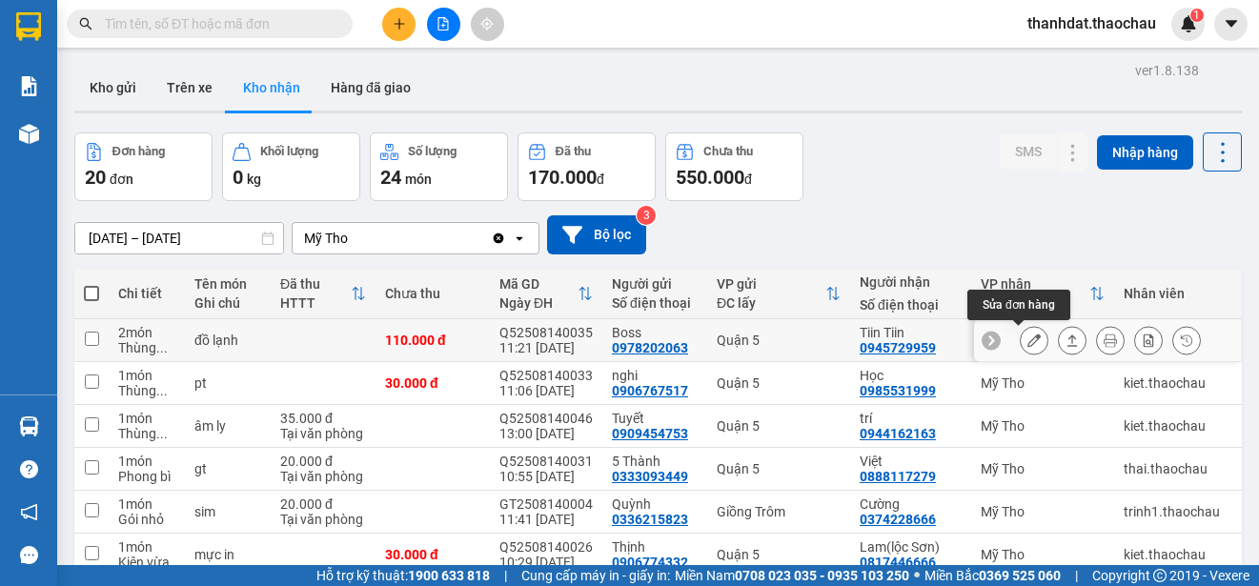
click at [1027, 347] on icon at bounding box center [1033, 339] width 13 height 13
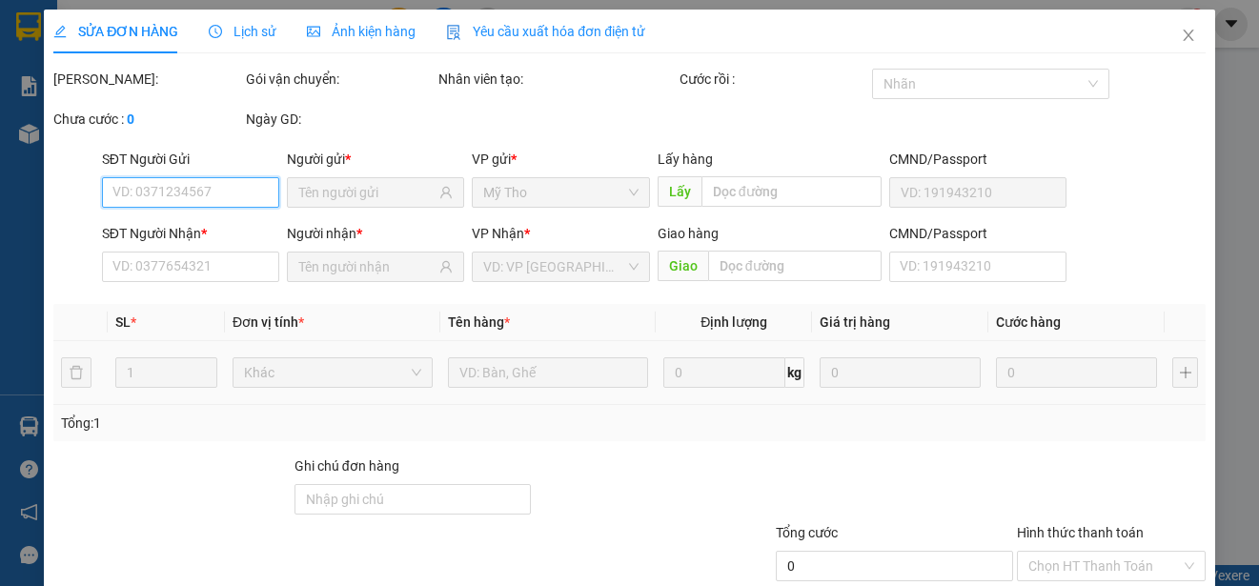
scroll to position [123, 0]
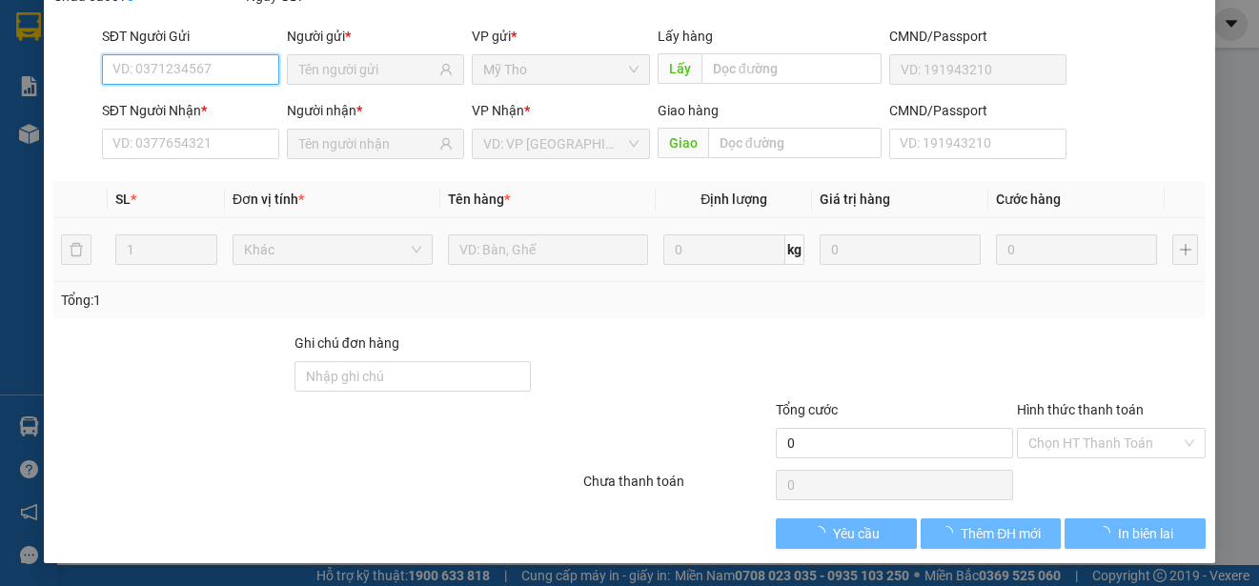
type input "0978202063"
type input "Boss"
type input "0945729959"
type input "Tiin Tiin"
type input "110.000"
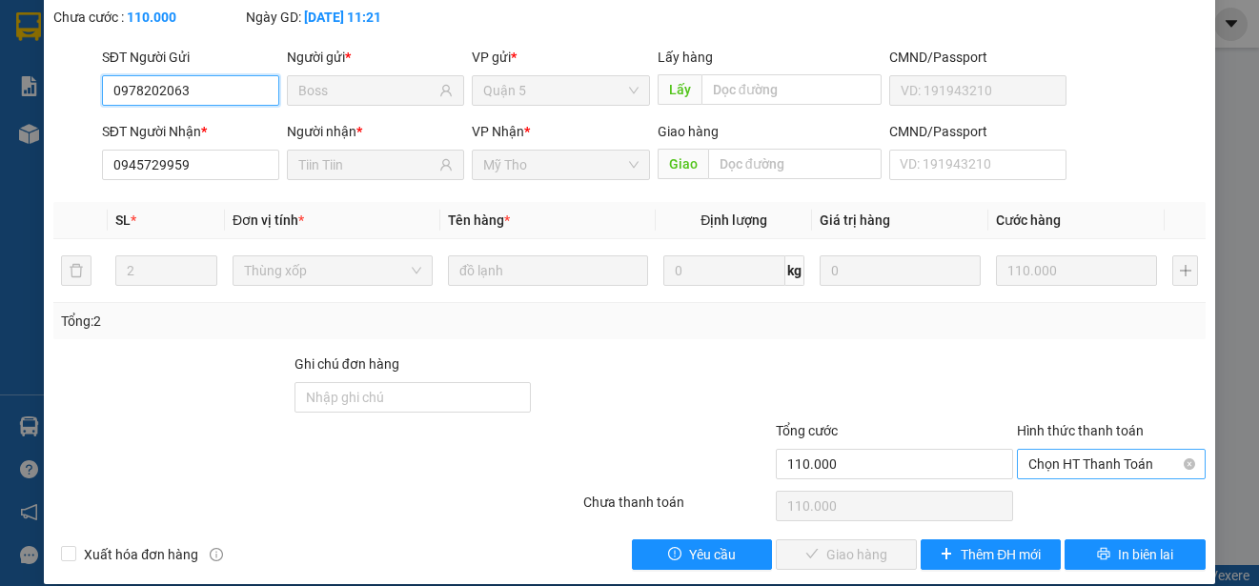
click at [1068, 458] on span "Chọn HT Thanh Toán" at bounding box center [1111, 464] width 166 height 29
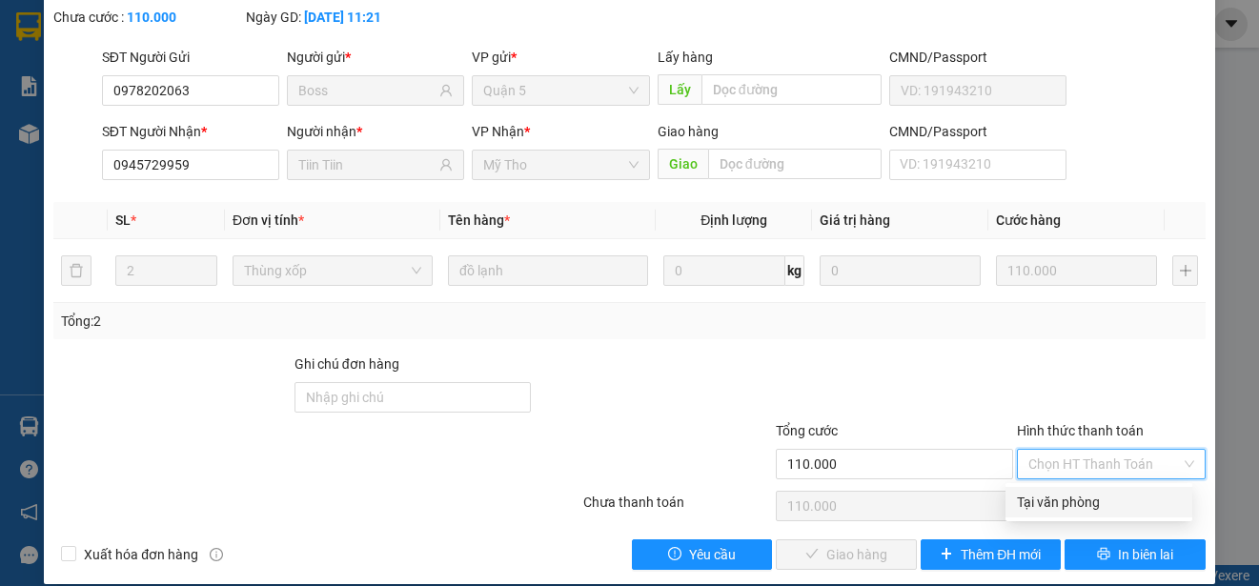
click at [1065, 506] on div "Tại văn phòng" at bounding box center [1099, 502] width 164 height 21
type input "0"
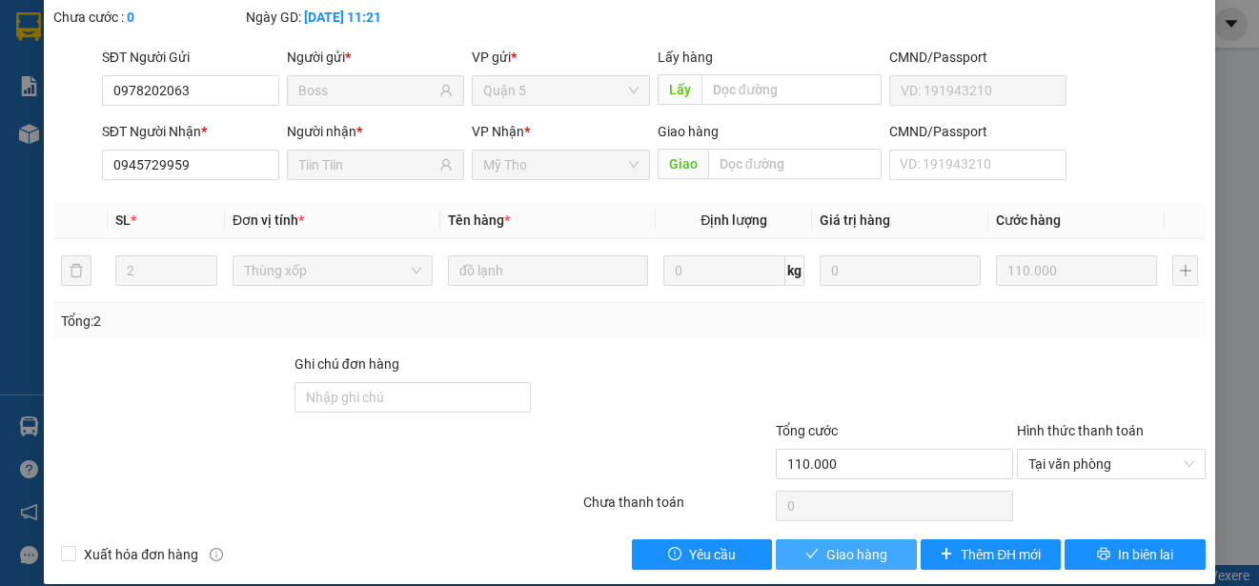
click at [840, 548] on span "Giao hàng" at bounding box center [856, 554] width 61 height 21
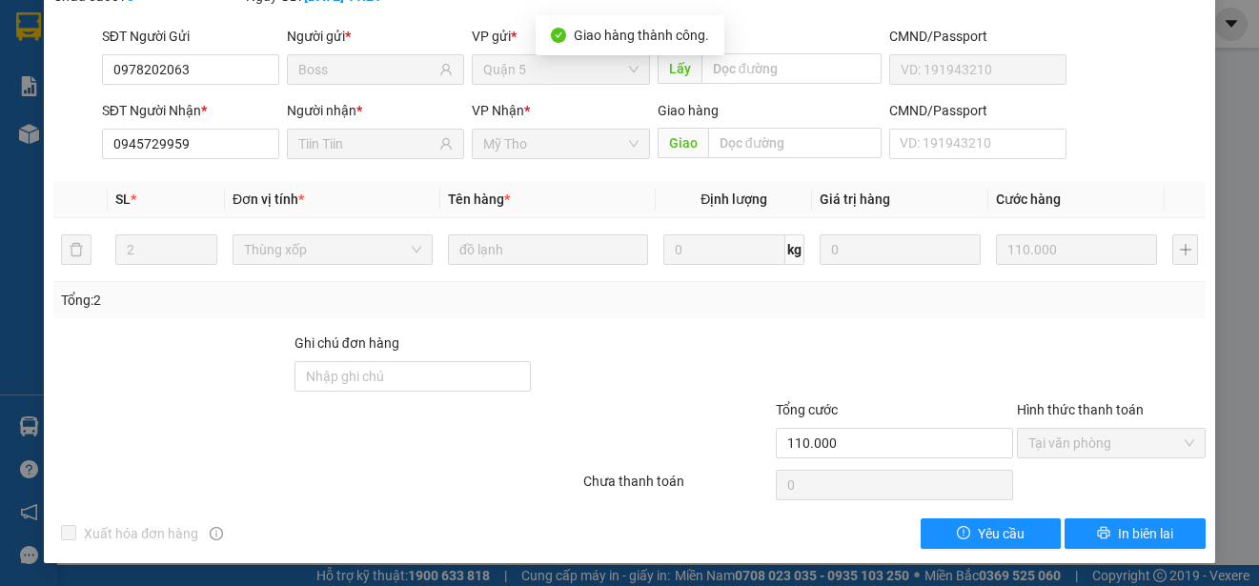
scroll to position [0, 0]
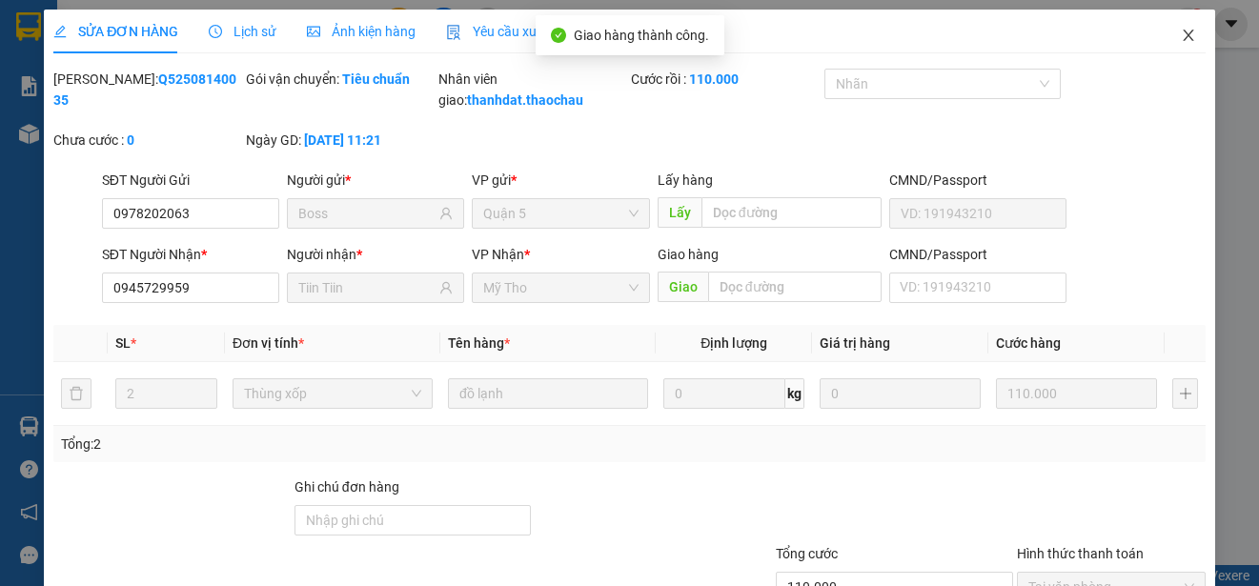
click at [1182, 35] on icon "close" at bounding box center [1187, 35] width 10 height 11
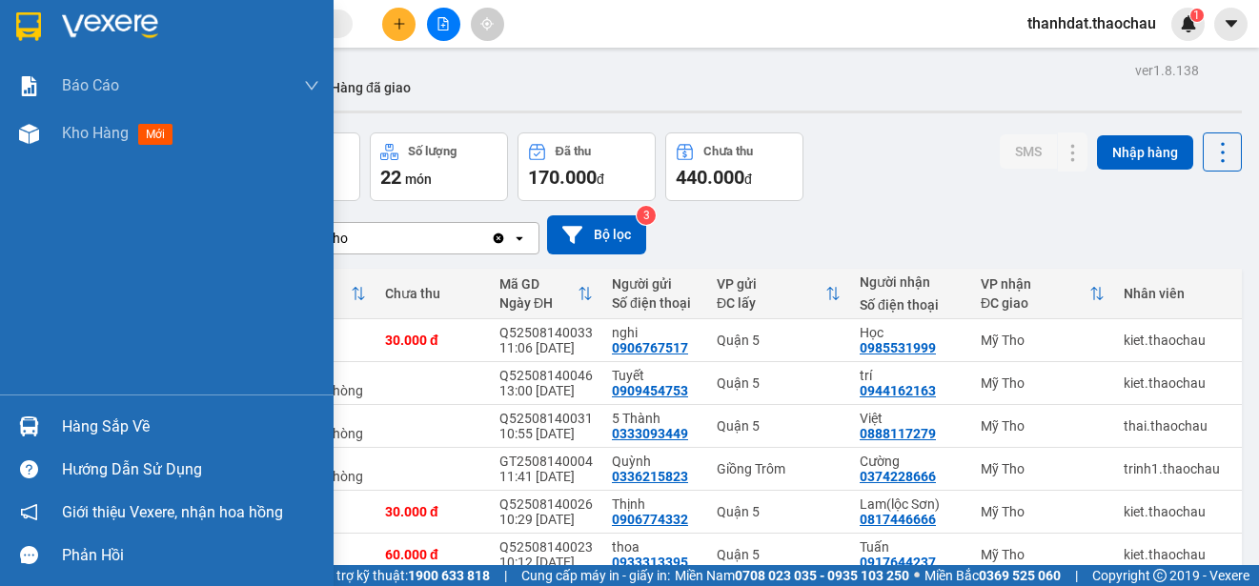
click at [81, 427] on div "Hàng sắp về" at bounding box center [190, 427] width 257 height 29
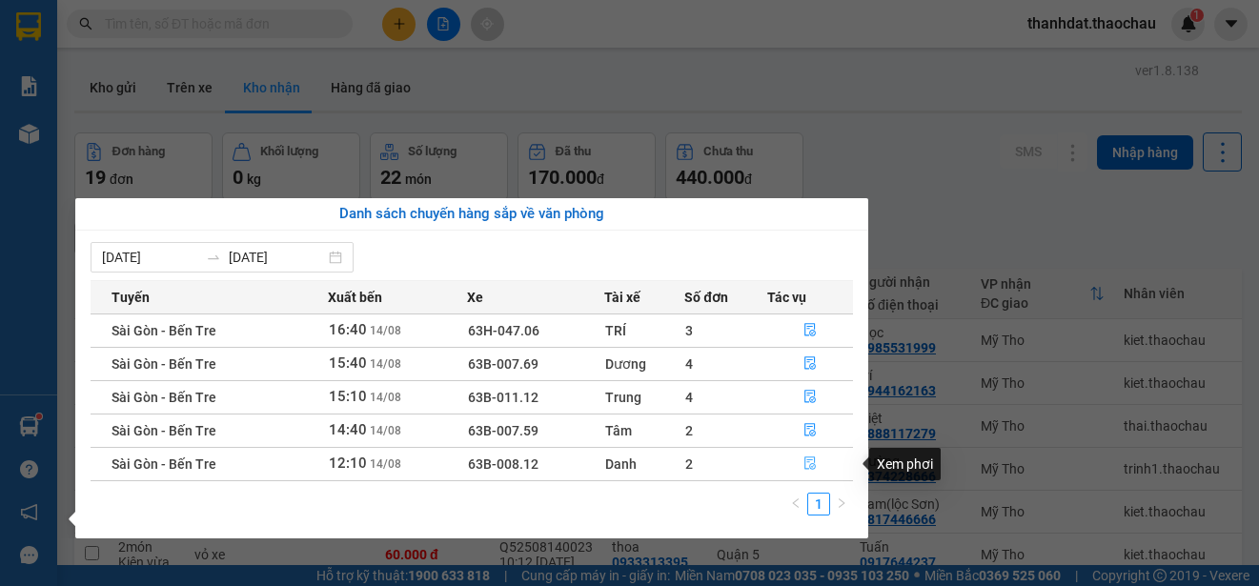
click at [811, 461] on icon "file-done" at bounding box center [809, 462] width 13 height 13
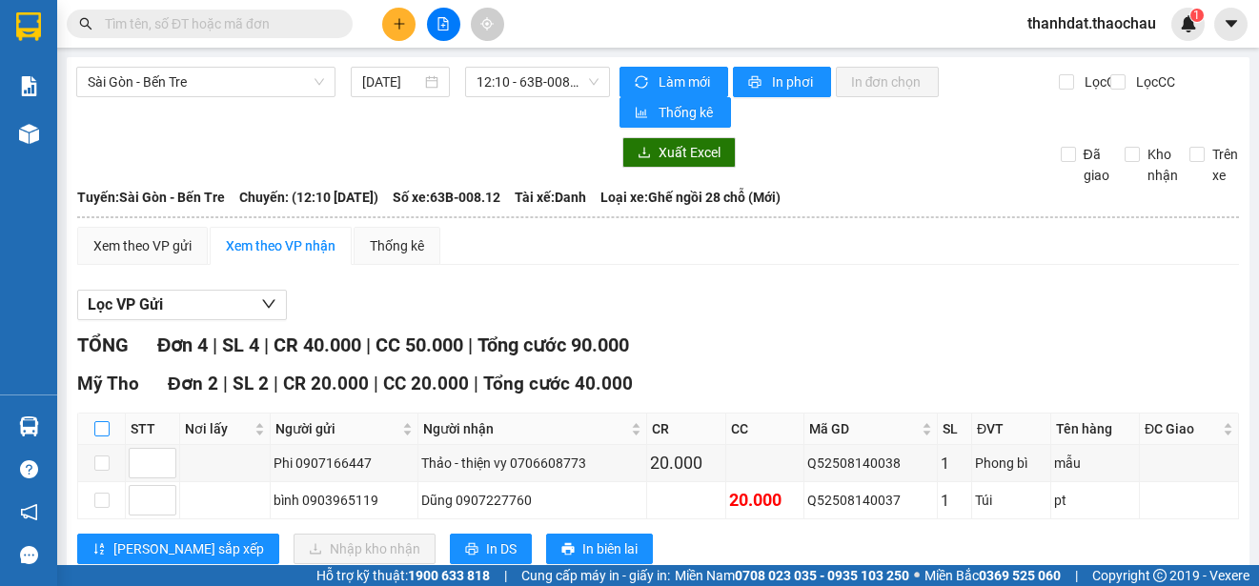
click at [105, 421] on input "checkbox" at bounding box center [101, 428] width 15 height 15
checkbox input "true"
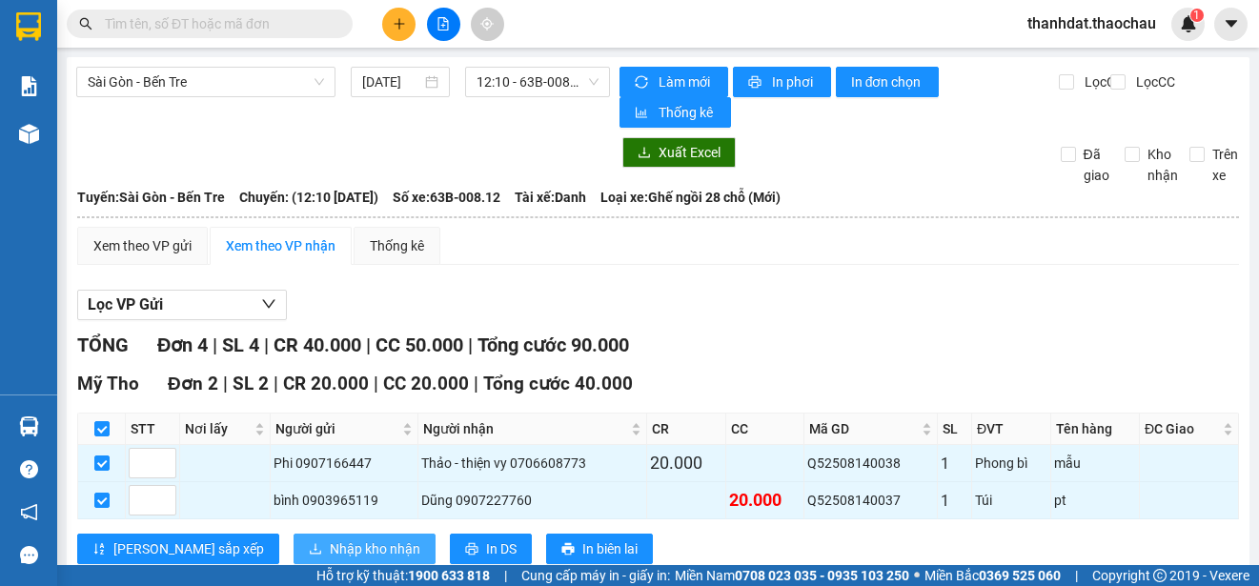
click at [330, 548] on span "Nhập kho nhận" at bounding box center [375, 548] width 91 height 21
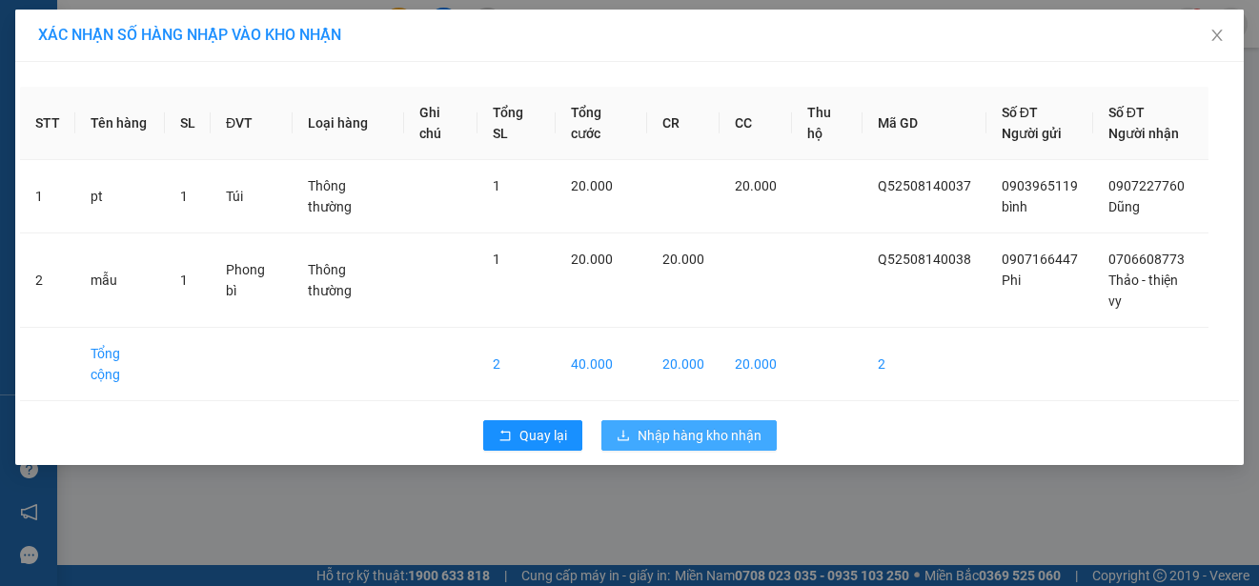
click at [681, 433] on span "Nhập hàng kho nhận" at bounding box center [699, 435] width 124 height 21
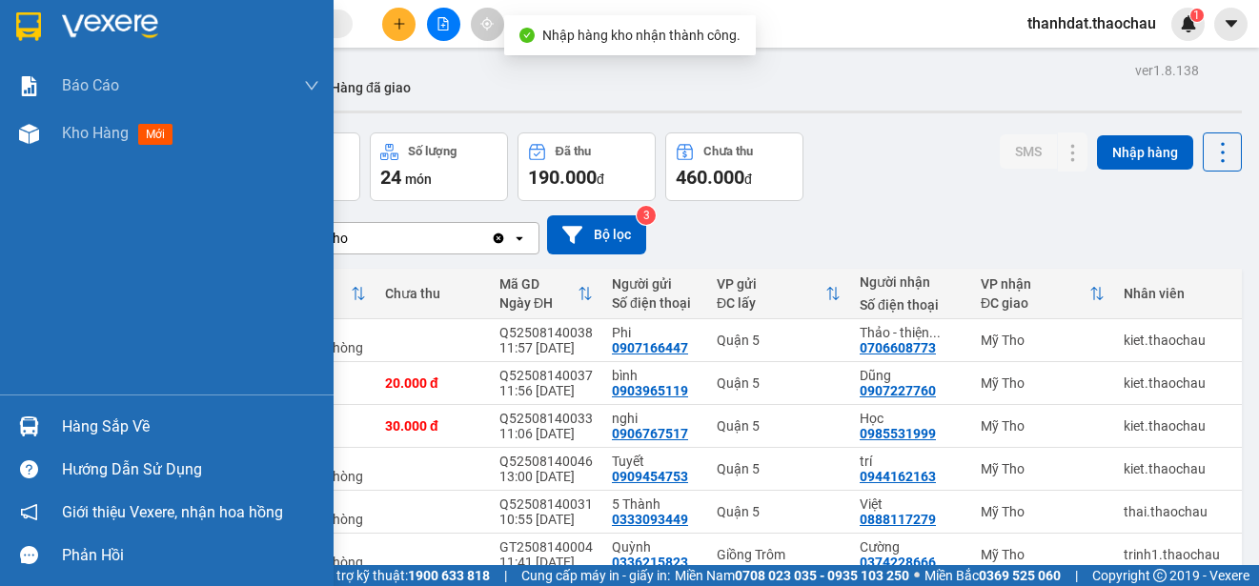
drag, startPoint x: 108, startPoint y: 425, endPoint x: 126, endPoint y: 425, distance: 18.1
click at [109, 424] on div "Hàng sắp về" at bounding box center [190, 427] width 257 height 29
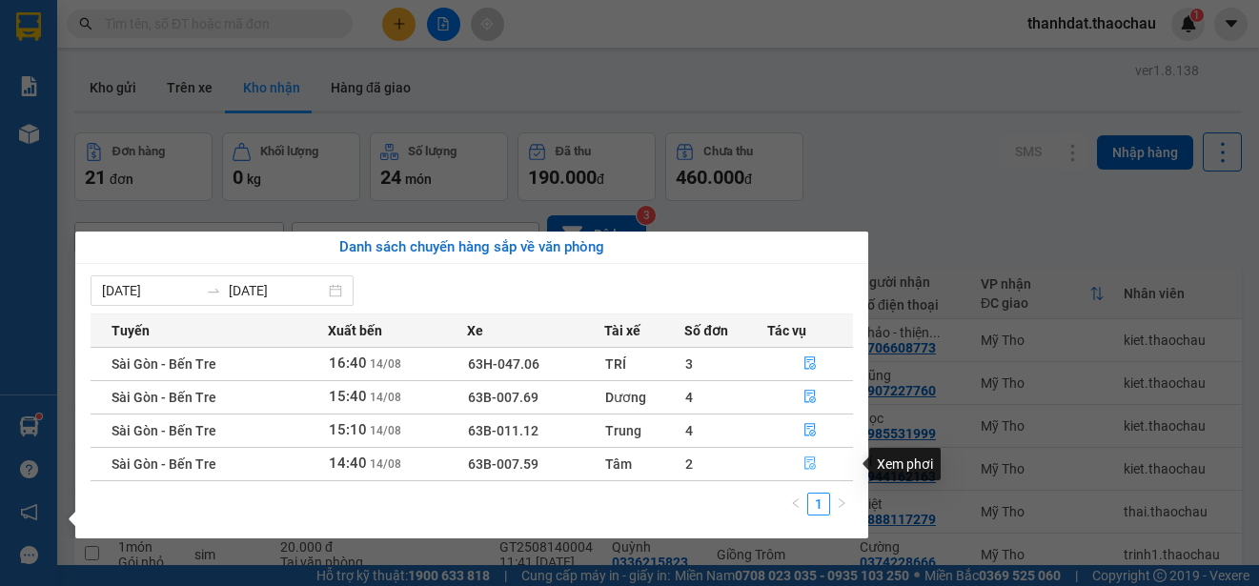
click at [807, 463] on icon "file-done" at bounding box center [809, 462] width 13 height 13
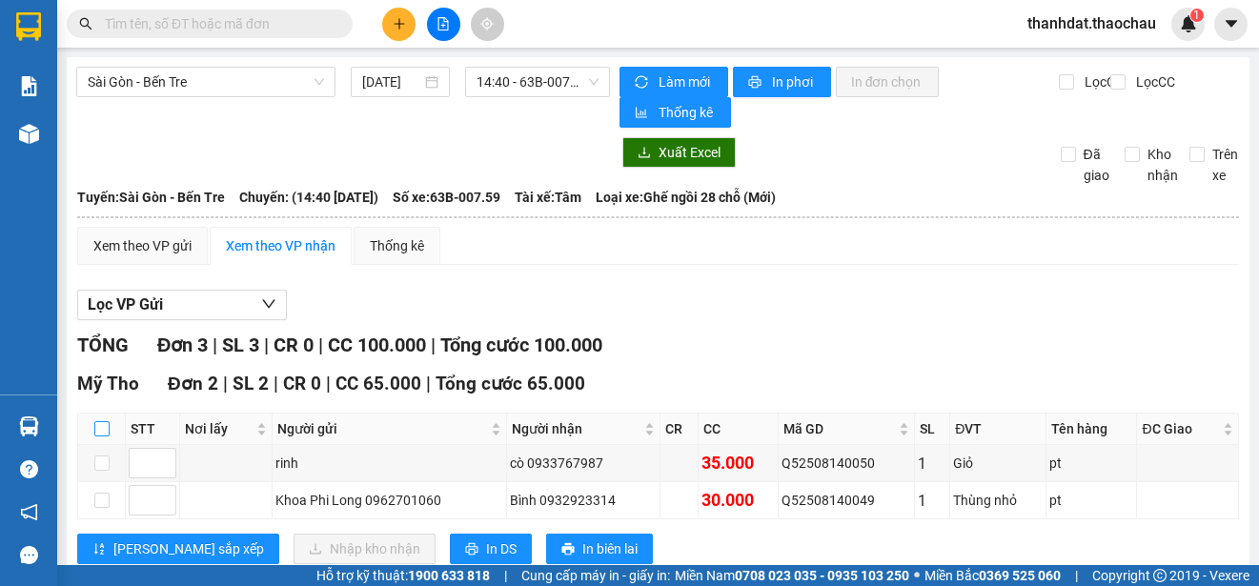
click at [102, 433] on input "checkbox" at bounding box center [101, 428] width 15 height 15
checkbox input "true"
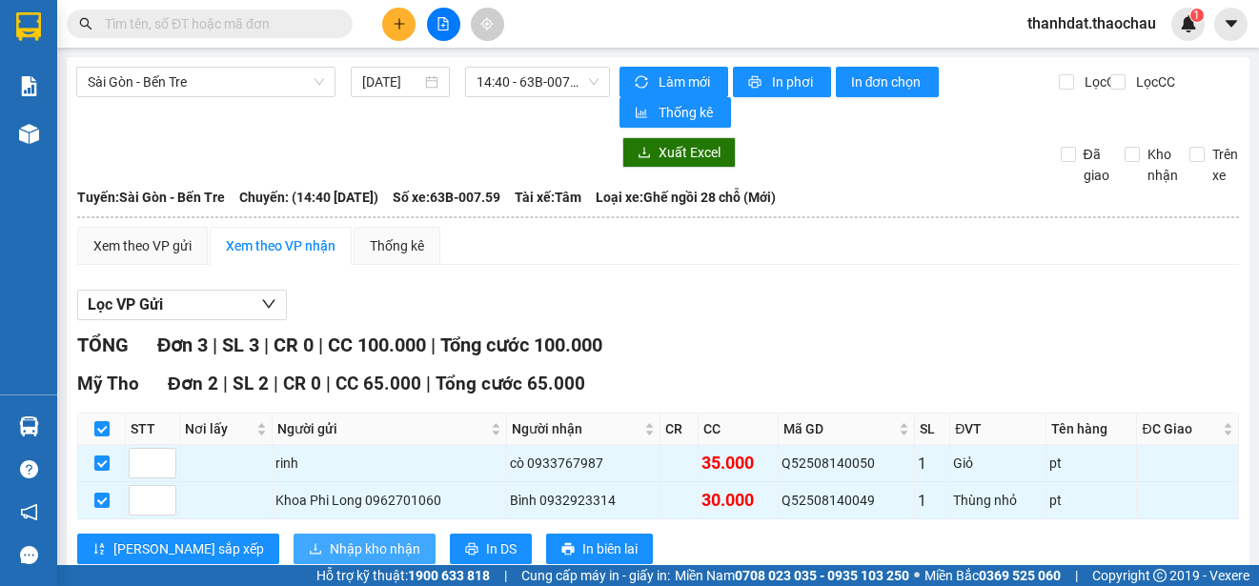
click at [330, 539] on span "Nhập kho nhận" at bounding box center [375, 548] width 91 height 21
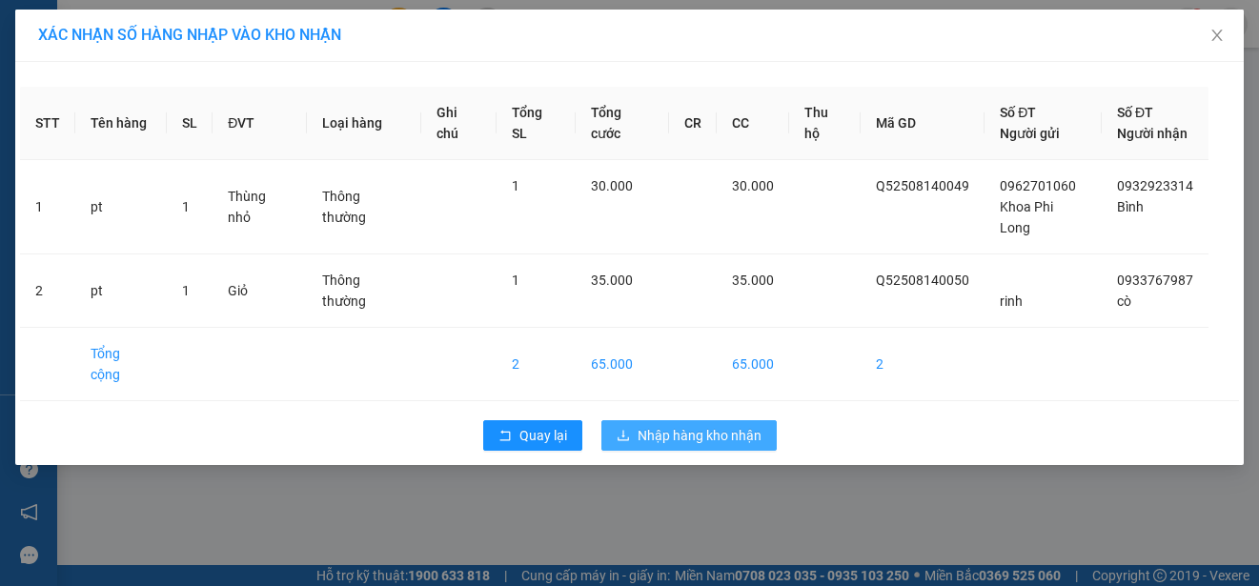
click at [665, 425] on span "Nhập hàng kho nhận" at bounding box center [699, 435] width 124 height 21
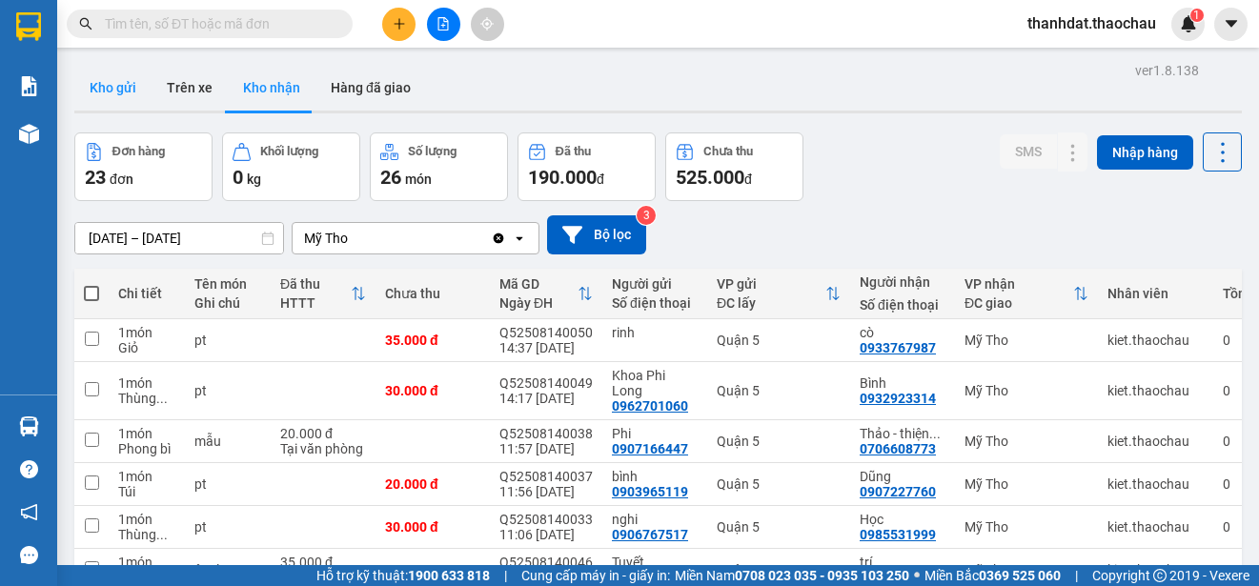
click at [123, 84] on button "Kho gửi" at bounding box center [112, 88] width 77 height 46
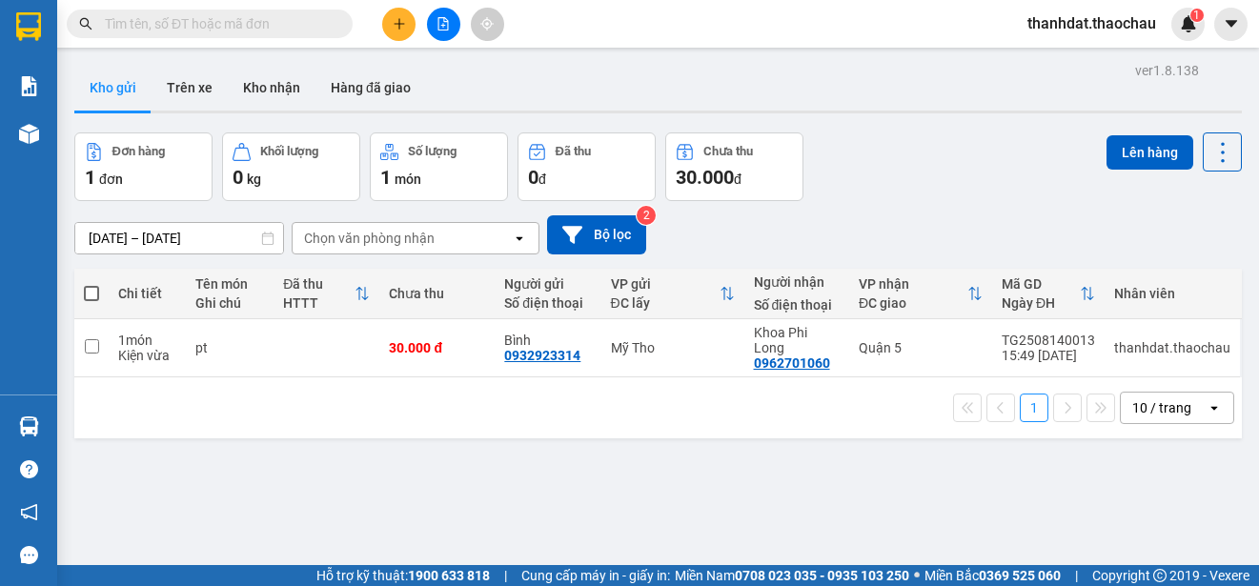
click at [92, 292] on span at bounding box center [91, 293] width 15 height 15
click at [91, 284] on input "checkbox" at bounding box center [91, 284] width 0 height 0
checkbox input "true"
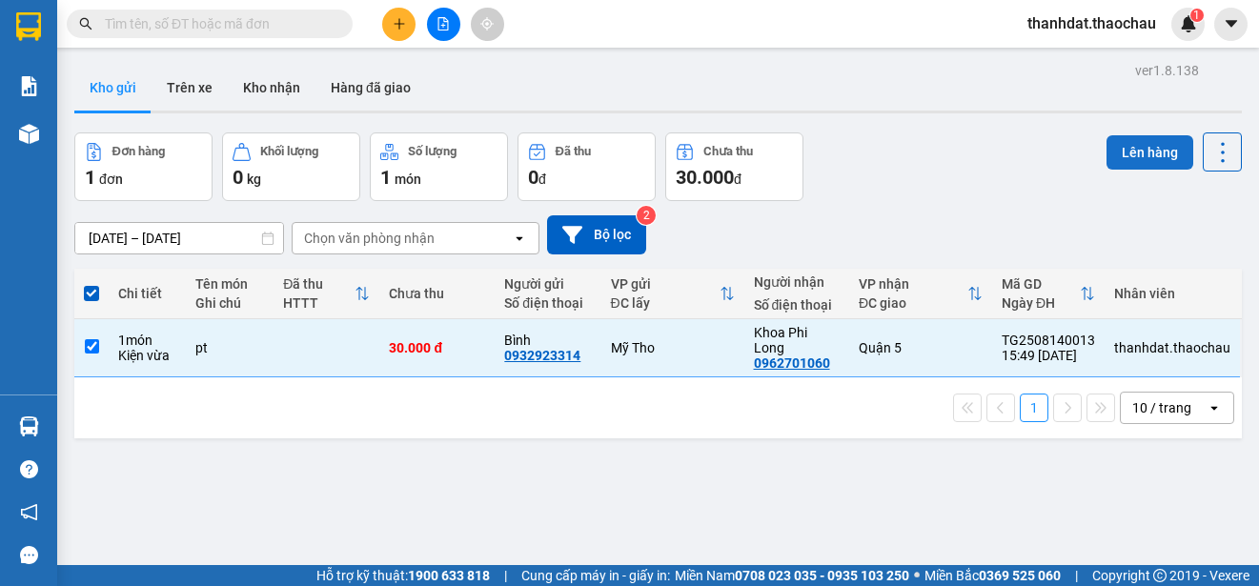
click at [1130, 152] on button "Lên hàng" at bounding box center [1149, 152] width 87 height 34
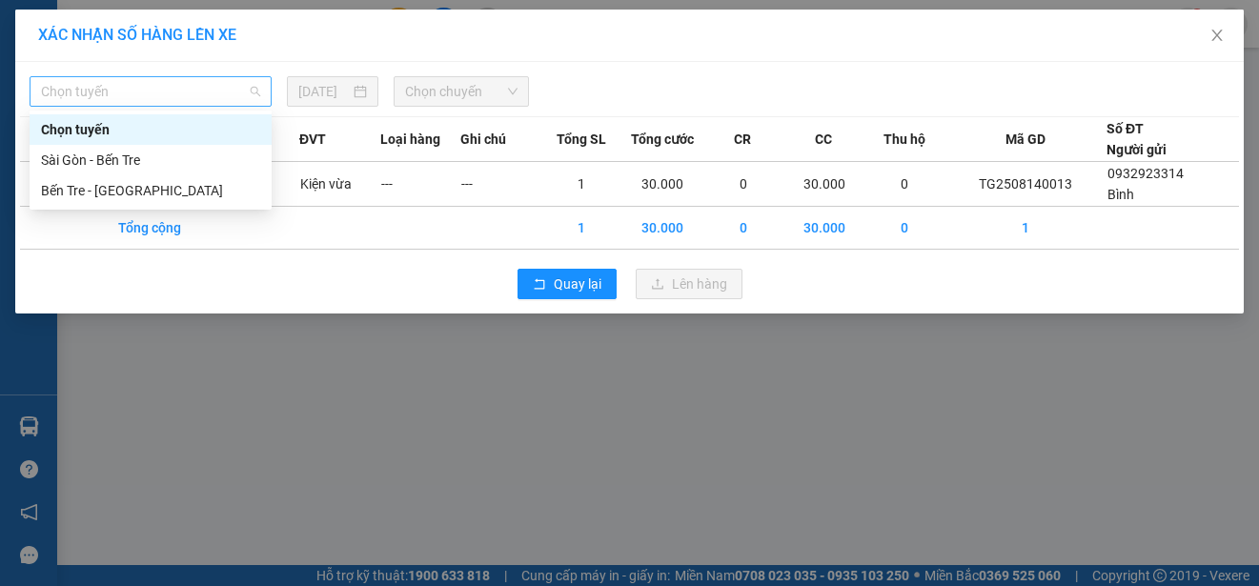
click at [163, 92] on span "Chọn tuyến" at bounding box center [150, 91] width 219 height 29
click at [137, 189] on div "Bến Tre - Sài Gòn" at bounding box center [150, 190] width 219 height 21
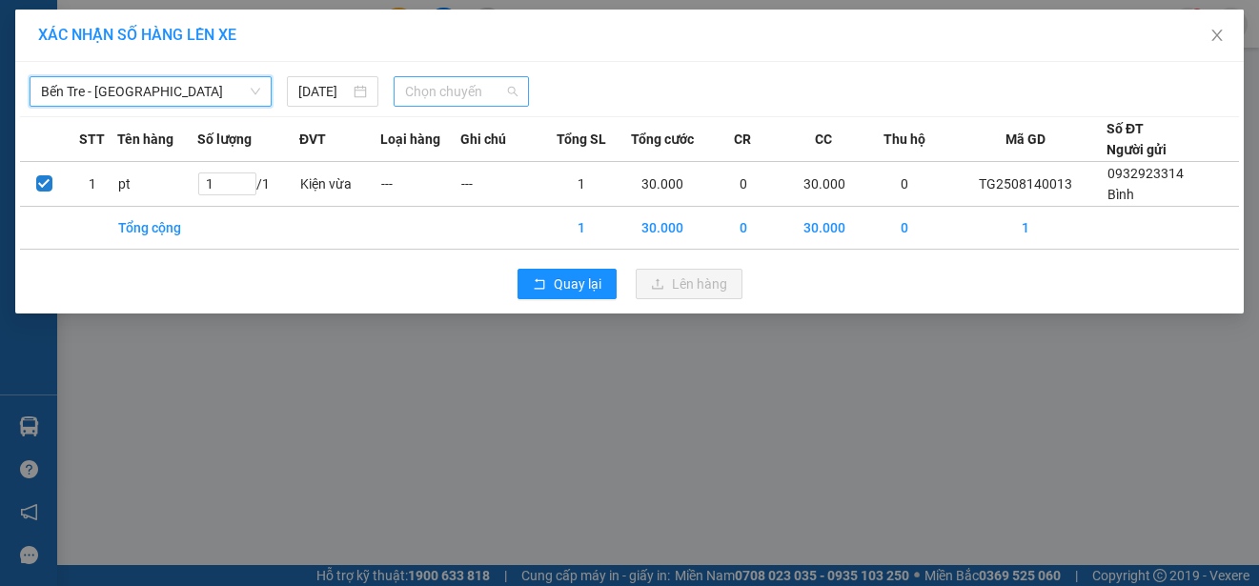
click at [439, 83] on span "Chọn chuyến" at bounding box center [460, 91] width 111 height 29
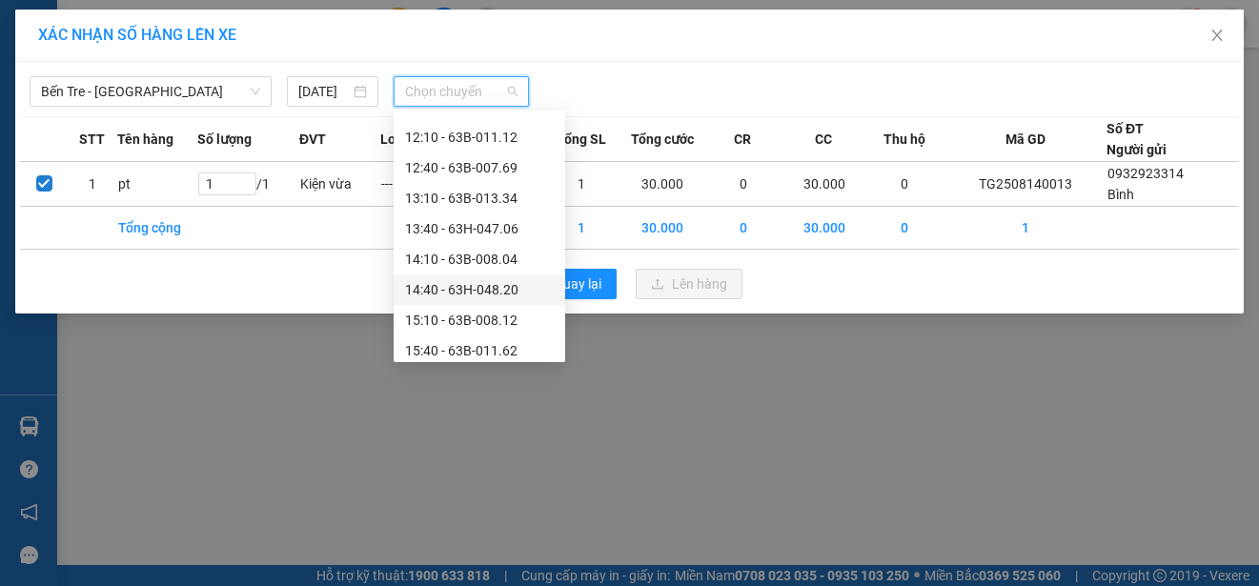
scroll to position [667, 0]
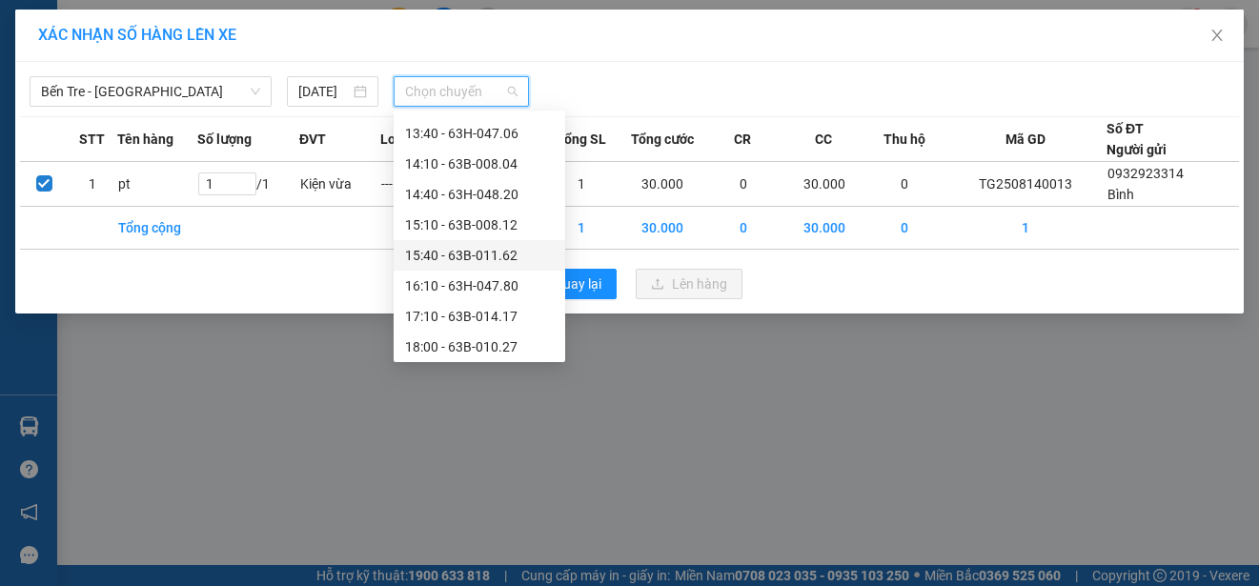
click at [456, 253] on div "15:40 - 63B-011.62" at bounding box center [479, 255] width 149 height 21
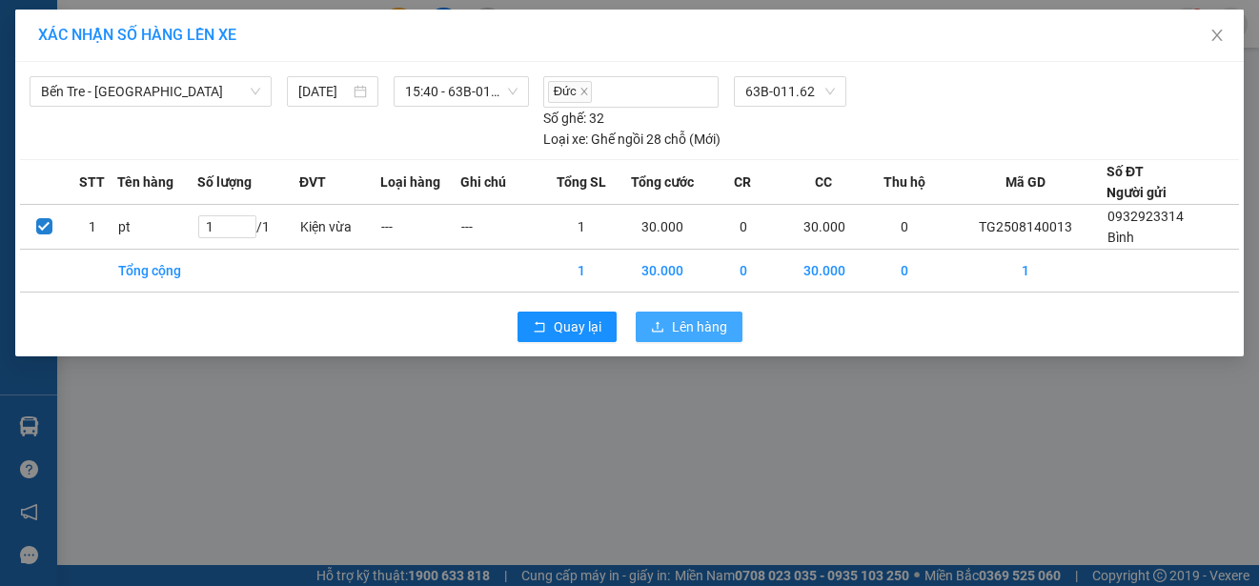
click at [675, 320] on span "Lên hàng" at bounding box center [699, 326] width 55 height 21
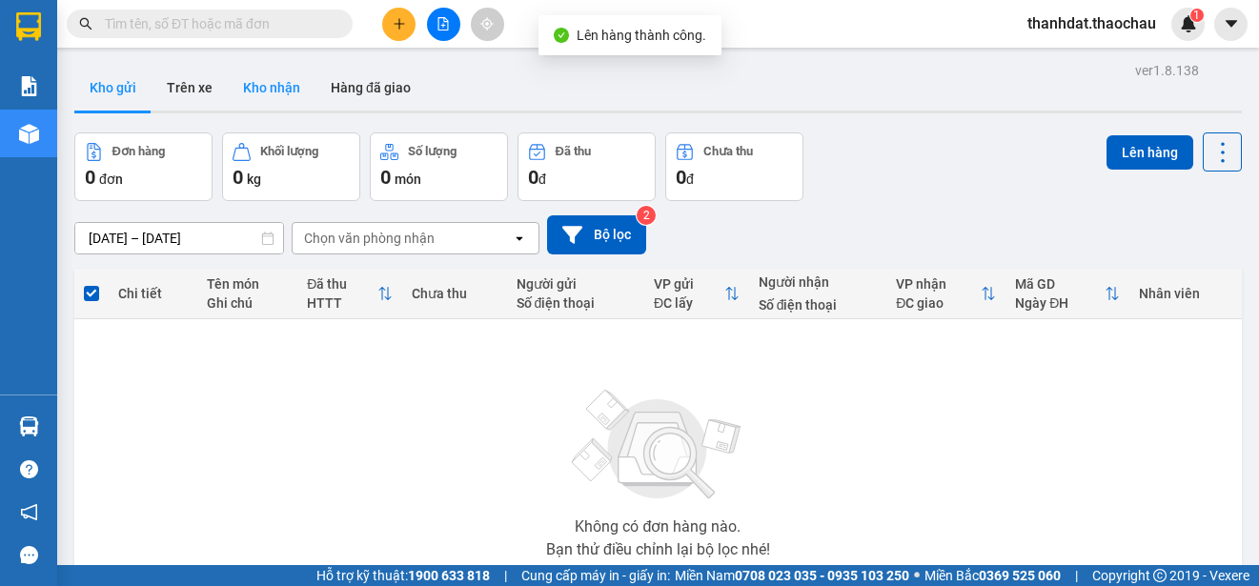
click at [276, 81] on button "Kho nhận" at bounding box center [272, 88] width 88 height 46
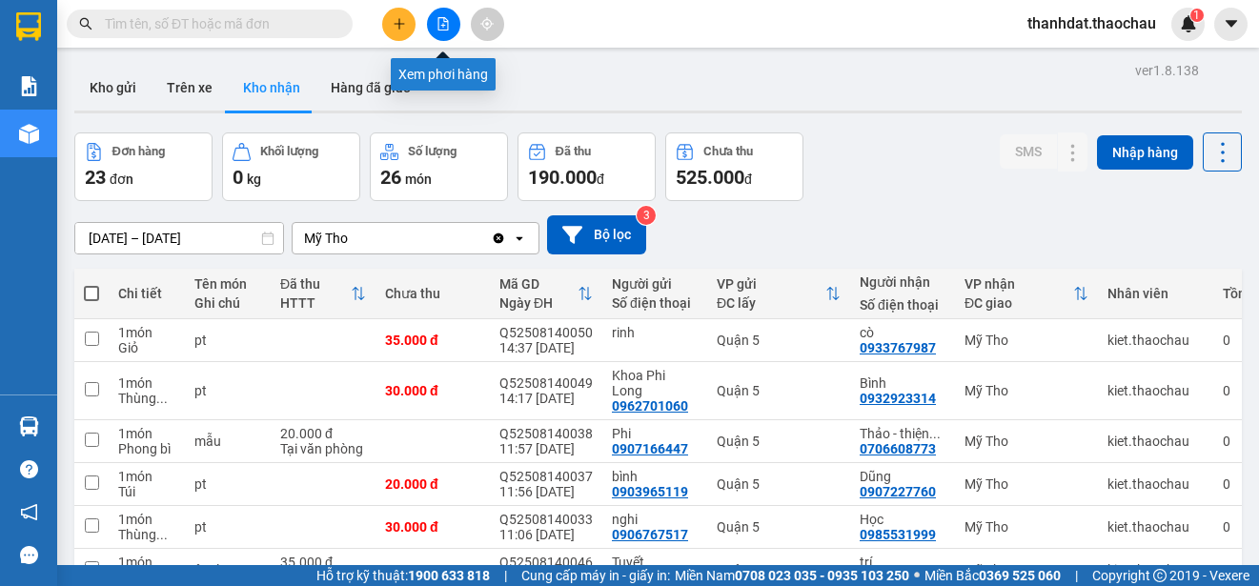
click at [439, 30] on icon "file-add" at bounding box center [443, 23] width 10 height 13
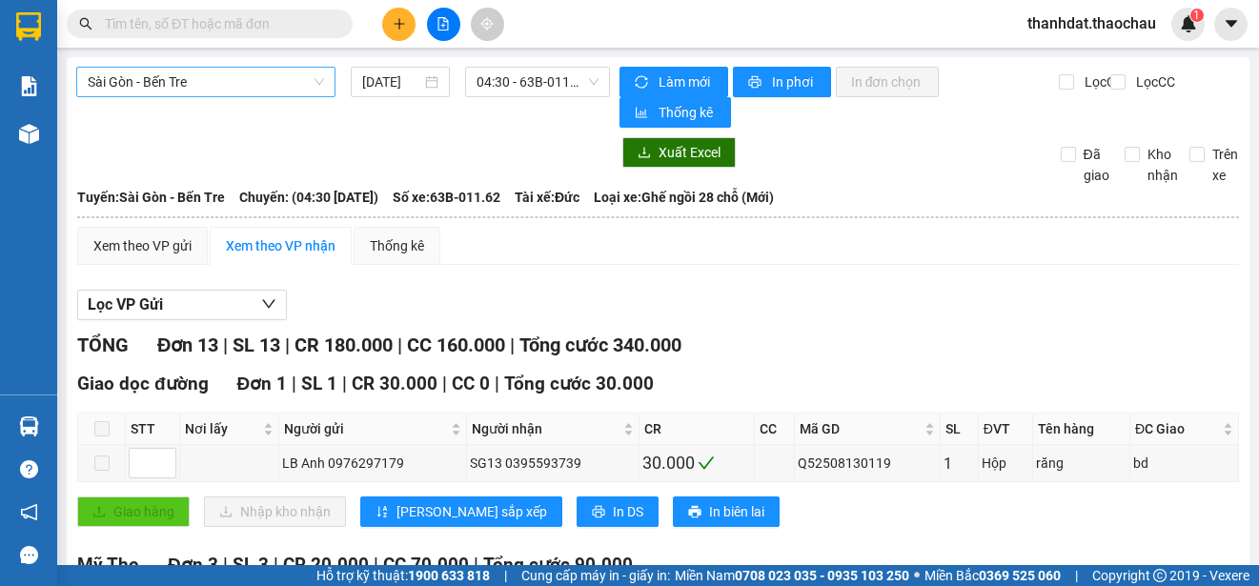
click at [201, 82] on span "Sài Gòn - Bến Tre" at bounding box center [206, 82] width 236 height 29
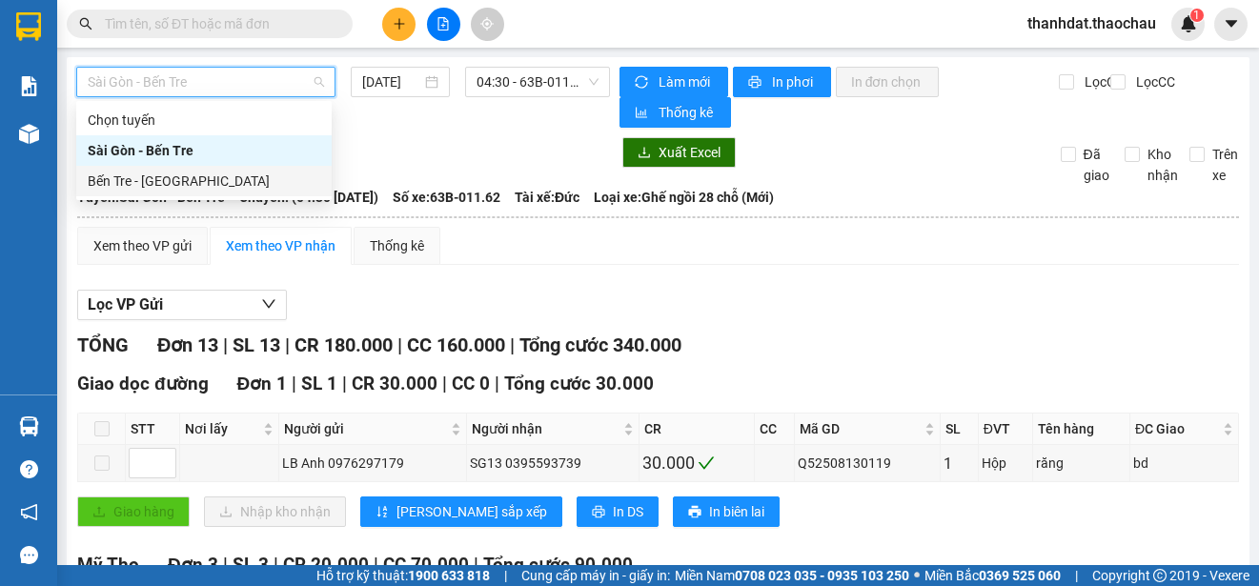
drag, startPoint x: 168, startPoint y: 178, endPoint x: 229, endPoint y: 166, distance: 62.2
click at [169, 178] on div "Bến Tre - Sài Gòn" at bounding box center [204, 181] width 232 height 21
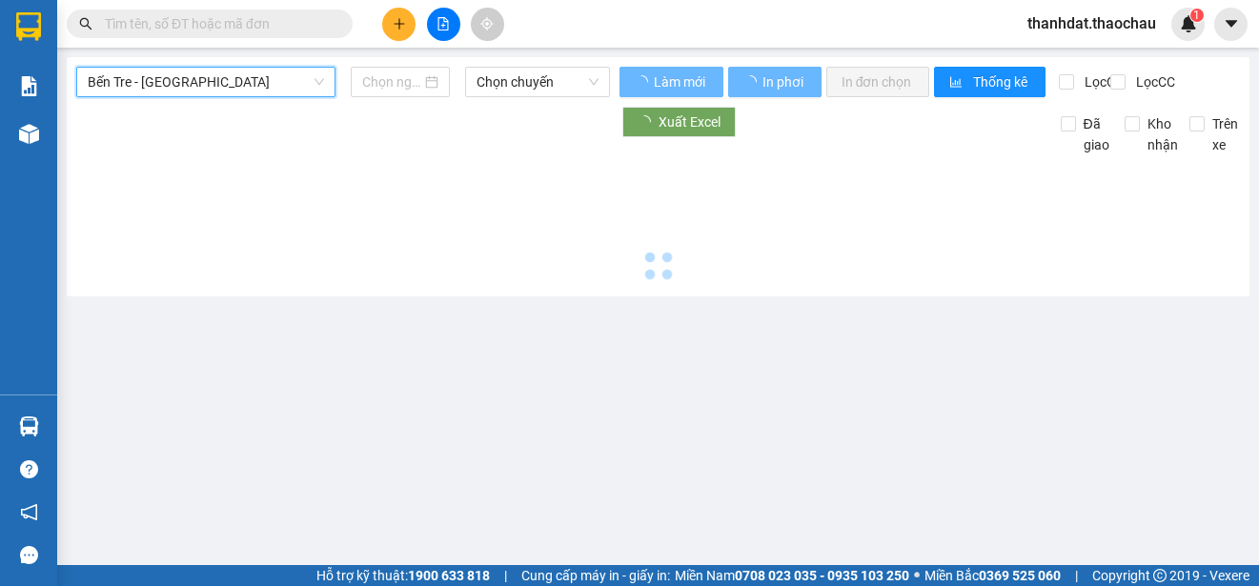
type input "[DATE]"
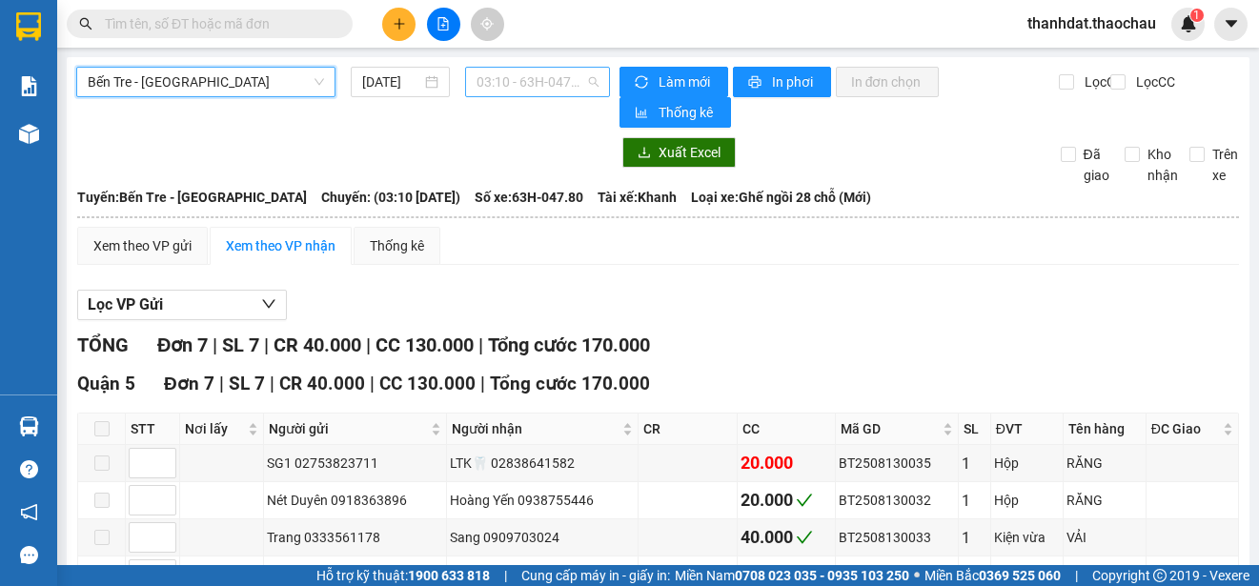
click at [515, 79] on span "03:10 - 63H-047.80" at bounding box center [537, 82] width 122 height 29
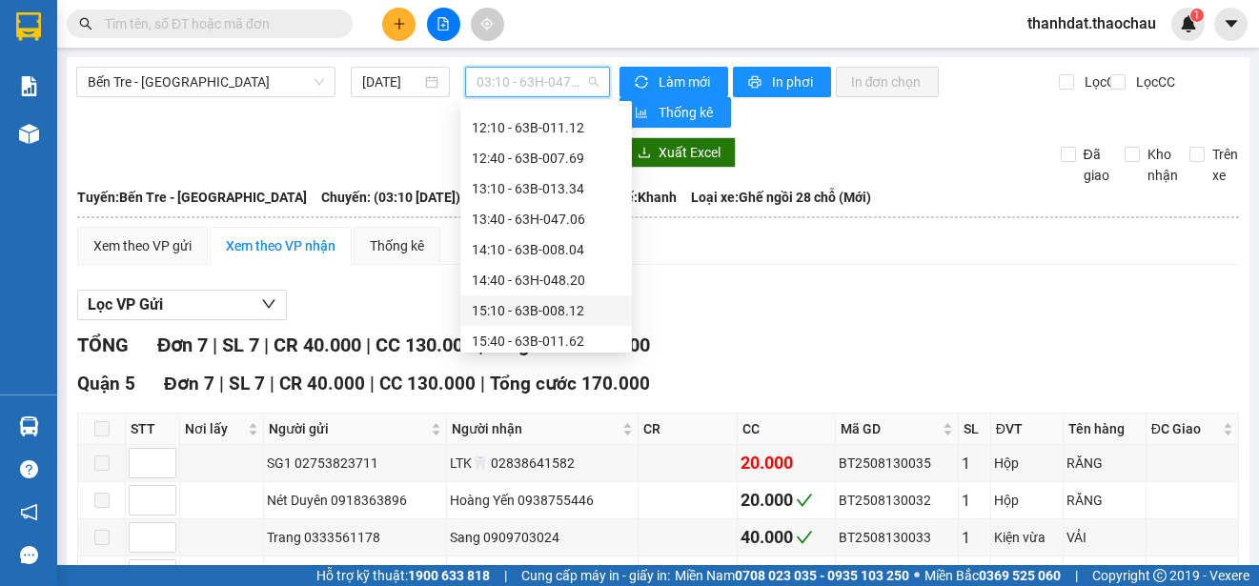
scroll to position [667, 0]
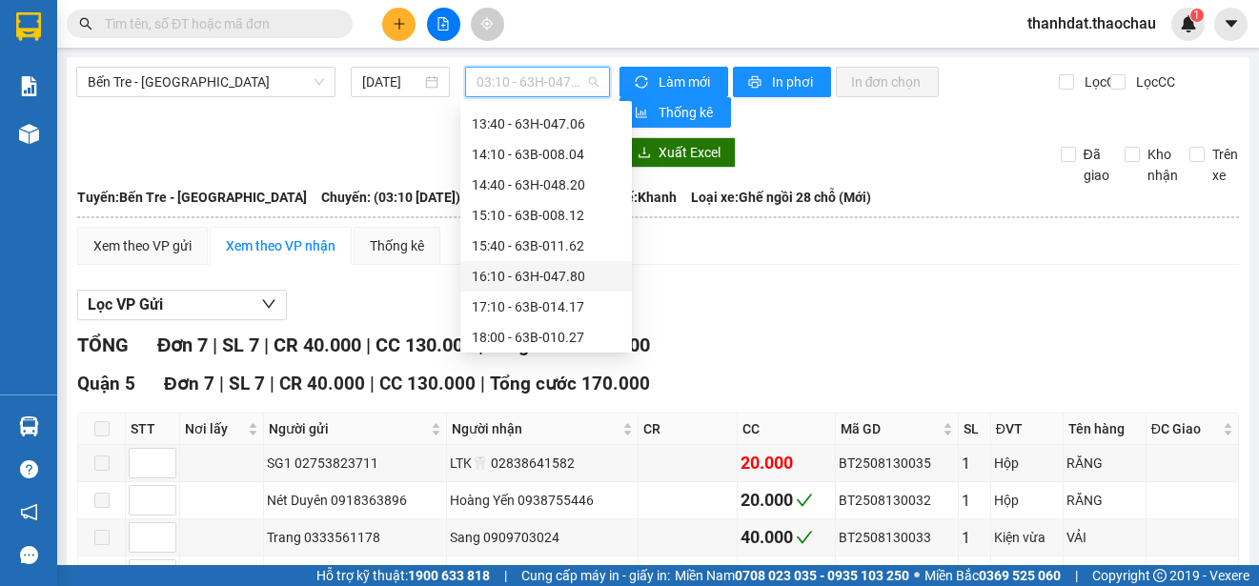
click at [538, 273] on div "16:10 - 63H-047.80" at bounding box center [546, 276] width 149 height 21
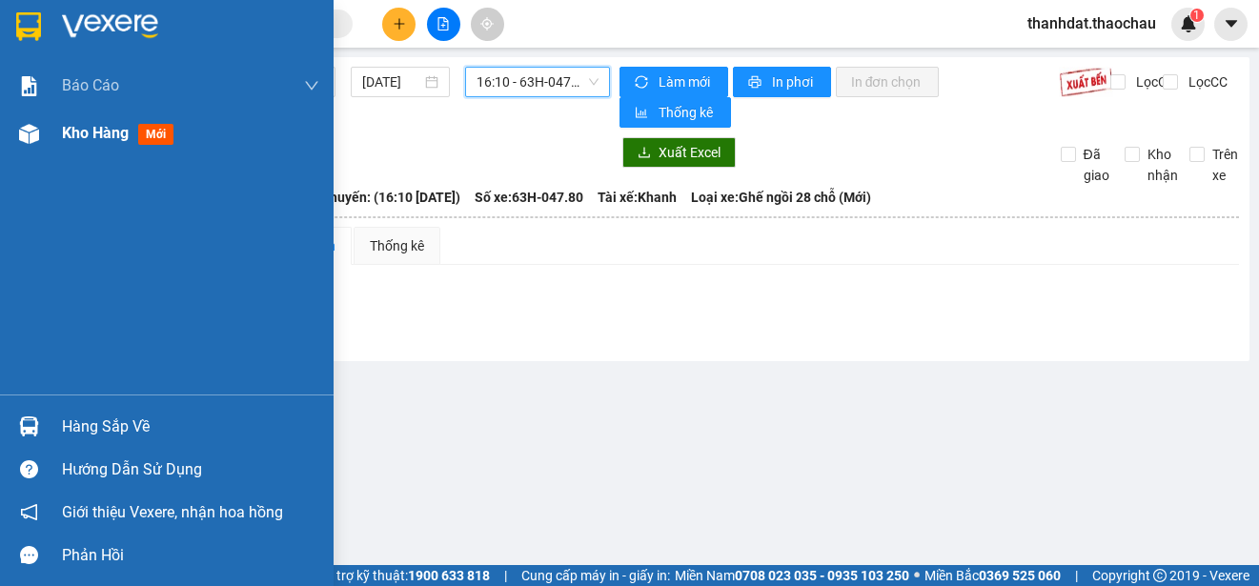
click at [75, 129] on span "Kho hàng" at bounding box center [95, 133] width 67 height 18
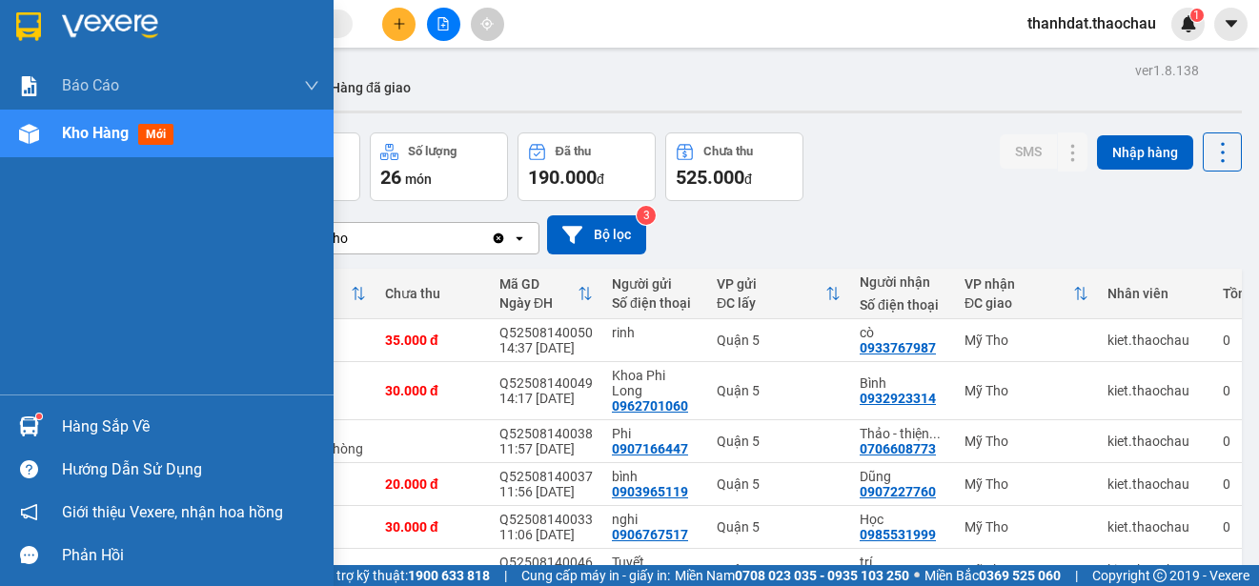
click at [75, 421] on div "Hàng sắp về" at bounding box center [190, 427] width 257 height 29
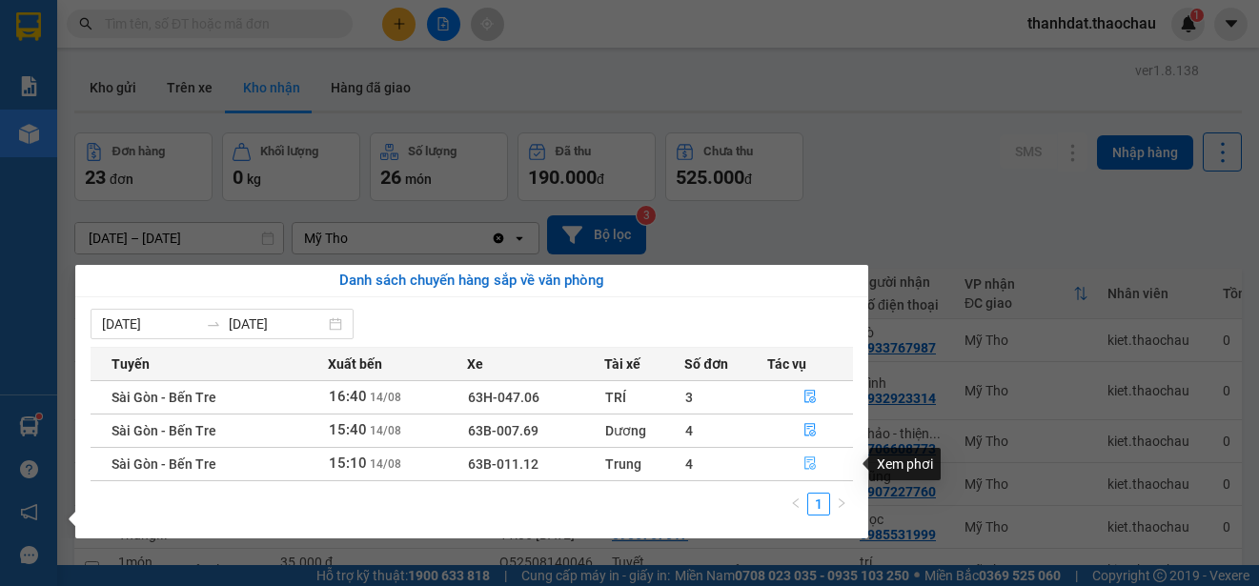
click at [809, 463] on icon "file-done" at bounding box center [809, 462] width 13 height 13
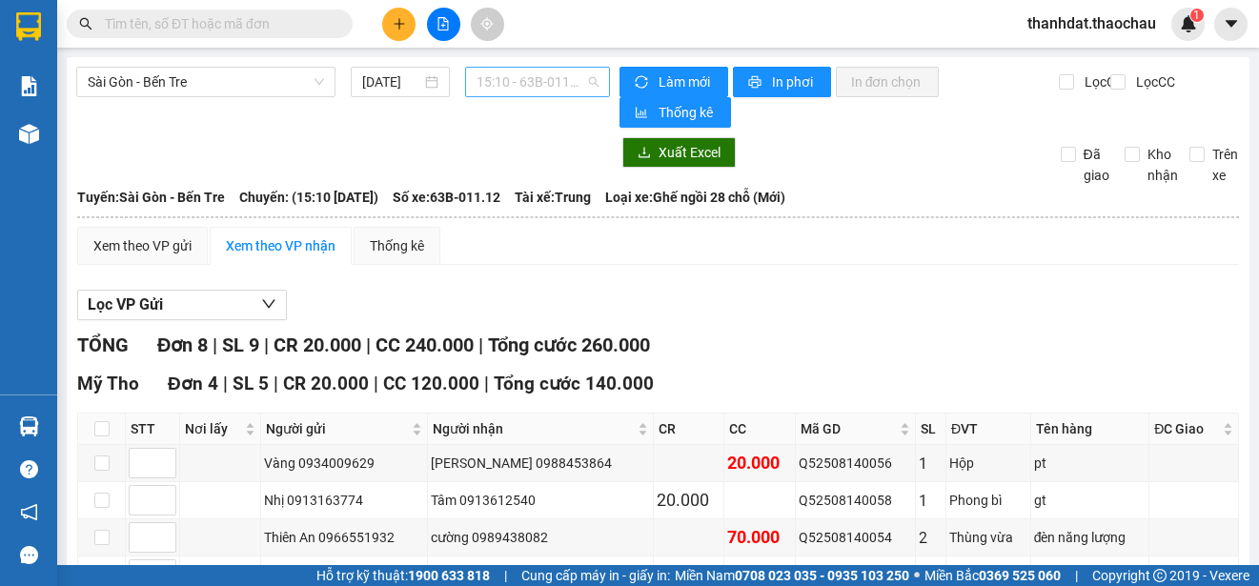
click at [545, 83] on span "15:10 - 63B-011.12" at bounding box center [537, 82] width 122 height 29
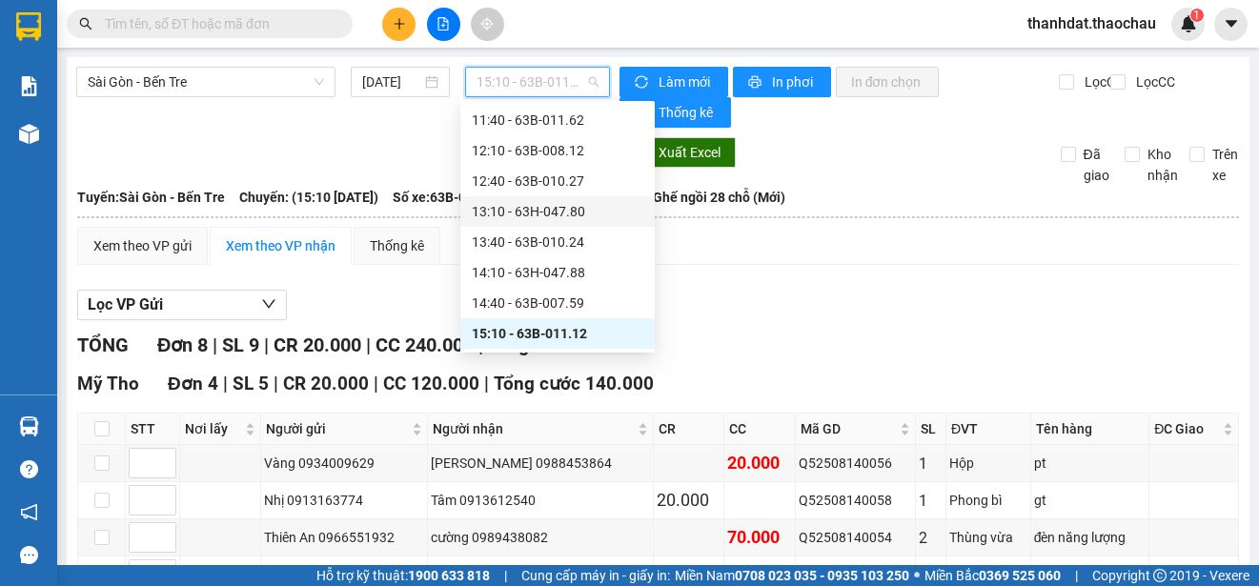
scroll to position [678, 0]
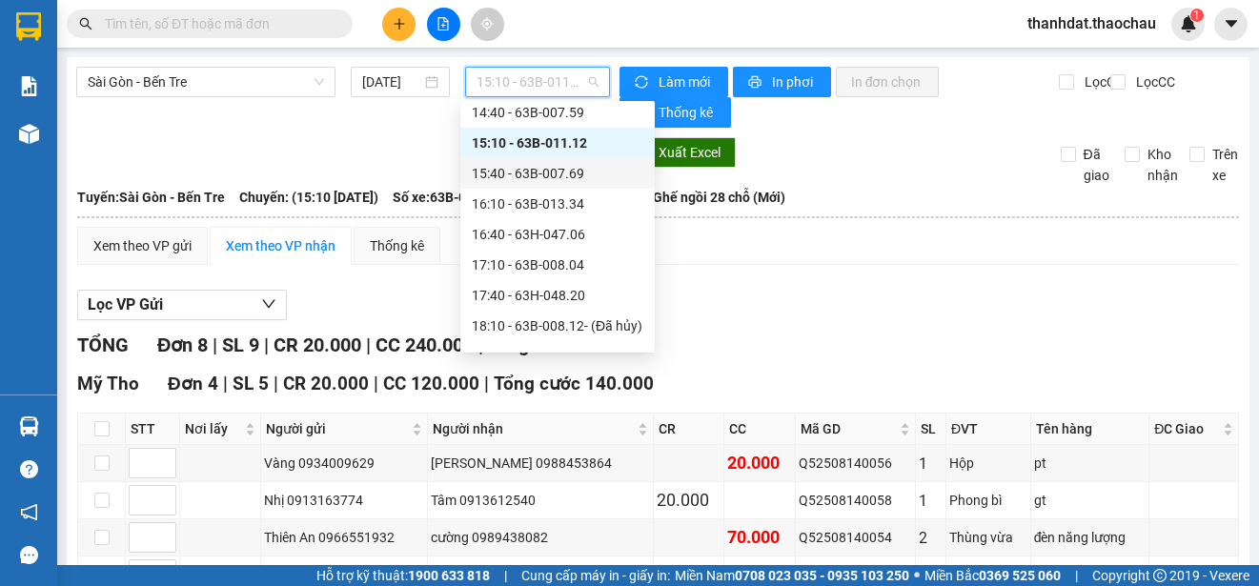
click at [562, 169] on div "15:40 - 63B-007.69" at bounding box center [557, 173] width 171 height 21
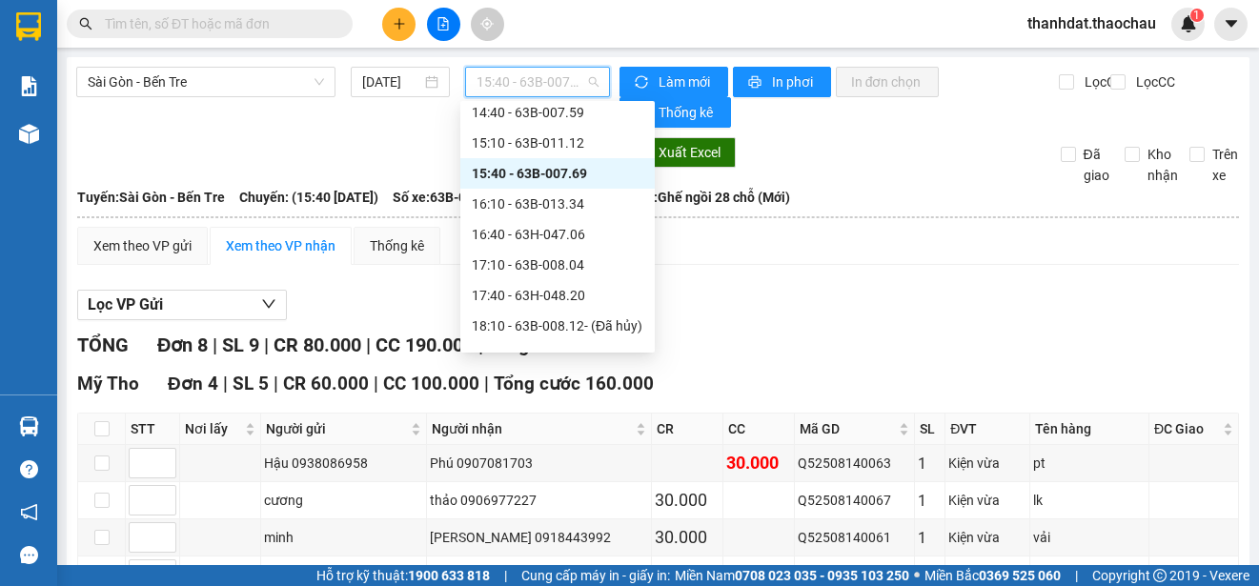
click at [552, 86] on span "15:40 - 63B-007.69" at bounding box center [537, 82] width 122 height 29
click at [561, 138] on div "15:10 - 63B-011.12" at bounding box center [557, 142] width 171 height 21
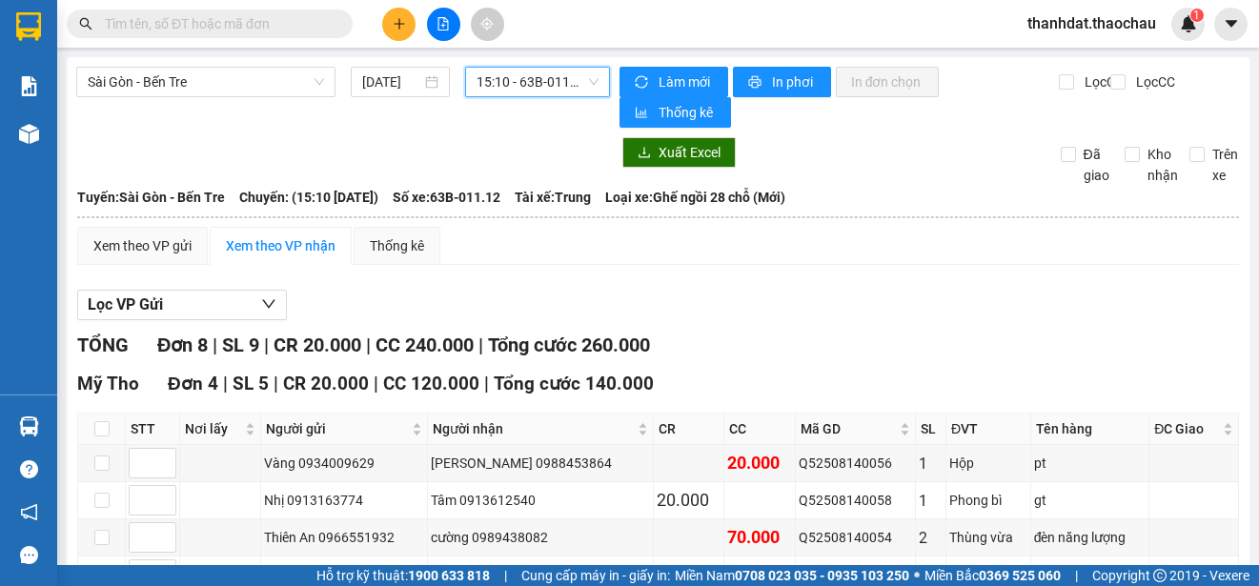
click at [539, 86] on span "15:10 - 63B-011.12" at bounding box center [537, 82] width 122 height 29
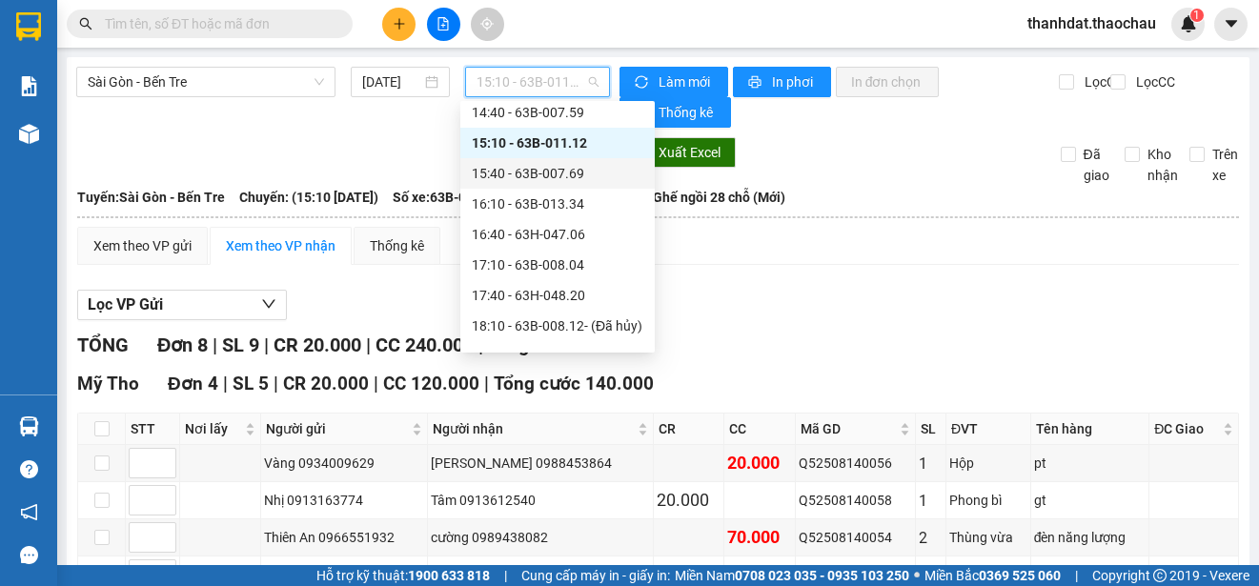
click at [561, 171] on div "15:40 - 63B-007.69" at bounding box center [557, 173] width 171 height 21
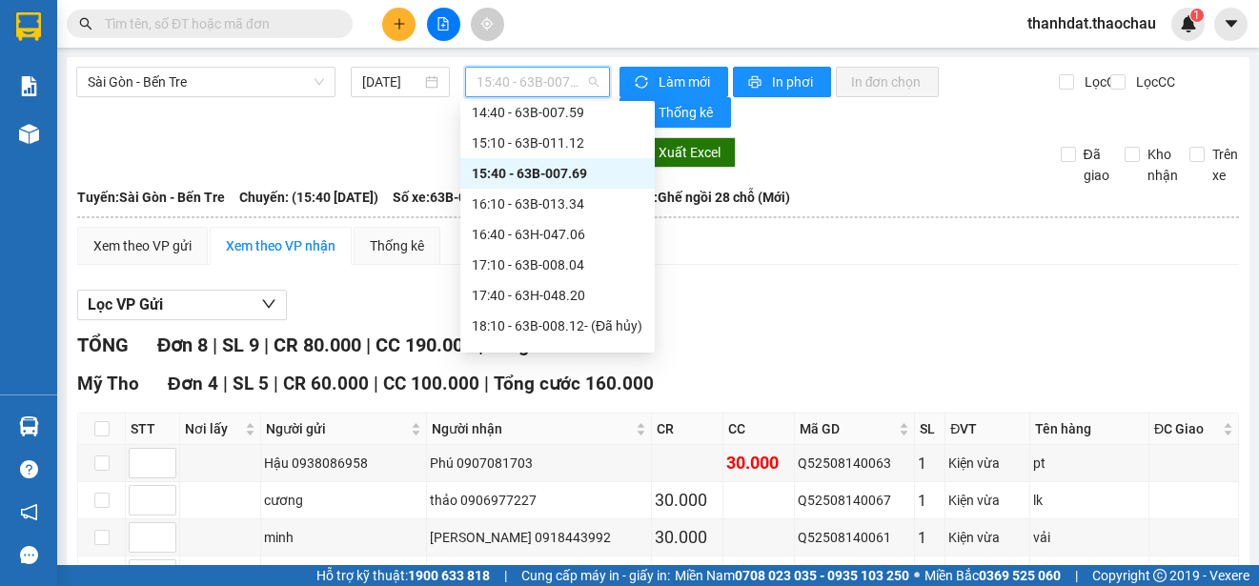
click at [545, 86] on span "15:40 - 63B-007.69" at bounding box center [537, 82] width 122 height 29
click at [546, 204] on div "16:10 - 63B-013.34" at bounding box center [557, 203] width 171 height 21
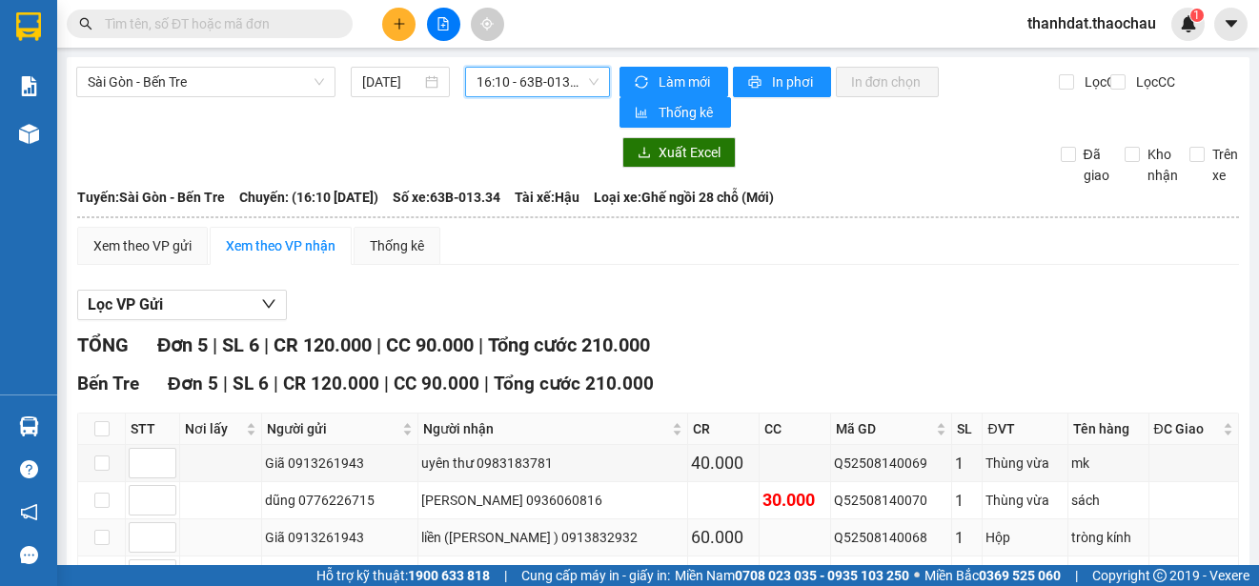
scroll to position [164, 0]
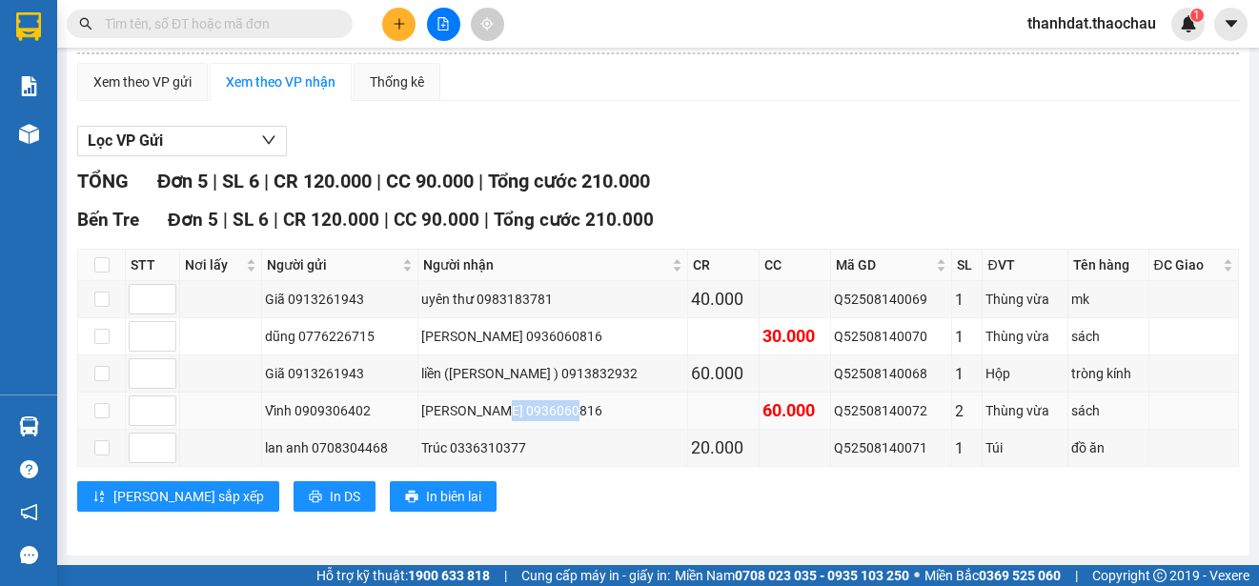
drag, startPoint x: 506, startPoint y: 408, endPoint x: 578, endPoint y: 408, distance: 72.4
click at [578, 408] on div "[PERSON_NAME] 0936060816" at bounding box center [552, 410] width 263 height 21
copy div "0936060816"
paste input "0936060816"
type input "0936060816"
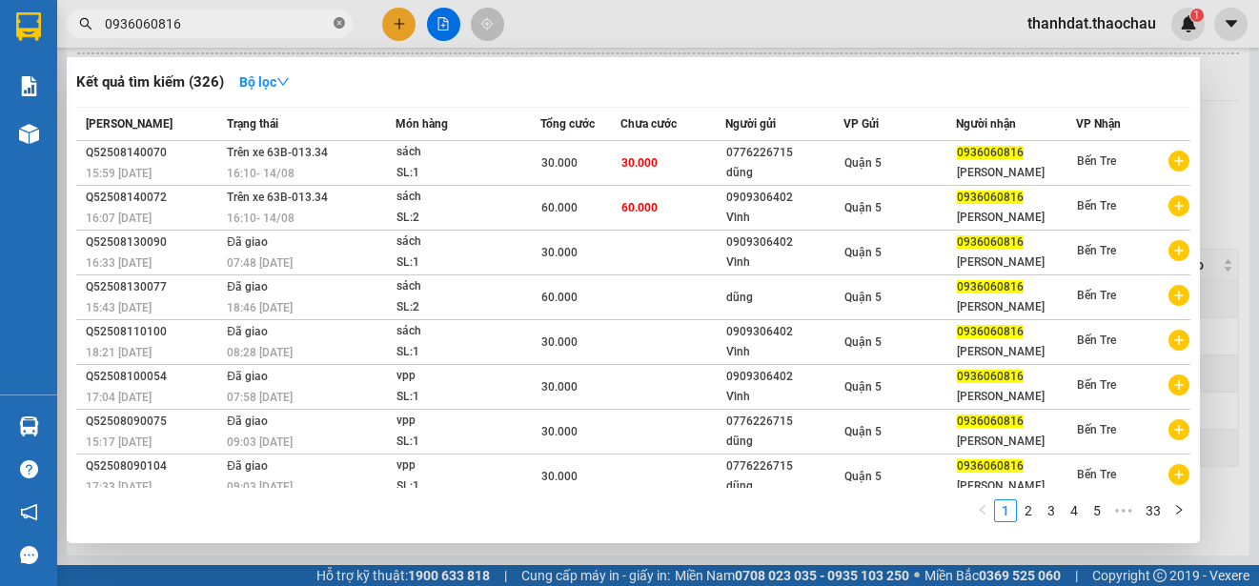
click at [336, 21] on icon "close-circle" at bounding box center [338, 22] width 11 height 11
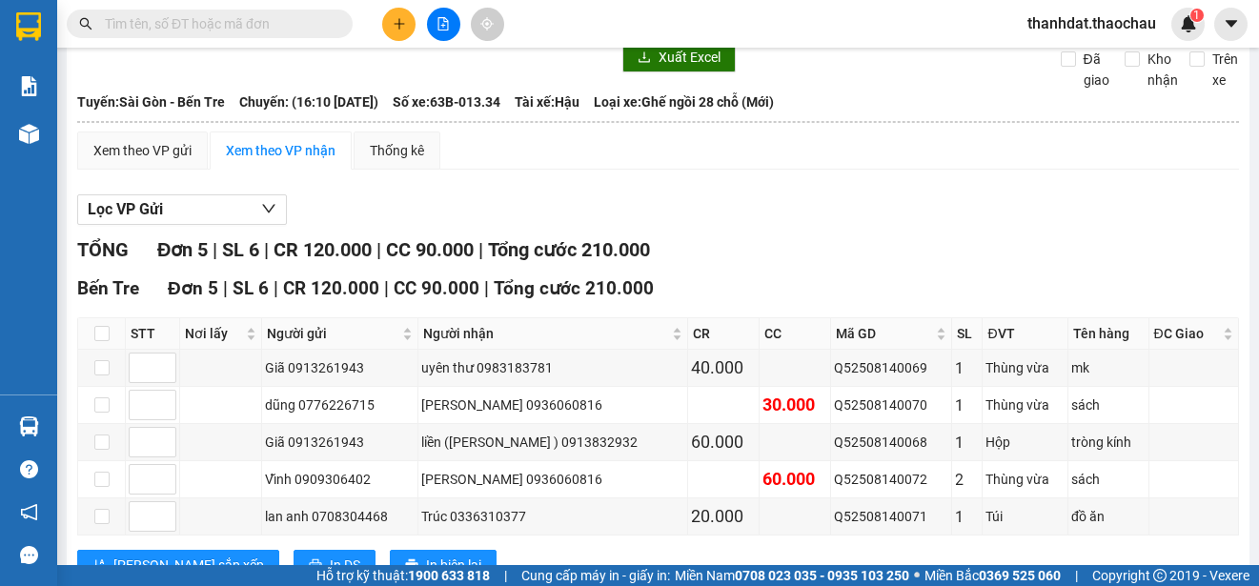
scroll to position [164, 0]
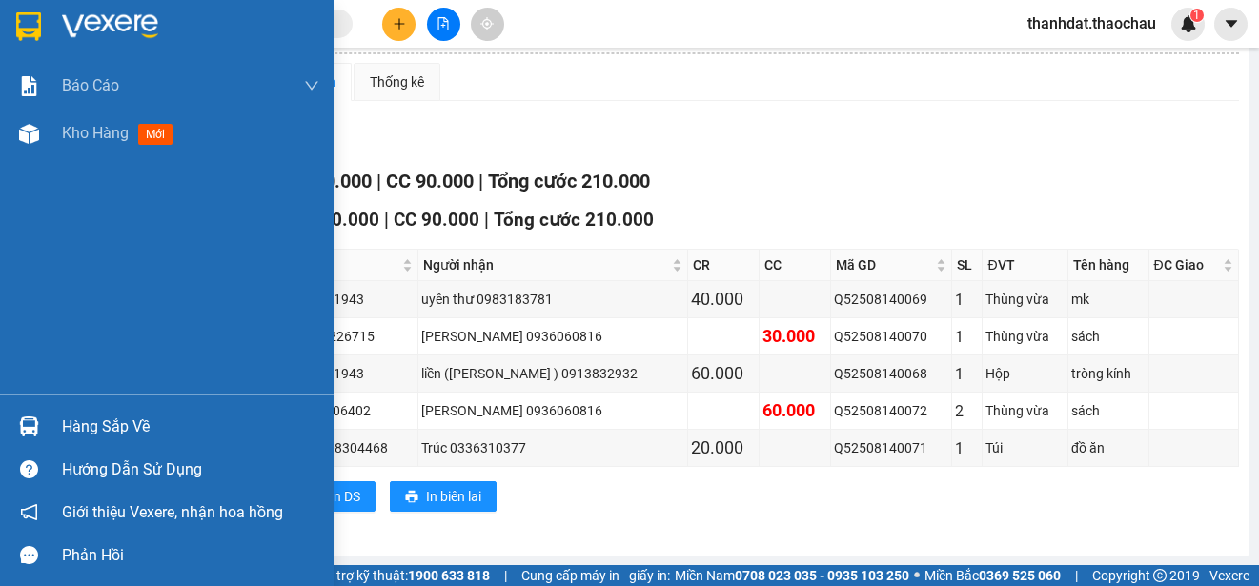
click at [97, 427] on div "Hàng sắp về" at bounding box center [190, 427] width 257 height 29
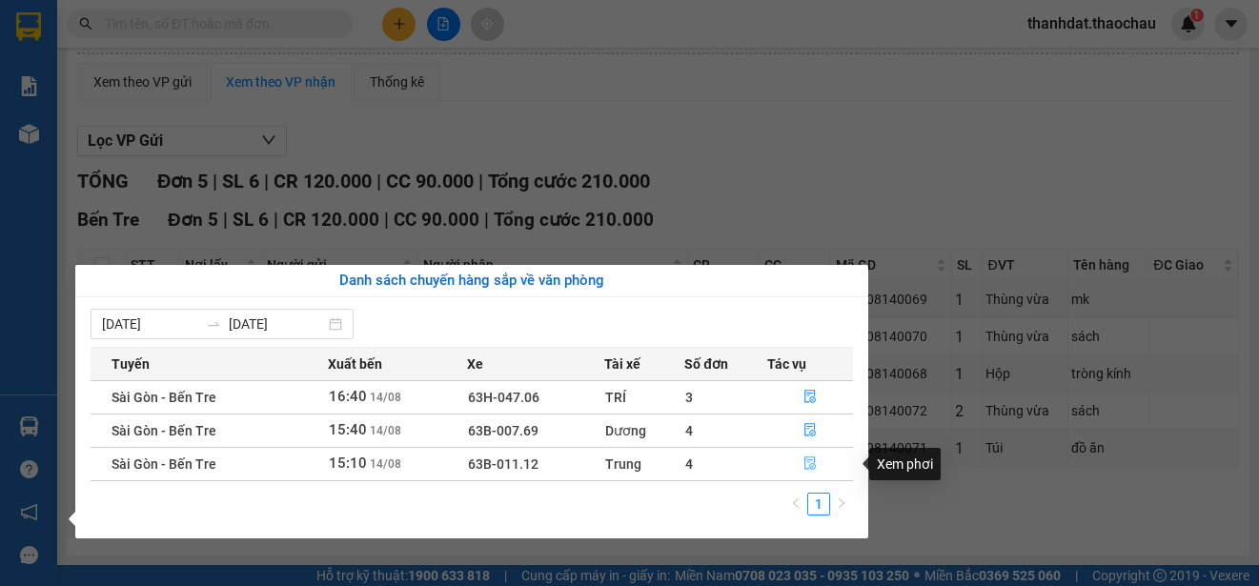
click at [817, 462] on button "button" at bounding box center [810, 464] width 84 height 30
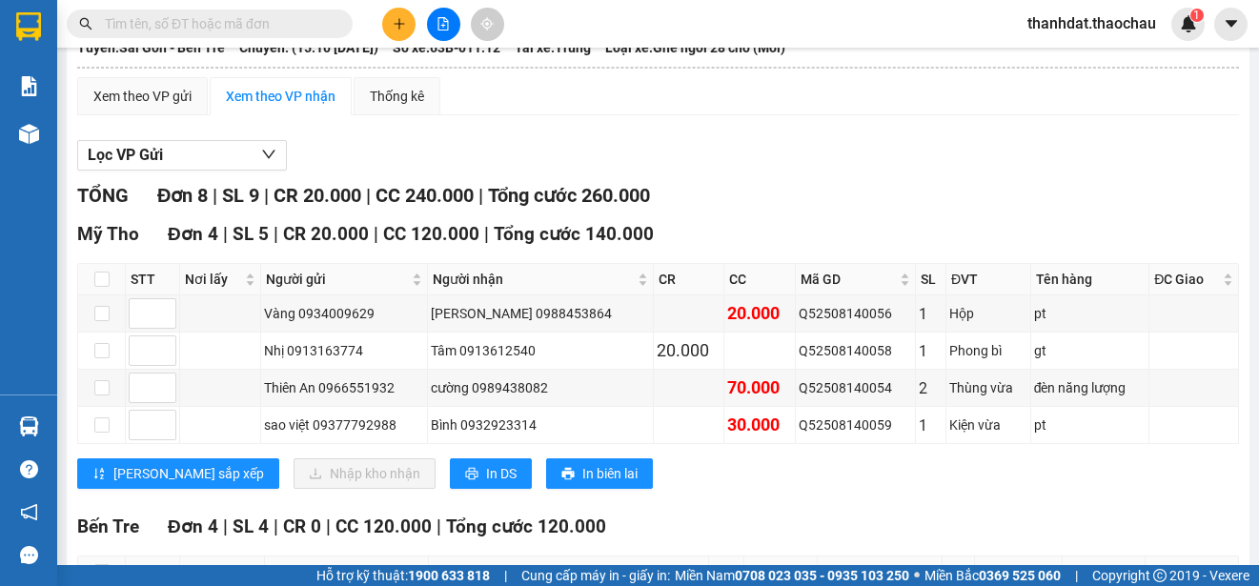
scroll to position [164, 0]
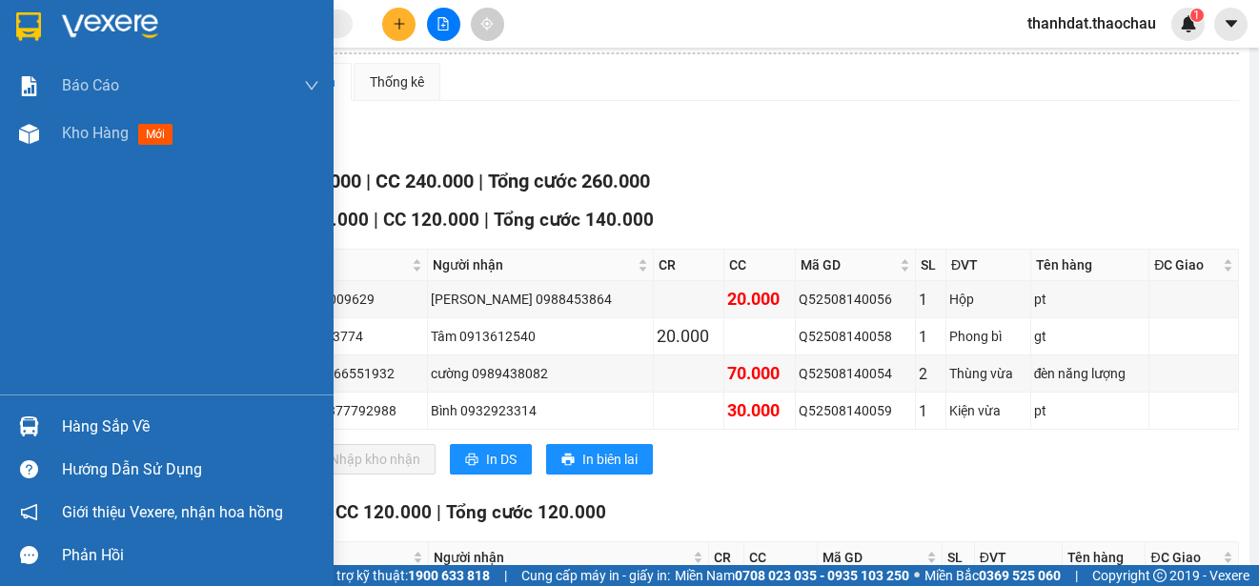
click at [68, 419] on div "Hàng sắp về" at bounding box center [190, 427] width 257 height 29
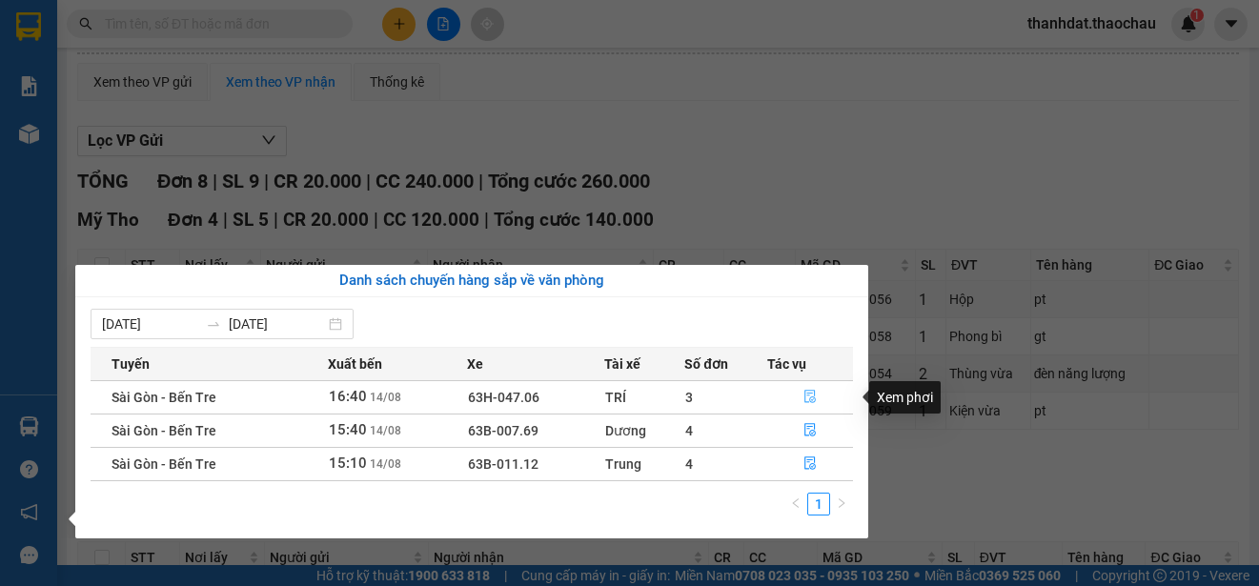
click at [805, 400] on icon "file-done" at bounding box center [810, 397] width 11 height 13
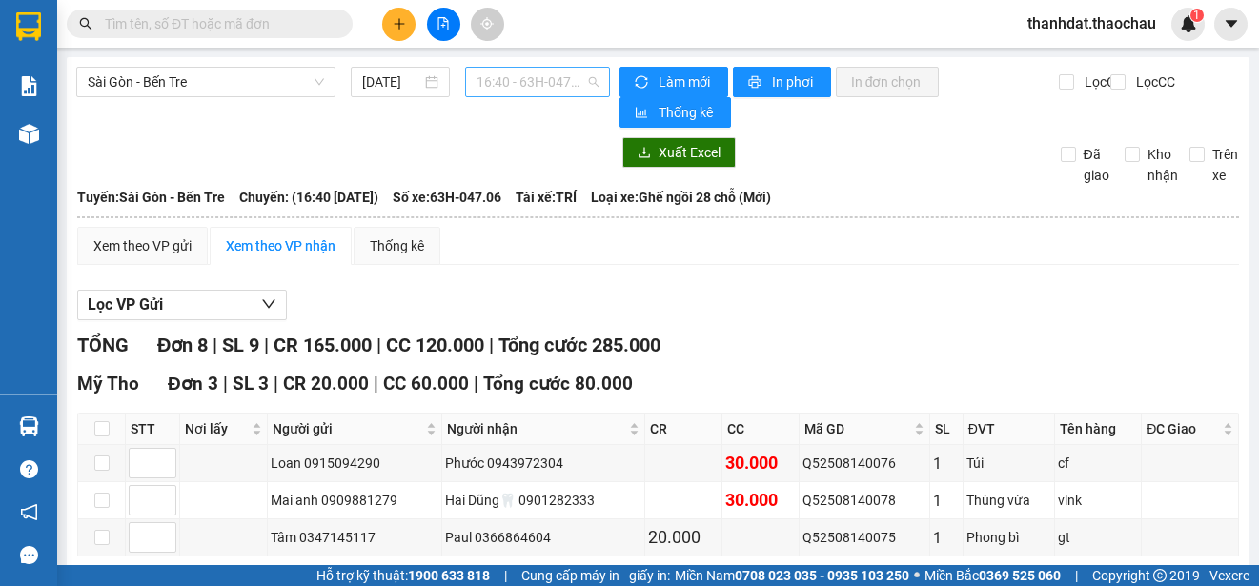
click at [526, 74] on span "16:40 - 63H-047.06" at bounding box center [537, 82] width 122 height 29
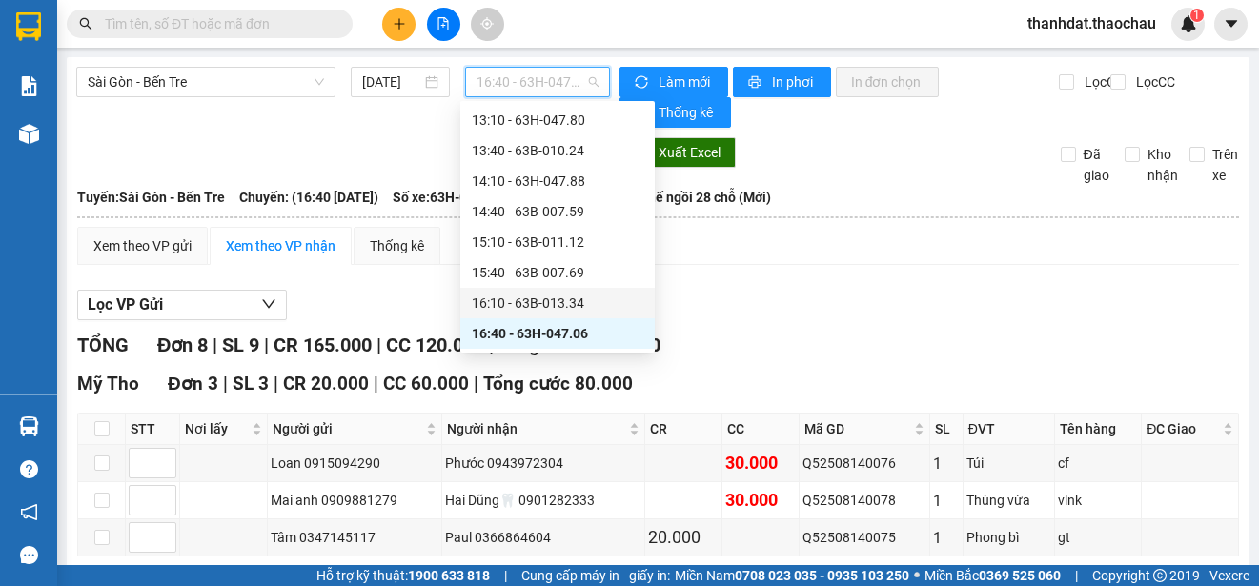
click at [567, 302] on div "16:10 - 63B-013.34" at bounding box center [557, 302] width 171 height 21
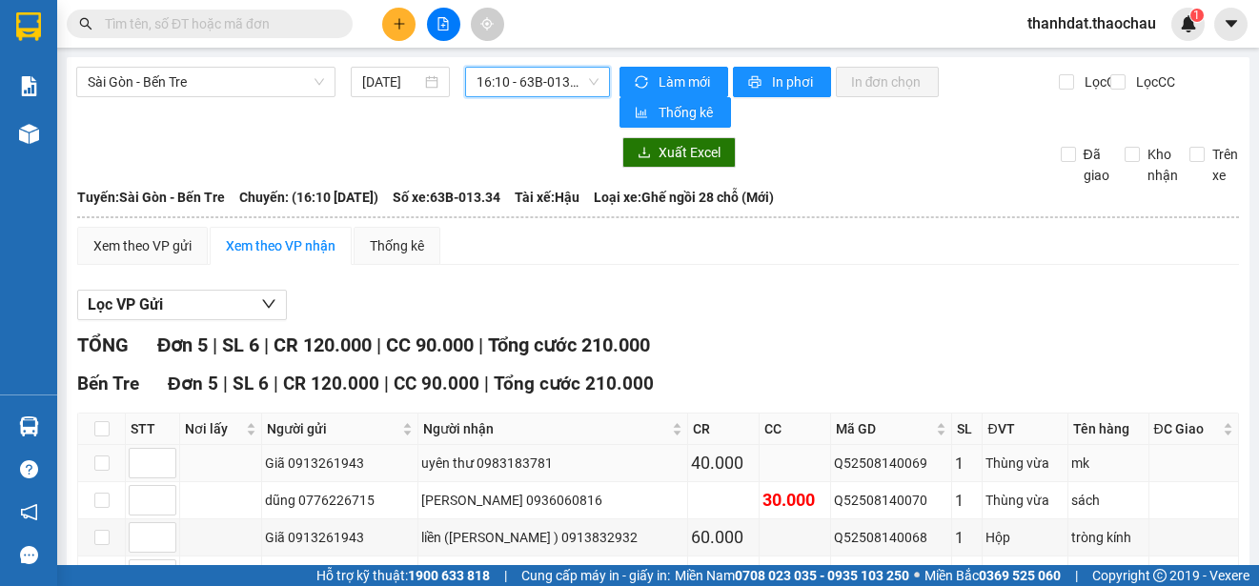
scroll to position [164, 0]
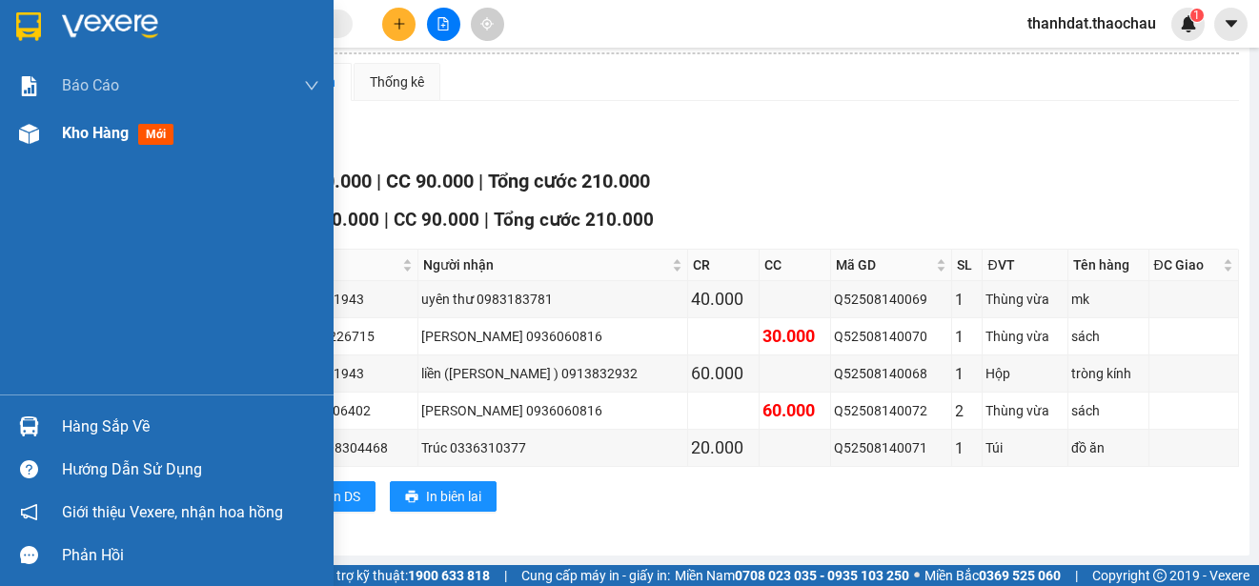
click at [76, 131] on span "Kho hàng" at bounding box center [95, 133] width 67 height 18
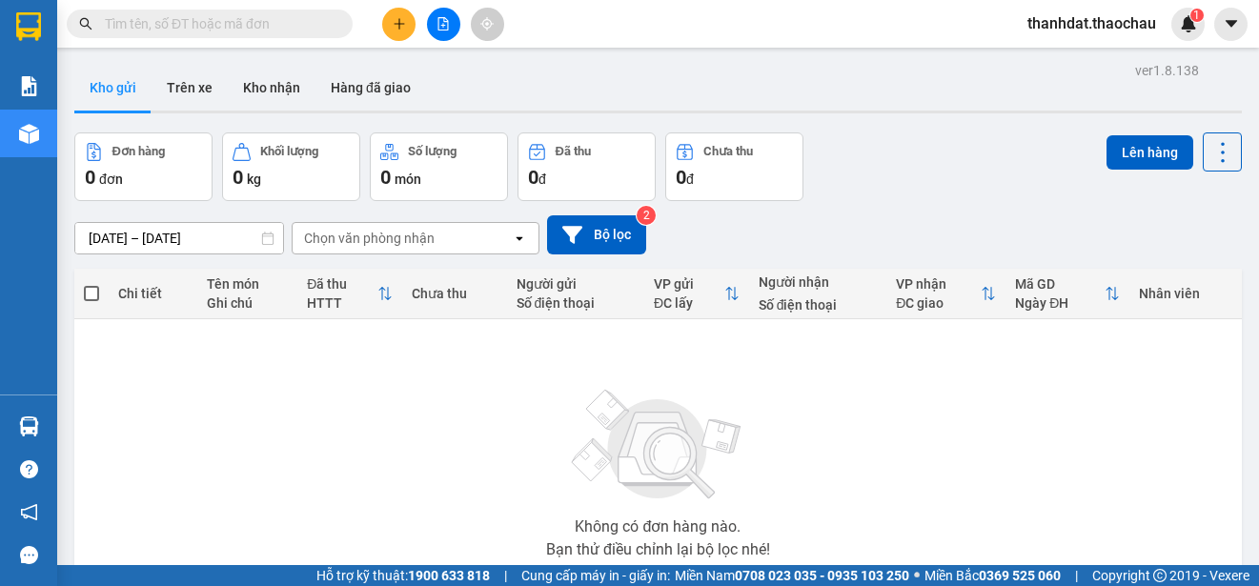
drag, startPoint x: 277, startPoint y: 82, endPoint x: 487, endPoint y: 139, distance: 217.3
click at [276, 82] on button "Kho nhận" at bounding box center [272, 88] width 88 height 46
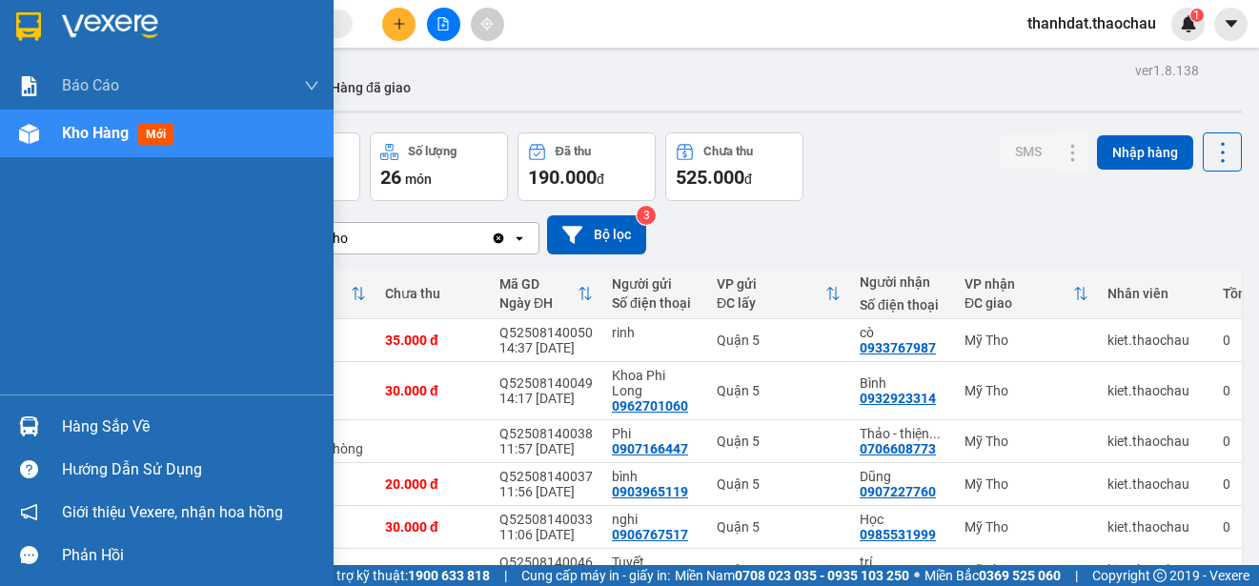
click at [76, 425] on div "Hàng sắp về" at bounding box center [190, 427] width 257 height 29
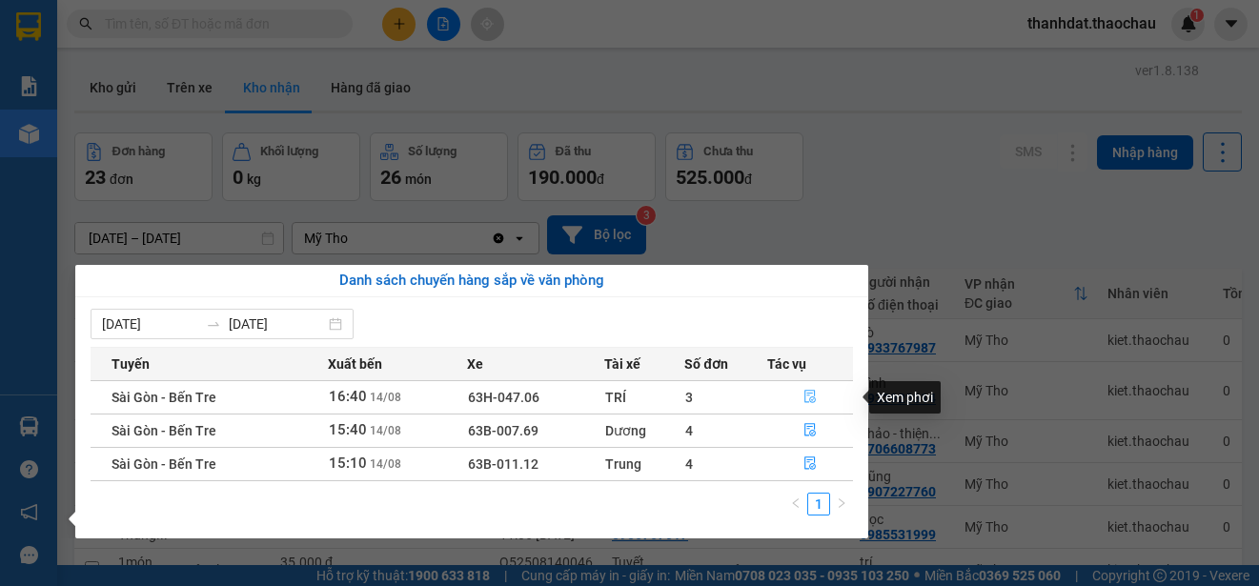
click at [812, 398] on icon "file-done" at bounding box center [809, 396] width 13 height 13
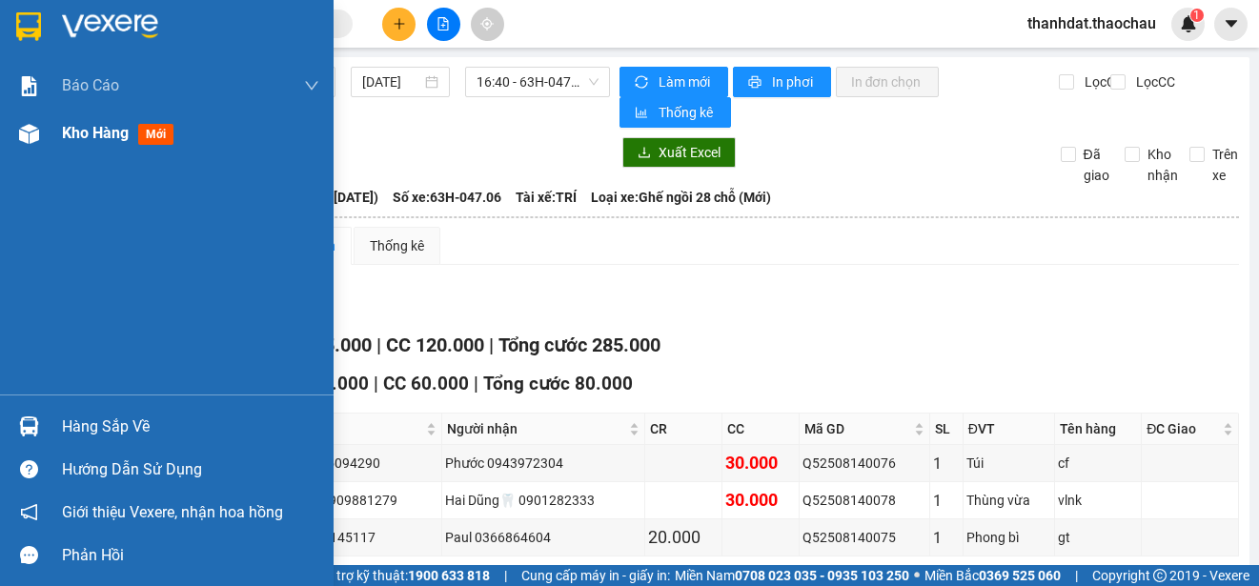
click at [87, 129] on span "Kho hàng" at bounding box center [95, 133] width 67 height 18
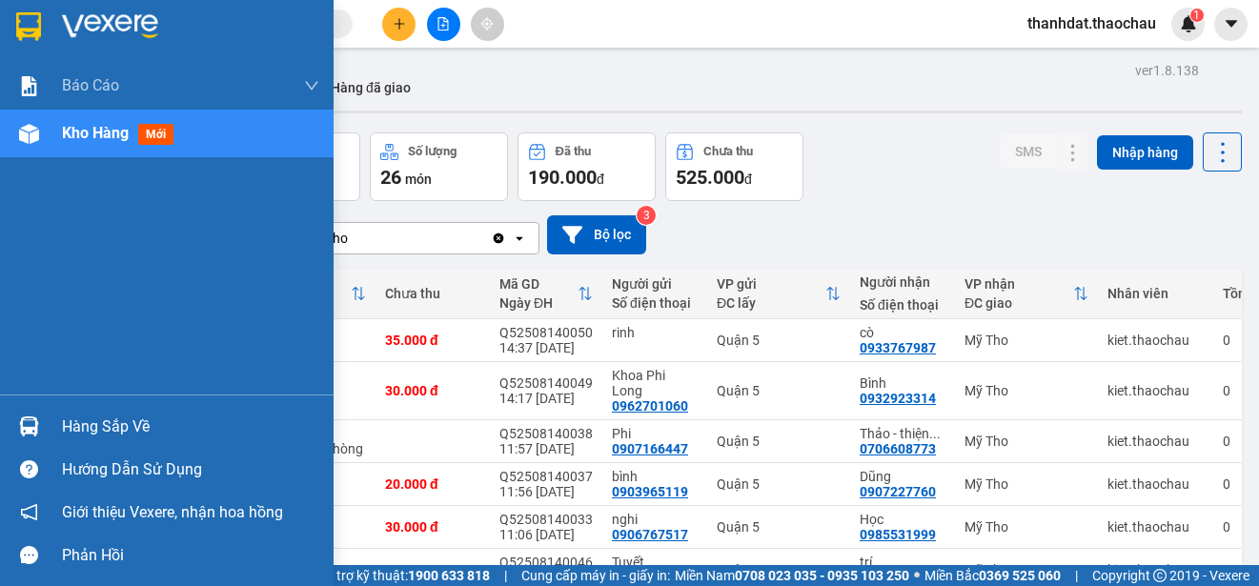
click at [76, 427] on div "Hàng sắp về" at bounding box center [190, 427] width 257 height 29
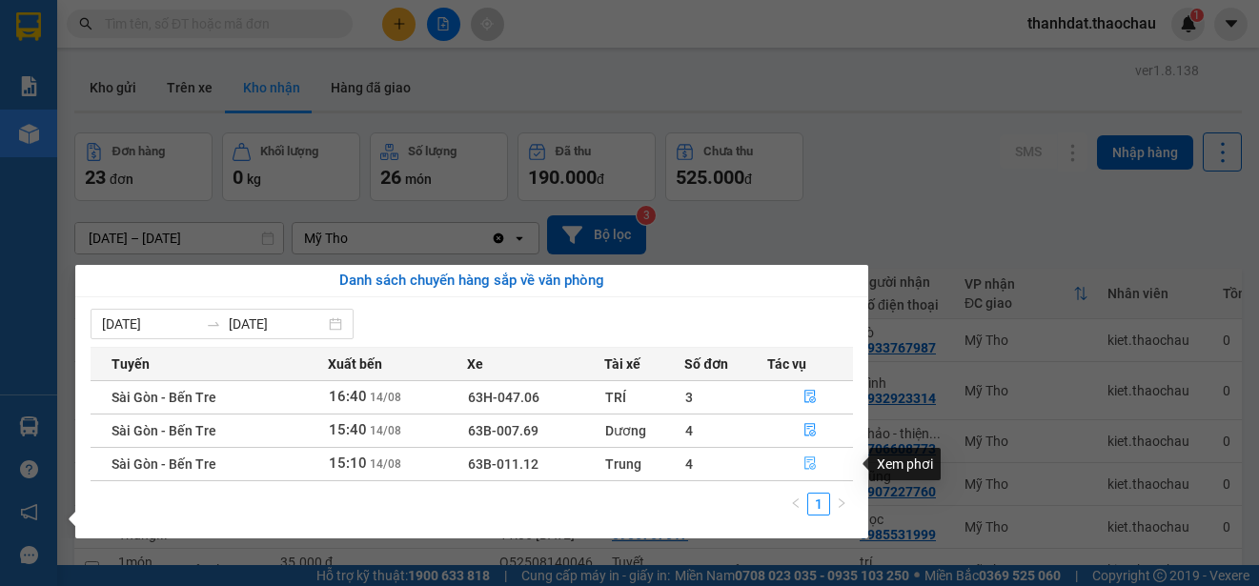
click at [811, 463] on icon "file-done" at bounding box center [809, 462] width 13 height 13
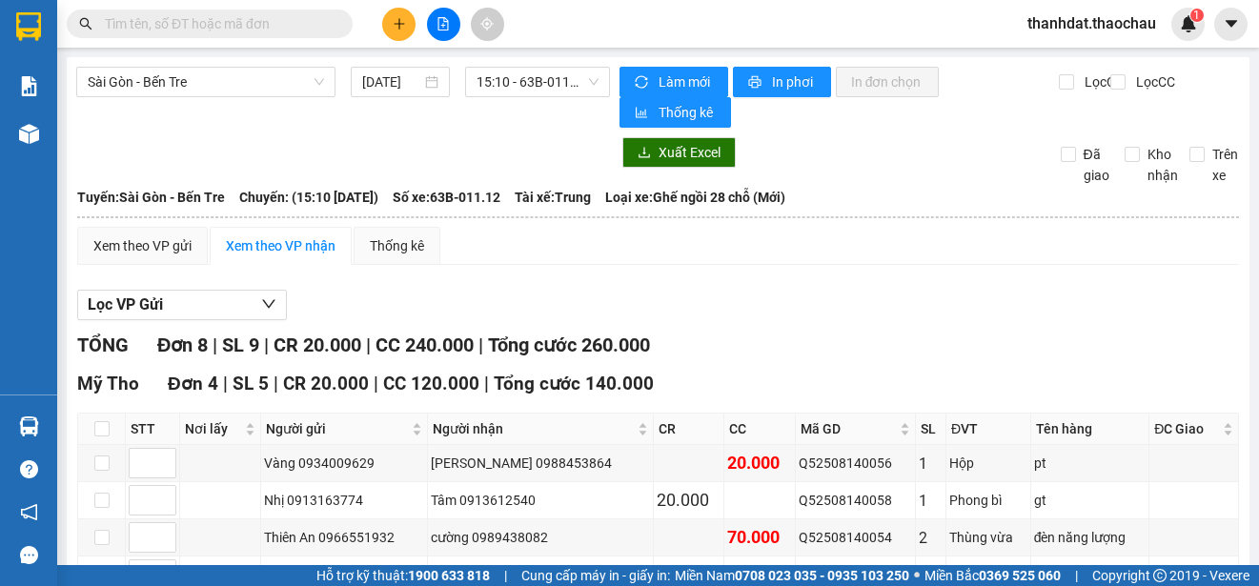
scroll to position [191, 0]
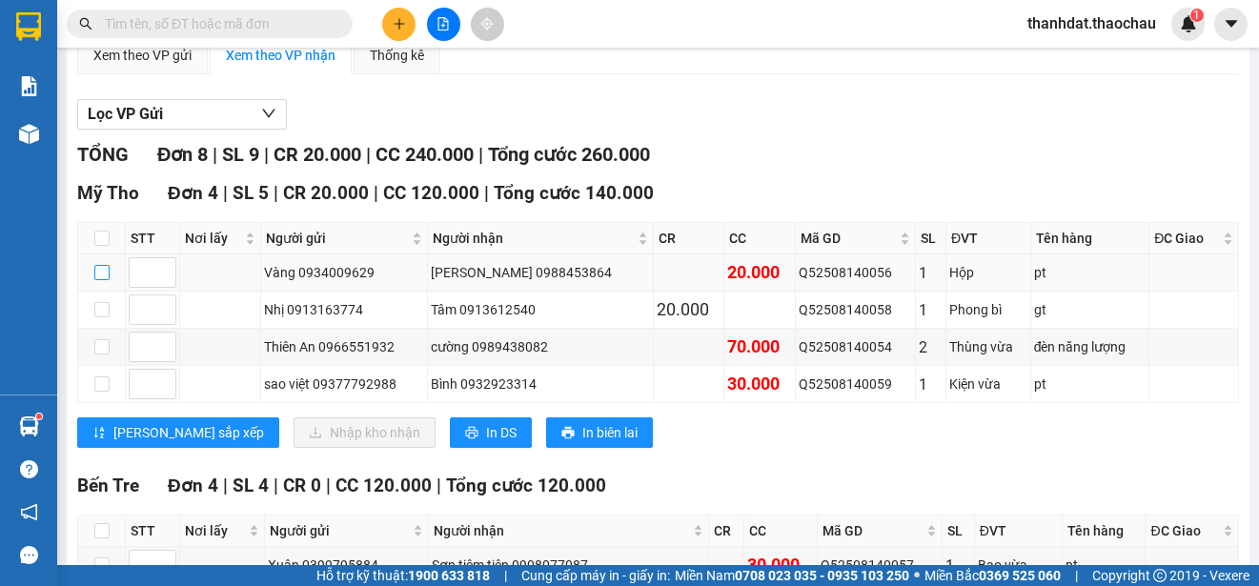
click at [104, 270] on input "checkbox" at bounding box center [101, 272] width 15 height 15
checkbox input "true"
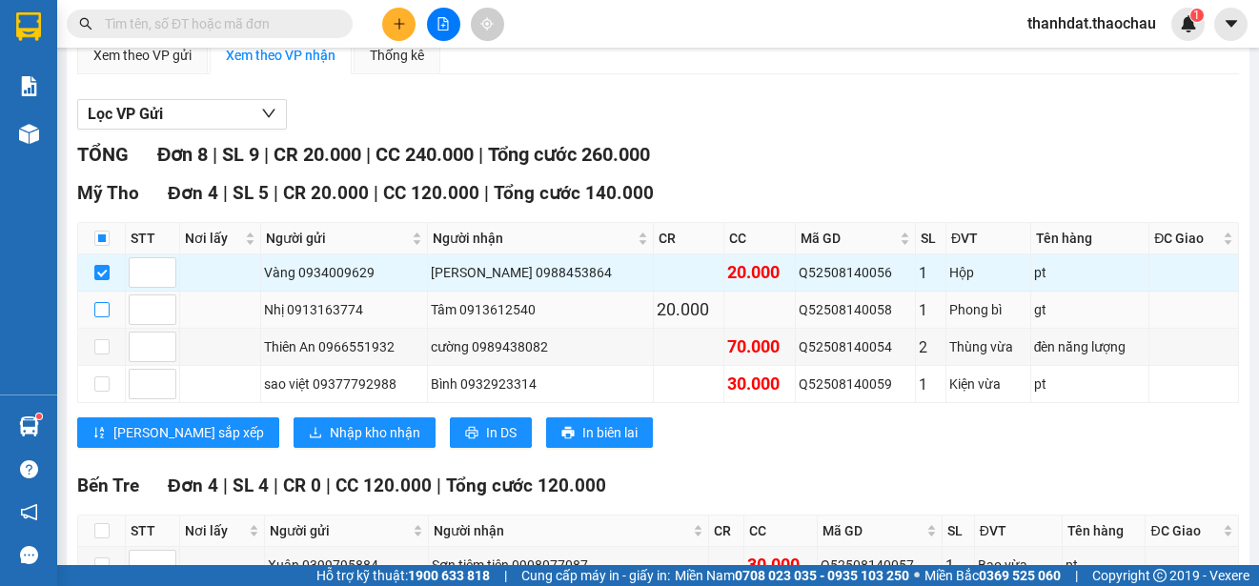
click at [103, 307] on input "checkbox" at bounding box center [101, 309] width 15 height 15
checkbox input "true"
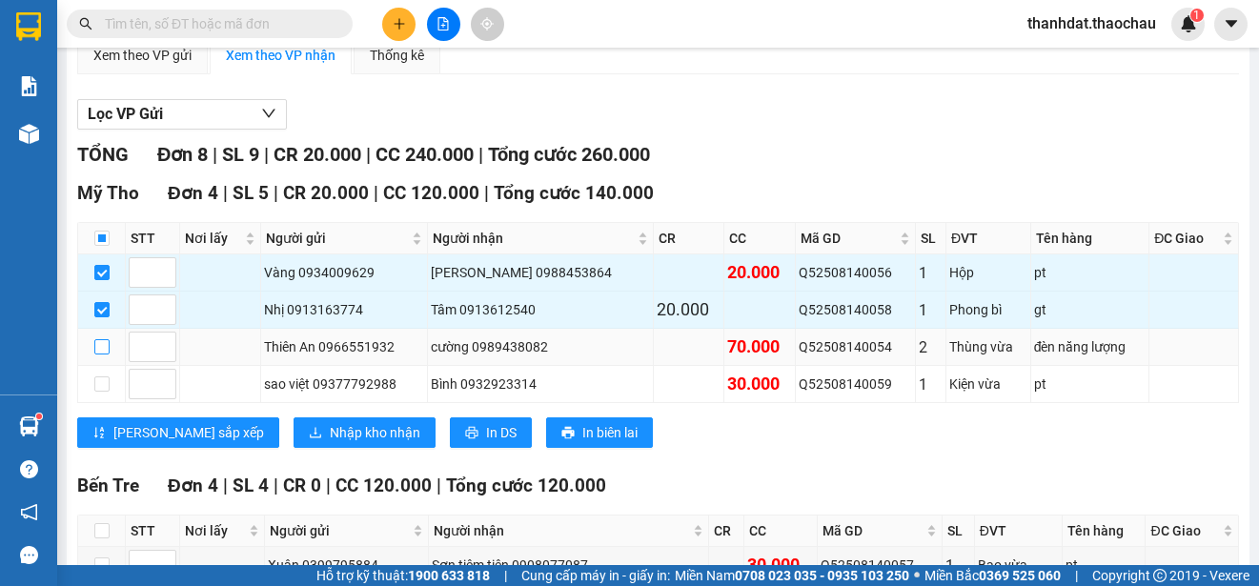
click at [100, 348] on input "checkbox" at bounding box center [101, 346] width 15 height 15
checkbox input "true"
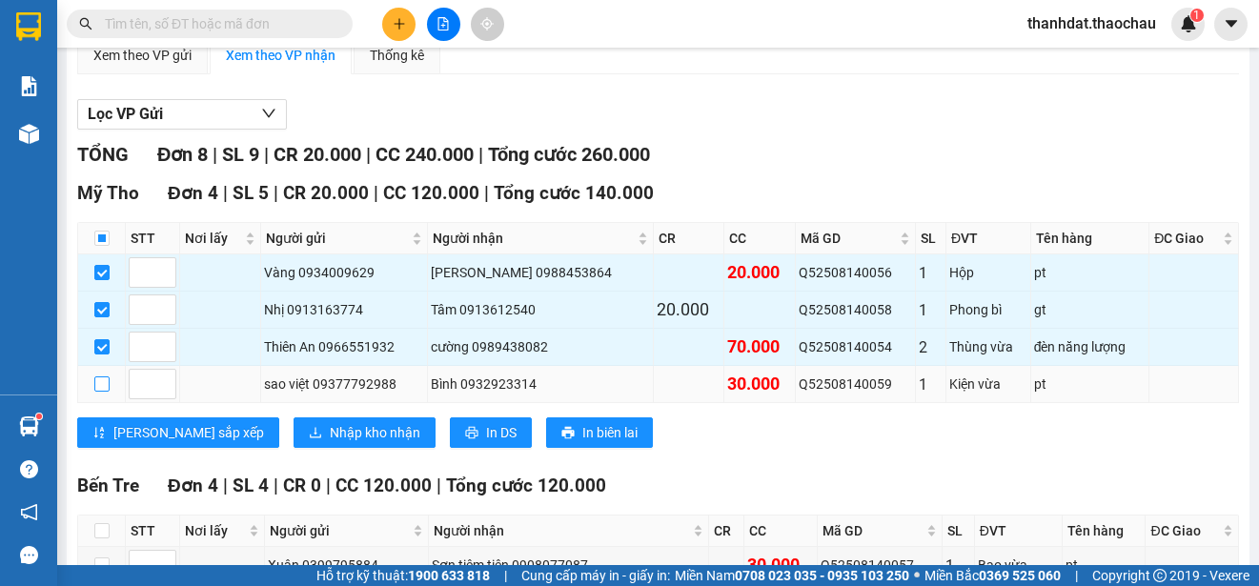
click at [99, 382] on input "checkbox" at bounding box center [101, 383] width 15 height 15
checkbox input "true"
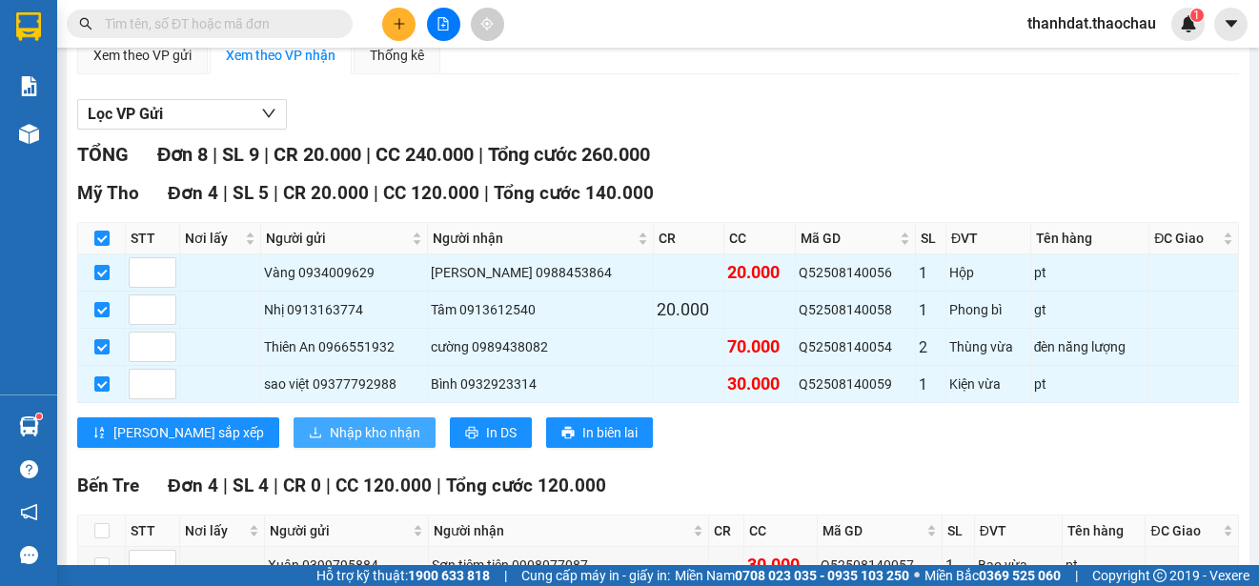
click at [330, 429] on span "Nhập kho nhận" at bounding box center [375, 432] width 91 height 21
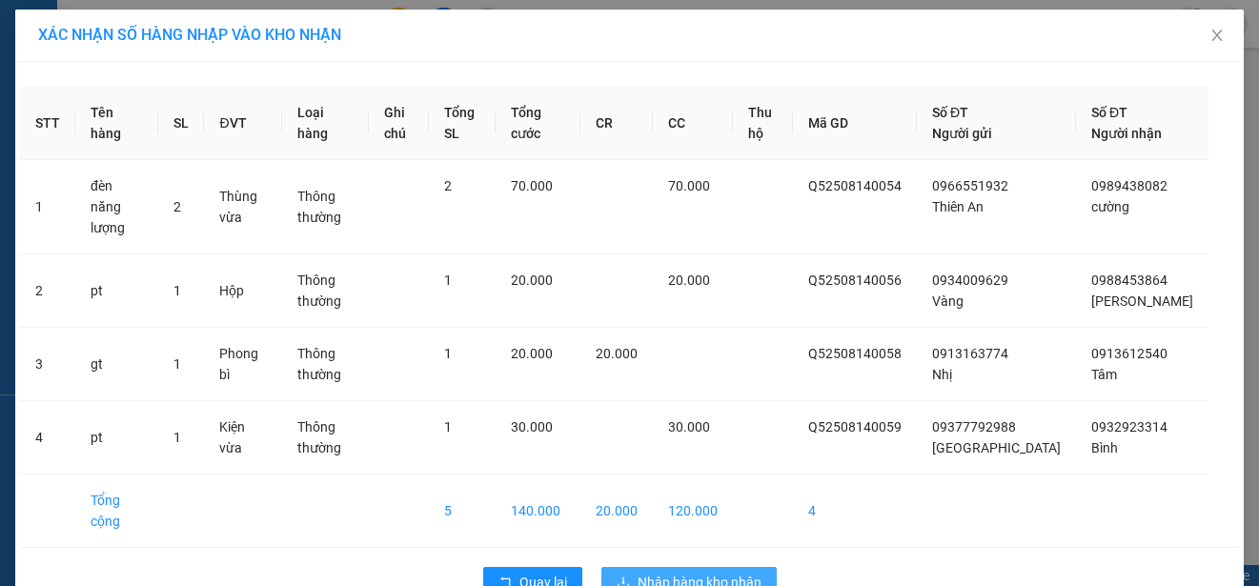
scroll to position [28, 0]
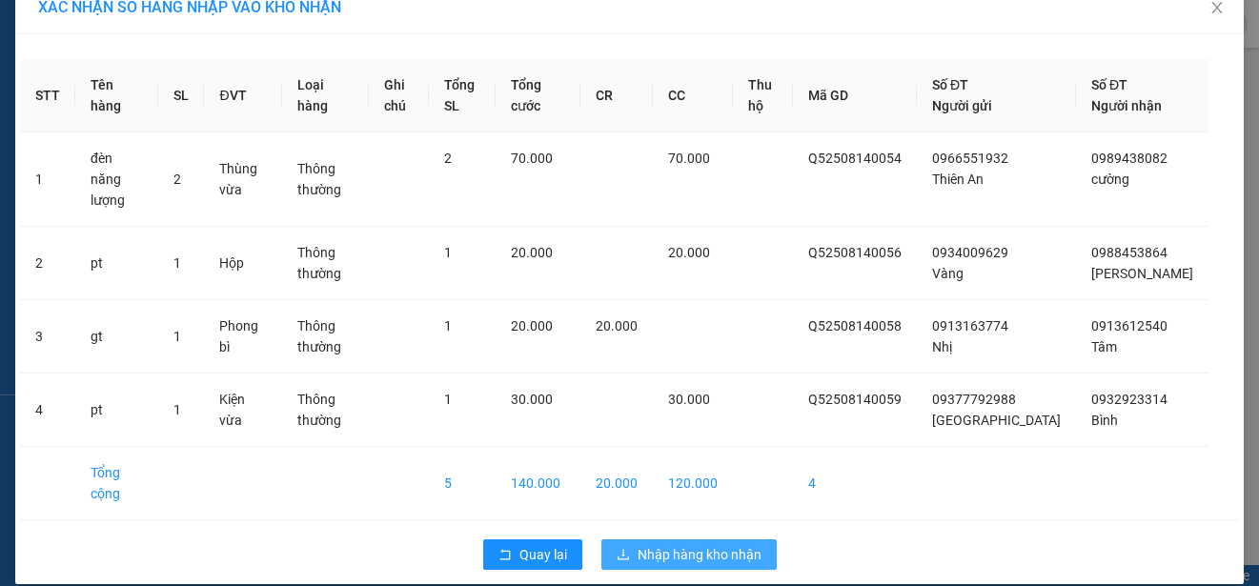
click at [701, 544] on span "Nhập hàng kho nhận" at bounding box center [699, 554] width 124 height 21
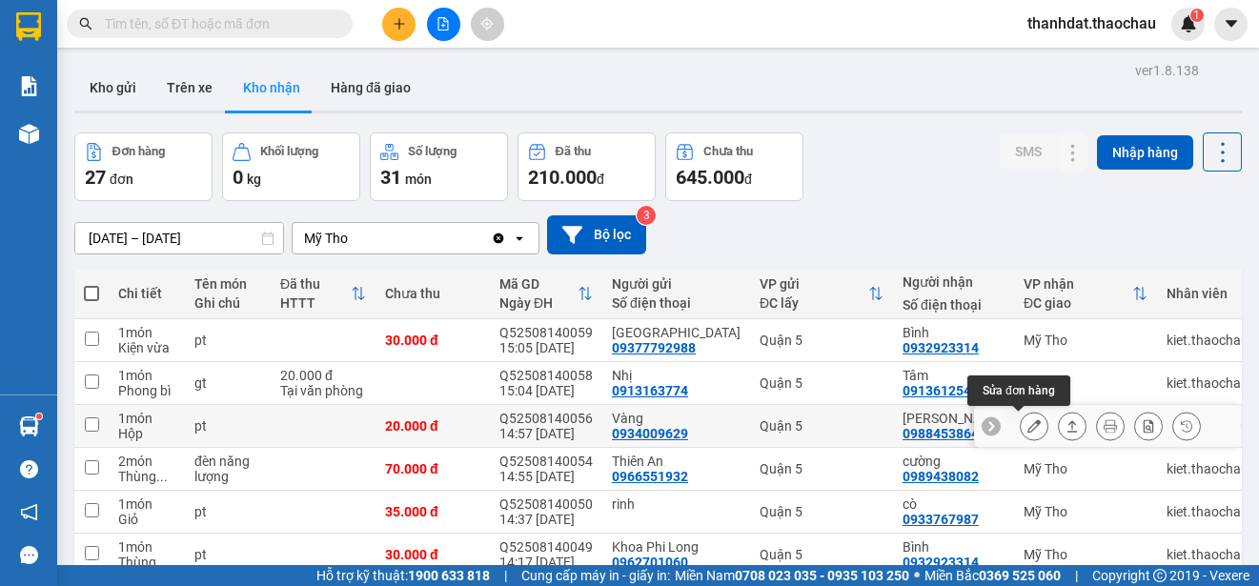
click at [1027, 424] on icon at bounding box center [1033, 425] width 13 height 13
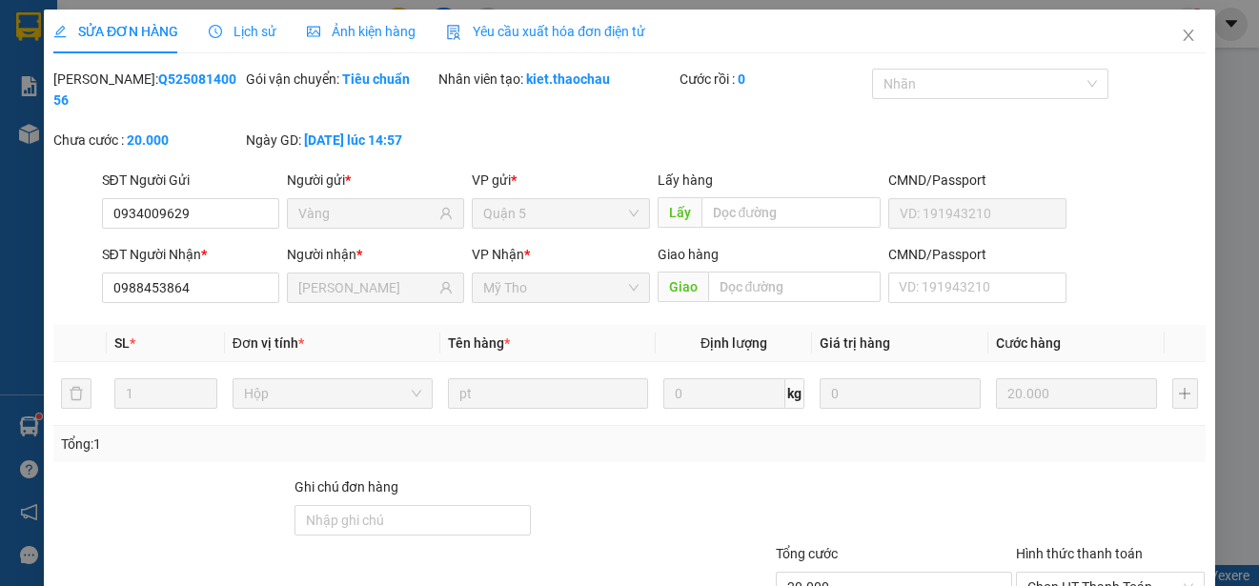
type input "0934009629"
type input "Vàng"
type input "0988453864"
type input "[PERSON_NAME]"
type input "20.000"
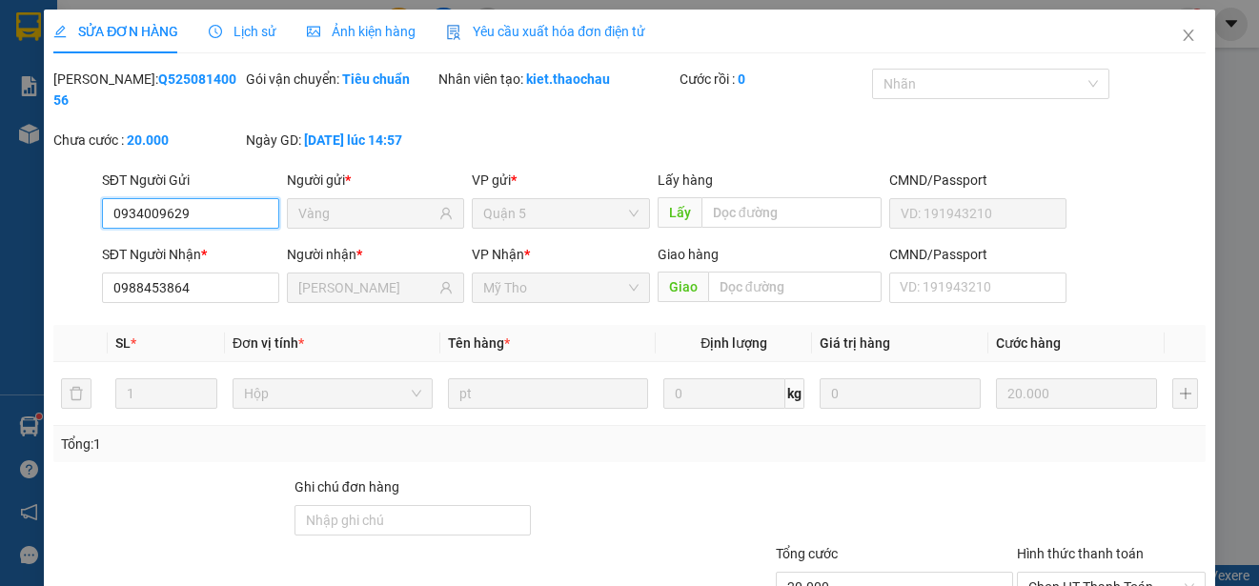
scroll to position [144, 0]
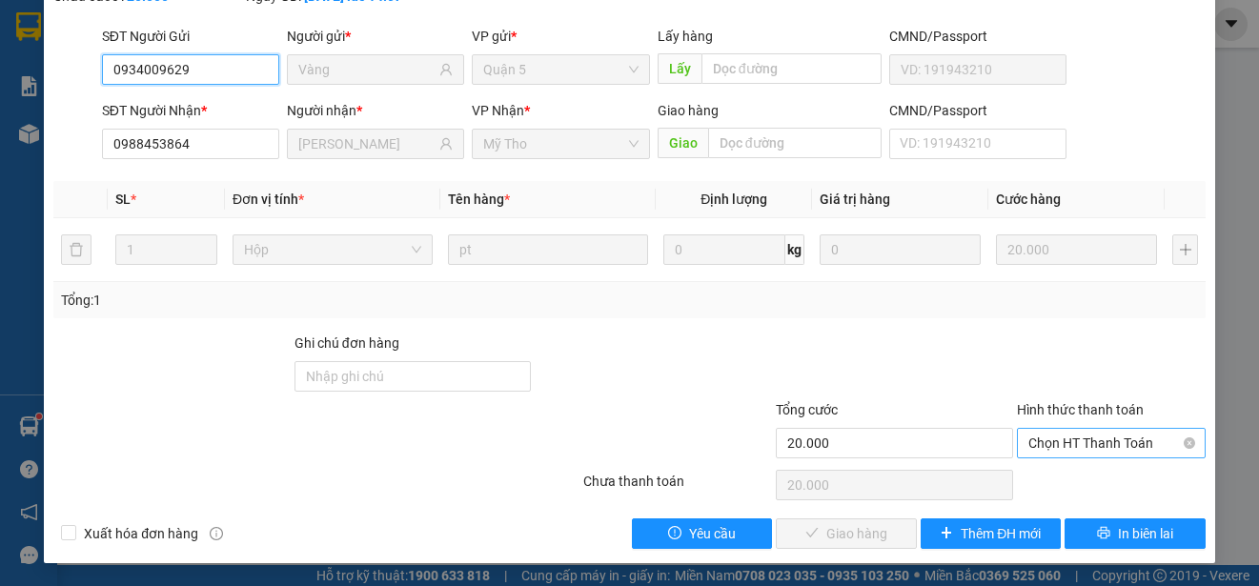
click at [1039, 440] on span "Chọn HT Thanh Toán" at bounding box center [1111, 443] width 166 height 29
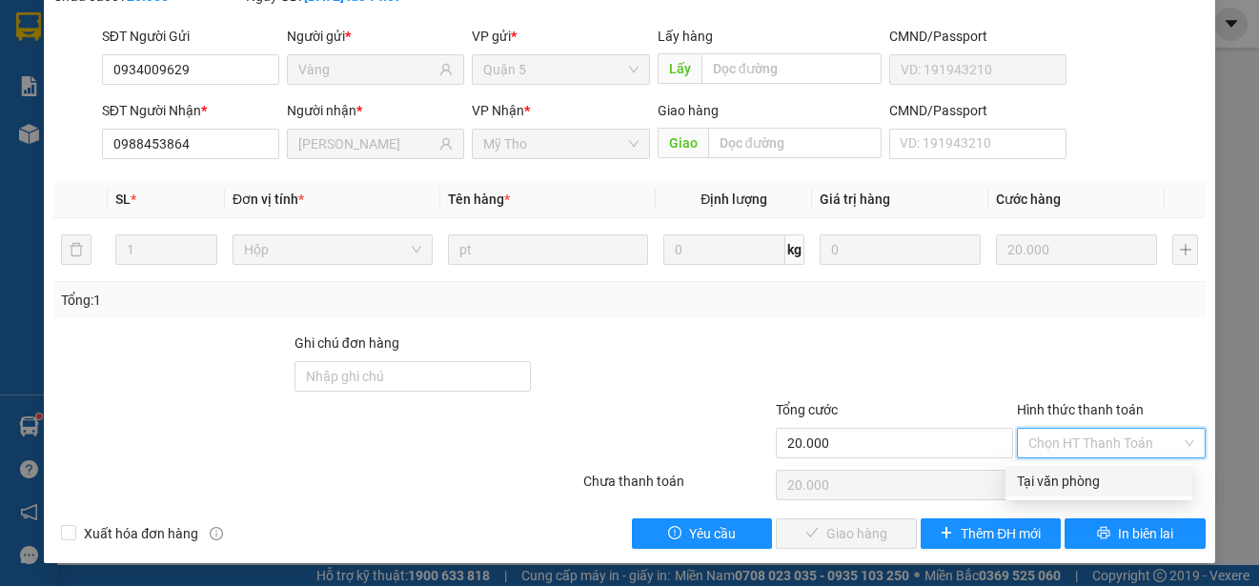
click at [1053, 473] on div "Tại văn phòng" at bounding box center [1099, 481] width 164 height 21
type input "0"
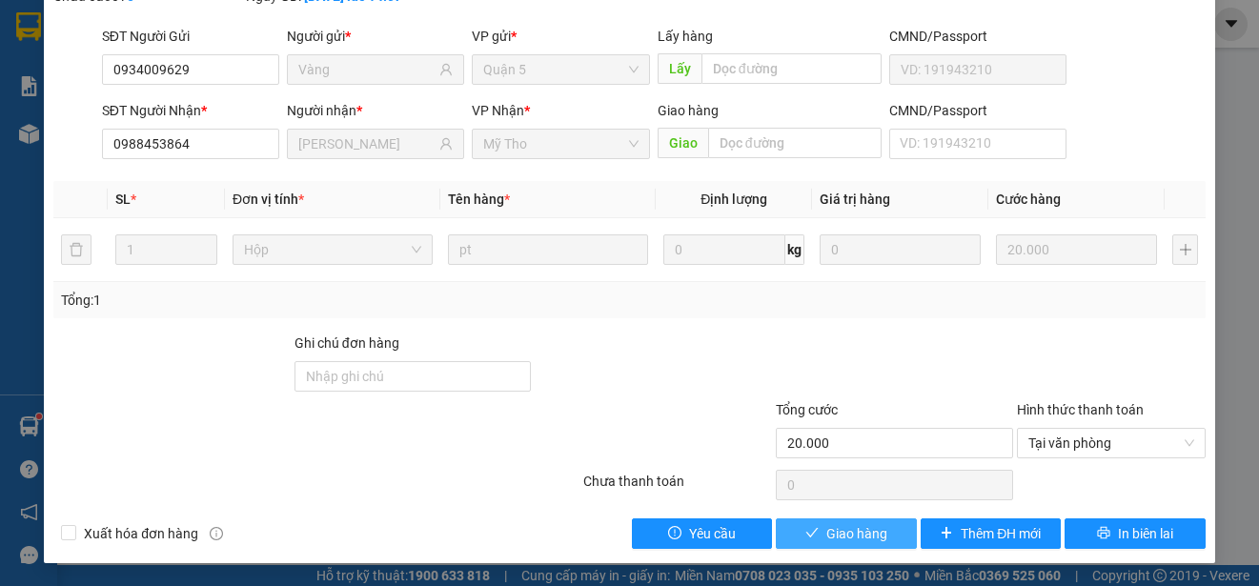
click at [826, 529] on span "Giao hàng" at bounding box center [856, 533] width 61 height 21
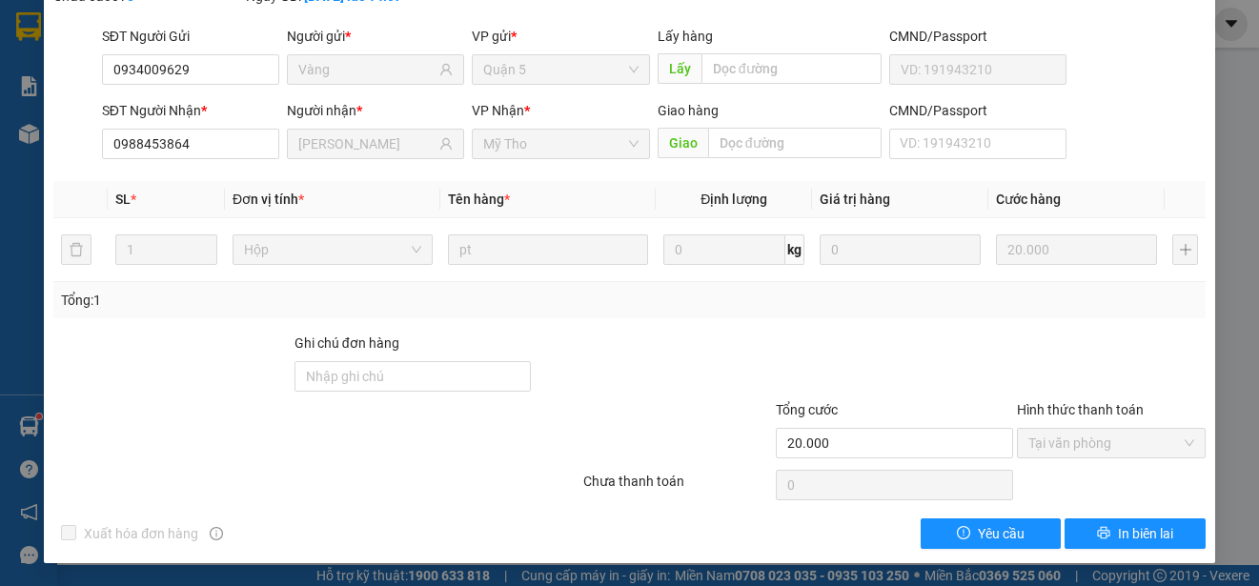
scroll to position [0, 0]
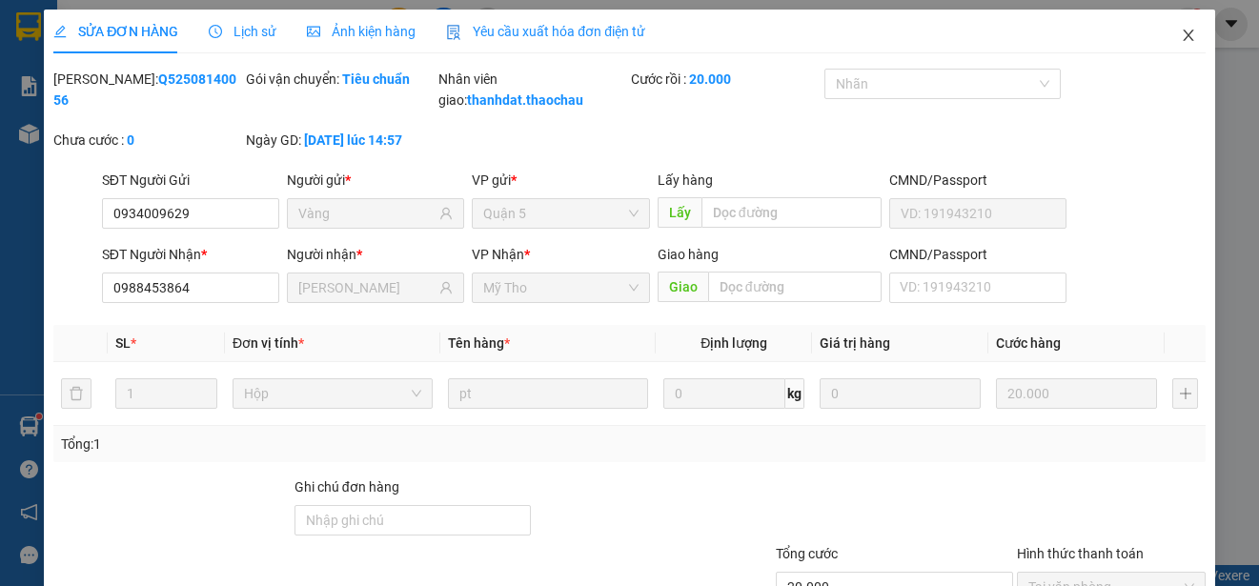
click at [1180, 33] on icon "close" at bounding box center [1187, 35] width 15 height 15
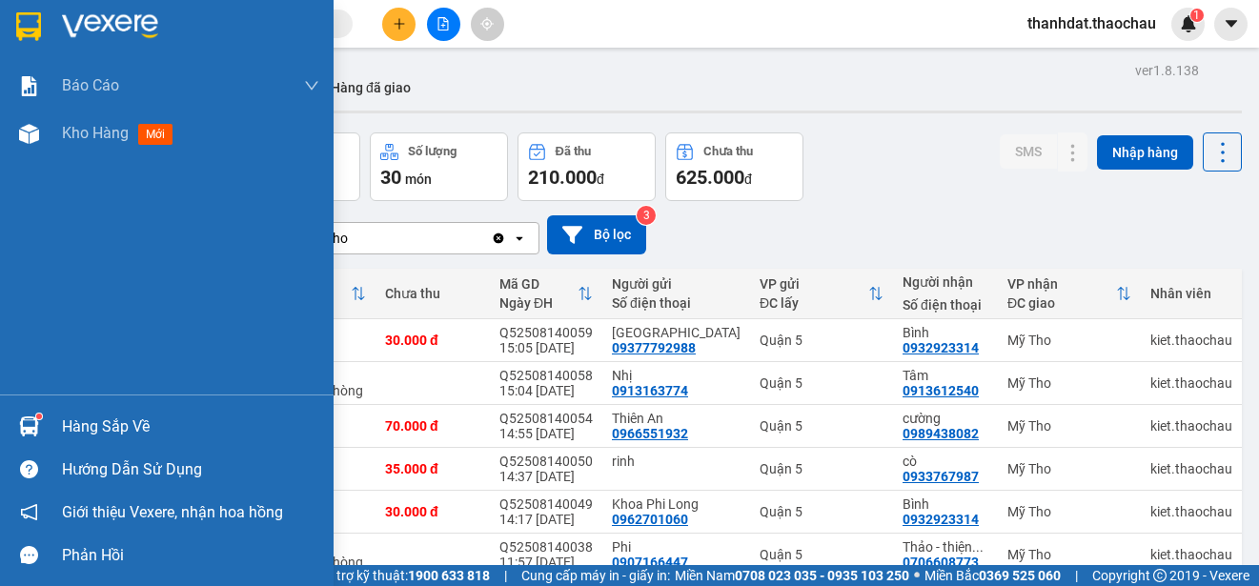
drag, startPoint x: 76, startPoint y: 425, endPoint x: 219, endPoint y: 451, distance: 145.2
click at [78, 425] on div "Hàng sắp về" at bounding box center [190, 427] width 257 height 29
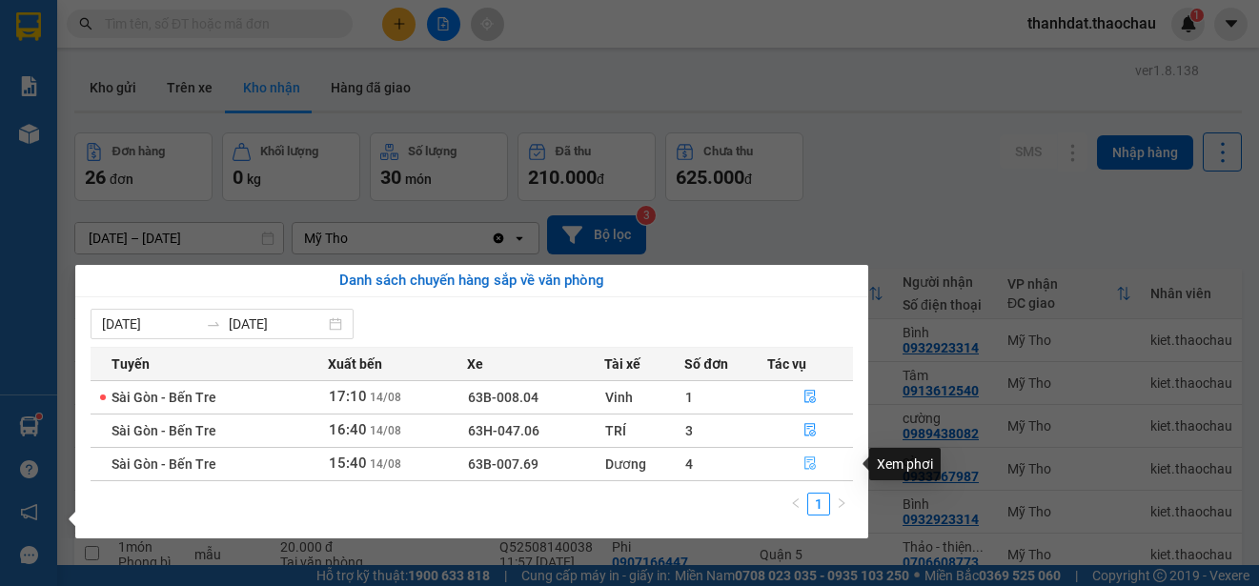
click at [811, 462] on icon "file-done" at bounding box center [809, 462] width 13 height 13
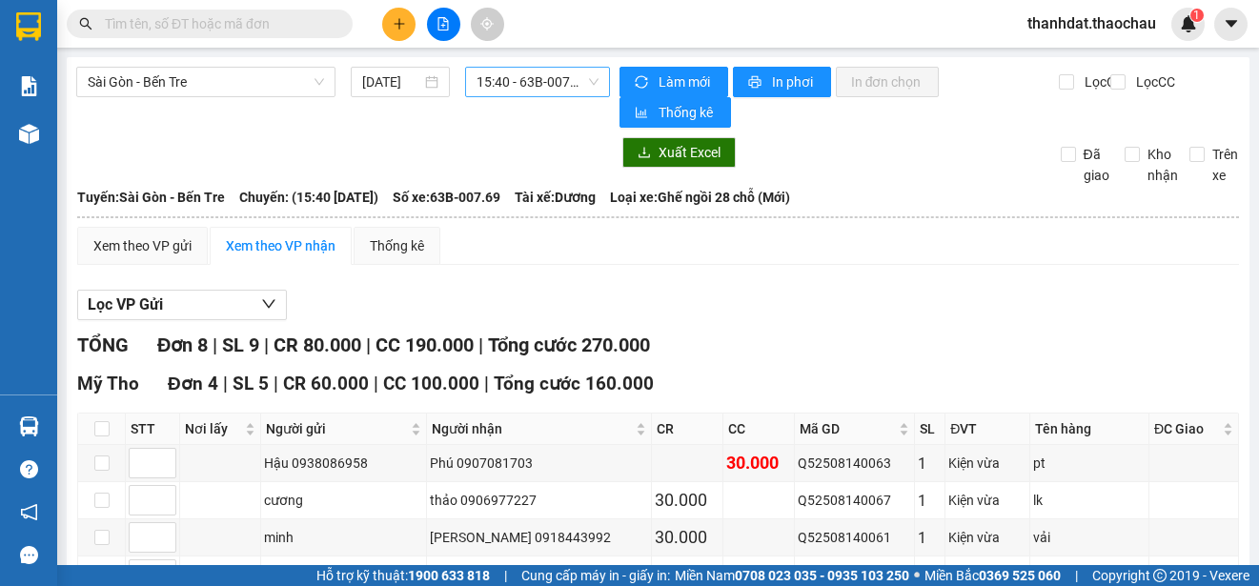
click at [545, 80] on span "15:40 - 63B-007.69" at bounding box center [537, 82] width 122 height 29
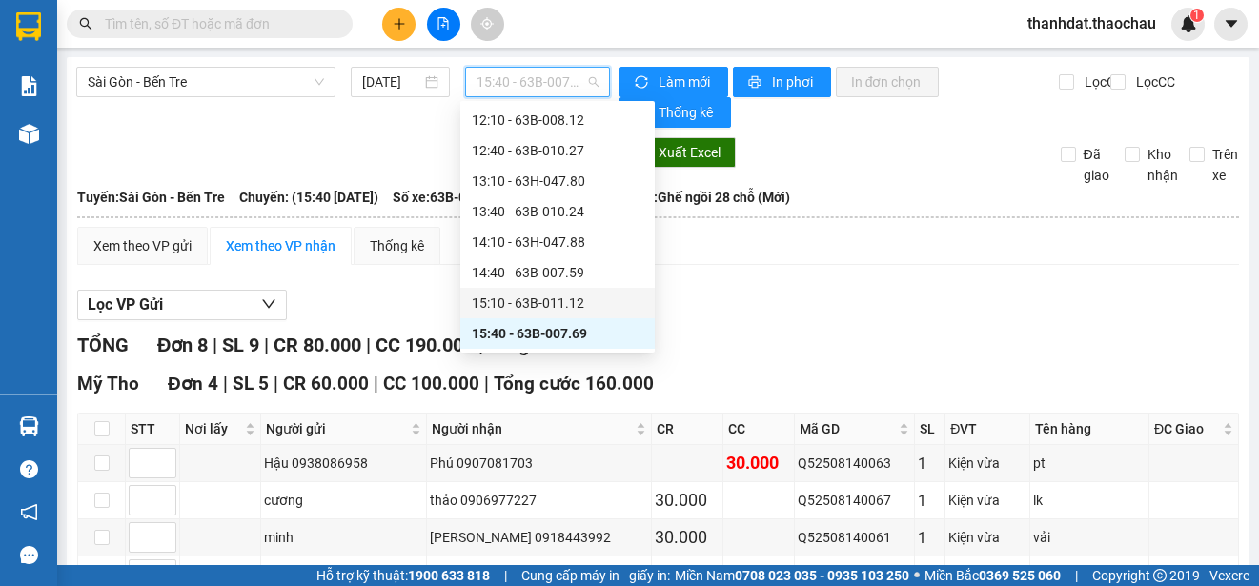
scroll to position [614, 0]
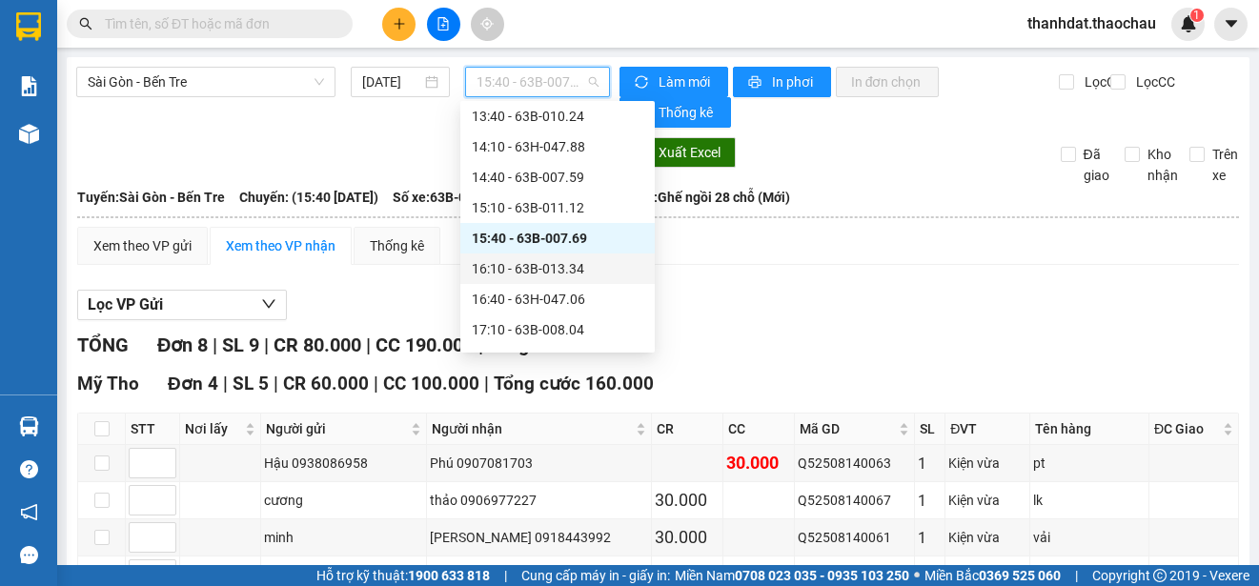
click at [565, 266] on div "16:10 - 63B-013.34" at bounding box center [557, 268] width 171 height 21
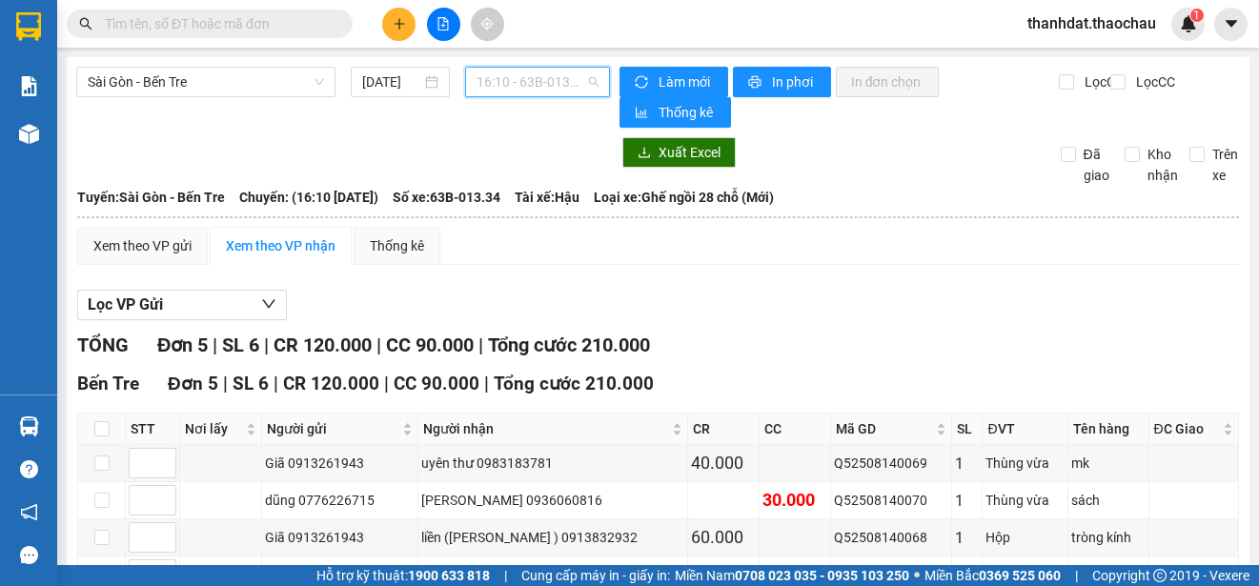
click at [514, 79] on span "16:10 - 63B-013.34" at bounding box center [537, 82] width 122 height 29
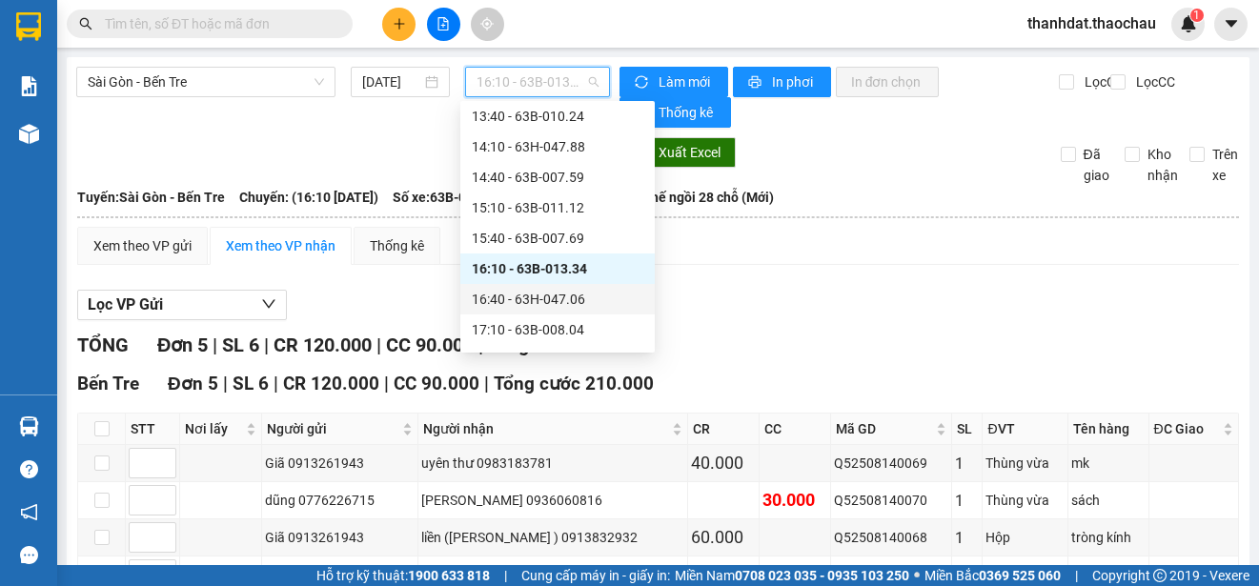
click at [539, 292] on div "16:40 - 63H-047.06" at bounding box center [557, 299] width 171 height 21
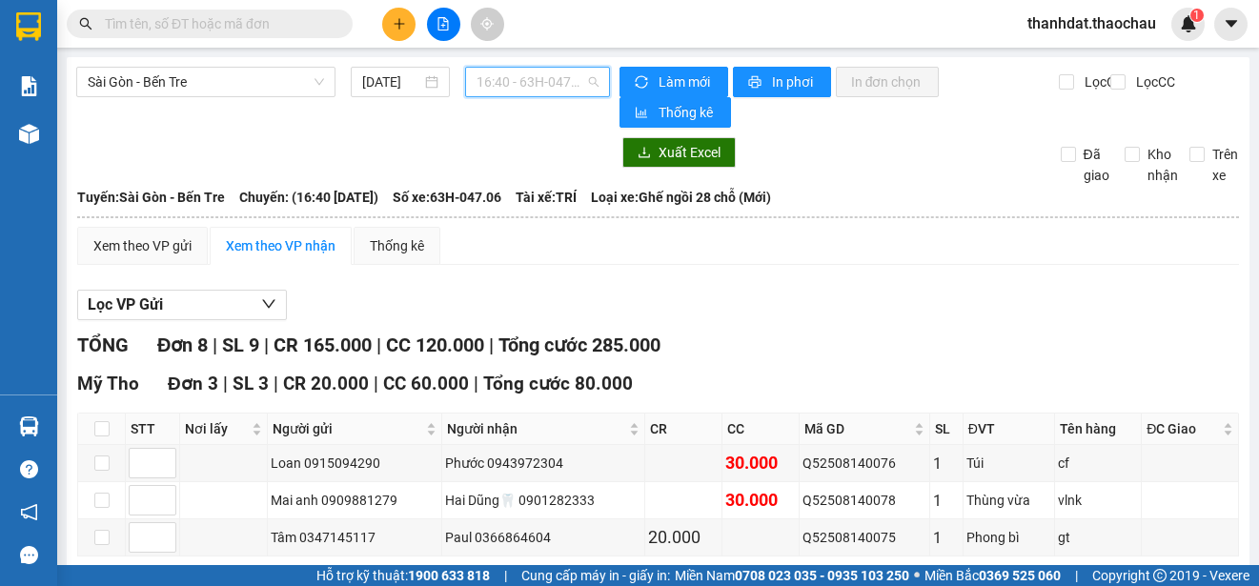
click at [514, 84] on span "16:40 - 63H-047.06" at bounding box center [537, 82] width 122 height 29
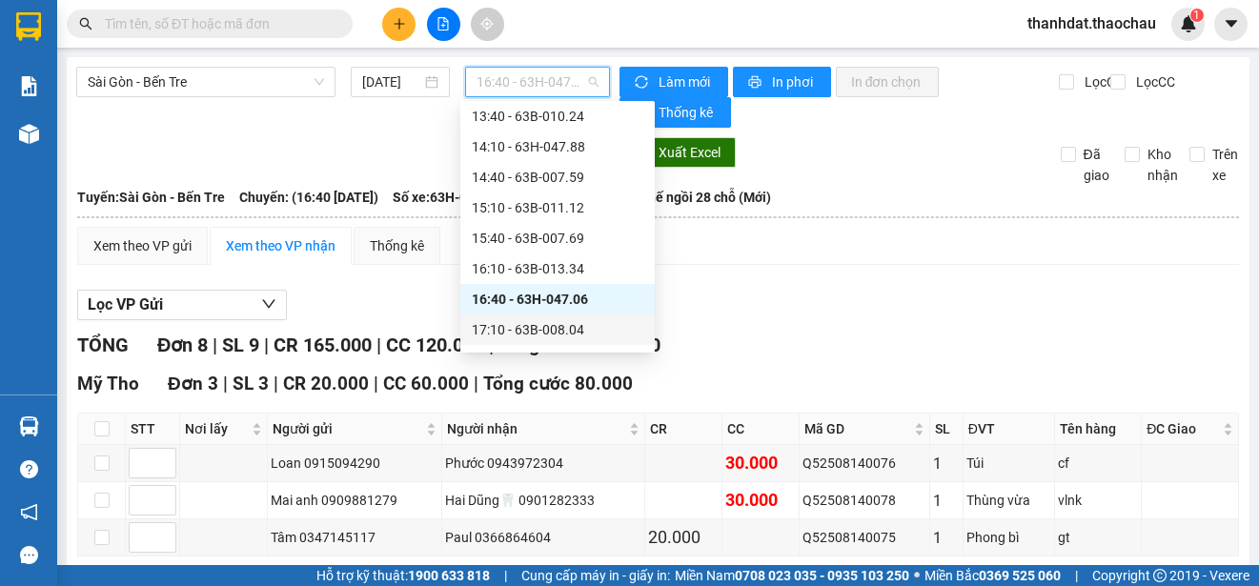
click at [569, 333] on div "17:10 - 63B-008.04" at bounding box center [557, 329] width 171 height 21
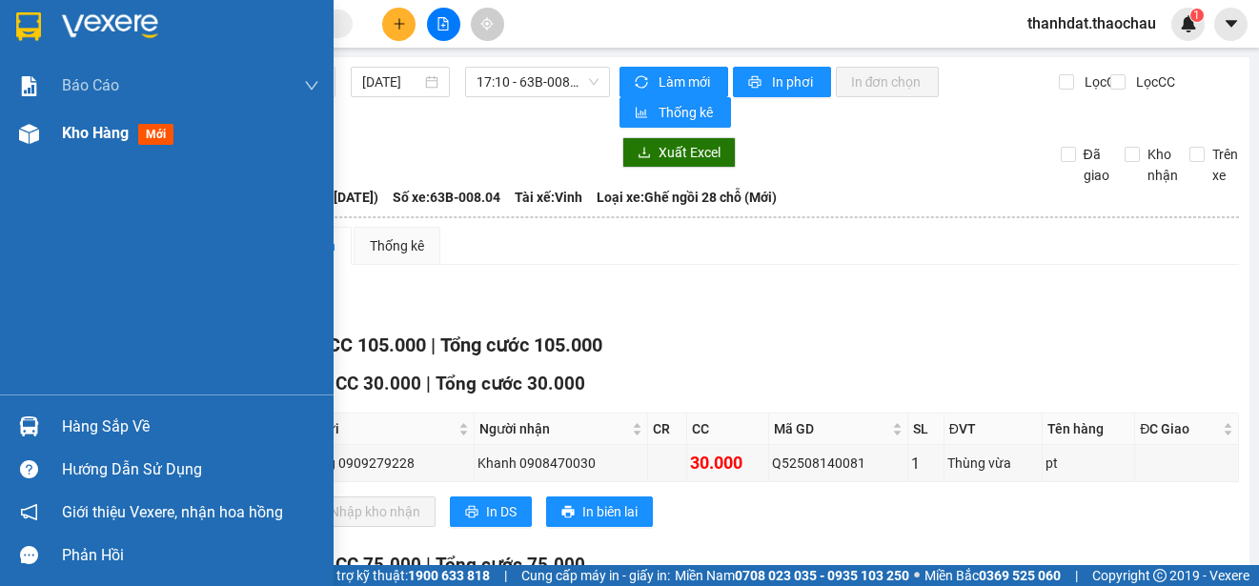
click at [78, 128] on span "Kho hàng" at bounding box center [95, 133] width 67 height 18
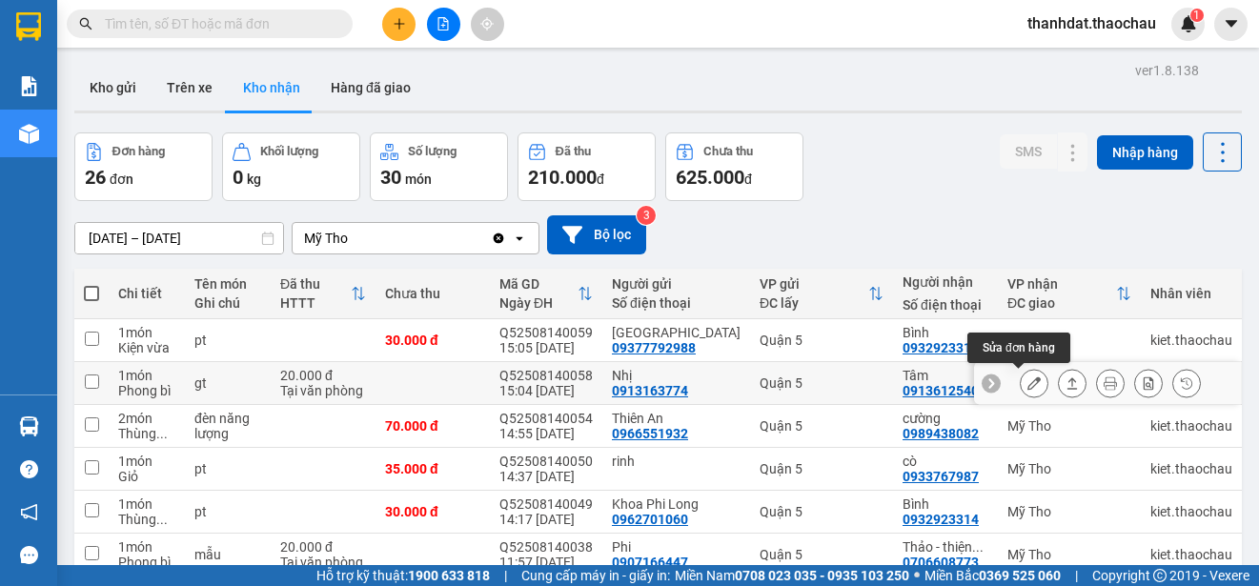
click at [1027, 380] on icon at bounding box center [1033, 382] width 13 height 13
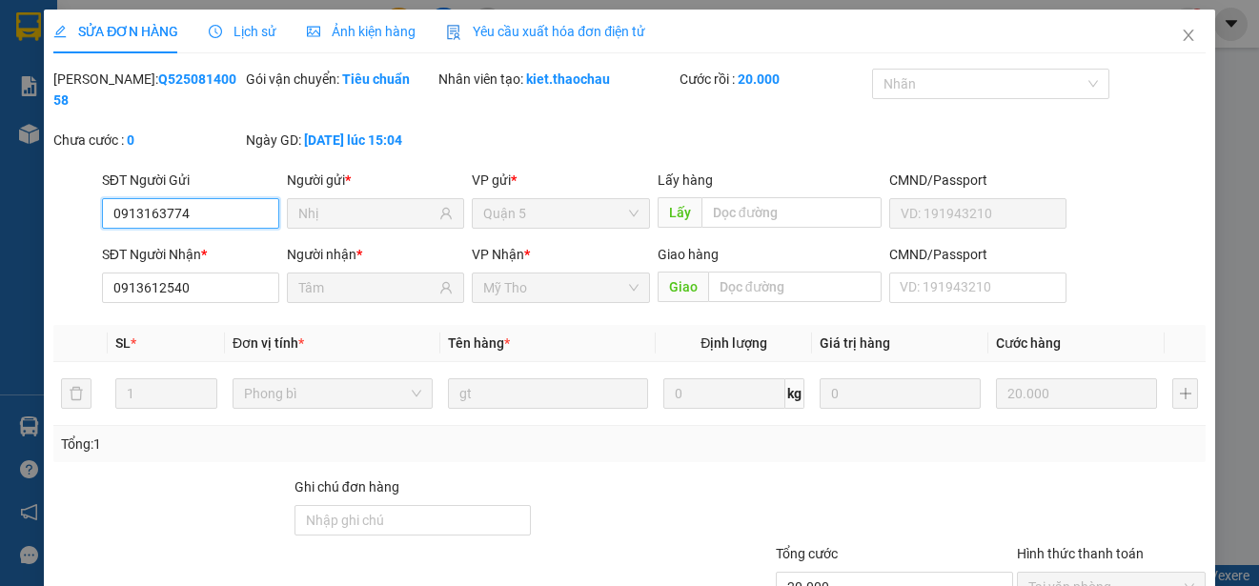
type input "0913163774"
type input "Nhị"
type input "0913612540"
type input "Tâm"
type input "20.000"
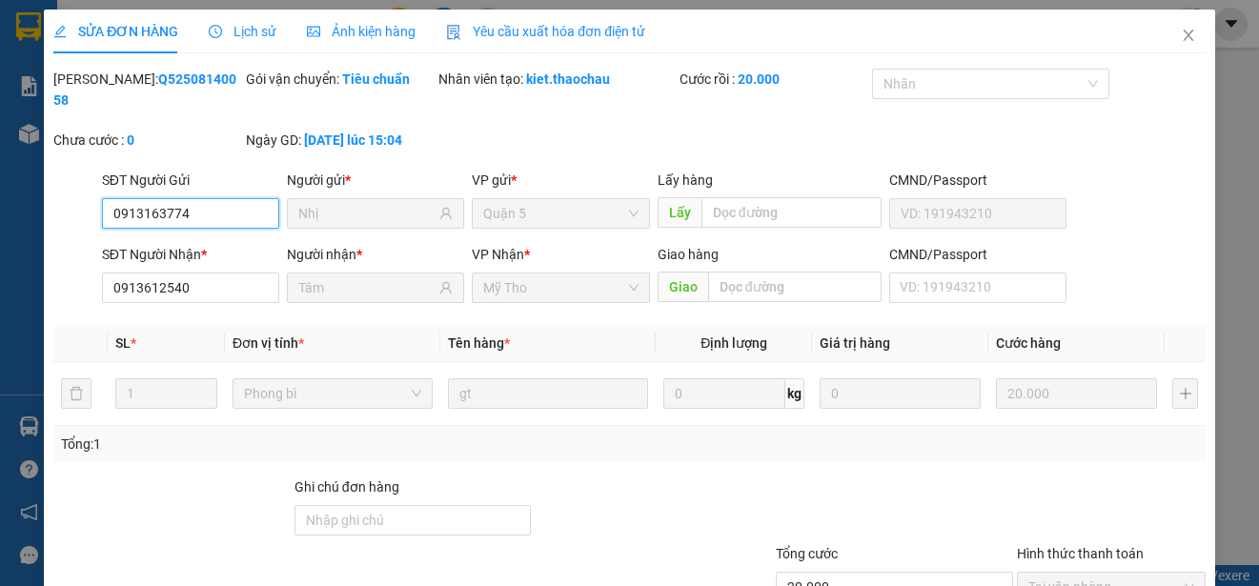
type input "0"
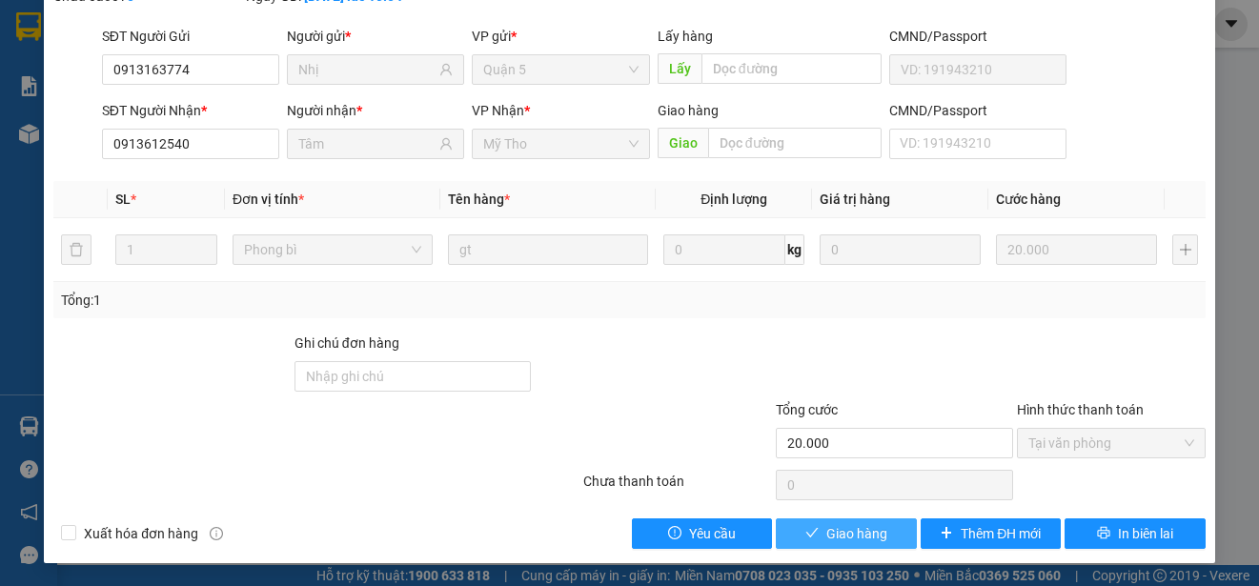
click at [852, 534] on span "Giao hàng" at bounding box center [856, 533] width 61 height 21
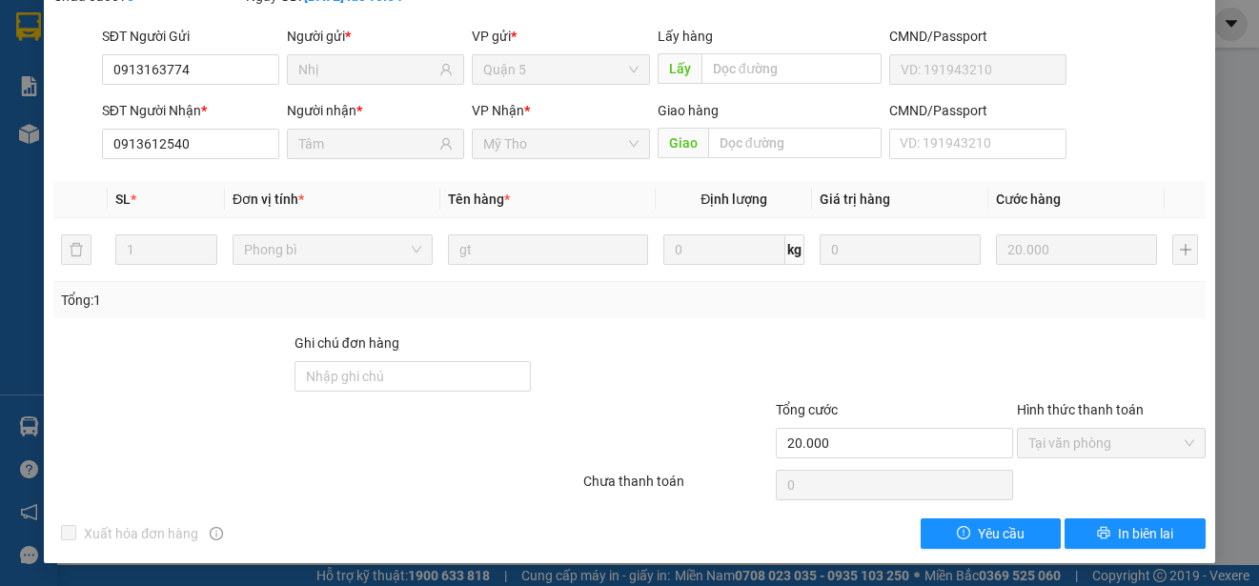
scroll to position [0, 0]
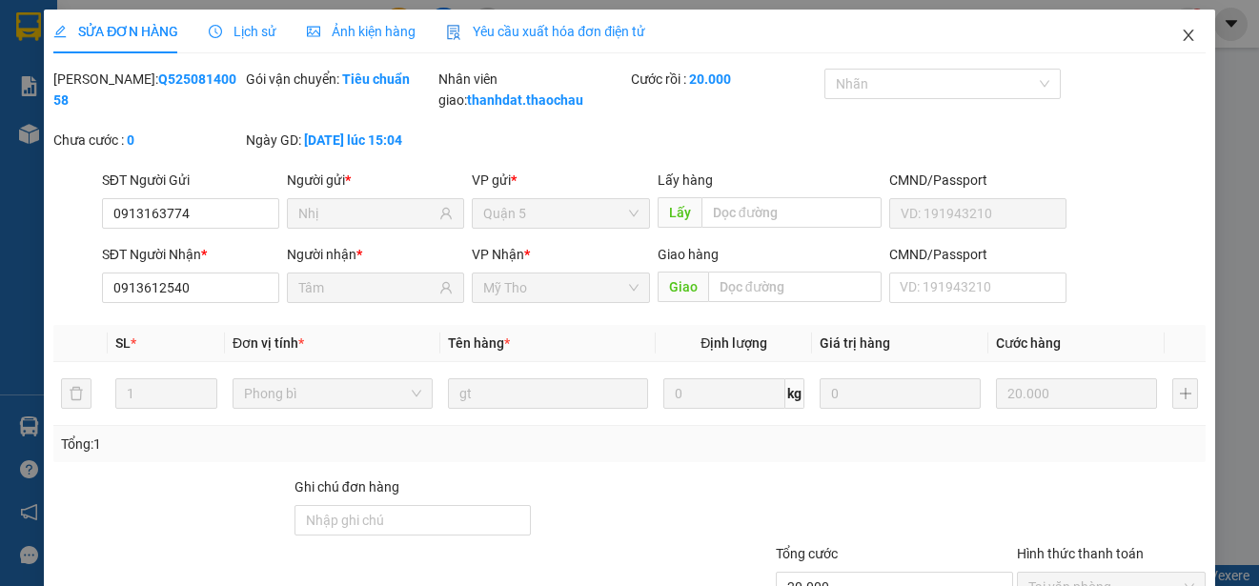
click at [1182, 38] on icon "close" at bounding box center [1187, 35] width 10 height 11
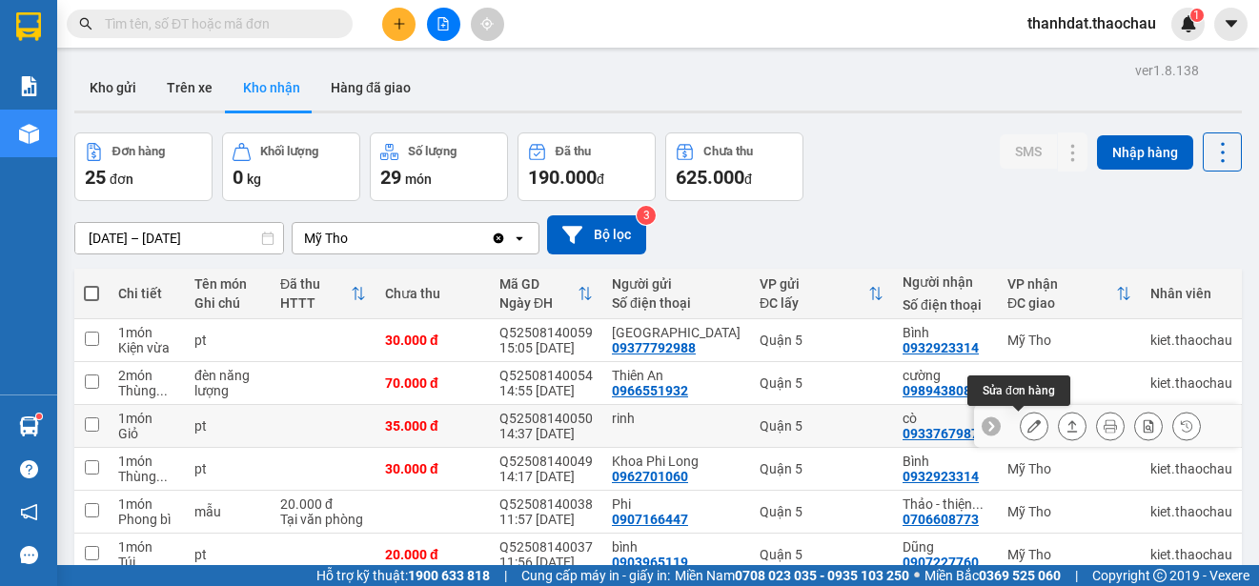
click at [1027, 431] on icon at bounding box center [1033, 425] width 13 height 13
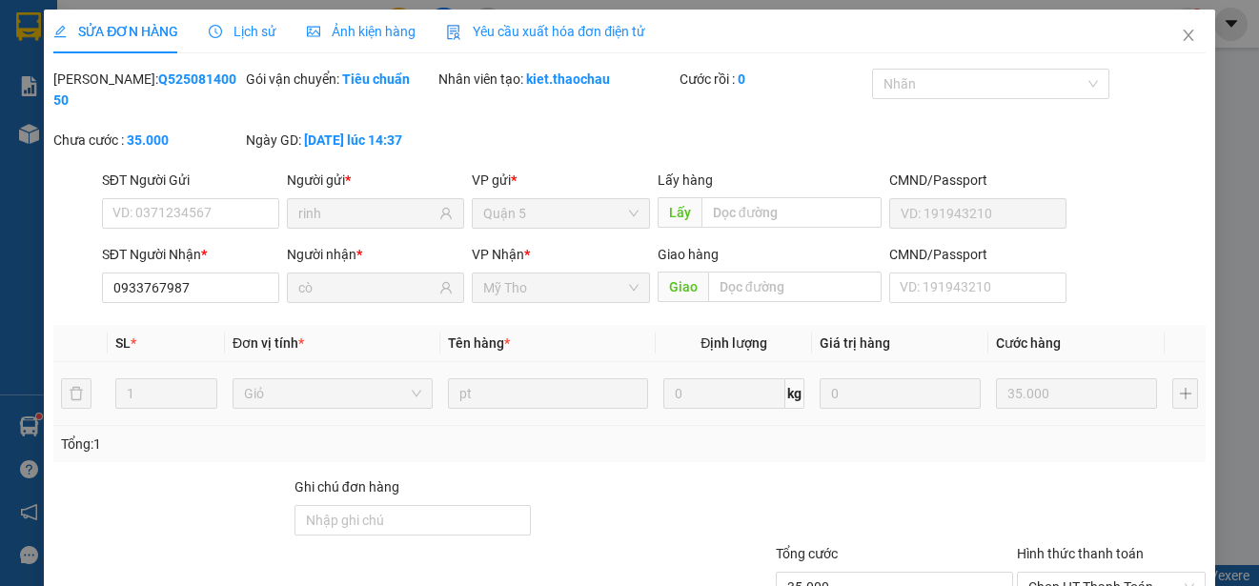
type input "rinh"
type input "0933767987"
type input "cò"
type input "35.000"
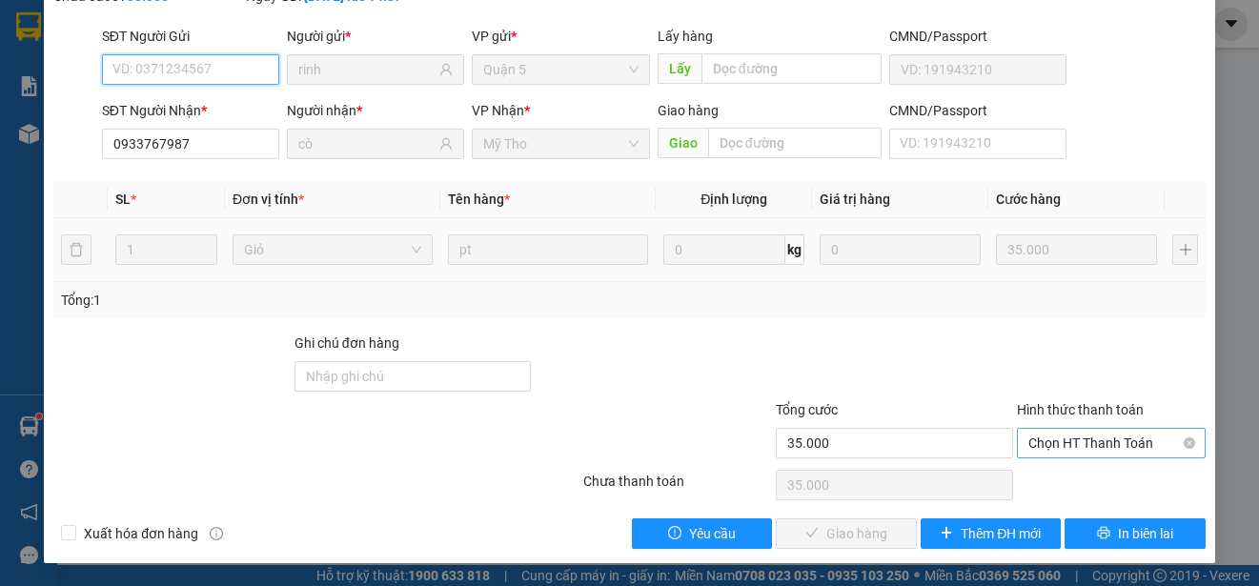
click at [1099, 438] on span "Chọn HT Thanh Toán" at bounding box center [1111, 443] width 166 height 29
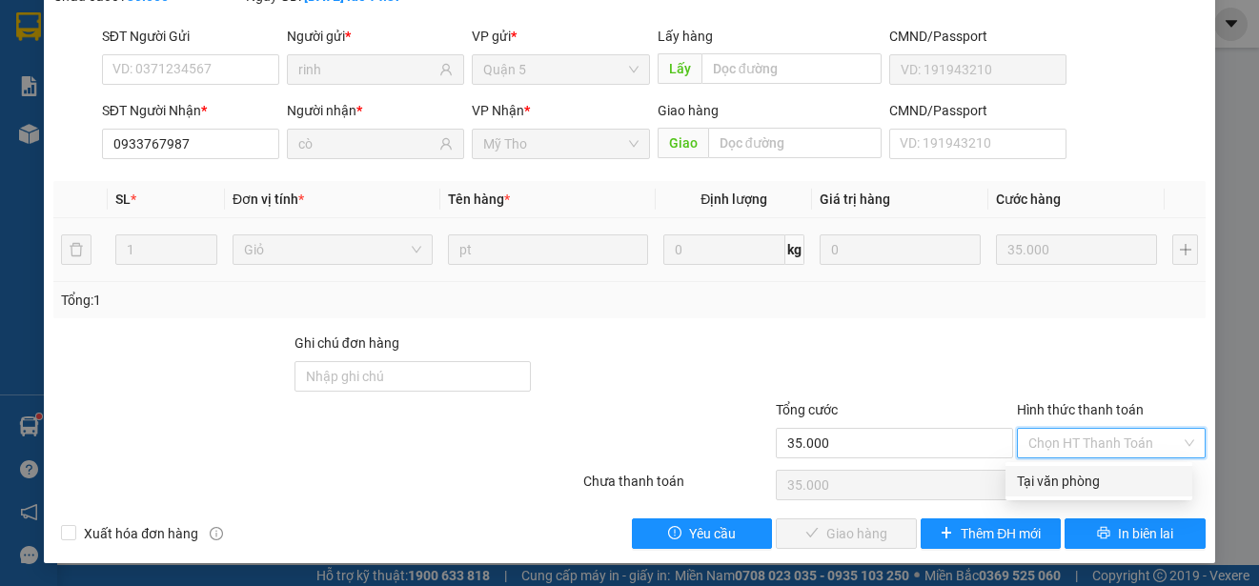
click at [1096, 475] on div "Tại văn phòng" at bounding box center [1099, 481] width 164 height 21
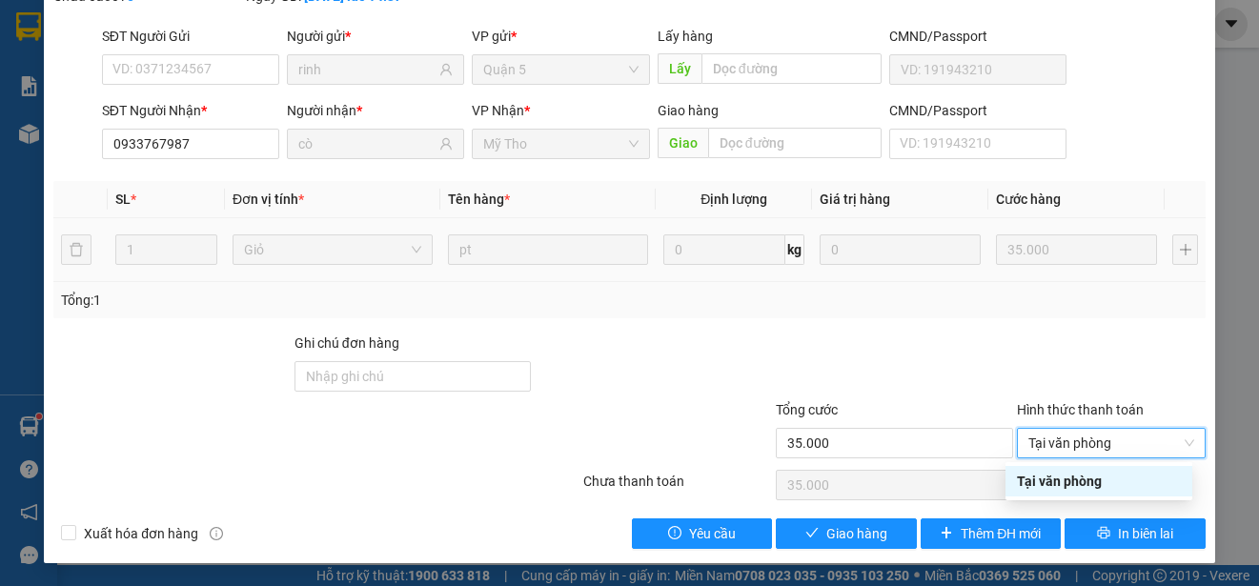
type input "0"
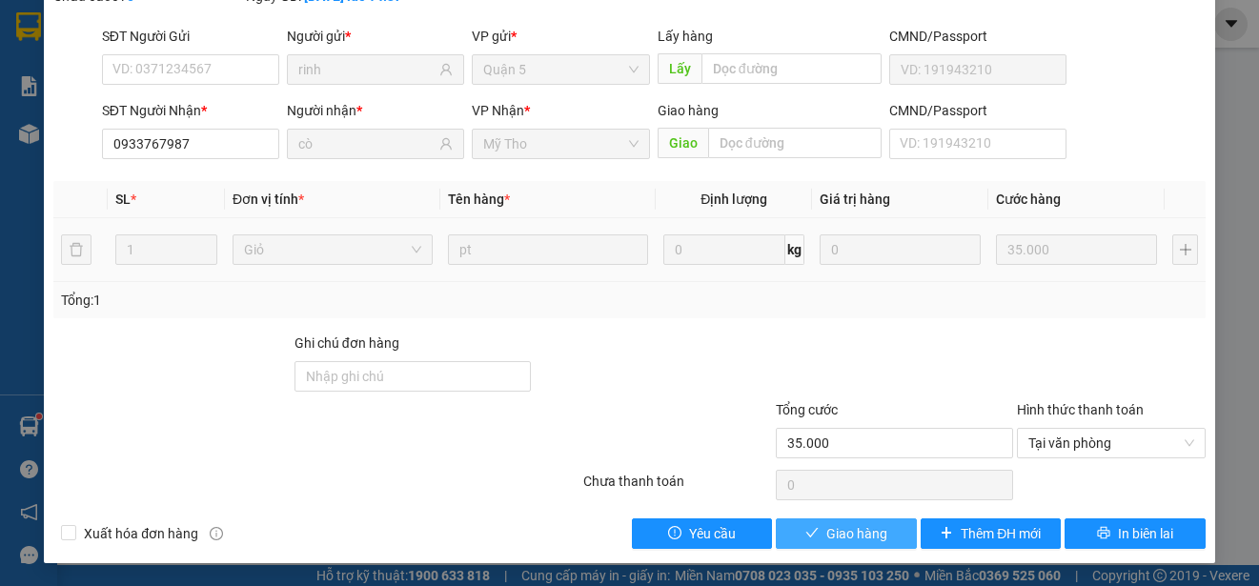
click at [872, 531] on span "Giao hàng" at bounding box center [856, 533] width 61 height 21
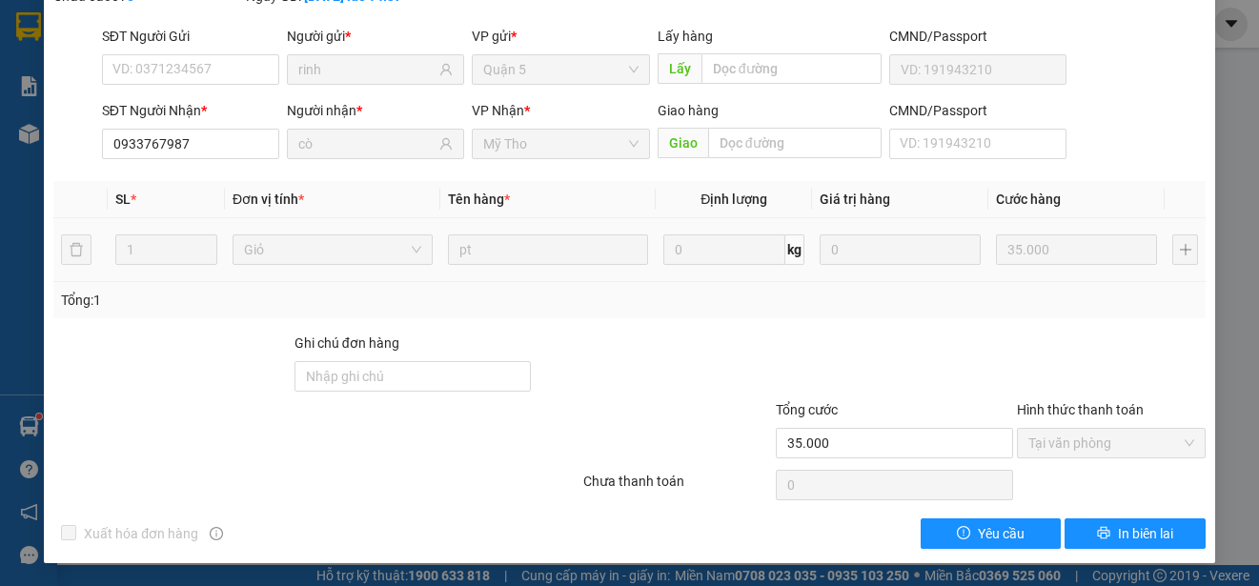
scroll to position [0, 0]
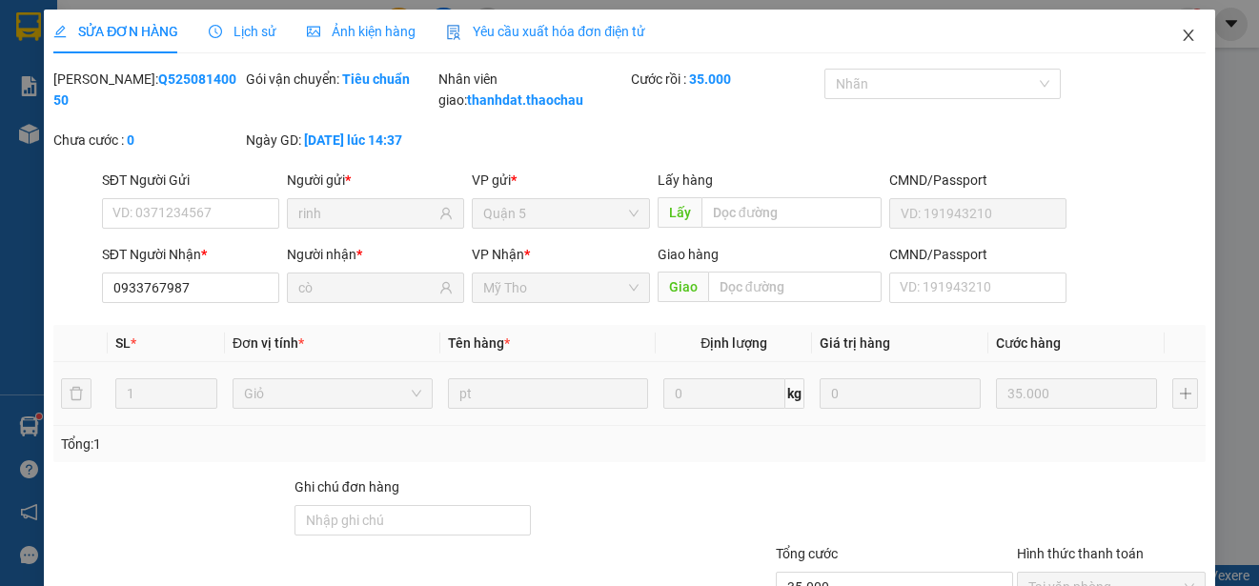
click at [1182, 37] on icon "close" at bounding box center [1187, 35] width 10 height 11
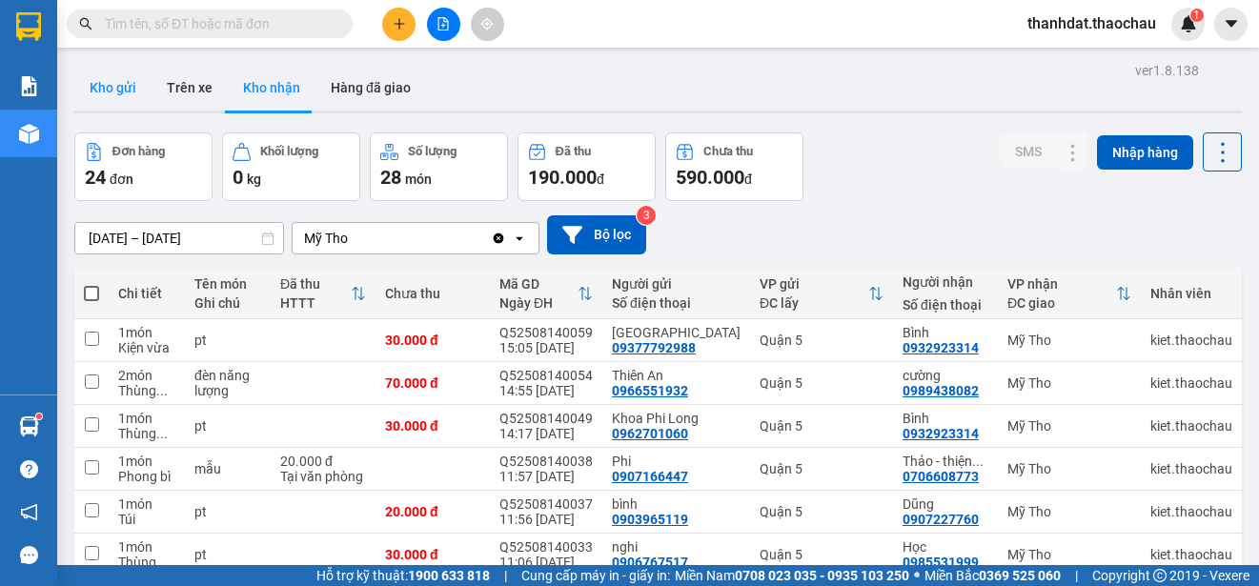
click at [113, 75] on button "Kho gửi" at bounding box center [112, 88] width 77 height 46
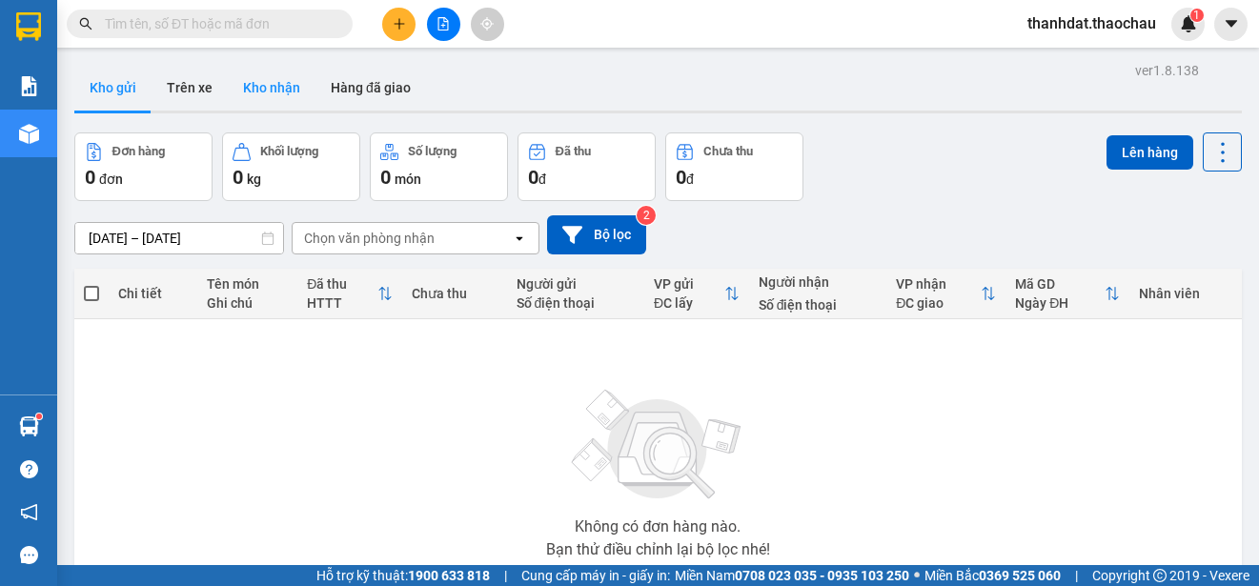
click at [268, 81] on button "Kho nhận" at bounding box center [272, 88] width 88 height 46
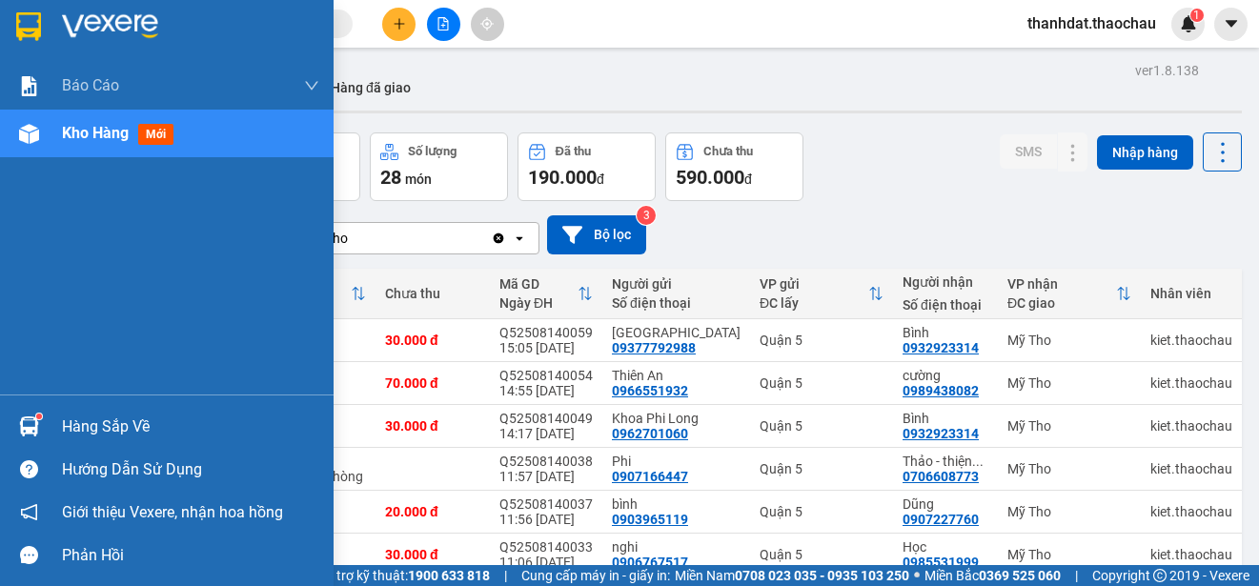
drag, startPoint x: 97, startPoint y: 424, endPoint x: 129, endPoint y: 430, distance: 32.0
click at [98, 424] on div "Hàng sắp về" at bounding box center [190, 427] width 257 height 29
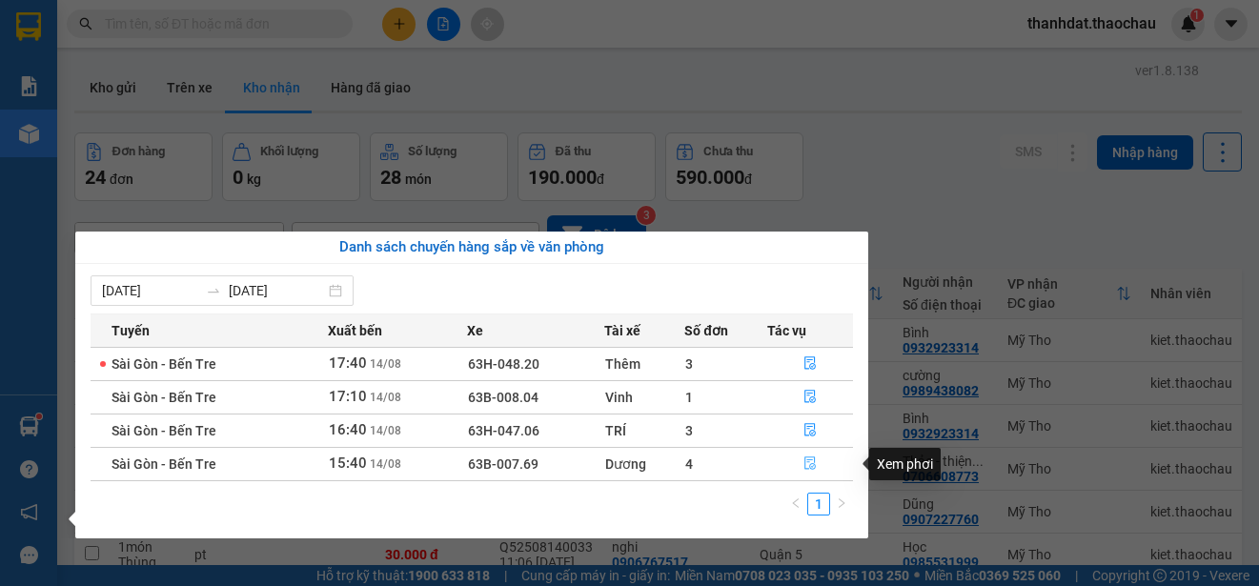
click at [805, 460] on icon "file-done" at bounding box center [810, 463] width 11 height 13
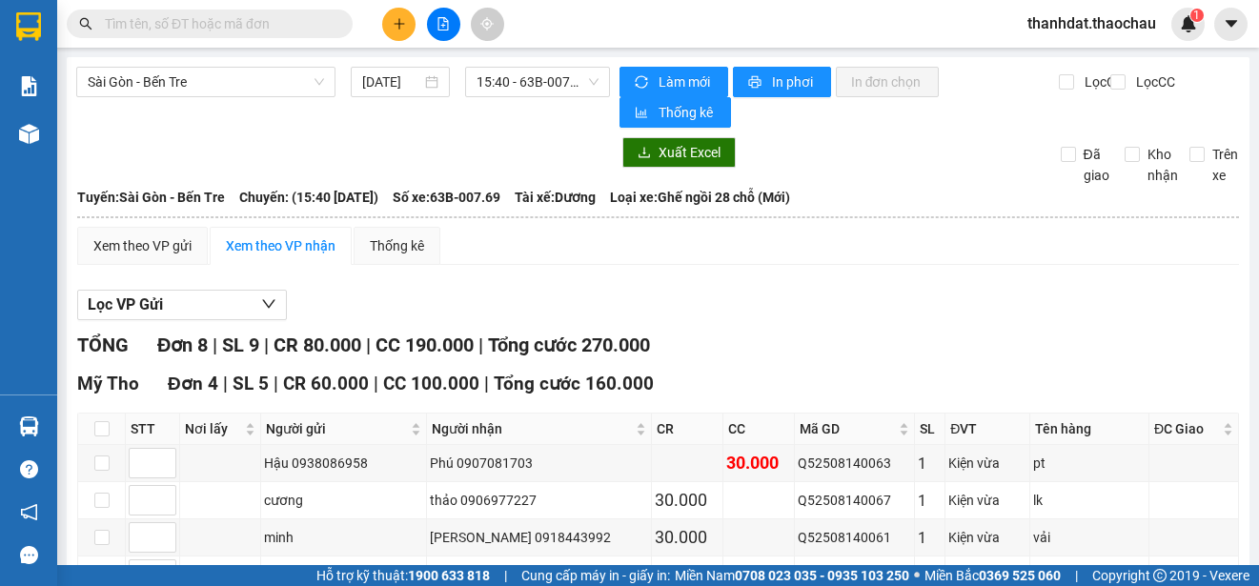
scroll to position [191, 0]
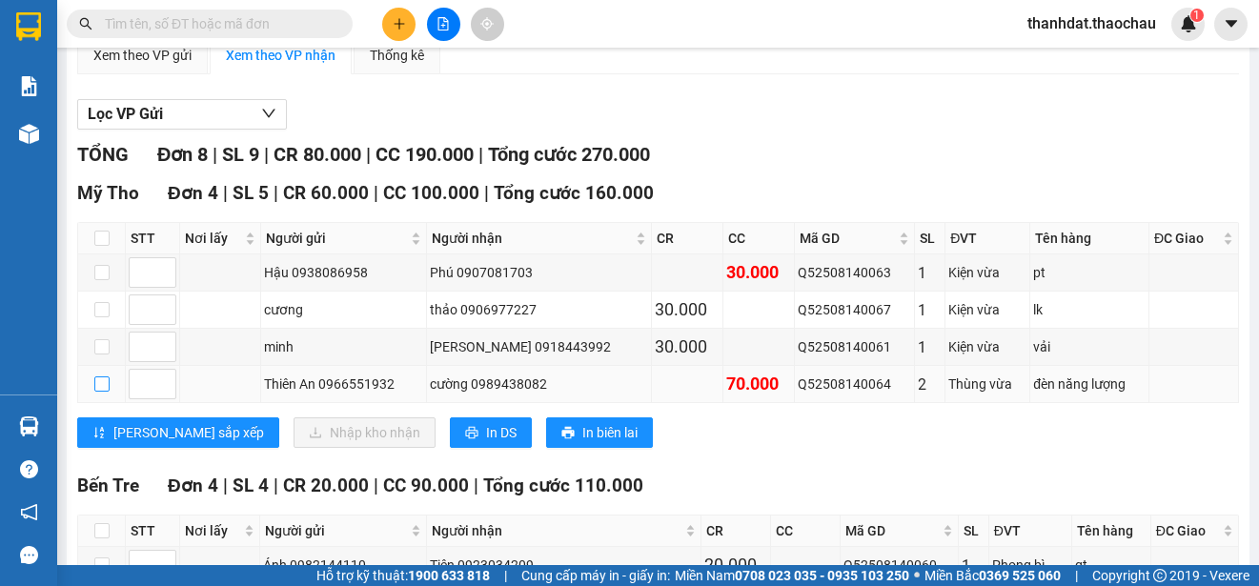
click at [105, 386] on input "checkbox" at bounding box center [101, 383] width 15 height 15
checkbox input "true"
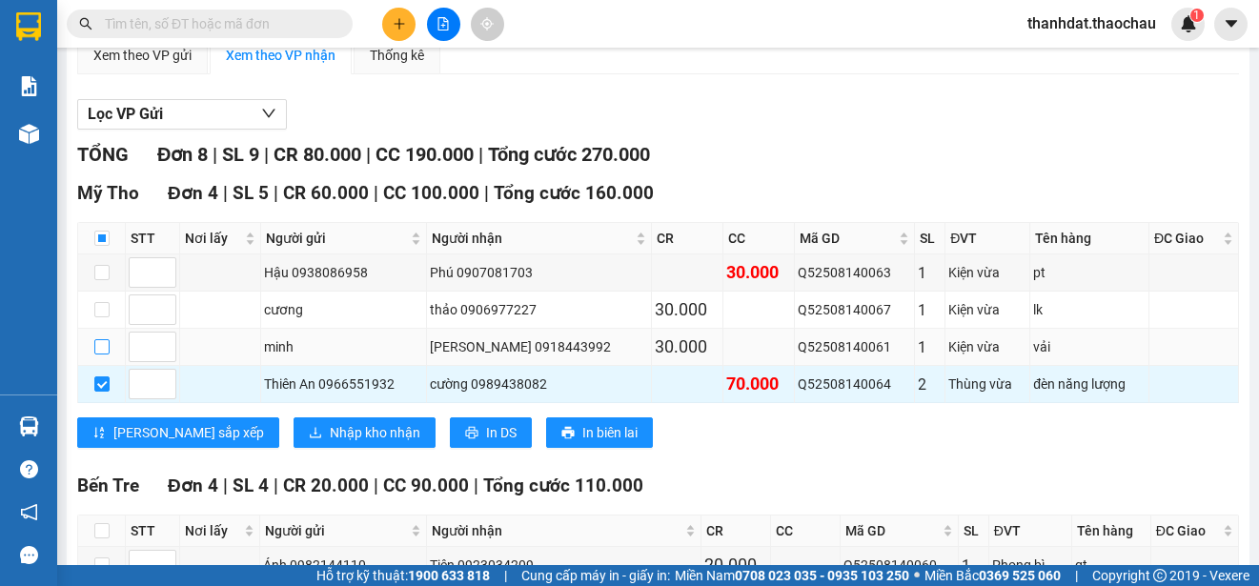
click at [99, 347] on input "checkbox" at bounding box center [101, 346] width 15 height 15
checkbox input "true"
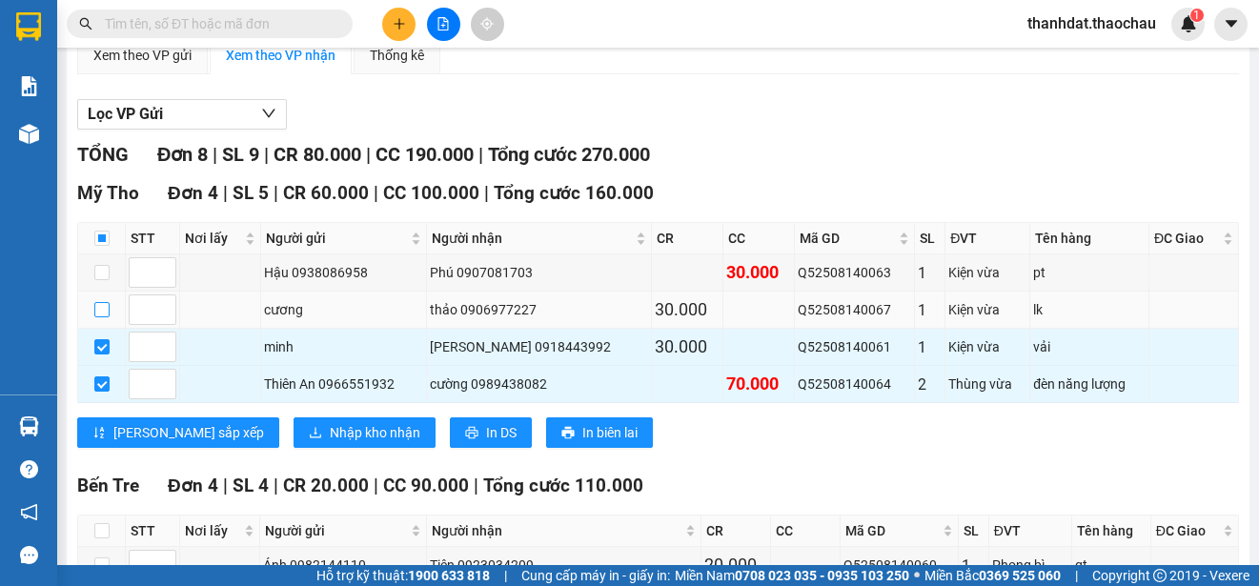
click at [100, 309] on input "checkbox" at bounding box center [101, 309] width 15 height 15
checkbox input "true"
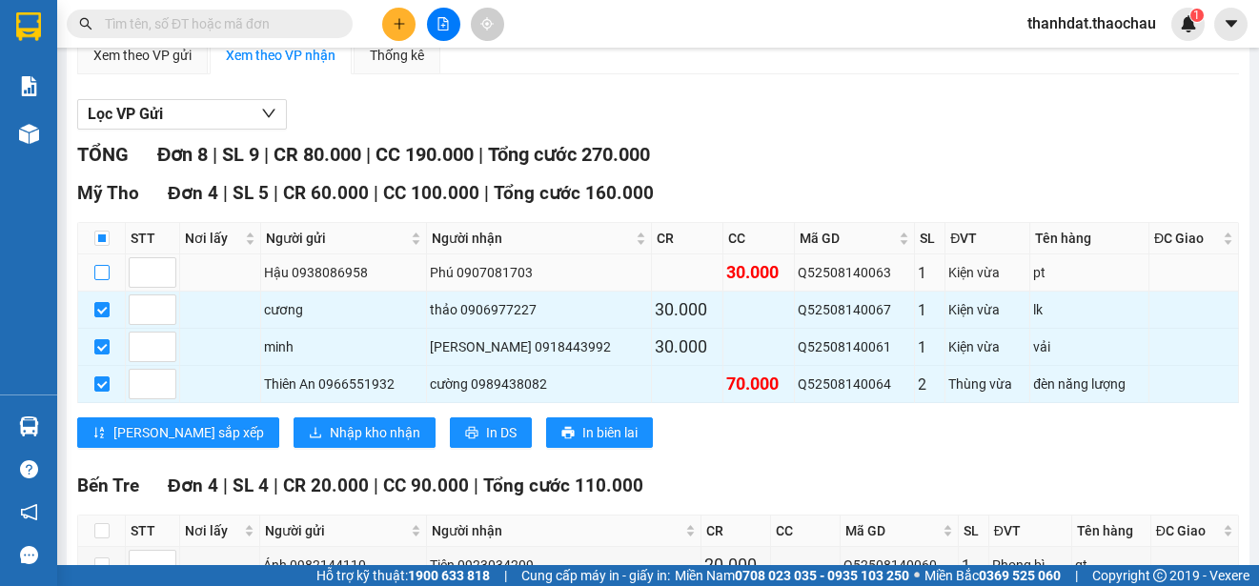
click at [99, 273] on input "checkbox" at bounding box center [101, 272] width 15 height 15
checkbox input "true"
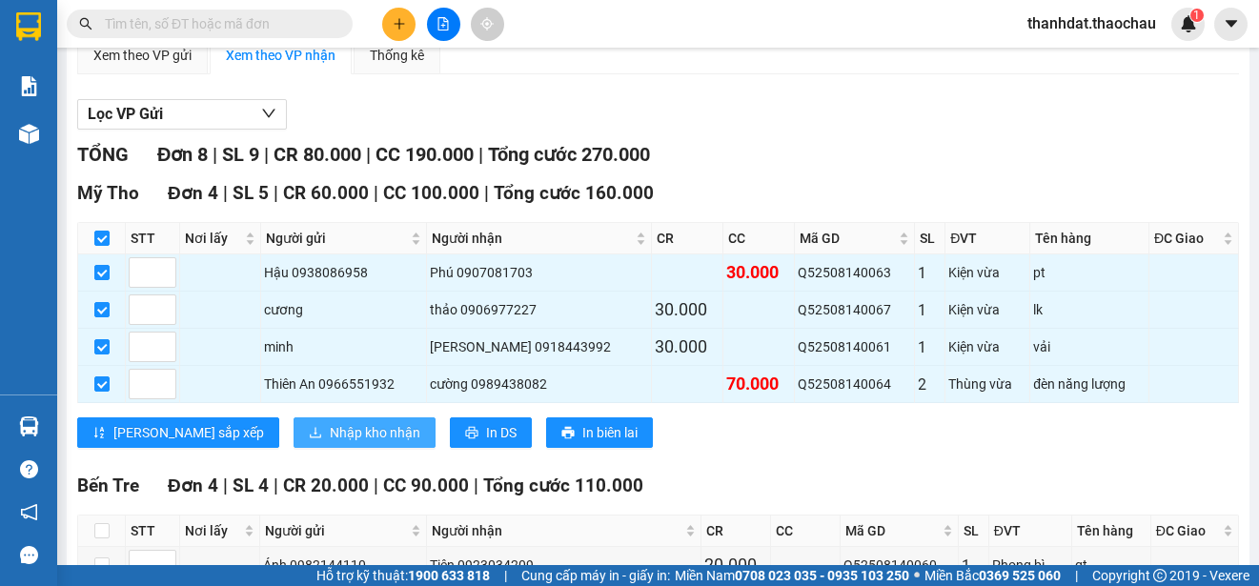
click at [330, 425] on span "Nhập kho nhận" at bounding box center [375, 432] width 91 height 21
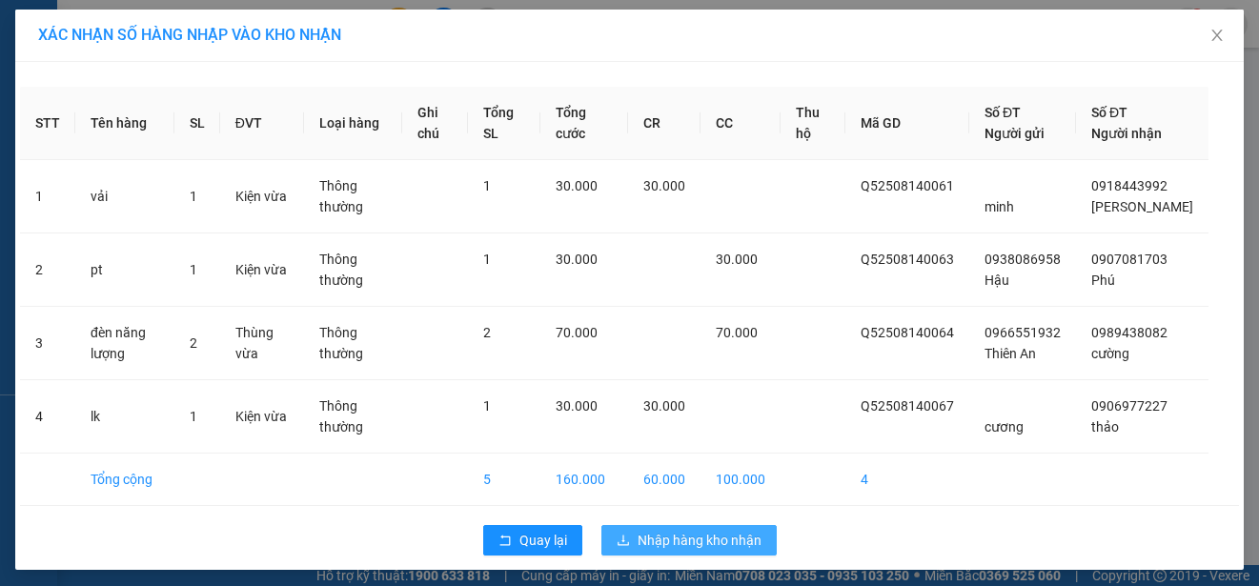
click at [702, 551] on span "Nhập hàng kho nhận" at bounding box center [699, 540] width 124 height 21
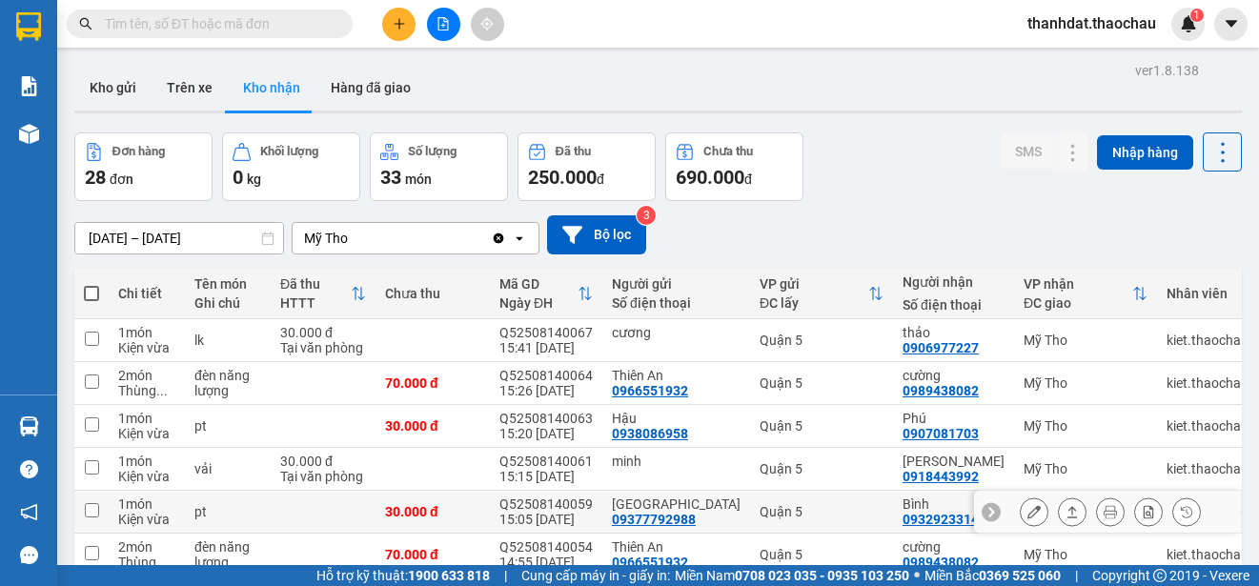
scroll to position [269, 0]
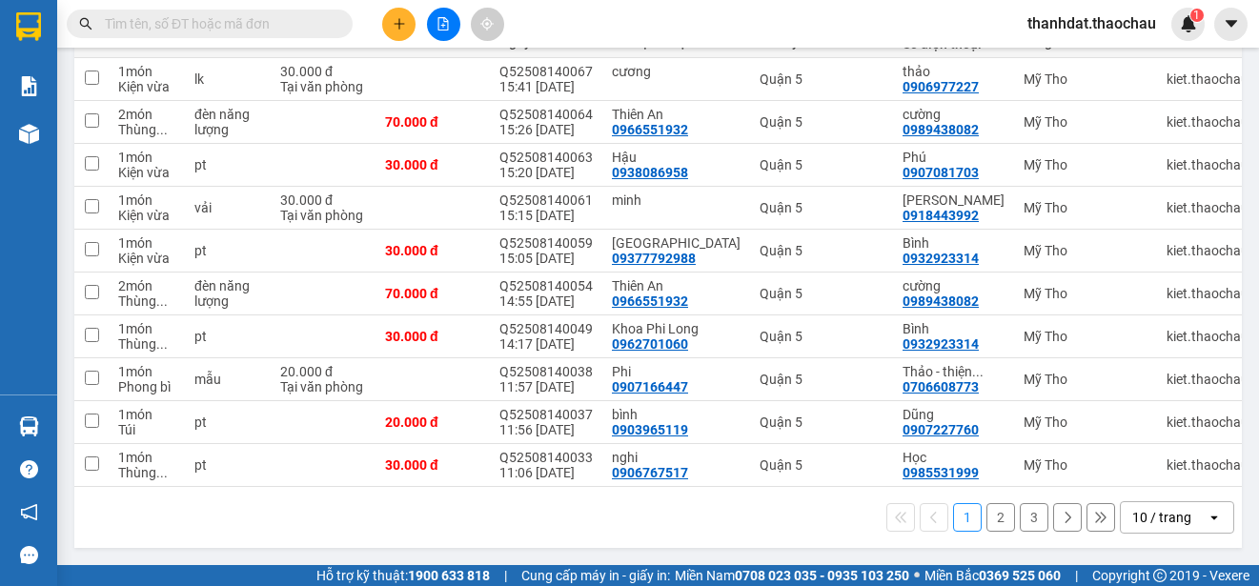
click at [989, 519] on button "2" at bounding box center [1000, 517] width 29 height 29
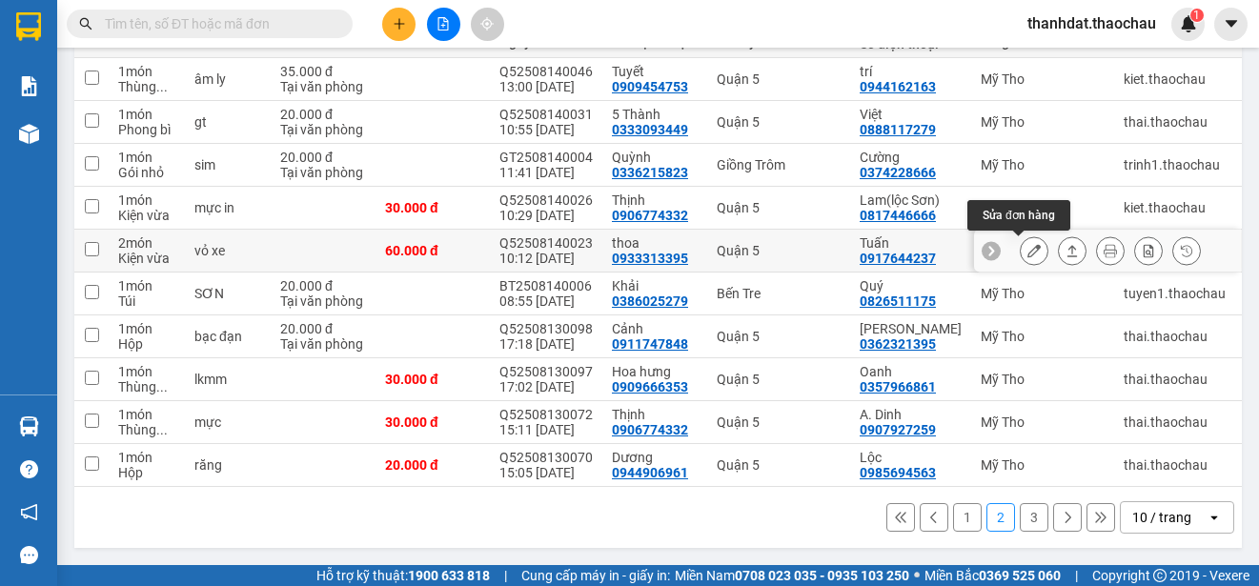
click at [1027, 244] on icon at bounding box center [1033, 250] width 13 height 13
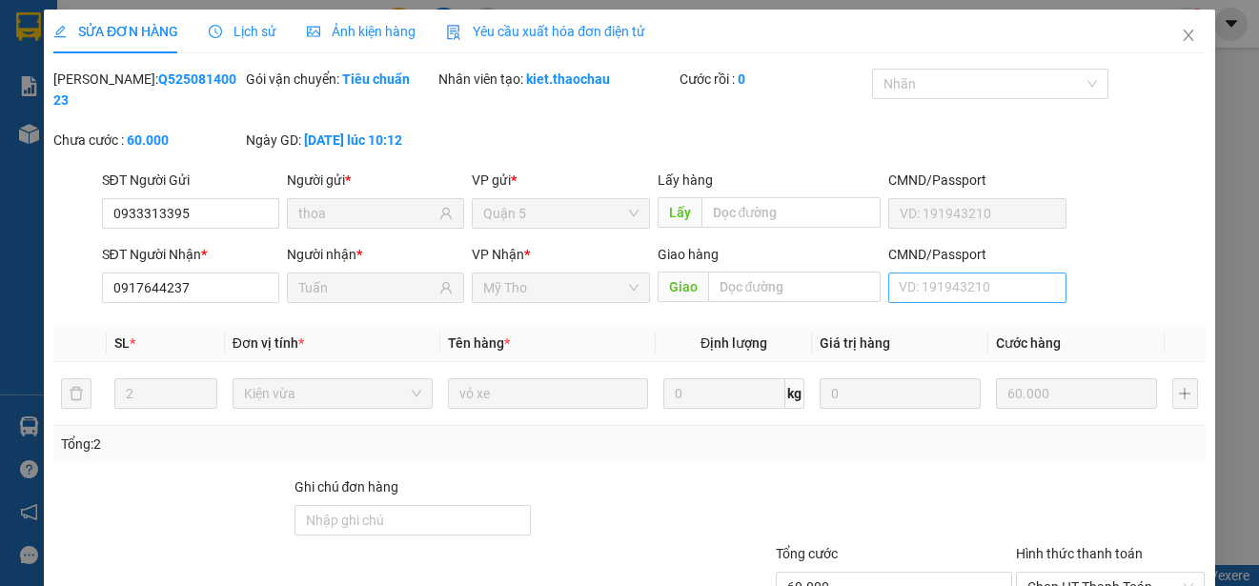
type input "0933313395"
type input "thoa"
type input "0917644237"
type input "Tuấn"
type input "60.000"
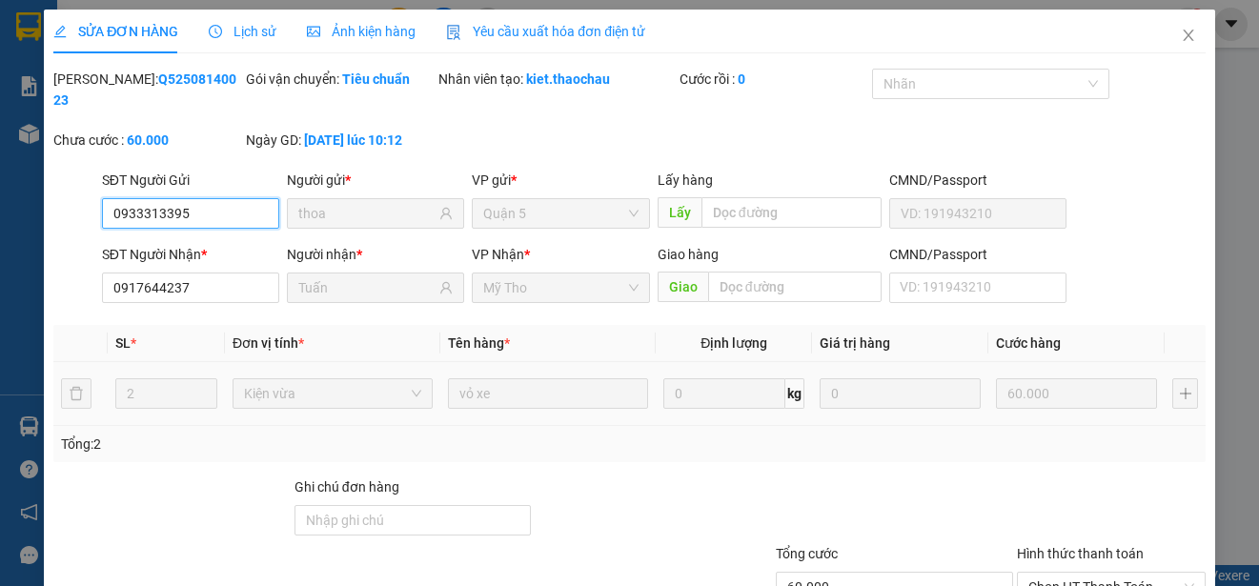
scroll to position [144, 0]
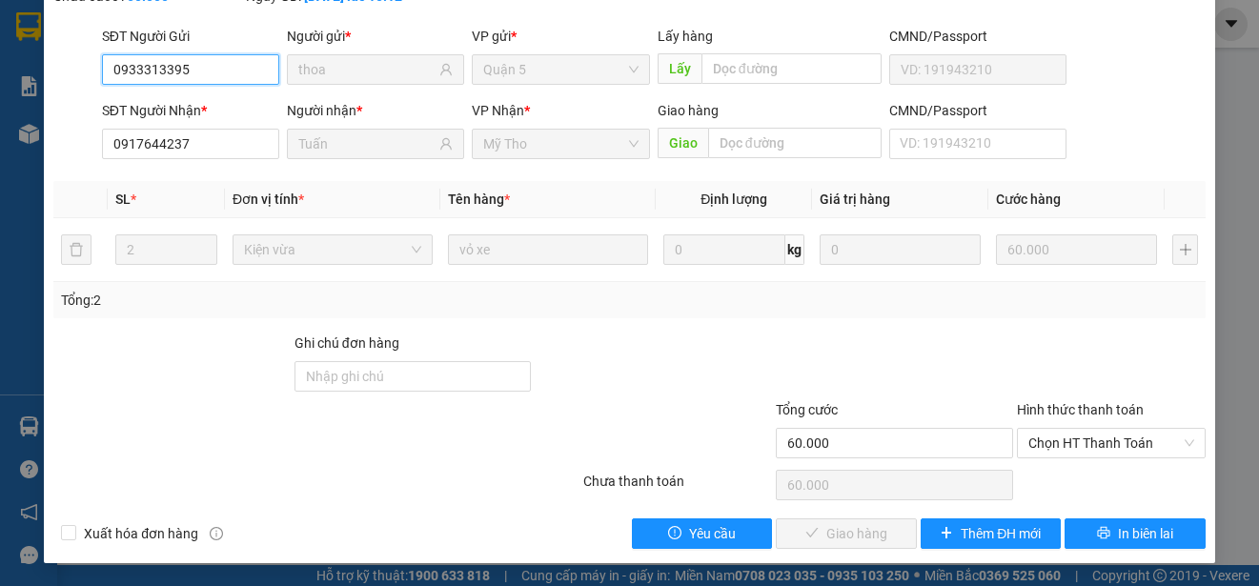
drag, startPoint x: 1054, startPoint y: 446, endPoint x: 1059, endPoint y: 465, distance: 19.6
click at [1056, 446] on span "Chọn HT Thanh Toán" at bounding box center [1111, 443] width 166 height 29
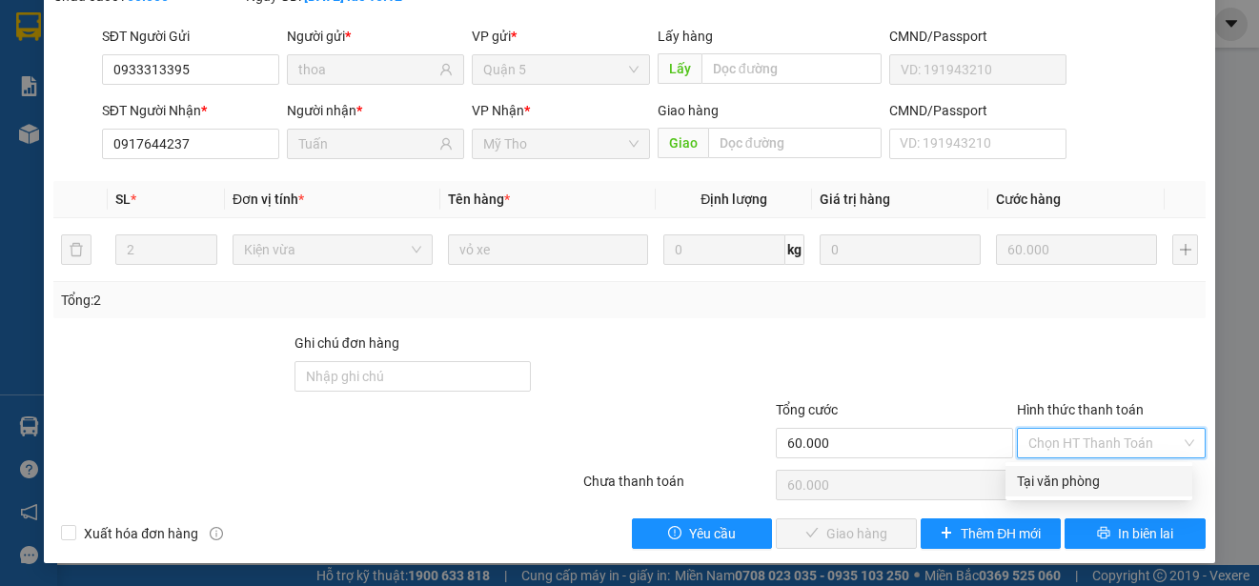
click at [1059, 480] on div "Tại văn phòng" at bounding box center [1099, 481] width 164 height 21
type input "0"
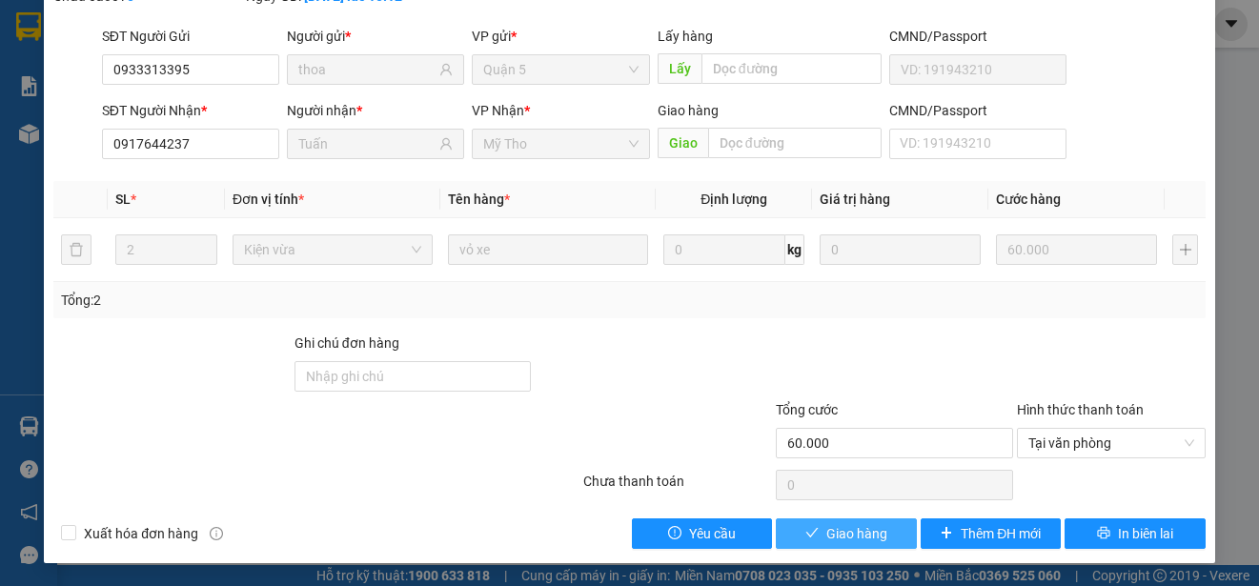
click at [858, 531] on span "Giao hàng" at bounding box center [856, 533] width 61 height 21
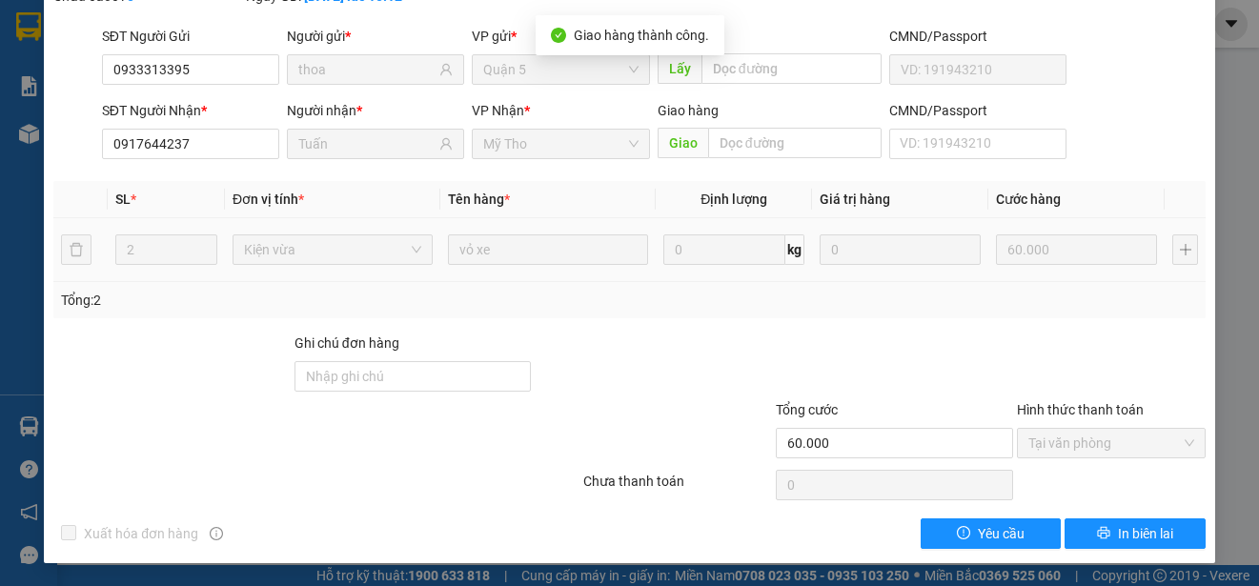
scroll to position [0, 0]
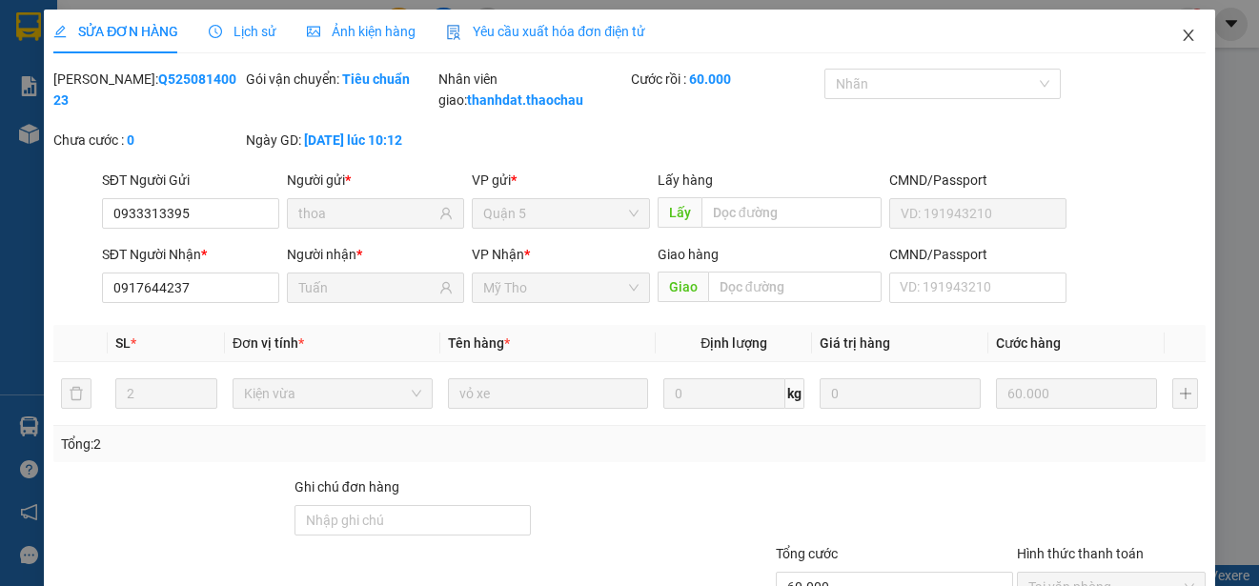
click at [1182, 35] on icon "close" at bounding box center [1187, 35] width 10 height 11
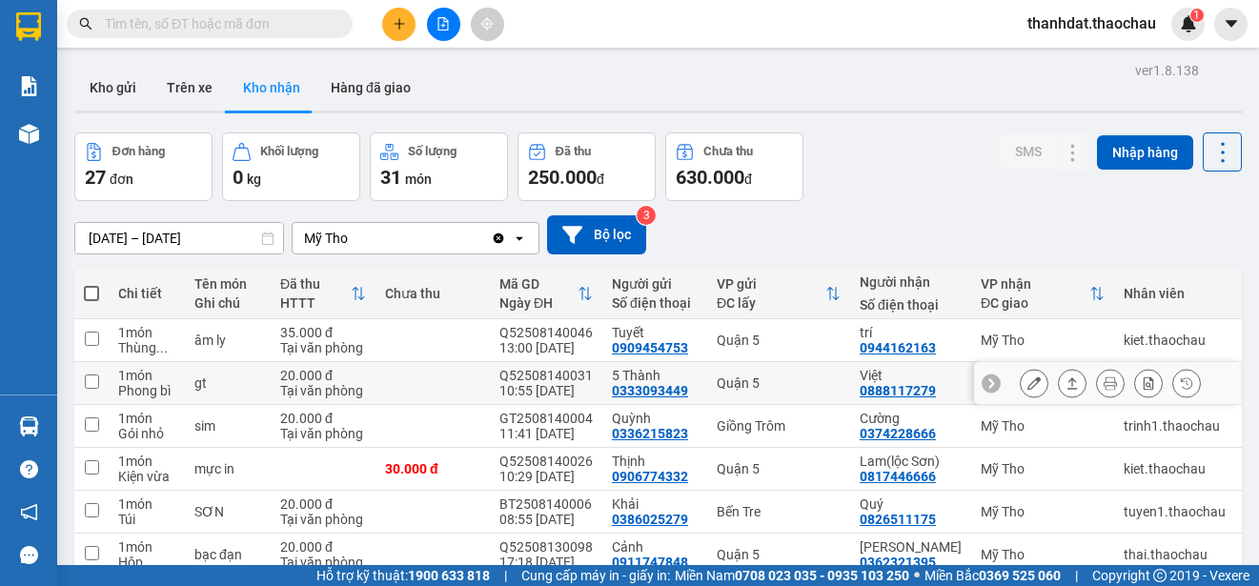
scroll to position [269, 0]
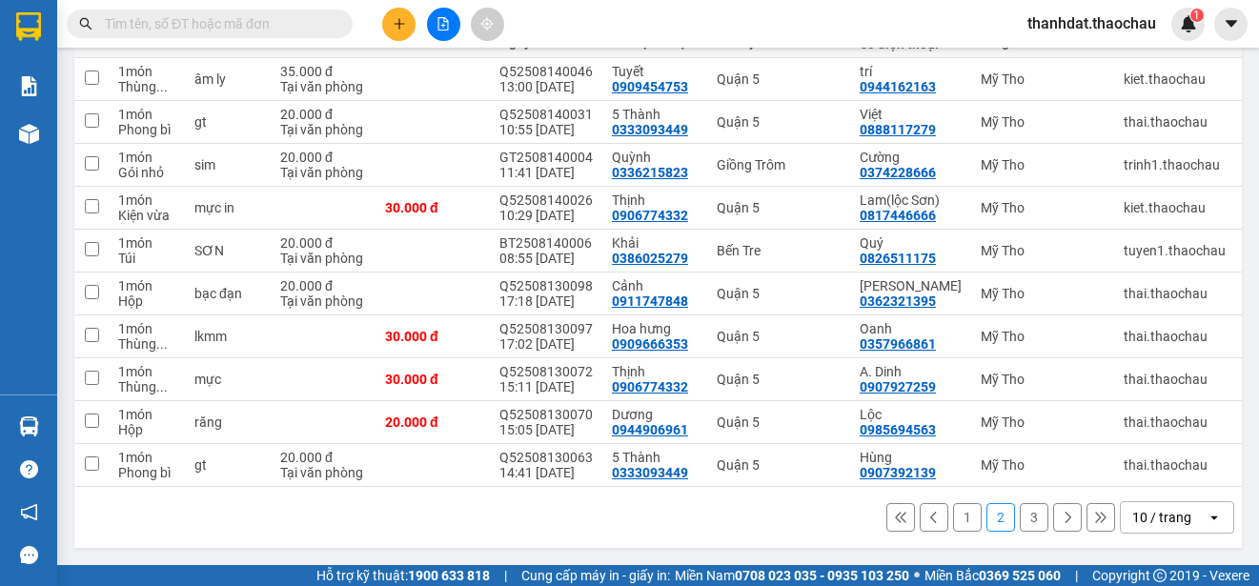
click at [957, 515] on button "1" at bounding box center [967, 517] width 29 height 29
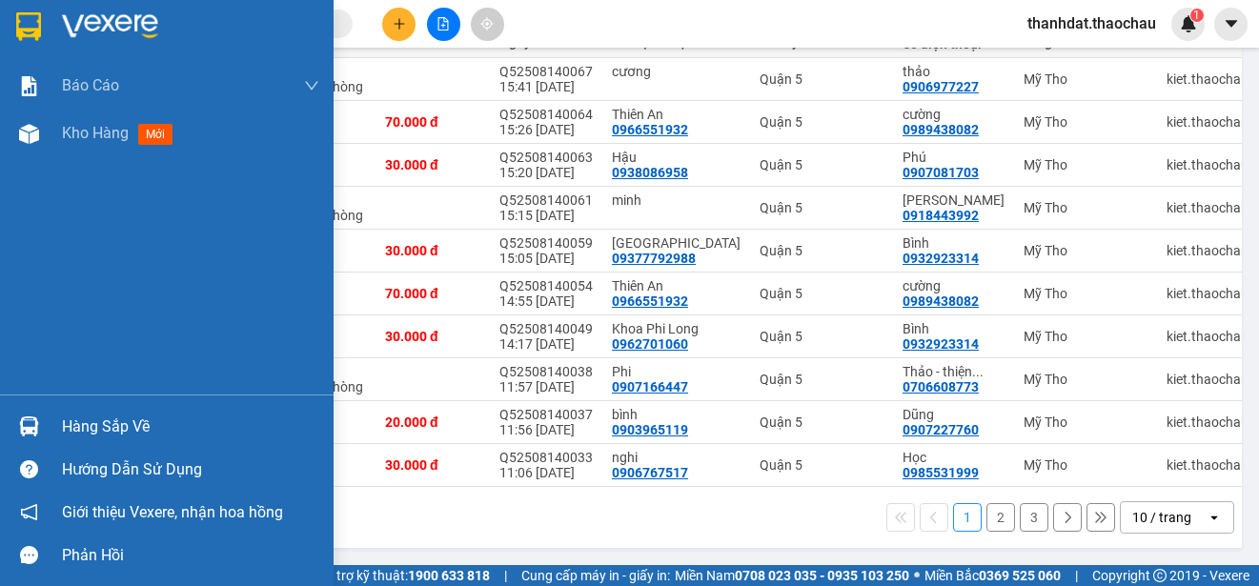
click at [94, 427] on div "Hàng sắp về" at bounding box center [190, 427] width 257 height 29
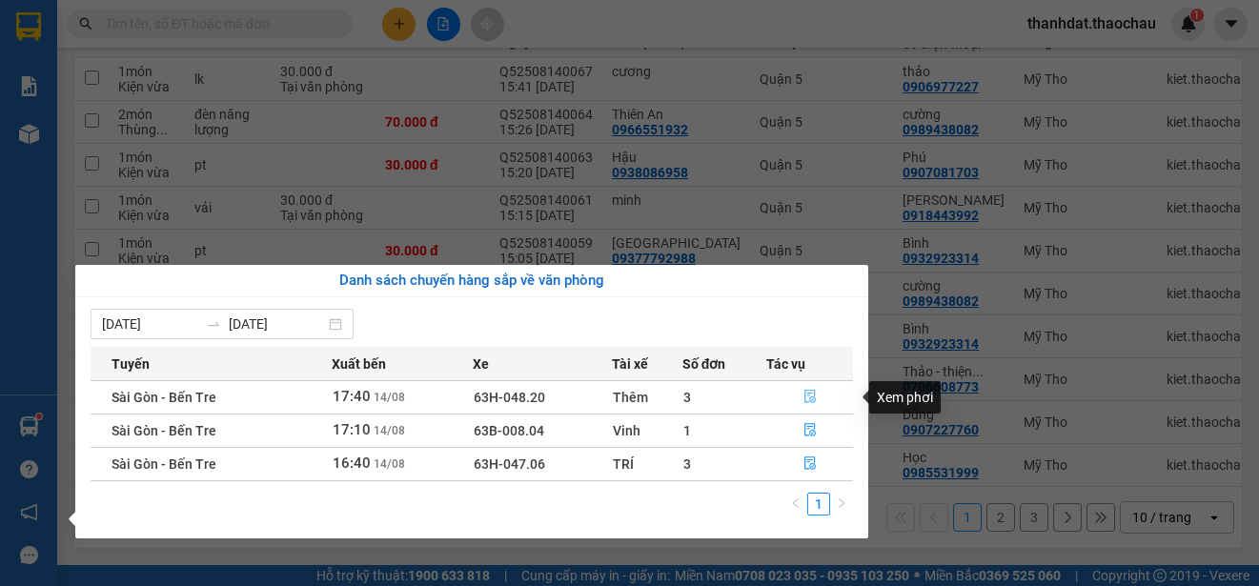
click at [809, 397] on icon "file-done" at bounding box center [809, 396] width 13 height 13
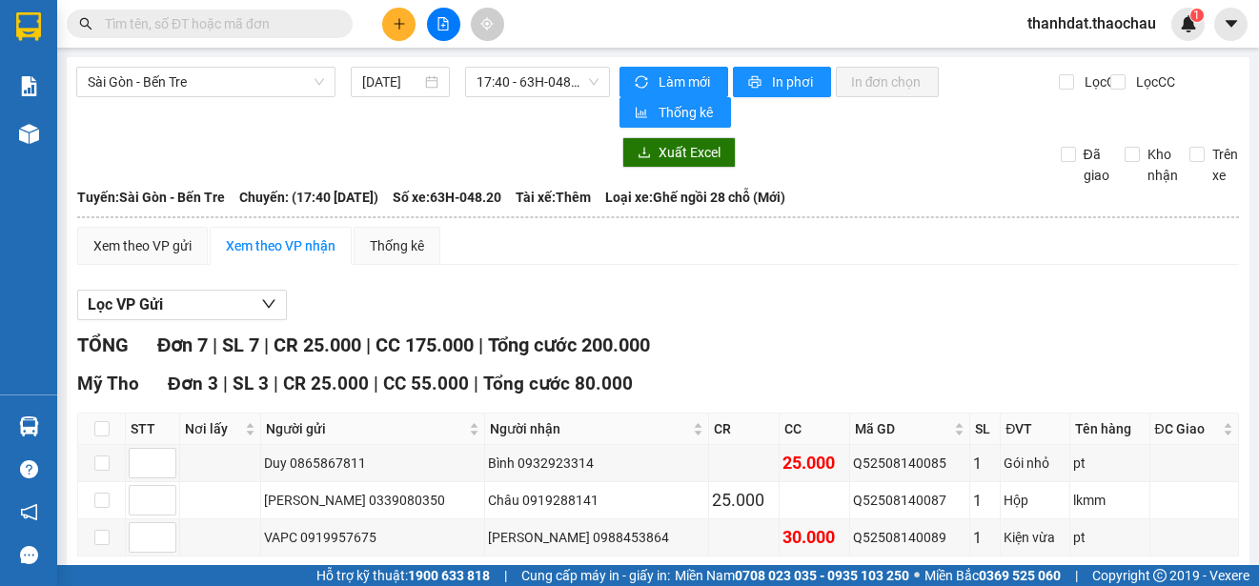
scroll to position [286, 0]
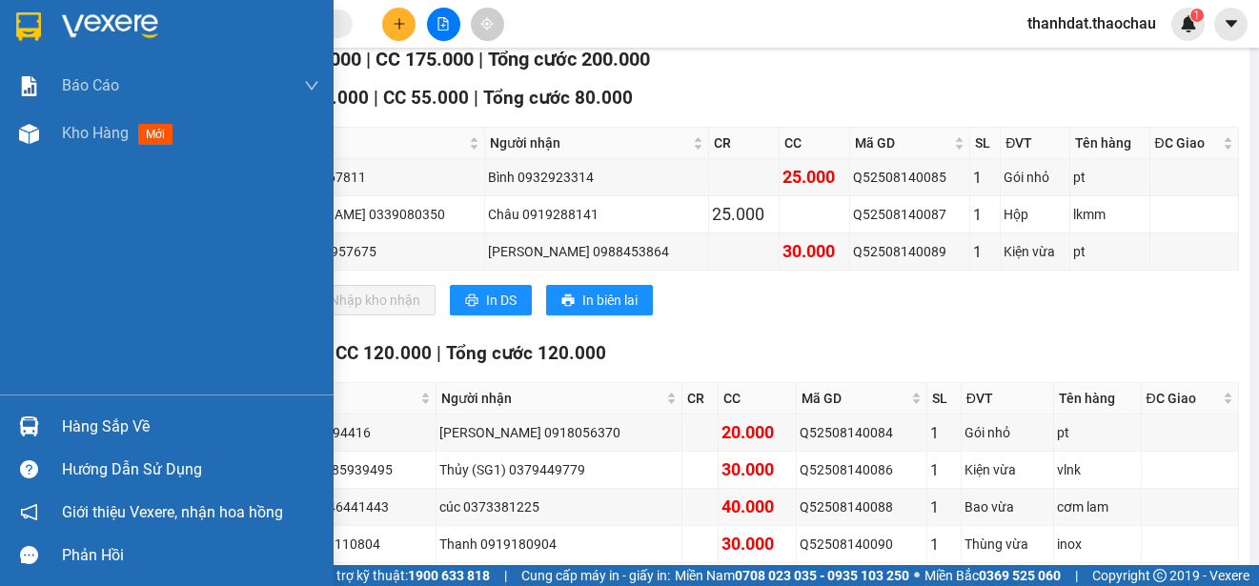
drag, startPoint x: 100, startPoint y: 424, endPoint x: 241, endPoint y: 431, distance: 141.2
click at [103, 424] on div "Hàng sắp về" at bounding box center [190, 427] width 257 height 29
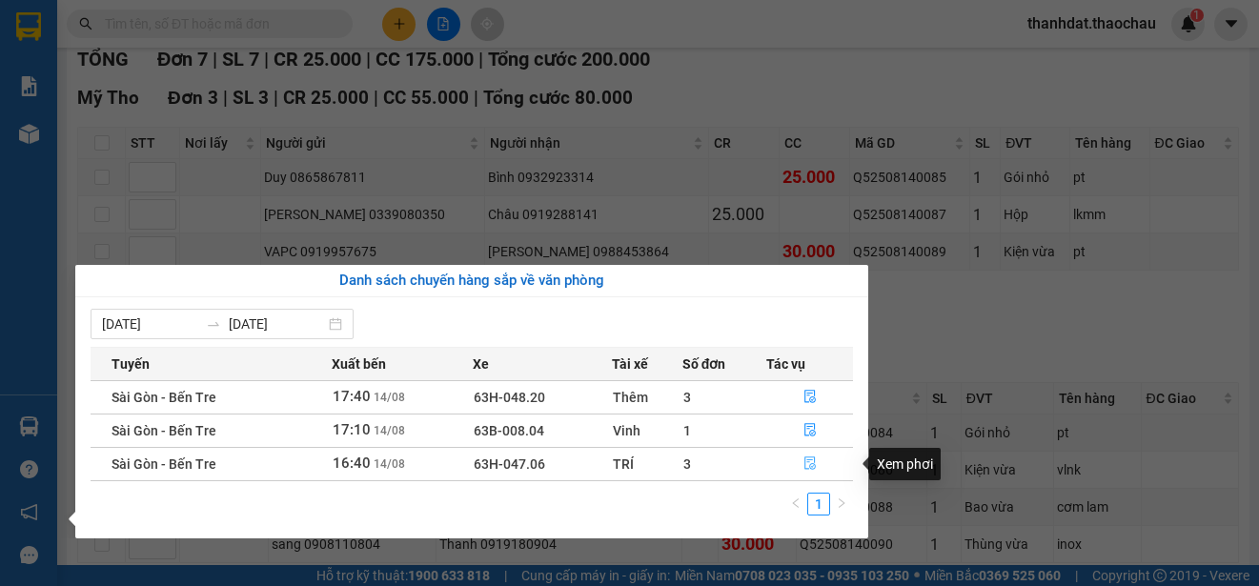
click at [815, 462] on icon "file-done" at bounding box center [809, 462] width 13 height 13
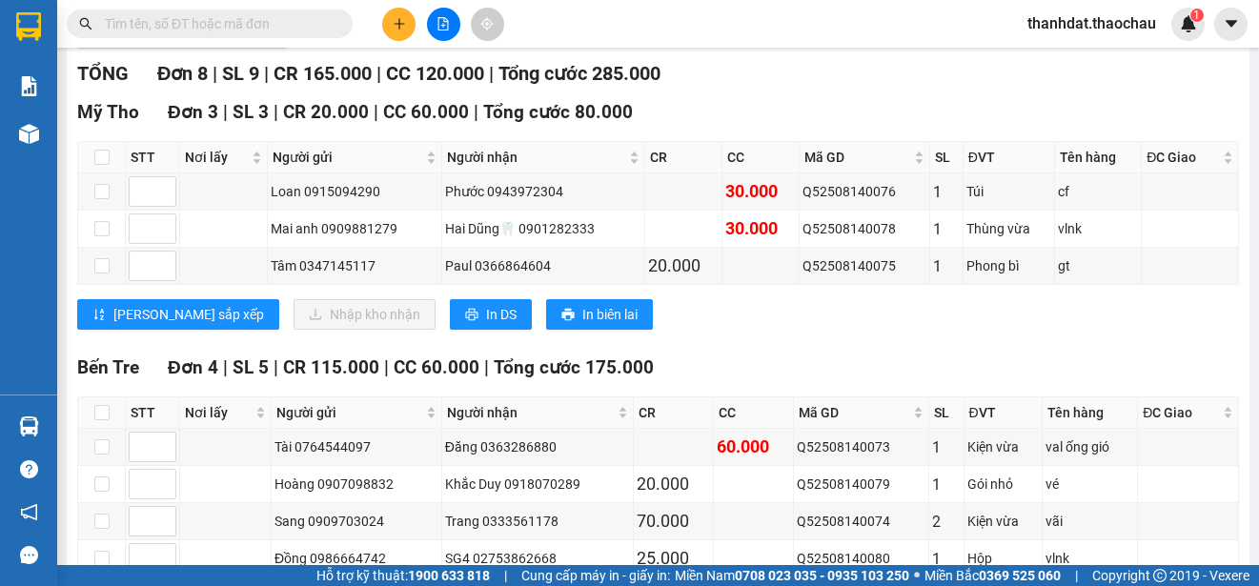
scroll to position [286, 0]
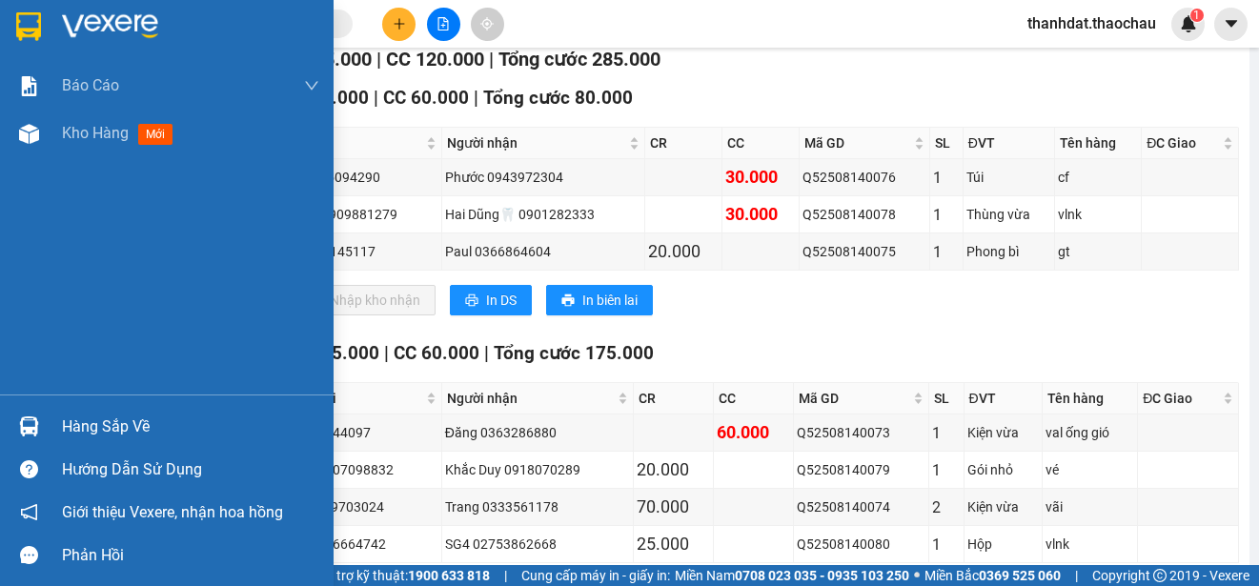
click at [60, 425] on div "Hàng sắp về" at bounding box center [166, 426] width 333 height 43
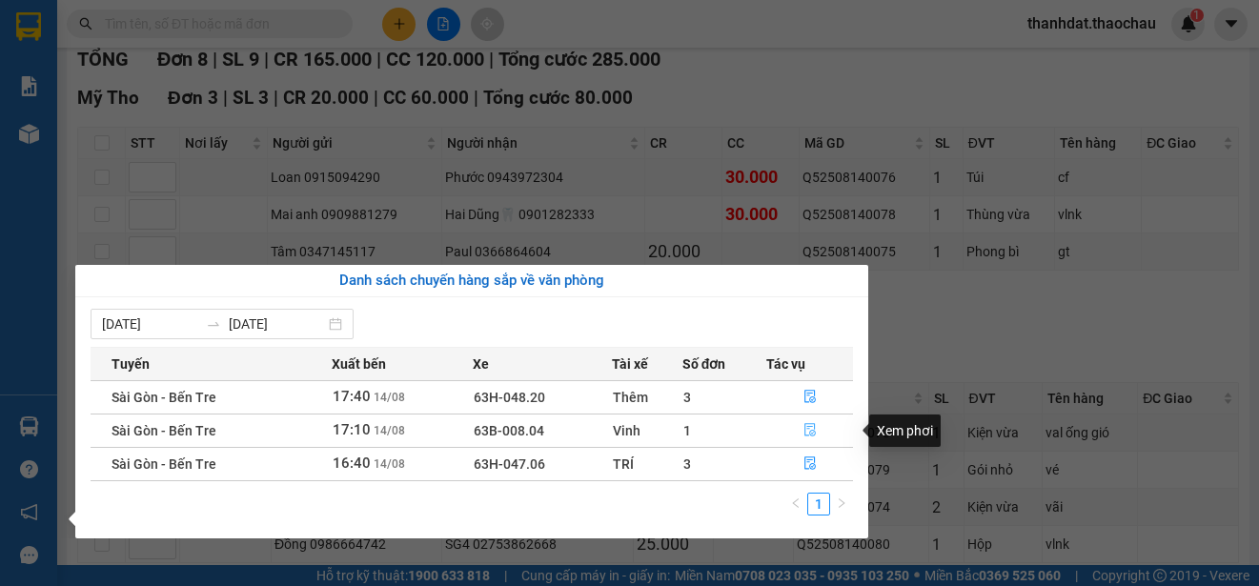
click at [808, 429] on icon "file-done" at bounding box center [809, 430] width 11 height 13
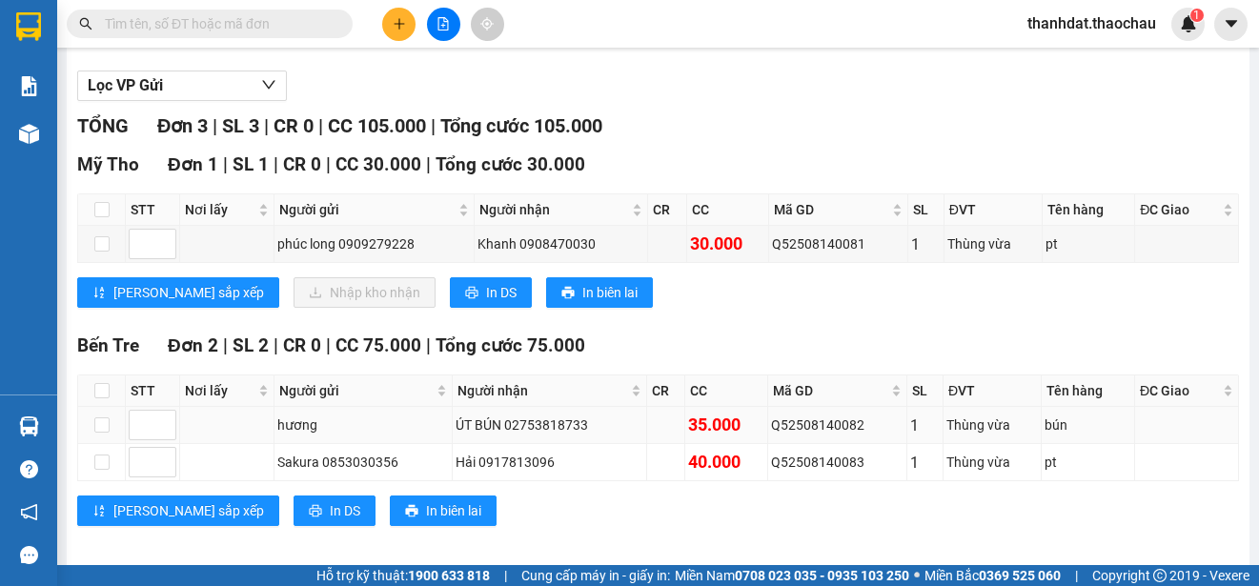
scroll to position [233, 0]
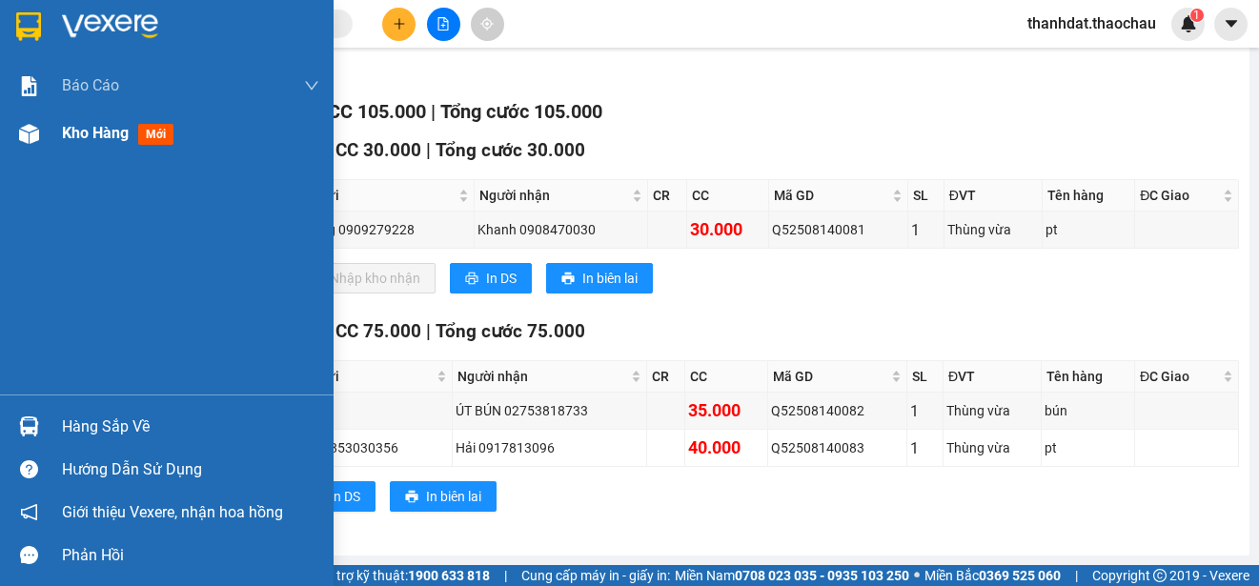
click at [92, 128] on span "Kho hàng" at bounding box center [95, 133] width 67 height 18
